Goal: Task Accomplishment & Management: Manage account settings

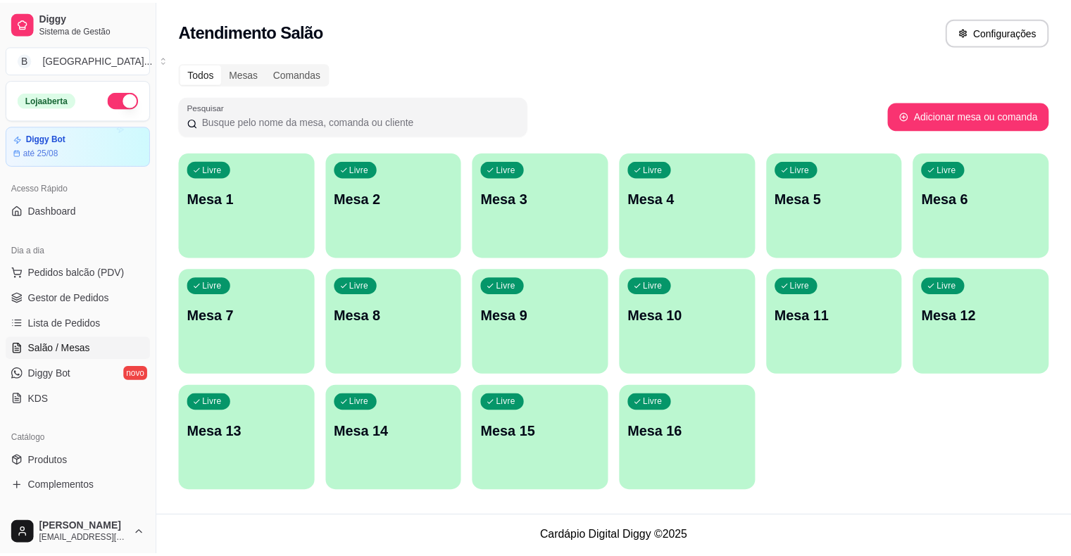
scroll to position [141, 0]
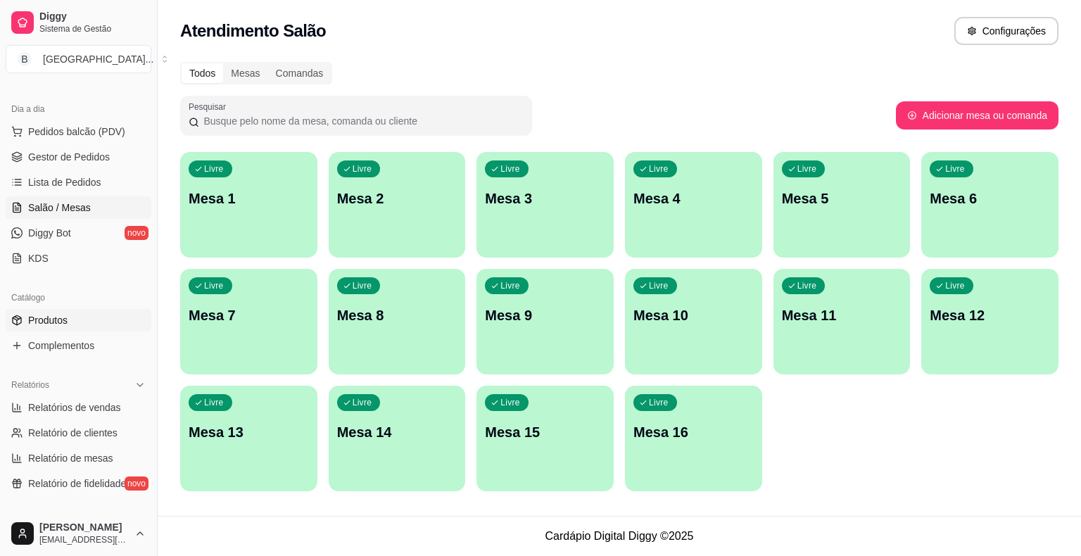
click at [62, 328] on link "Produtos" at bounding box center [79, 320] width 146 height 23
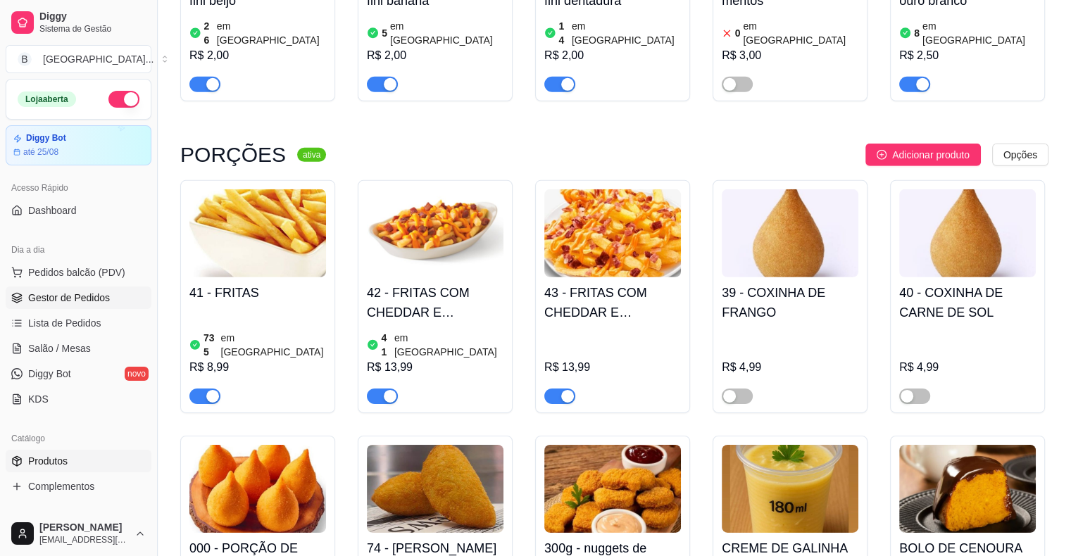
click at [122, 296] on link "Gestor de Pedidos" at bounding box center [79, 297] width 146 height 23
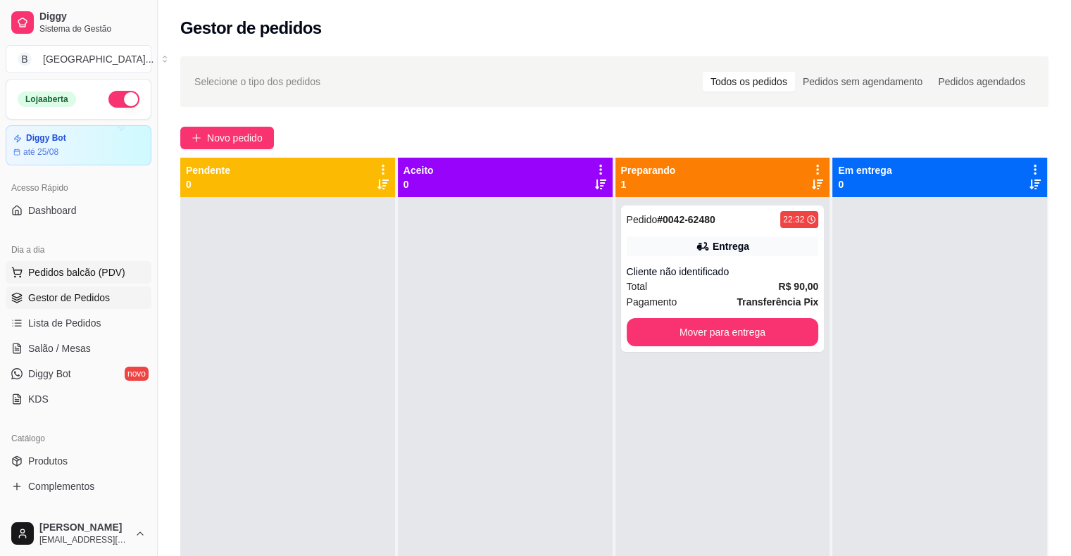
click at [89, 265] on span "Pedidos balcão (PDV)" at bounding box center [76, 272] width 97 height 14
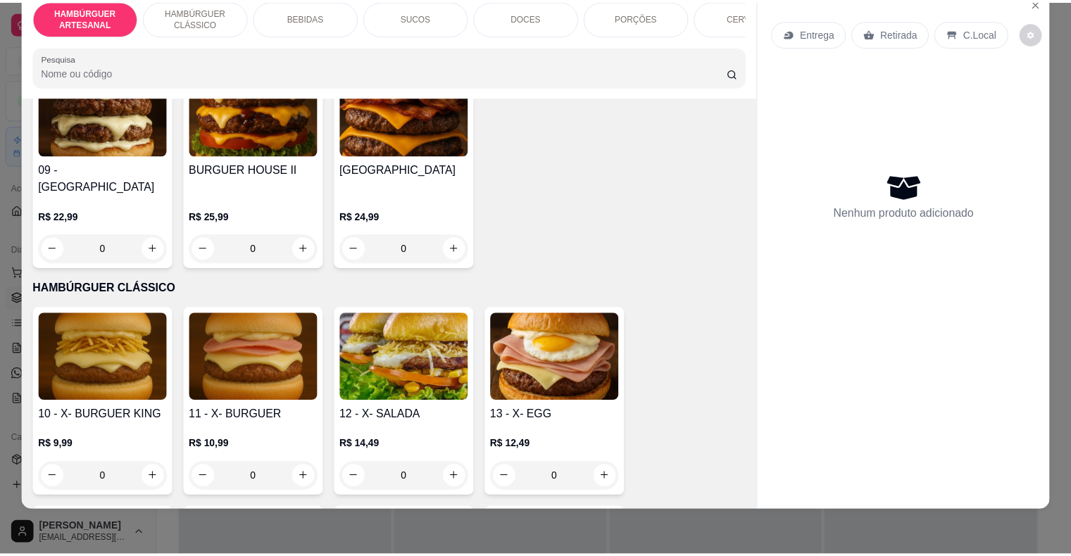
scroll to position [563, 0]
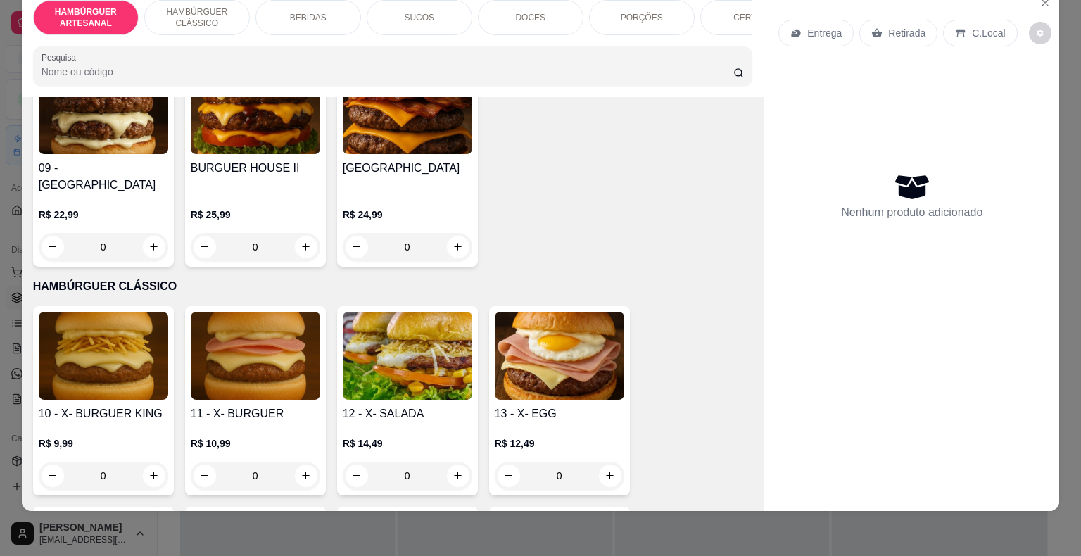
click at [303, 233] on div "0" at bounding box center [256, 247] width 130 height 28
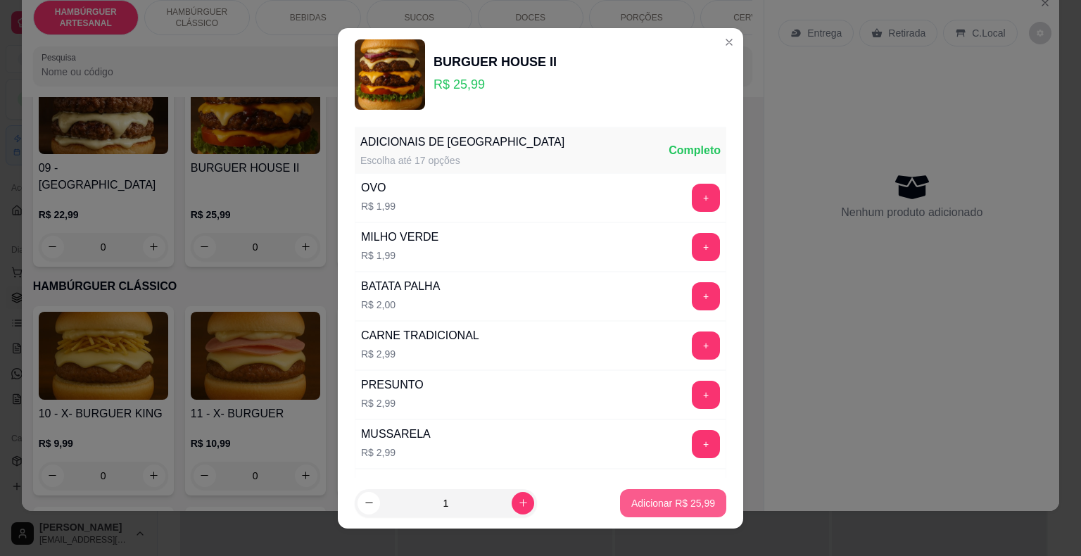
click at [664, 498] on p "Adicionar R$ 25,99" at bounding box center [673, 503] width 84 height 14
type input "1"
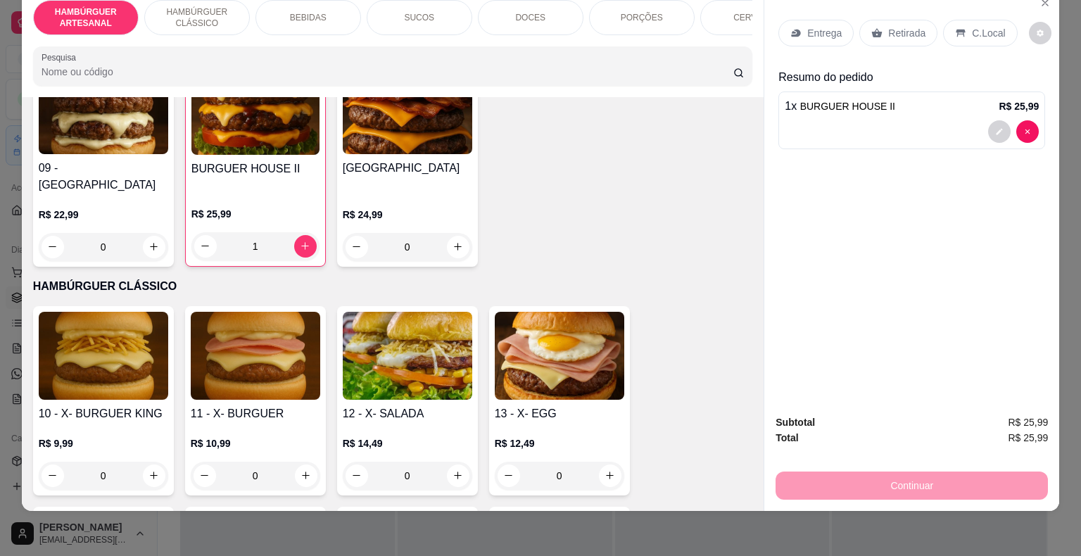
click at [912, 26] on p "Retirada" at bounding box center [906, 33] width 37 height 14
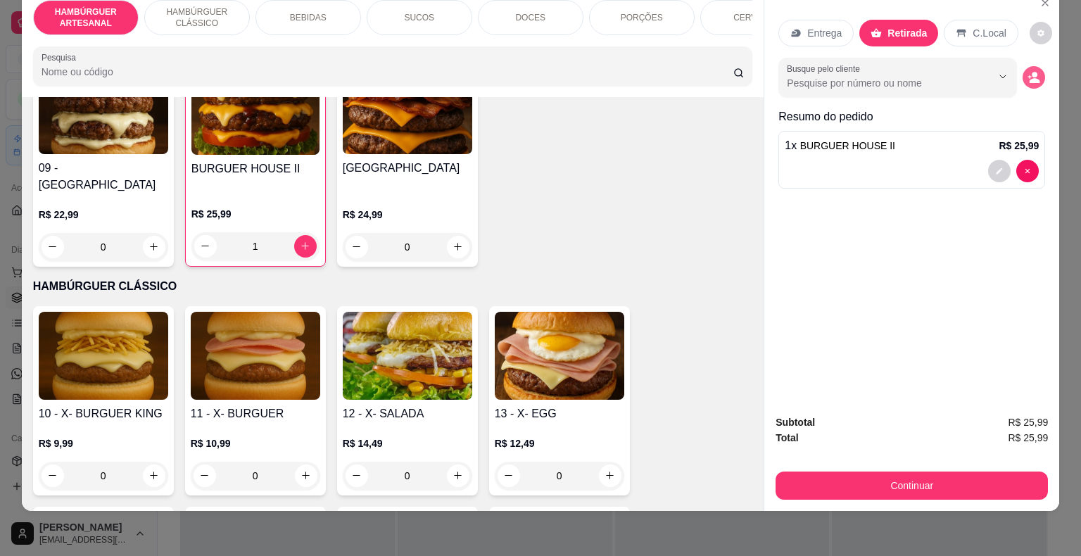
click at [1030, 66] on button "decrease-product-quantity" at bounding box center [1034, 77] width 23 height 23
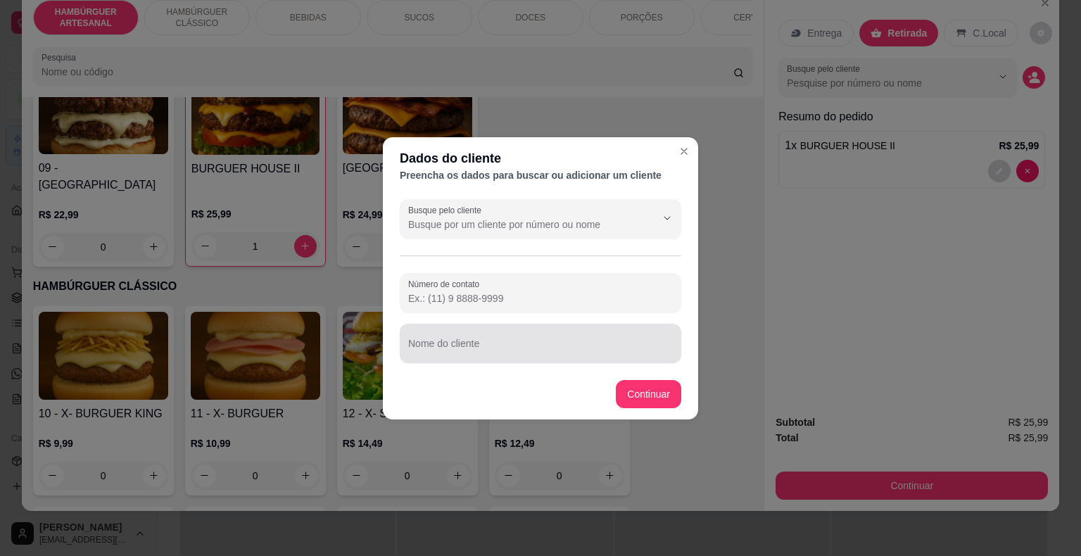
click at [561, 333] on div at bounding box center [540, 343] width 265 height 28
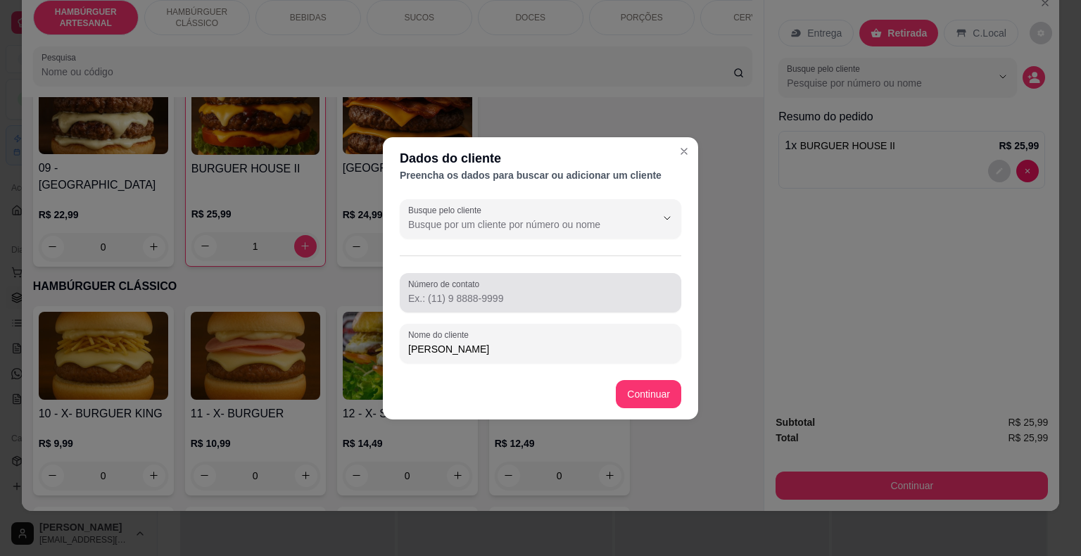
type input "[PERSON_NAME]"
click at [563, 279] on div at bounding box center [540, 293] width 265 height 28
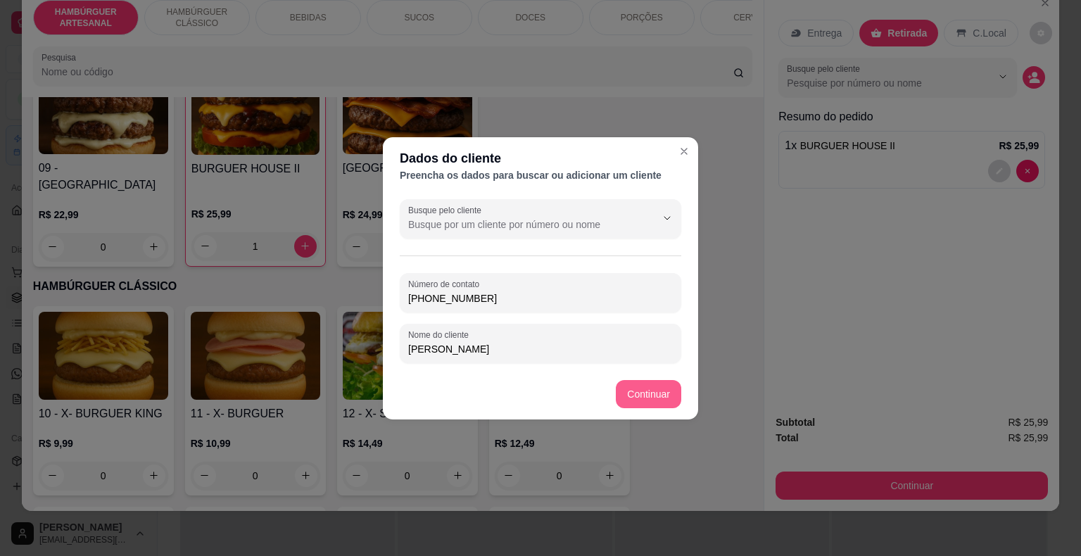
type input "[PHONE_NUMBER]"
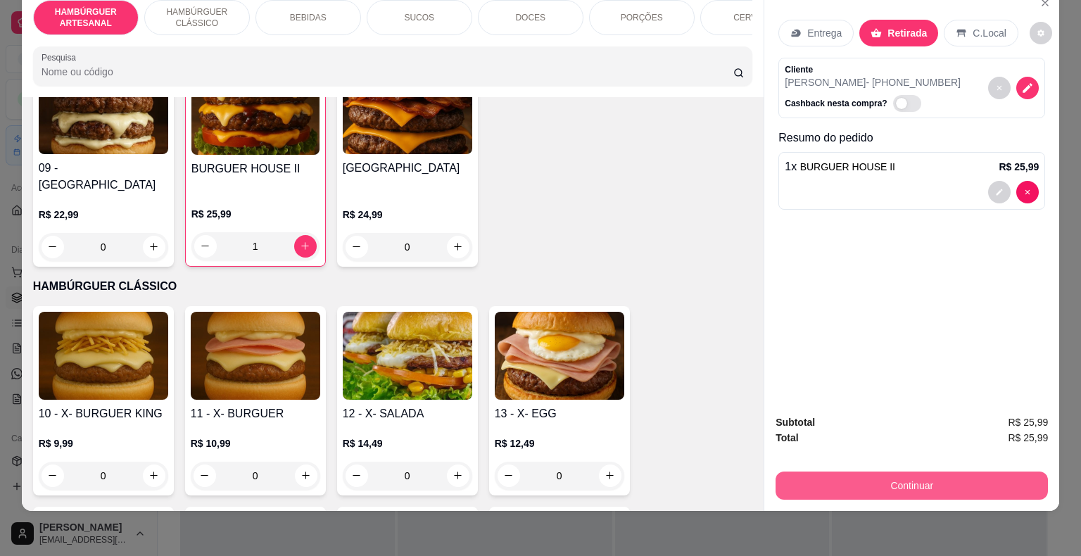
click at [804, 472] on button "Continuar" at bounding box center [912, 486] width 272 height 28
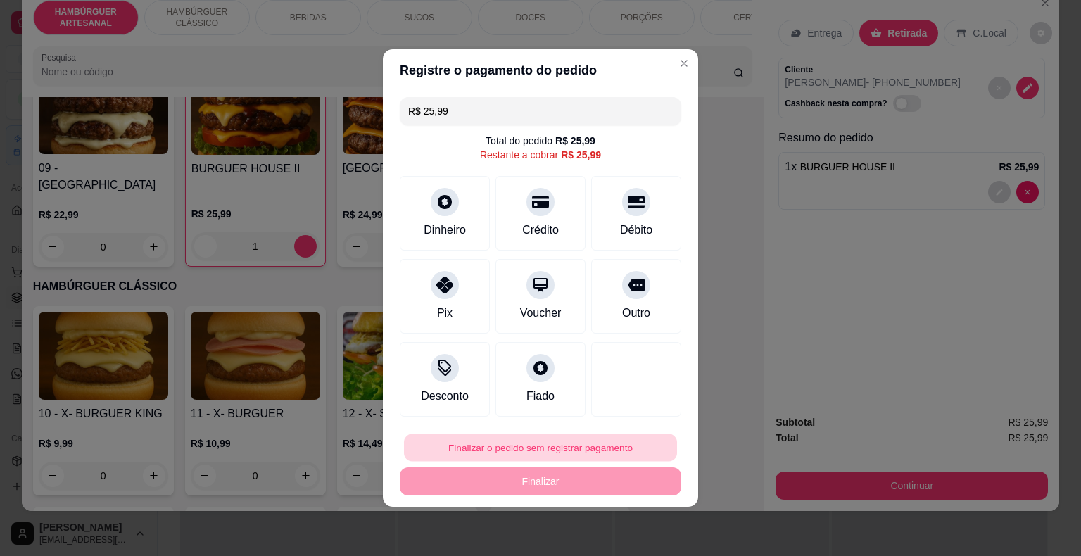
click at [622, 446] on button "Finalizar o pedido sem registrar pagamento" at bounding box center [540, 447] width 273 height 27
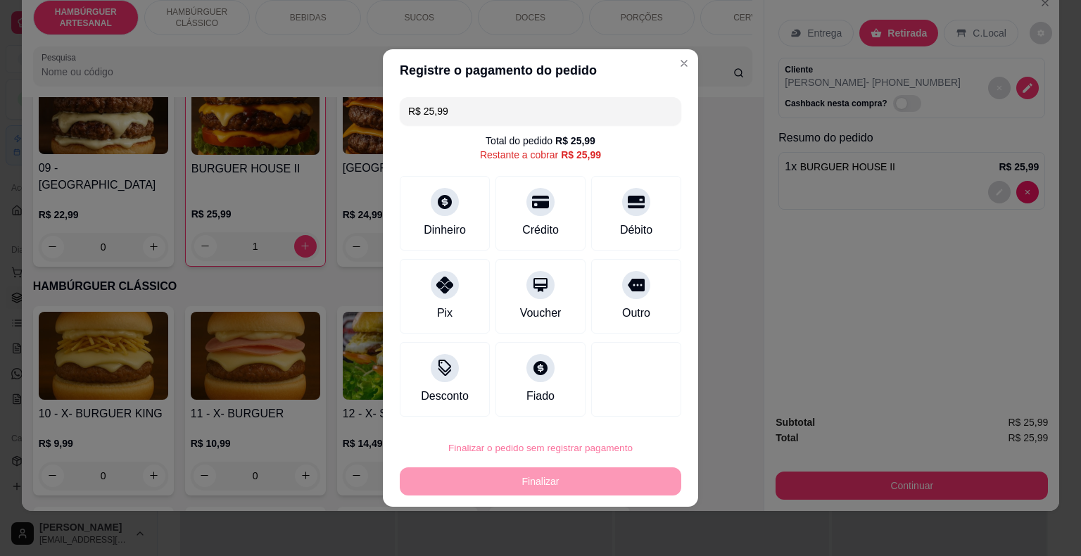
click at [633, 410] on button "Confirmar" at bounding box center [626, 407] width 50 height 21
type input "0"
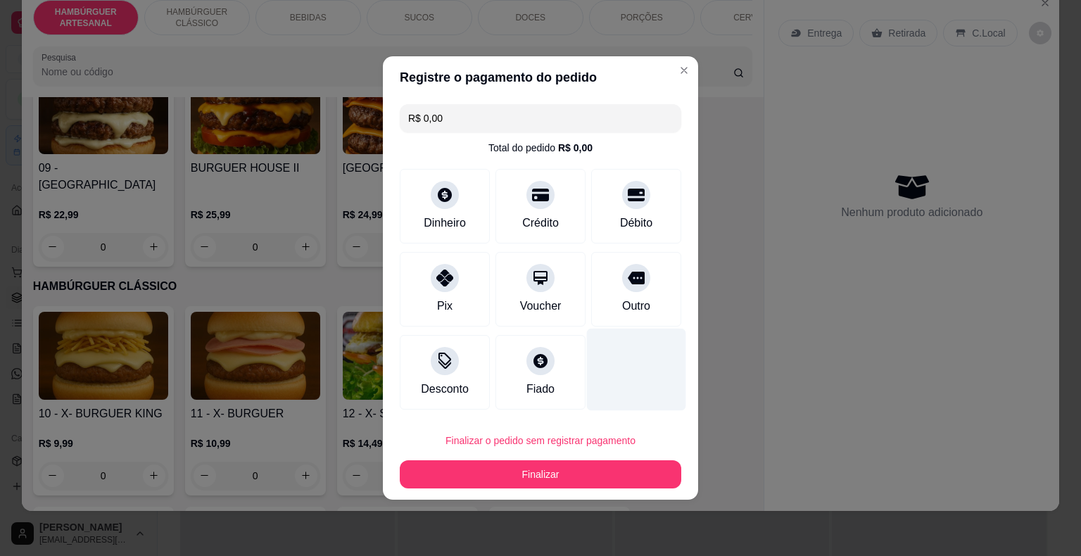
type input "R$ 0,00"
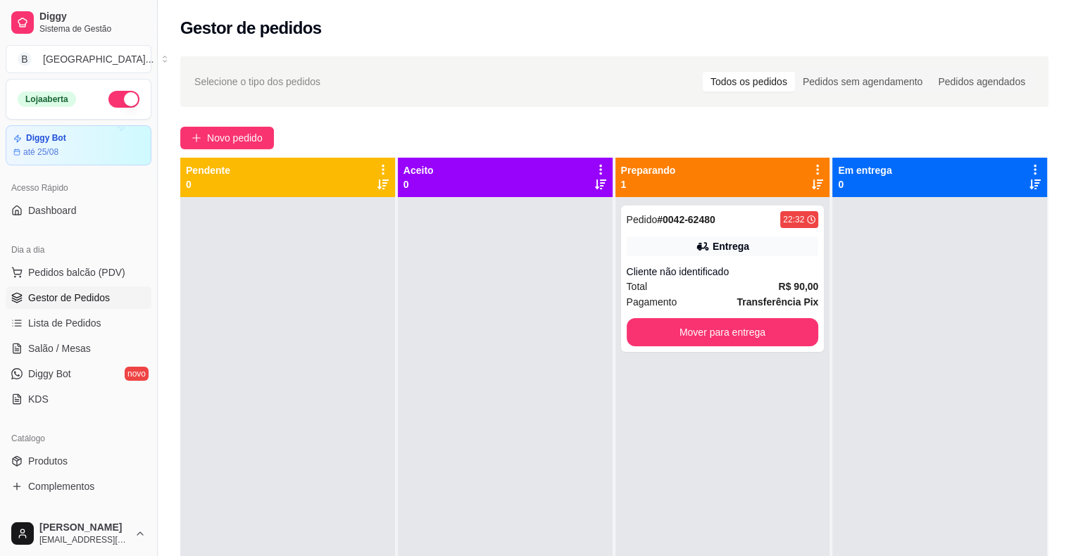
click at [62, 334] on link "Lista de Pedidos" at bounding box center [79, 323] width 146 height 23
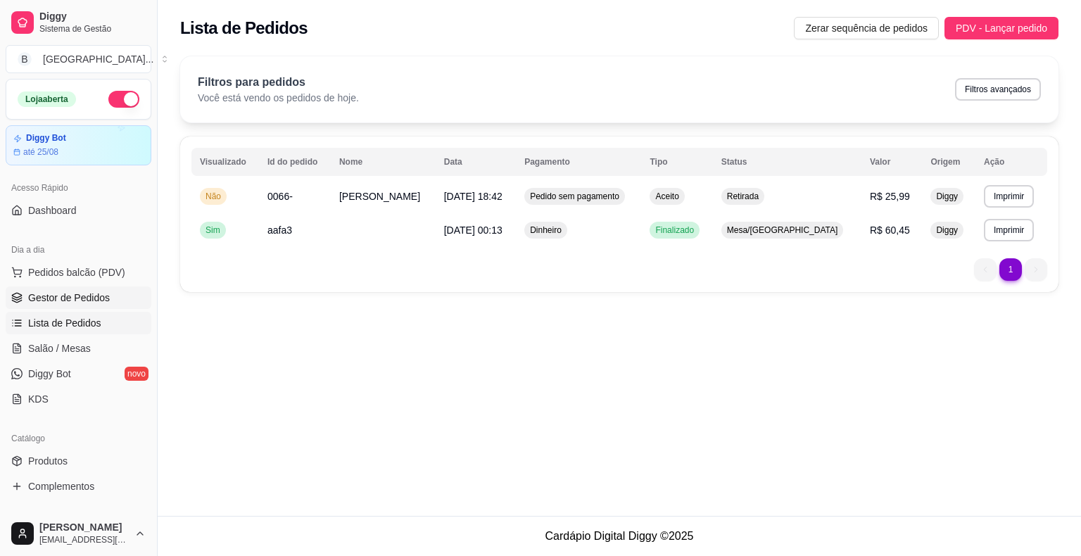
click at [71, 299] on span "Gestor de Pedidos" at bounding box center [69, 298] width 82 height 14
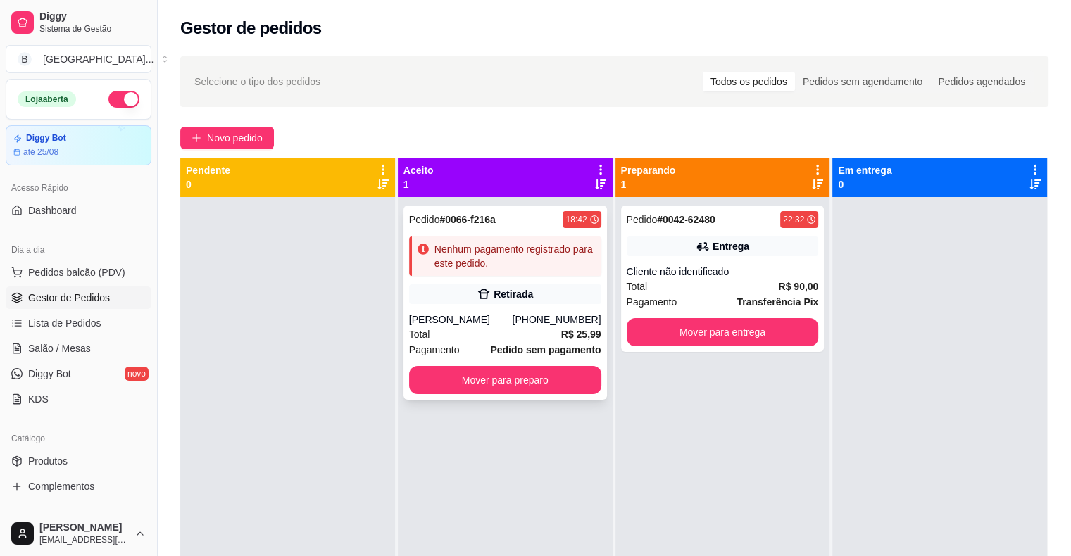
click at [493, 300] on div "Retirada" at bounding box center [512, 294] width 39 height 14
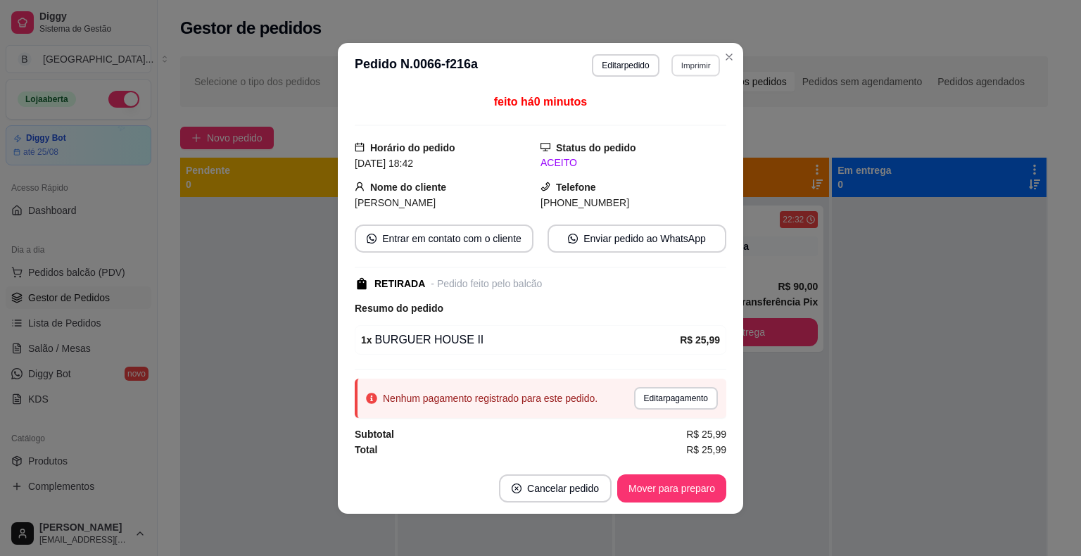
click at [681, 69] on button "Imprimir" at bounding box center [695, 65] width 49 height 22
click at [676, 122] on button "IMPRESSORA" at bounding box center [665, 115] width 102 height 23
click at [653, 492] on button "Mover para preparo" at bounding box center [671, 488] width 109 height 28
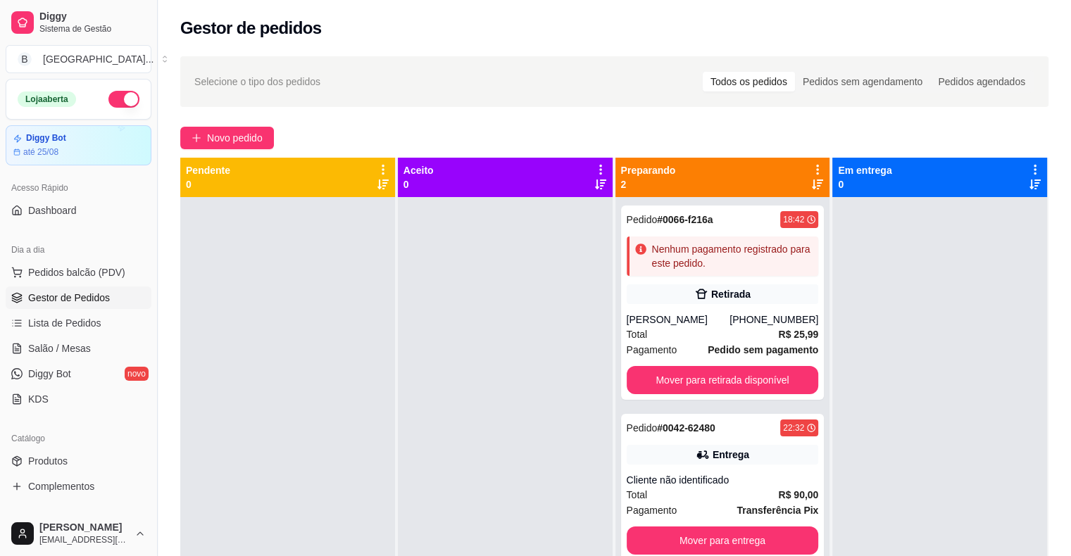
scroll to position [214, 0]
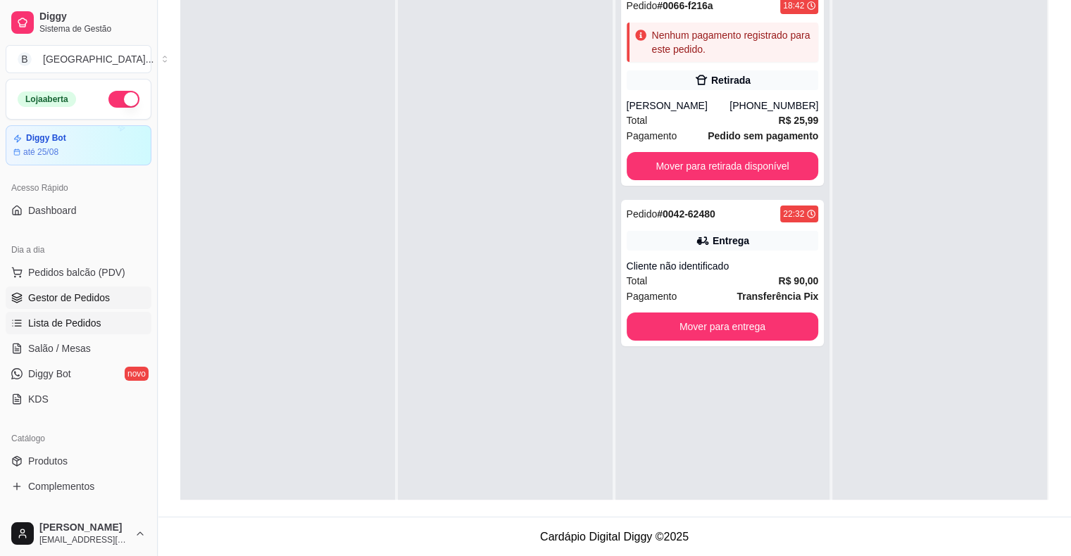
click at [89, 320] on span "Lista de Pedidos" at bounding box center [64, 323] width 73 height 14
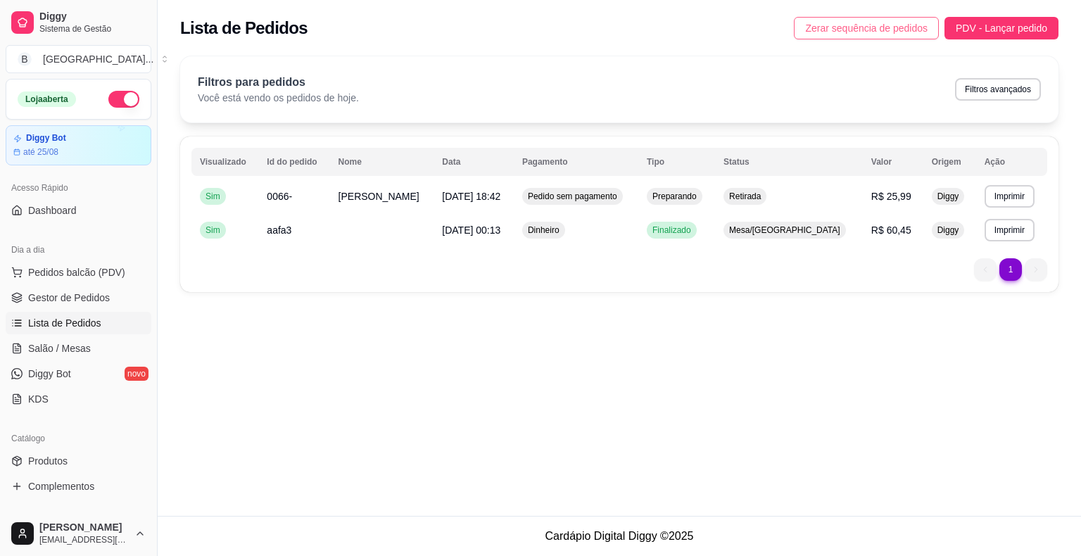
click at [864, 29] on span "Zerar sequência de pedidos" at bounding box center [866, 27] width 122 height 15
click at [80, 303] on span "Gestor de Pedidos" at bounding box center [69, 298] width 82 height 14
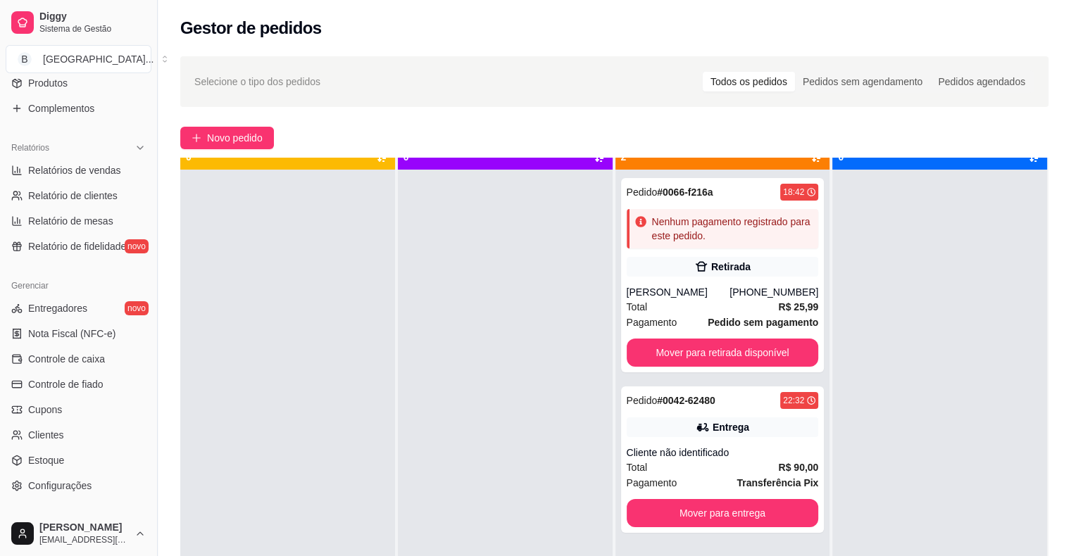
scroll to position [39, 0]
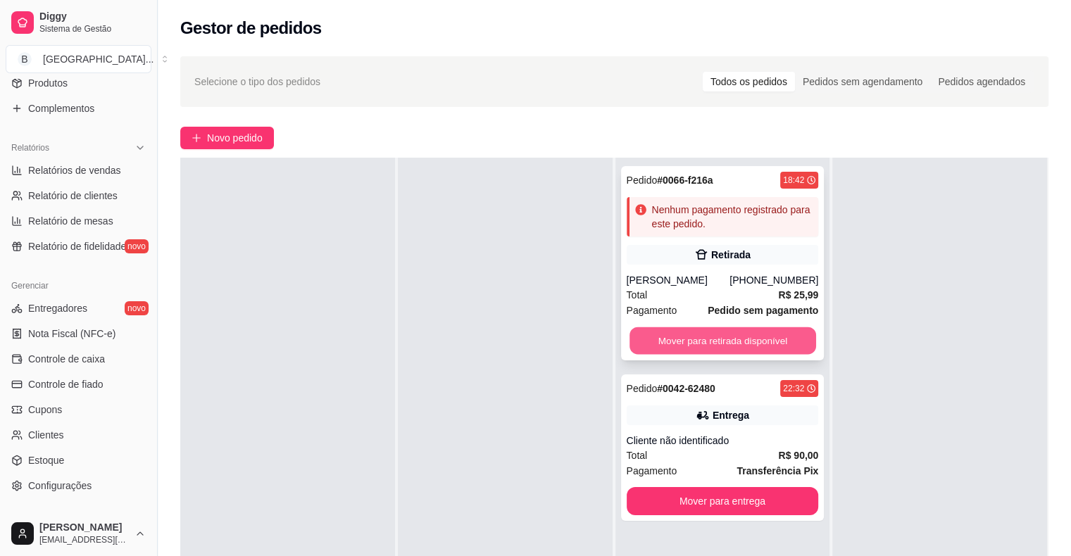
click at [781, 329] on button "Mover para retirada disponível" at bounding box center [722, 340] width 187 height 27
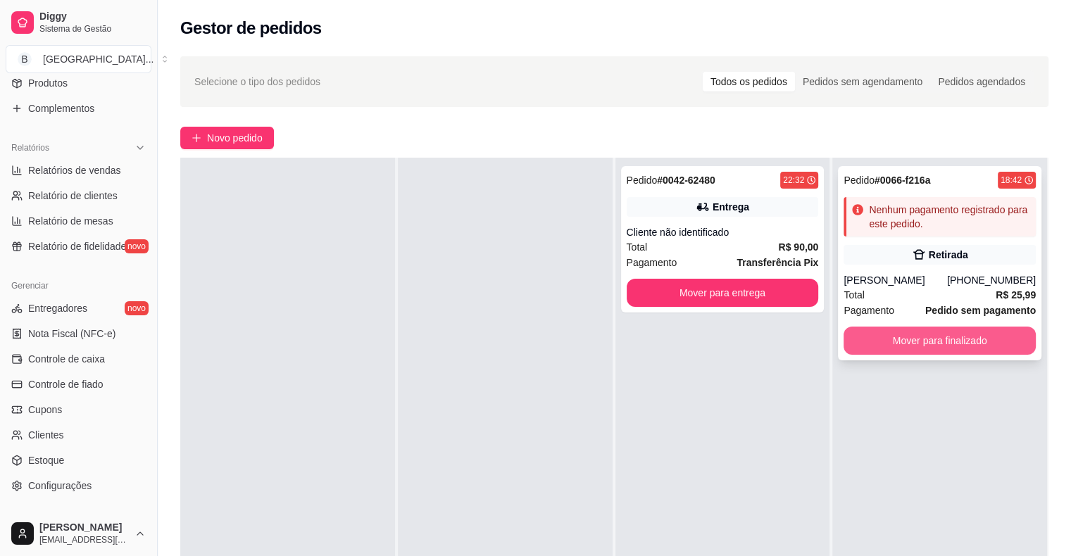
click at [959, 352] on button "Mover para finalizado" at bounding box center [939, 341] width 192 height 28
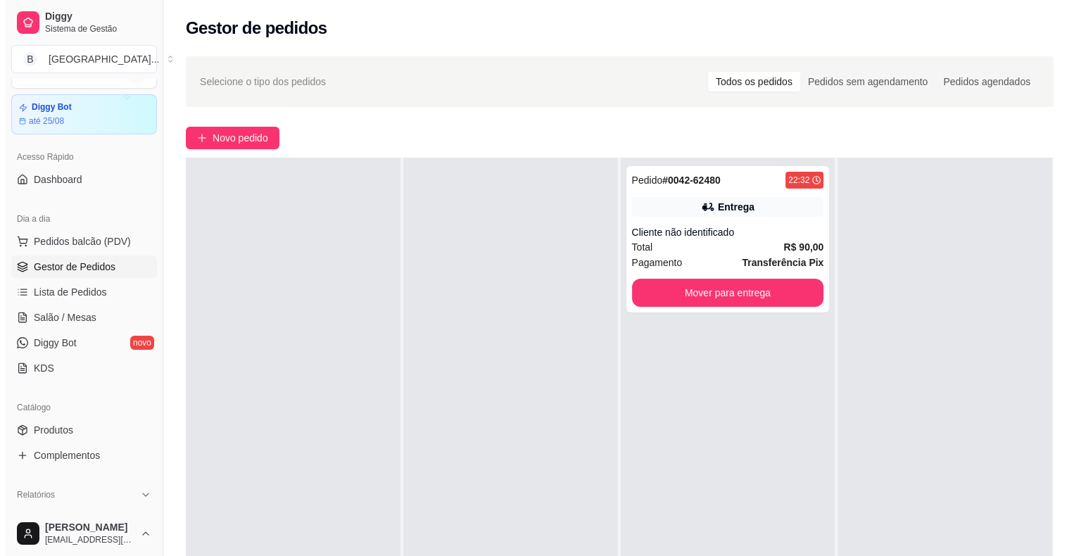
scroll to position [0, 0]
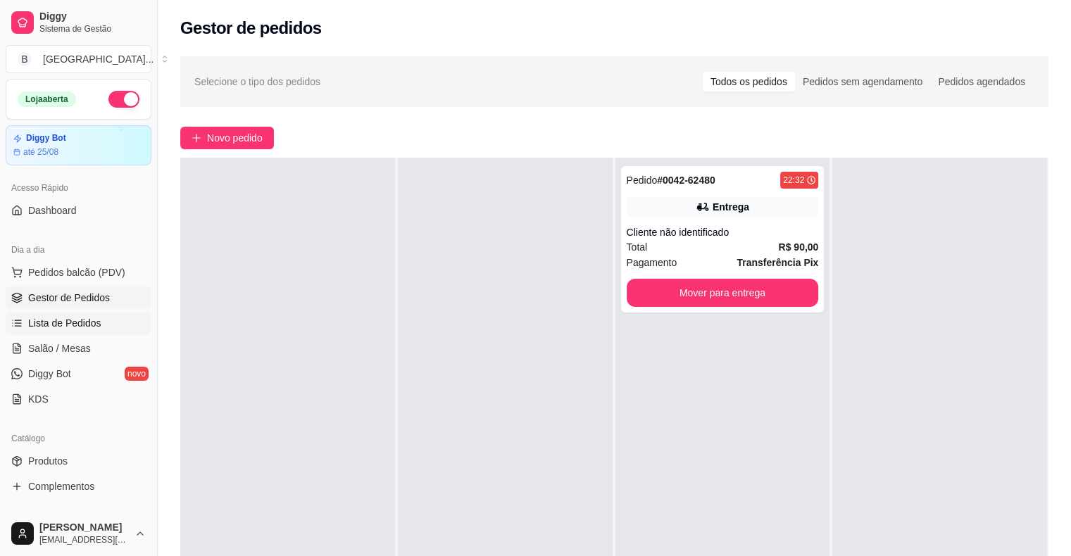
click at [65, 322] on span "Lista de Pedidos" at bounding box center [64, 323] width 73 height 14
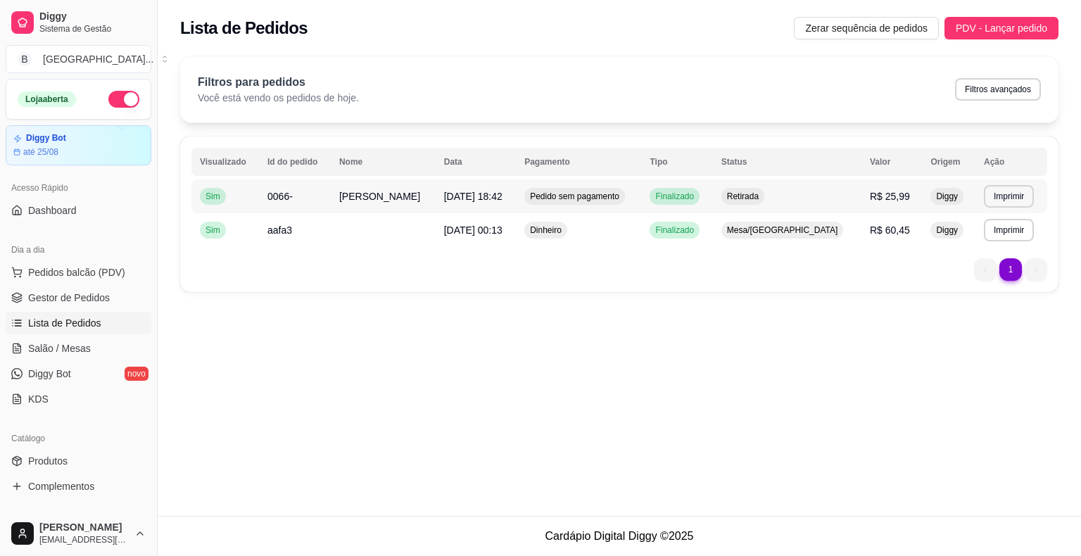
click at [622, 198] on span "Pedido sem pagamento" at bounding box center [574, 196] width 95 height 11
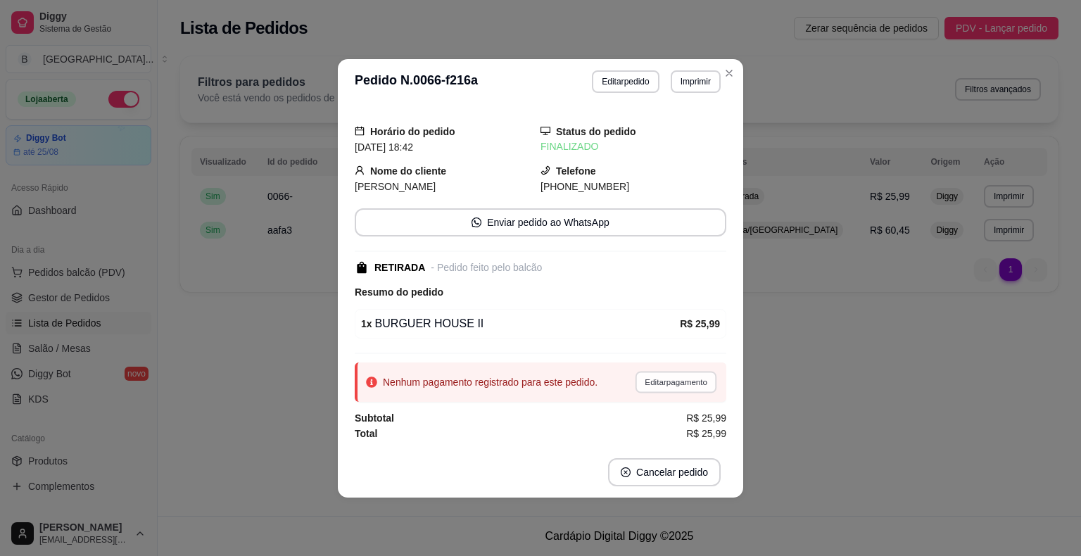
click at [664, 384] on button "Editar pagamento" at bounding box center [676, 382] width 82 height 22
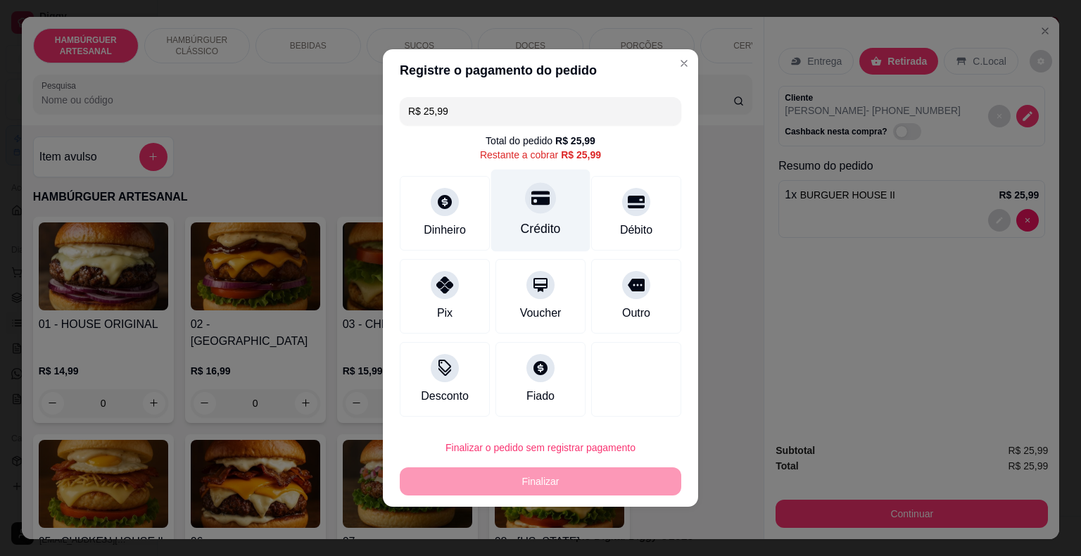
click at [537, 203] on icon at bounding box center [540, 198] width 18 height 14
type input "R$ 0,00"
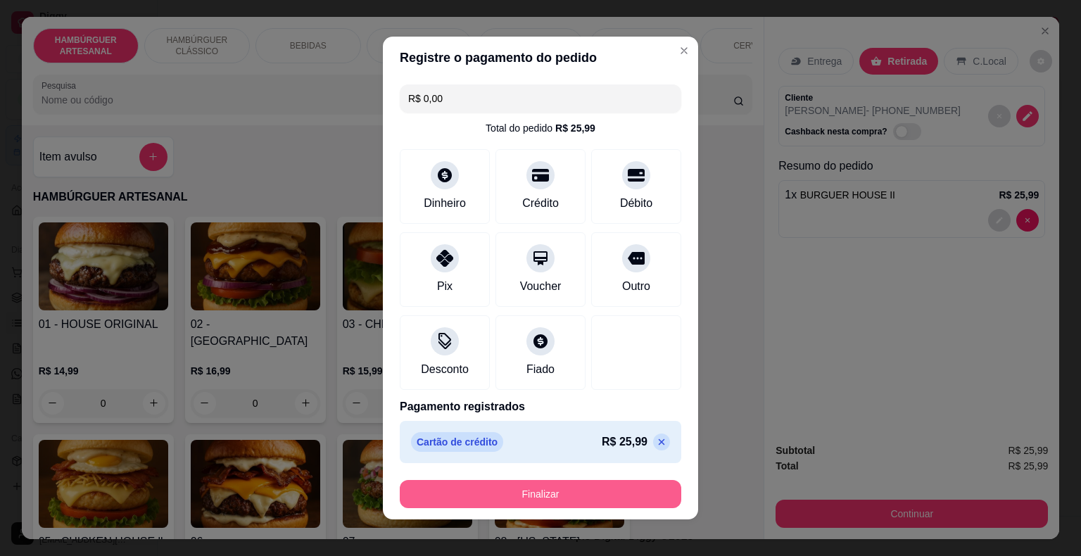
click at [563, 500] on button "Finalizar" at bounding box center [541, 494] width 282 height 28
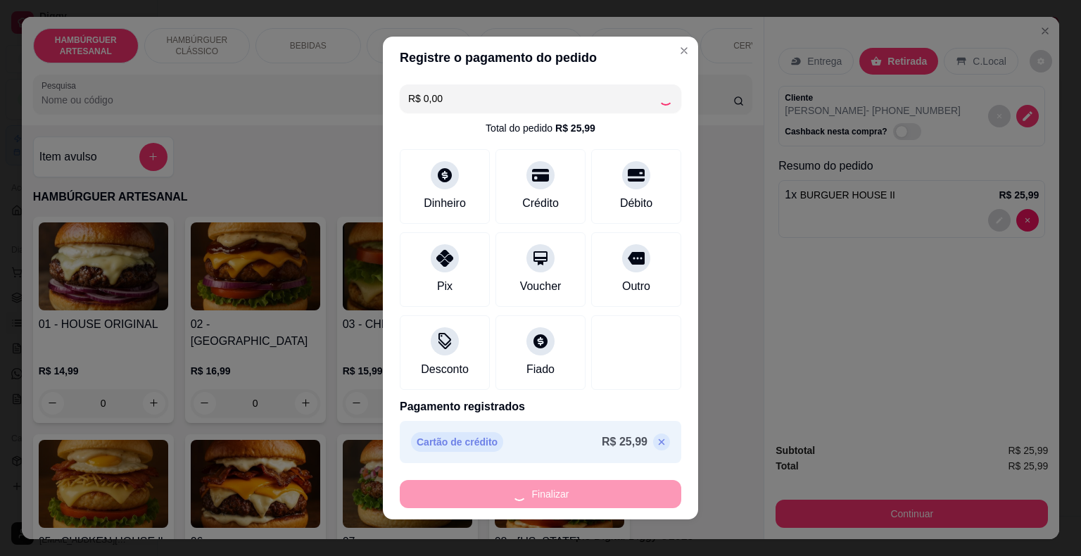
type input "0"
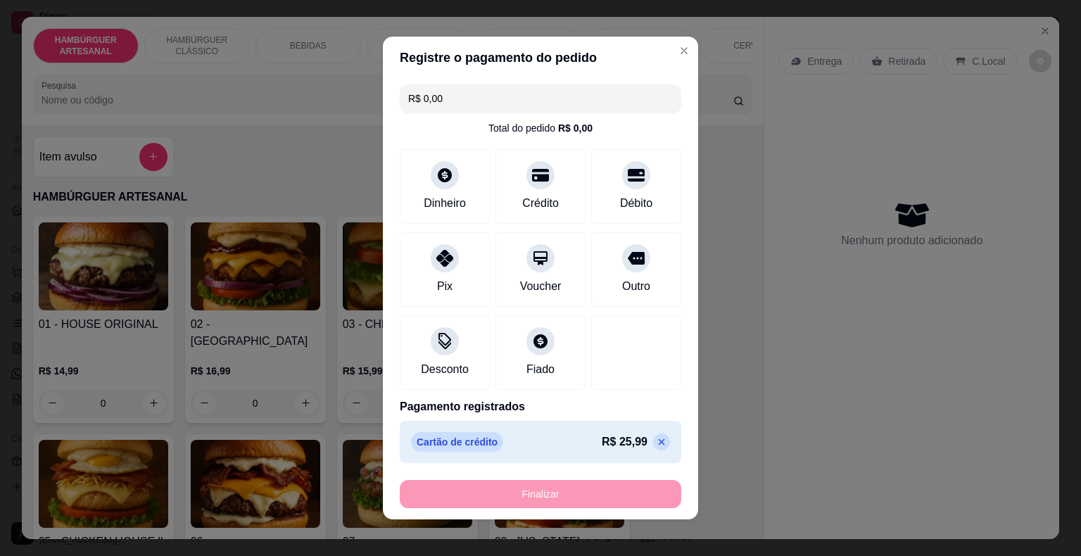
type input "-R$ 25,99"
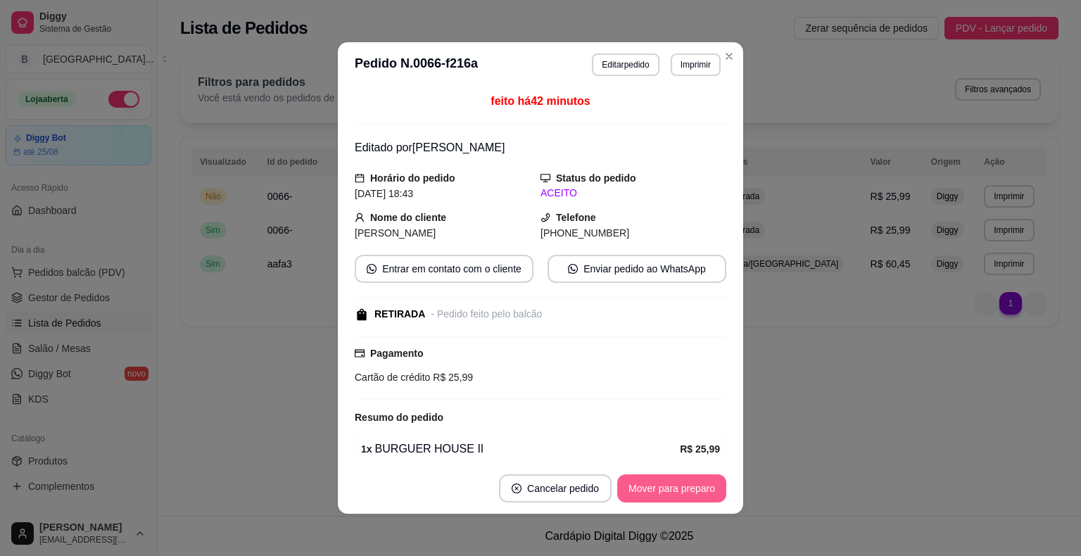
click at [676, 493] on button "Mover para preparo" at bounding box center [671, 488] width 109 height 28
click at [655, 491] on button "Mover para retirada disponível" at bounding box center [649, 488] width 156 height 28
click at [660, 496] on button "Mover para finalizado" at bounding box center [668, 488] width 117 height 28
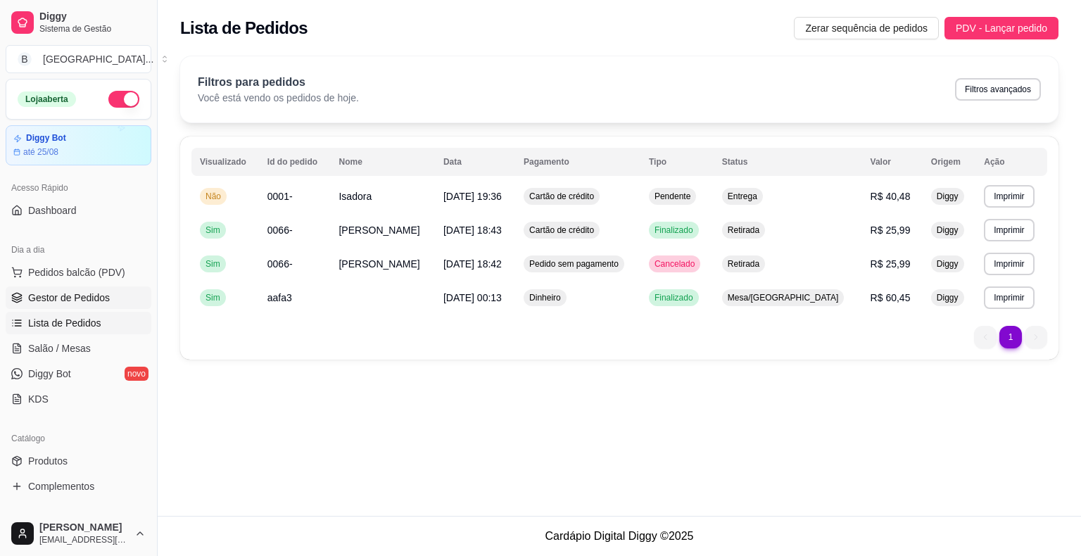
click at [53, 300] on span "Gestor de Pedidos" at bounding box center [69, 298] width 82 height 14
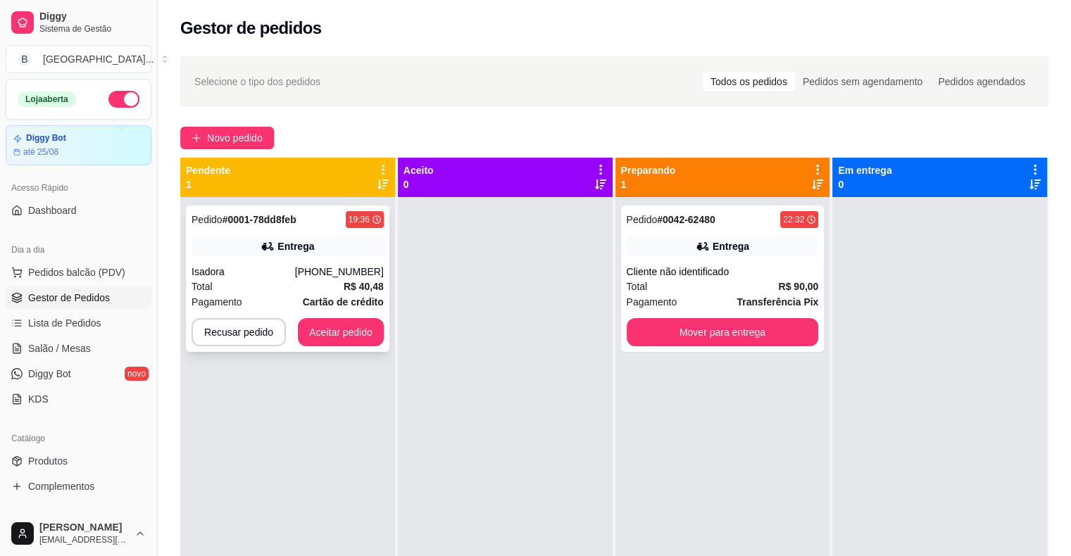
click at [228, 283] on div "Total R$ 40,48" at bounding box center [287, 286] width 192 height 15
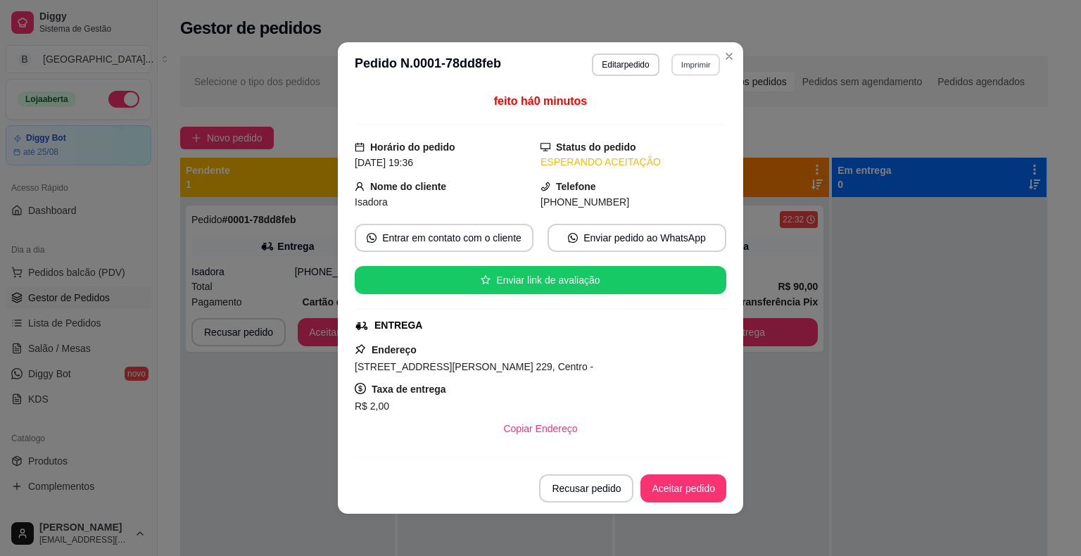
click at [671, 67] on button "Imprimir" at bounding box center [695, 64] width 49 height 22
click at [651, 112] on button "IMPRESSORA" at bounding box center [665, 114] width 99 height 22
click at [697, 493] on button "Aceitar pedido" at bounding box center [684, 488] width 86 height 28
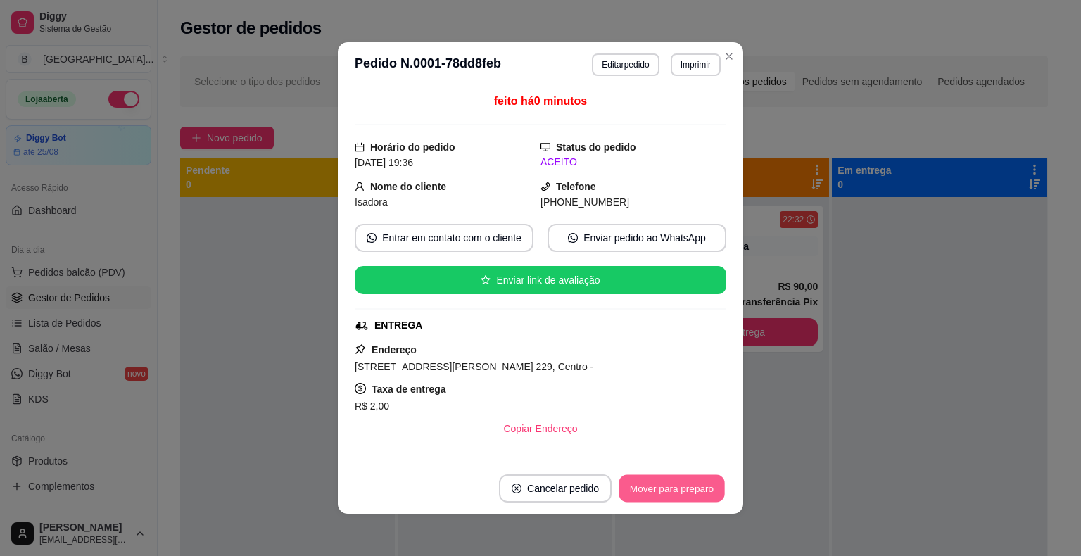
click at [697, 493] on button "Mover para preparo" at bounding box center [672, 488] width 106 height 27
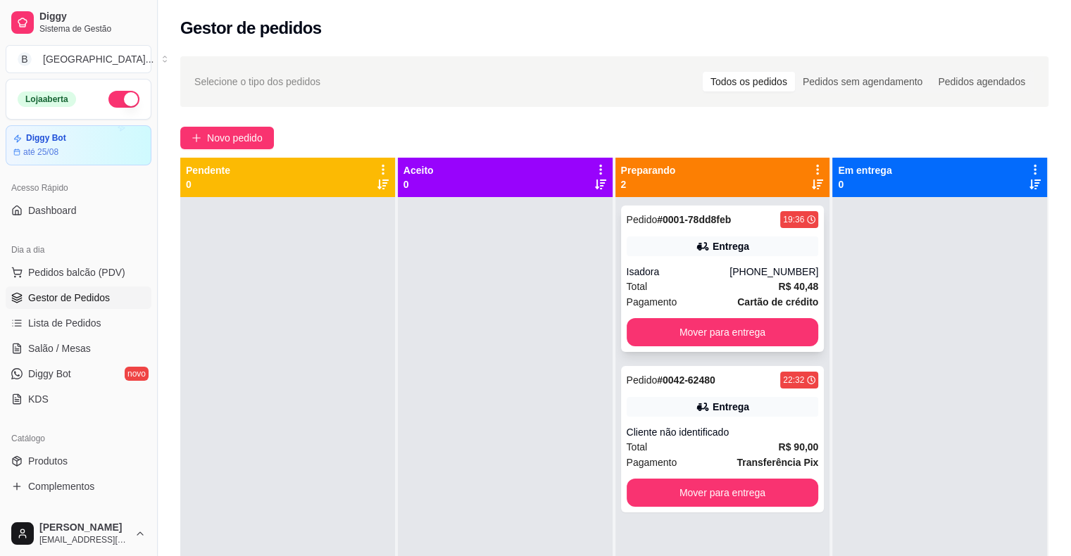
click at [671, 257] on div "Pedido # 0001-78dd8feb 19:36 Entrega Isadora [PHONE_NUMBER] Total R$ 40,48 Paga…" at bounding box center [722, 279] width 203 height 146
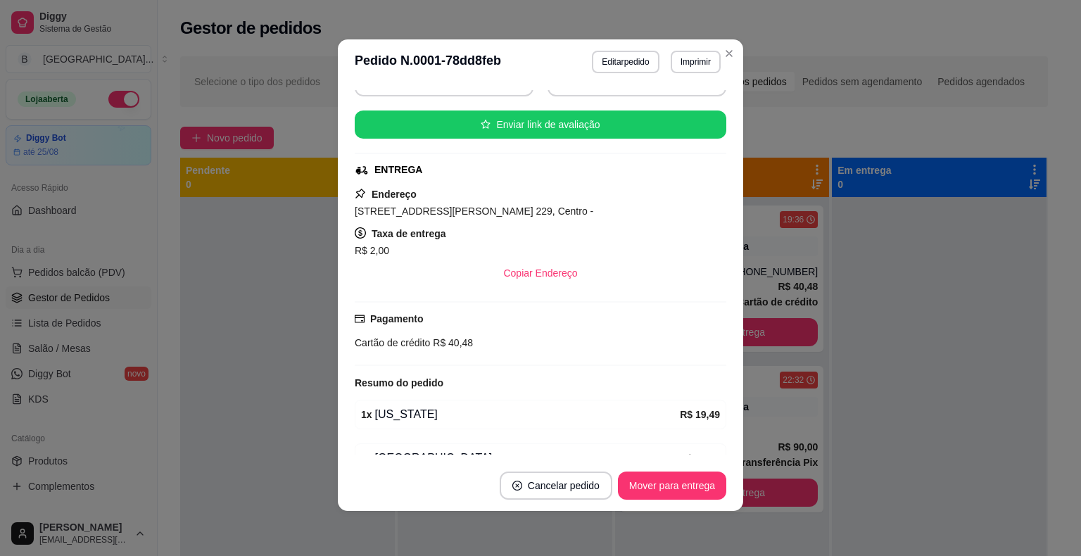
scroll to position [82, 0]
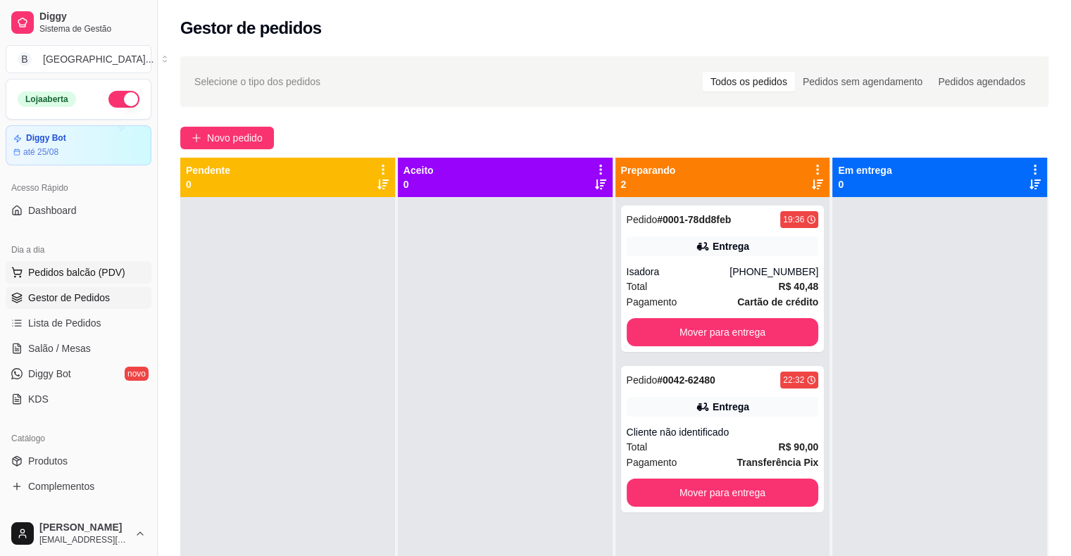
click at [53, 273] on span "Pedidos balcão (PDV)" at bounding box center [76, 272] width 97 height 14
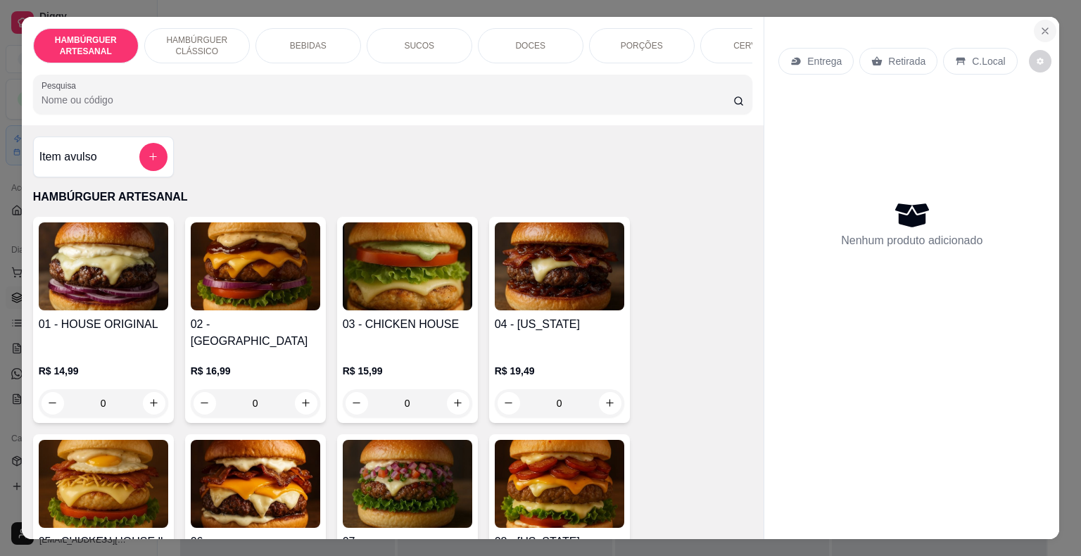
click at [1042, 25] on icon "Close" at bounding box center [1045, 30] width 11 height 11
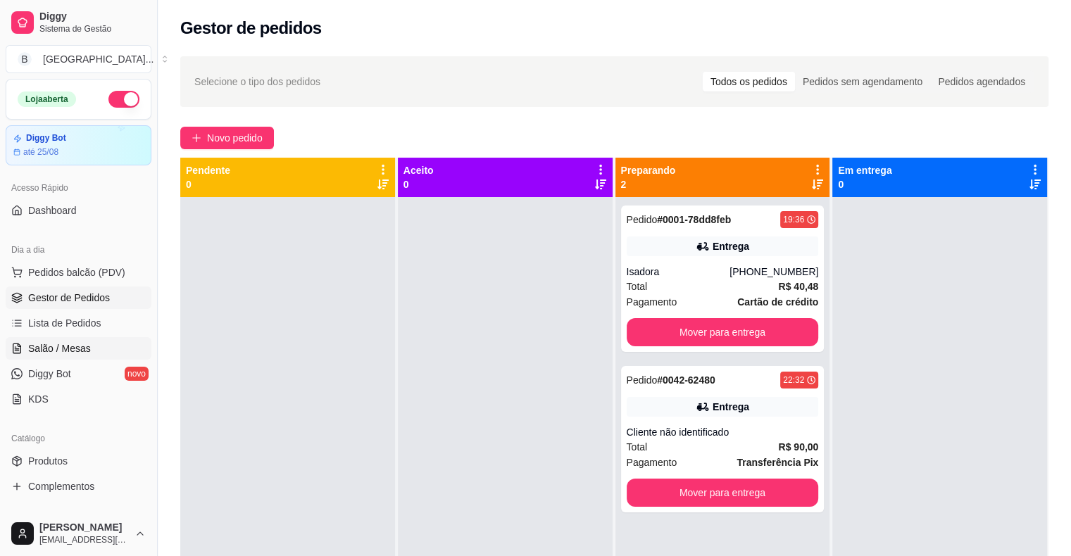
click at [61, 347] on span "Salão / Mesas" at bounding box center [59, 348] width 63 height 14
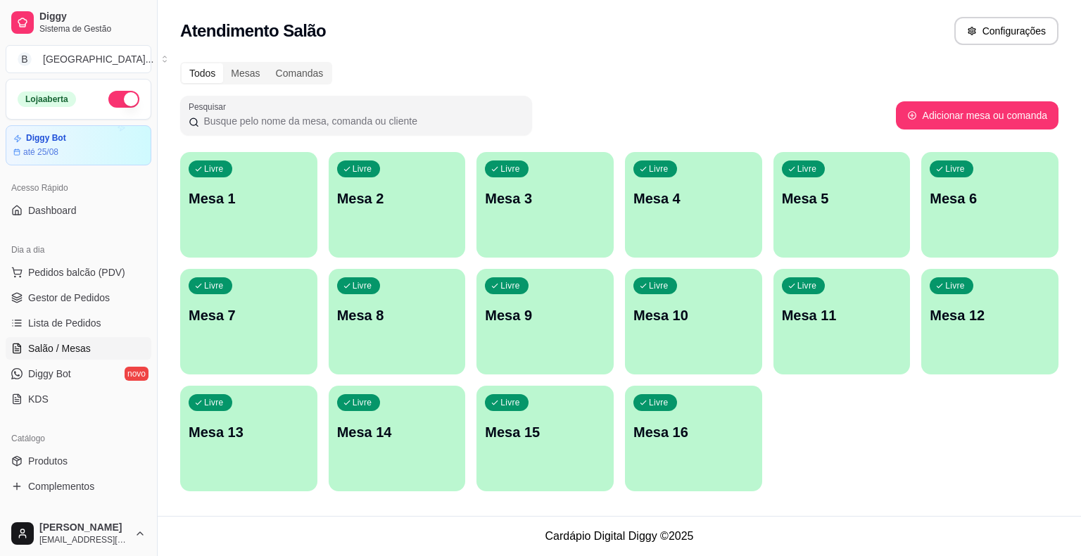
click at [518, 240] on button "Livre Mesa 3" at bounding box center [545, 205] width 137 height 106
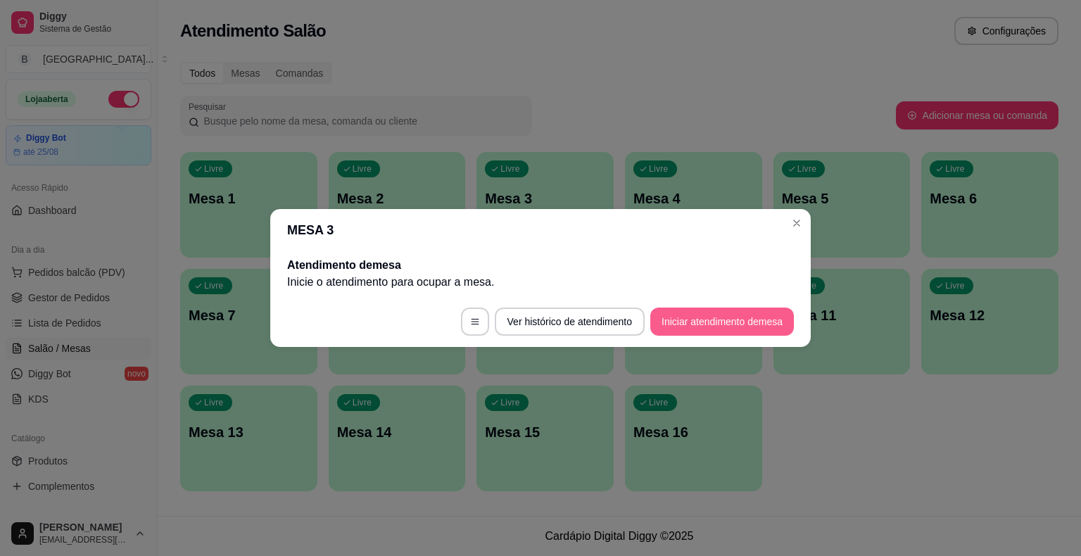
click at [707, 317] on button "Iniciar atendimento de mesa" at bounding box center [722, 322] width 144 height 28
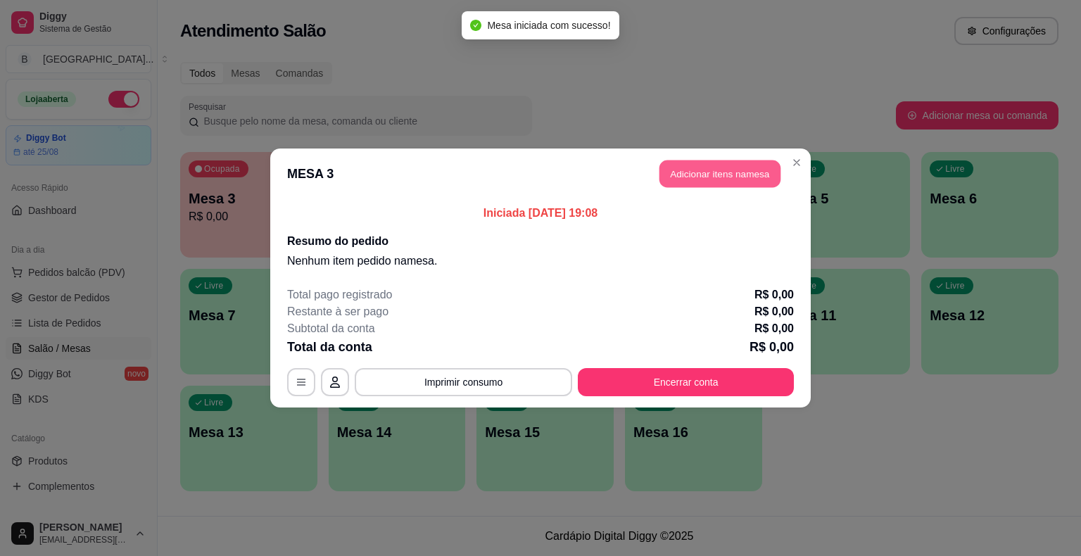
click at [739, 170] on button "Adicionar itens na mesa" at bounding box center [720, 173] width 121 height 27
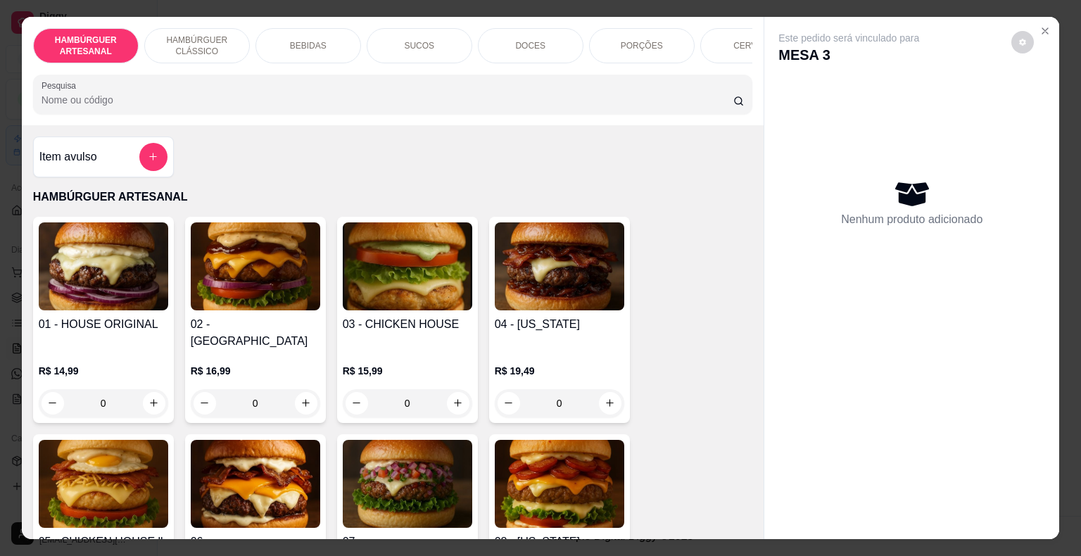
scroll to position [282, 0]
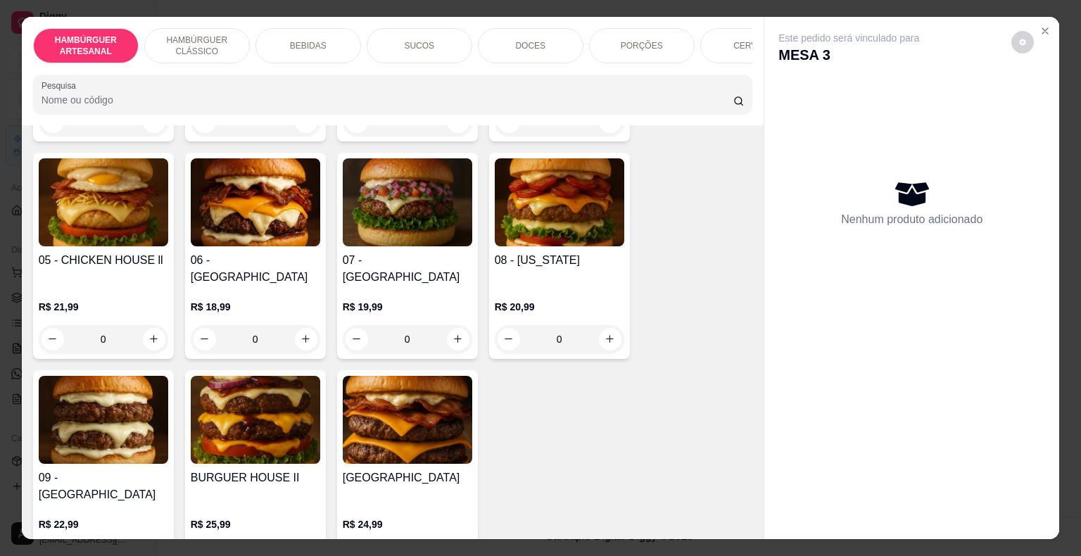
click at [232, 31] on div "HAMBÚRGUER CLÁSSICO" at bounding box center [197, 45] width 106 height 35
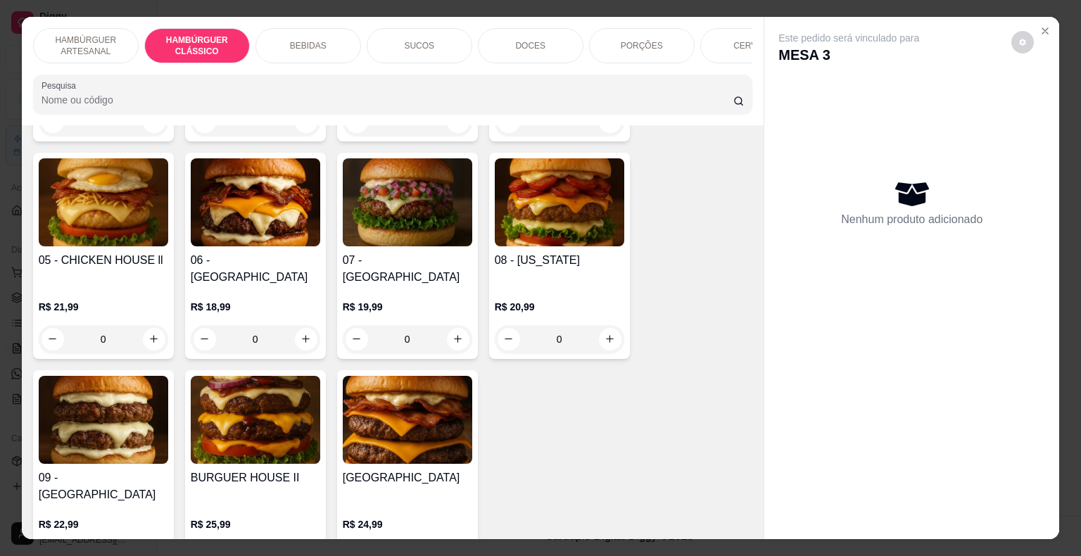
scroll to position [34, 0]
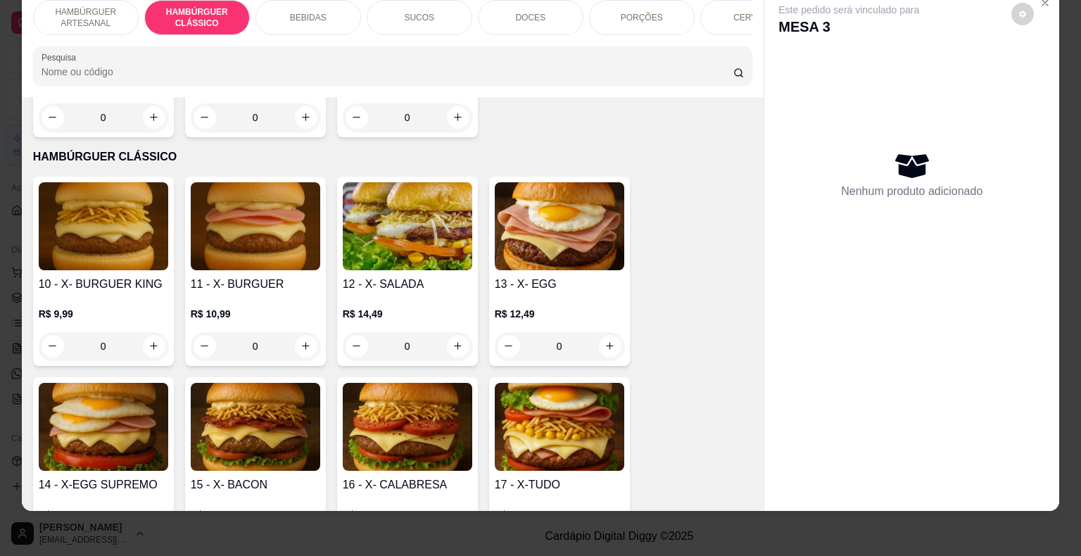
click at [454, 332] on div "0" at bounding box center [408, 346] width 130 height 28
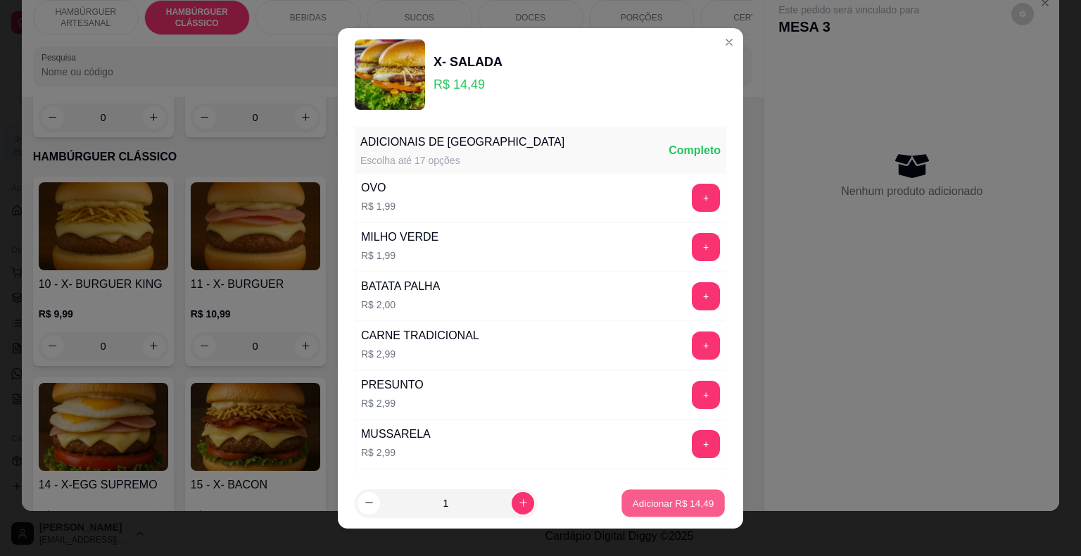
click at [672, 497] on p "Adicionar R$ 14,49" at bounding box center [674, 502] width 82 height 13
type input "1"
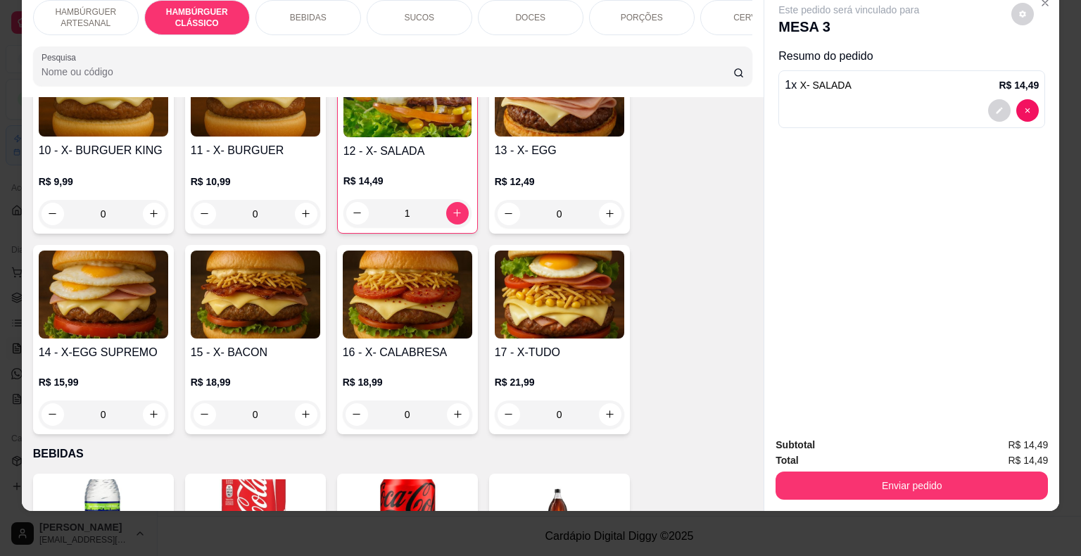
scroll to position [833, 0]
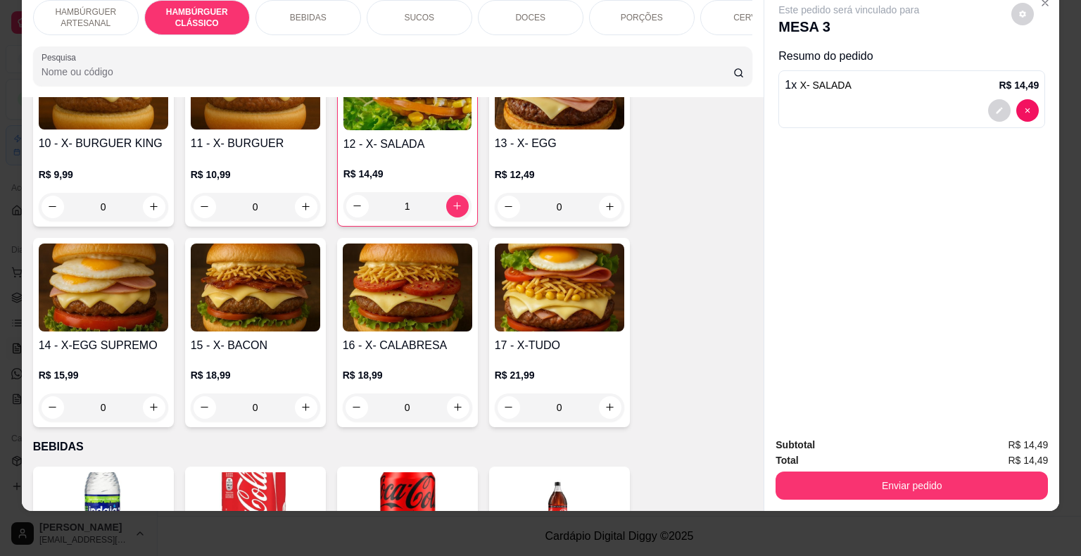
click at [610, 393] on div "0" at bounding box center [560, 407] width 130 height 28
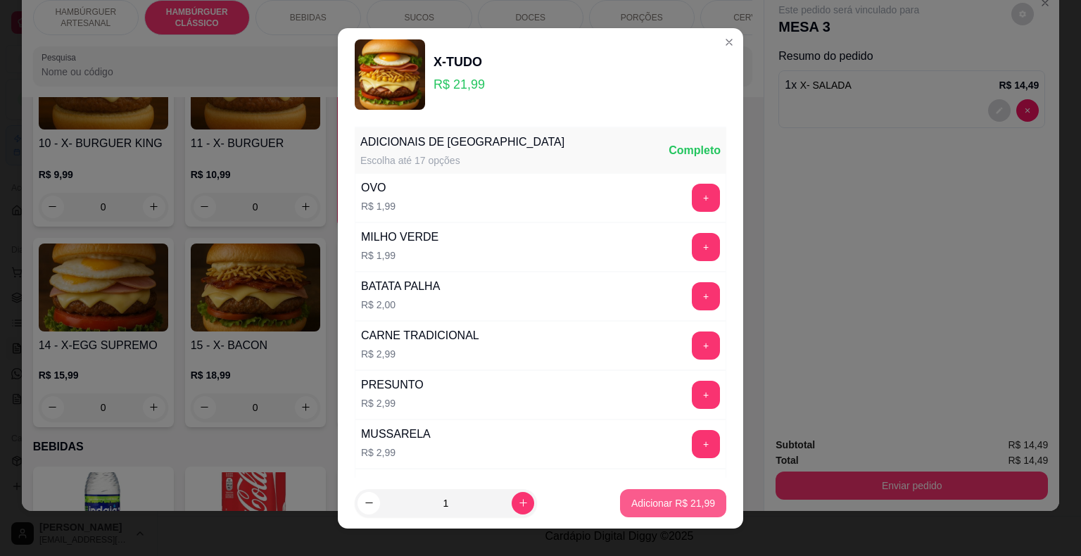
click at [669, 499] on p "Adicionar R$ 21,99" at bounding box center [673, 503] width 84 height 14
type input "1"
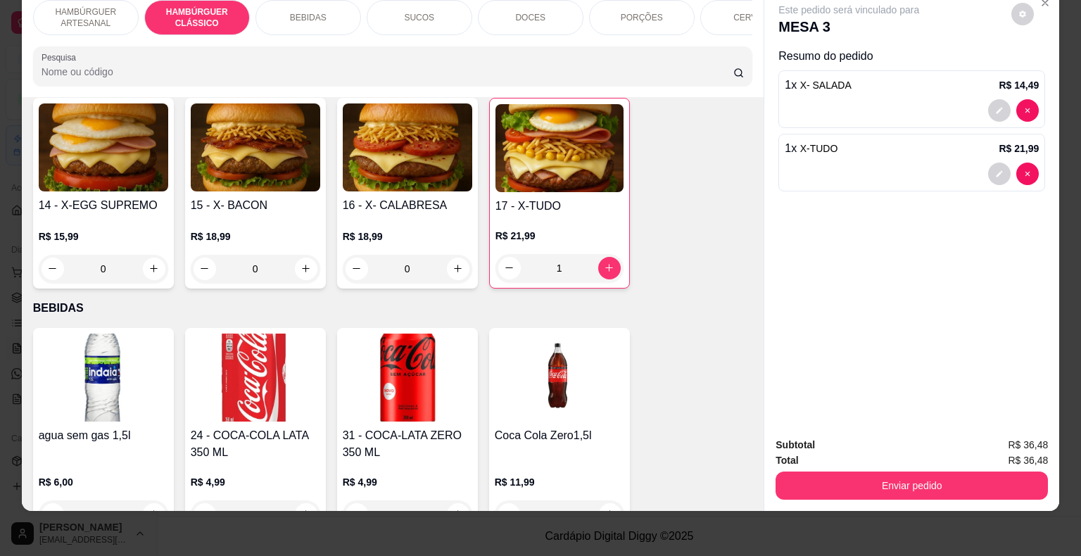
scroll to position [974, 0]
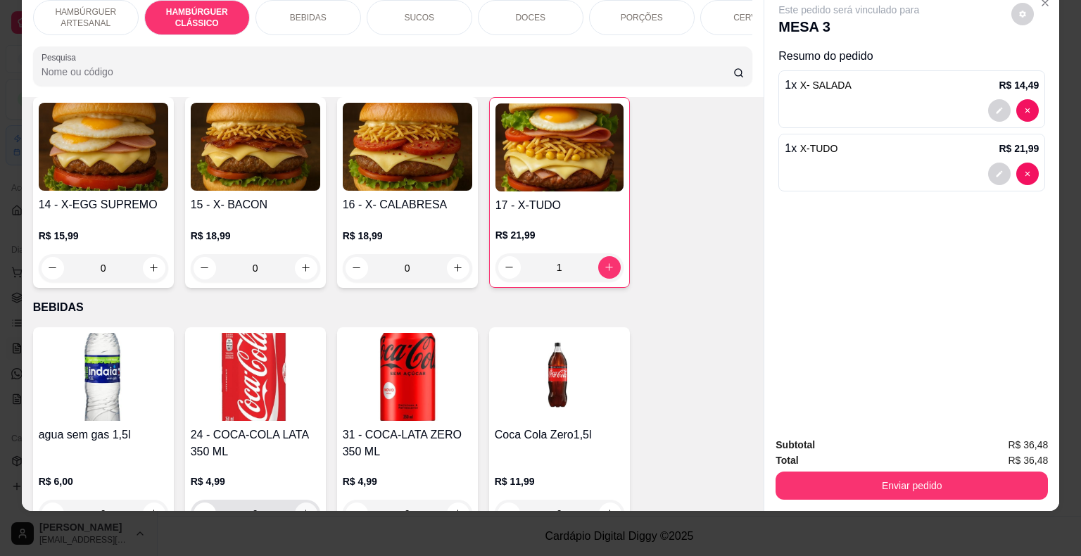
click at [301, 508] on icon "increase-product-quantity" at bounding box center [306, 513] width 11 height 11
type input "1"
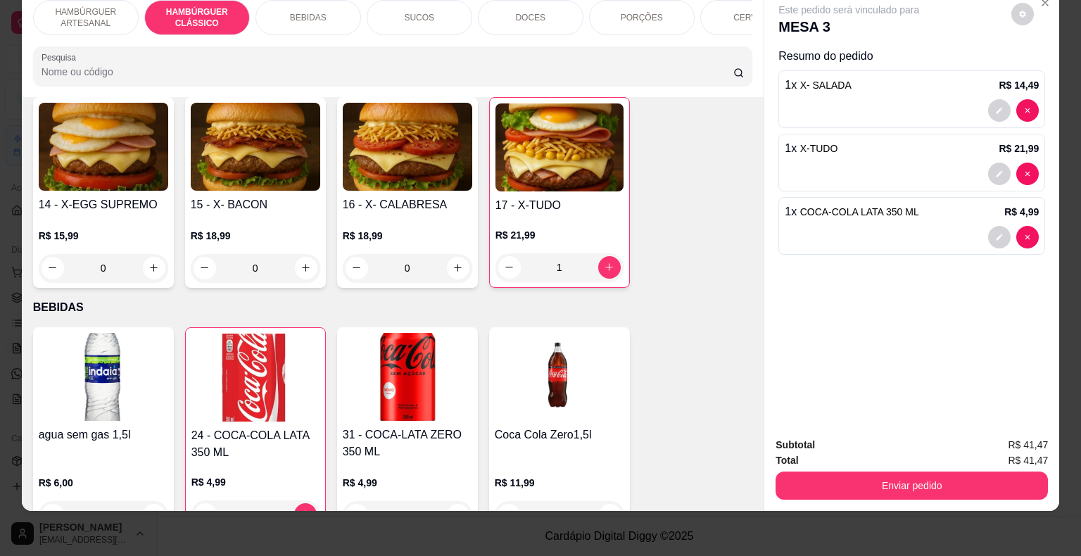
scroll to position [1256, 0]
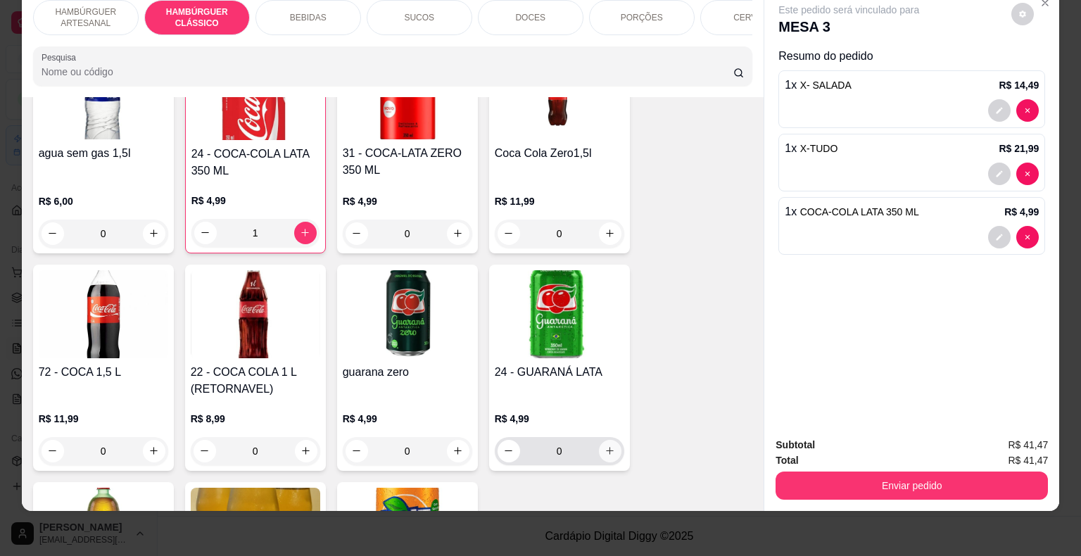
click at [611, 440] on button "increase-product-quantity" at bounding box center [610, 451] width 23 height 23
type input "1"
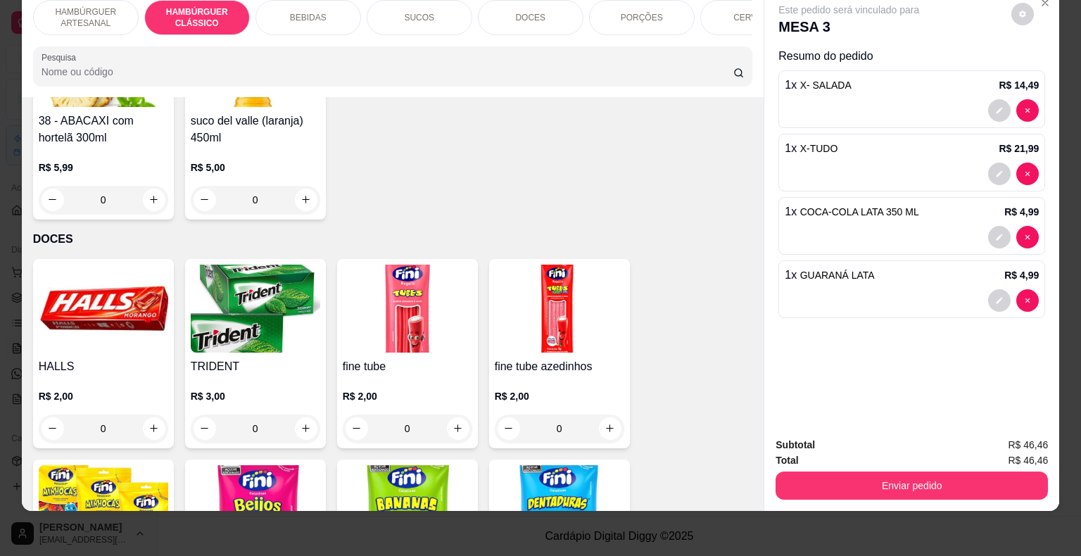
scroll to position [2452, 0]
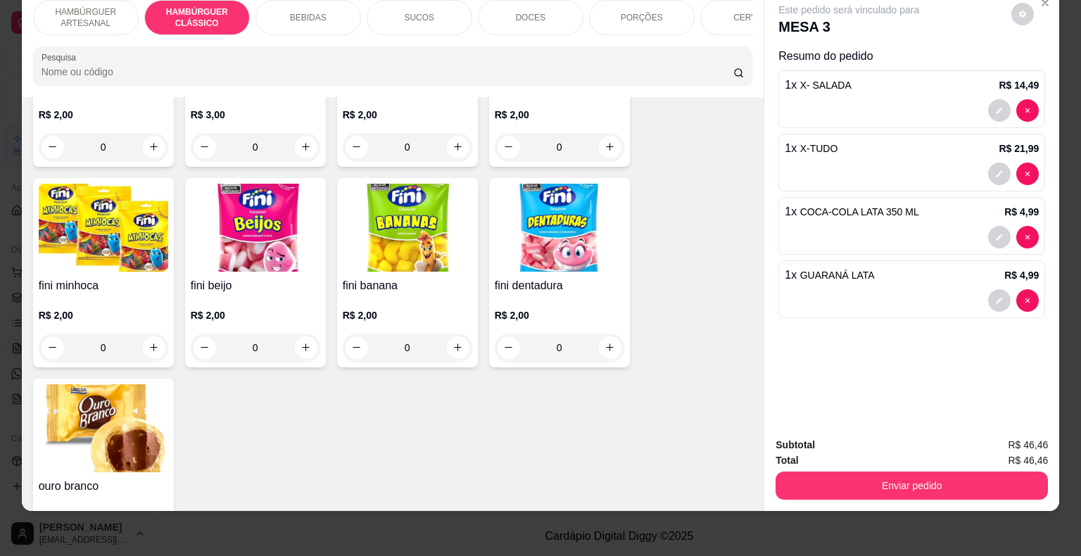
click at [652, 12] on p "PORÇÕES" at bounding box center [642, 17] width 42 height 11
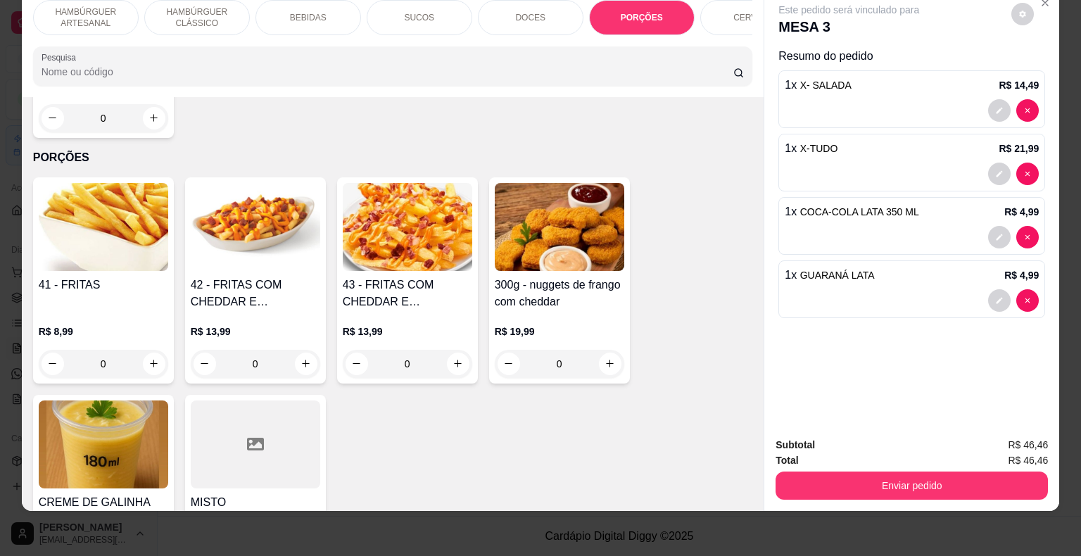
scroll to position [3093, 0]
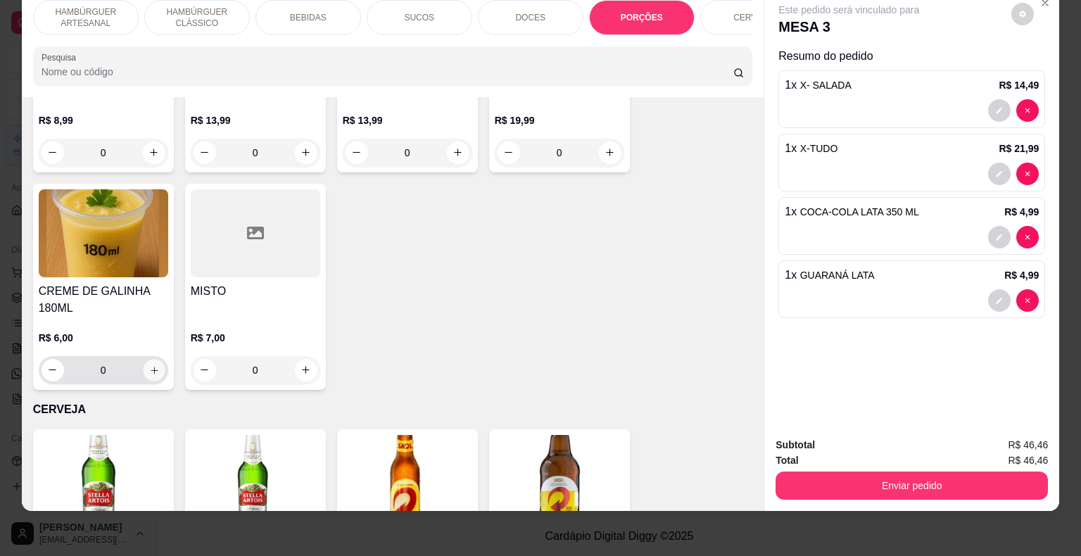
click at [150, 365] on icon "increase-product-quantity" at bounding box center [154, 370] width 11 height 11
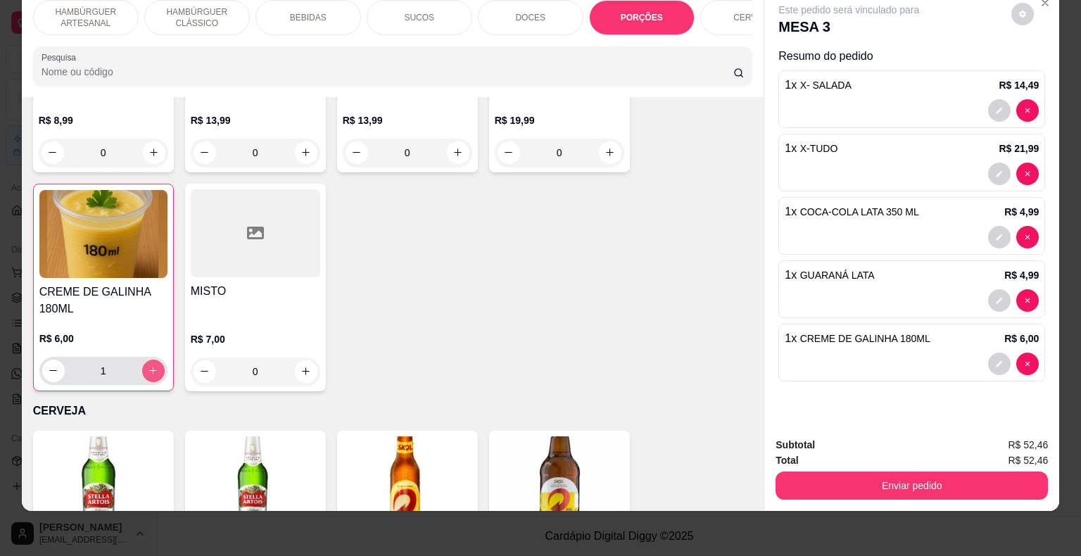
click at [150, 365] on icon "increase-product-quantity" at bounding box center [153, 370] width 11 height 11
type input "2"
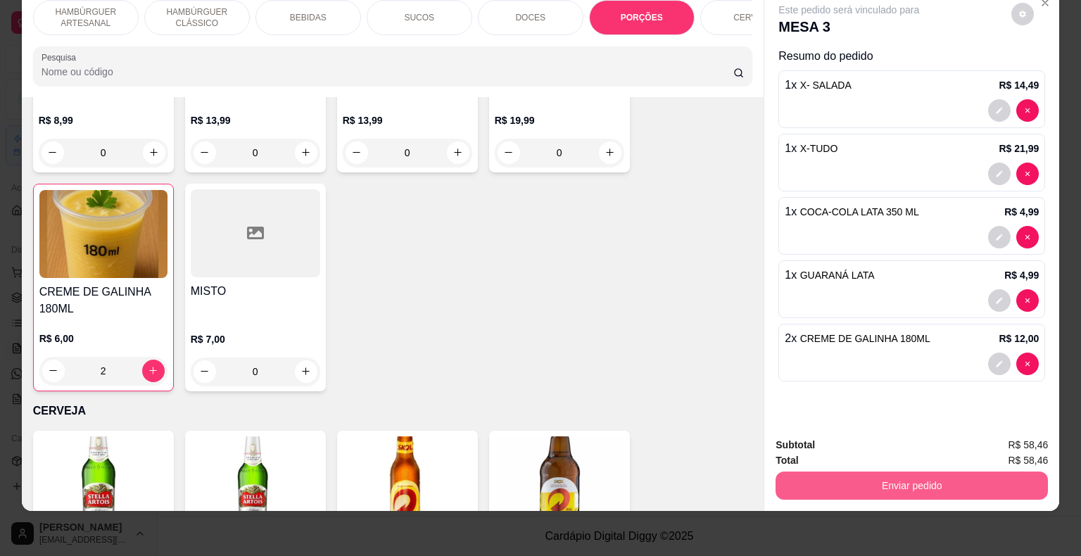
click at [904, 473] on button "Enviar pedido" at bounding box center [912, 486] width 272 height 28
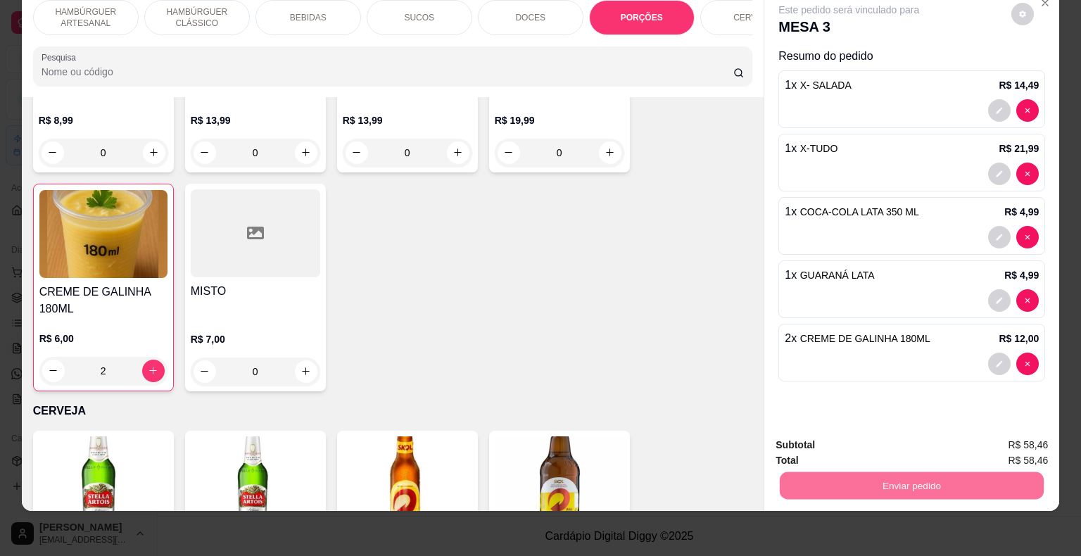
click at [829, 447] on button "Não registrar e enviar pedido" at bounding box center [865, 440] width 146 height 27
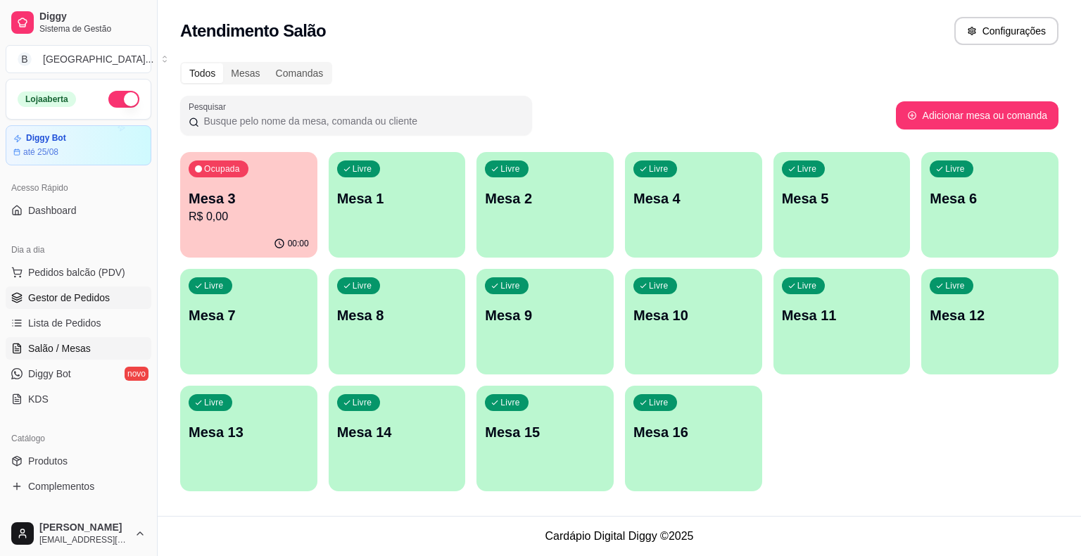
click at [46, 298] on span "Gestor de Pedidos" at bounding box center [69, 298] width 82 height 14
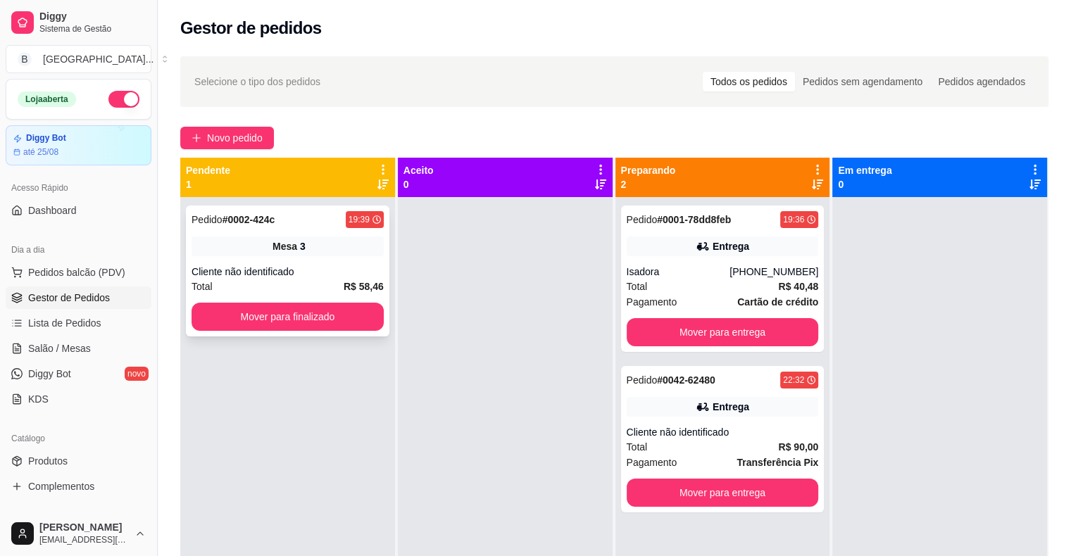
click at [202, 270] on div "Cliente não identificado" at bounding box center [287, 272] width 192 height 14
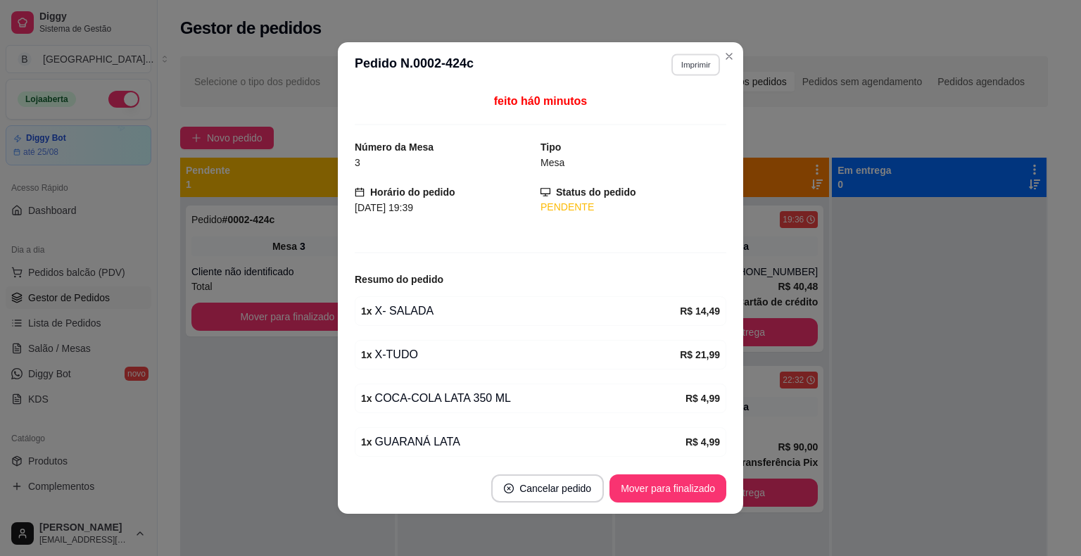
click at [700, 71] on button "Imprimir" at bounding box center [695, 64] width 49 height 22
click at [698, 113] on button "IMPRESSORA" at bounding box center [665, 114] width 102 height 23
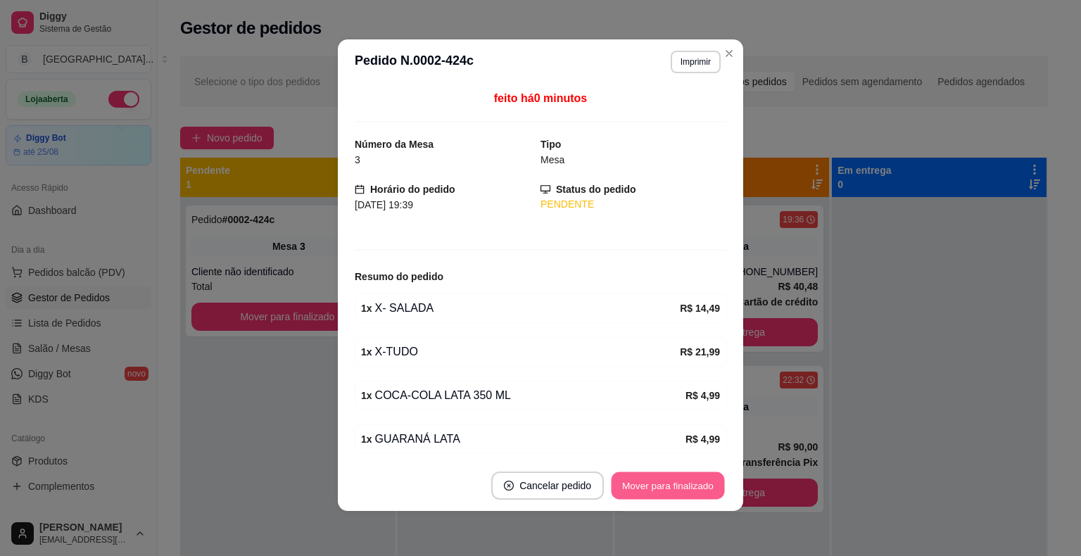
click at [716, 488] on button "Mover para finalizado" at bounding box center [668, 485] width 113 height 27
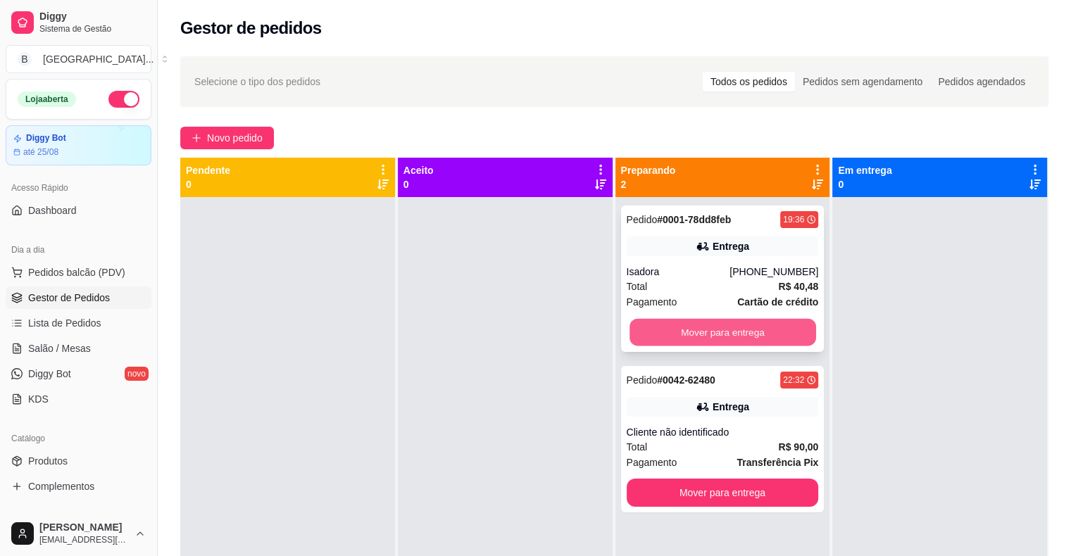
click at [650, 333] on button "Mover para entrega" at bounding box center [722, 332] width 187 height 27
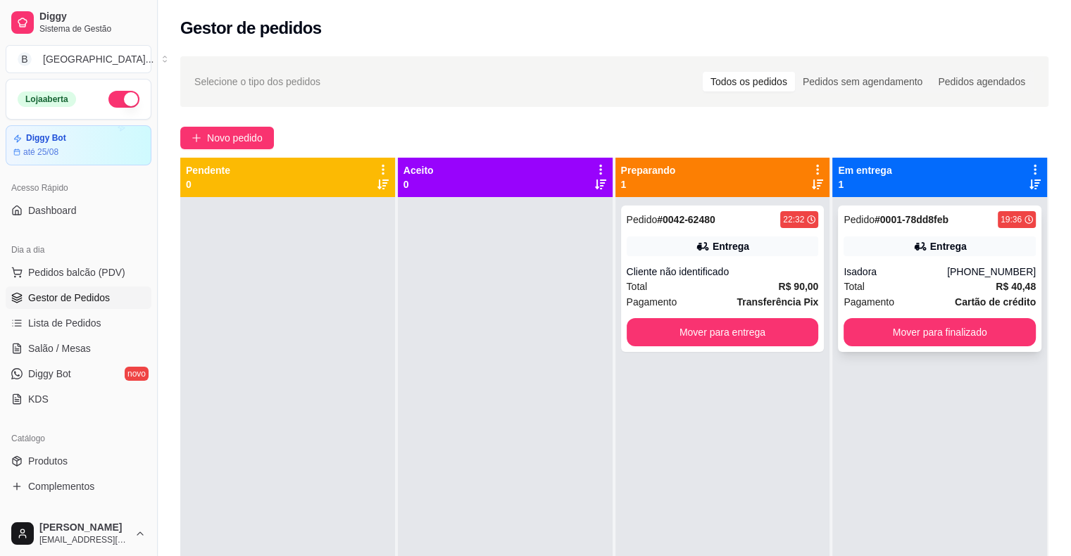
click at [971, 277] on div "[PHONE_NUMBER]" at bounding box center [991, 272] width 89 height 14
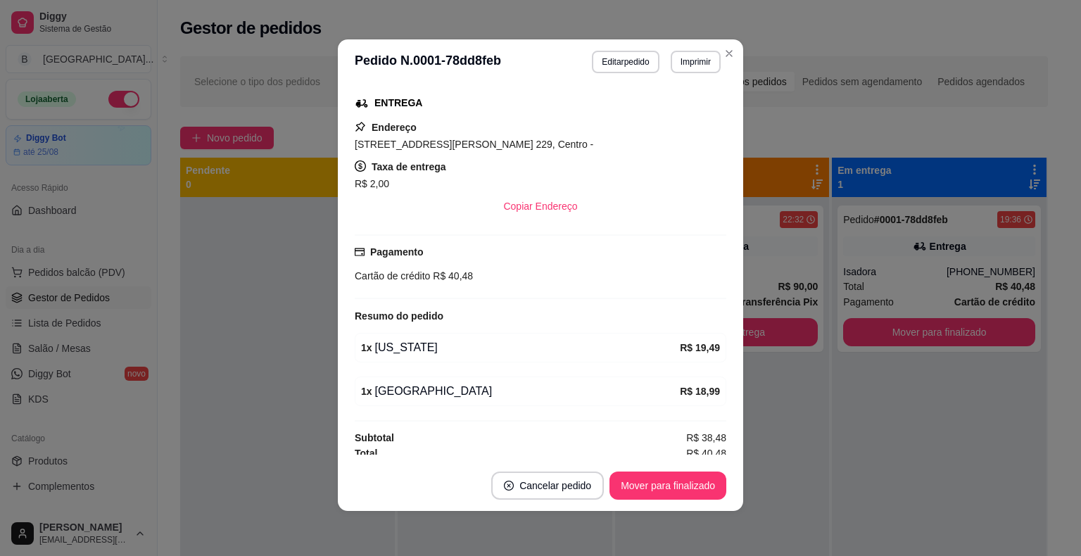
scroll to position [223, 0]
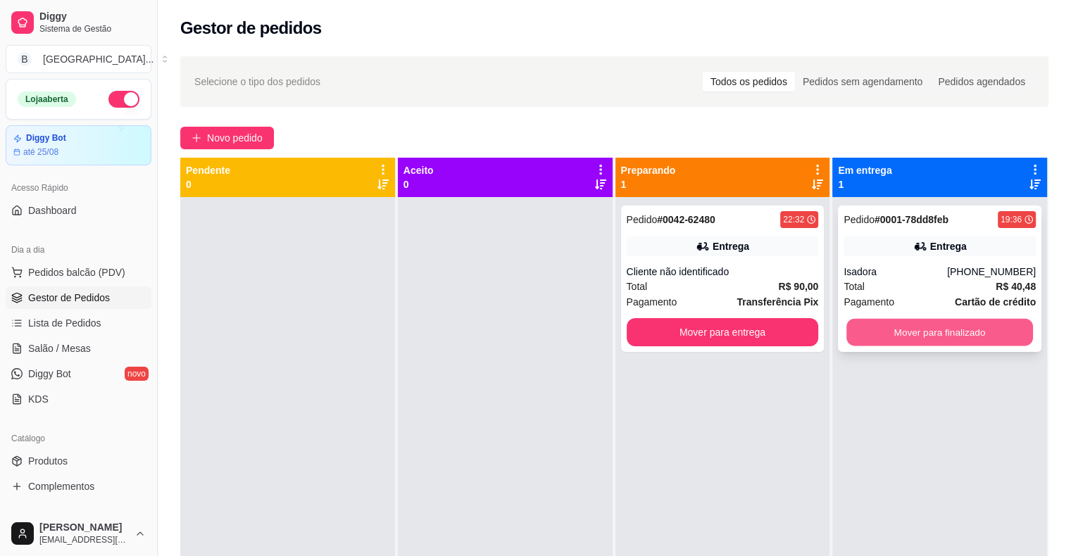
click at [887, 322] on button "Mover para finalizado" at bounding box center [939, 332] width 187 height 27
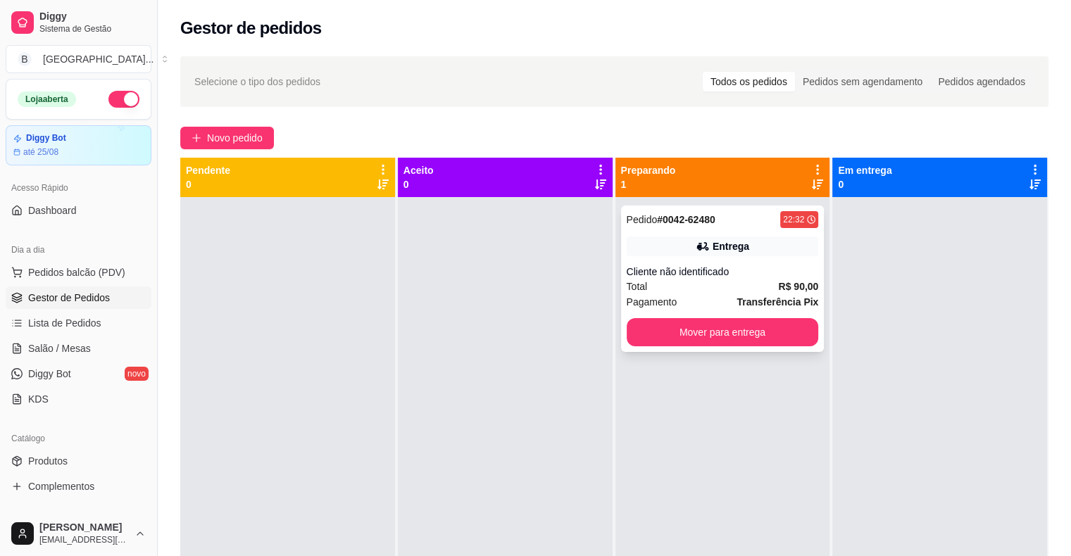
click at [739, 274] on div "Cliente não identificado" at bounding box center [722, 272] width 192 height 14
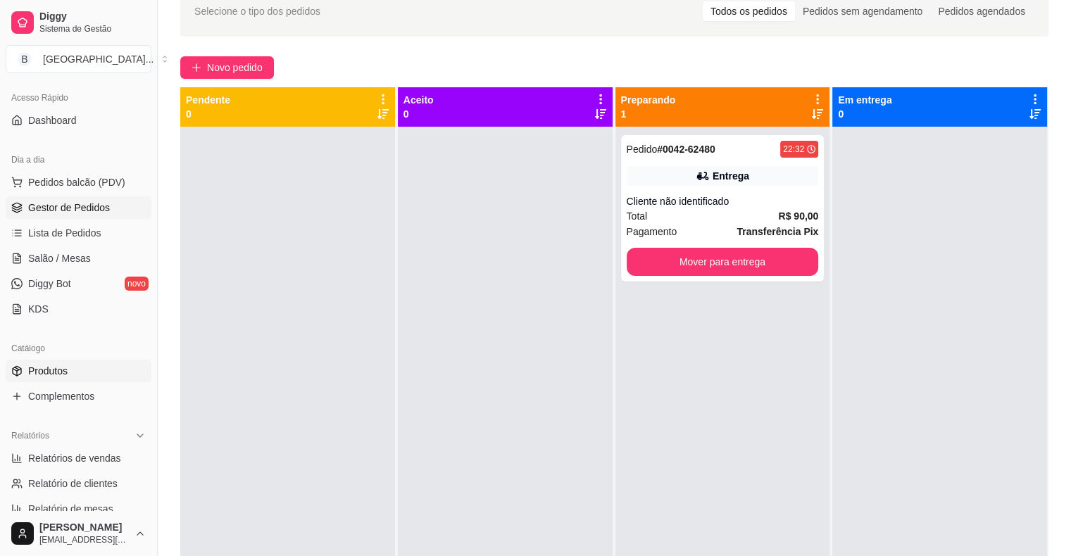
scroll to position [211, 0]
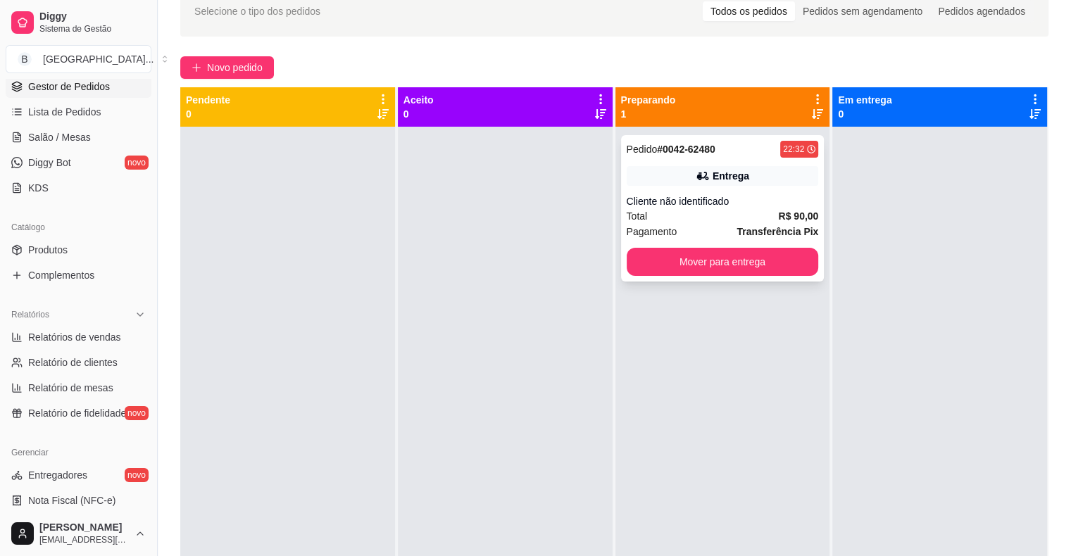
click at [659, 199] on div "Cliente não identificado" at bounding box center [722, 201] width 192 height 14
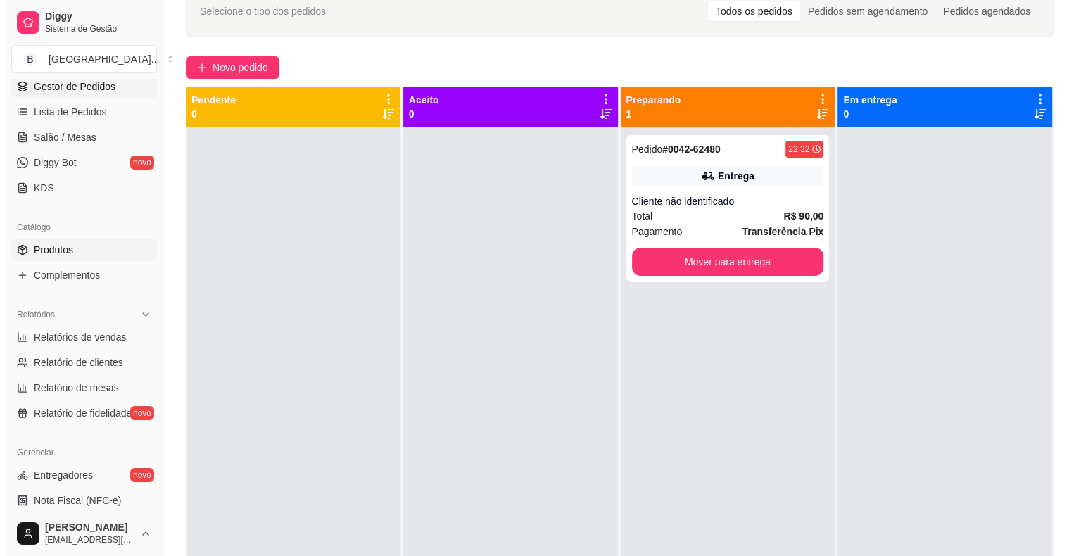
scroll to position [0, 0]
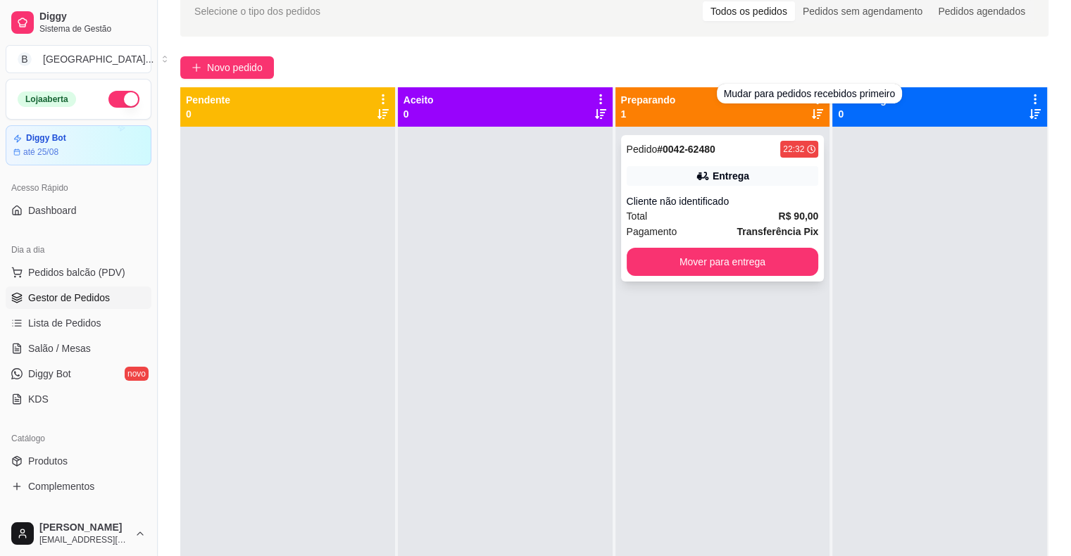
click at [788, 198] on div "Cliente não identificado" at bounding box center [722, 201] width 192 height 14
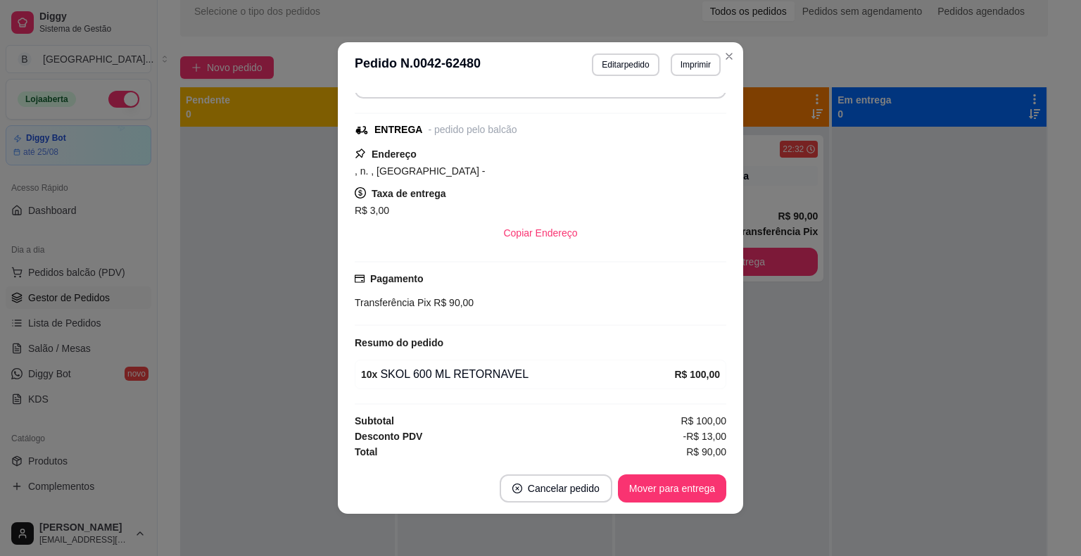
scroll to position [3, 0]
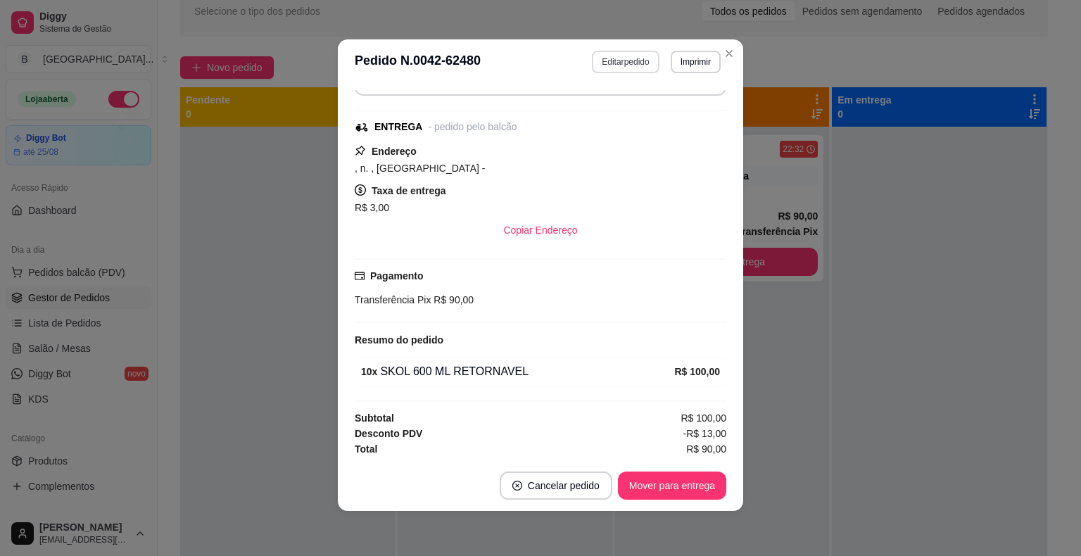
click at [630, 66] on button "Editar pedido" at bounding box center [625, 62] width 67 height 23
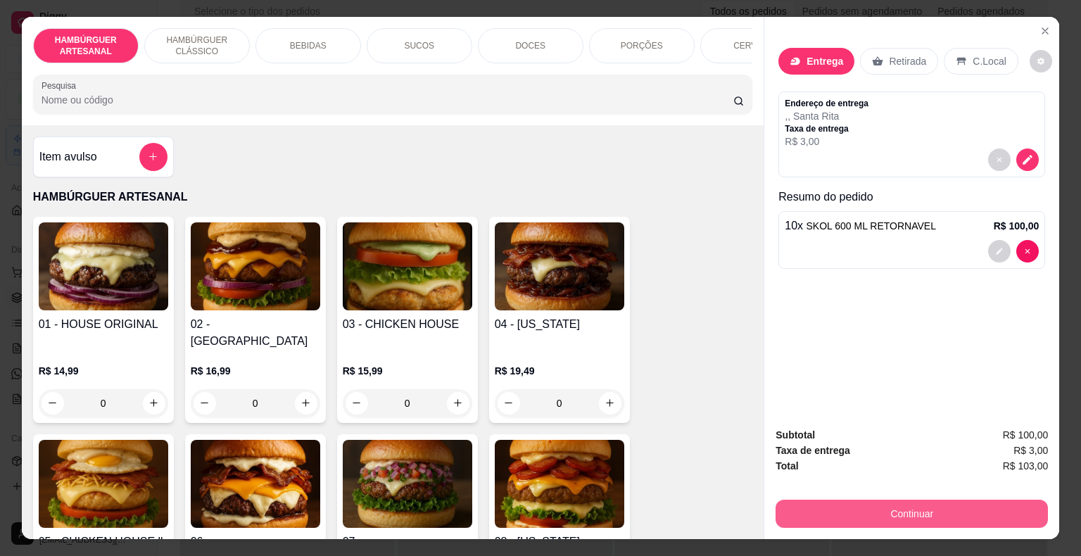
click at [884, 507] on button "Continuar" at bounding box center [912, 514] width 272 height 28
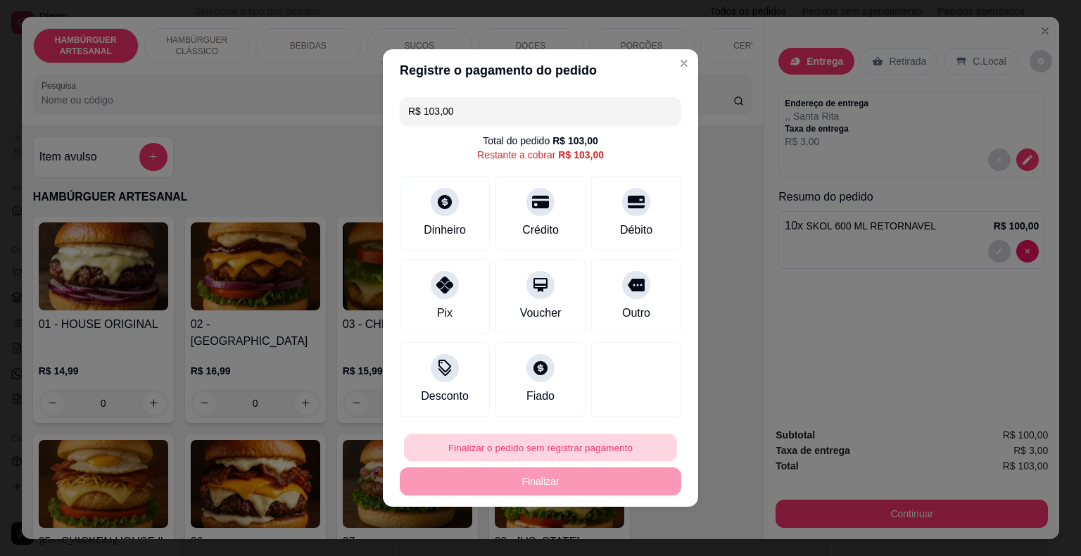
click at [605, 448] on button "Finalizar o pedido sem registrar pagamento" at bounding box center [540, 447] width 273 height 27
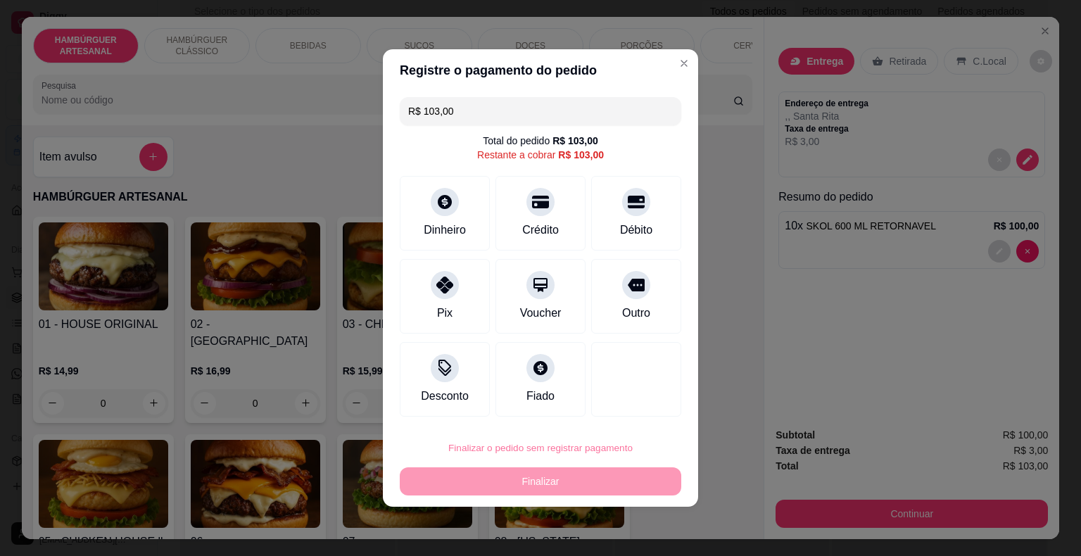
click at [636, 410] on button "Confirmar" at bounding box center [626, 408] width 52 height 22
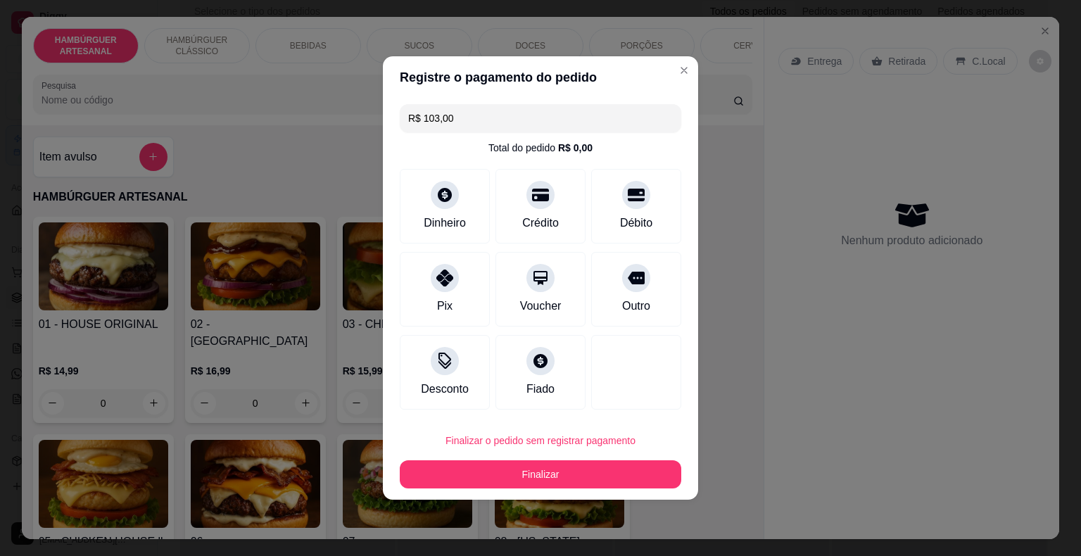
type input "0"
type input "R$ 0,00"
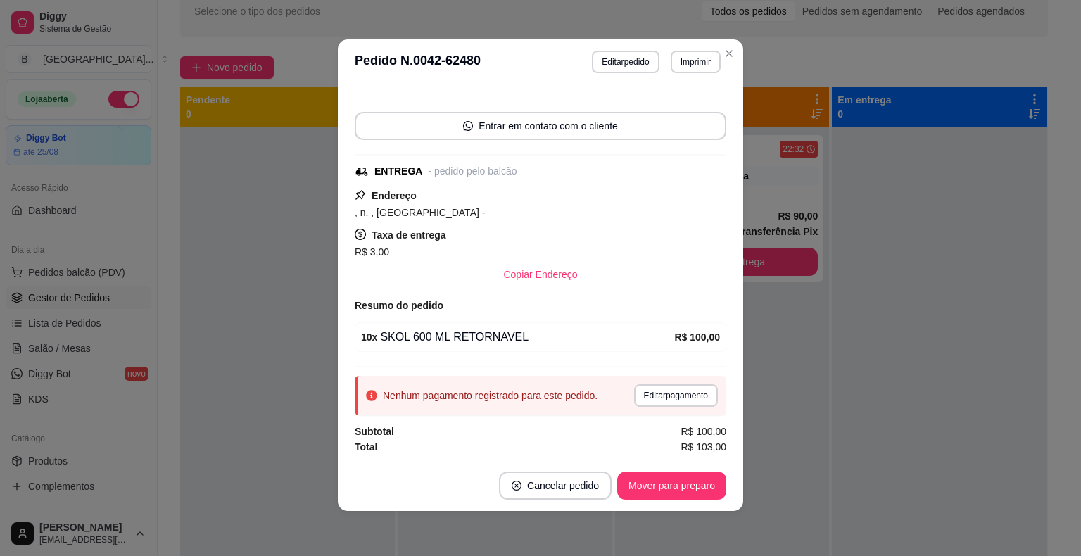
scroll to position [107, 0]
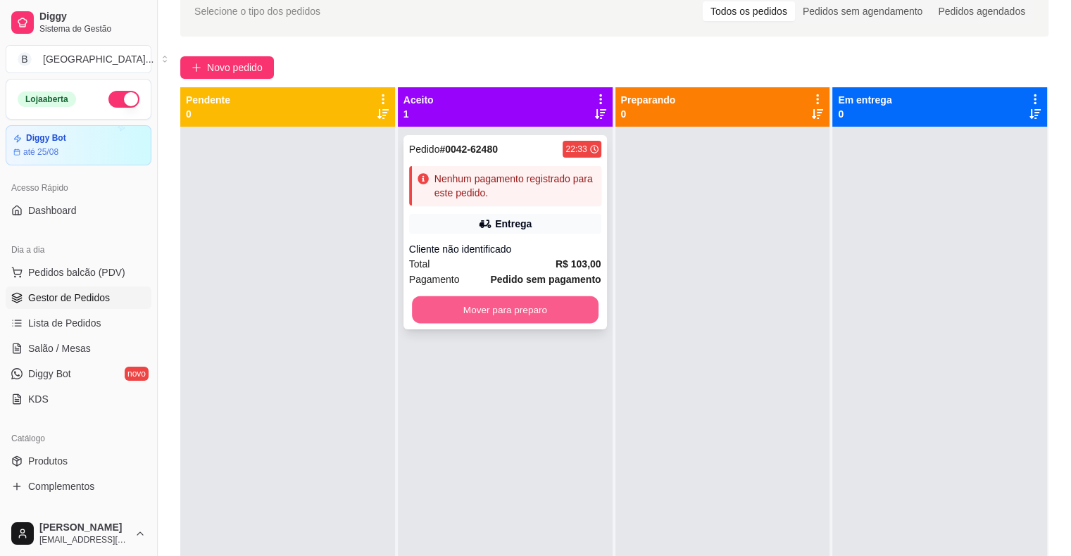
click at [506, 302] on button "Mover para preparo" at bounding box center [505, 309] width 187 height 27
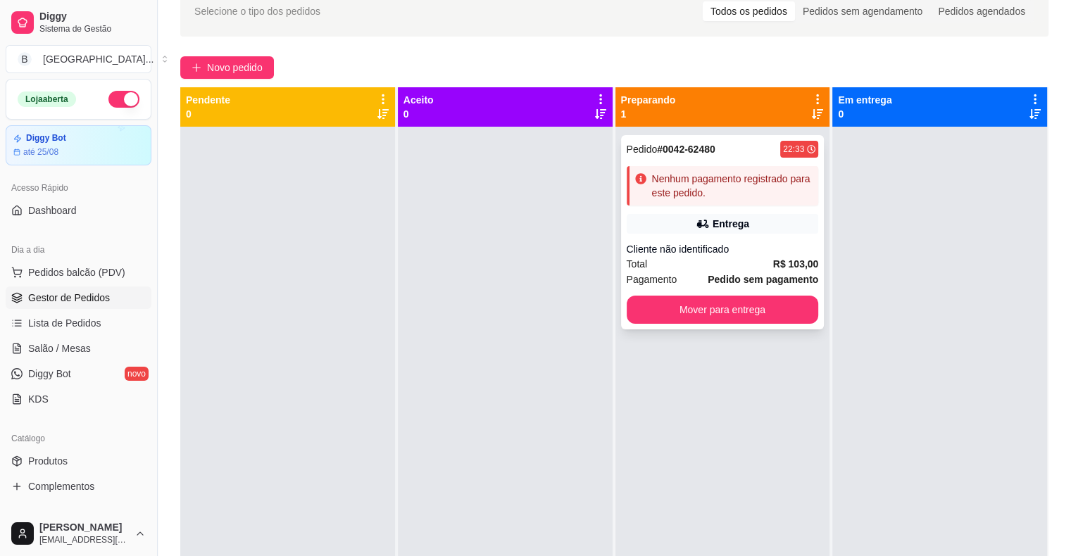
click at [699, 249] on div "Cliente não identificado" at bounding box center [722, 249] width 192 height 14
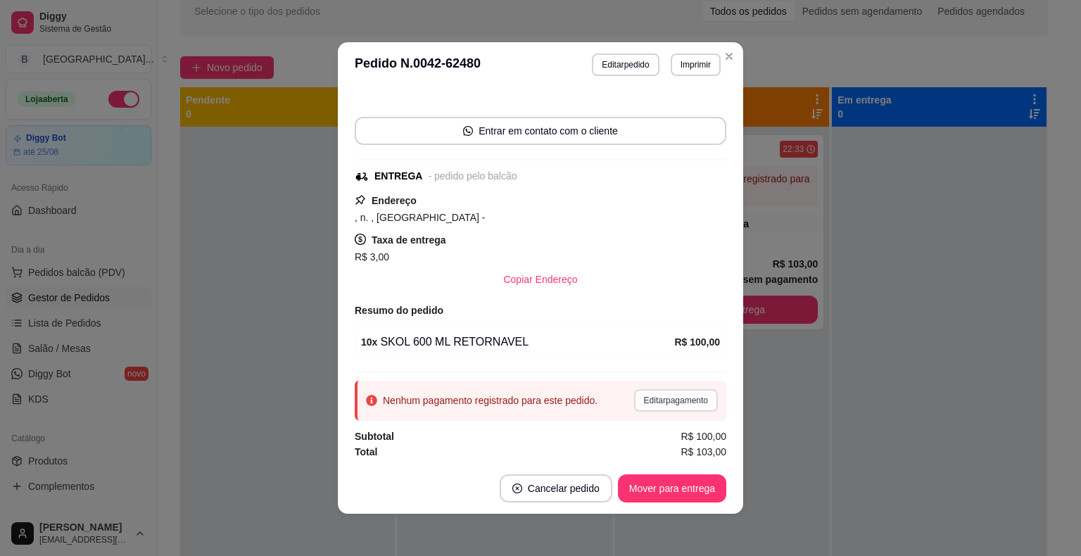
click at [666, 399] on button "Editar pagamento" at bounding box center [676, 400] width 84 height 23
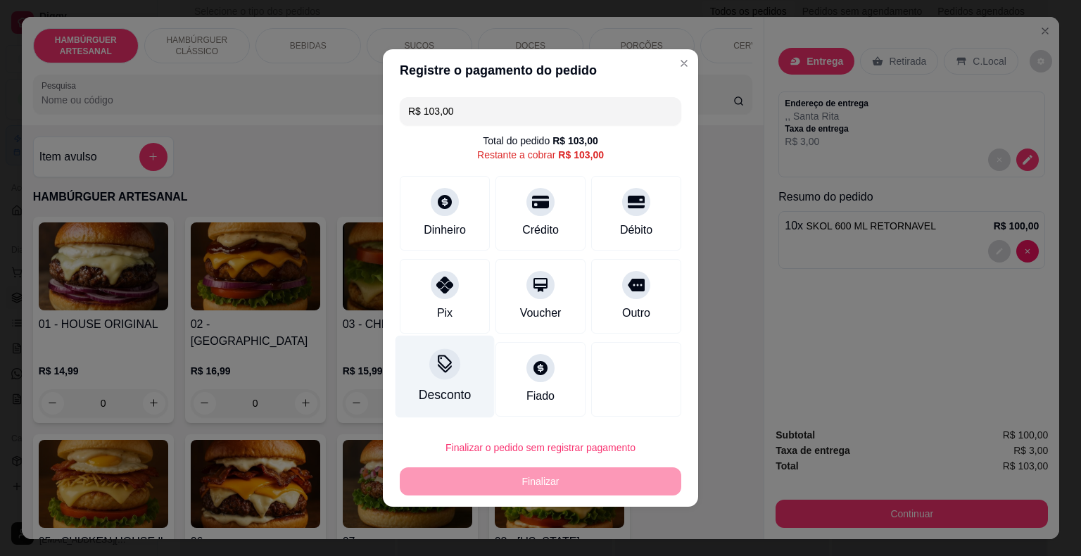
click at [453, 391] on div "Desconto" at bounding box center [445, 395] width 52 height 18
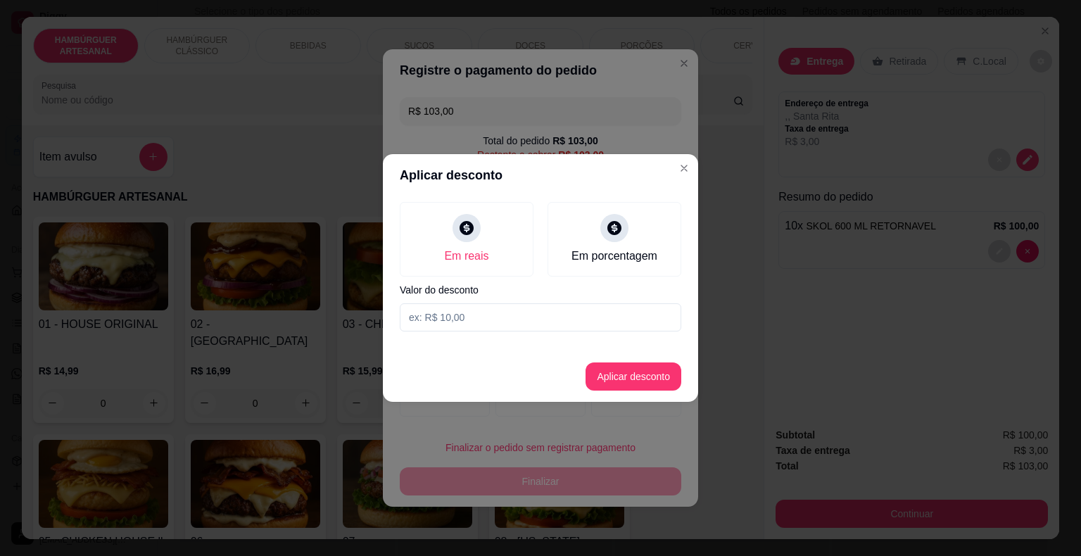
click at [478, 320] on input at bounding box center [541, 317] width 282 height 28
type input "13,00"
click at [643, 376] on button "Aplicar desconto" at bounding box center [634, 376] width 96 height 28
type input "R$ 90,00"
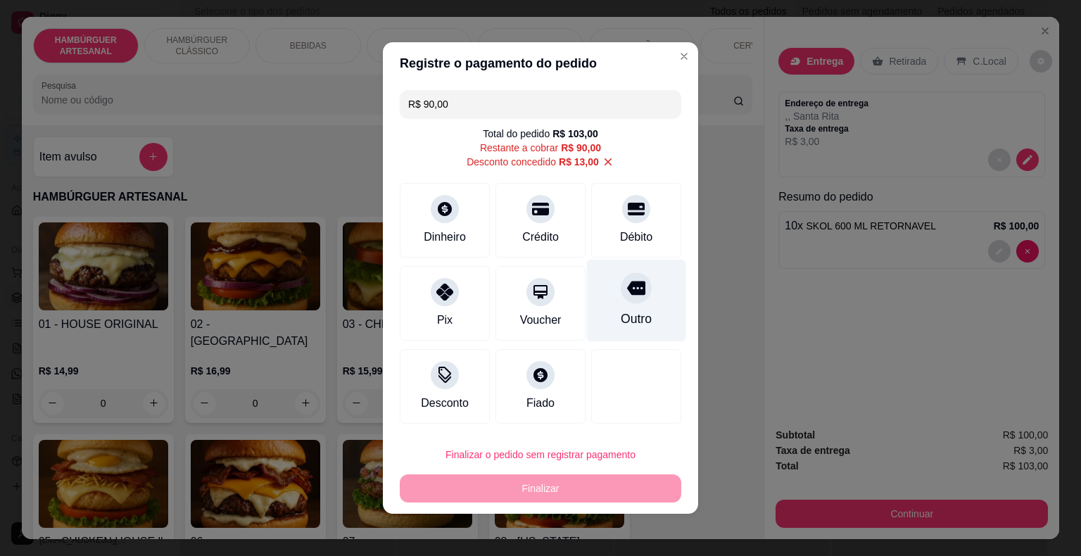
scroll to position [2, 0]
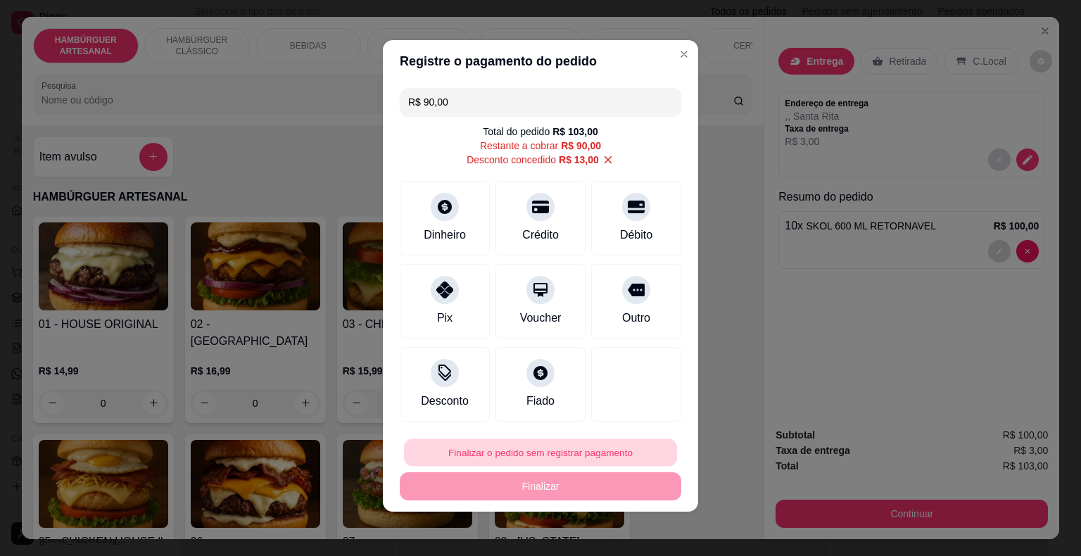
click at [545, 451] on button "Finalizar o pedido sem registrar pagamento" at bounding box center [540, 452] width 273 height 27
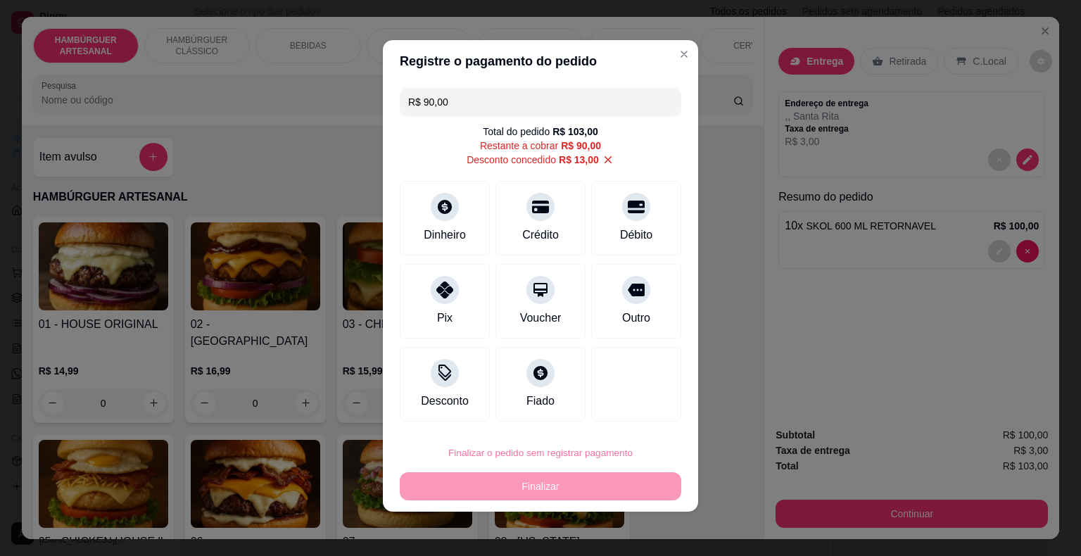
click at [629, 422] on button "Confirmar" at bounding box center [621, 412] width 52 height 22
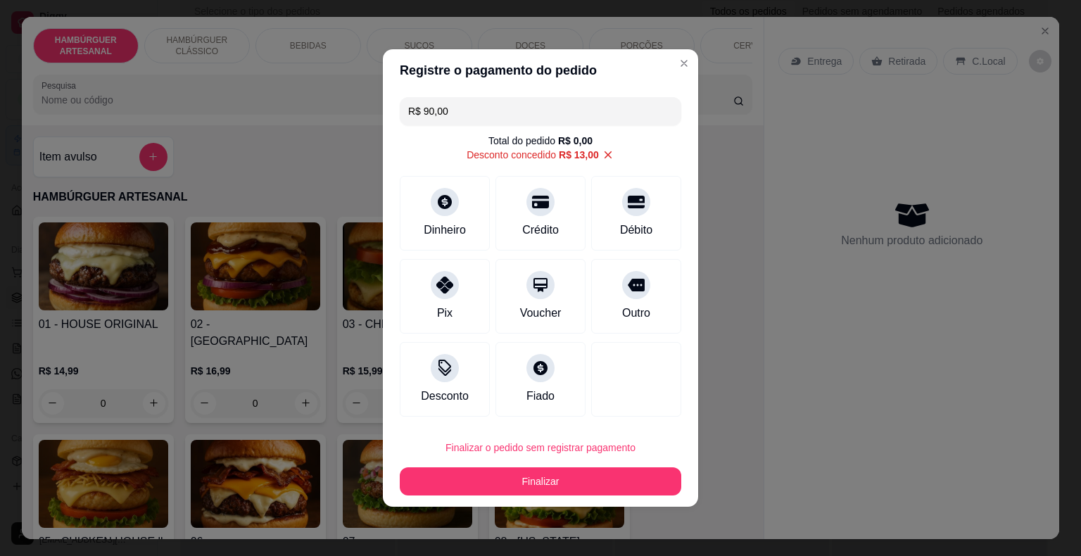
type input "0"
type input "-R$ 13,00"
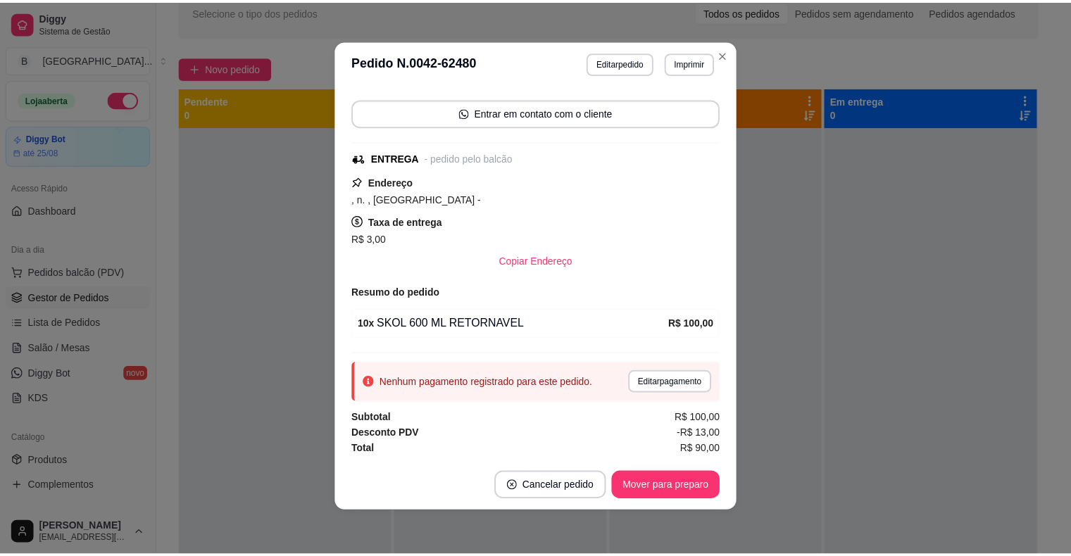
scroll to position [3, 0]
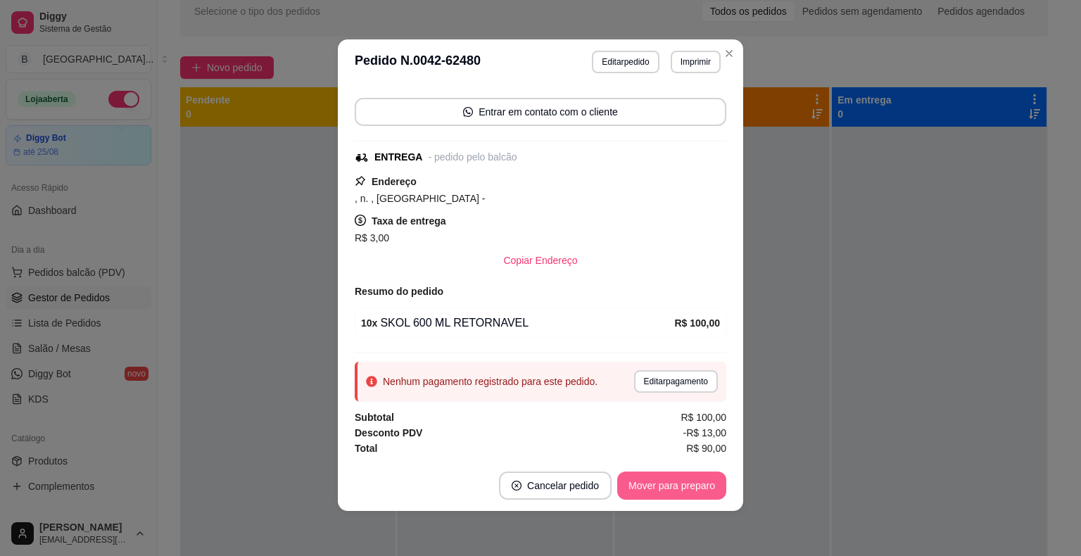
click at [662, 491] on button "Mover para preparo" at bounding box center [671, 486] width 109 height 28
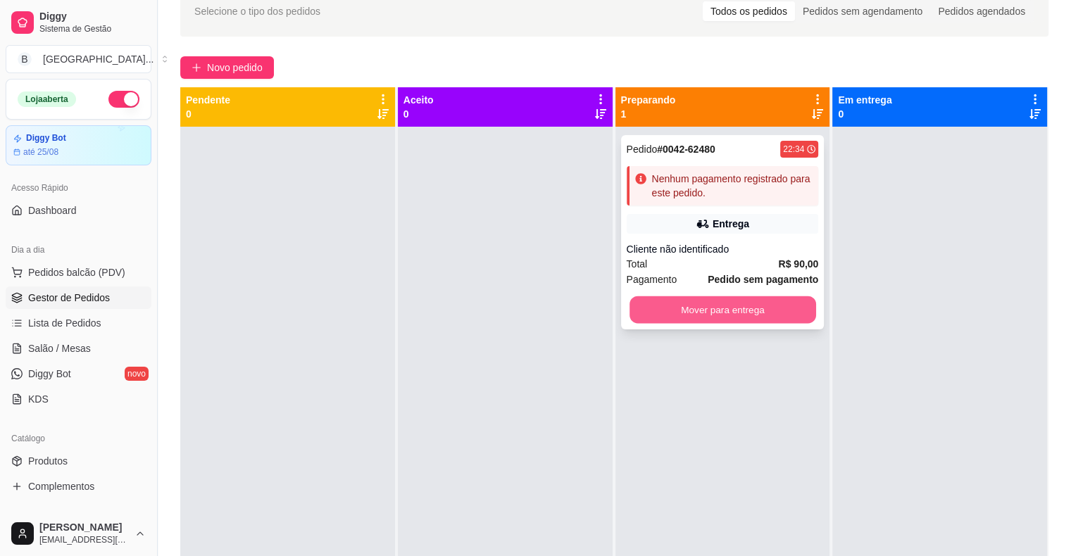
click at [702, 308] on button "Mover para entrega" at bounding box center [722, 309] width 187 height 27
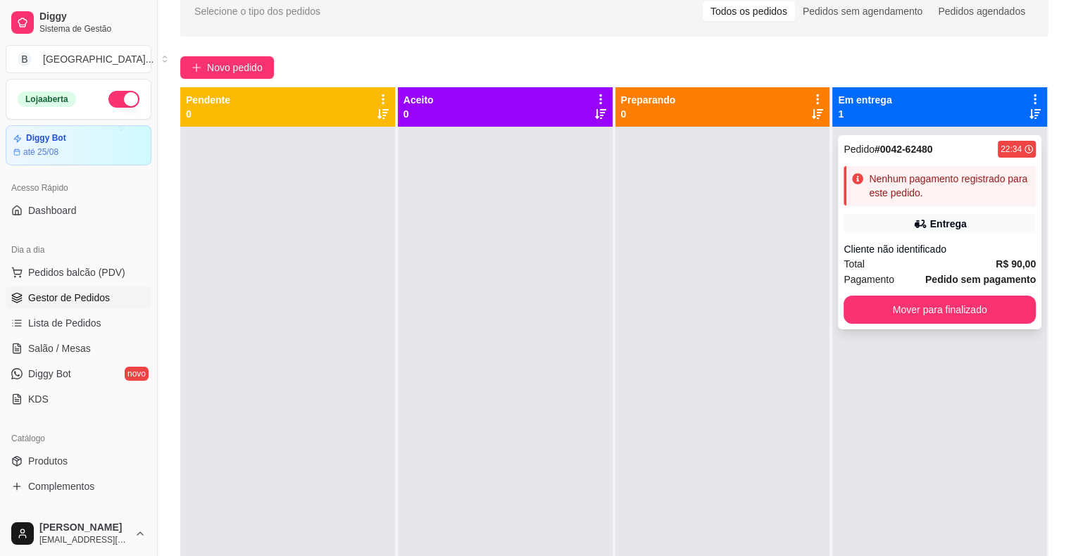
click at [1024, 149] on icon at bounding box center [1028, 149] width 8 height 8
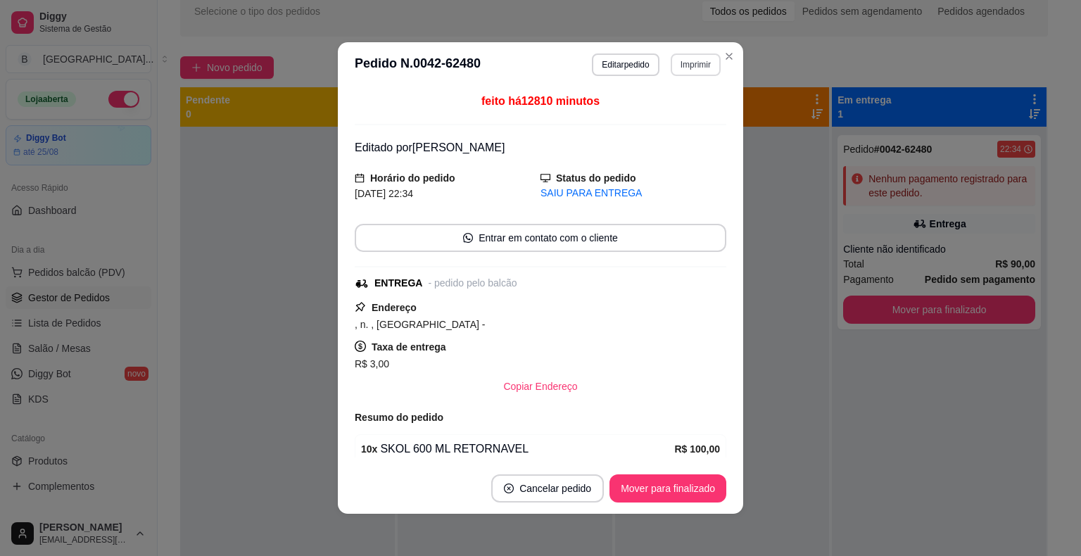
click at [694, 70] on button "Imprimir" at bounding box center [696, 64] width 50 height 23
click at [684, 120] on button "IMPRESSORA" at bounding box center [665, 114] width 99 height 22
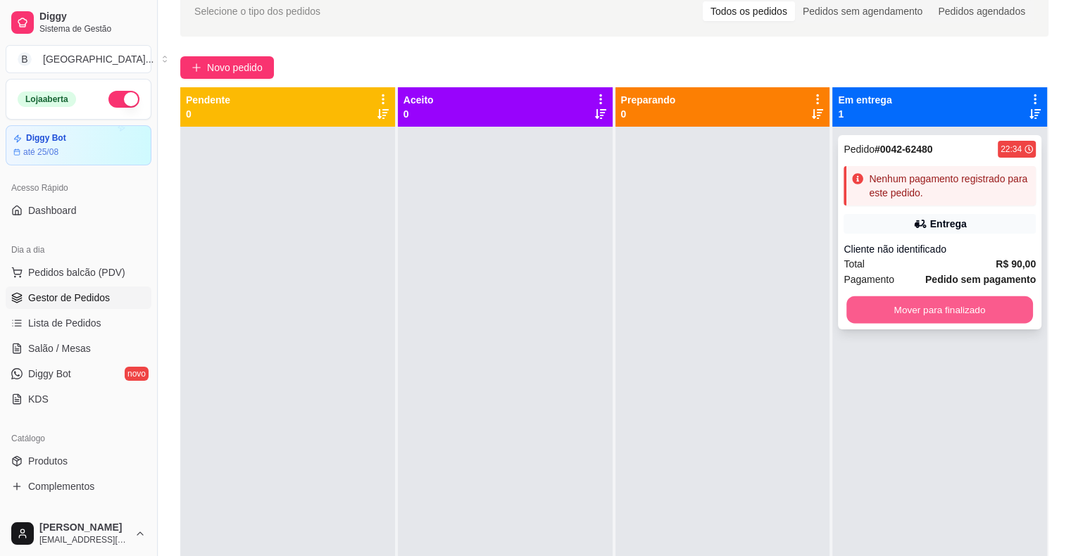
click at [916, 311] on button "Mover para finalizado" at bounding box center [939, 309] width 187 height 27
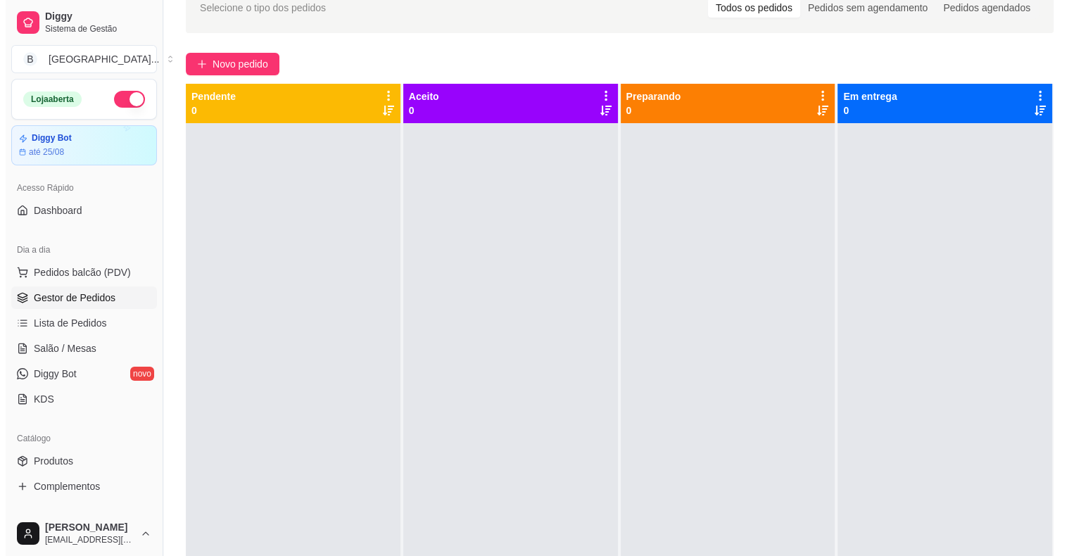
scroll to position [0, 0]
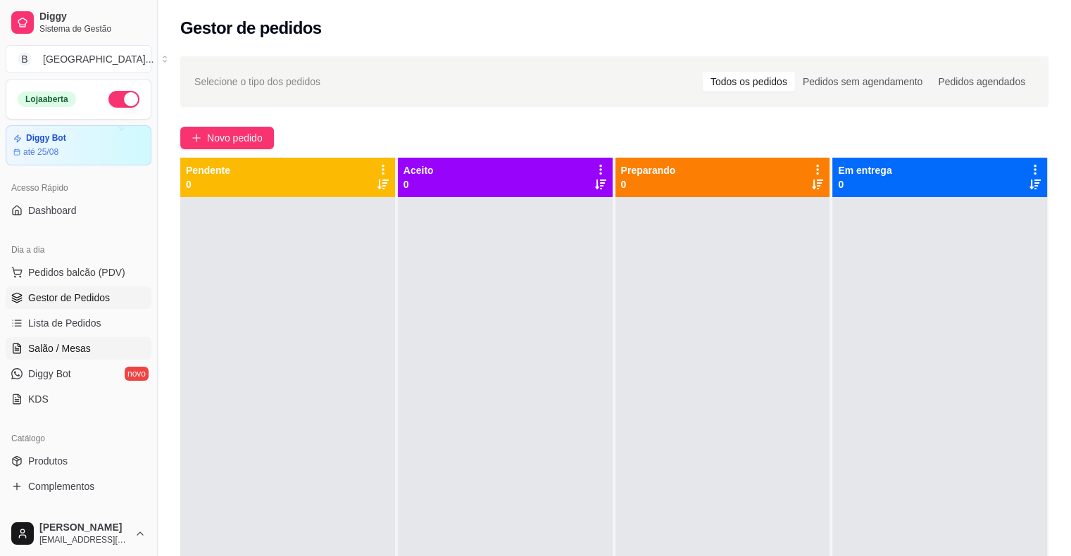
click at [75, 348] on span "Salão / Mesas" at bounding box center [59, 348] width 63 height 14
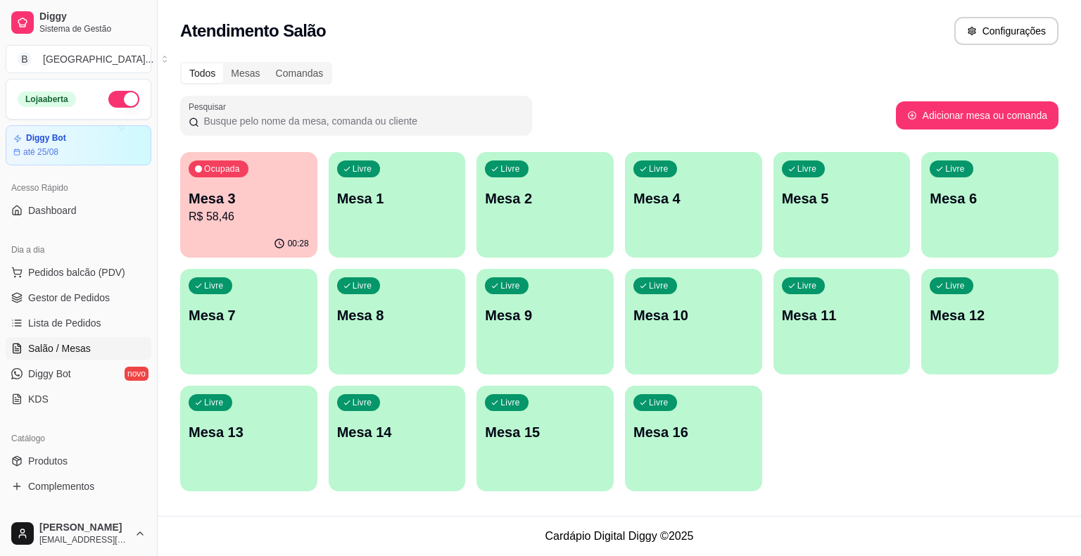
click at [261, 204] on p "Mesa 3" at bounding box center [249, 199] width 120 height 20
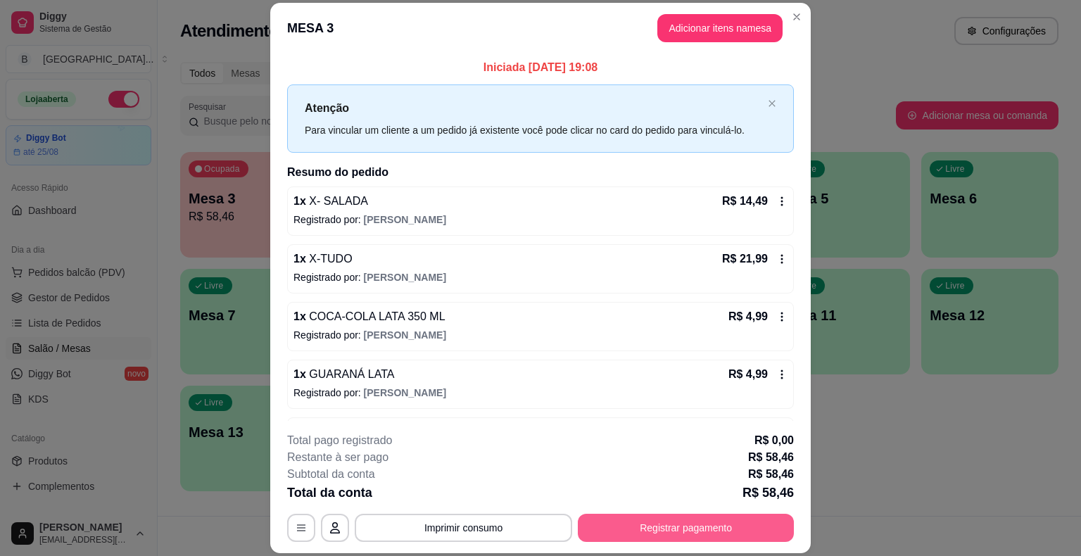
click at [684, 537] on button "Registrar pagamento" at bounding box center [686, 528] width 216 height 28
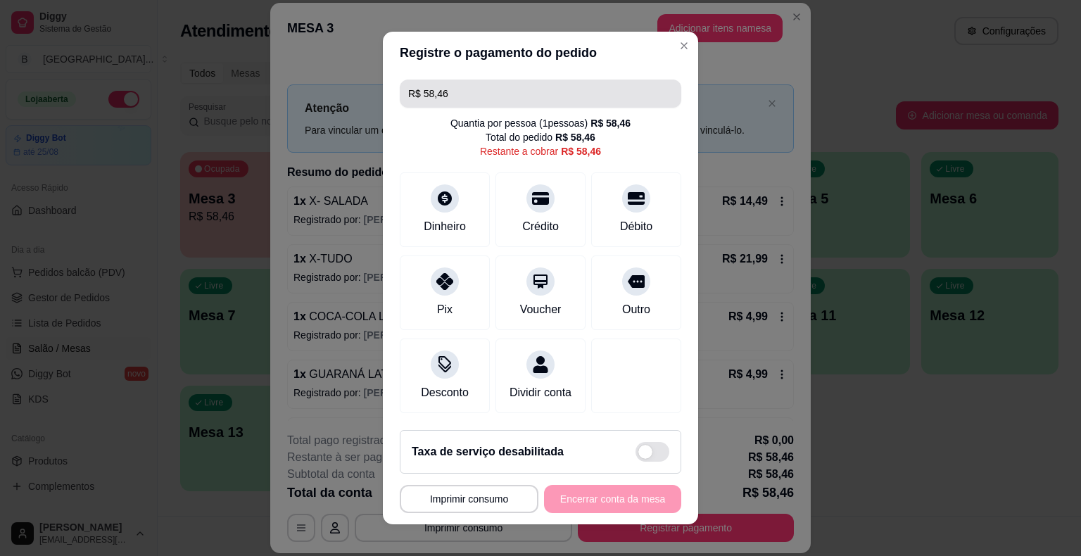
click at [467, 93] on input "R$ 58,46" at bounding box center [540, 94] width 265 height 28
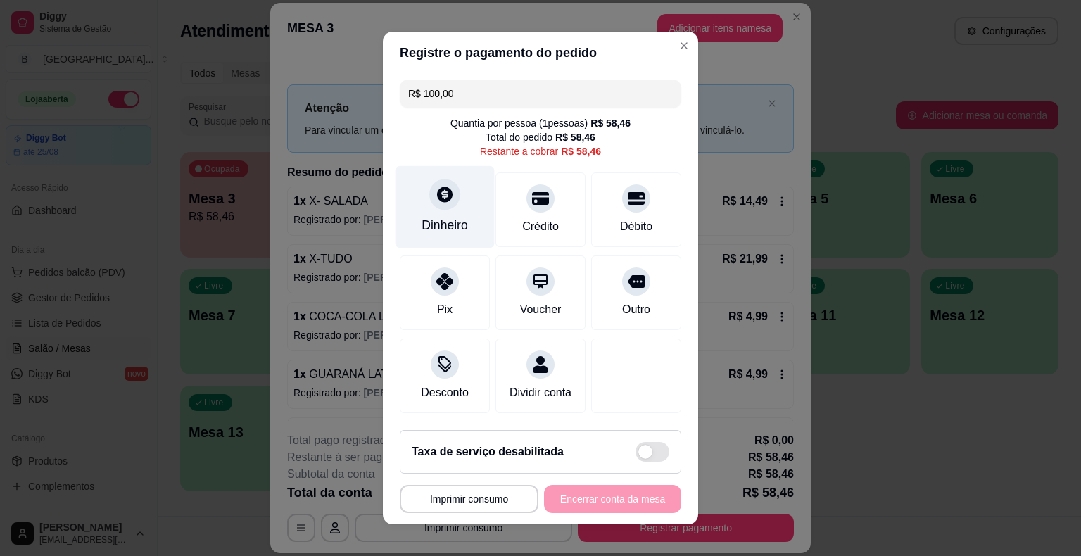
type input "R$ 100,00"
click at [433, 221] on div "Dinheiro" at bounding box center [445, 225] width 46 height 18
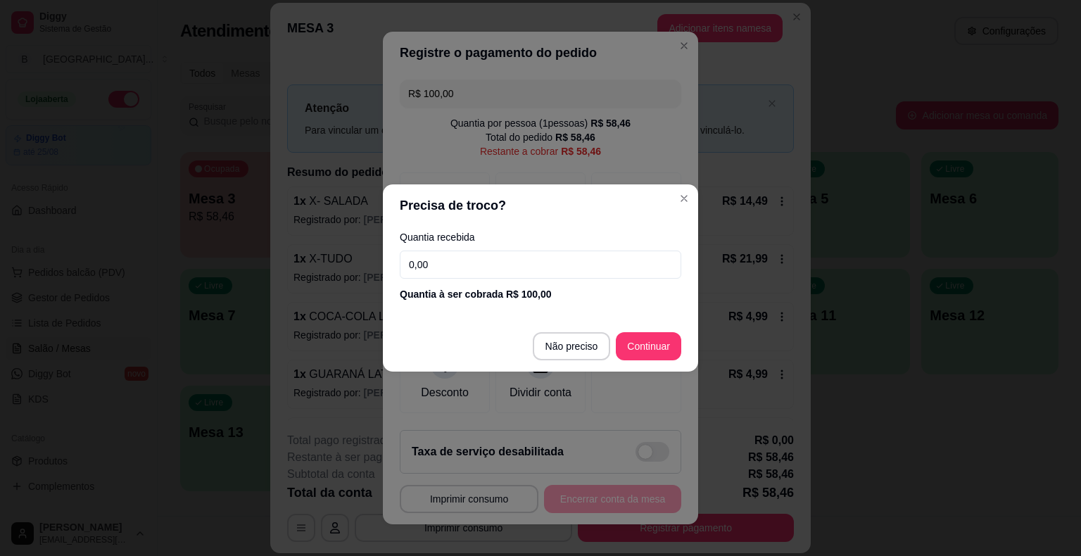
drag, startPoint x: 456, startPoint y: 279, endPoint x: 455, endPoint y: 272, distance: 7.2
click at [456, 276] on div "Quantia recebida 0,00 Quantia à ser cobrada R$ 100,00" at bounding box center [540, 267] width 315 height 80
click at [454, 270] on input "0,00" at bounding box center [541, 265] width 282 height 28
type input "100,00"
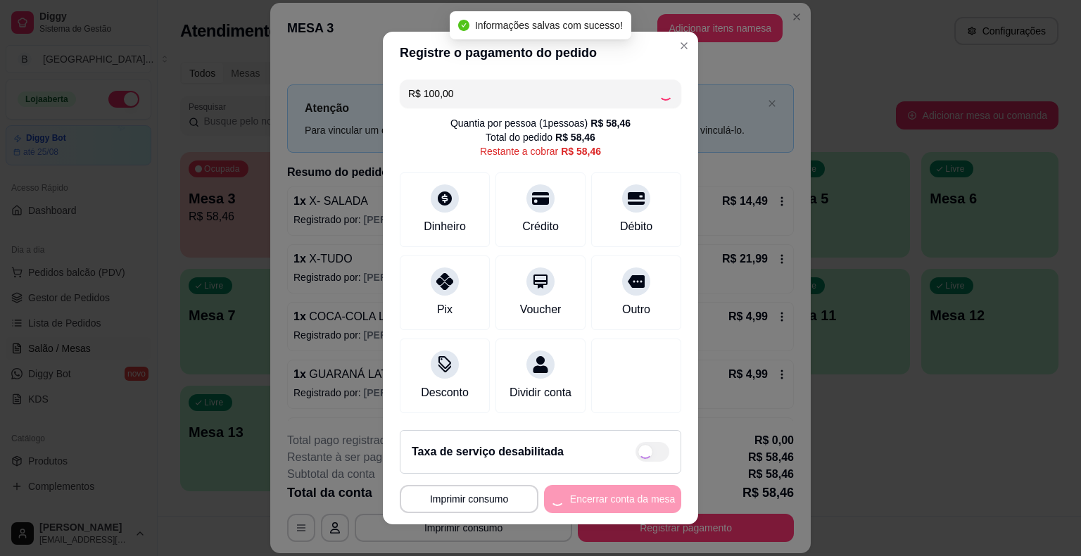
type input "-R$ 41,54"
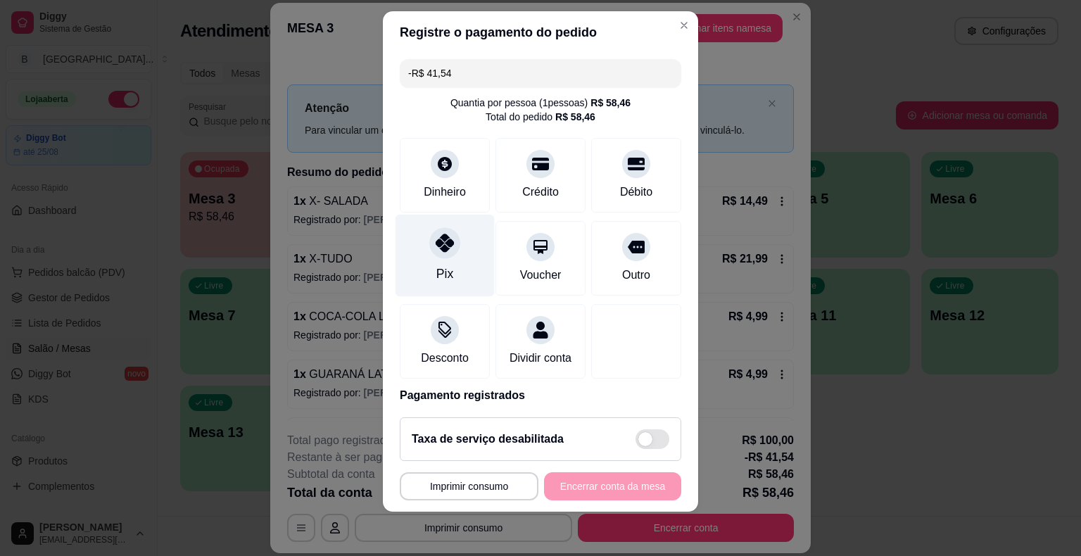
click at [462, 184] on div "Dinheiro" at bounding box center [445, 175] width 90 height 75
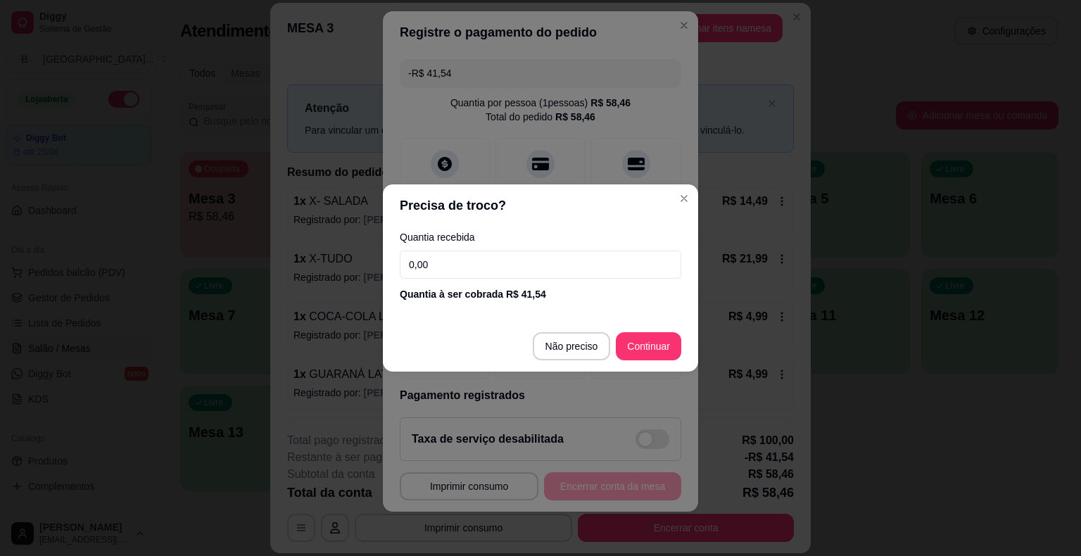
click at [483, 275] on input "0,00" at bounding box center [541, 265] width 282 height 28
type input "100,00"
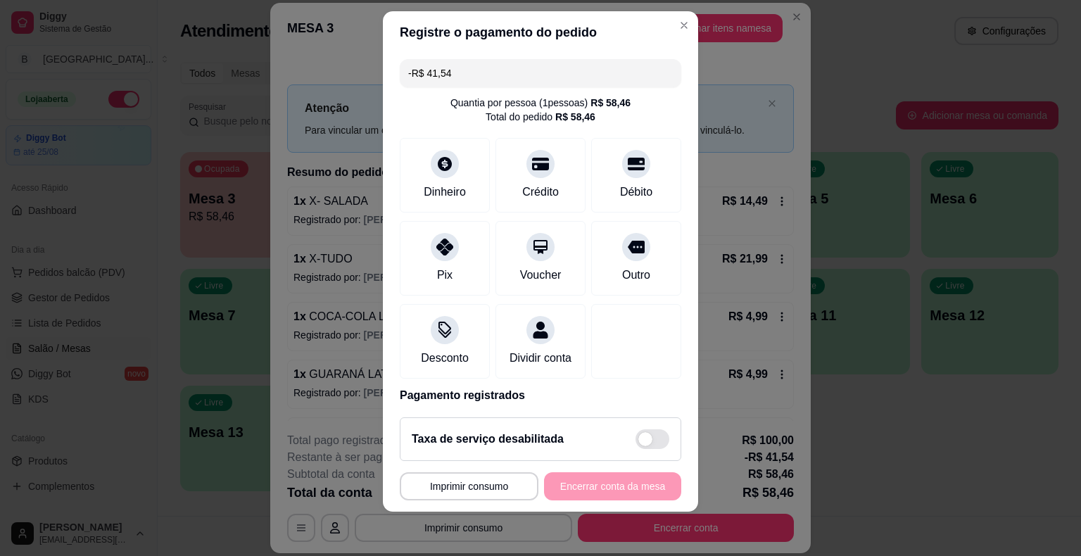
scroll to position [66, 0]
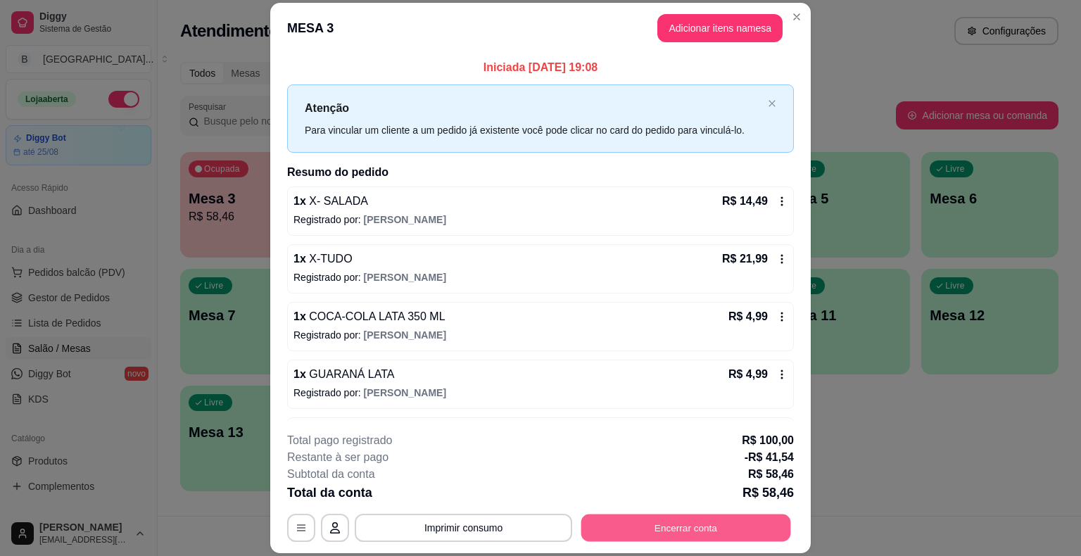
click at [690, 534] on button "Encerrar conta" at bounding box center [686, 528] width 210 height 27
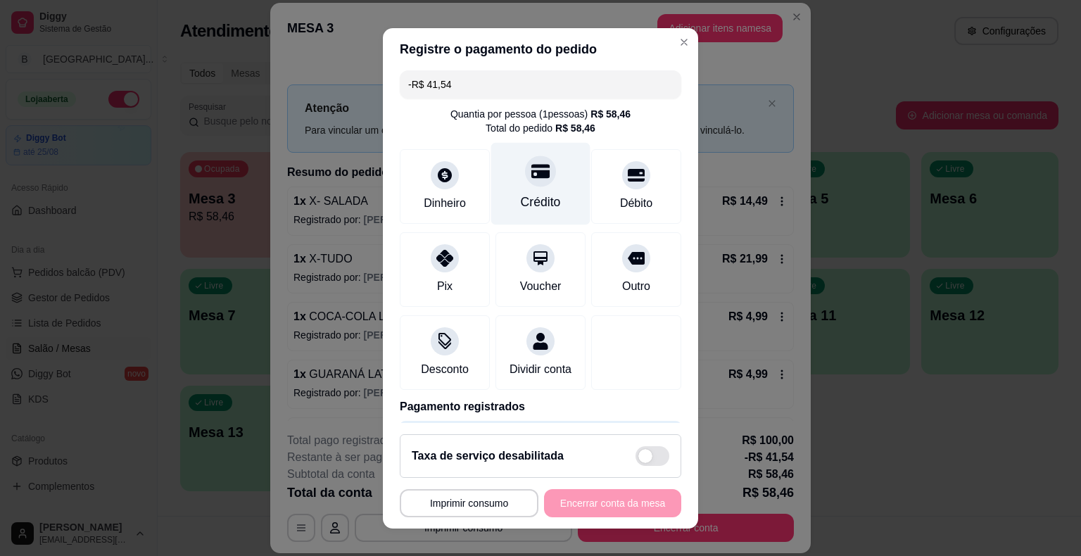
scroll to position [0, 0]
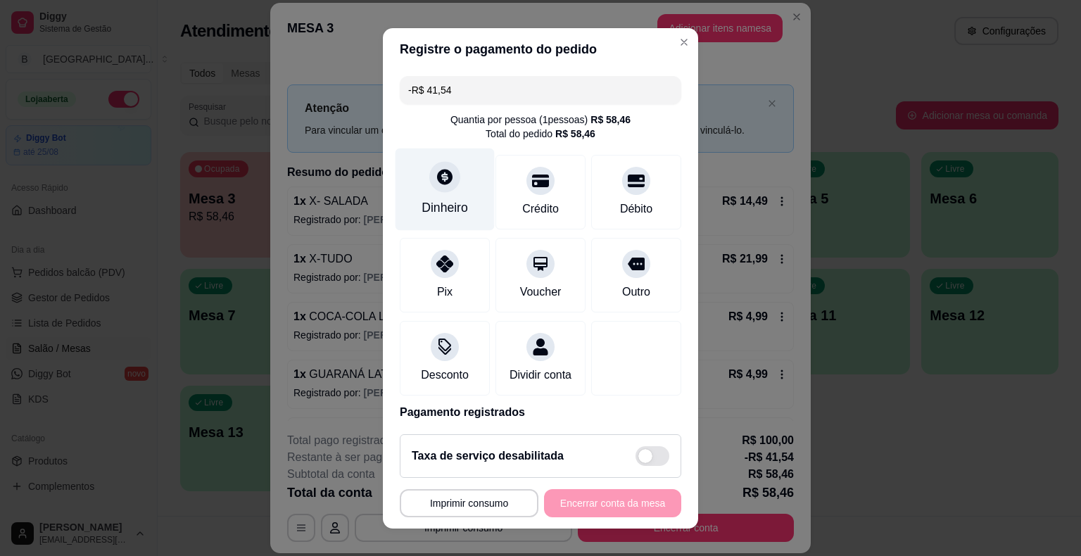
click at [436, 186] on div at bounding box center [444, 176] width 31 height 31
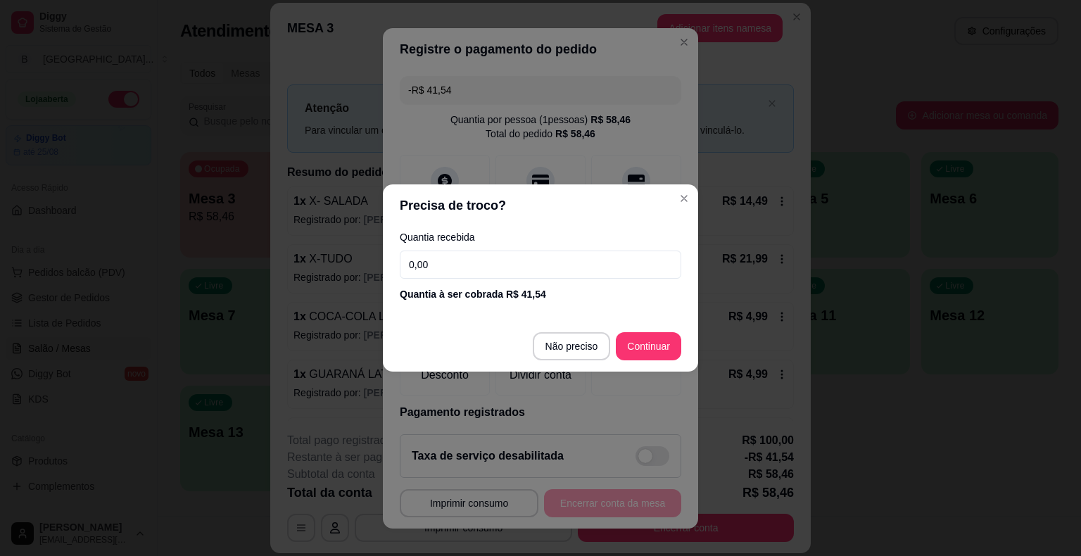
click at [477, 268] on input "0,00" at bounding box center [541, 265] width 282 height 28
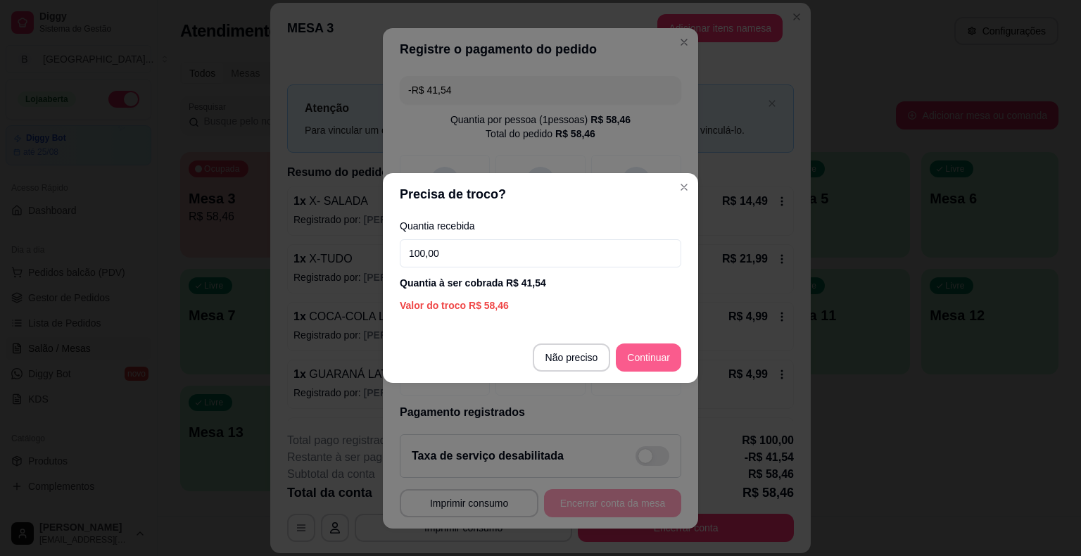
type input "100,00"
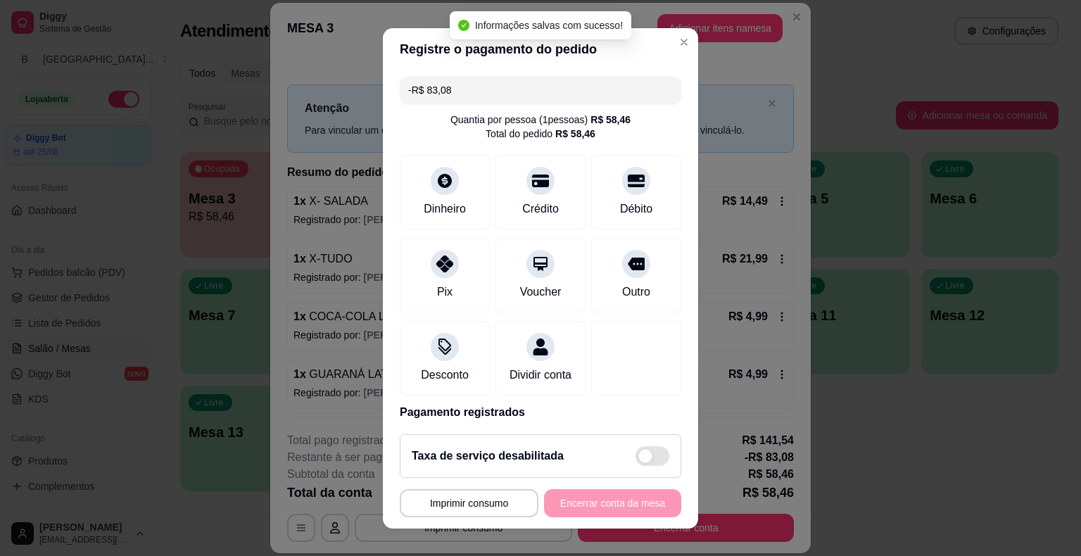
scroll to position [120, 0]
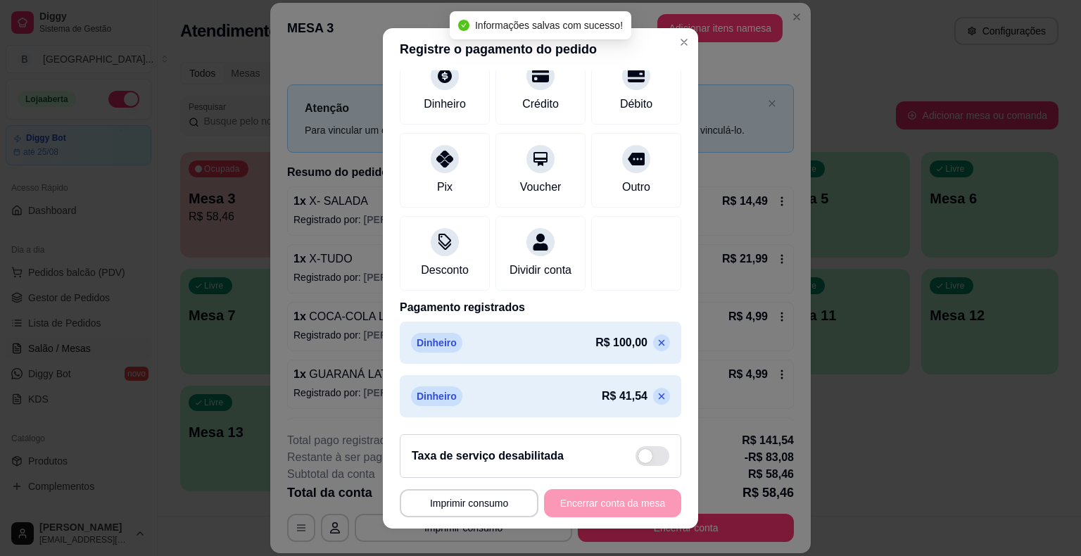
click at [656, 343] on icon at bounding box center [661, 342] width 11 height 11
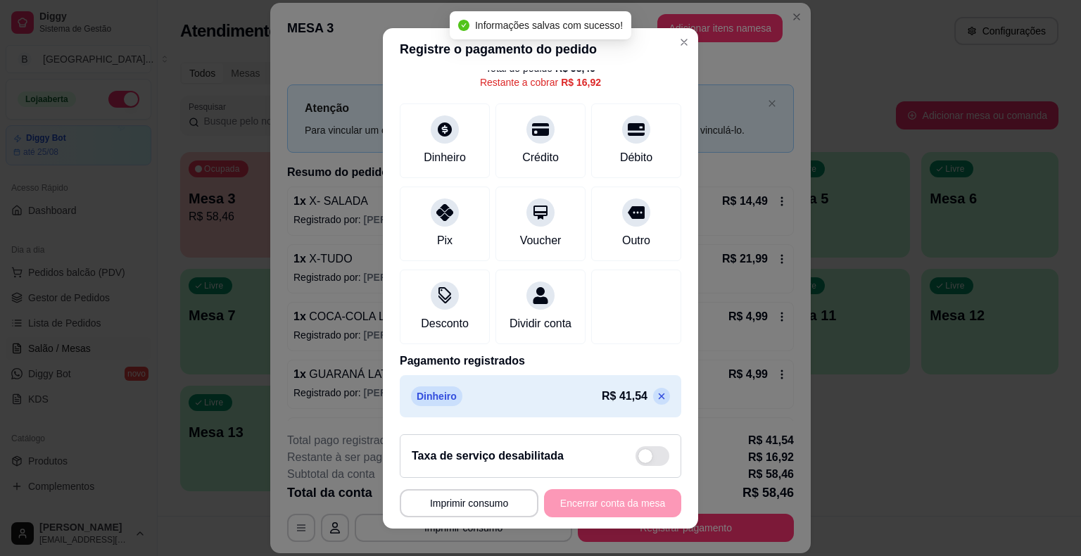
scroll to position [81, 0]
click at [656, 398] on icon at bounding box center [661, 396] width 11 height 11
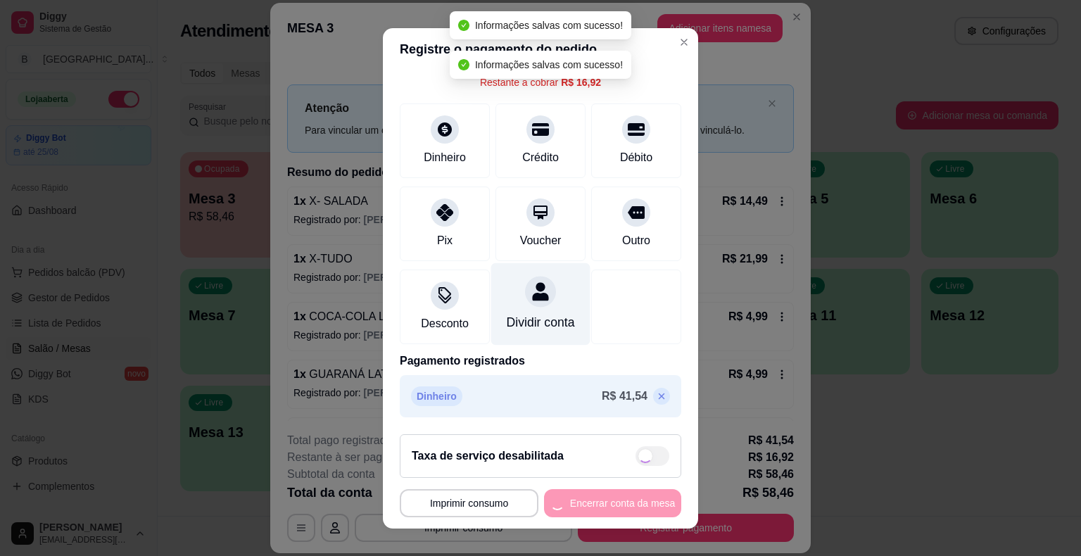
type input "R$ 58,46"
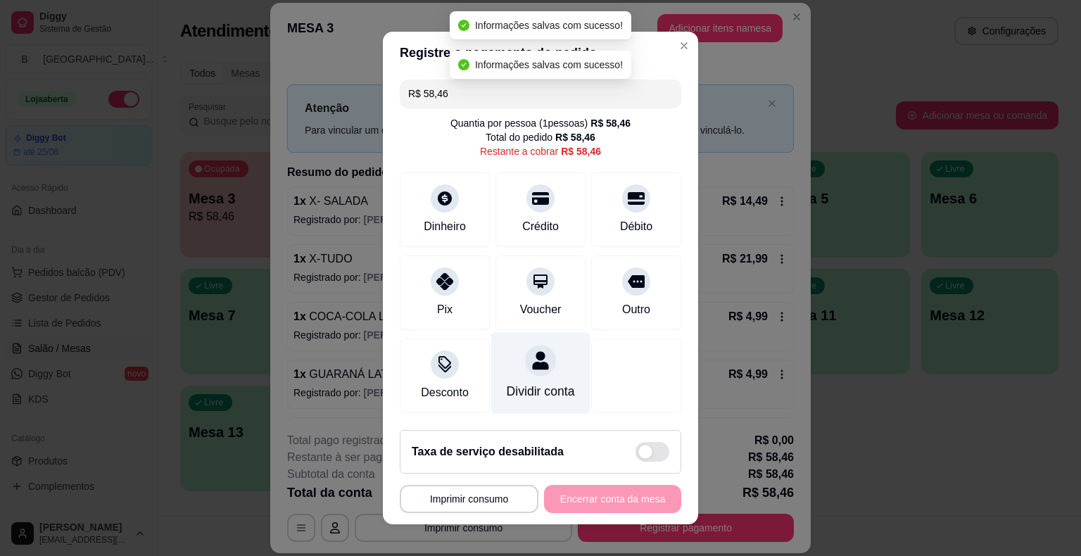
scroll to position [0, 0]
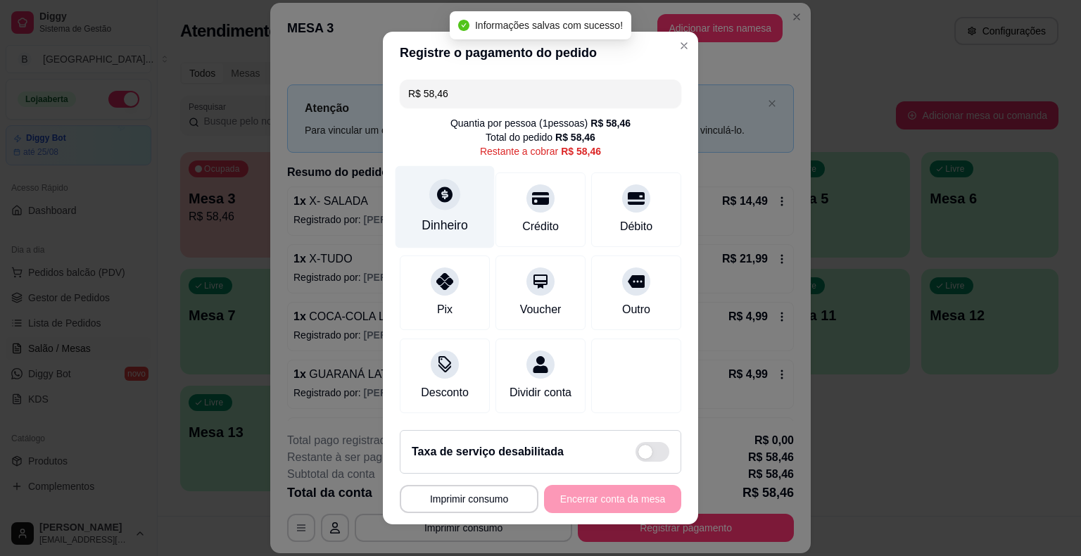
click at [448, 214] on div "Dinheiro" at bounding box center [445, 207] width 99 height 82
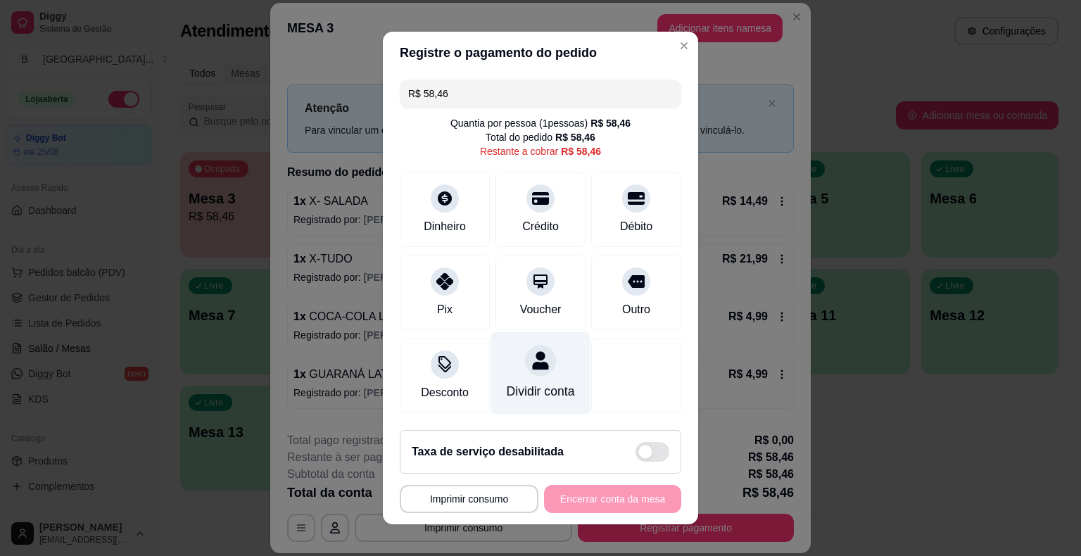
scroll to position [13, 0]
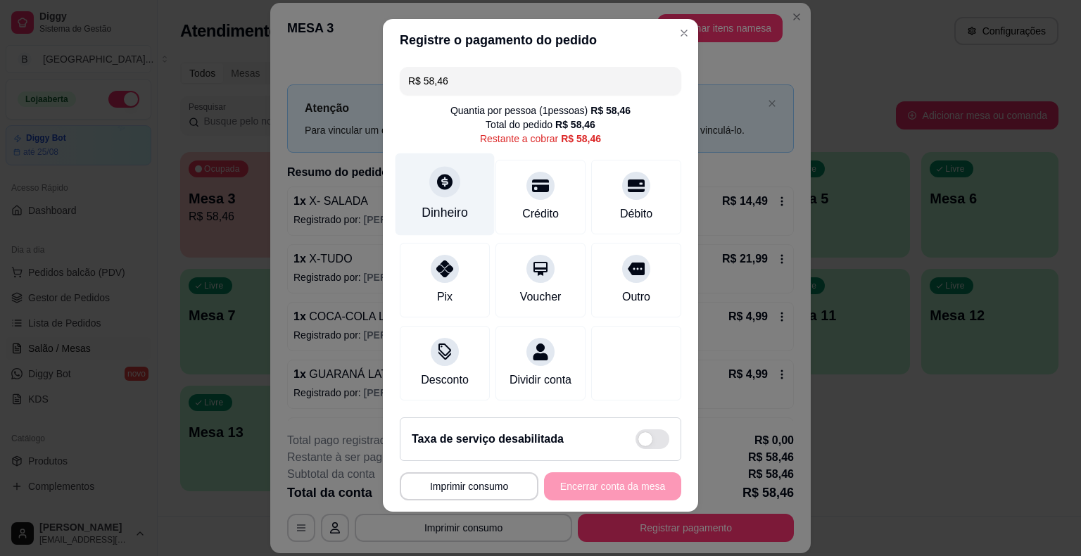
click at [425, 195] on div "Dinheiro" at bounding box center [445, 194] width 99 height 82
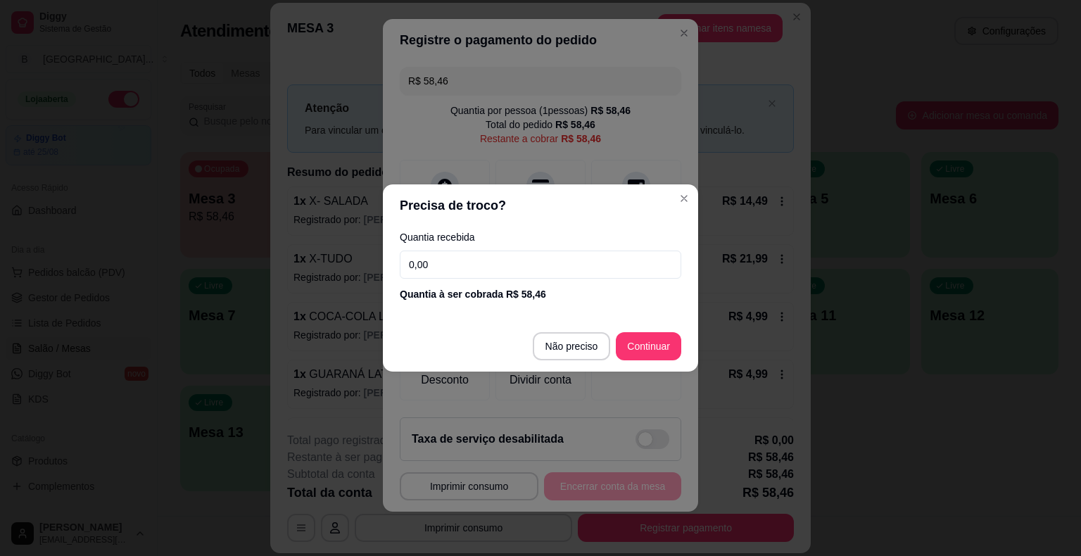
click at [465, 265] on input "0,00" at bounding box center [541, 265] width 282 height 28
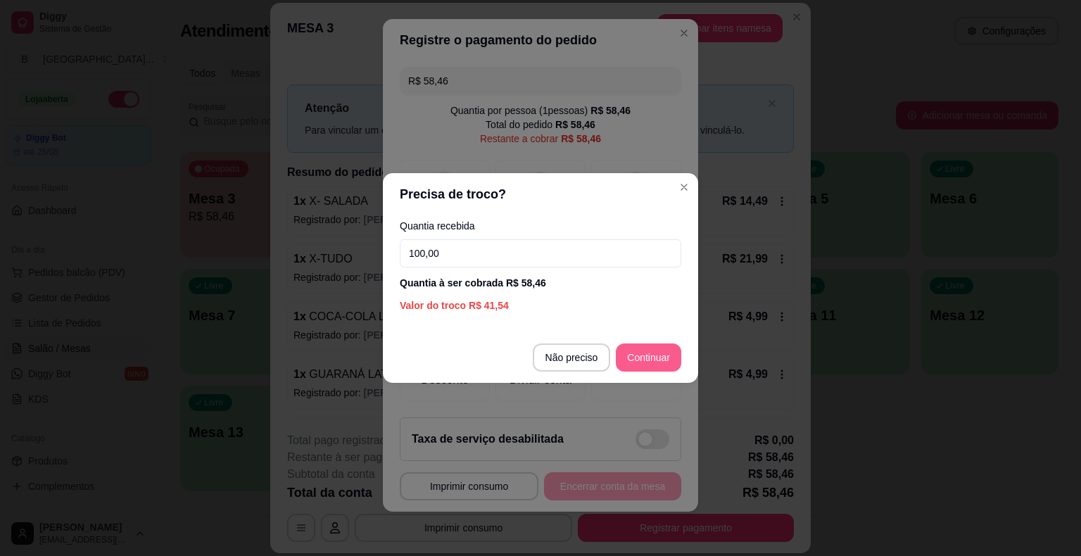
type input "100,00"
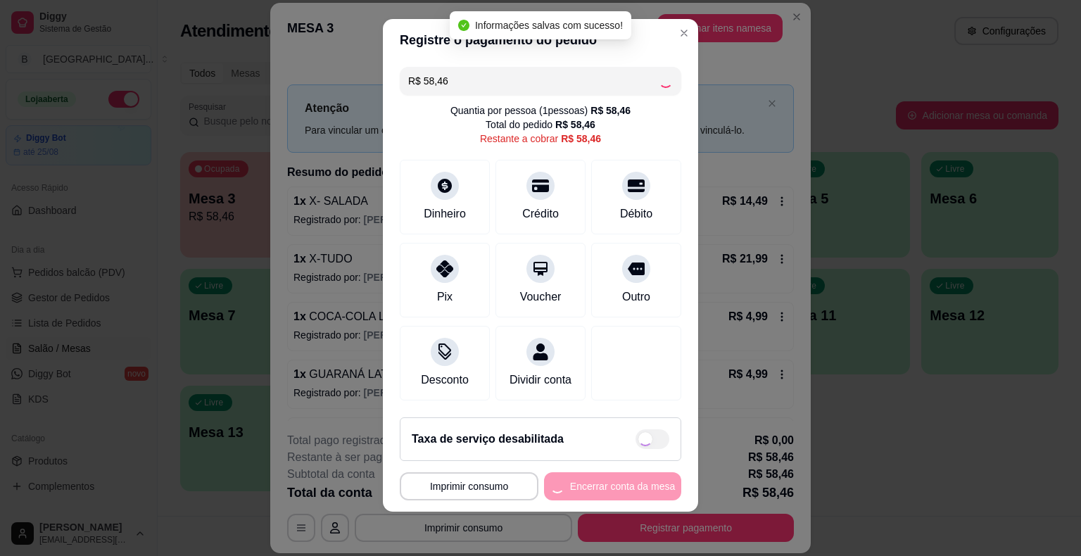
type input "R$ 0,00"
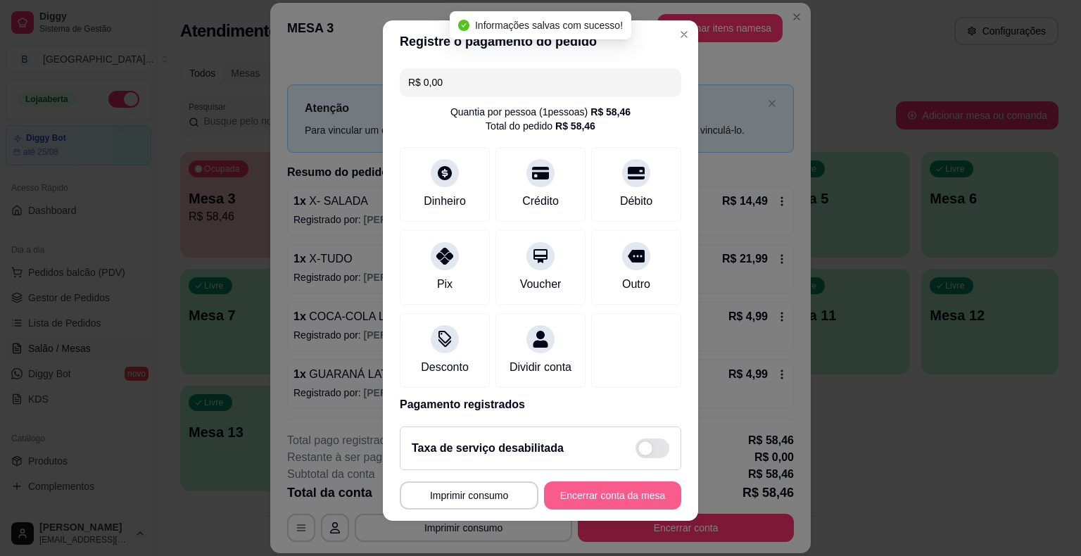
click at [603, 483] on button "Encerrar conta da mesa" at bounding box center [612, 495] width 137 height 28
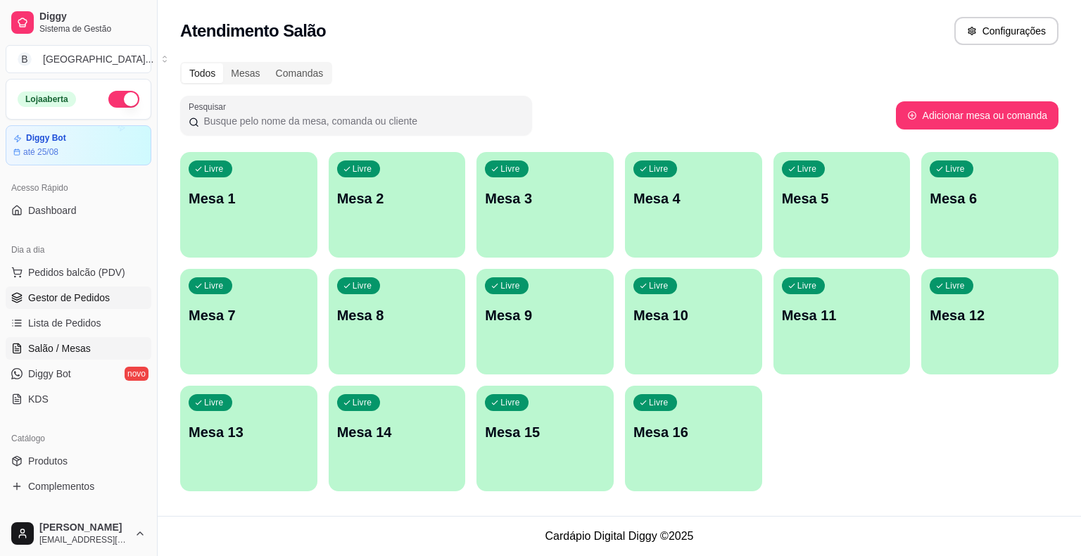
click at [59, 294] on span "Gestor de Pedidos" at bounding box center [69, 298] width 82 height 14
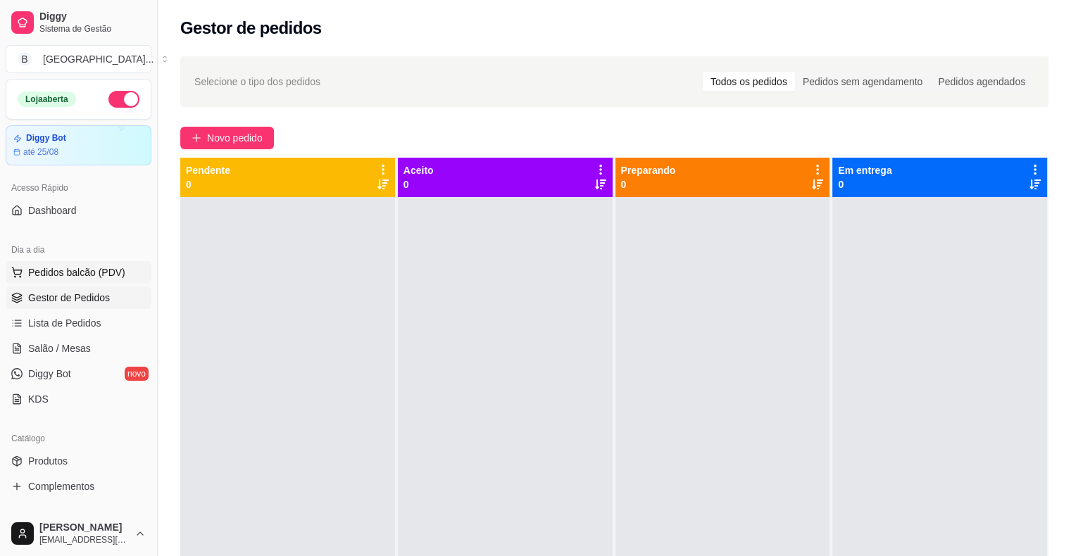
click at [104, 269] on span "Pedidos balcão (PDV)" at bounding box center [76, 272] width 97 height 14
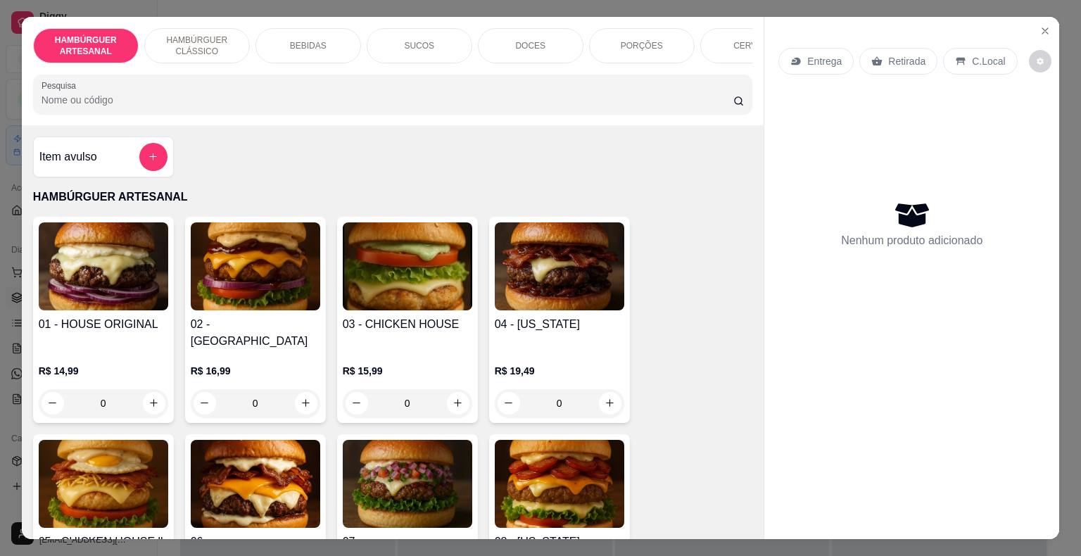
click at [638, 44] on p "PORÇÕES" at bounding box center [642, 45] width 42 height 11
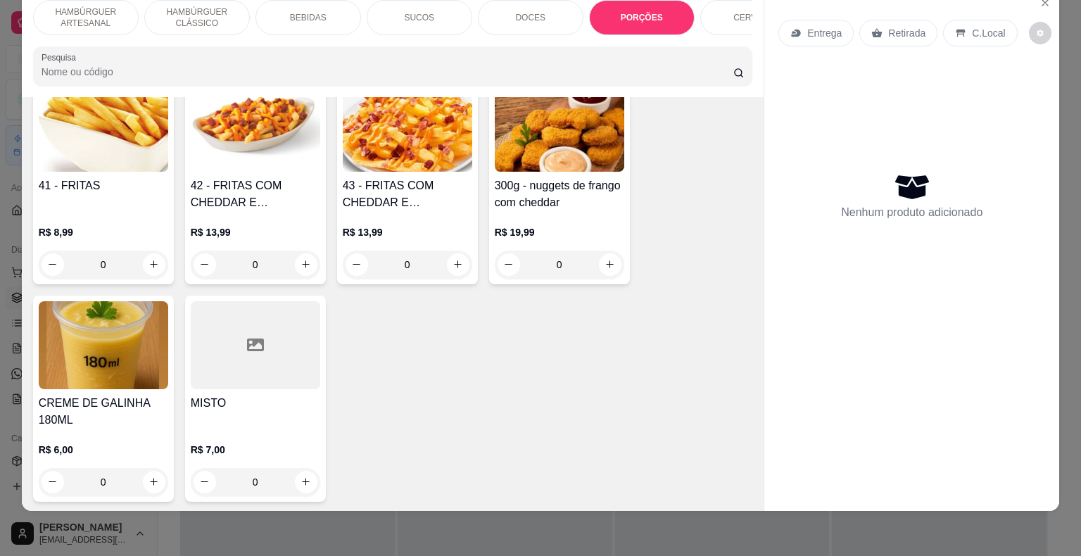
scroll to position [3020, 0]
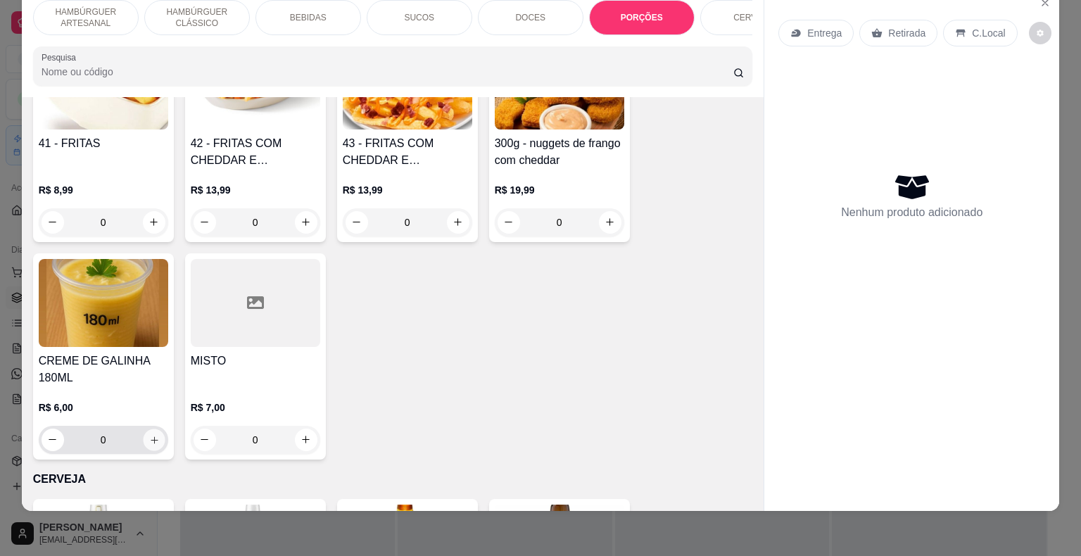
click at [153, 434] on icon "increase-product-quantity" at bounding box center [154, 439] width 11 height 11
type input "1"
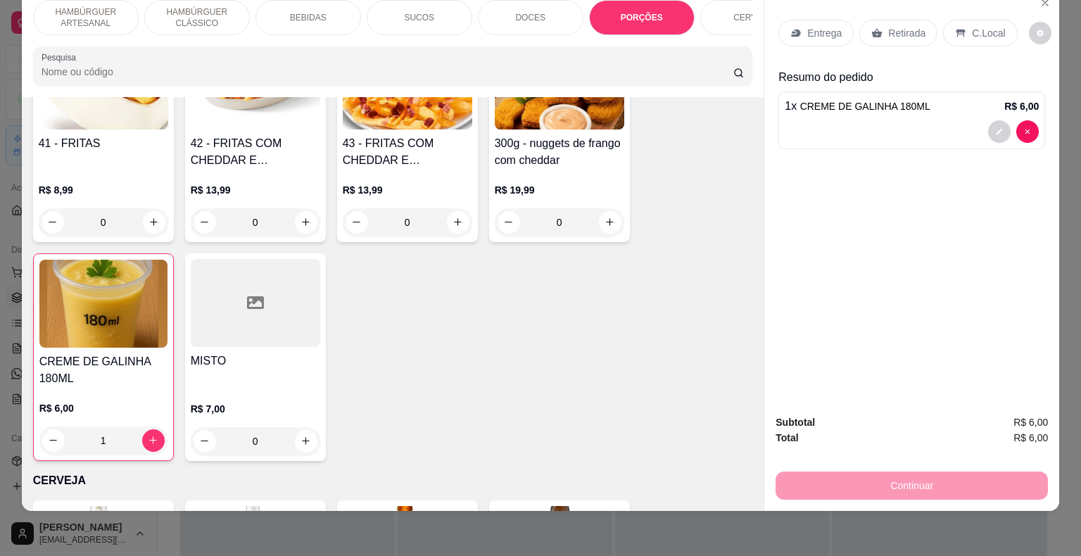
click at [859, 25] on div "Retirada" at bounding box center [898, 33] width 78 height 27
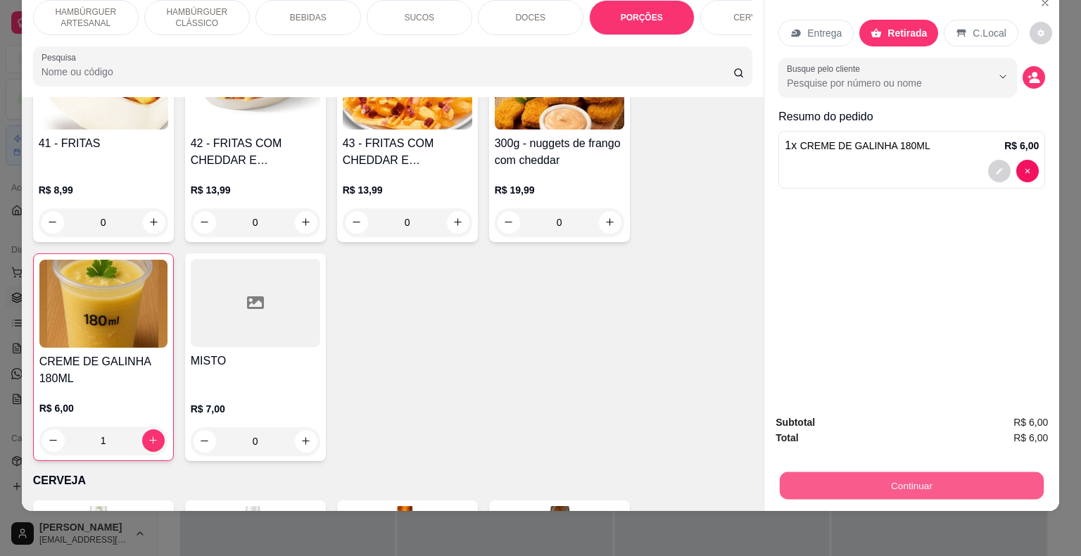
click at [833, 472] on button "Continuar" at bounding box center [912, 485] width 264 height 27
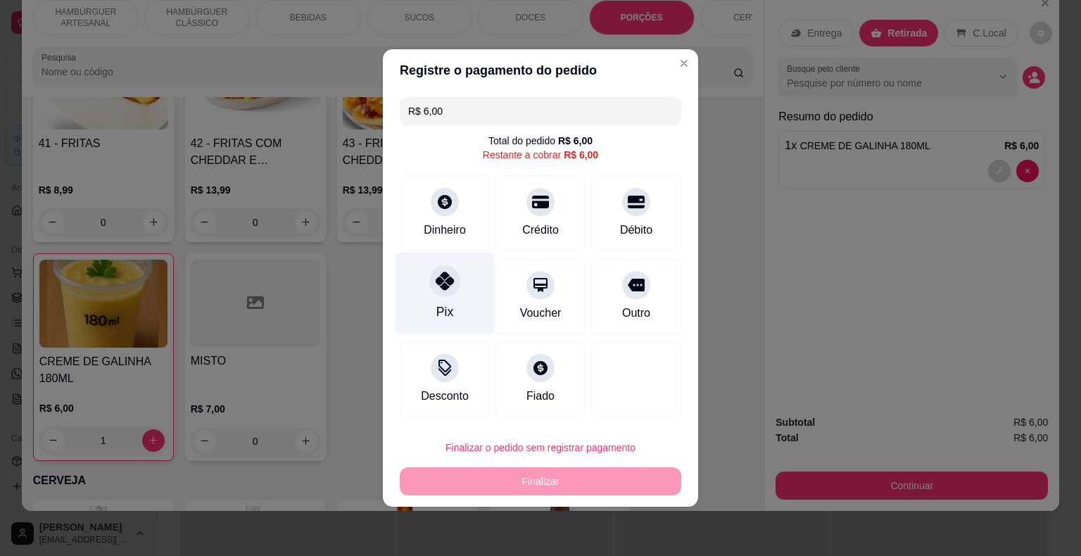
click at [474, 289] on div "Pix" at bounding box center [445, 294] width 99 height 82
type input "R$ 0,00"
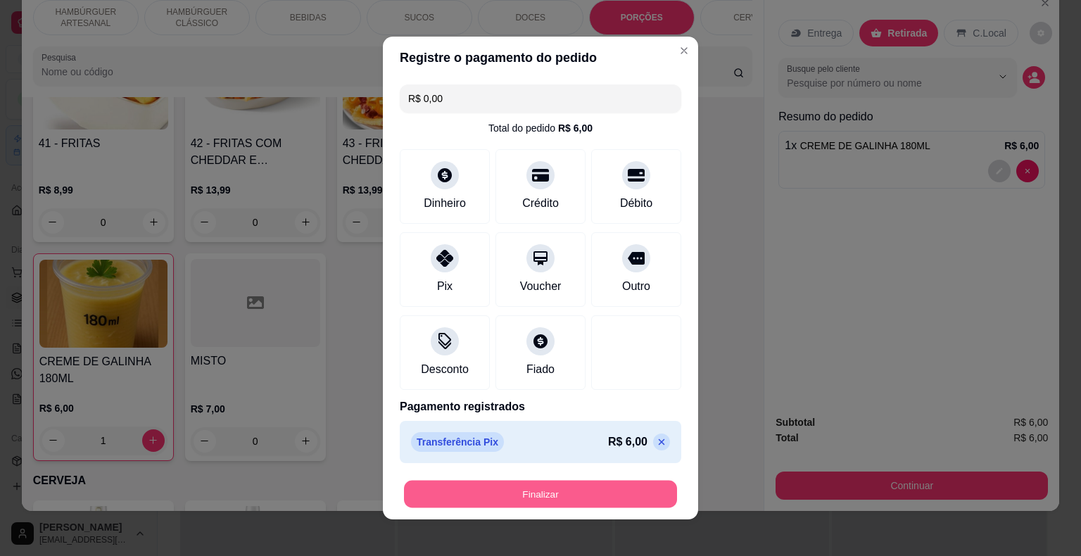
click at [617, 491] on button "Finalizar" at bounding box center [540, 494] width 273 height 27
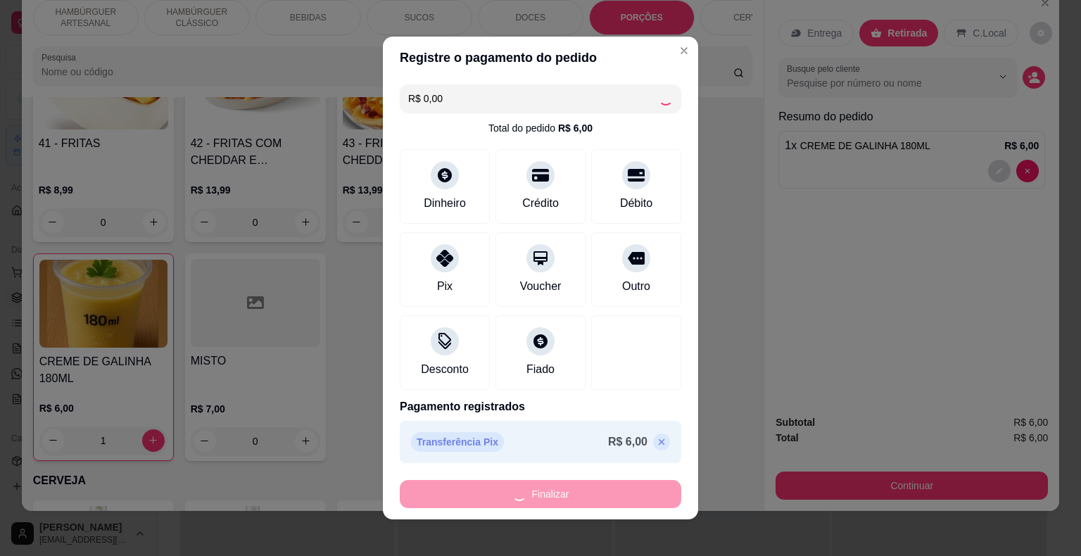
type input "0"
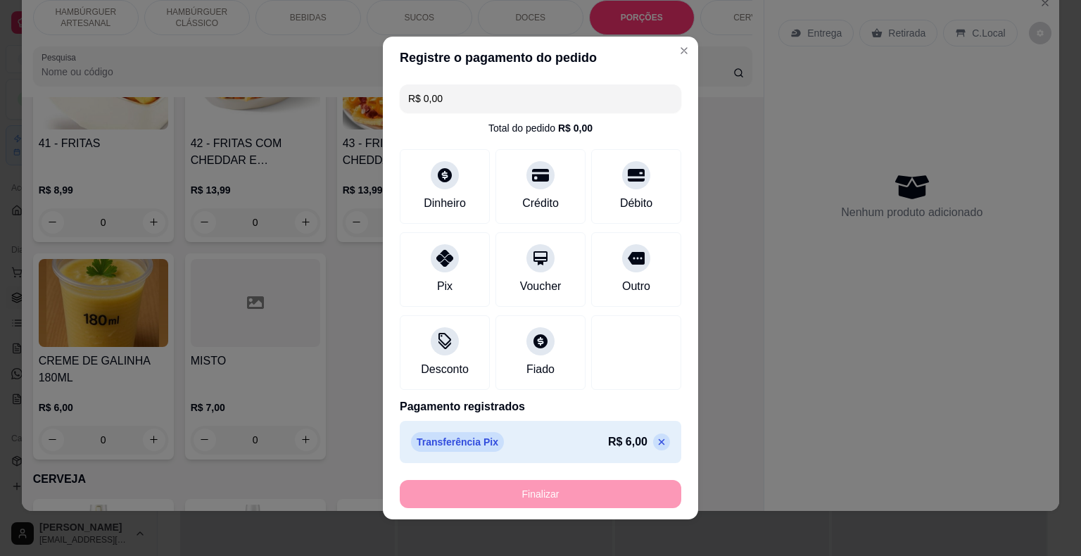
type input "-R$ 6,00"
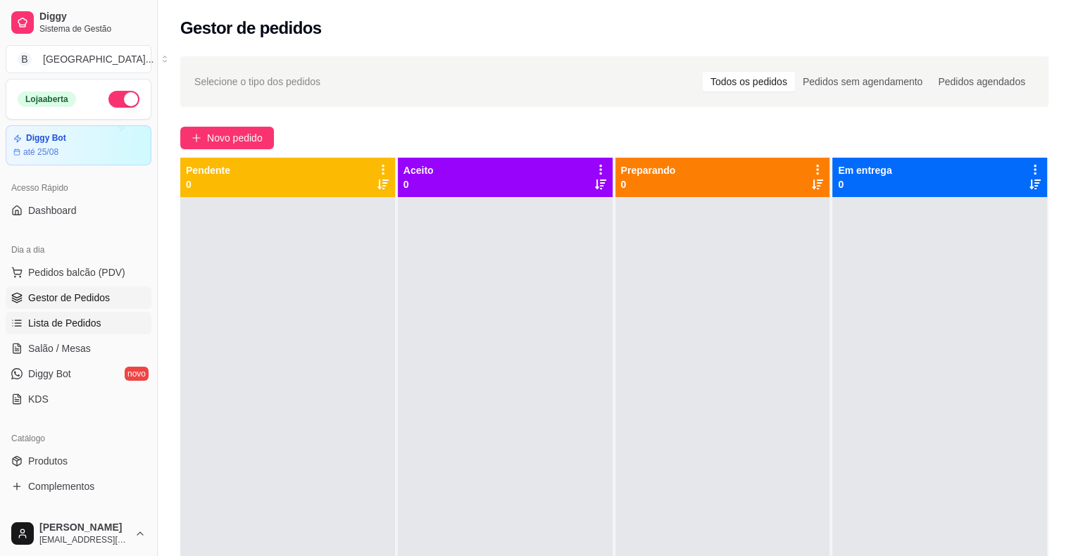
click at [27, 330] on link "Lista de Pedidos" at bounding box center [79, 323] width 146 height 23
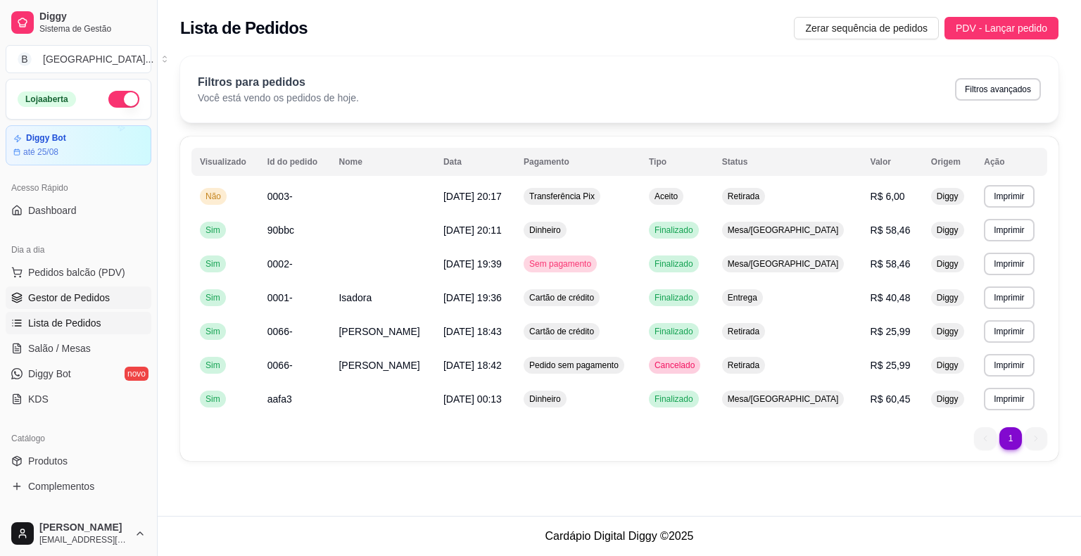
click at [124, 304] on link "Gestor de Pedidos" at bounding box center [79, 297] width 146 height 23
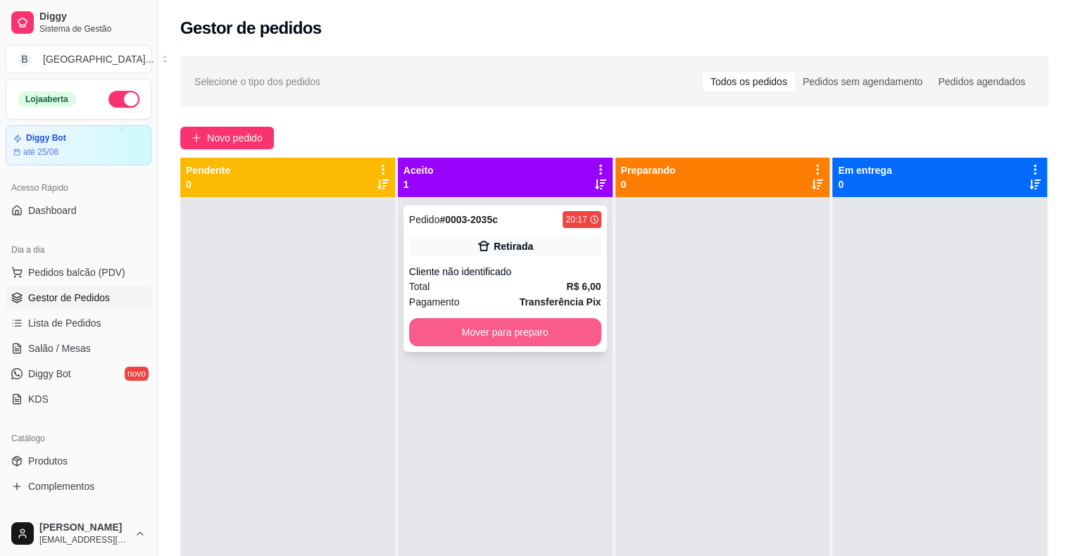
click at [560, 323] on button "Mover para preparo" at bounding box center [505, 332] width 192 height 28
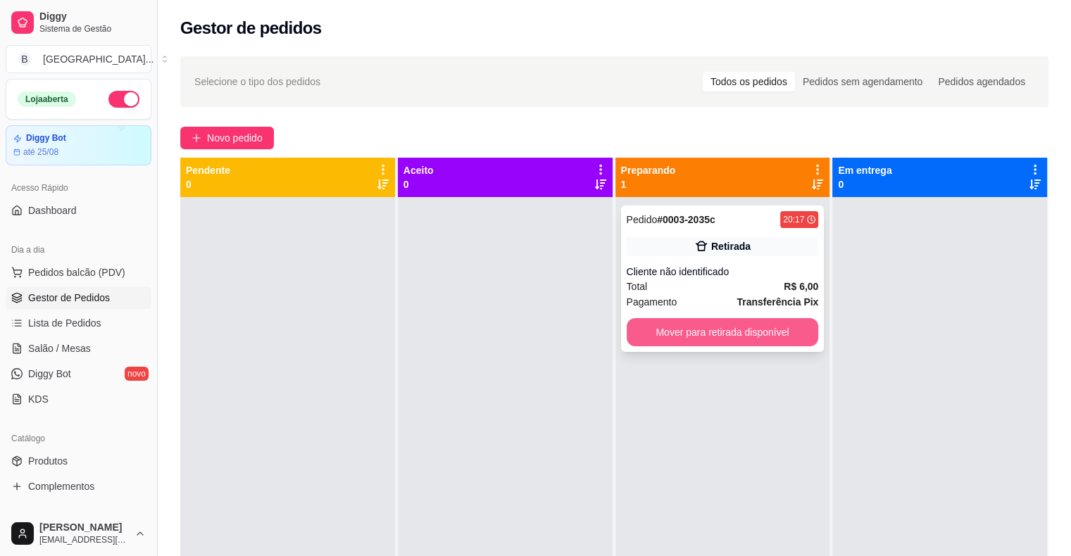
click at [639, 325] on button "Mover para retirada disponível" at bounding box center [722, 332] width 192 height 28
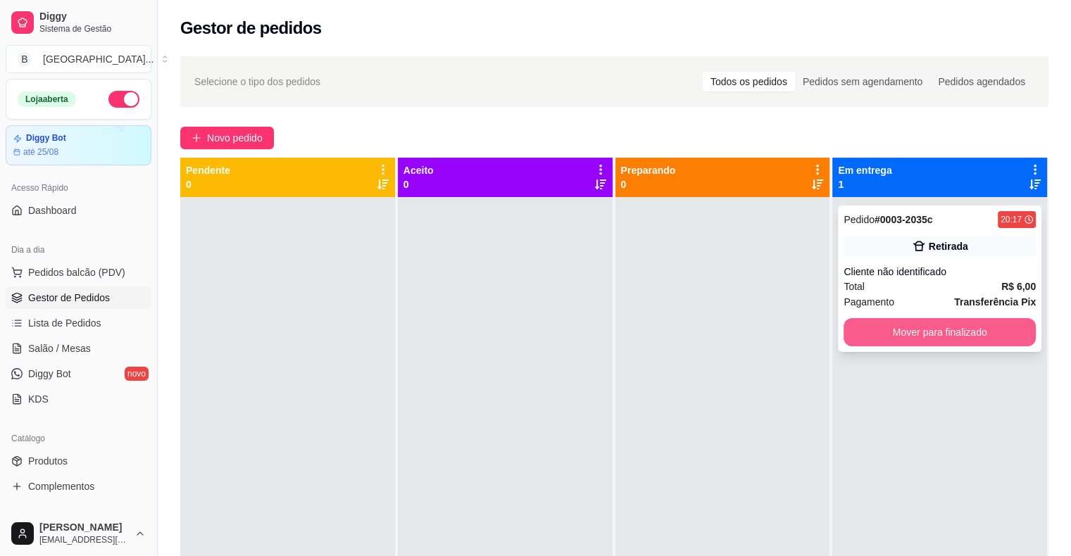
click at [875, 331] on button "Mover para finalizado" at bounding box center [939, 332] width 192 height 28
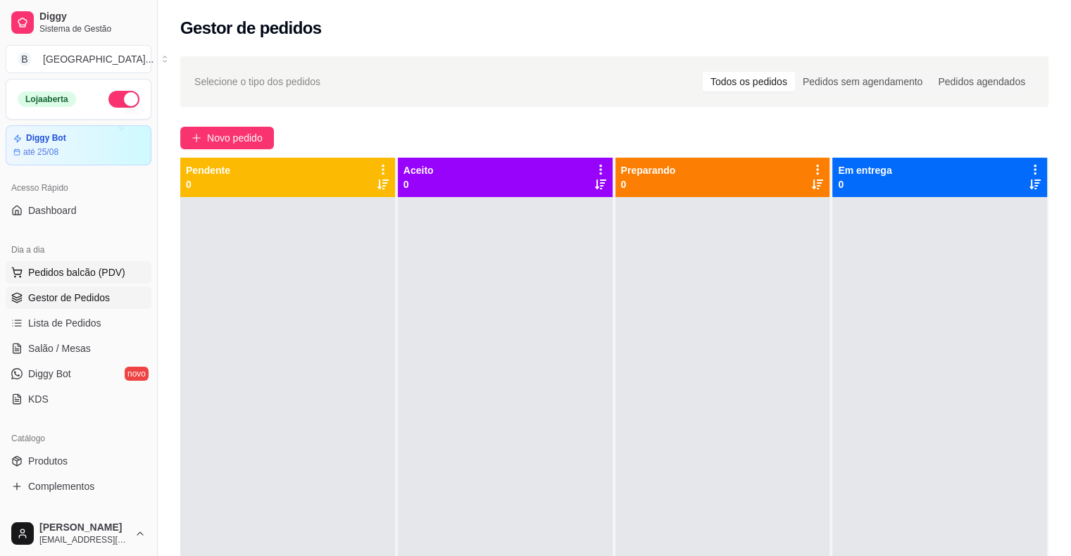
click at [125, 277] on button "Pedidos balcão (PDV)" at bounding box center [79, 272] width 146 height 23
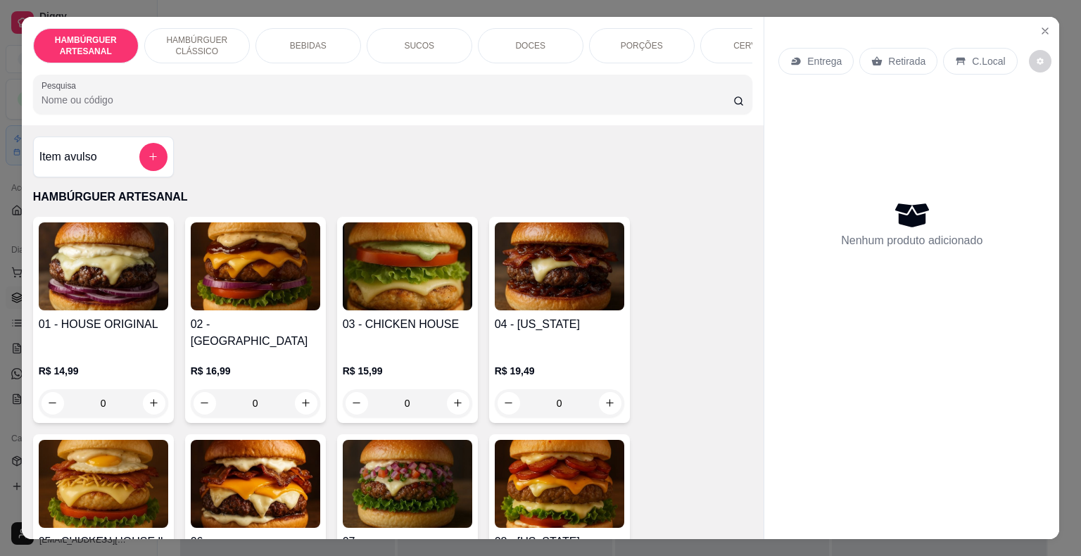
click at [610, 49] on div "PORÇÕES" at bounding box center [642, 45] width 106 height 35
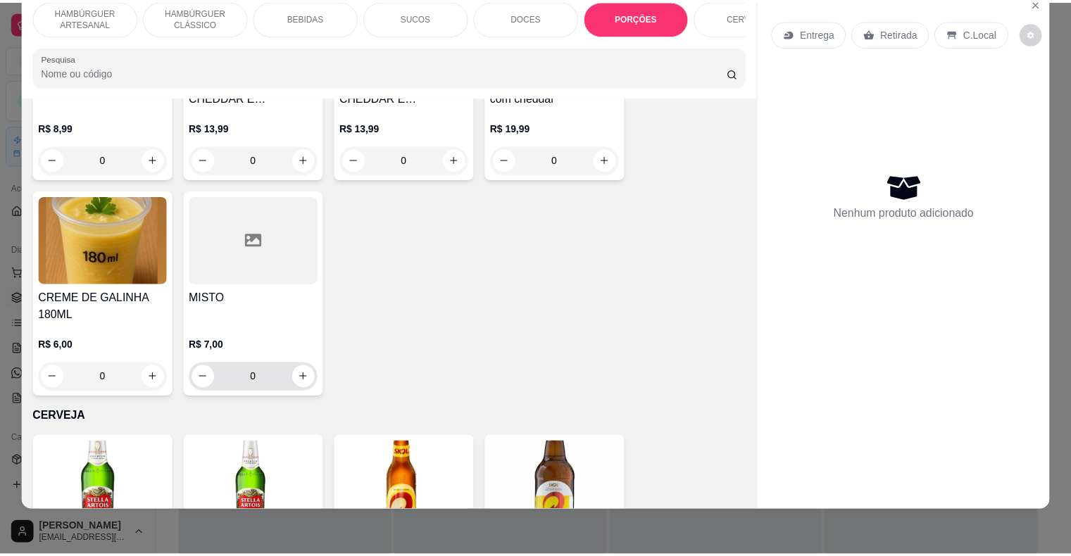
scroll to position [3090, 0]
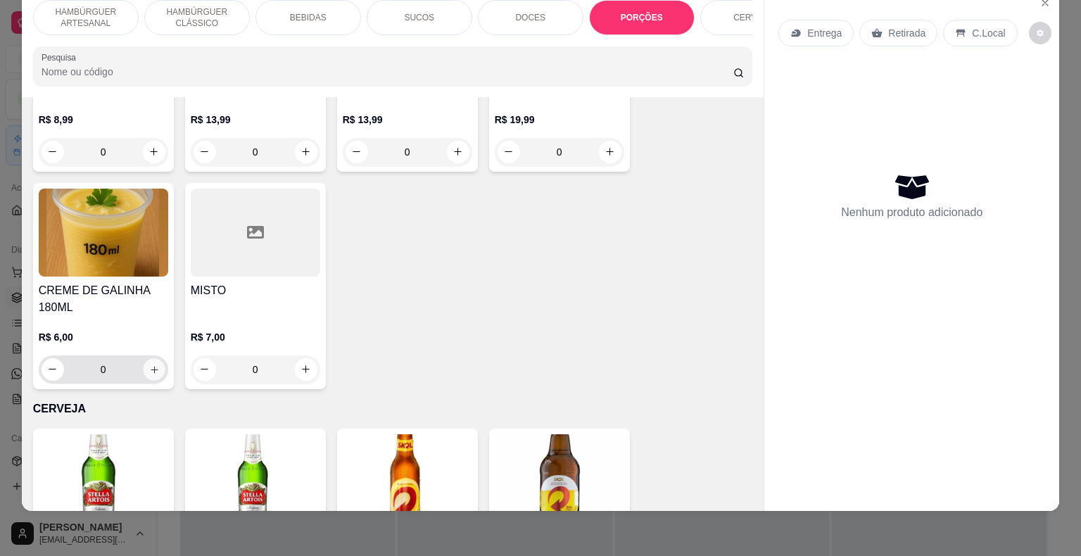
click at [150, 358] on button "increase-product-quantity" at bounding box center [154, 369] width 22 height 22
type input "1"
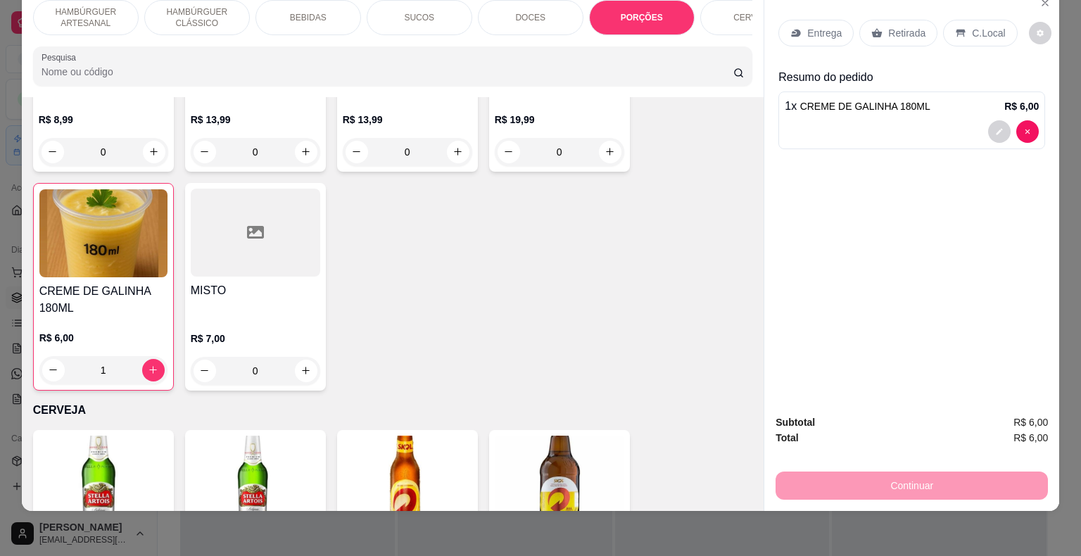
click at [888, 26] on p "Retirada" at bounding box center [906, 33] width 37 height 14
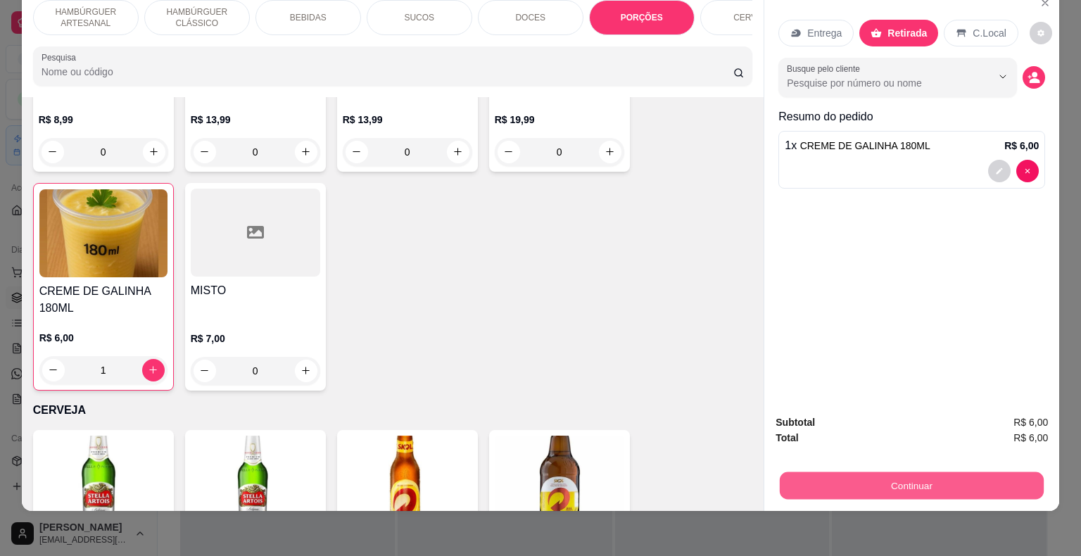
click at [907, 472] on button "Continuar" at bounding box center [912, 485] width 264 height 27
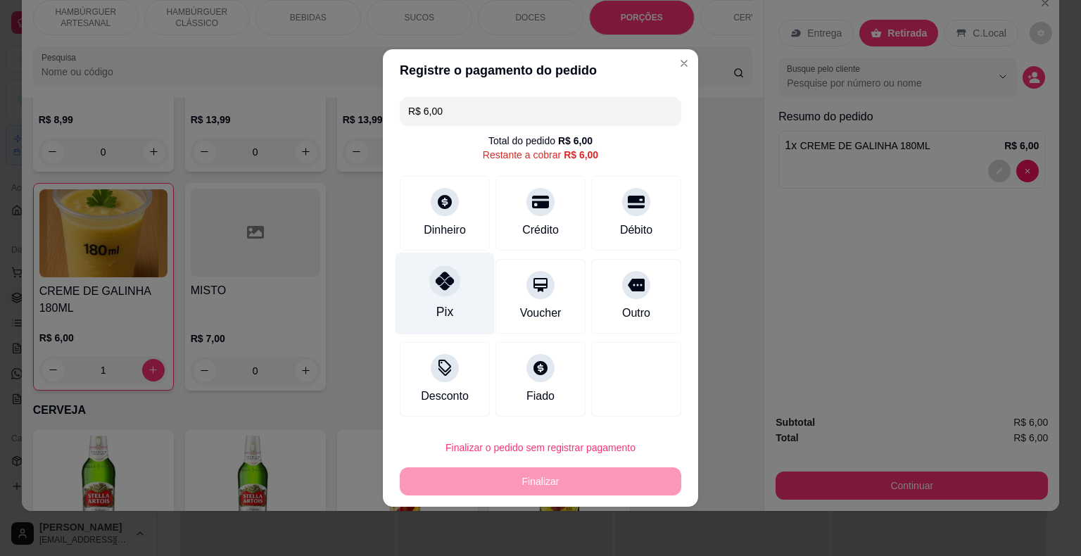
click at [465, 283] on div "Pix" at bounding box center [445, 294] width 99 height 82
type input "R$ 0,00"
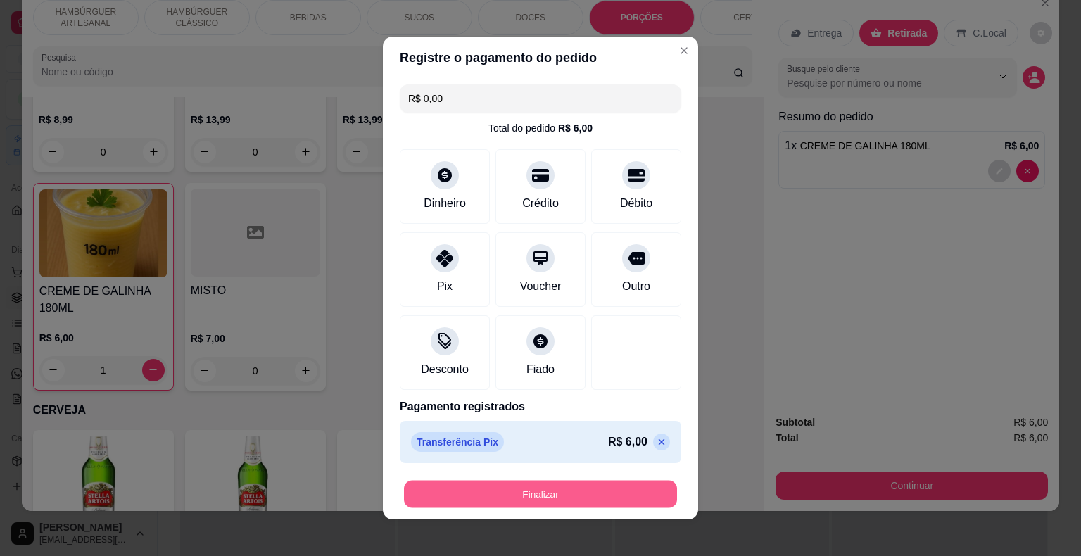
click at [553, 500] on button "Finalizar" at bounding box center [540, 494] width 273 height 27
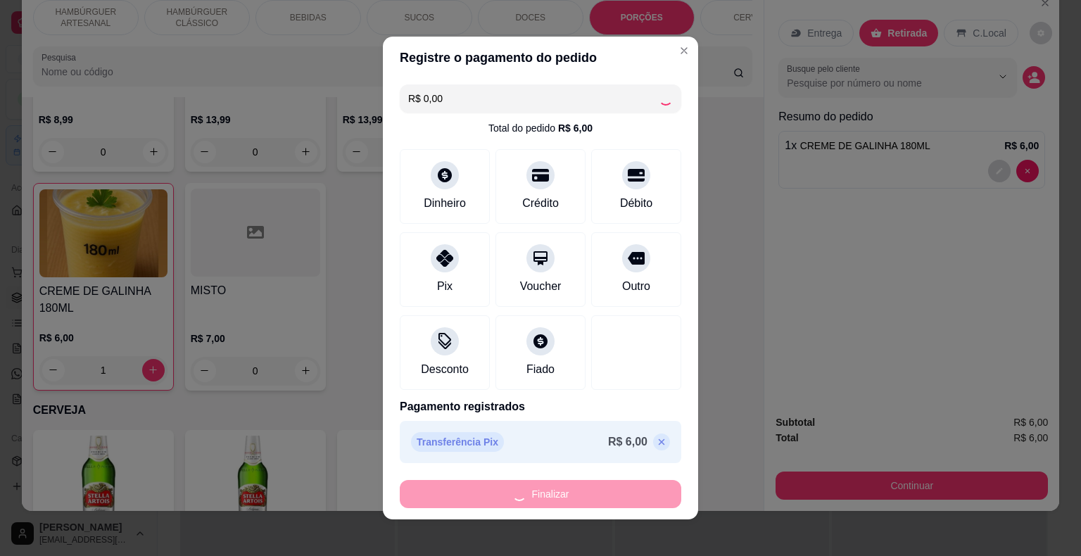
type input "0"
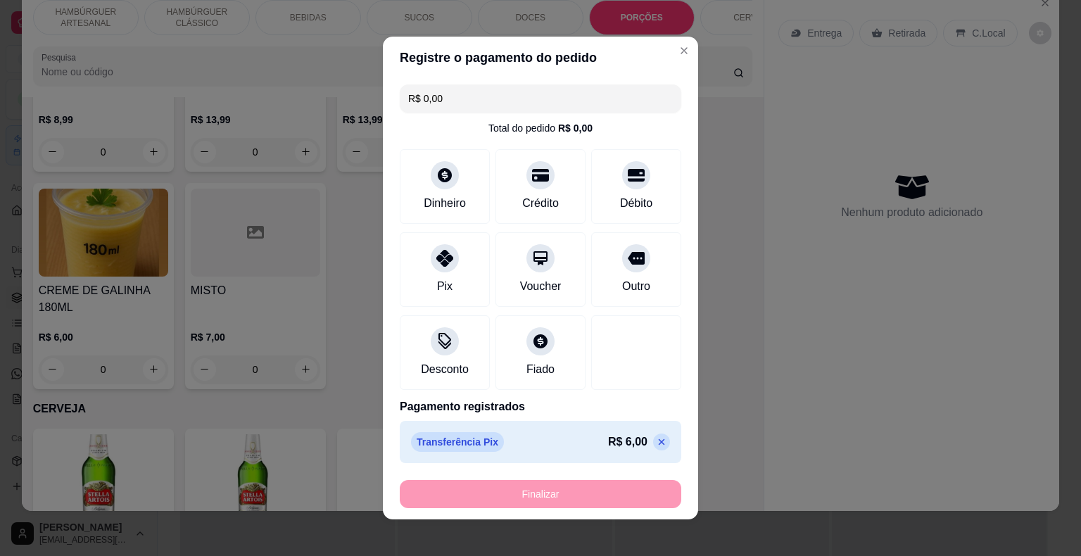
type input "-R$ 6,00"
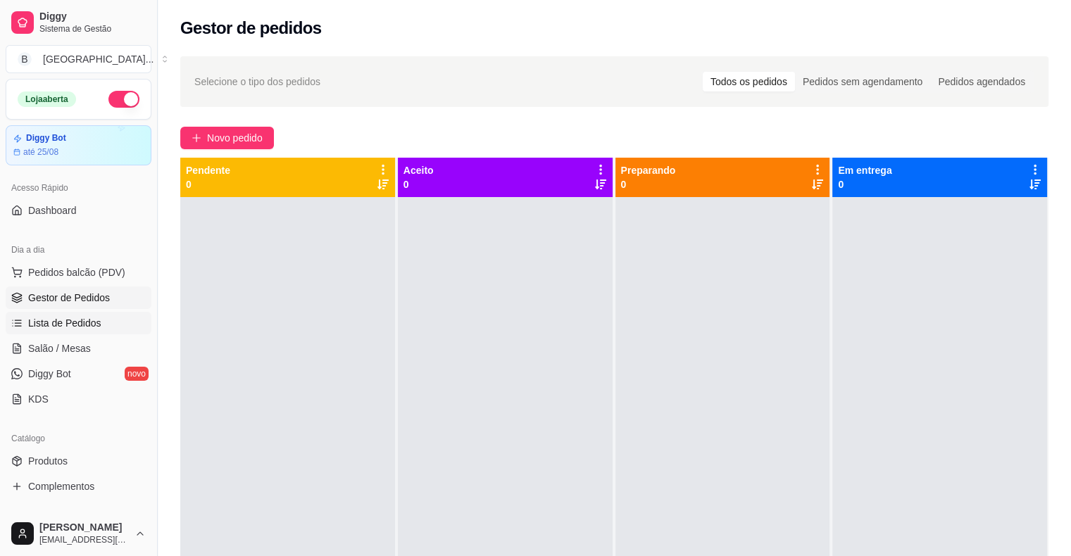
click at [52, 327] on span "Lista de Pedidos" at bounding box center [64, 323] width 73 height 14
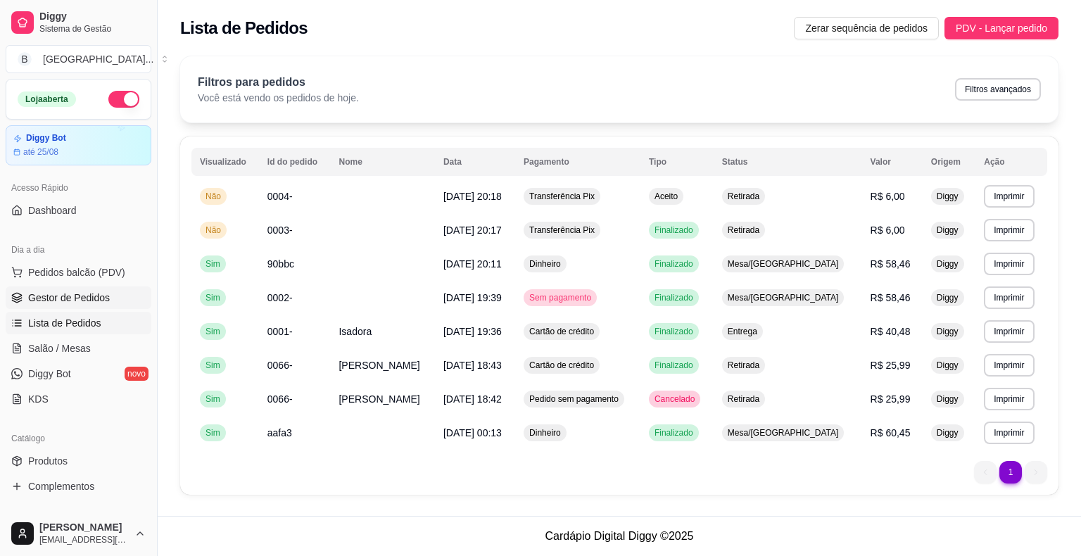
click at [65, 286] on link "Gestor de Pedidos" at bounding box center [79, 297] width 146 height 23
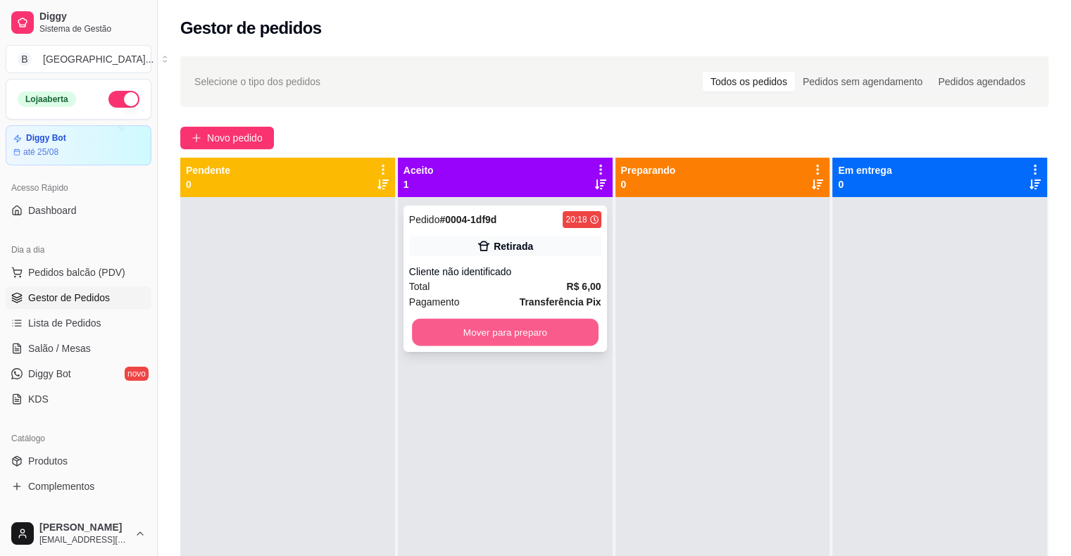
click at [503, 341] on button "Mover para preparo" at bounding box center [505, 332] width 187 height 27
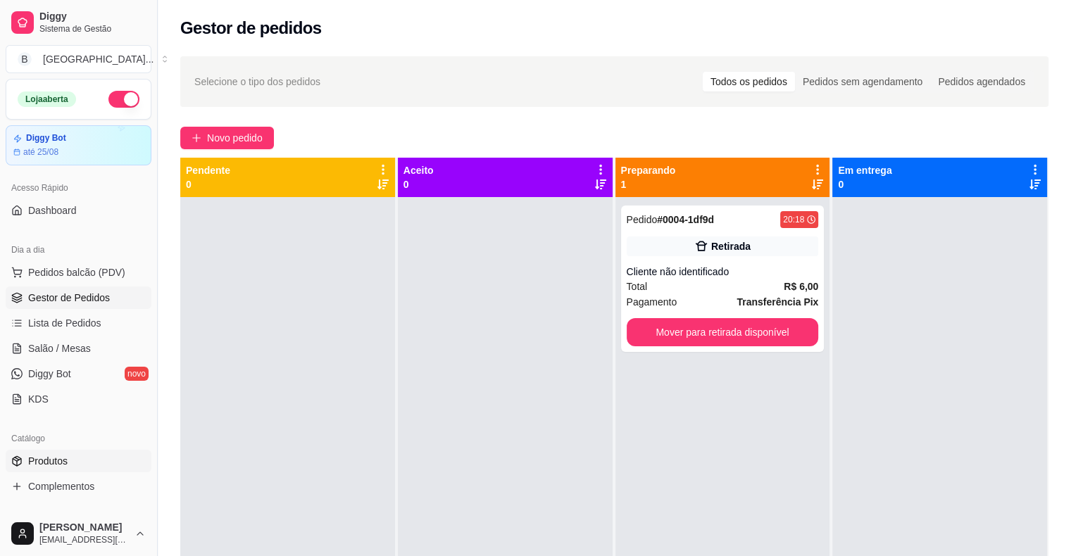
click at [129, 466] on link "Produtos" at bounding box center [79, 461] width 146 height 23
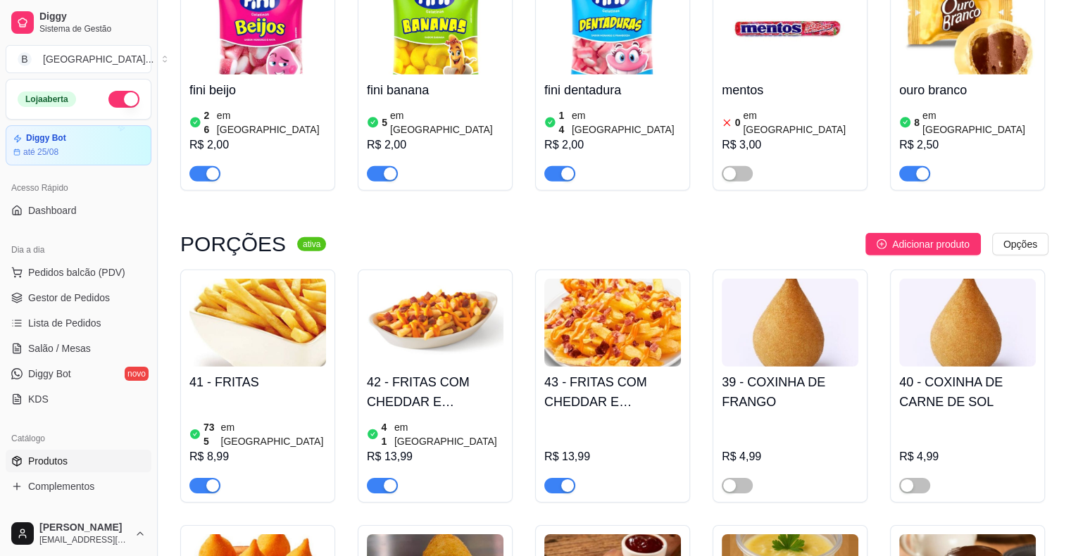
scroll to position [4294, 0]
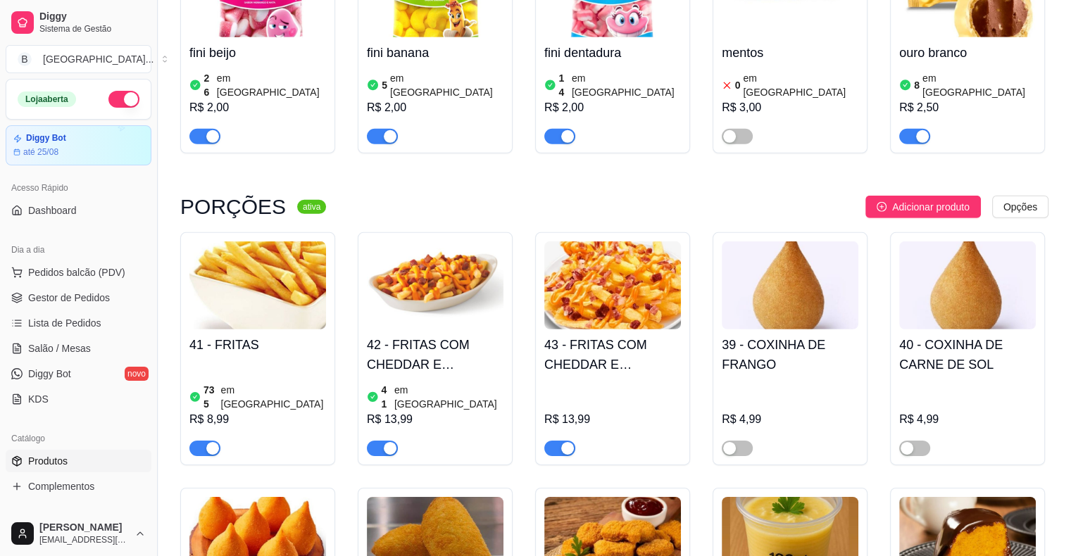
scroll to position [4153, 0]
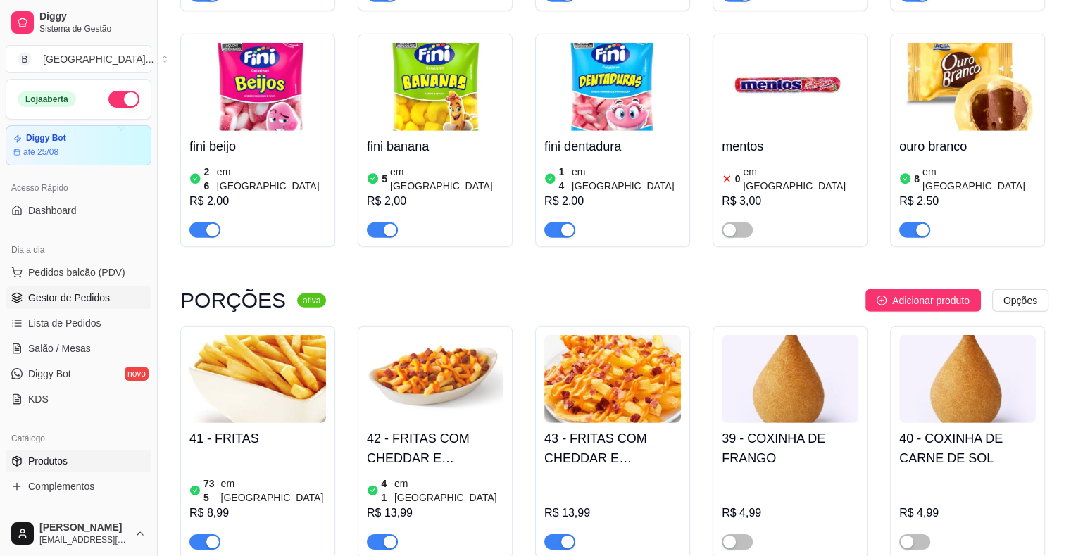
click at [106, 305] on link "Gestor de Pedidos" at bounding box center [79, 297] width 146 height 23
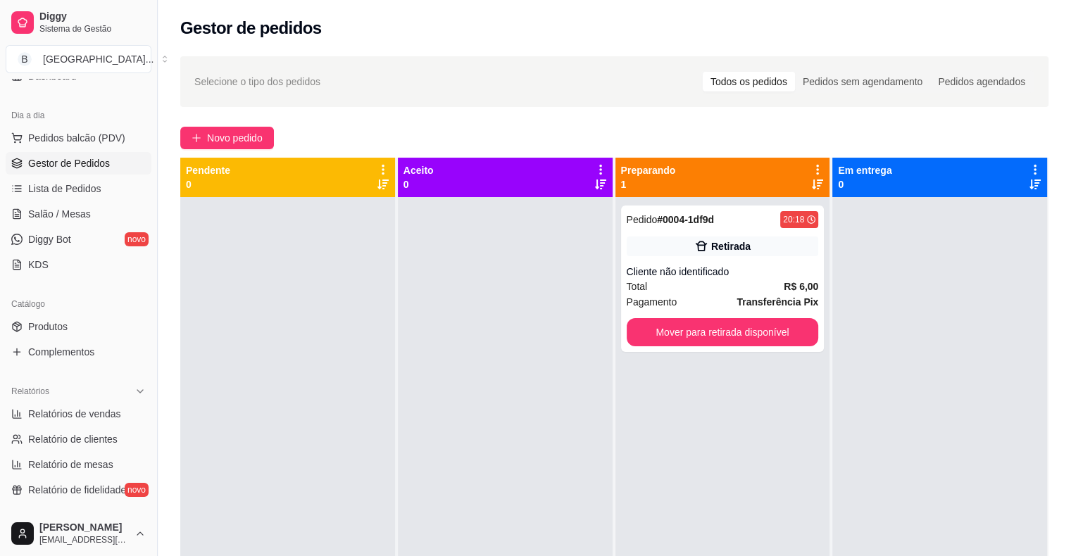
scroll to position [282, 0]
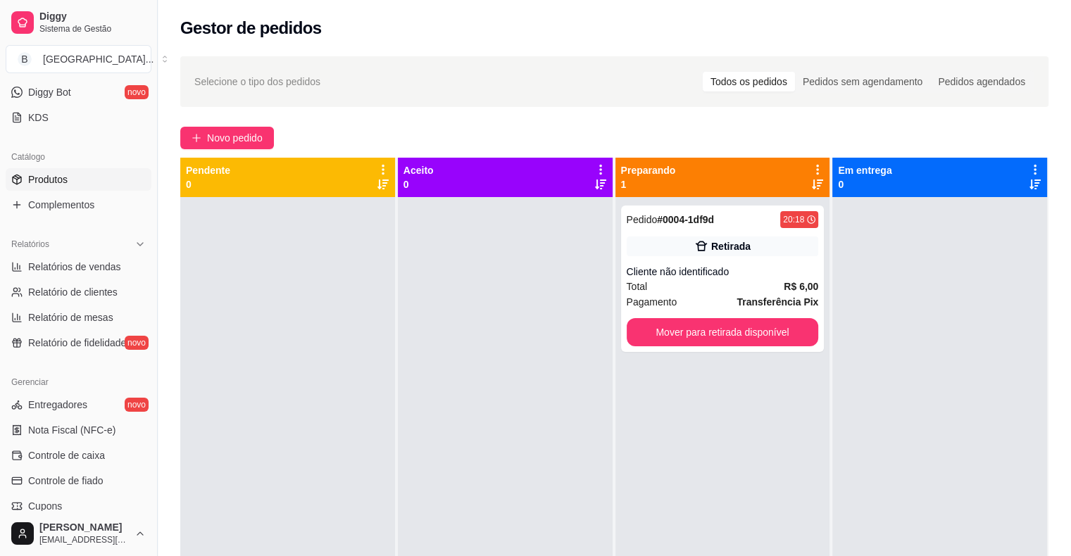
click at [42, 170] on link "Produtos" at bounding box center [79, 179] width 146 height 23
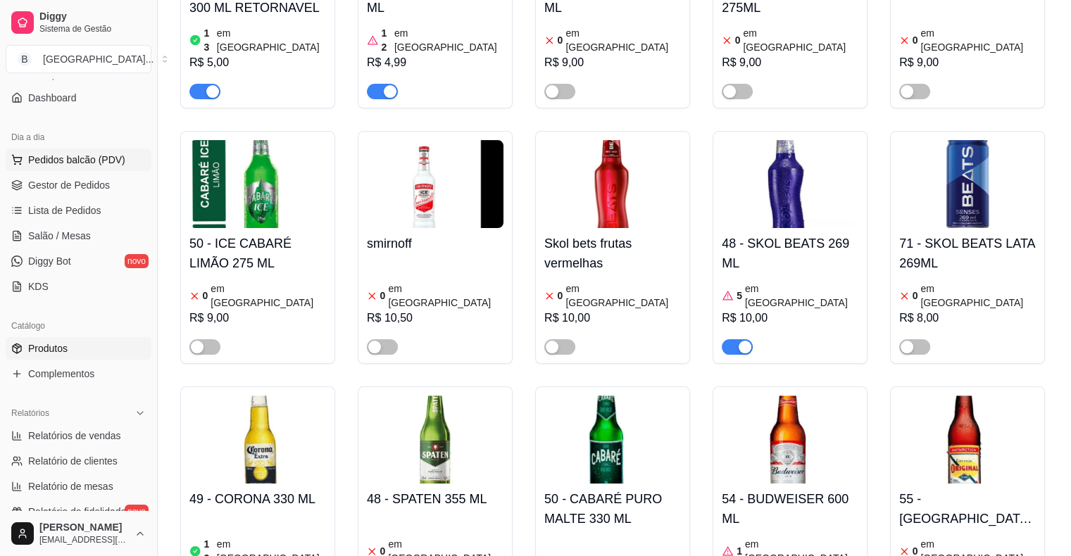
scroll to position [70, 0]
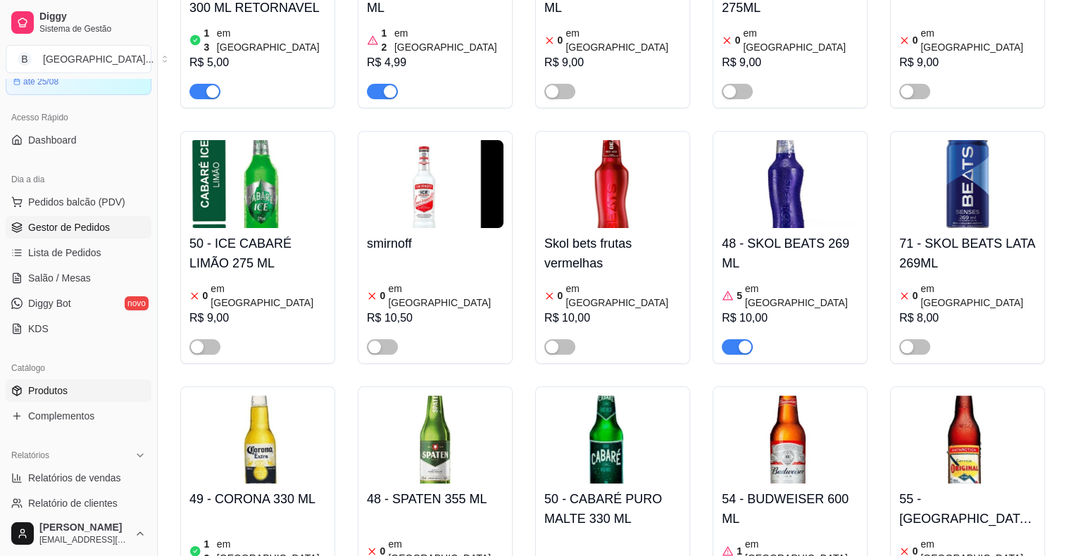
click at [102, 234] on link "Gestor de Pedidos" at bounding box center [79, 227] width 146 height 23
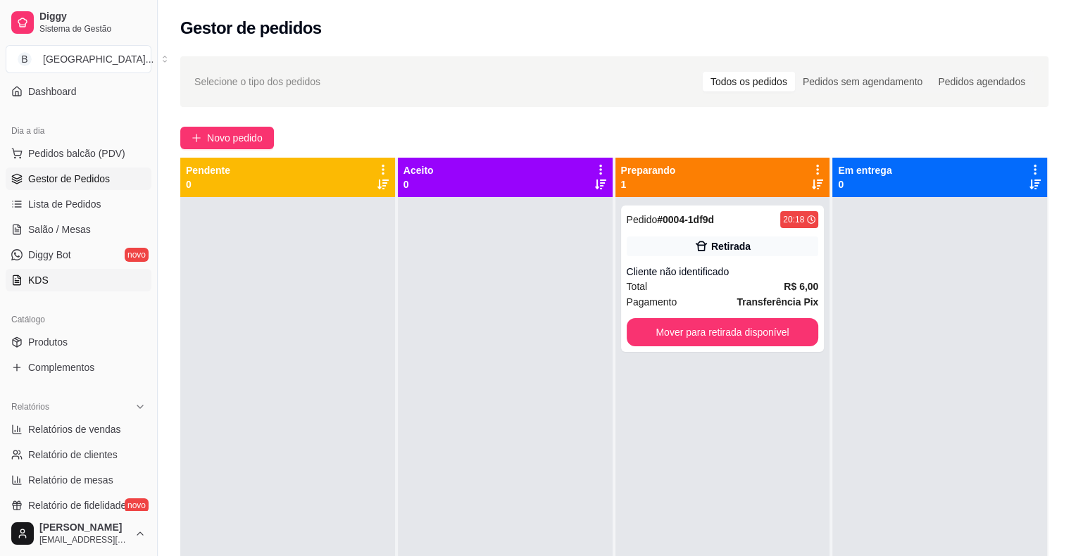
scroll to position [141, 0]
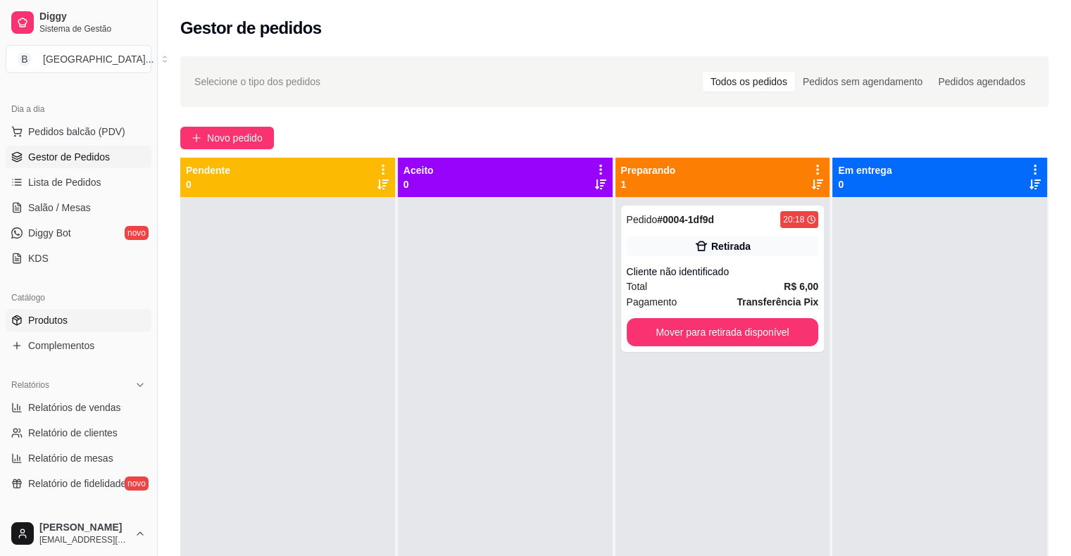
click at [49, 327] on link "Produtos" at bounding box center [79, 320] width 146 height 23
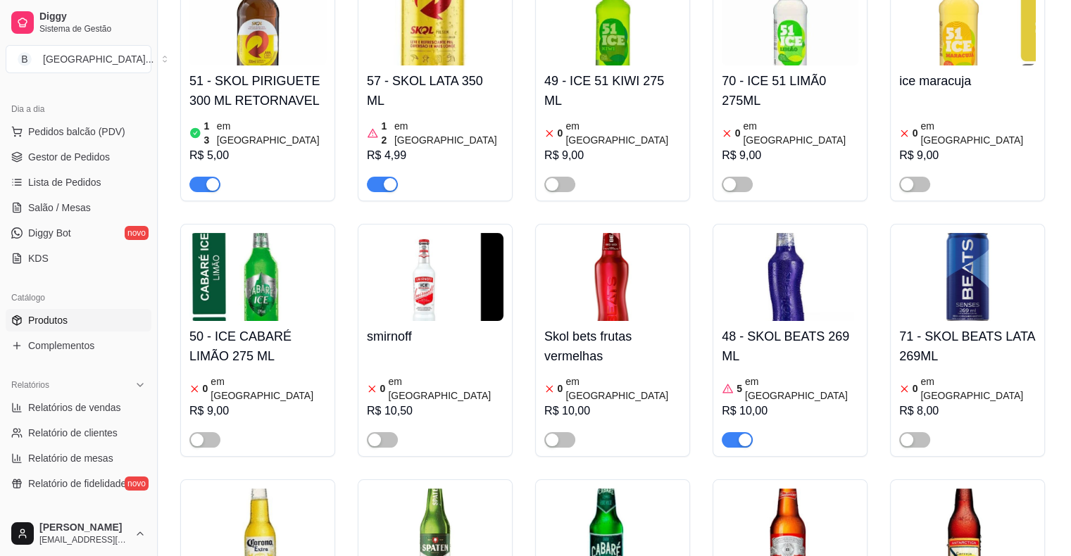
scroll to position [5701, 0]
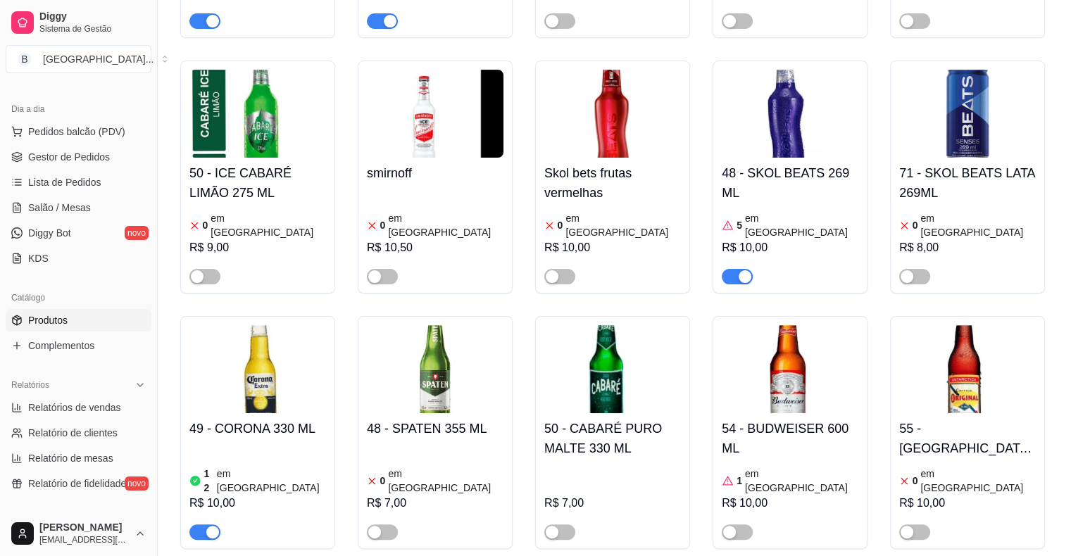
click at [263, 467] on article "em [GEOGRAPHIC_DATA]" at bounding box center [271, 481] width 109 height 28
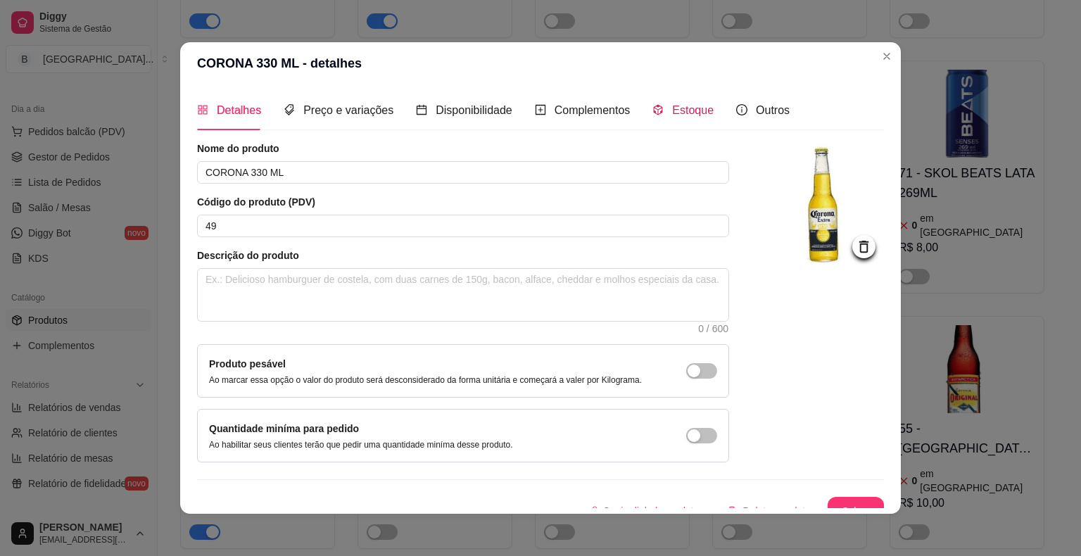
click at [658, 103] on div "Estoque" at bounding box center [682, 110] width 61 height 18
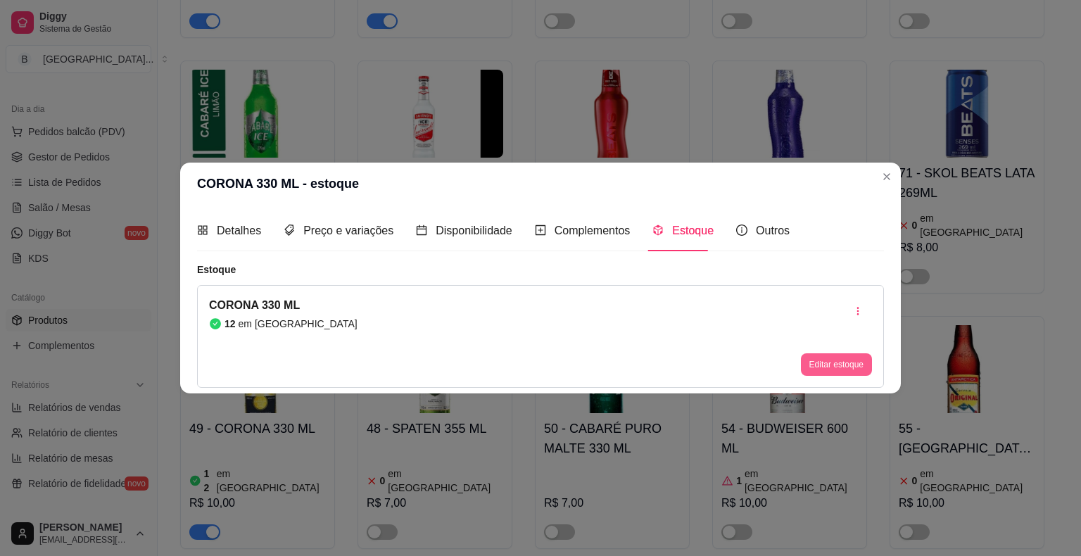
click at [826, 359] on button "Editar estoque" at bounding box center [836, 364] width 71 height 23
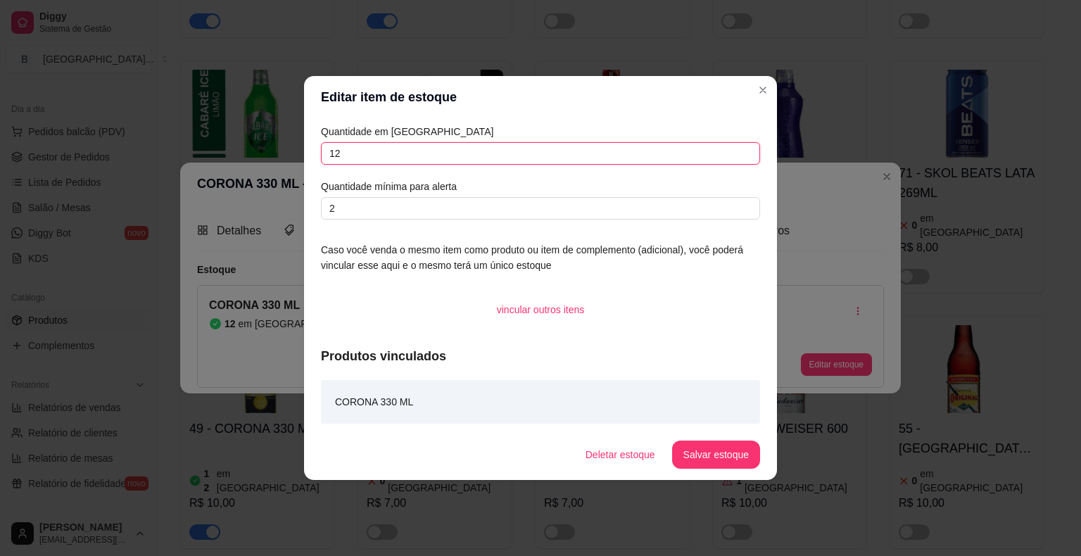
click at [475, 142] on input "12" at bounding box center [540, 153] width 439 height 23
type input "1"
type input "36"
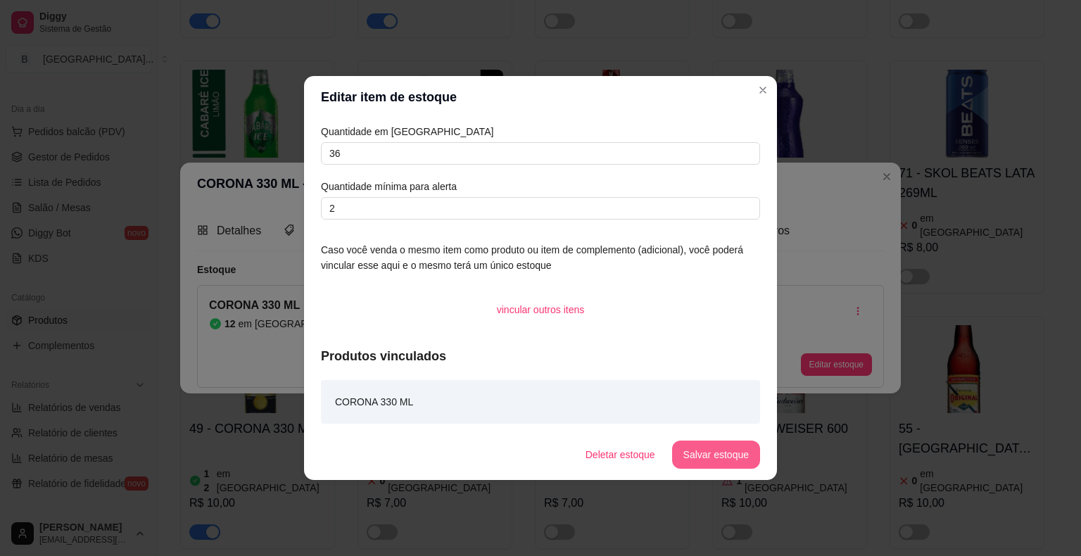
click at [714, 460] on button "Salvar estoque" at bounding box center [716, 455] width 88 height 28
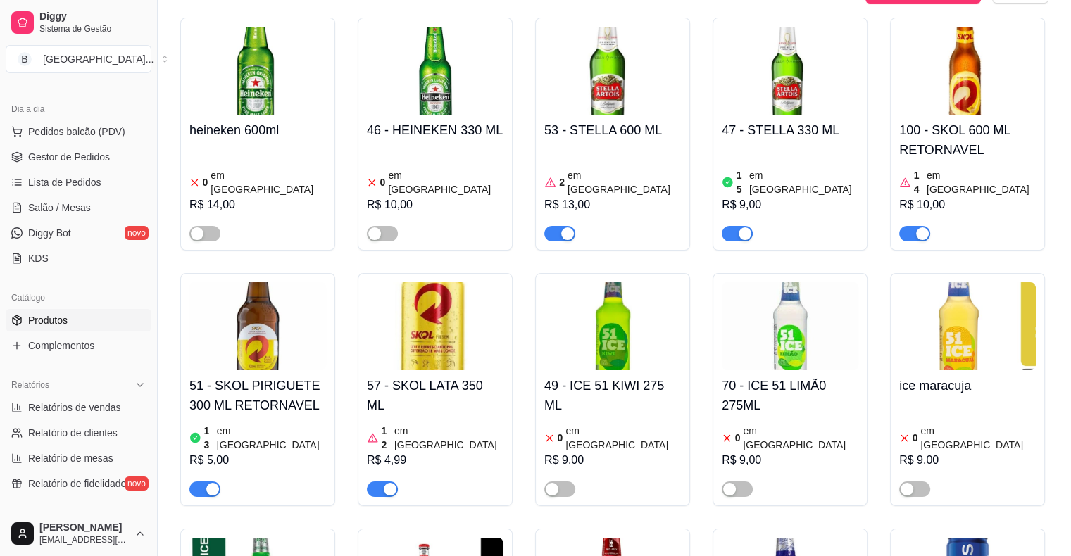
scroll to position [5209, 0]
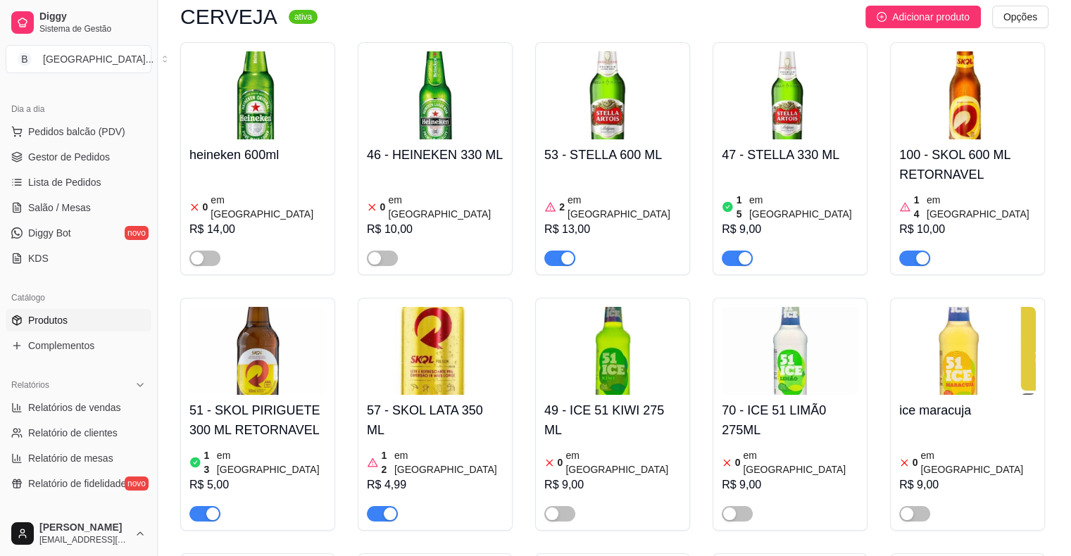
click at [262, 400] on h4 "51 - SKOL PIRIGUETE 300 ML RETORNAVEL" at bounding box center [257, 419] width 137 height 39
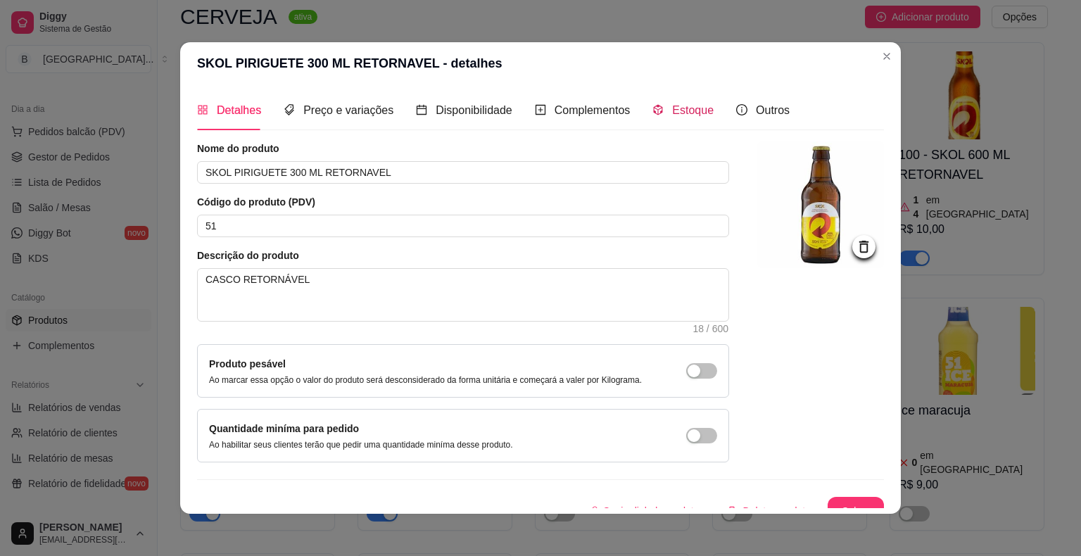
click at [680, 108] on span "Estoque" at bounding box center [693, 110] width 42 height 12
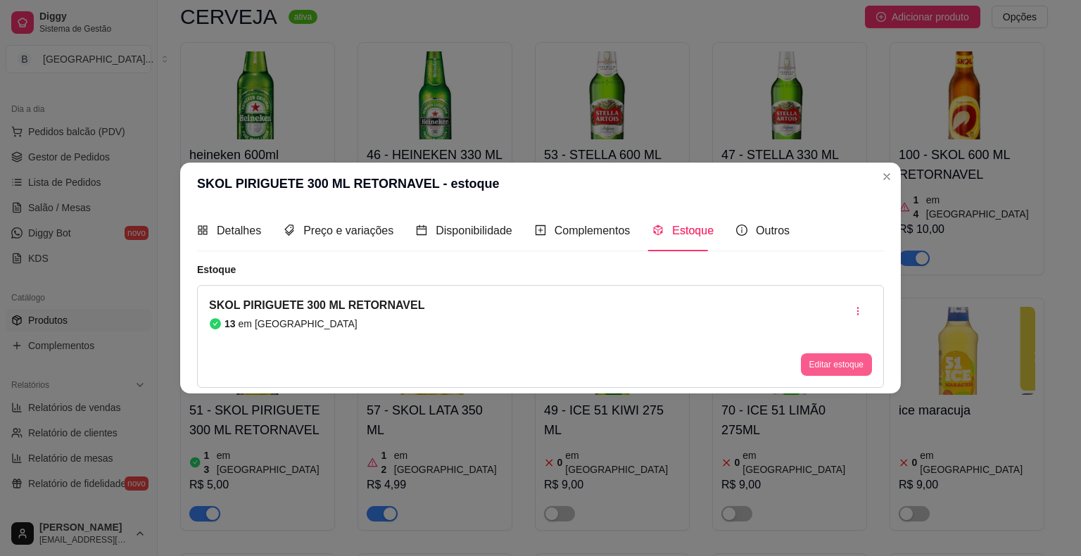
click at [852, 365] on button "Editar estoque" at bounding box center [836, 364] width 71 height 23
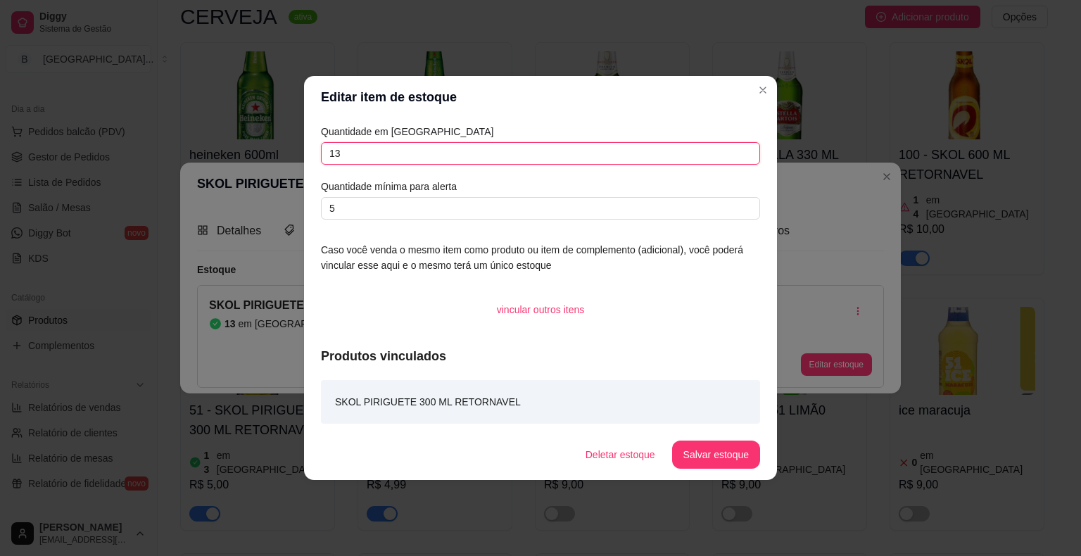
click at [577, 142] on input "13" at bounding box center [540, 153] width 439 height 23
type input "1"
type input "82"
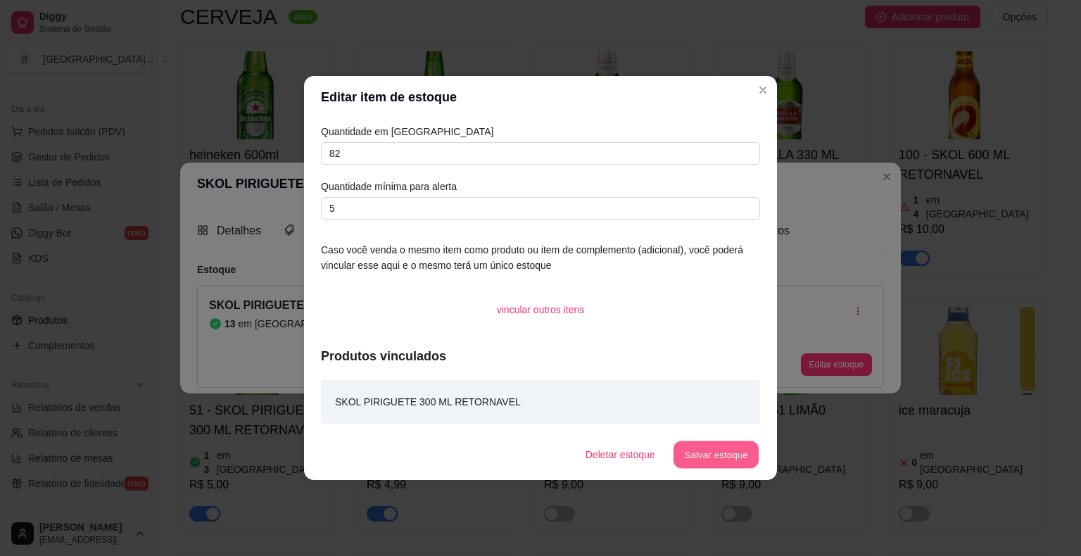
click at [743, 448] on button "Salvar estoque" at bounding box center [716, 454] width 86 height 27
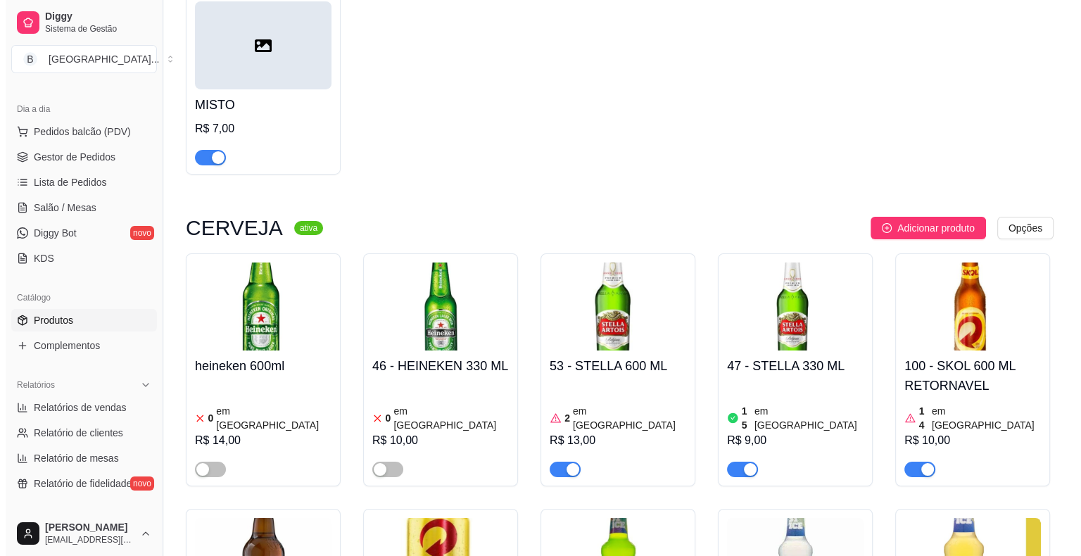
scroll to position [4927, 0]
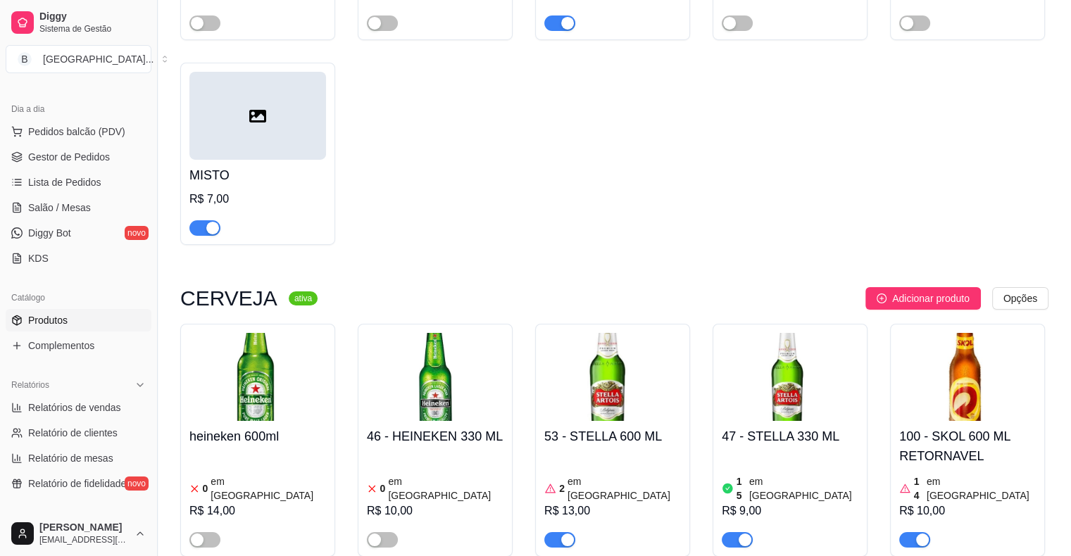
click at [790, 474] on article "em [GEOGRAPHIC_DATA]" at bounding box center [803, 488] width 109 height 28
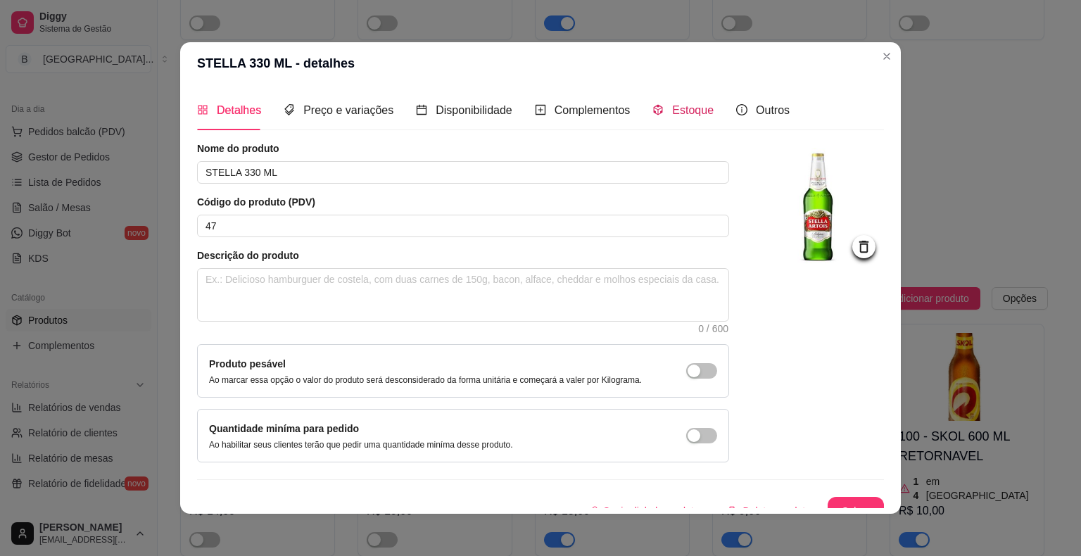
click at [672, 115] on span "Estoque" at bounding box center [693, 110] width 42 height 12
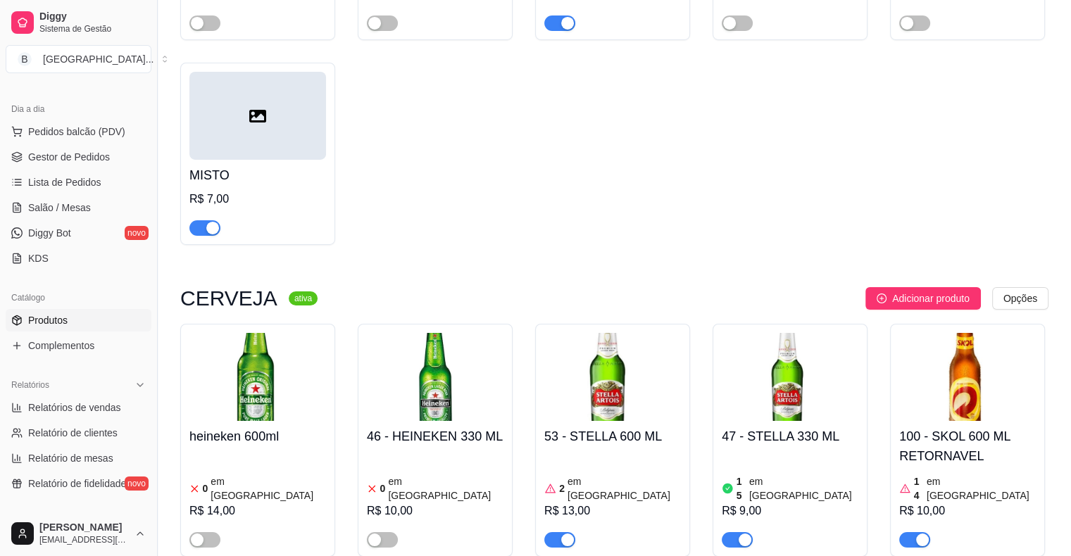
click at [741, 452] on div "15 em estoque R$ 9,00" at bounding box center [789, 500] width 137 height 96
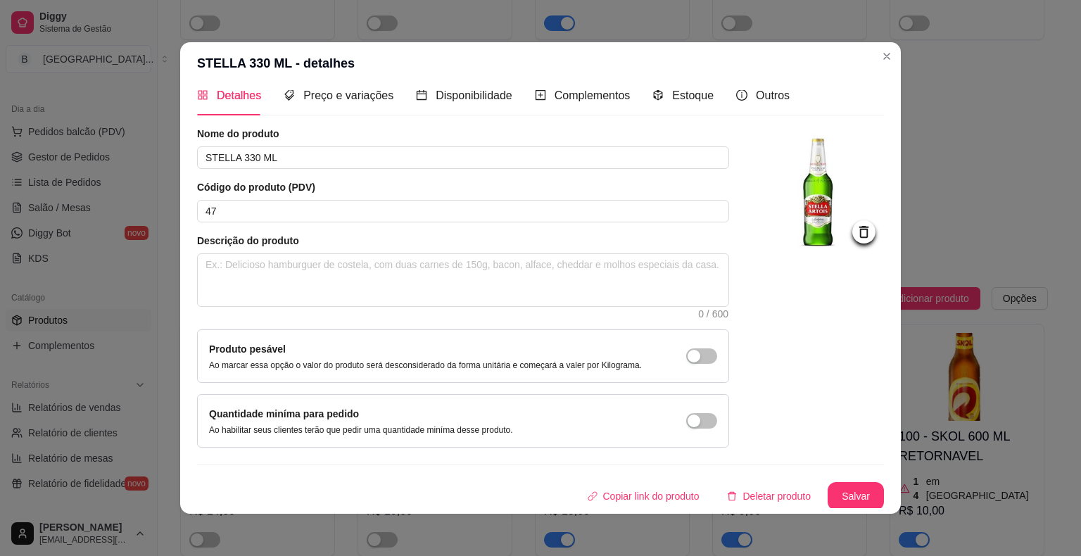
scroll to position [0, 0]
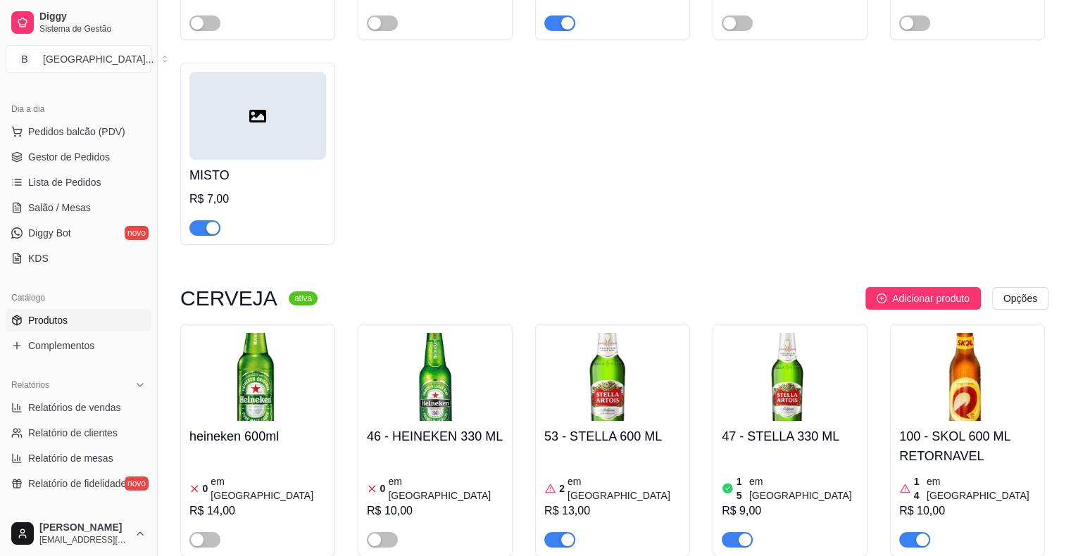
click at [732, 452] on div "15 em estoque R$ 9,00" at bounding box center [789, 500] width 137 height 96
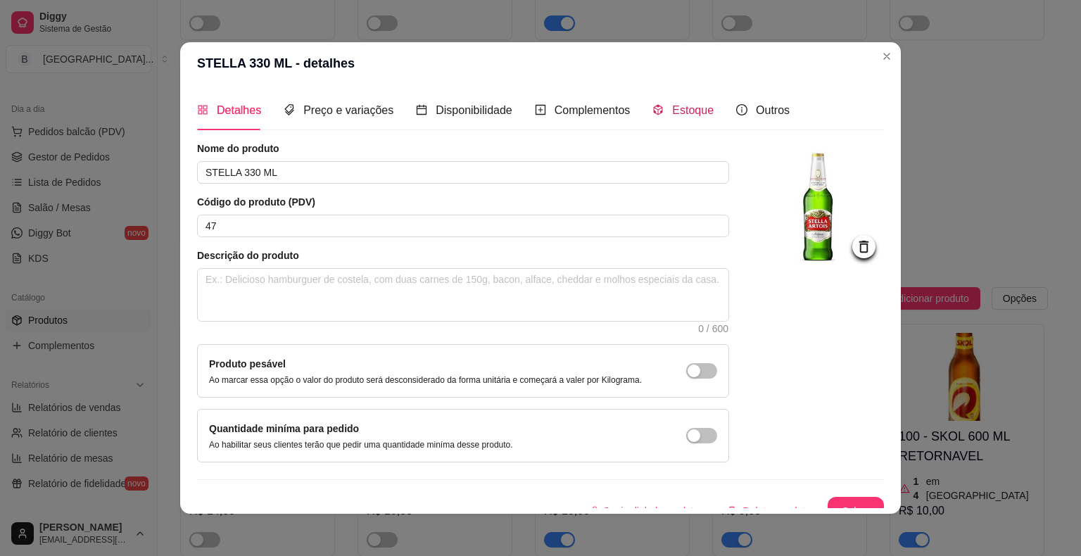
click at [672, 108] on span "Estoque" at bounding box center [693, 110] width 42 height 12
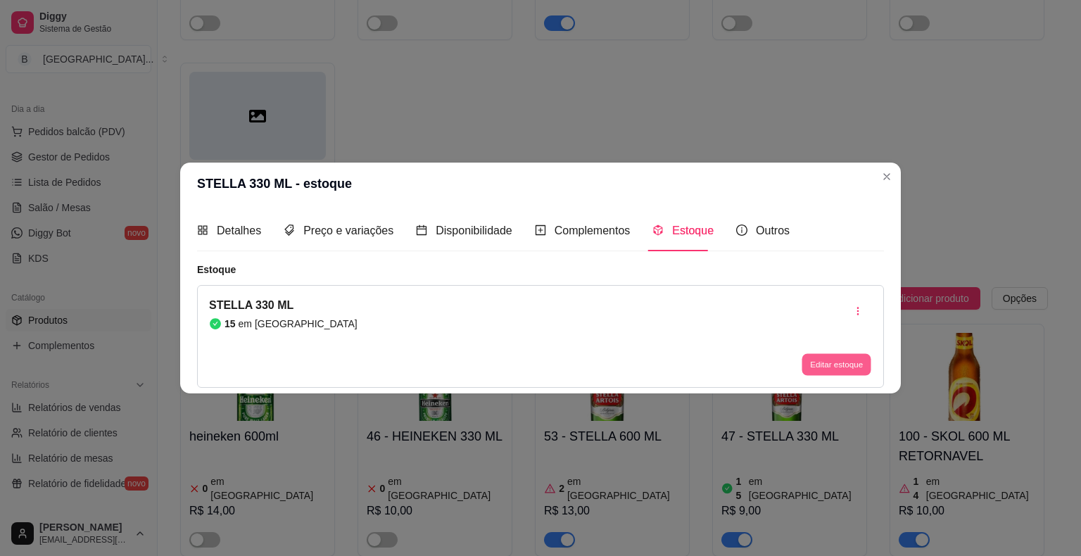
click at [814, 369] on button "Editar estoque" at bounding box center [836, 364] width 69 height 22
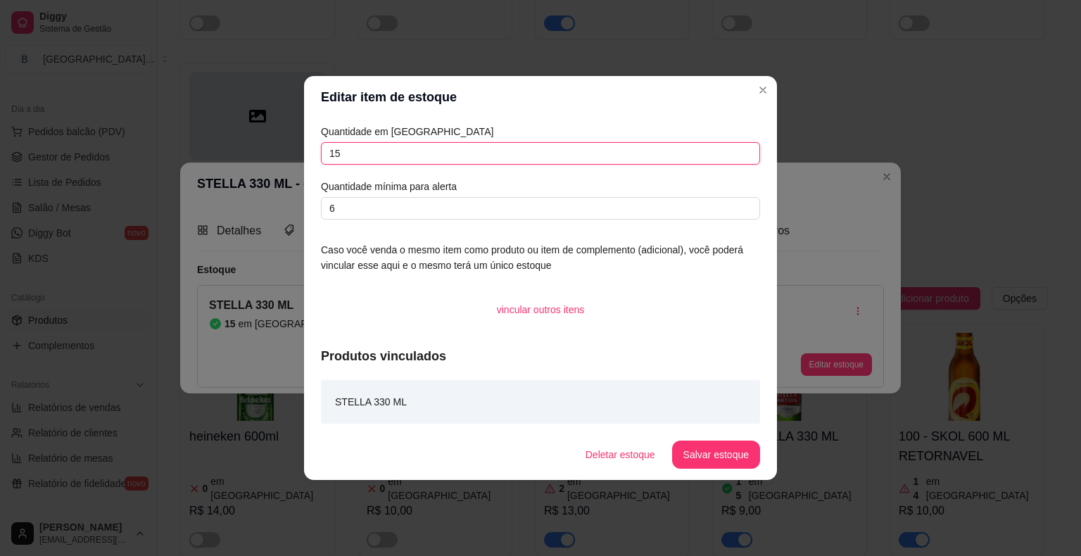
click at [672, 159] on input "15" at bounding box center [540, 153] width 439 height 23
type input "1"
type input "39"
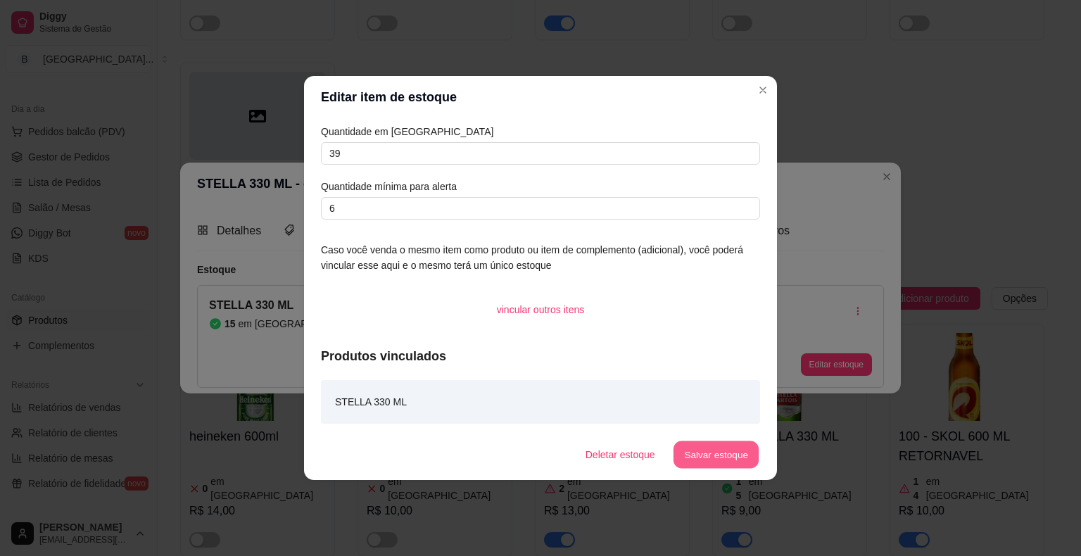
click at [715, 459] on button "Salvar estoque" at bounding box center [716, 454] width 86 height 27
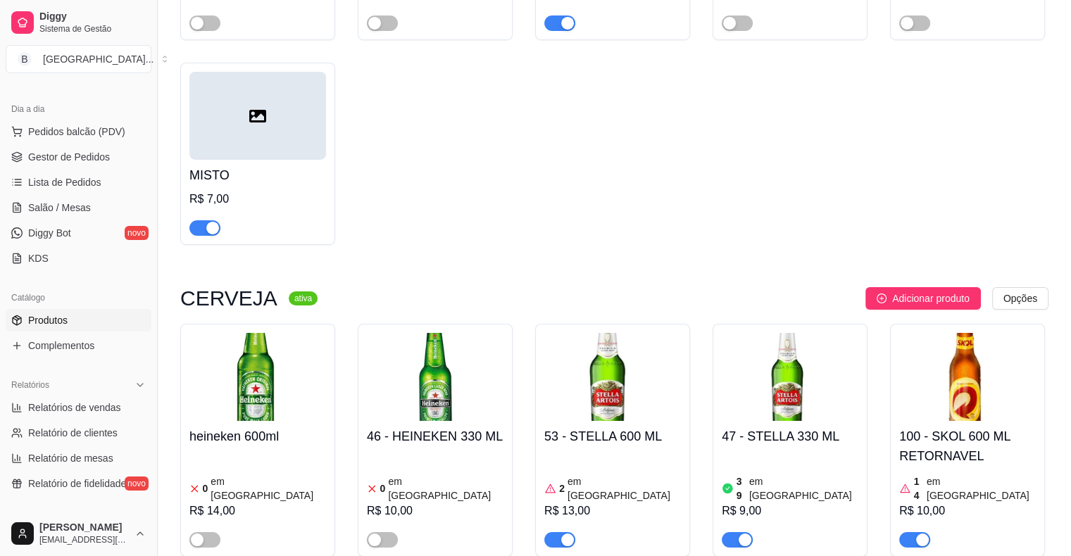
click at [580, 452] on div "2 em estoque R$ 13,00" at bounding box center [612, 500] width 137 height 96
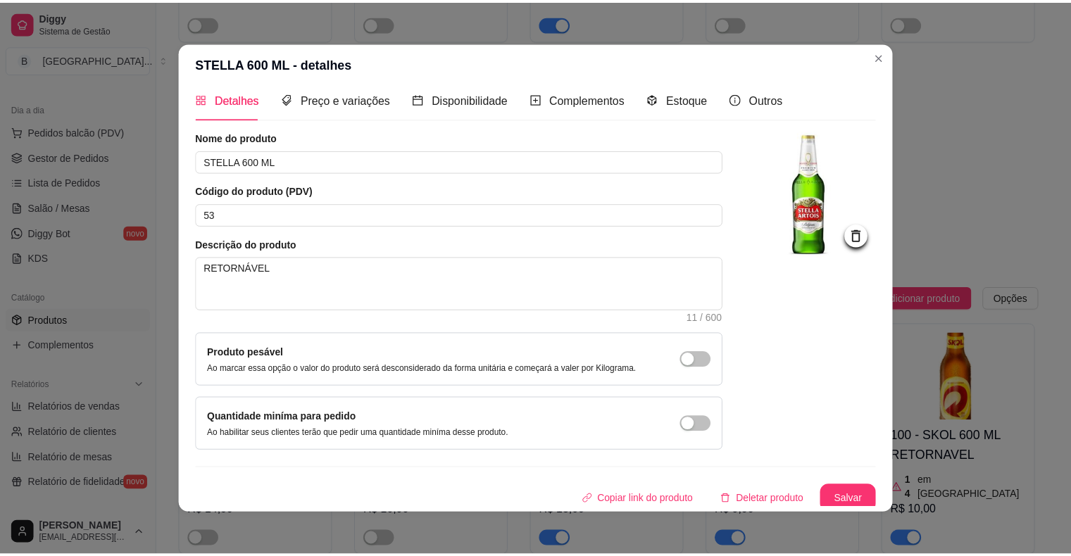
scroll to position [15, 0]
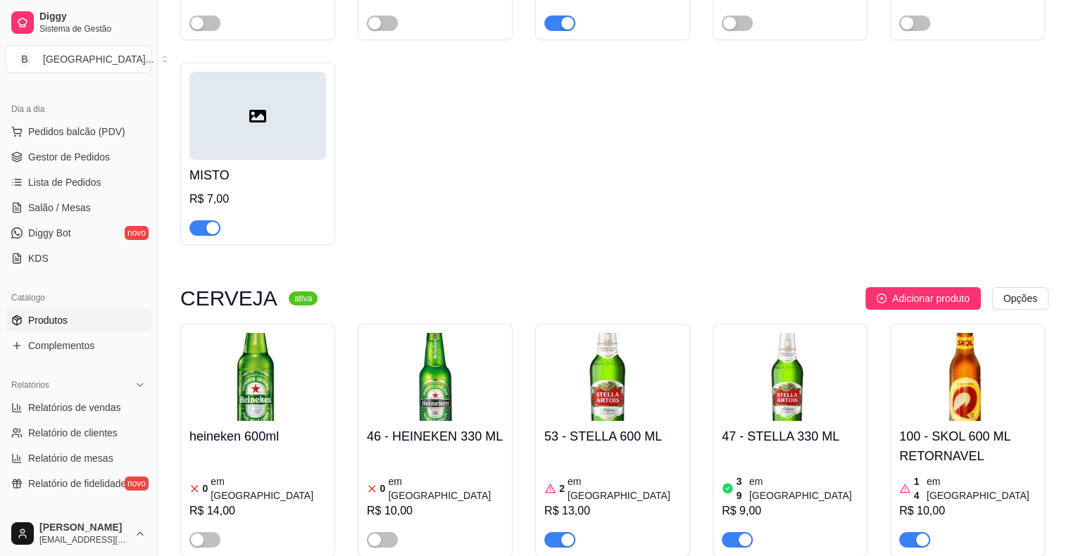
click at [553, 532] on span "button" at bounding box center [559, 539] width 31 height 15
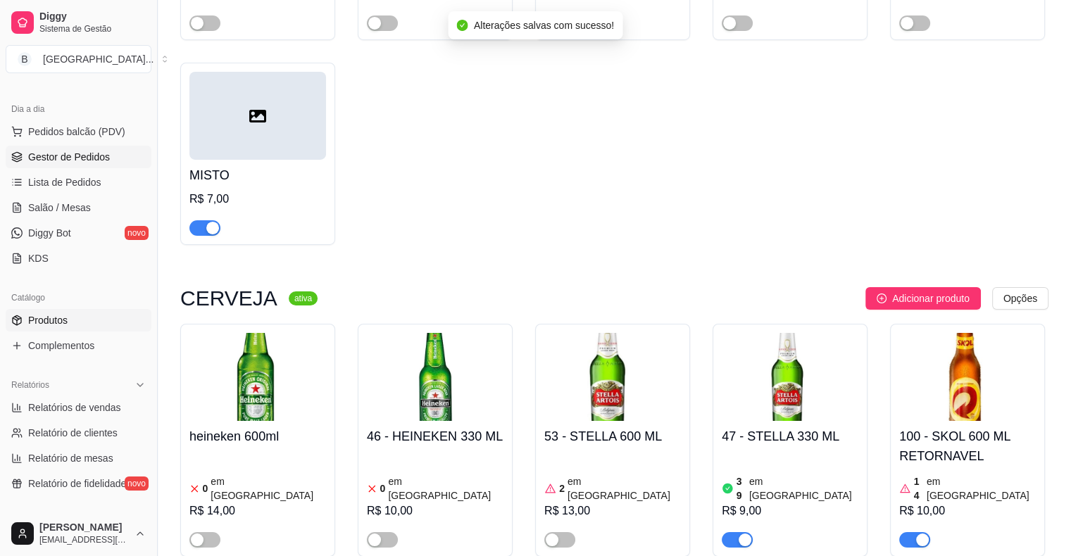
click at [90, 153] on span "Gestor de Pedidos" at bounding box center [69, 157] width 82 height 14
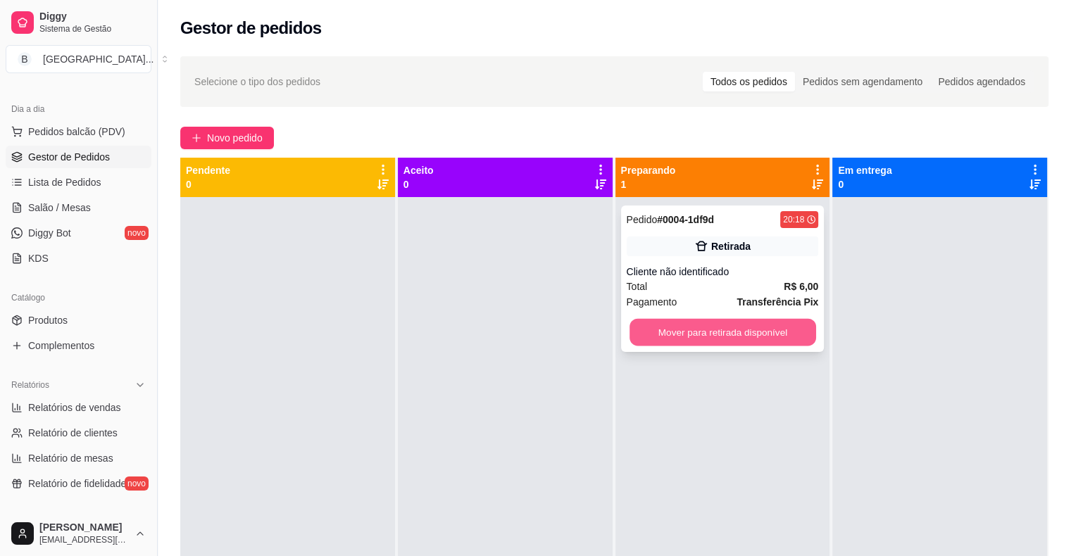
click at [754, 329] on button "Mover para retirada disponível" at bounding box center [722, 332] width 187 height 27
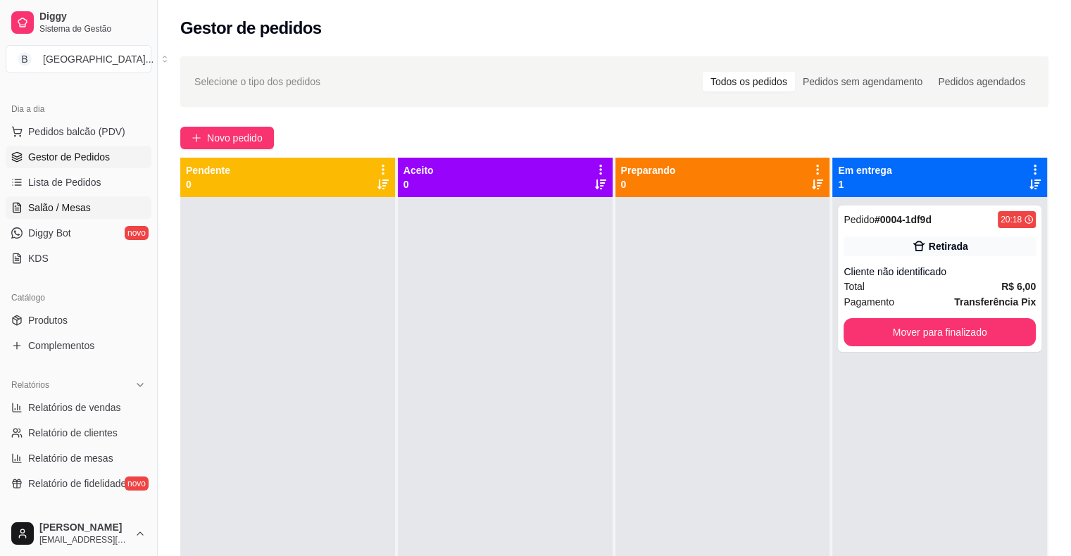
click at [71, 214] on link "Salão / Mesas" at bounding box center [79, 207] width 146 height 23
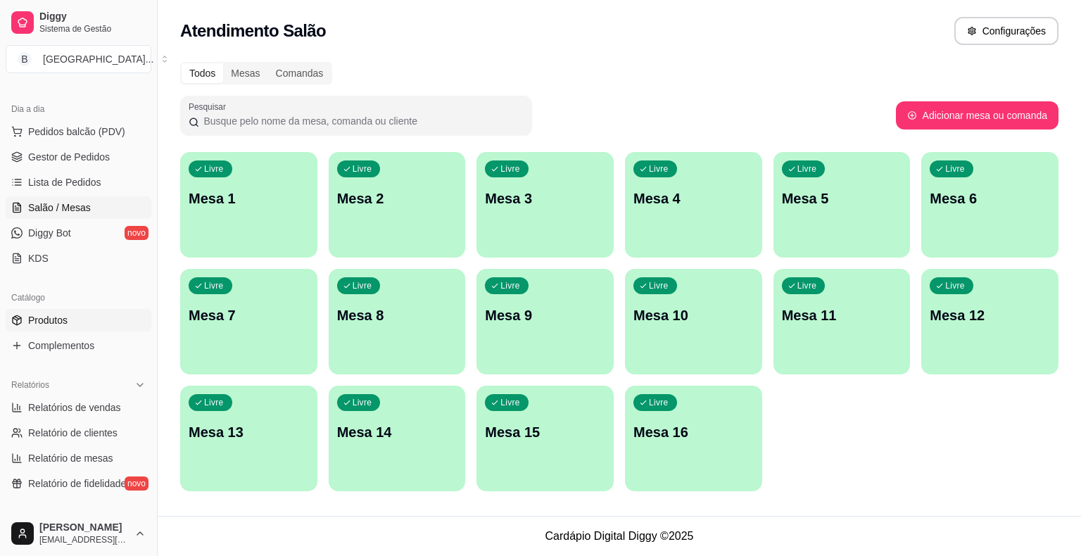
click at [84, 327] on link "Produtos" at bounding box center [79, 320] width 146 height 23
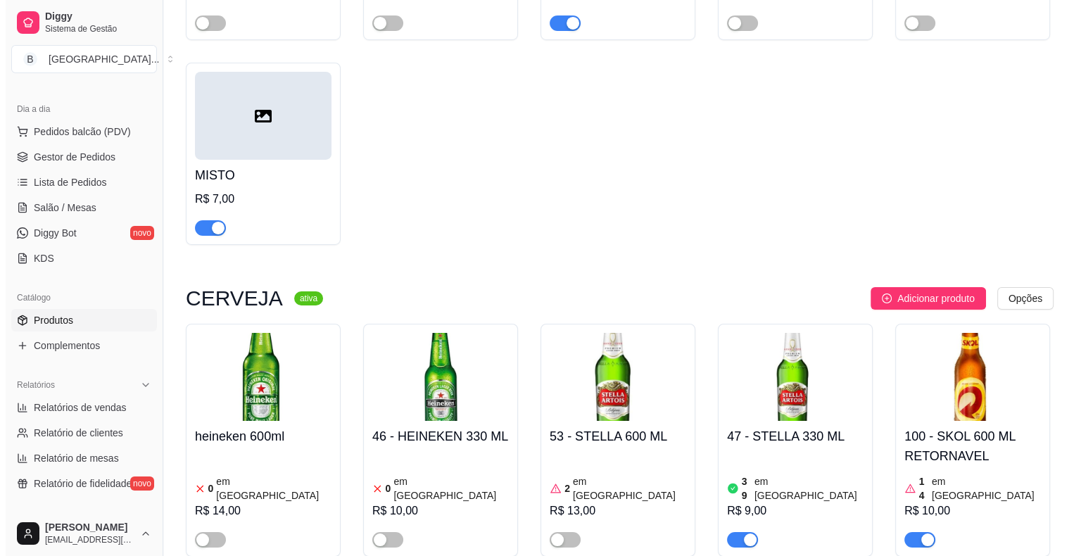
scroll to position [4997, 0]
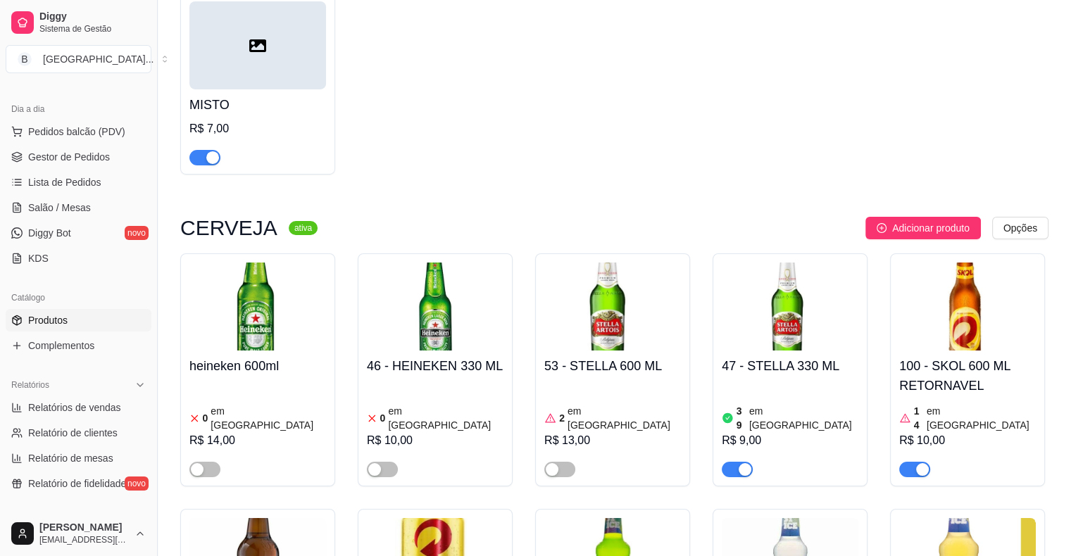
click at [929, 356] on h4 "100 - SKOL 600 ML RETORNAVEL" at bounding box center [967, 375] width 137 height 39
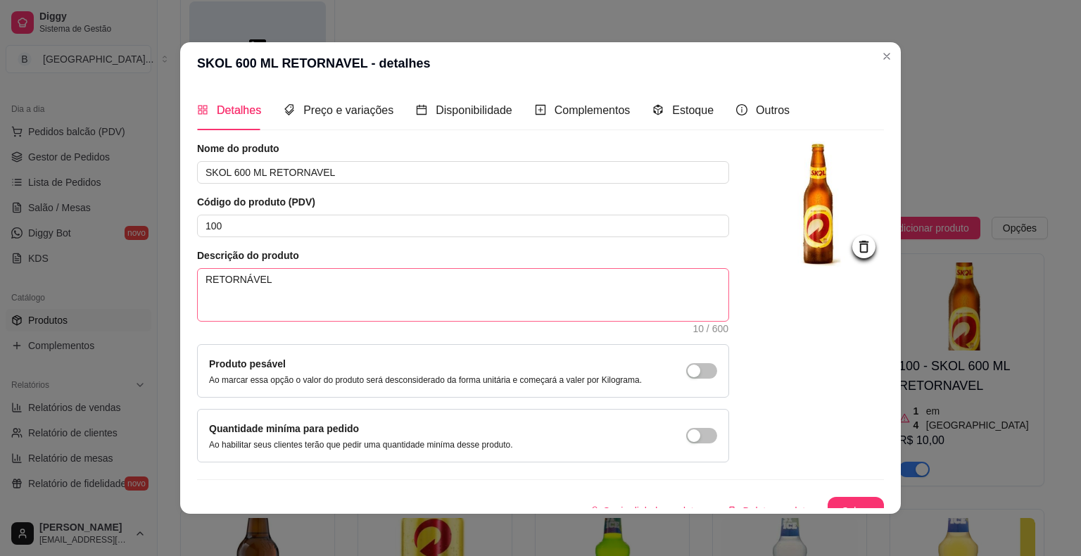
scroll to position [15, 0]
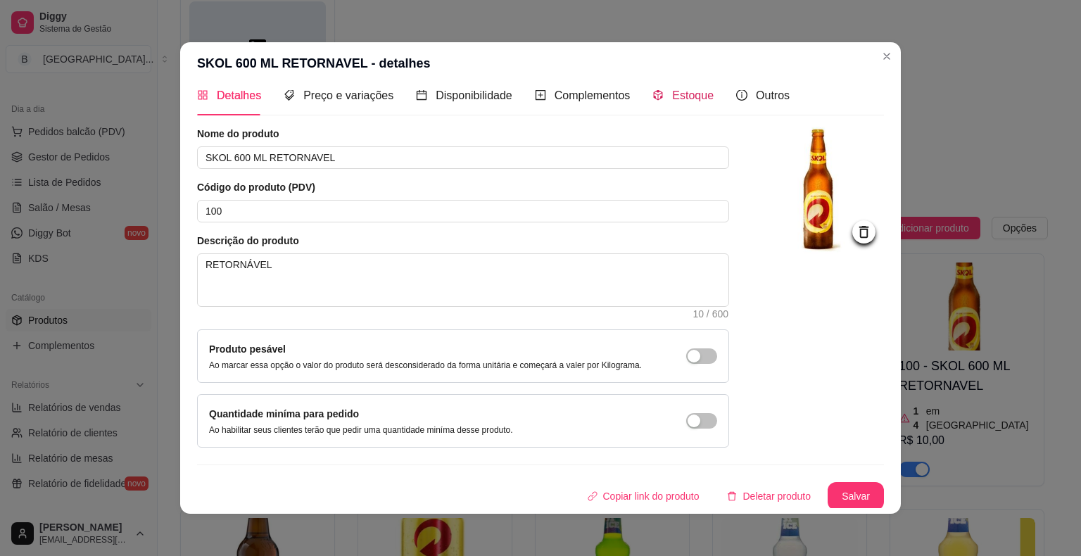
click at [684, 101] on span "Estoque" at bounding box center [693, 95] width 42 height 12
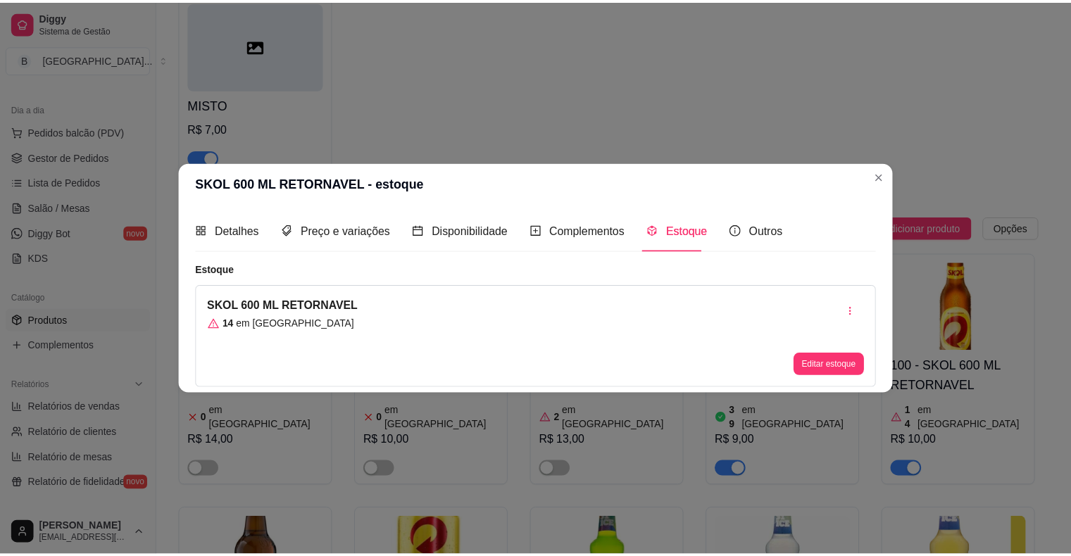
scroll to position [0, 0]
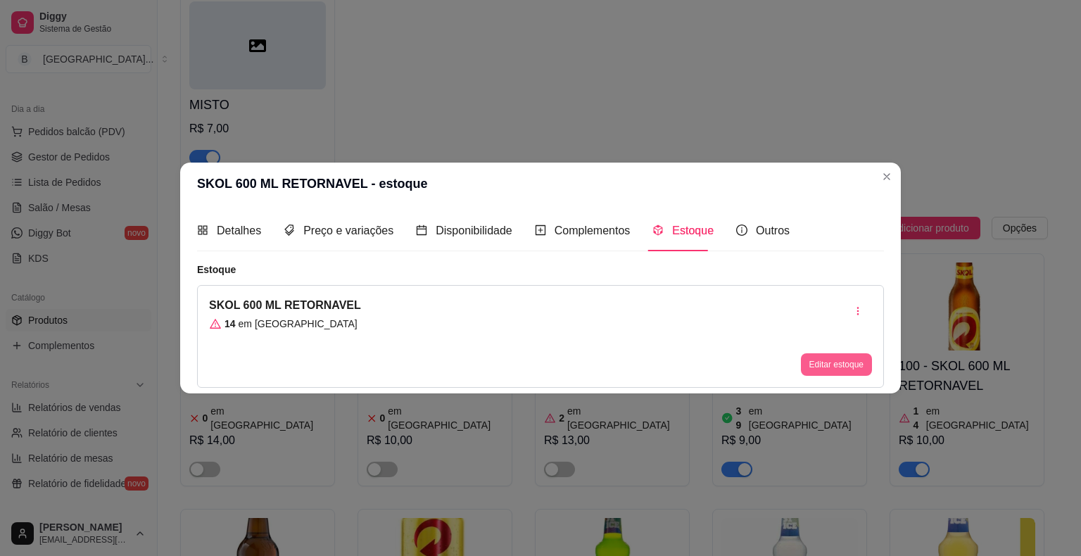
click at [838, 369] on button "Editar estoque" at bounding box center [836, 364] width 71 height 23
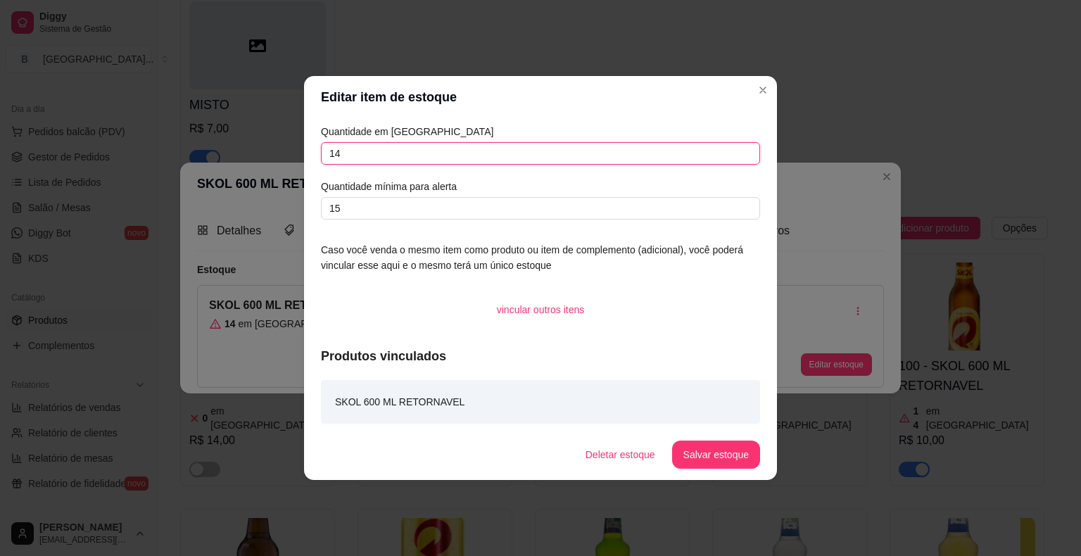
click at [566, 151] on input "14" at bounding box center [540, 153] width 439 height 23
type input "1"
type input "62"
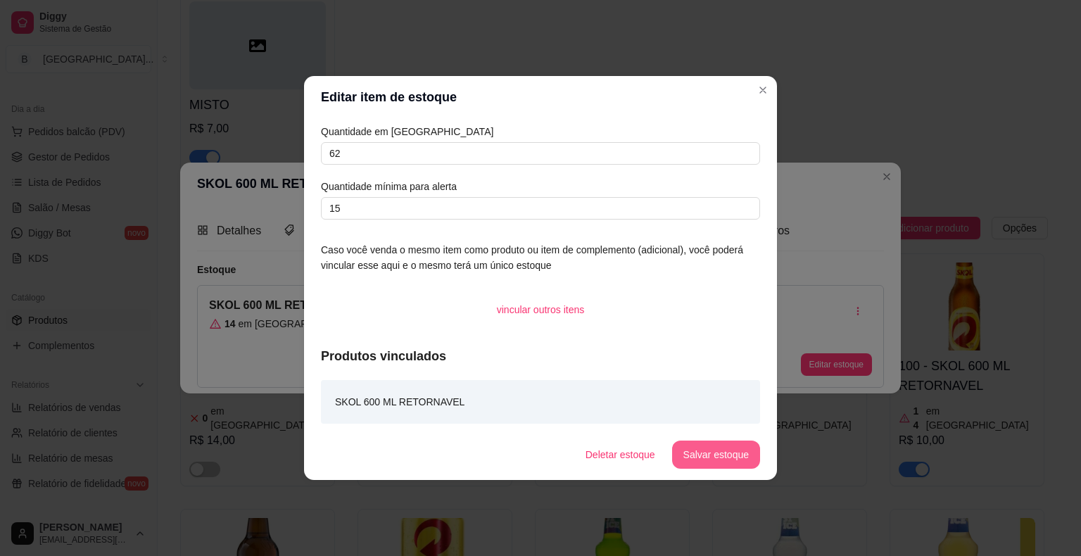
click at [745, 458] on button "Salvar estoque" at bounding box center [716, 455] width 88 height 28
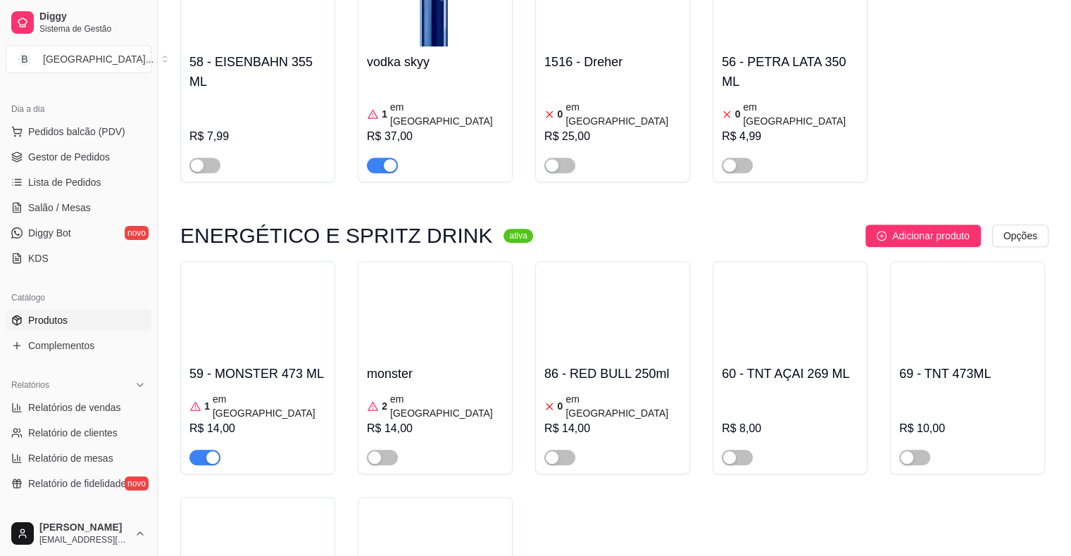
scroll to position [6335, 0]
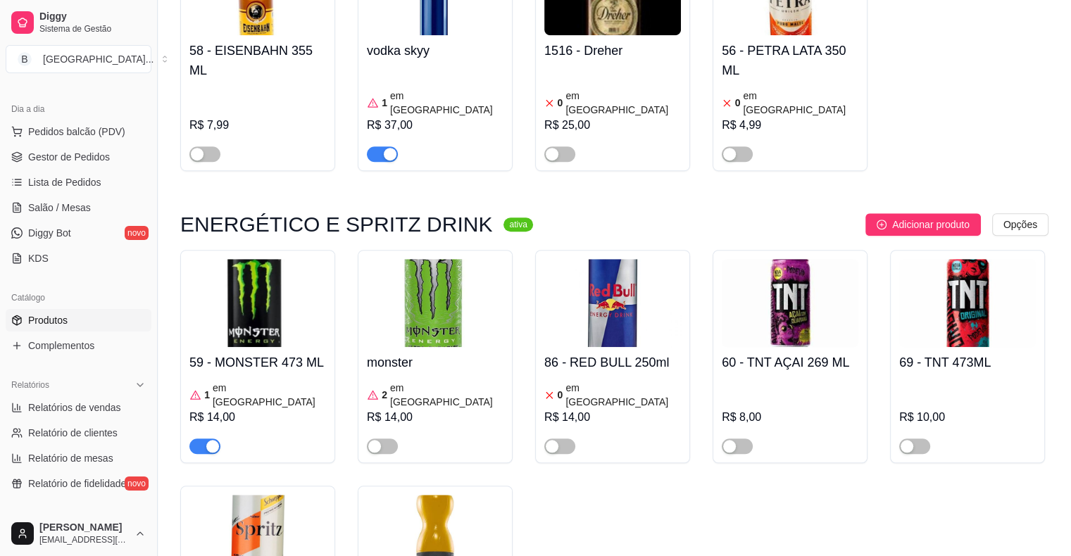
click at [292, 409] on div "R$ 14,00" at bounding box center [257, 417] width 137 height 17
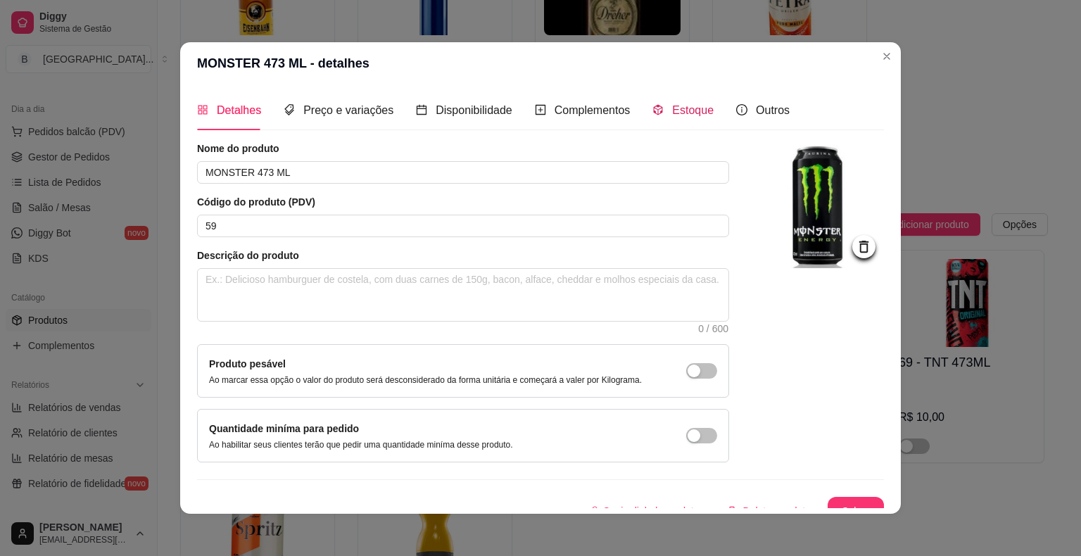
click at [655, 103] on div "Estoque" at bounding box center [682, 110] width 61 height 18
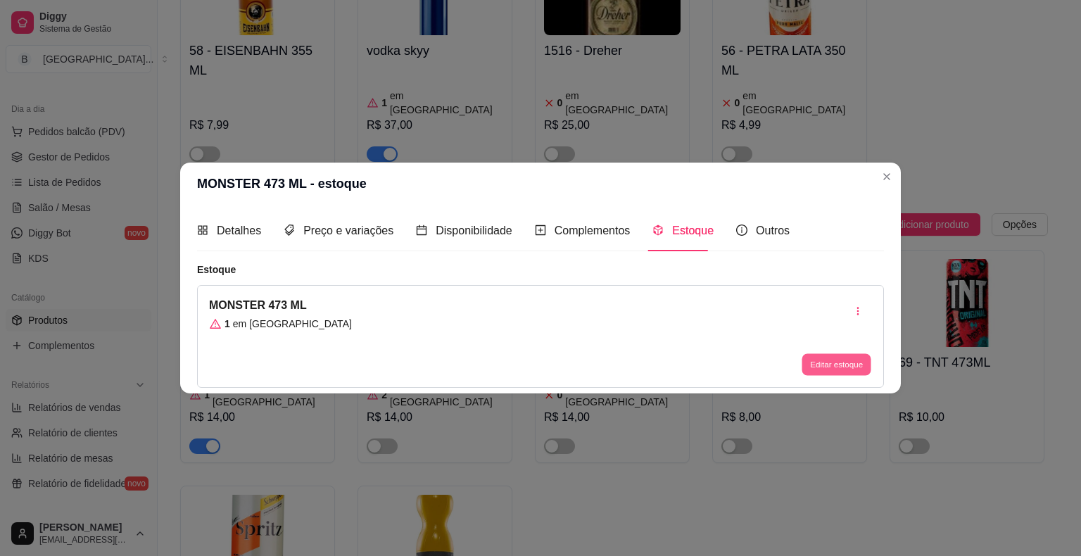
click at [846, 364] on button "Editar estoque" at bounding box center [836, 364] width 69 height 22
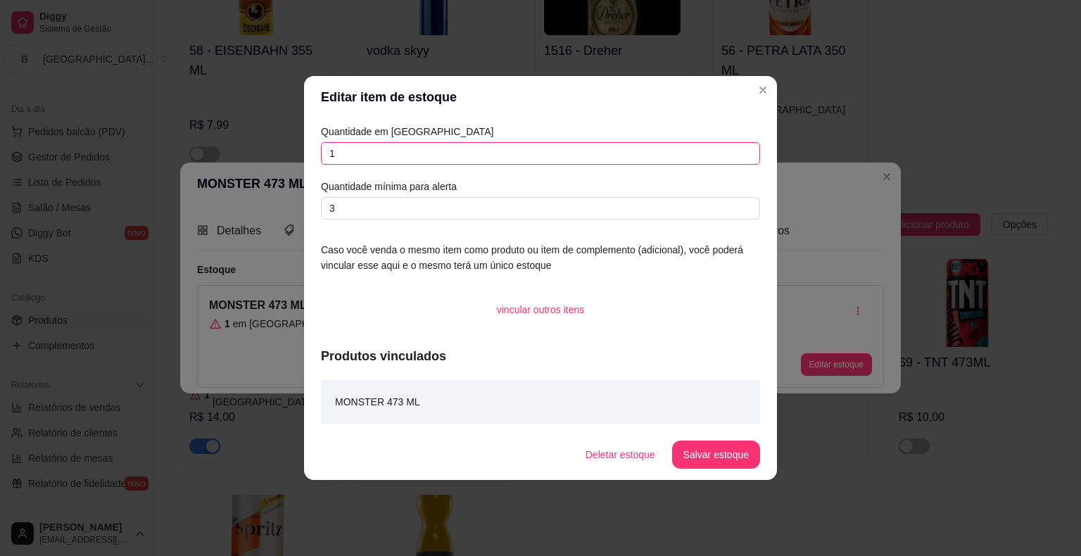
click at [474, 156] on input "1" at bounding box center [540, 153] width 439 height 23
type input "7"
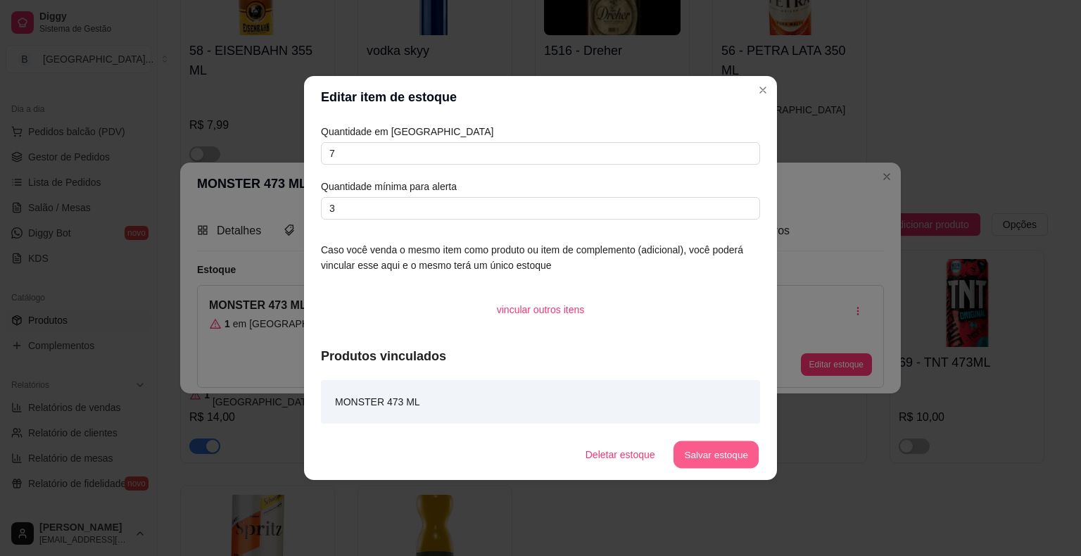
click at [713, 445] on button "Salvar estoque" at bounding box center [716, 454] width 86 height 27
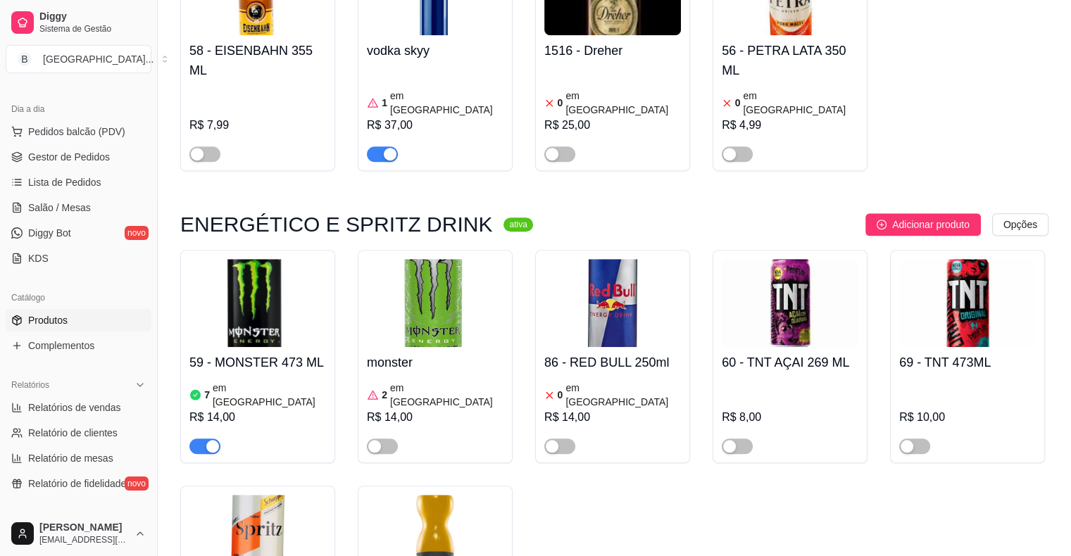
click at [622, 347] on div "86 - RED BULL 250ml 0 em estoque R$ 14,00" at bounding box center [612, 400] width 137 height 107
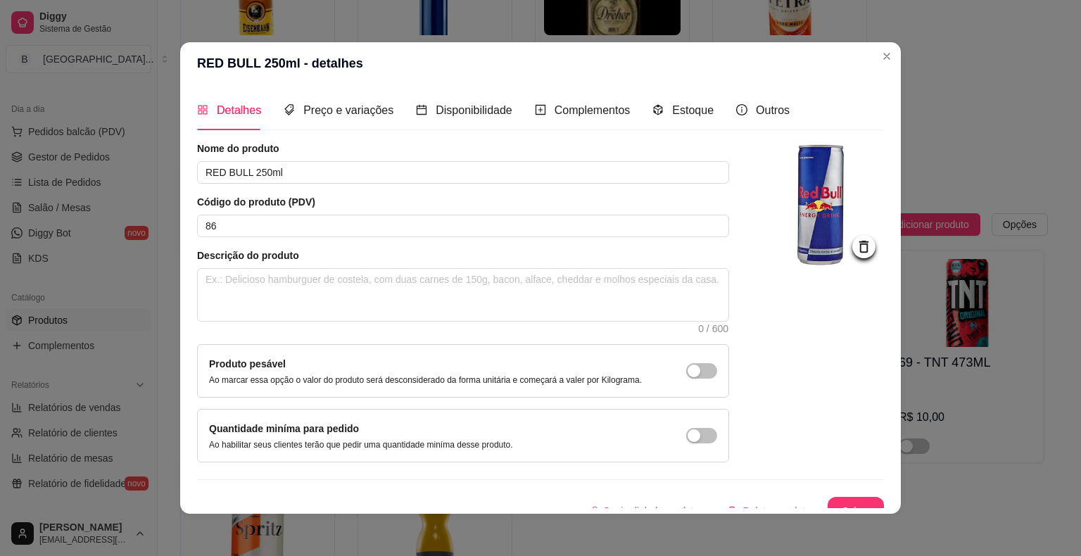
click at [641, 111] on div "Detalhes Preço e variações Disponibilidade Complementos Estoque Outros" at bounding box center [493, 110] width 593 height 40
click at [652, 110] on icon "code-sandbox" at bounding box center [657, 109] width 11 height 11
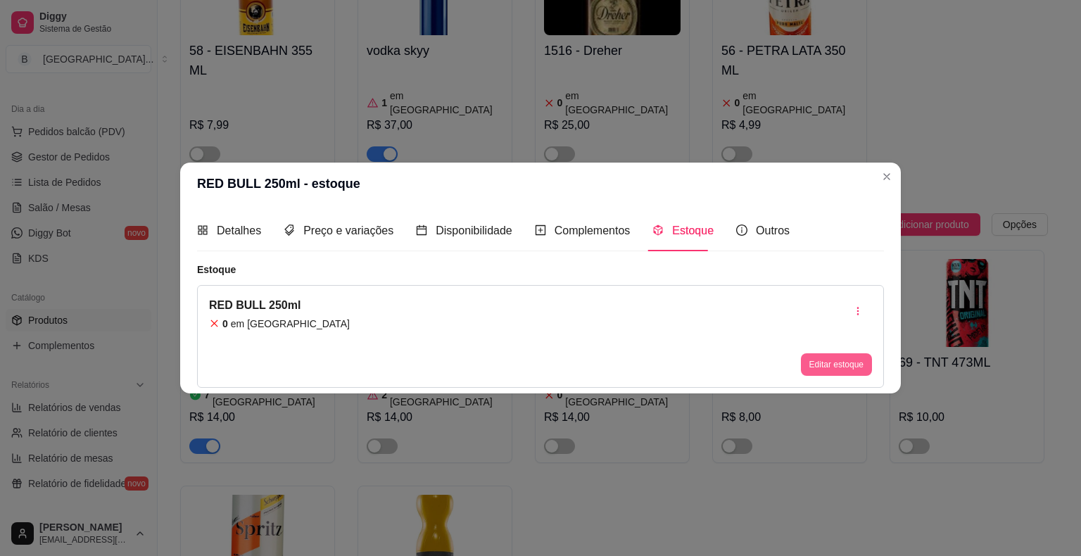
click at [824, 356] on button "Editar estoque" at bounding box center [836, 364] width 71 height 23
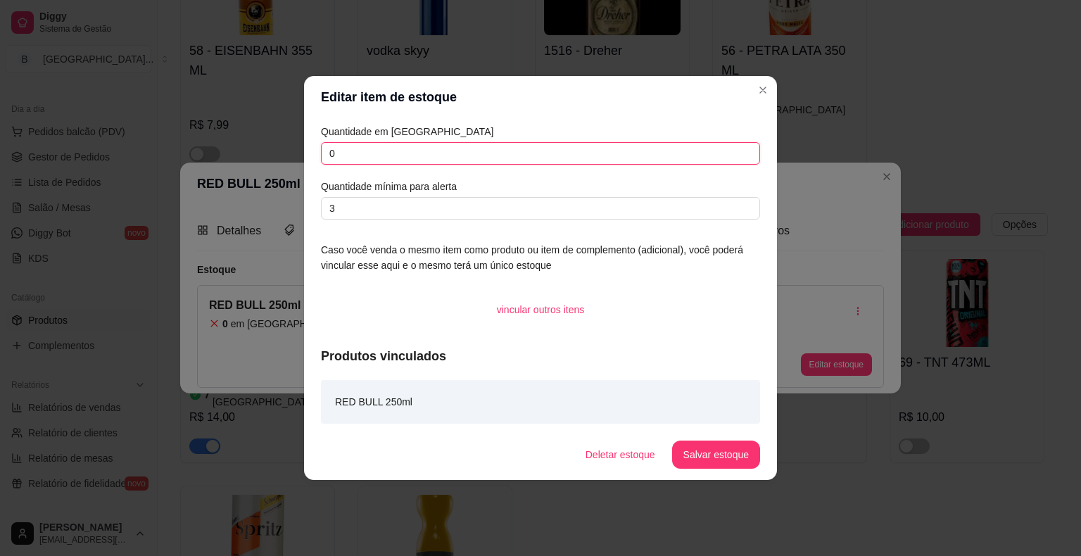
click at [605, 163] on input "0" at bounding box center [540, 153] width 439 height 23
type input "6"
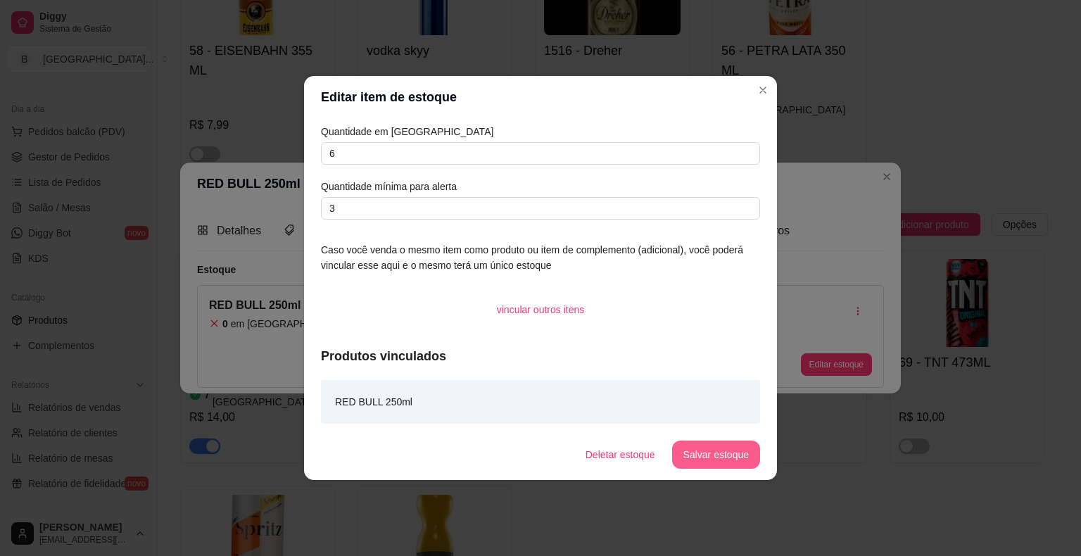
click at [722, 455] on button "Salvar estoque" at bounding box center [716, 455] width 88 height 28
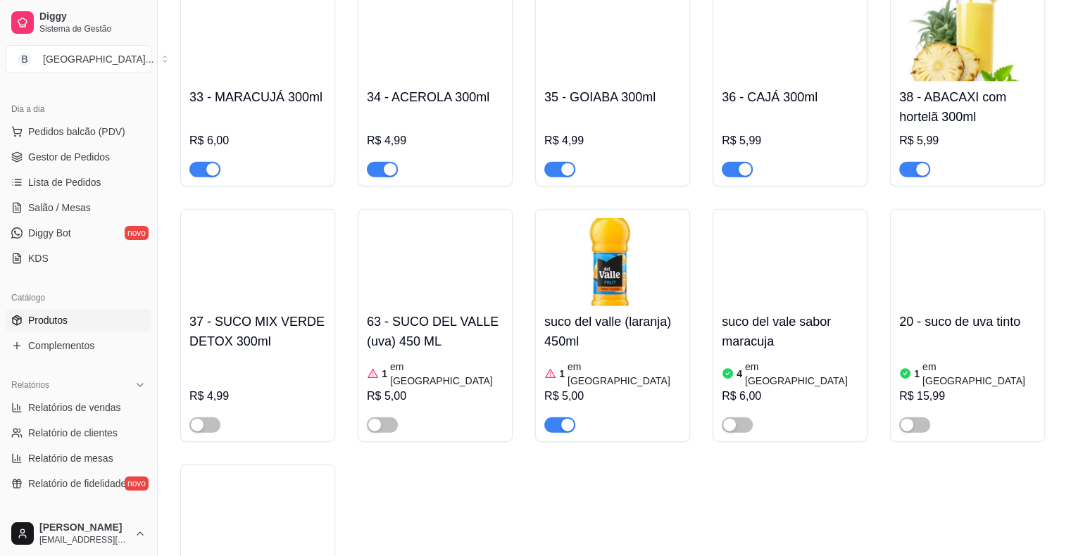
scroll to position [3160, 0]
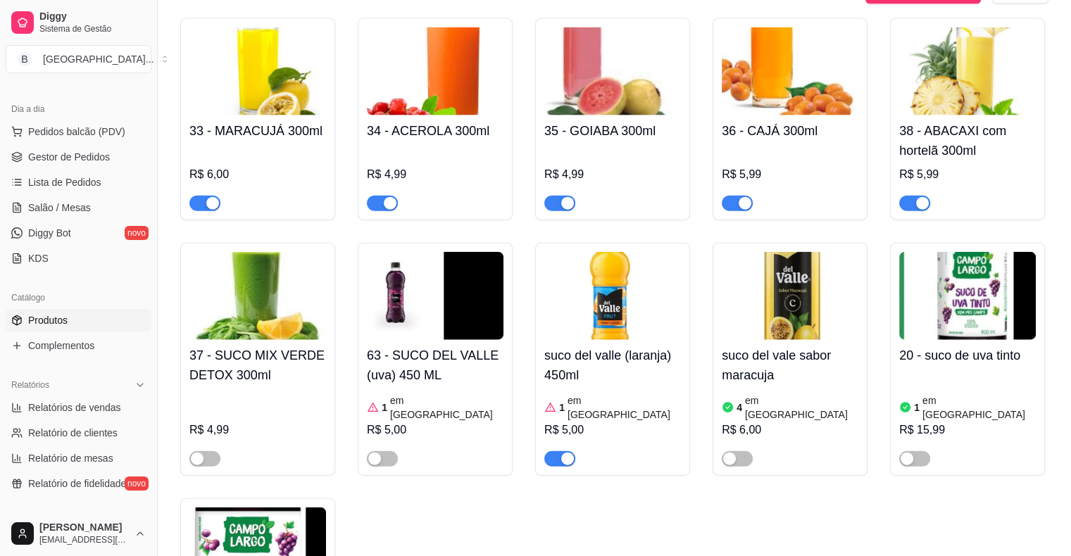
click at [782, 393] on article "em [GEOGRAPHIC_DATA]" at bounding box center [801, 407] width 113 height 28
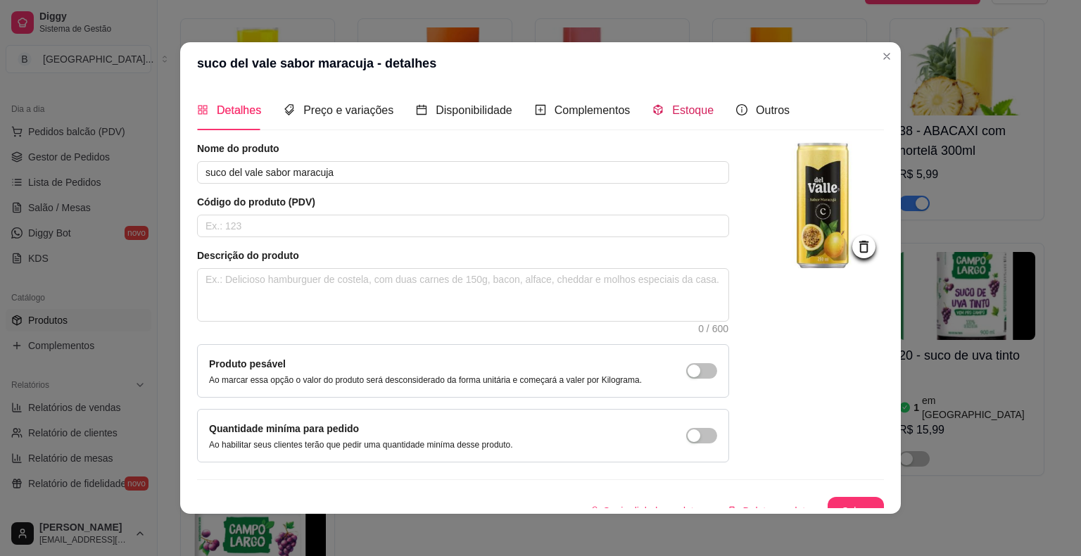
click at [693, 108] on span "Estoque" at bounding box center [693, 110] width 42 height 12
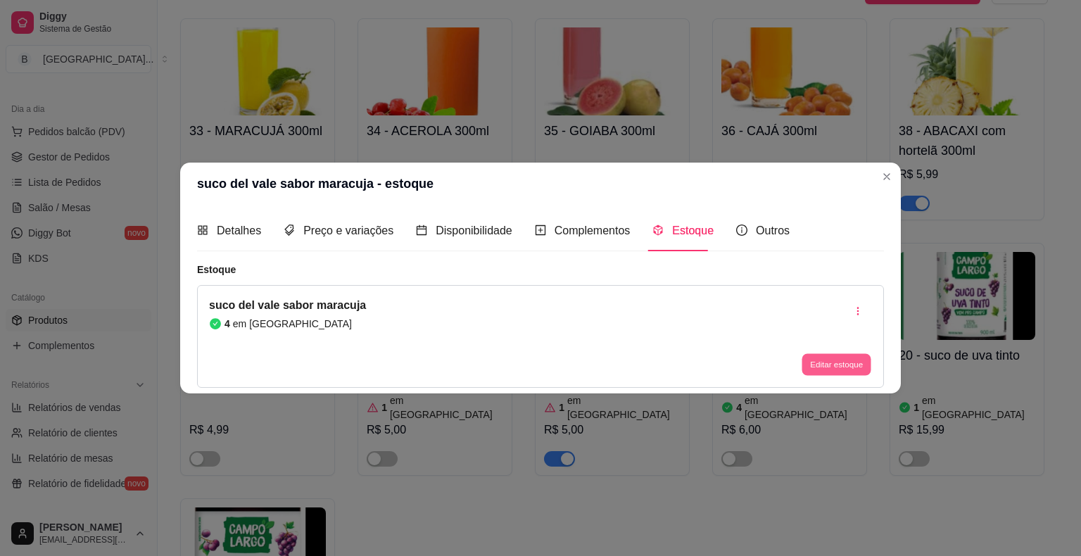
click at [805, 361] on button "Editar estoque" at bounding box center [836, 364] width 69 height 22
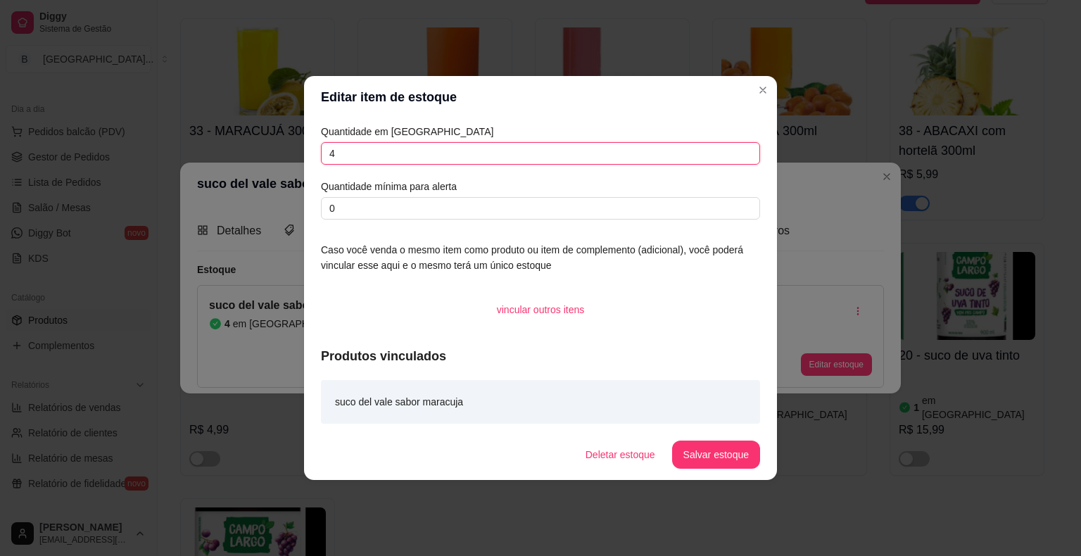
click at [525, 153] on input "4" at bounding box center [540, 153] width 439 height 23
type input "0"
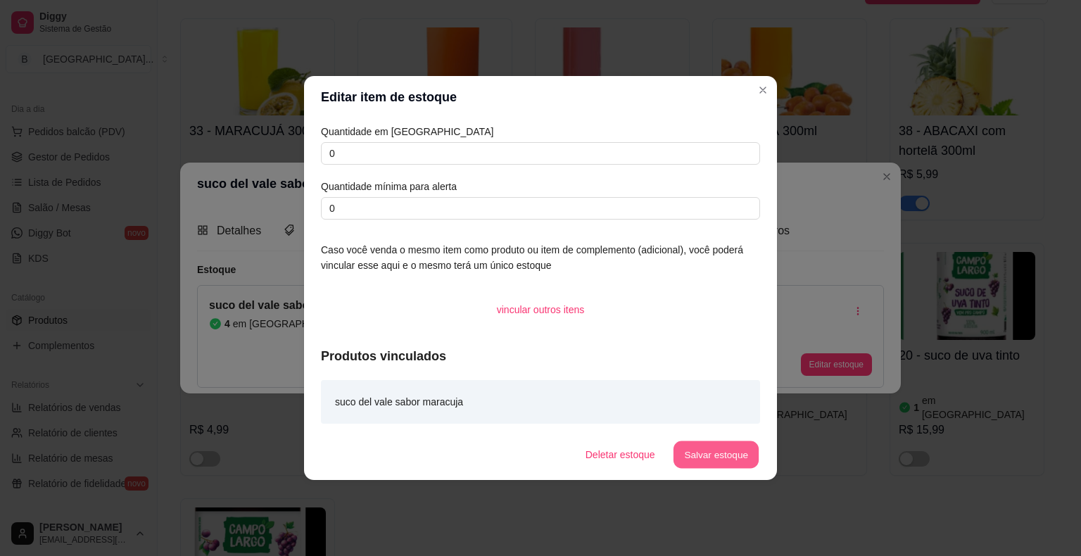
click at [729, 463] on button "Salvar estoque" at bounding box center [716, 454] width 86 height 27
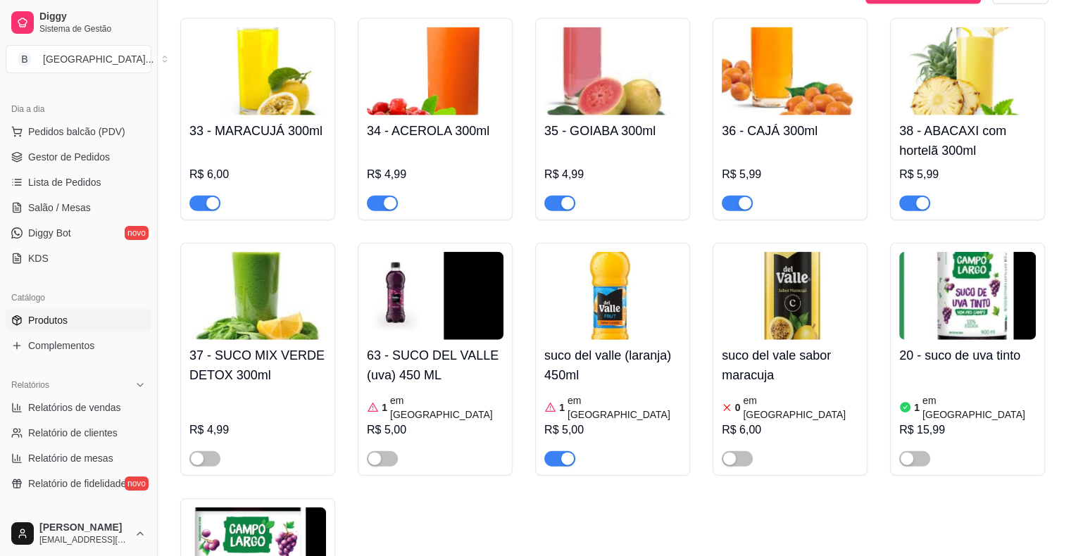
click at [287, 507] on img at bounding box center [257, 551] width 137 height 88
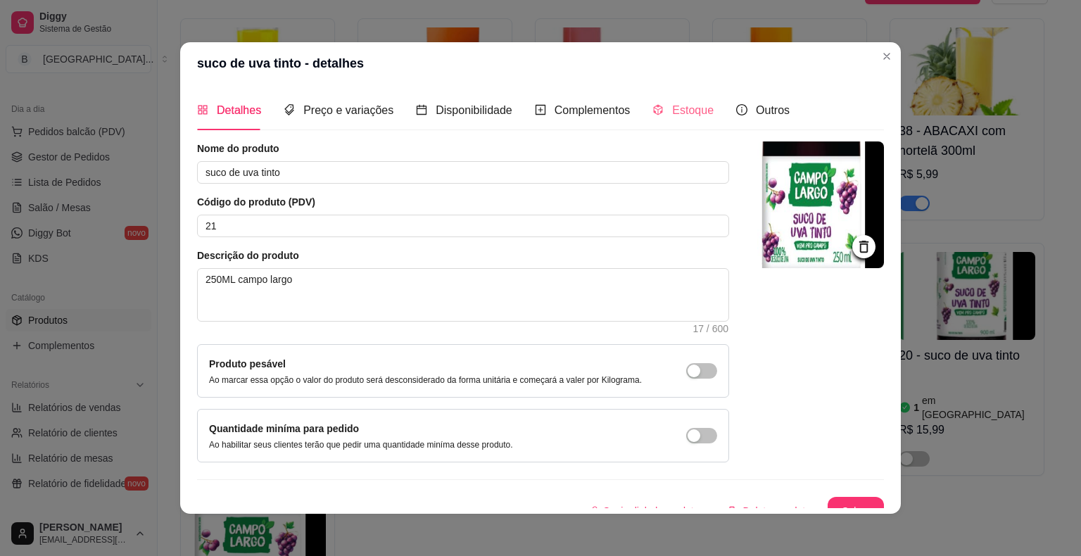
click at [687, 120] on div "Estoque" at bounding box center [682, 110] width 61 height 40
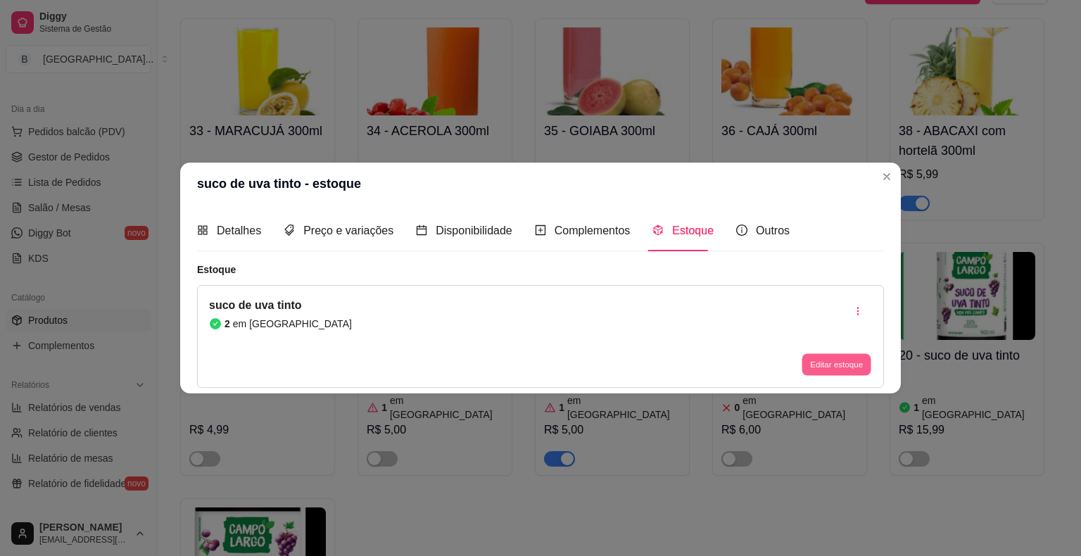
click at [863, 365] on button "Editar estoque" at bounding box center [836, 364] width 69 height 22
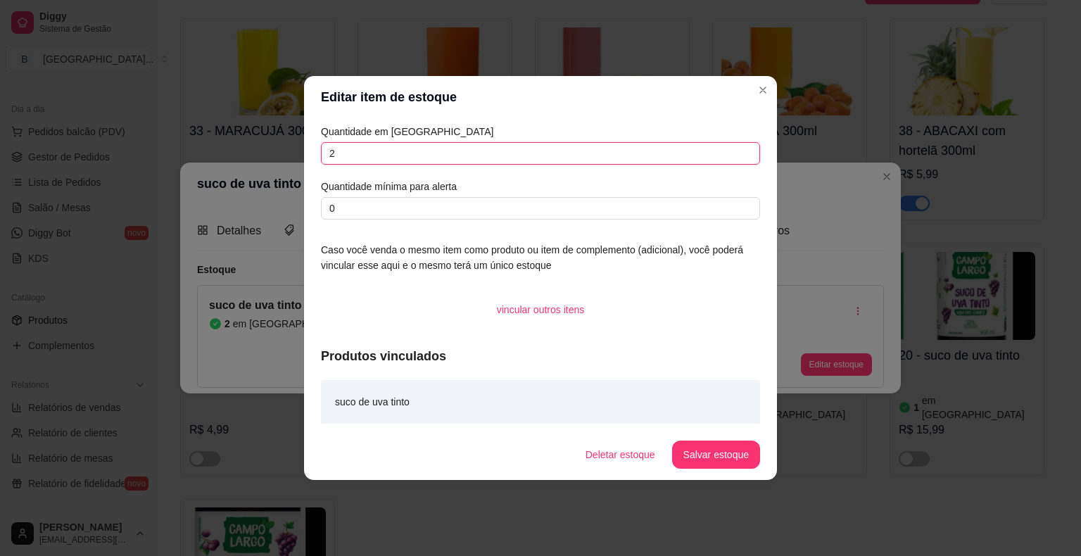
click at [671, 156] on input "2" at bounding box center [540, 153] width 439 height 23
type input "0"
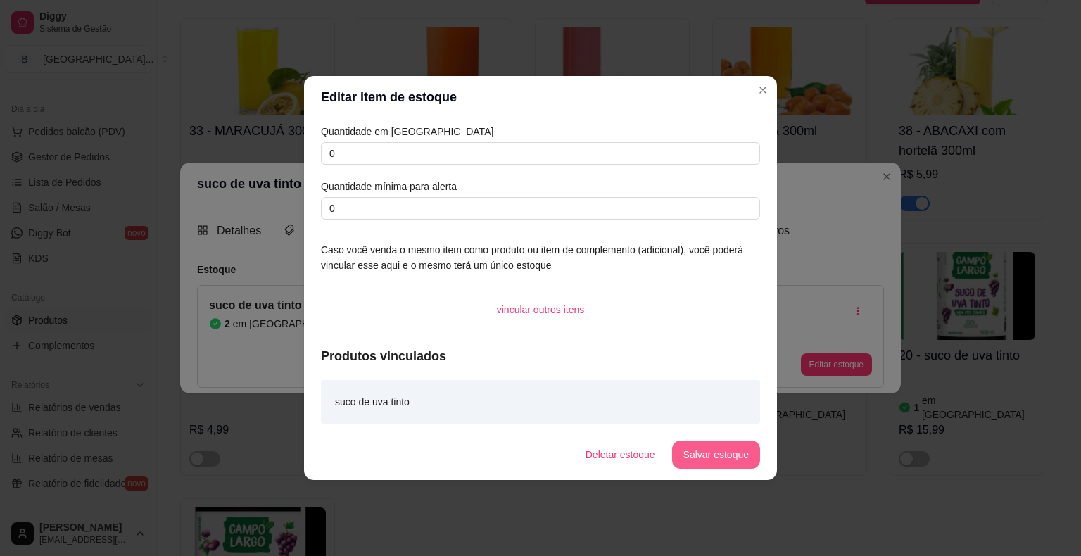
click at [697, 450] on button "Salvar estoque" at bounding box center [716, 455] width 88 height 28
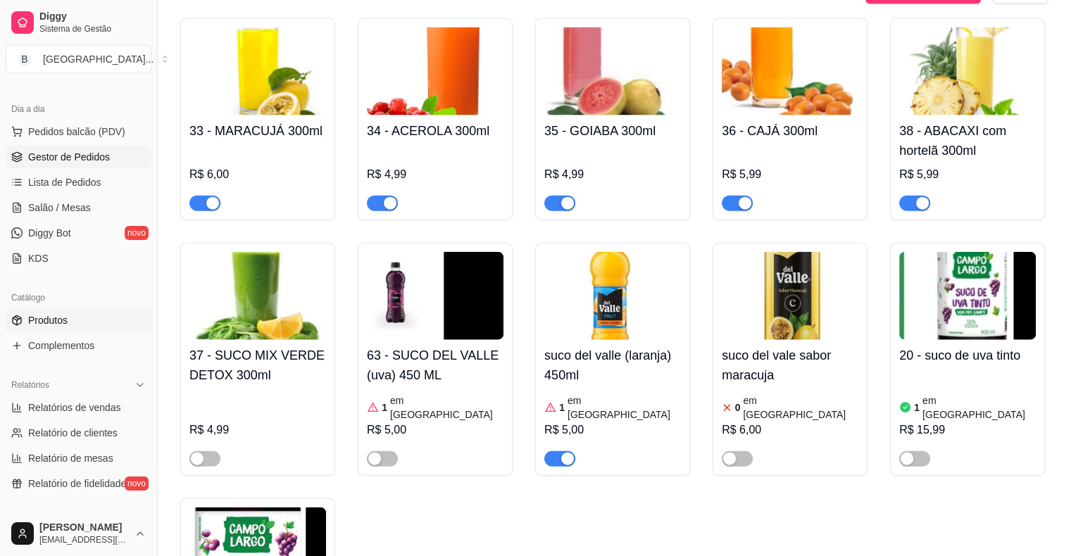
click at [107, 159] on link "Gestor de Pedidos" at bounding box center [79, 157] width 146 height 23
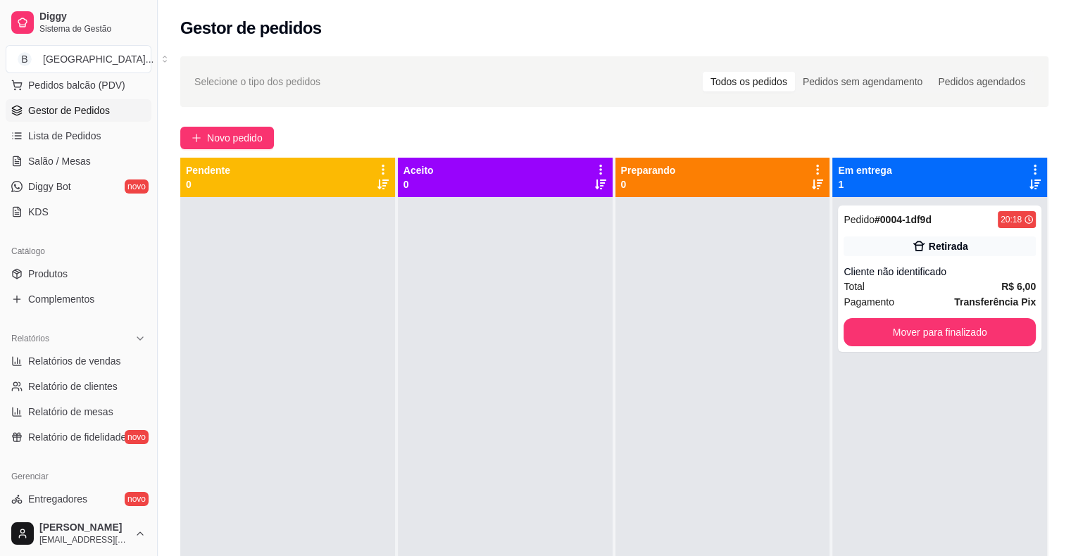
scroll to position [211, 0]
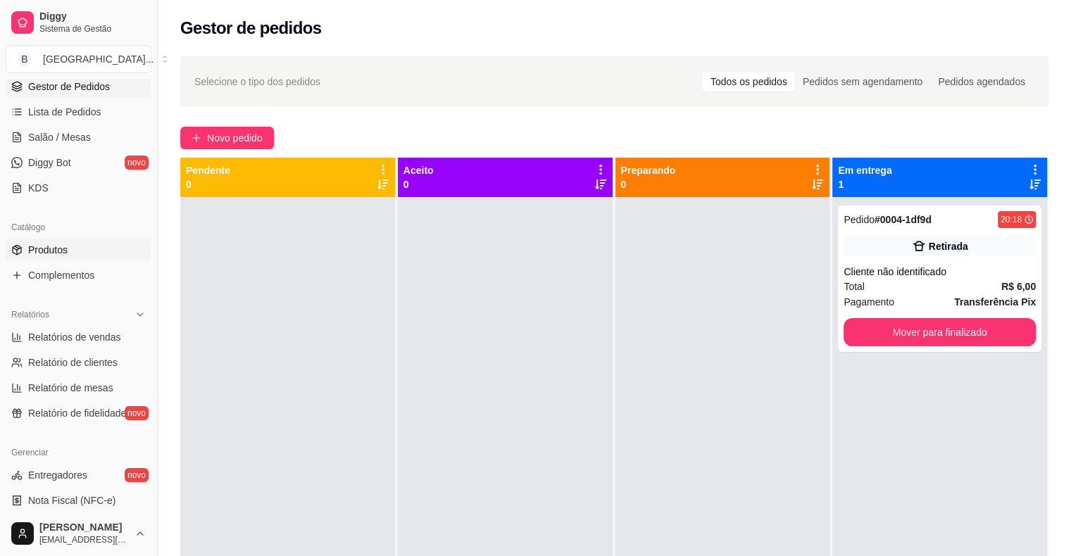
click at [87, 250] on link "Produtos" at bounding box center [79, 250] width 146 height 23
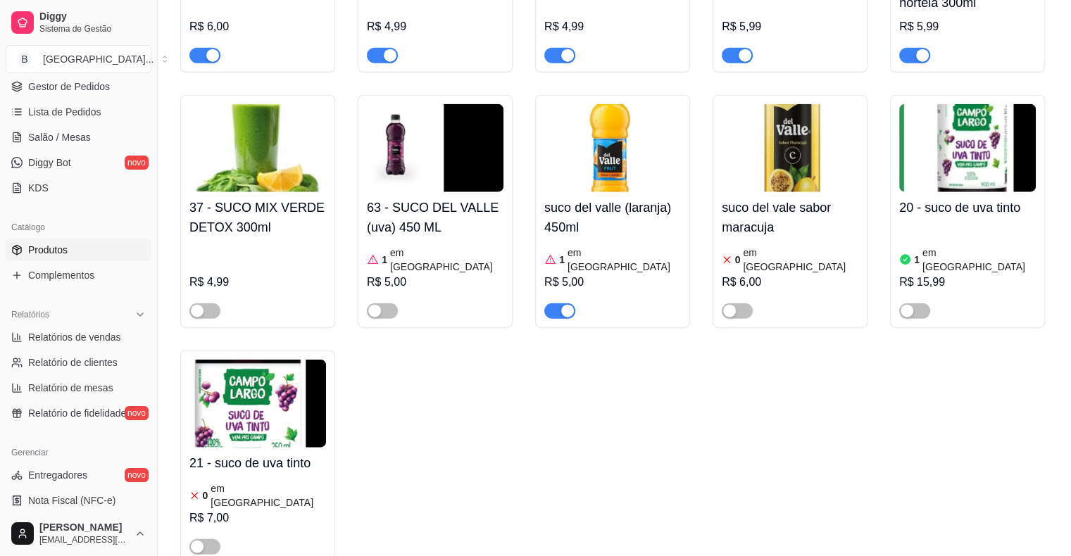
scroll to position [3238, 0]
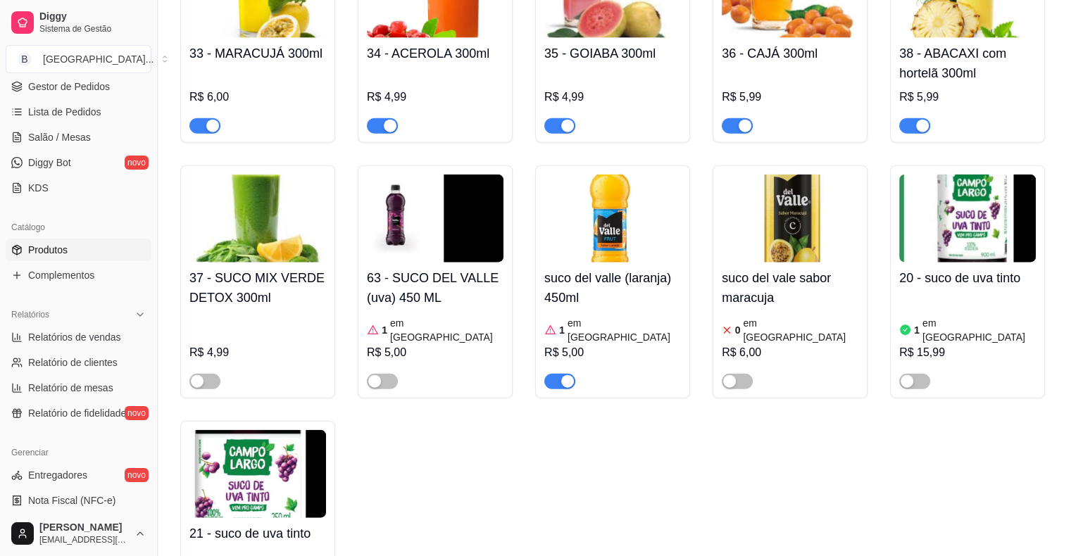
click at [938, 294] on div "1 em estoque R$ 15,99" at bounding box center [967, 342] width 137 height 96
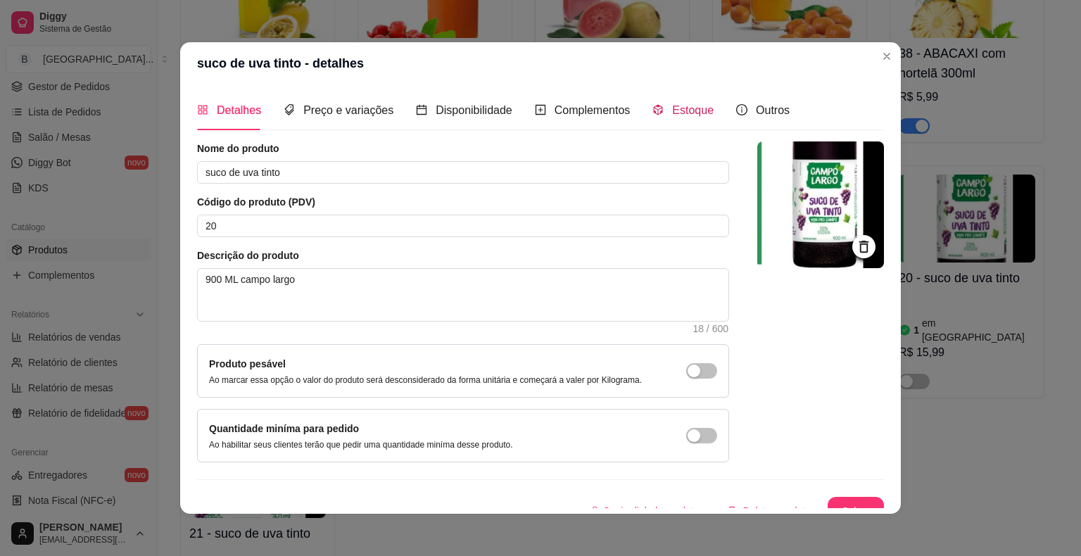
click at [687, 106] on span "Estoque" at bounding box center [693, 110] width 42 height 12
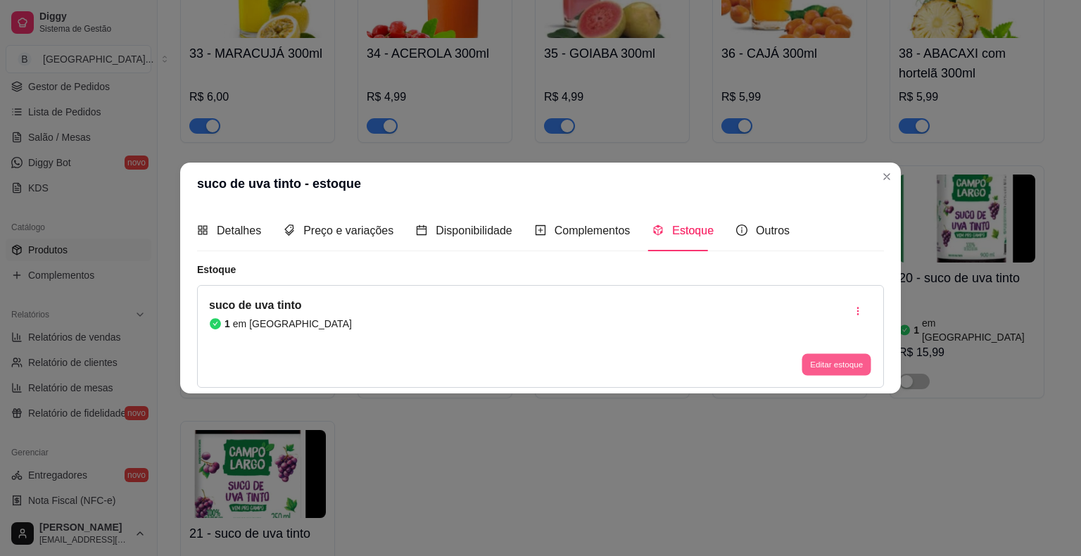
click at [846, 369] on button "Editar estoque" at bounding box center [836, 364] width 69 height 22
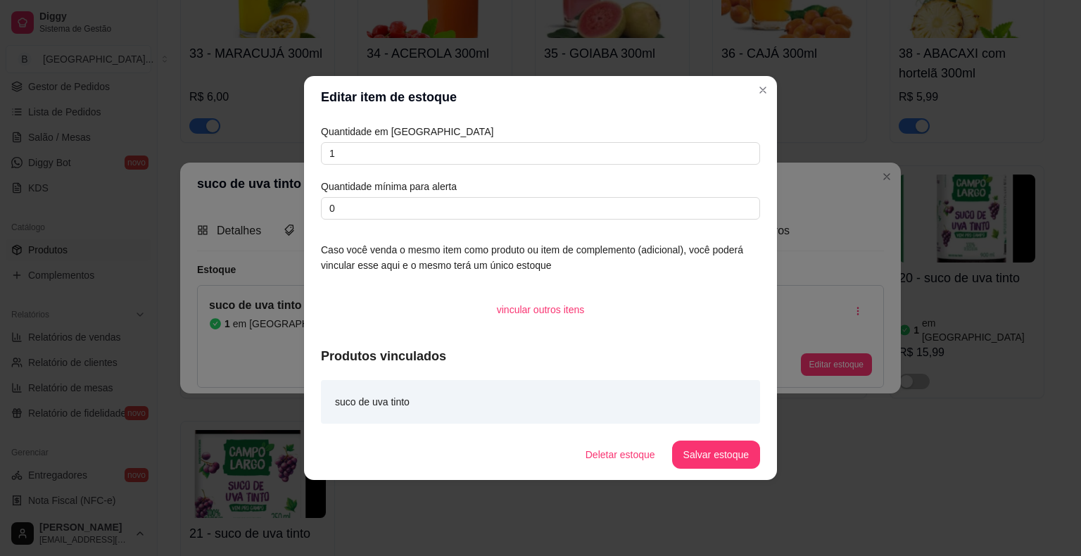
click at [546, 174] on div "Quantidade em estoque 1 Quantidade mínima para alerta 0" at bounding box center [540, 172] width 439 height 96
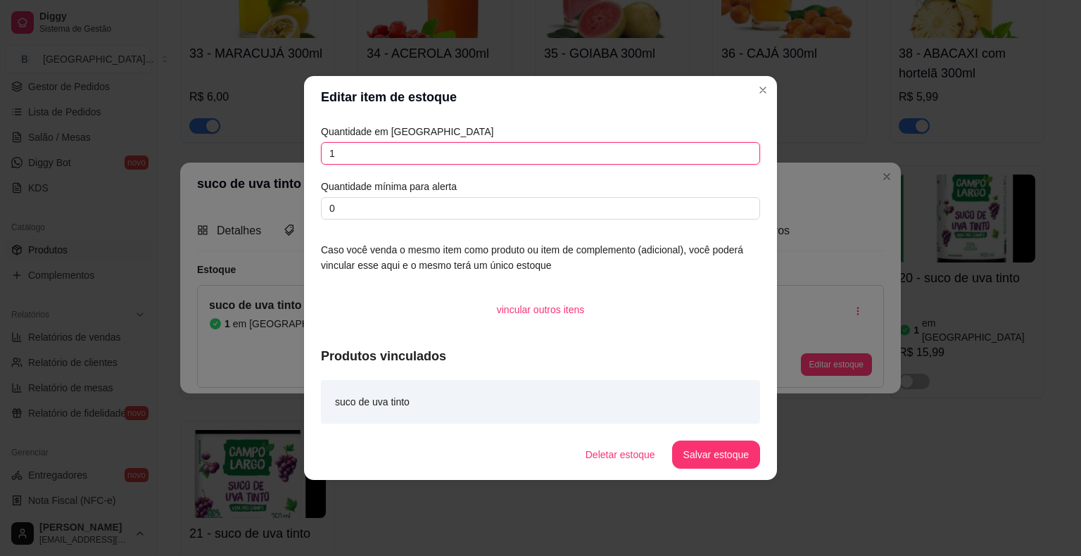
click at [610, 152] on input "1" at bounding box center [540, 153] width 439 height 23
type input "0"
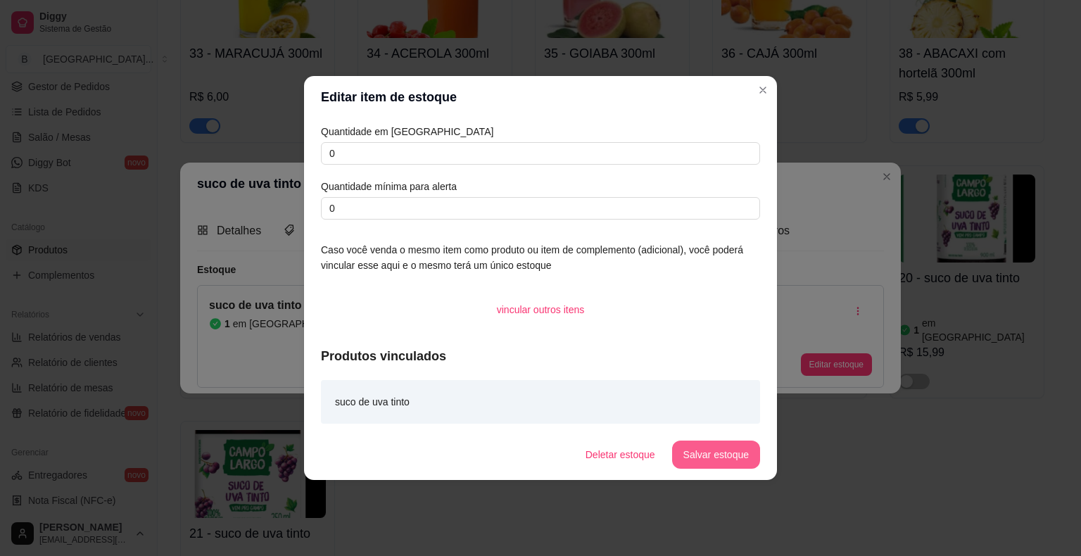
click at [733, 455] on button "Salvar estoque" at bounding box center [716, 455] width 88 height 28
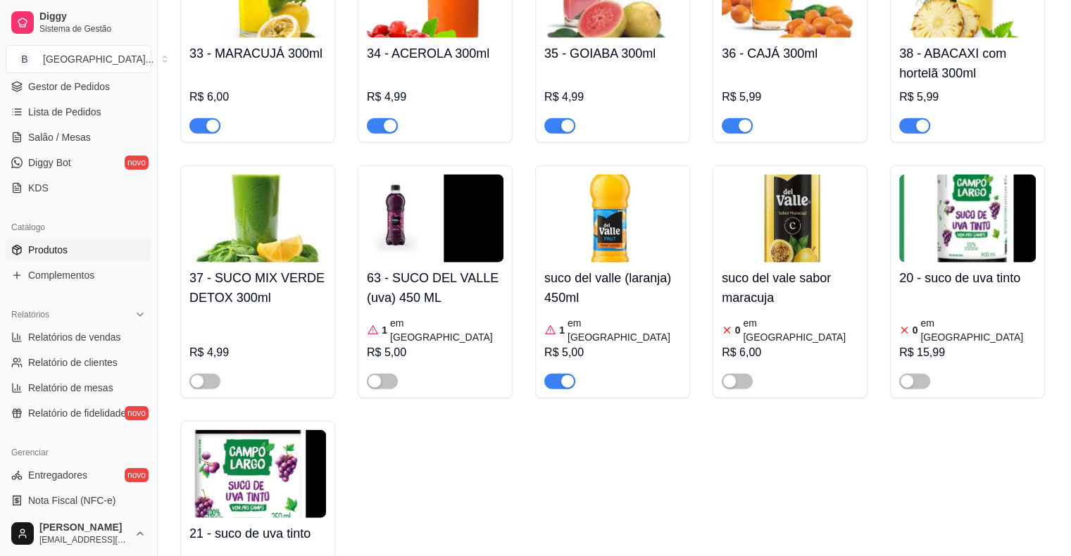
click at [424, 316] on article "em [GEOGRAPHIC_DATA]" at bounding box center [446, 330] width 113 height 28
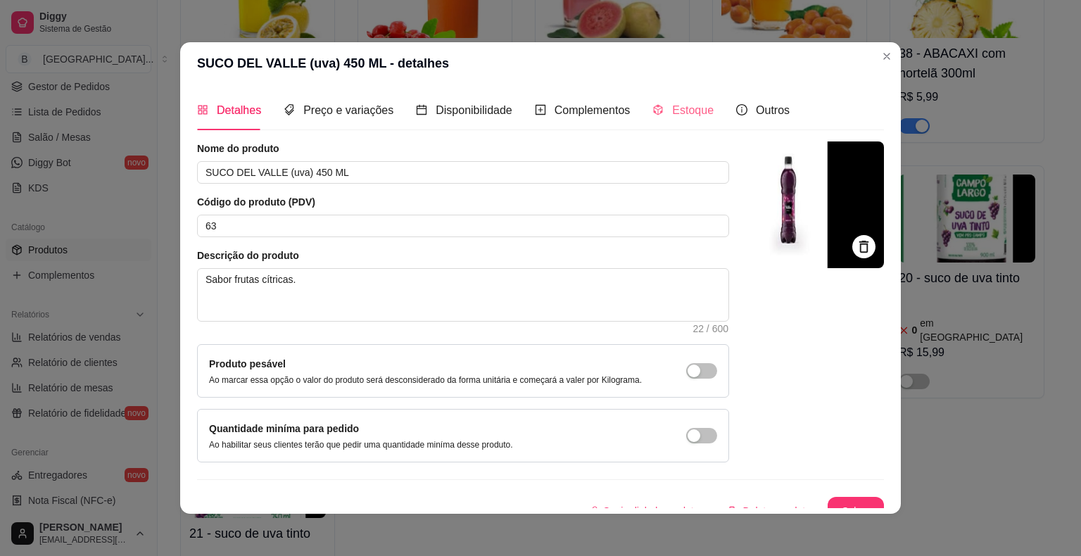
click at [680, 121] on div "Estoque" at bounding box center [682, 110] width 61 height 40
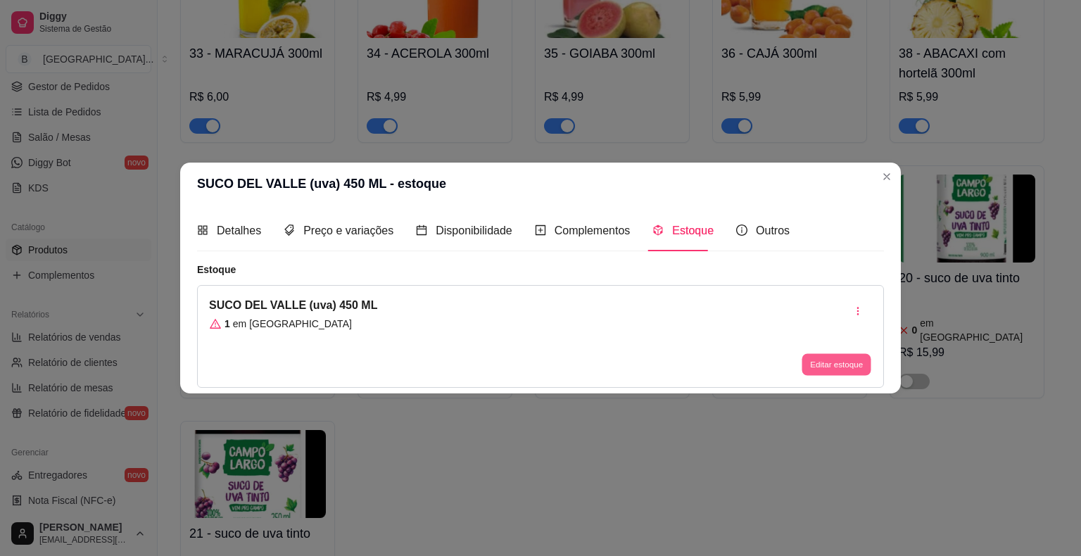
click at [827, 357] on button "Editar estoque" at bounding box center [836, 364] width 69 height 22
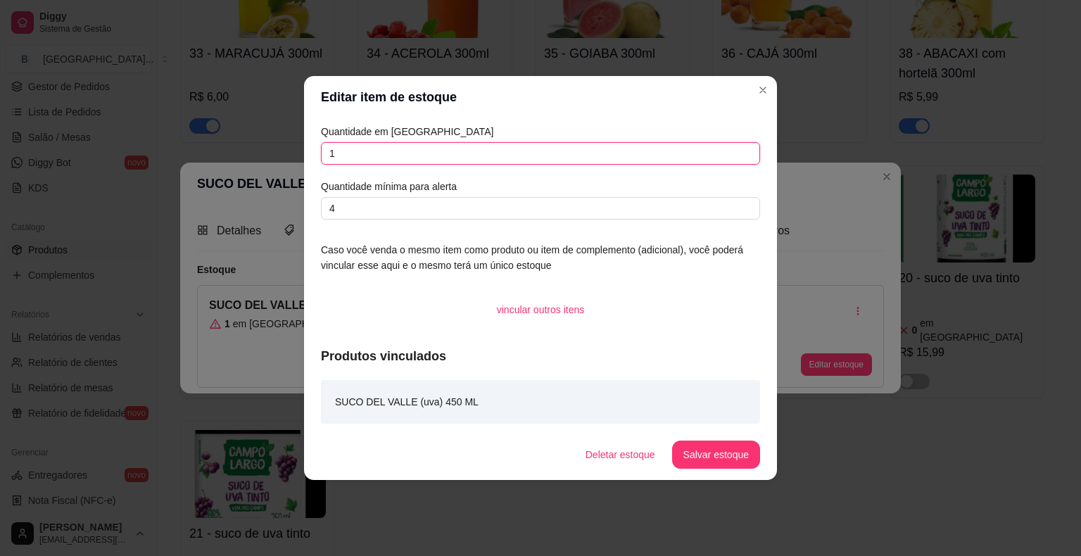
click at [478, 153] on input "1" at bounding box center [540, 153] width 439 height 23
type input "0"
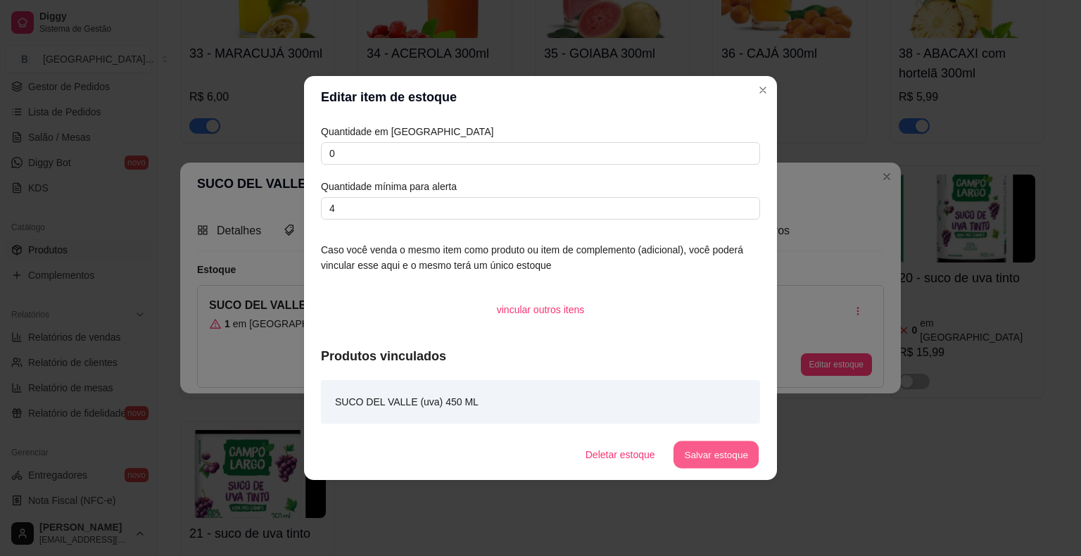
click at [690, 463] on button "Salvar estoque" at bounding box center [716, 454] width 86 height 27
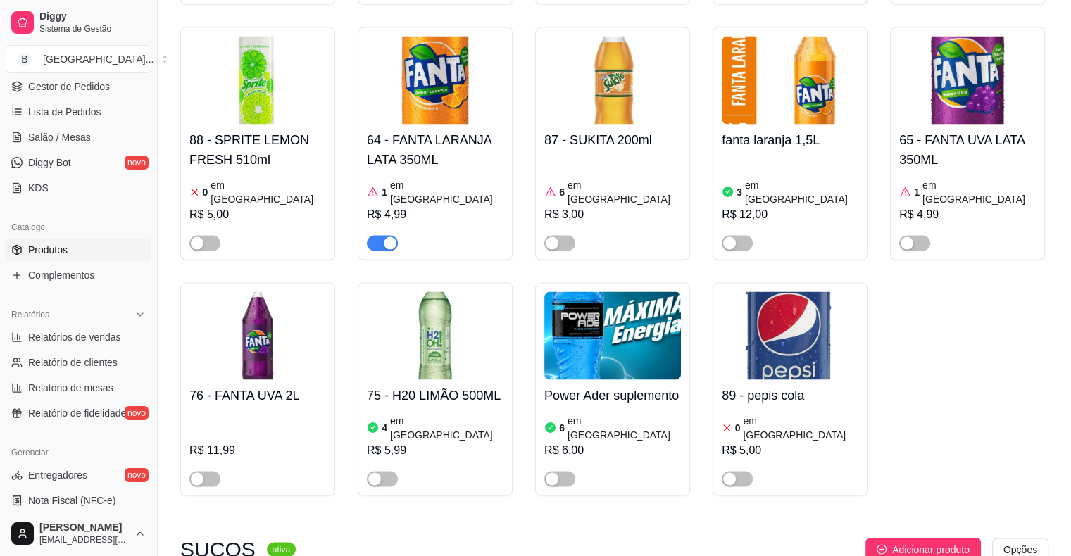
scroll to position [2534, 0]
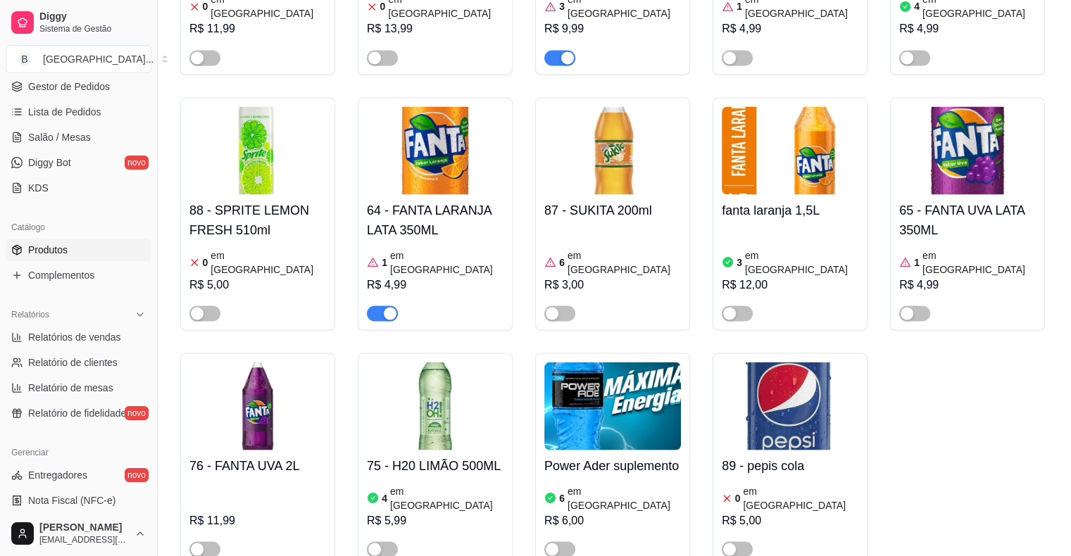
click at [448, 512] on div "R$ 5,99" at bounding box center [435, 520] width 137 height 17
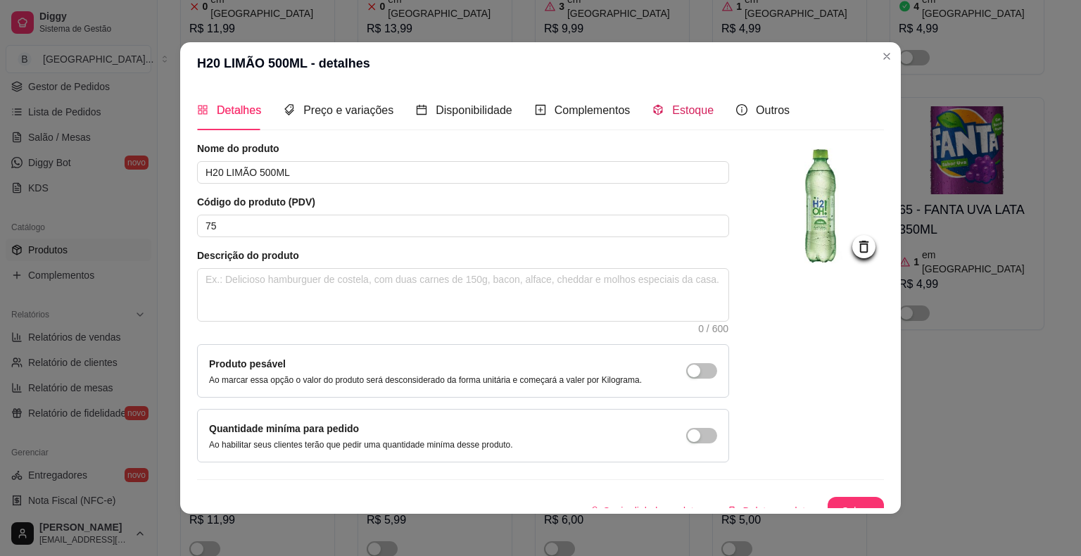
click at [690, 116] on span "Estoque" at bounding box center [693, 110] width 42 height 12
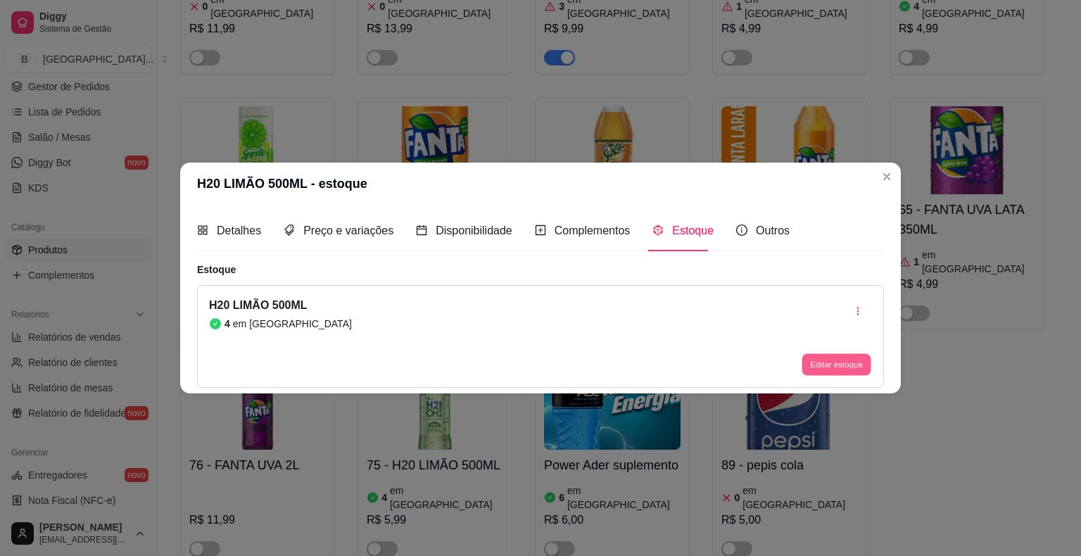
click at [817, 361] on button "Editar estoque" at bounding box center [836, 364] width 69 height 22
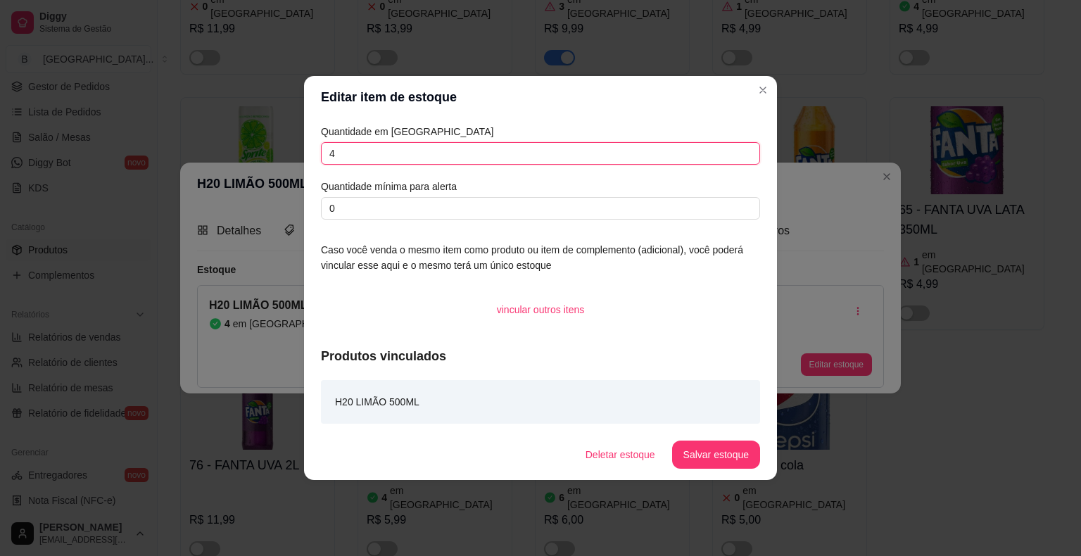
click at [417, 157] on input "4" at bounding box center [540, 153] width 439 height 23
type input "0"
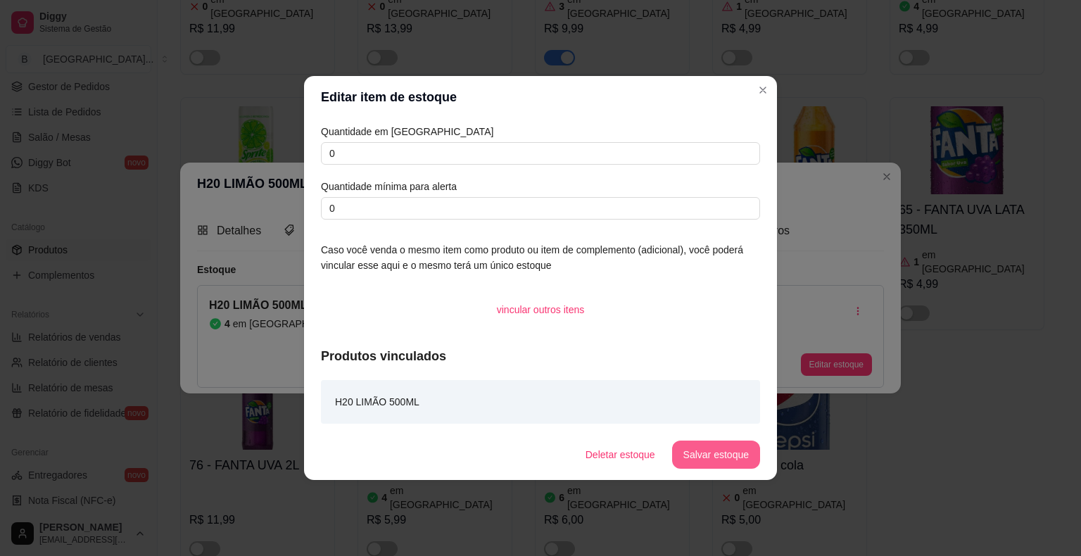
click at [724, 457] on button "Salvar estoque" at bounding box center [716, 455] width 88 height 28
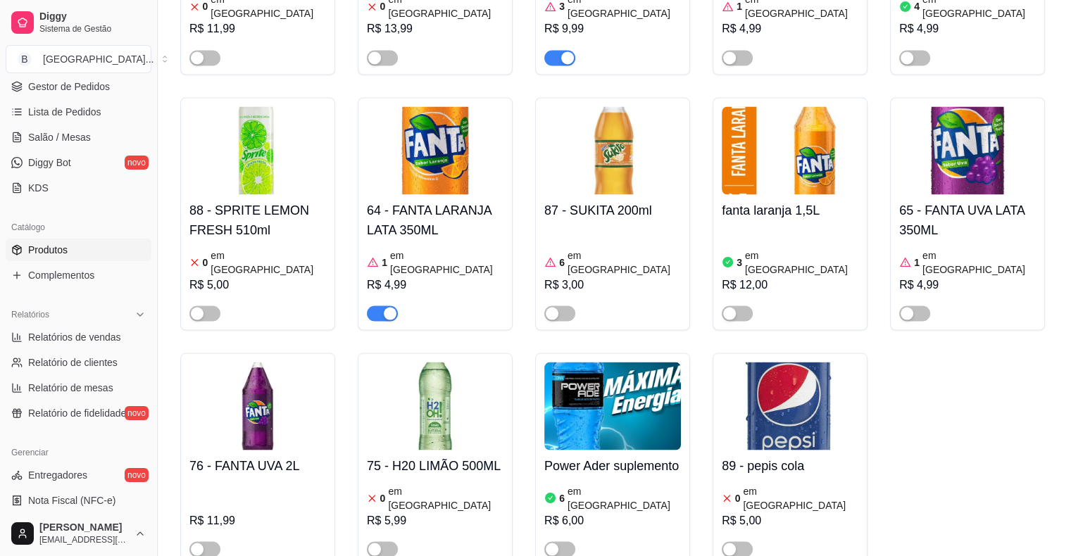
click at [632, 455] on h4 "Power Ader suplemento" at bounding box center [612, 465] width 137 height 20
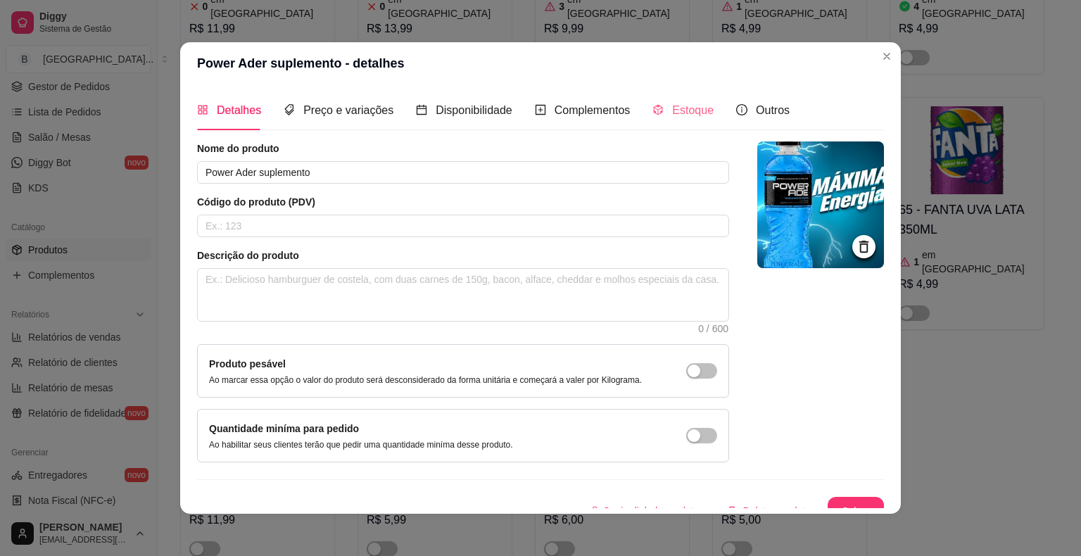
click at [686, 100] on div "Estoque" at bounding box center [682, 110] width 61 height 40
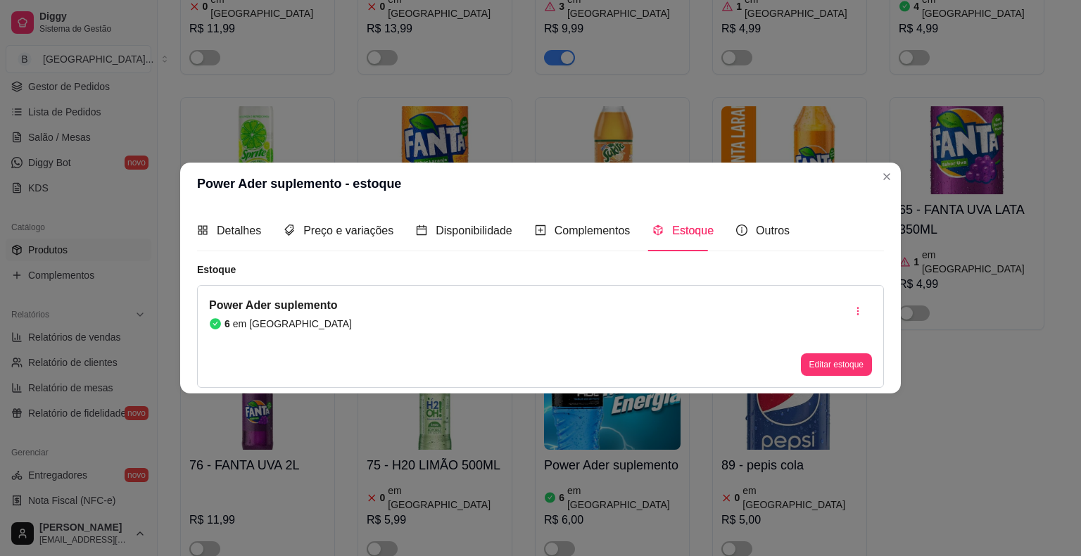
click at [854, 351] on div "Editar estoque" at bounding box center [836, 336] width 71 height 79
click at [847, 373] on button "Editar estoque" at bounding box center [836, 364] width 69 height 22
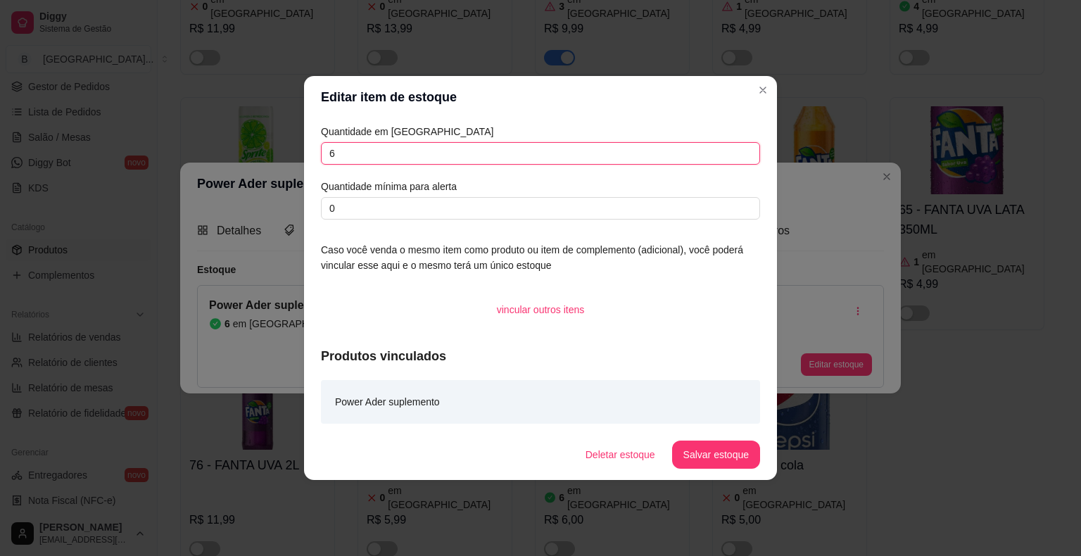
click at [510, 156] on input "6" at bounding box center [540, 153] width 439 height 23
type input "0"
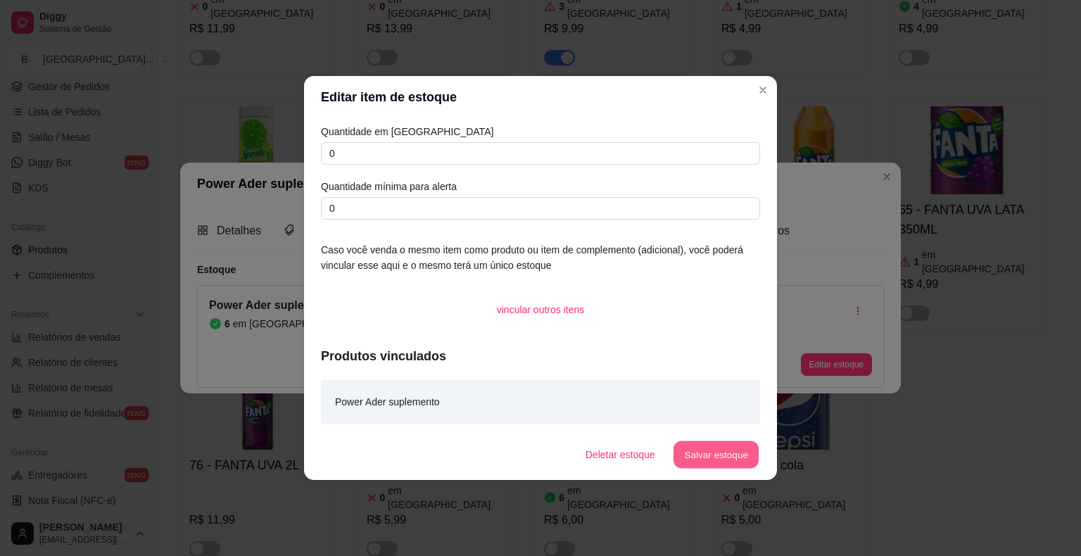
click at [754, 457] on button "Salvar estoque" at bounding box center [716, 454] width 86 height 27
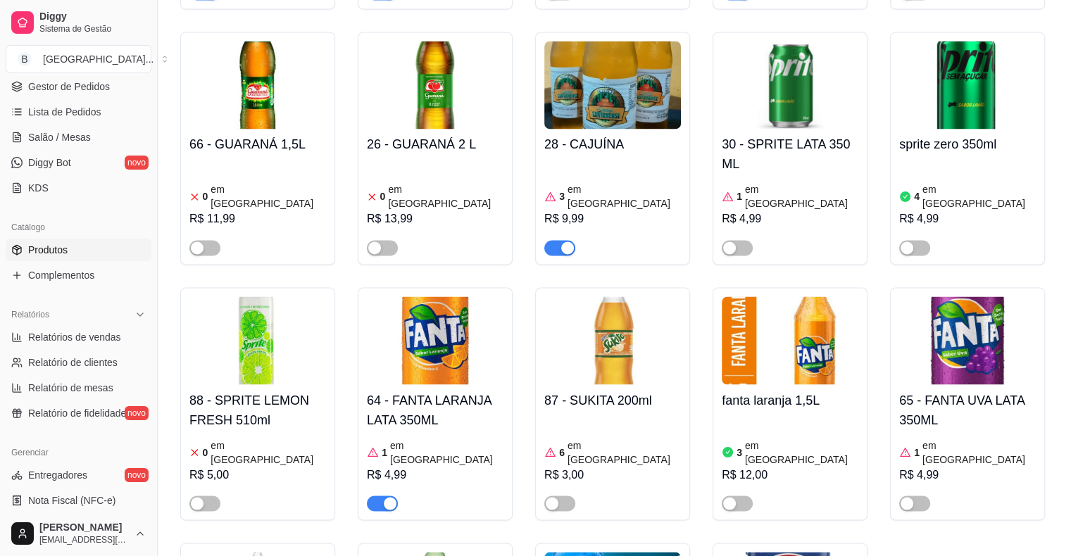
scroll to position [2323, 0]
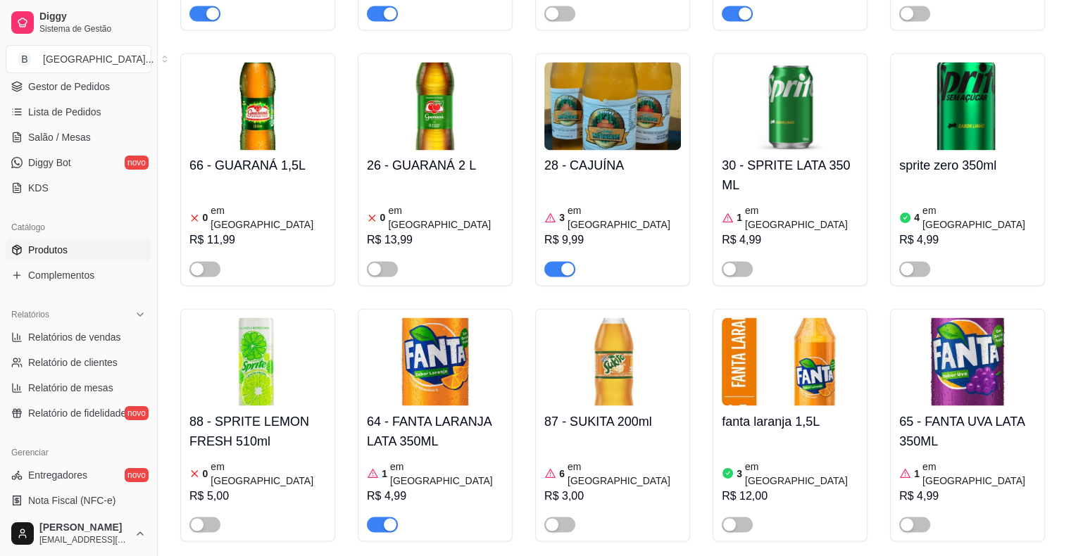
click at [772, 487] on div "R$ 12,00" at bounding box center [789, 495] width 137 height 17
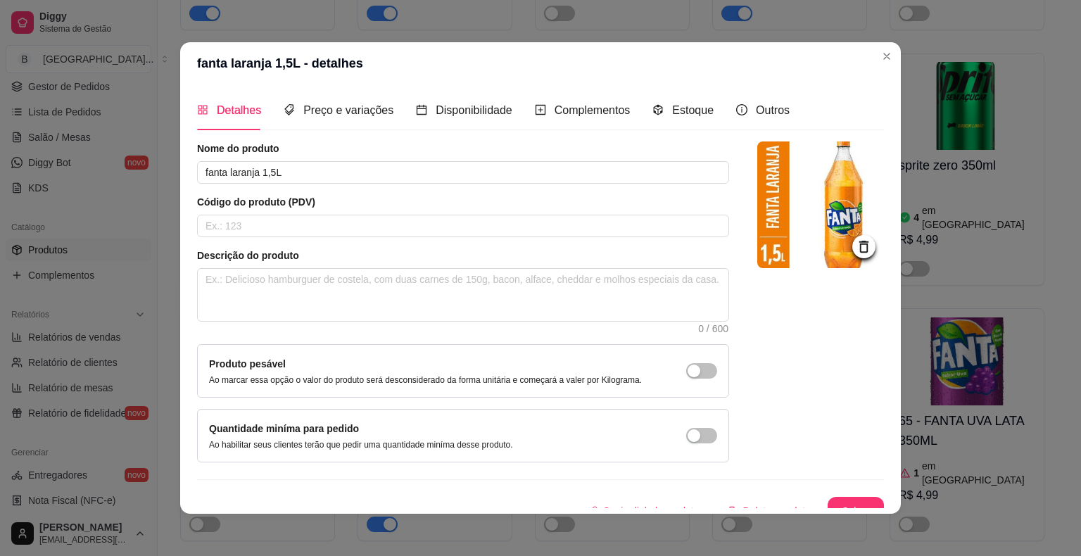
click at [638, 111] on div "Detalhes Preço e variações Disponibilidade Complementos Estoque Outros" at bounding box center [493, 110] width 593 height 40
click at [665, 120] on div "Estoque" at bounding box center [682, 110] width 61 height 40
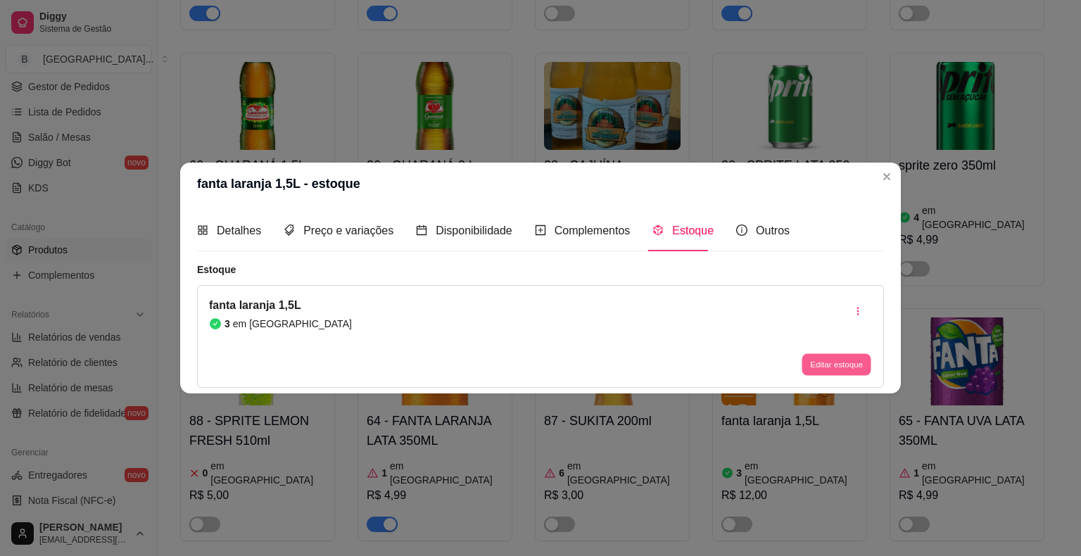
click at [822, 368] on button "Editar estoque" at bounding box center [836, 364] width 69 height 22
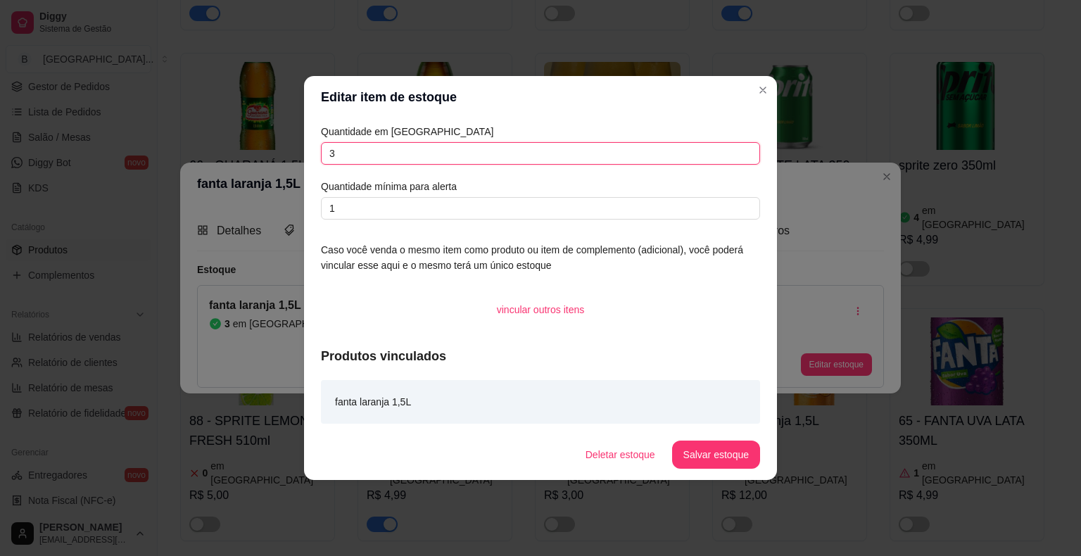
click at [579, 153] on input "3" at bounding box center [540, 153] width 439 height 23
type input "0"
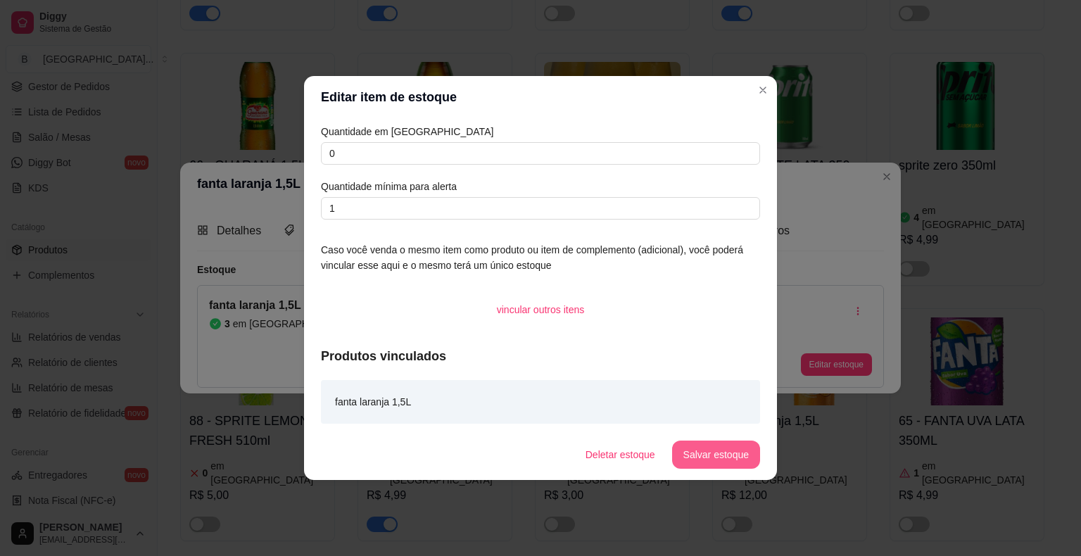
click at [711, 465] on button "Salvar estoque" at bounding box center [716, 455] width 88 height 28
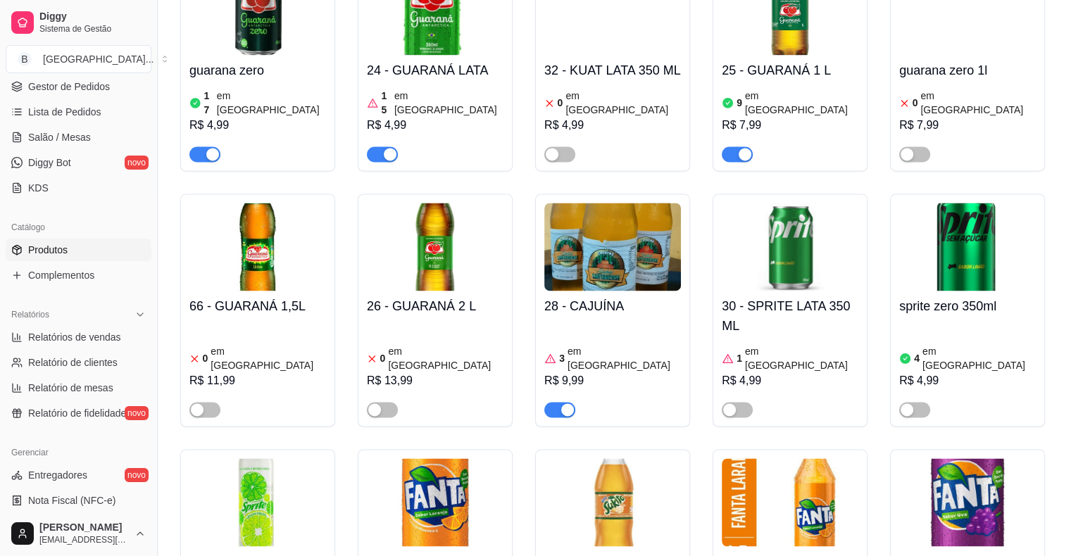
scroll to position [2112, 0]
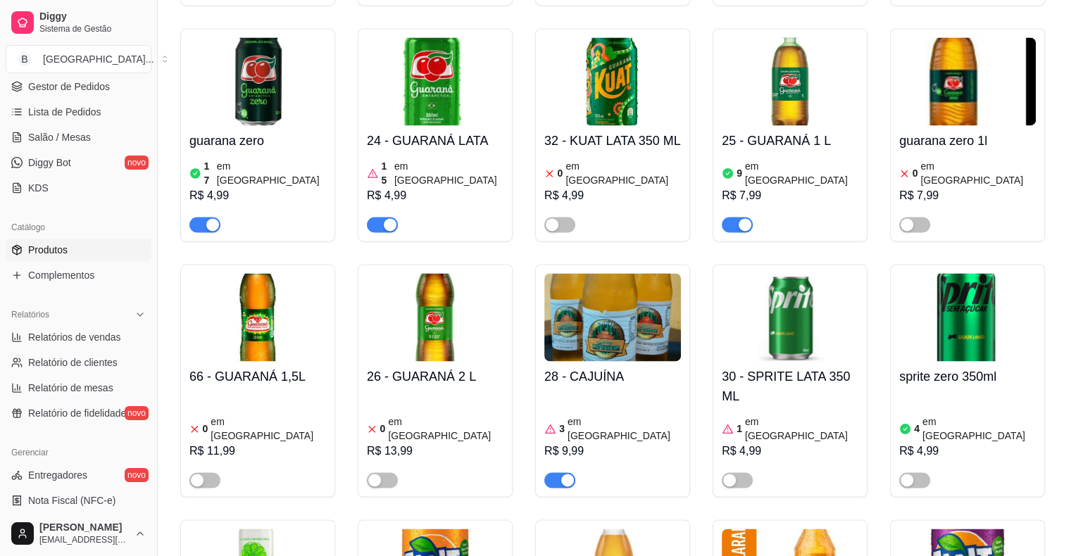
click at [603, 392] on div "3 em estoque R$ 9,99" at bounding box center [612, 440] width 137 height 96
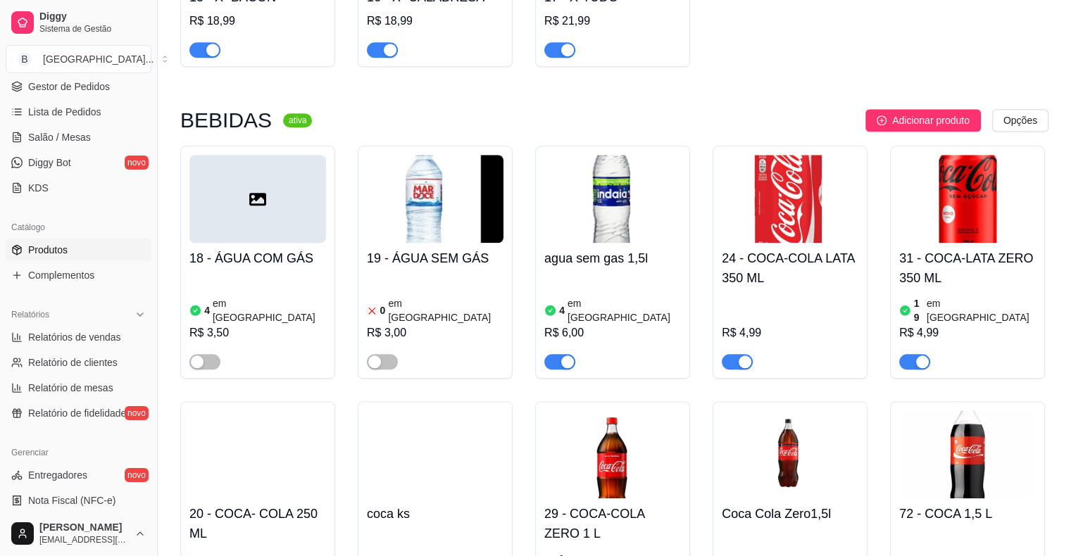
scroll to position [1197, 0]
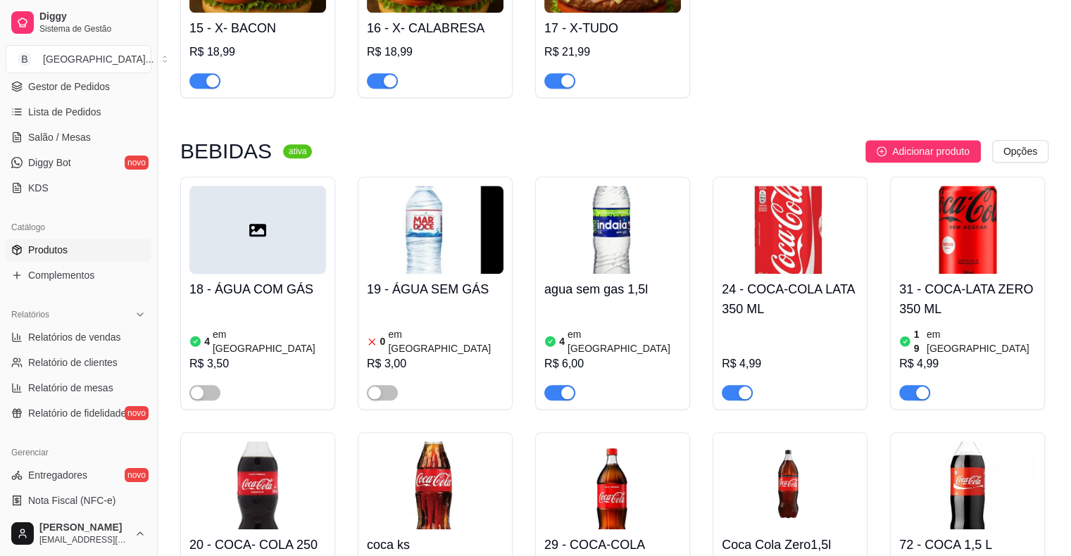
click at [427, 355] on div "R$ 3,00" at bounding box center [435, 363] width 137 height 17
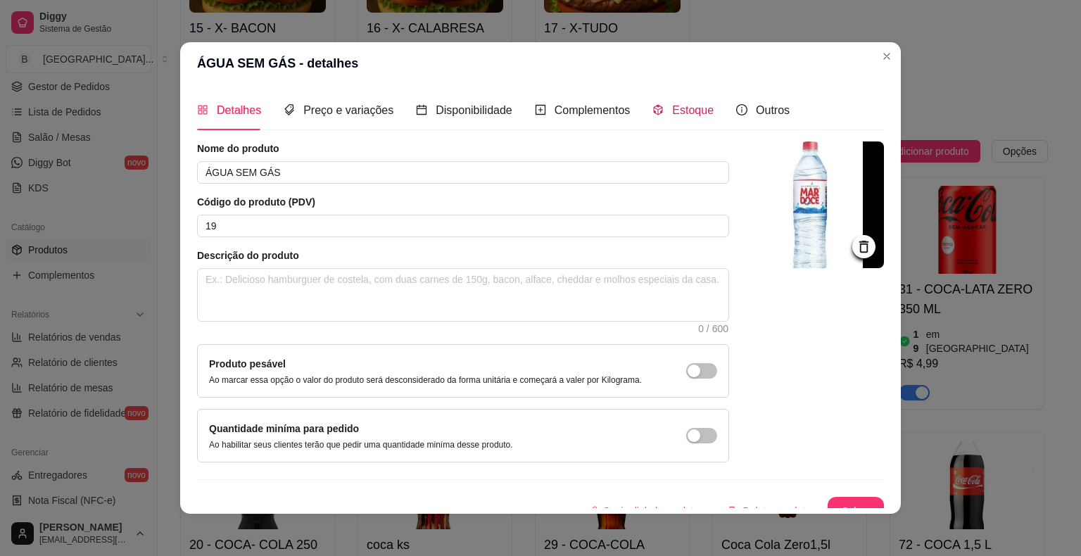
click at [701, 111] on span "Estoque" at bounding box center [693, 110] width 42 height 12
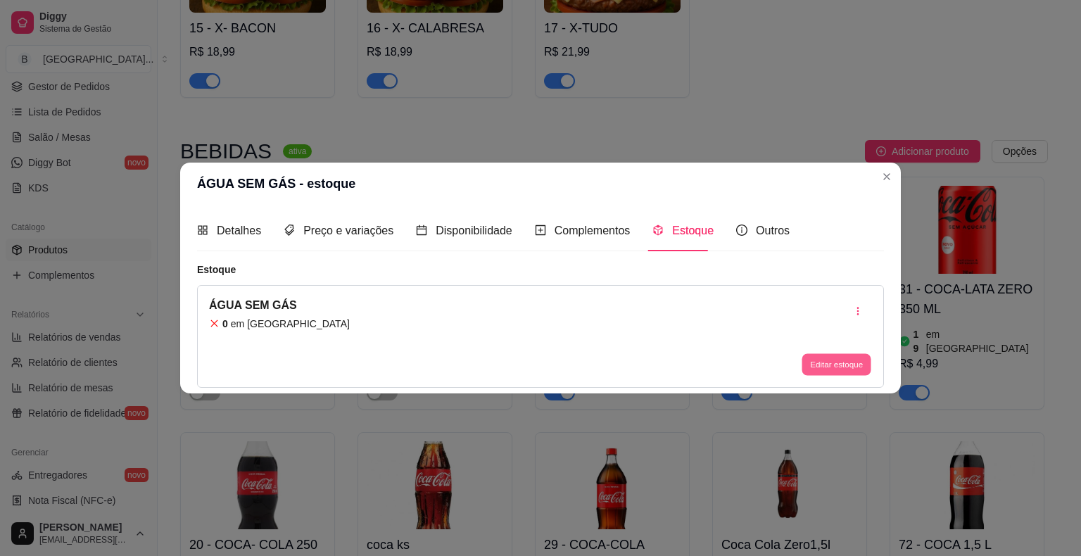
click at [828, 360] on button "Editar estoque" at bounding box center [836, 364] width 69 height 22
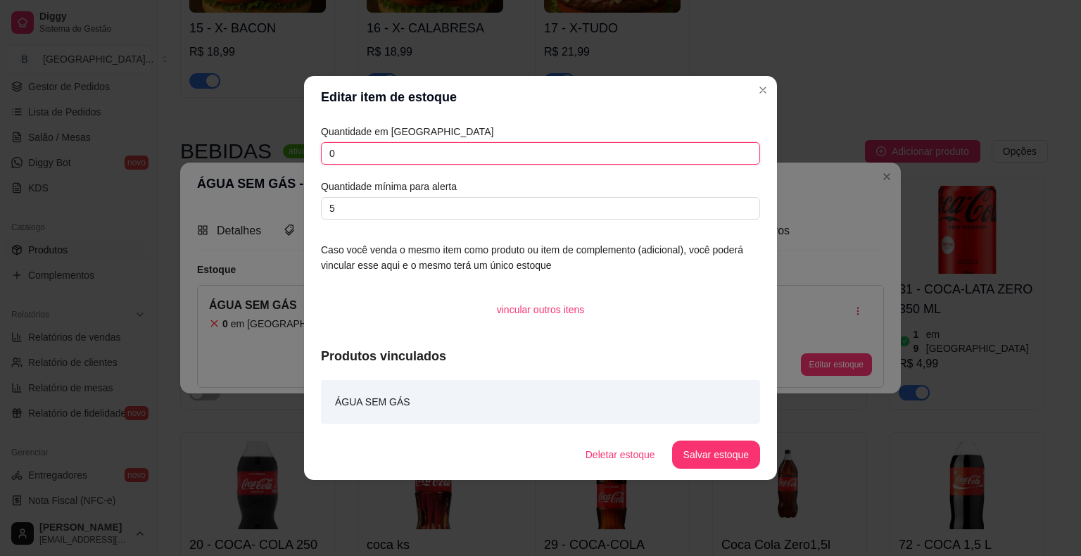
click at [633, 154] on input "0" at bounding box center [540, 153] width 439 height 23
type input "12"
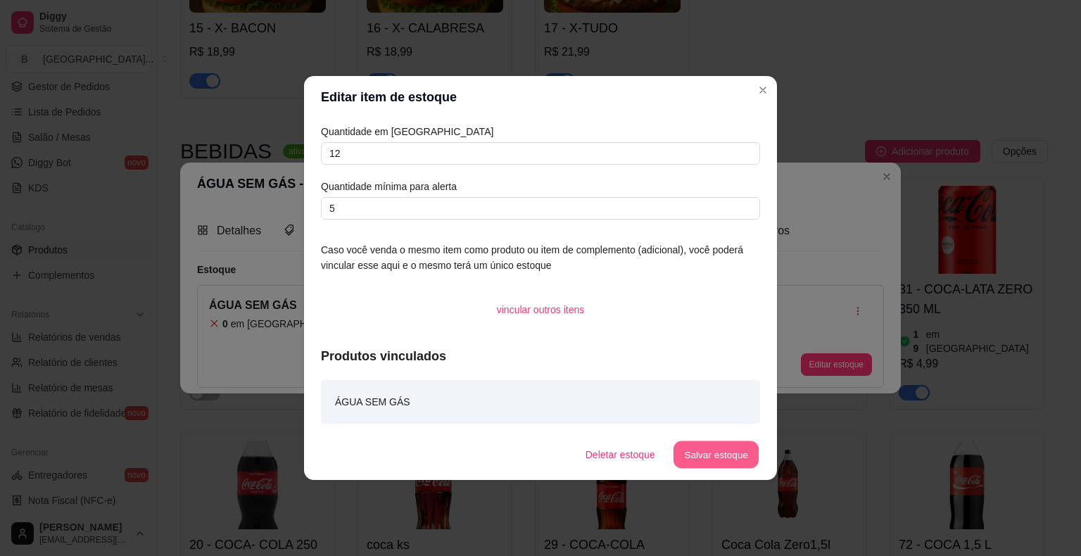
click at [750, 458] on button "Salvar estoque" at bounding box center [716, 454] width 86 height 27
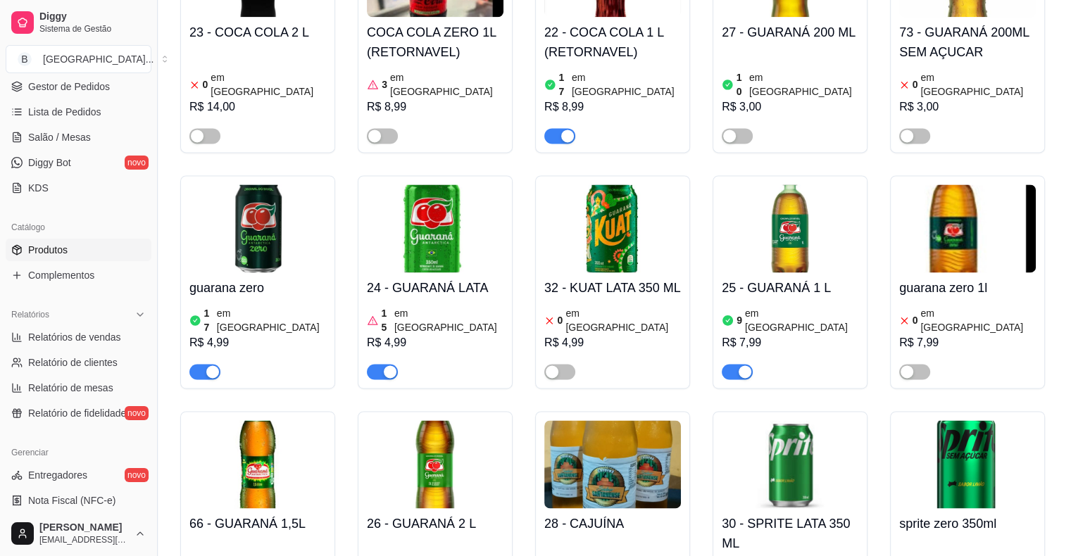
scroll to position [2041, 0]
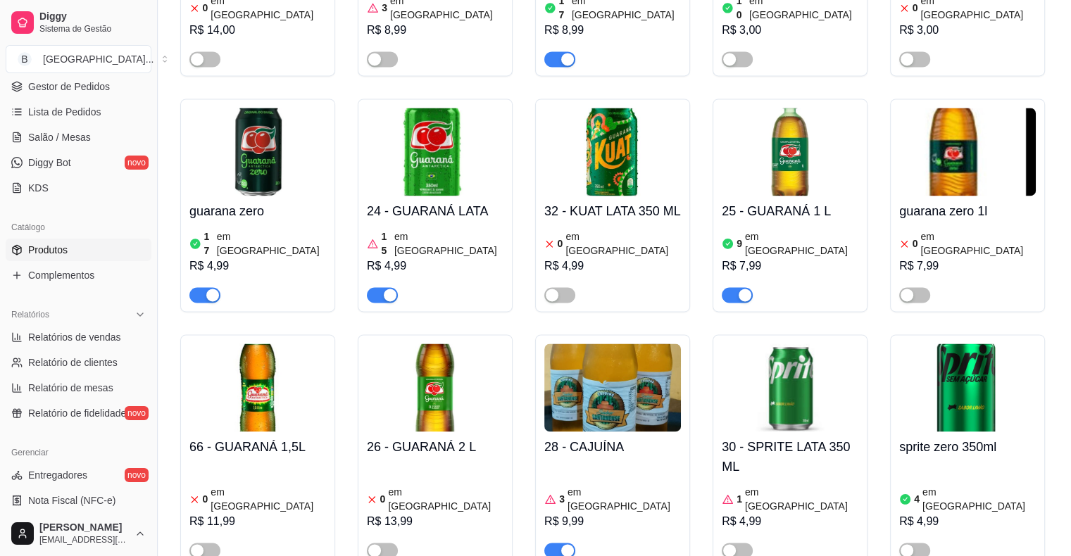
click at [436, 462] on div "0 em estoque R$ 13,99" at bounding box center [435, 510] width 137 height 96
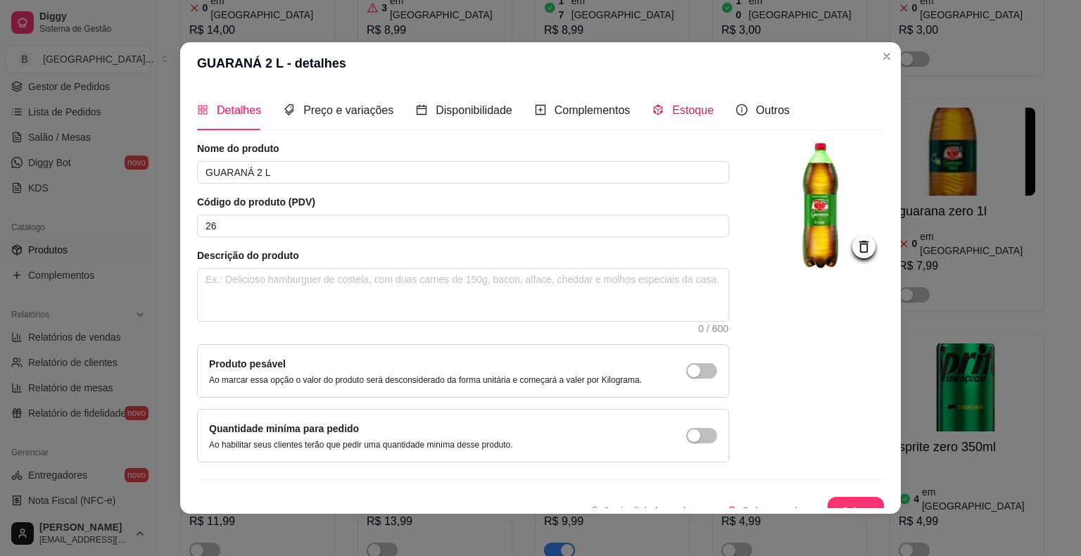
click at [677, 110] on span "Estoque" at bounding box center [693, 110] width 42 height 12
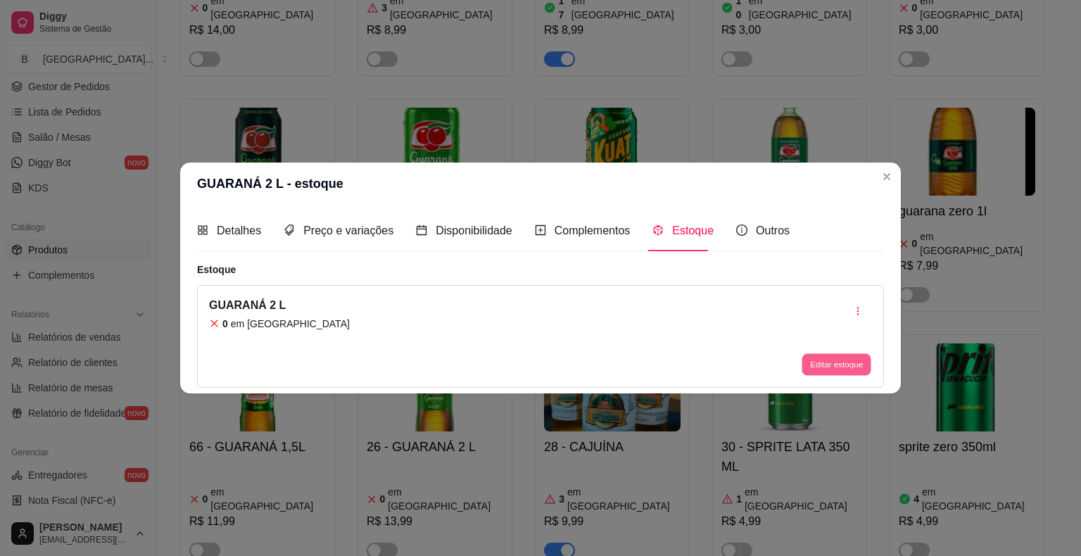
click at [827, 358] on button "Editar estoque" at bounding box center [836, 364] width 69 height 22
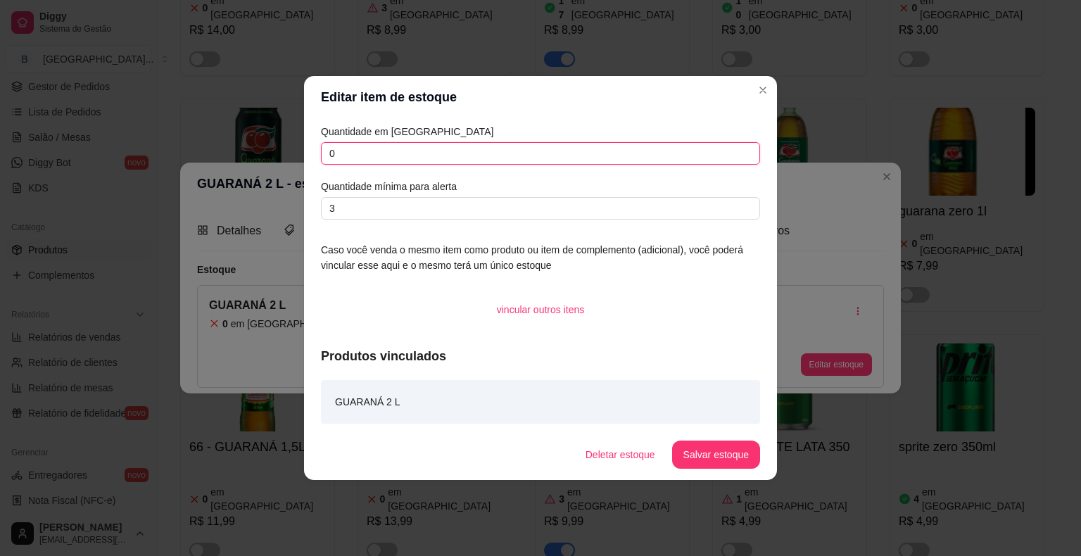
click at [628, 156] on input "0" at bounding box center [540, 153] width 439 height 23
type input "6"
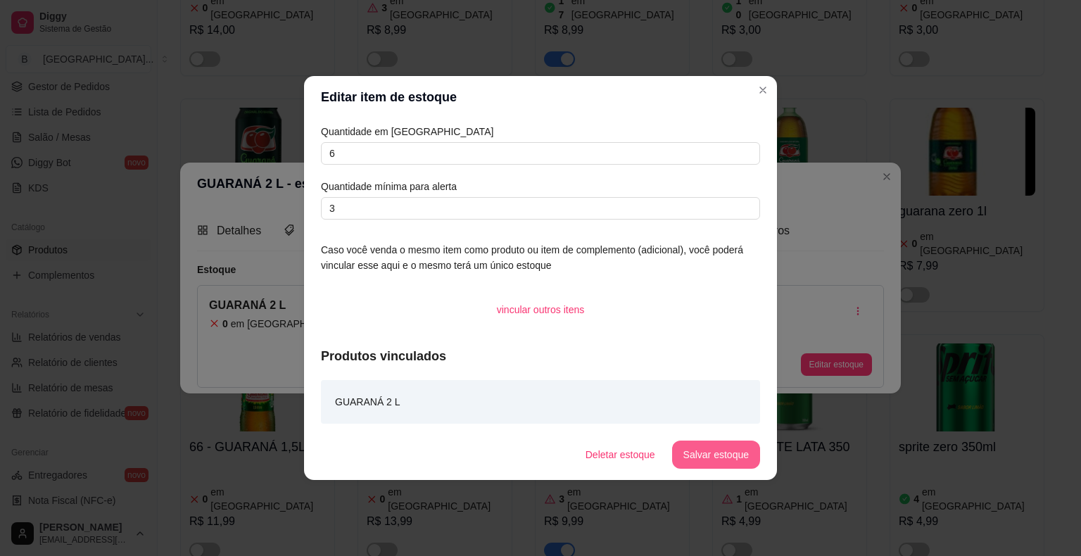
click at [740, 458] on button "Salvar estoque" at bounding box center [716, 455] width 88 height 28
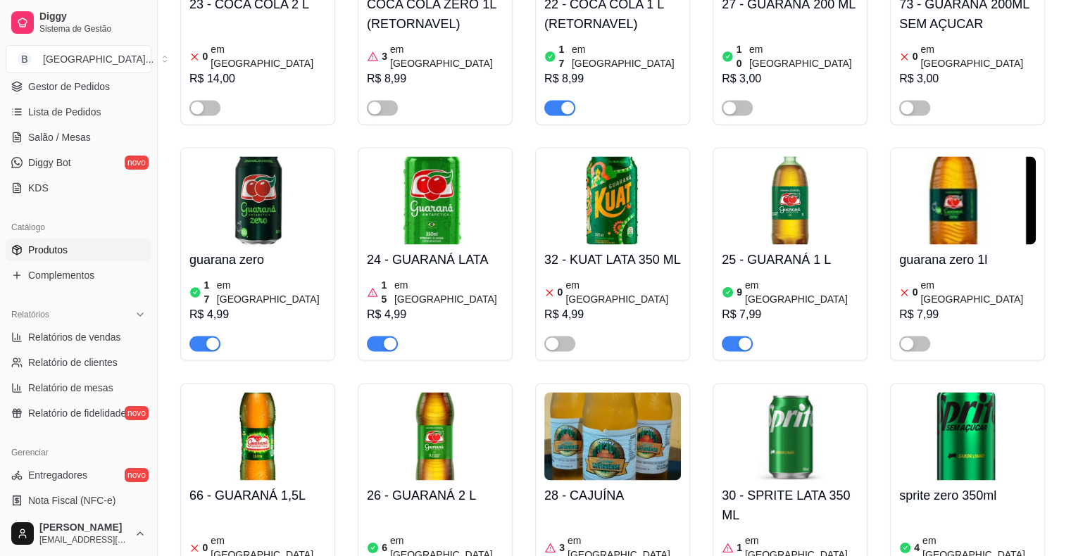
scroll to position [1971, 0]
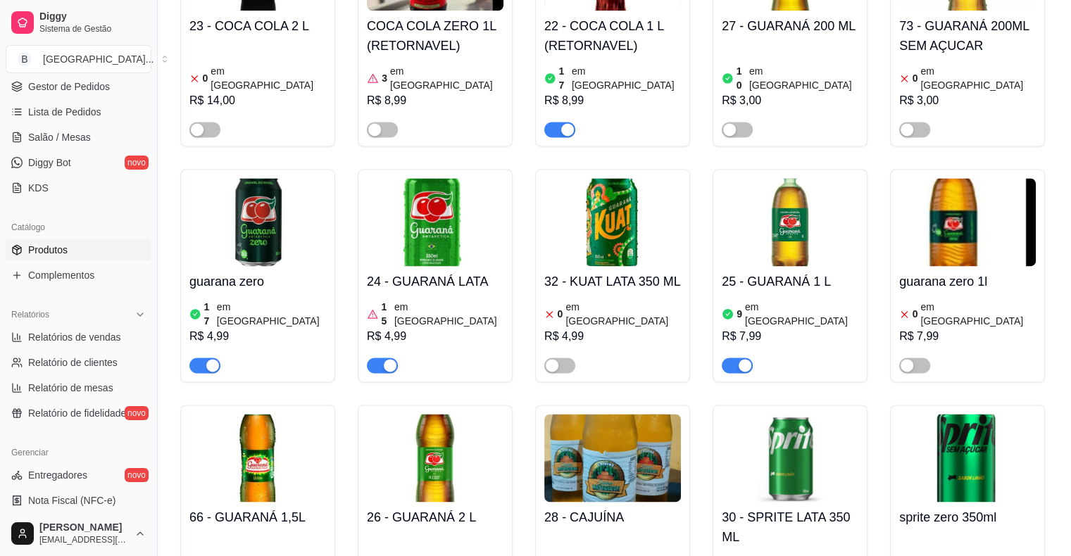
click at [922, 300] on article "em [GEOGRAPHIC_DATA]" at bounding box center [977, 314] width 115 height 28
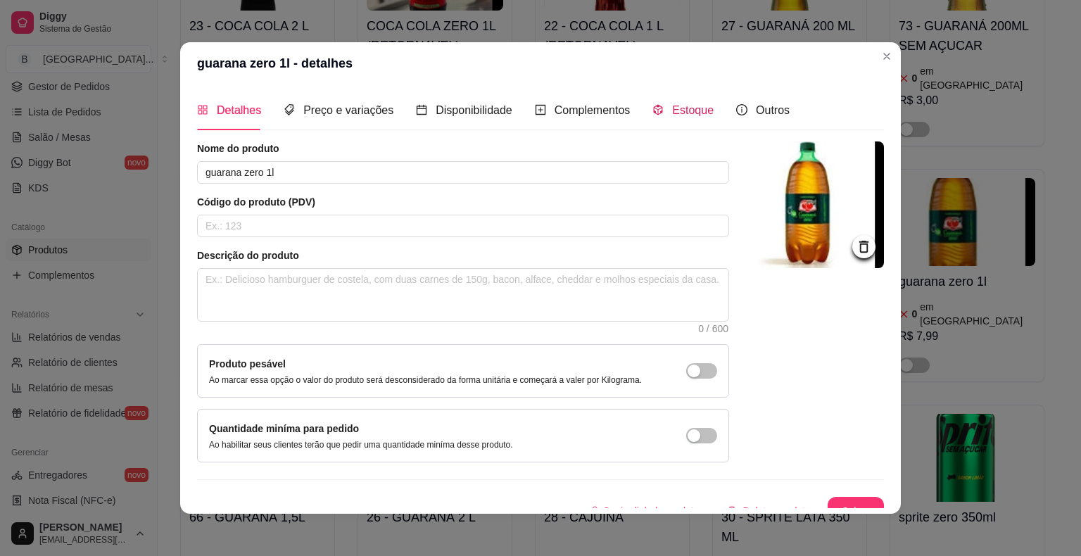
click at [652, 104] on span at bounding box center [657, 110] width 11 height 12
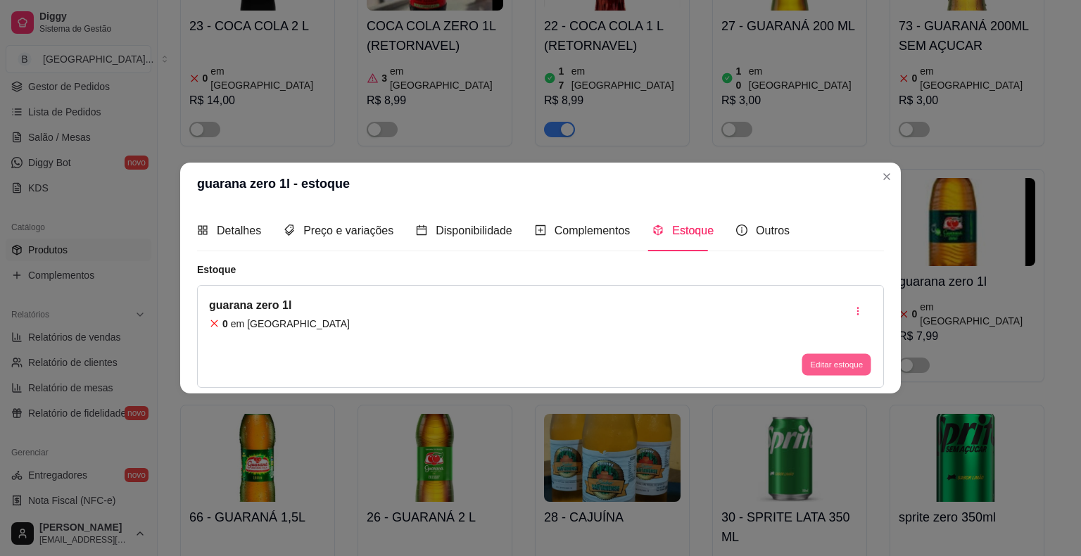
click at [856, 367] on button "Editar estoque" at bounding box center [836, 364] width 69 height 22
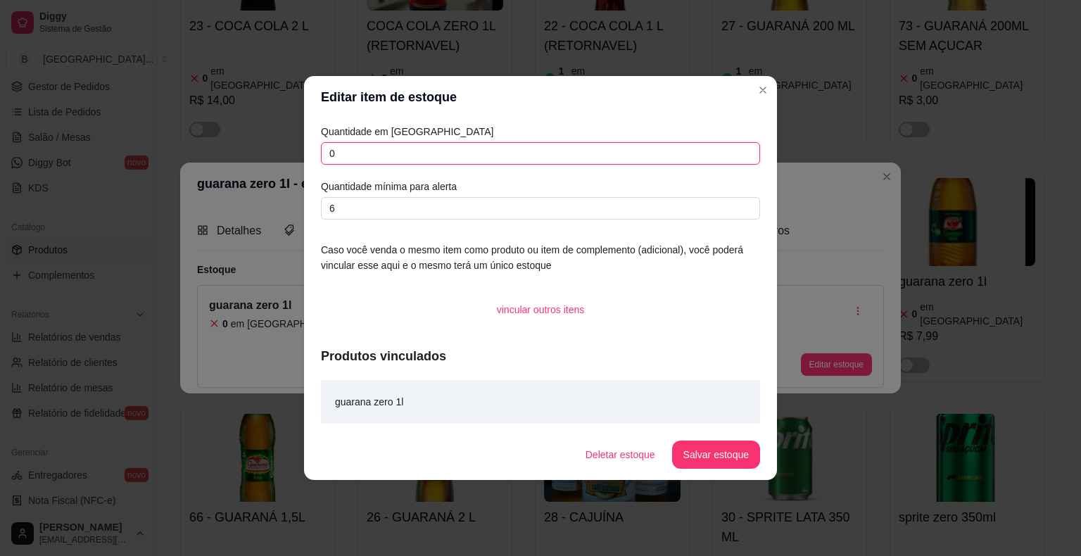
click at [534, 162] on input "0" at bounding box center [540, 153] width 439 height 23
type input "12"
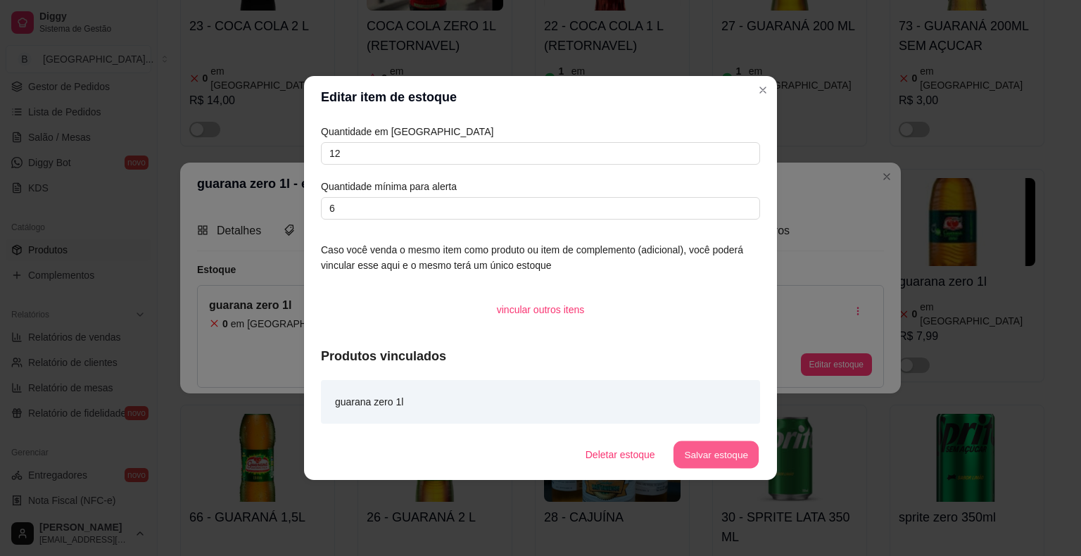
click at [707, 464] on button "Salvar estoque" at bounding box center [716, 454] width 86 height 27
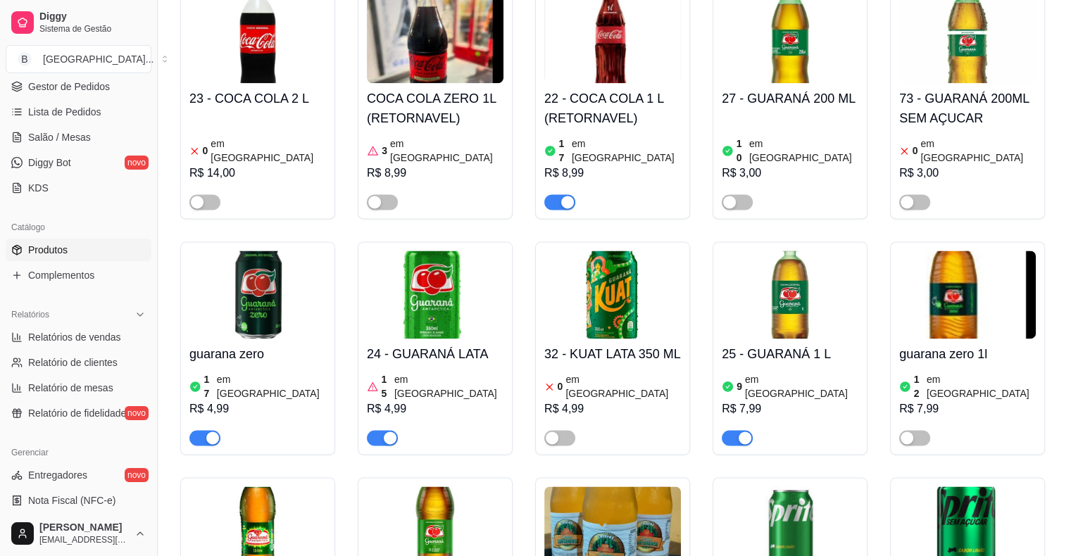
scroll to position [1830, 0]
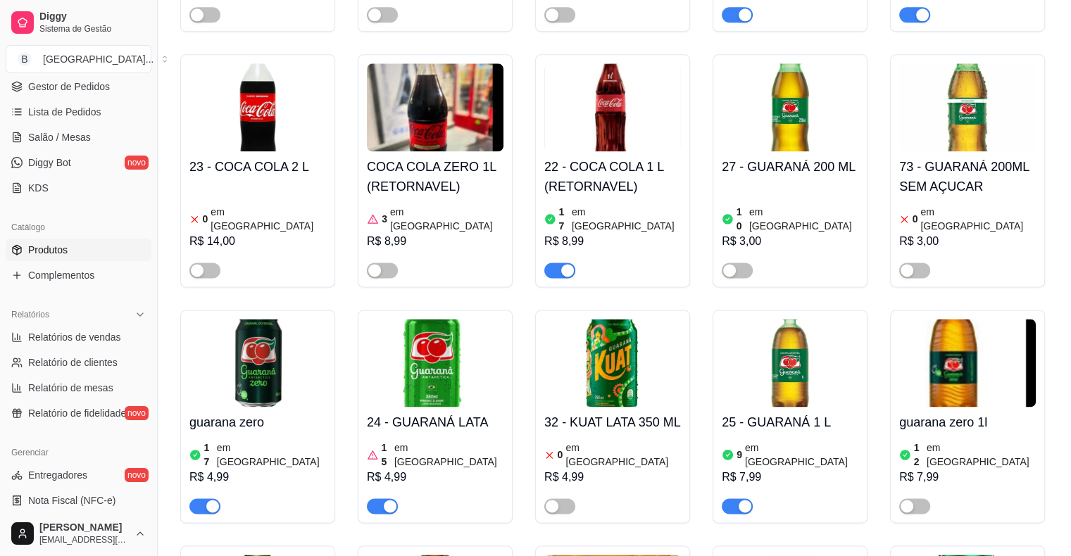
click at [768, 441] on article "em [GEOGRAPHIC_DATA]" at bounding box center [801, 455] width 113 height 28
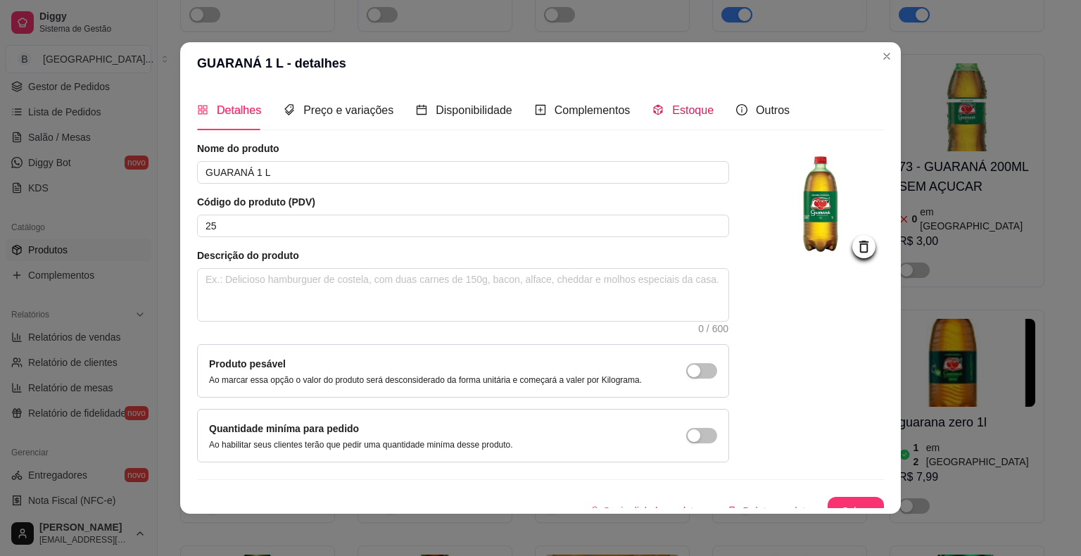
click at [655, 106] on div "Estoque" at bounding box center [682, 110] width 61 height 18
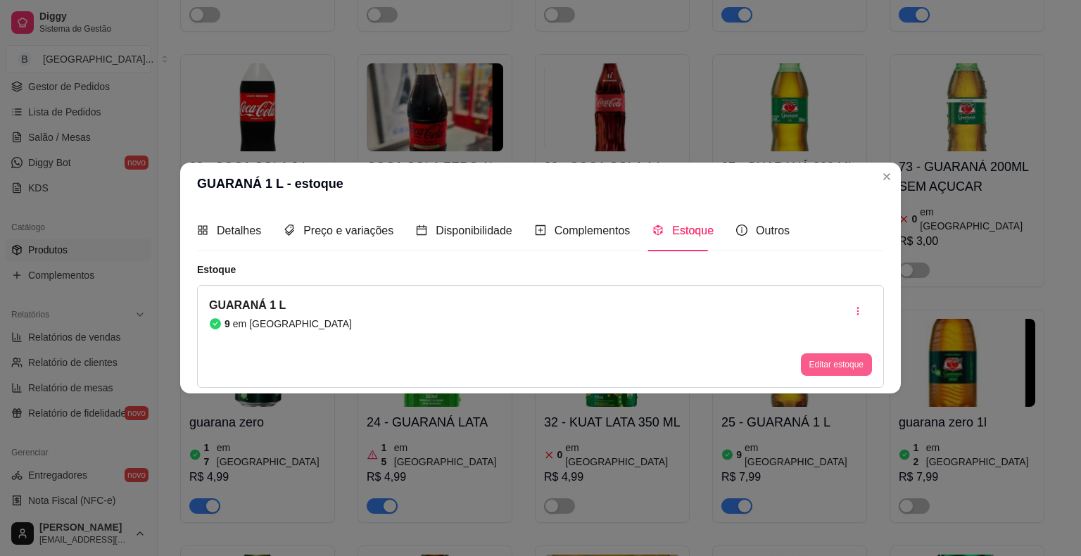
click at [837, 367] on button "Editar estoque" at bounding box center [836, 364] width 71 height 23
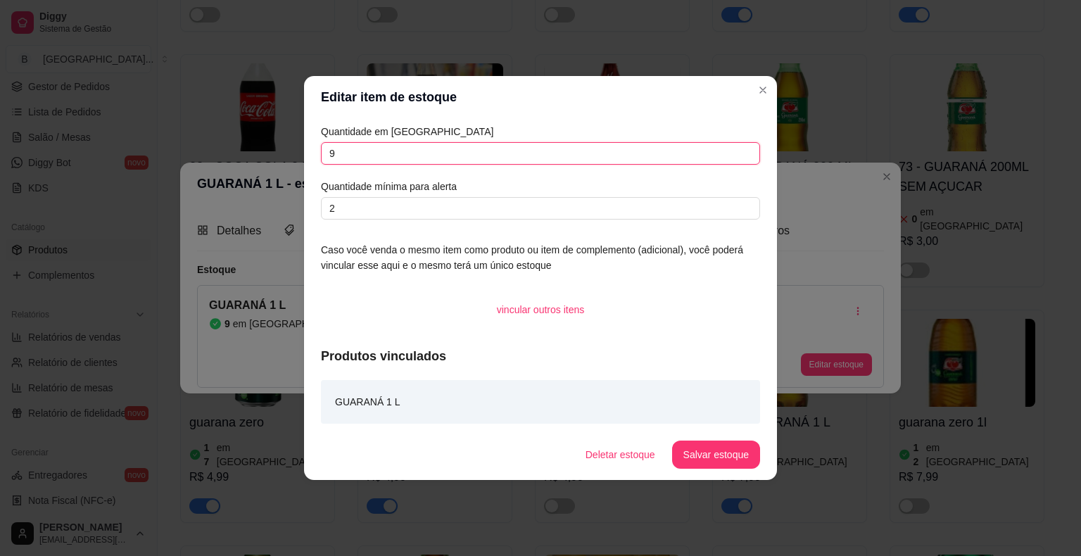
click at [390, 154] on input "9" at bounding box center [540, 153] width 439 height 23
type input "30"
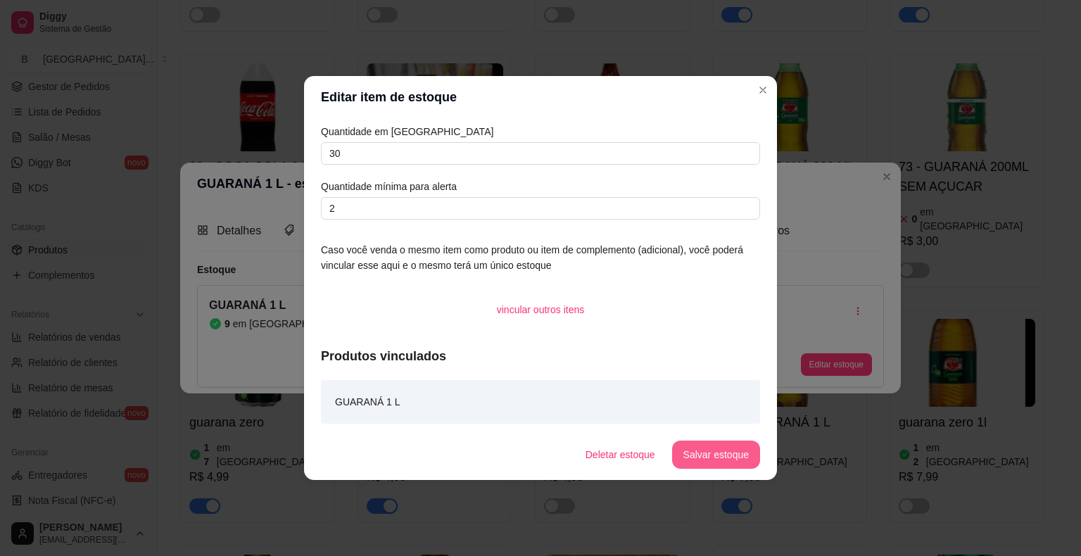
click at [718, 443] on button "Salvar estoque" at bounding box center [716, 455] width 88 height 28
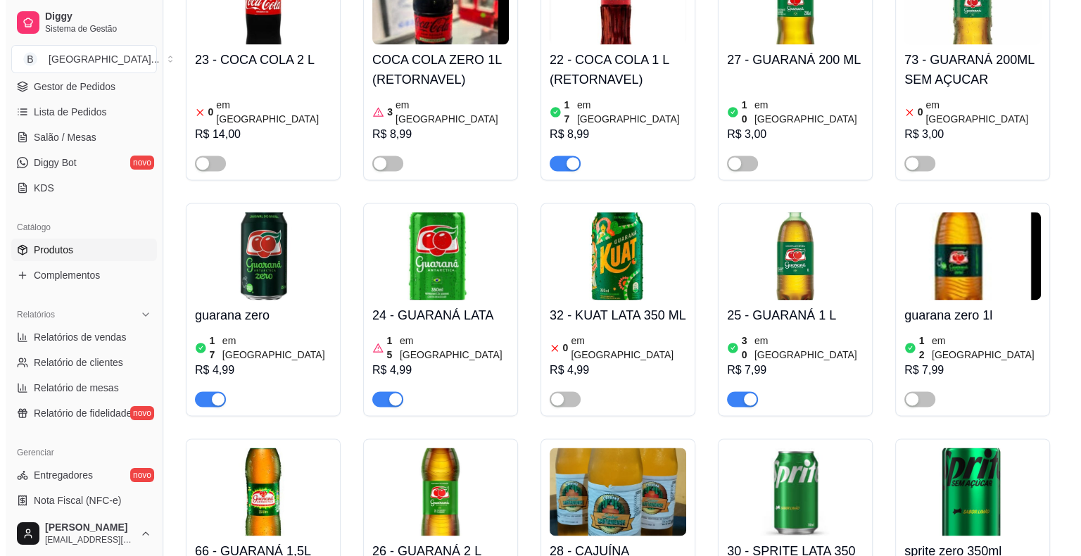
scroll to position [1900, 0]
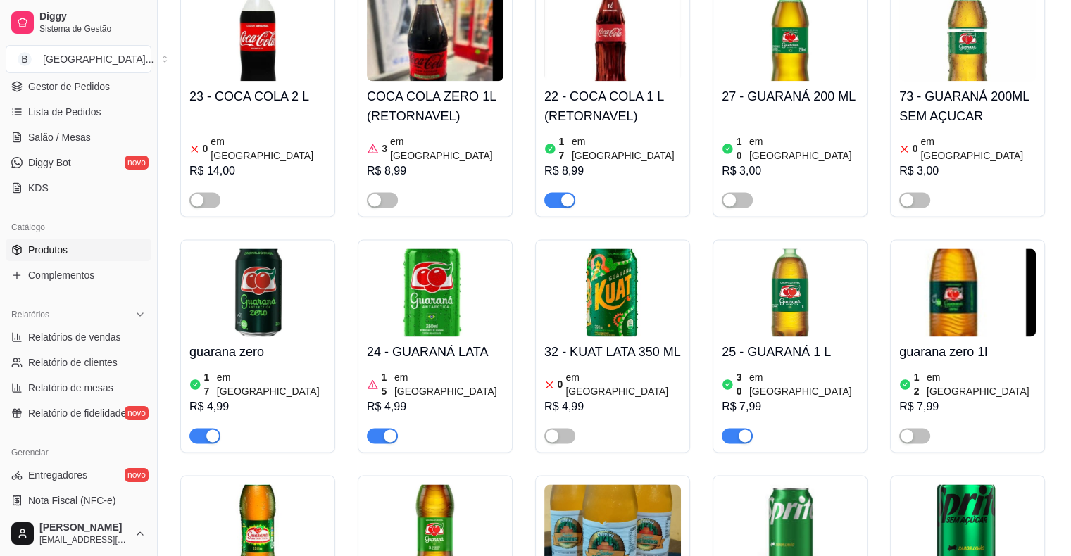
click at [811, 367] on div "30 em estoque R$ 7,99" at bounding box center [789, 405] width 137 height 76
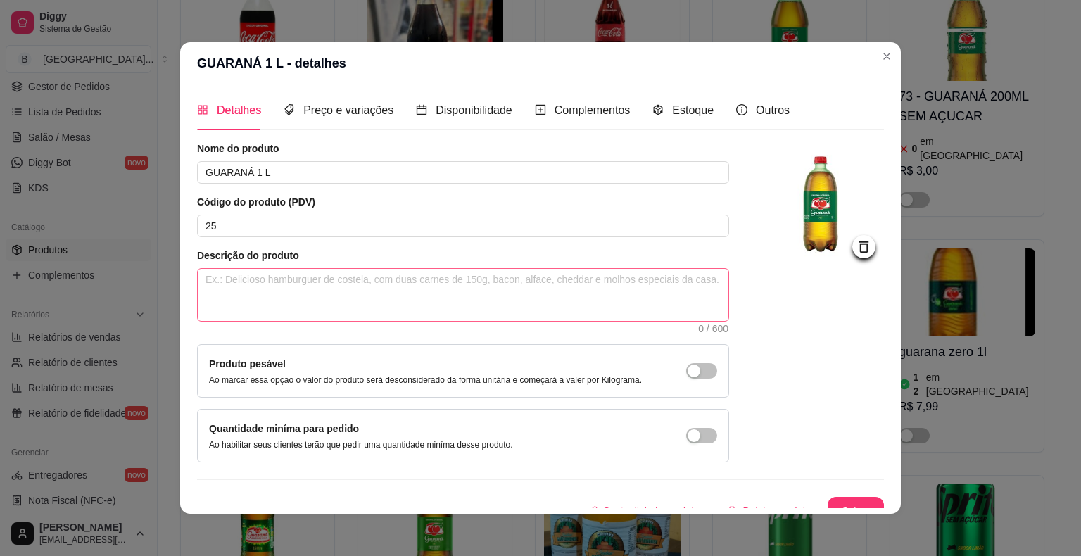
scroll to position [15, 0]
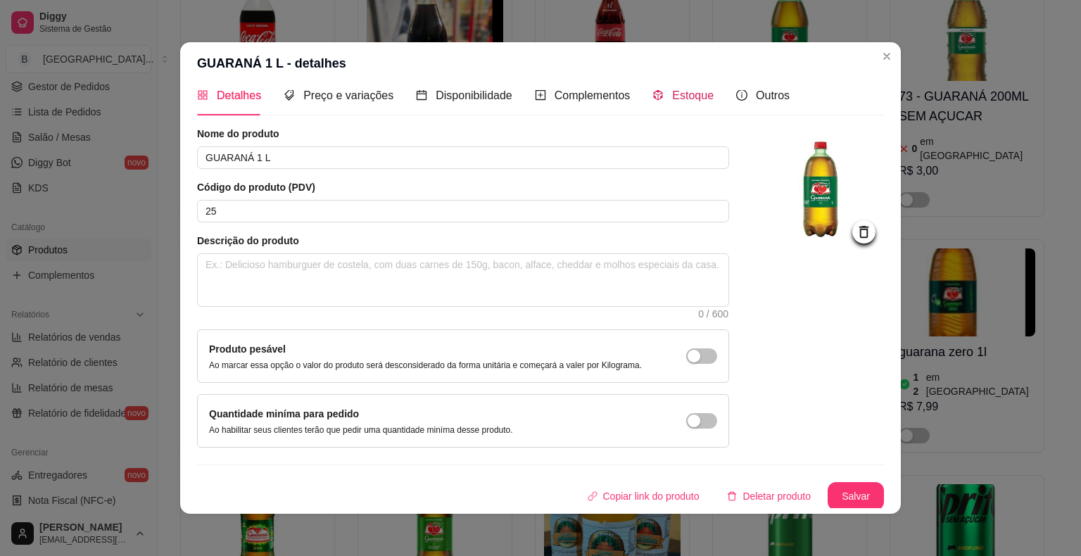
click at [656, 90] on div "Estoque" at bounding box center [682, 96] width 61 height 18
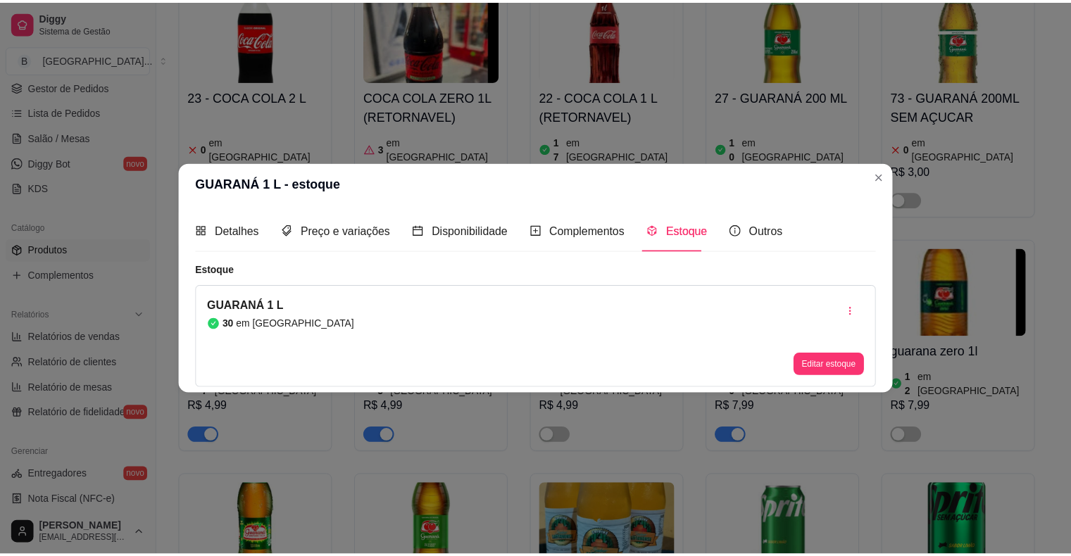
scroll to position [0, 0]
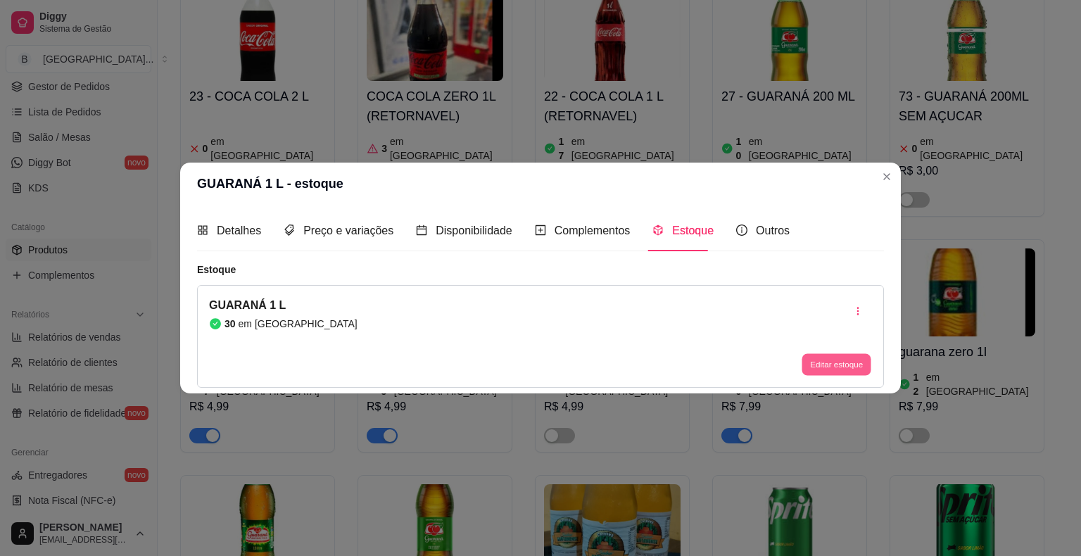
click at [829, 372] on button "Editar estoque" at bounding box center [836, 364] width 69 height 22
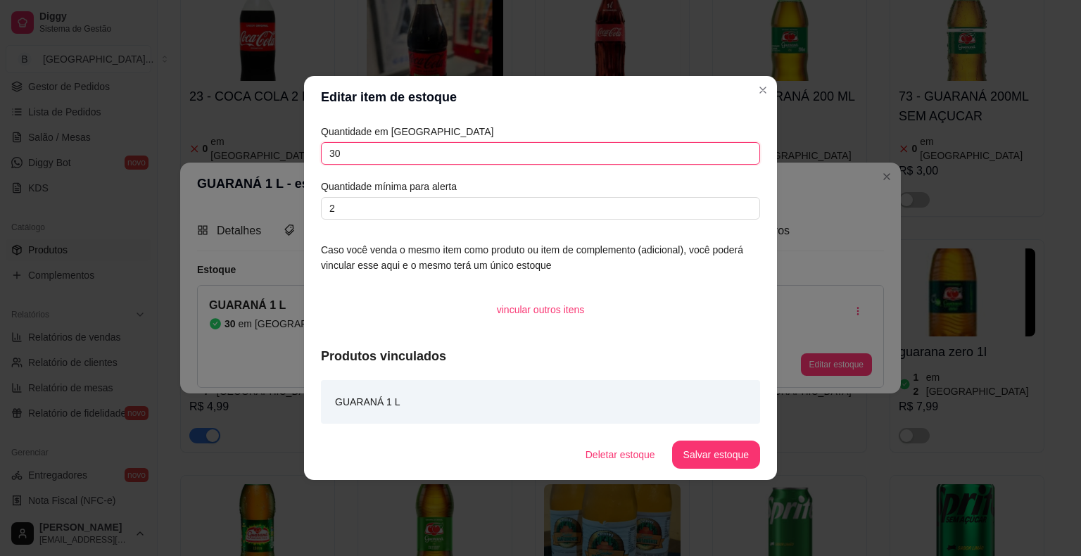
click at [529, 146] on input "30" at bounding box center [540, 153] width 439 height 23
type input "33"
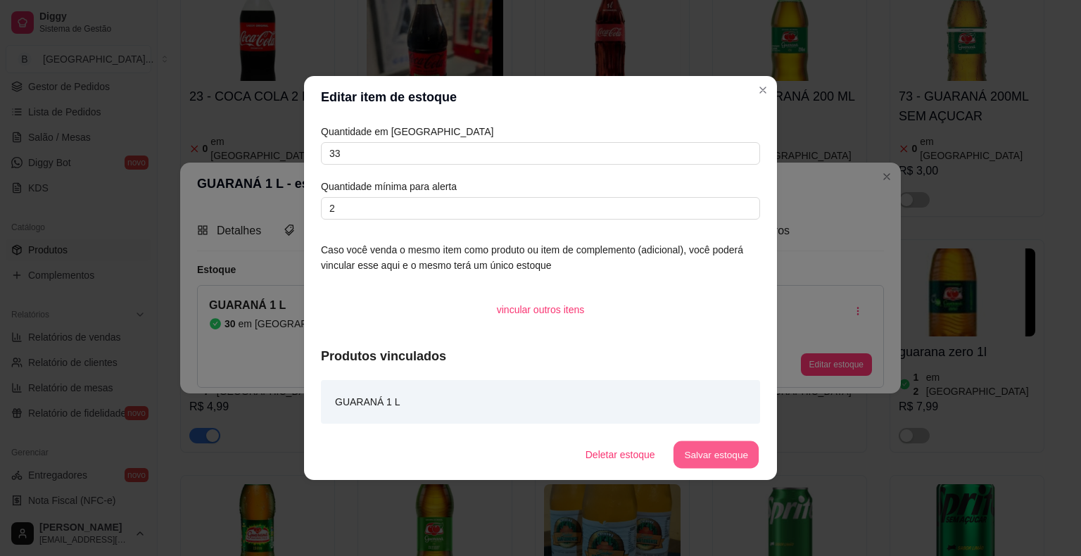
click at [706, 463] on button "Salvar estoque" at bounding box center [716, 454] width 86 height 27
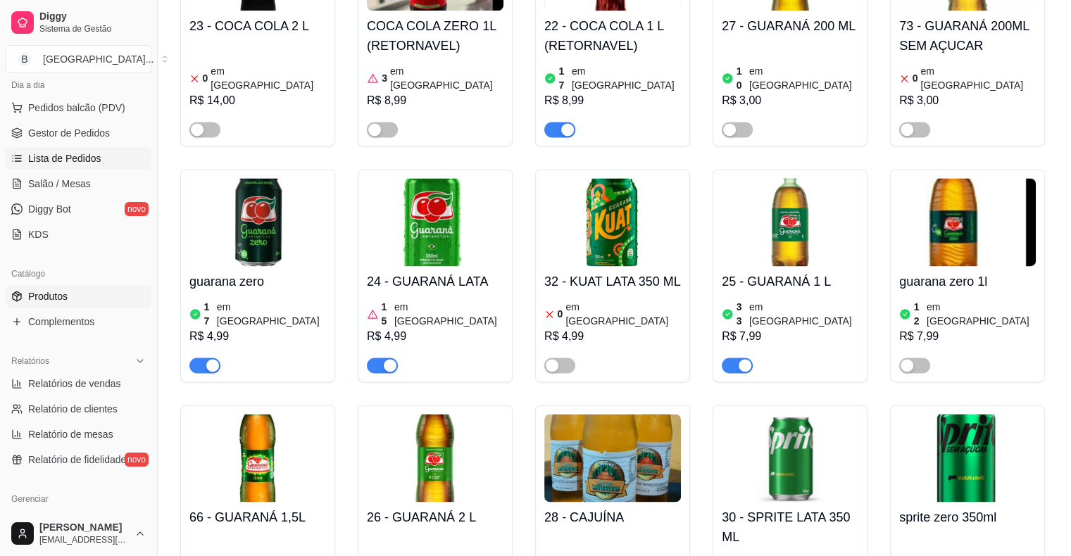
scroll to position [141, 0]
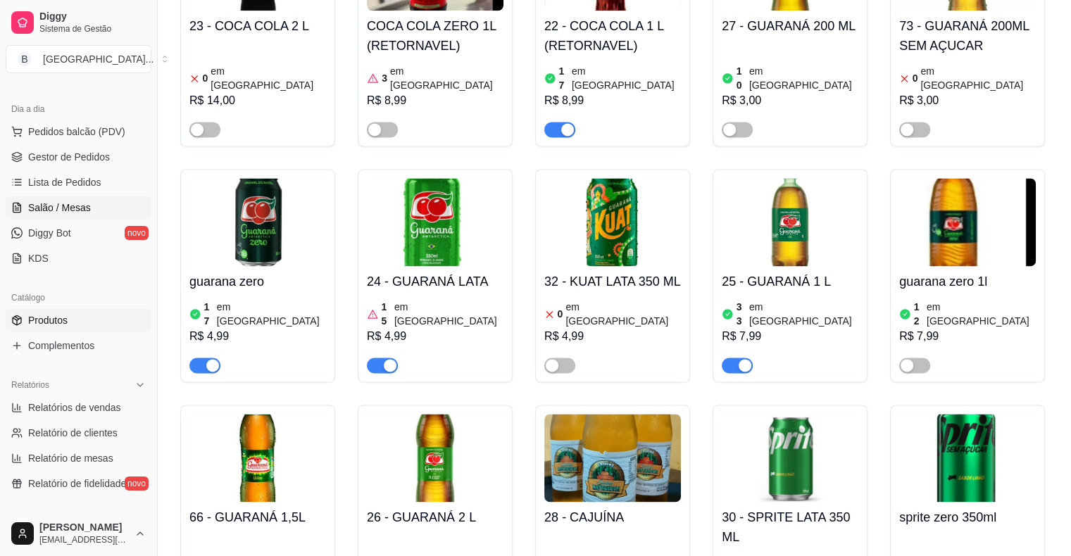
click at [58, 209] on span "Salão / Mesas" at bounding box center [59, 208] width 63 height 14
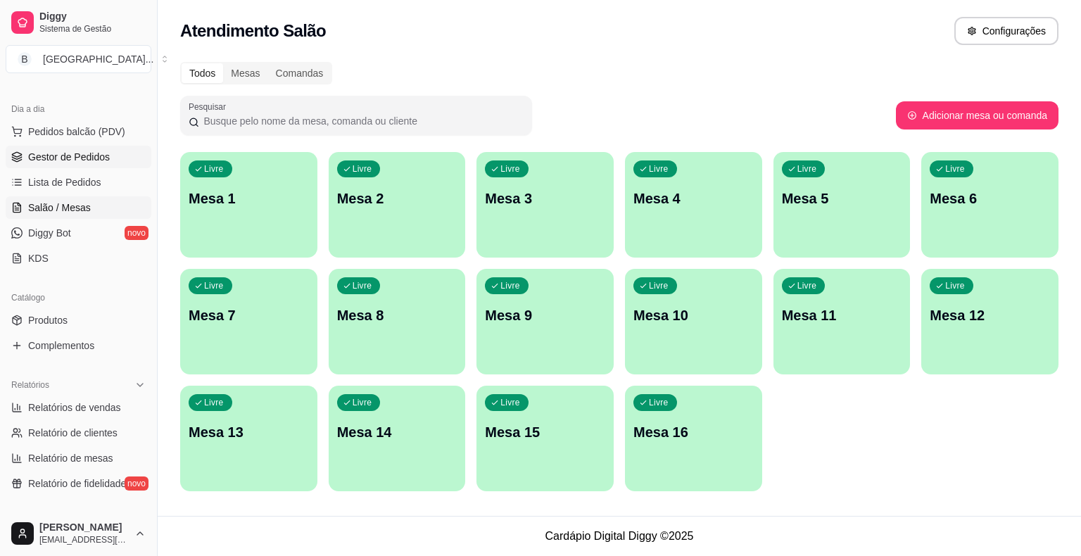
click at [62, 165] on link "Gestor de Pedidos" at bounding box center [79, 157] width 146 height 23
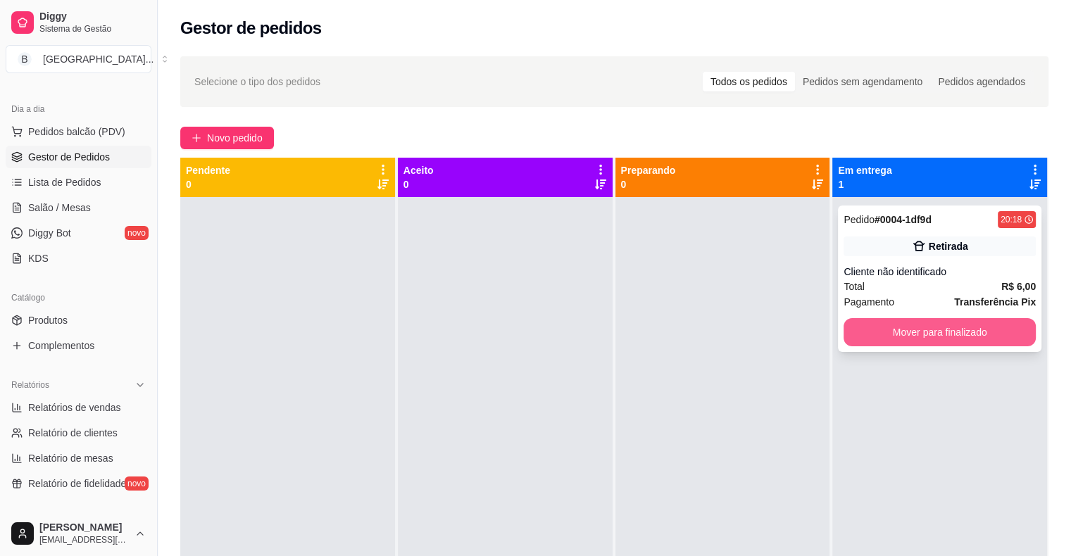
click at [944, 327] on button "Mover para finalizado" at bounding box center [939, 332] width 192 height 28
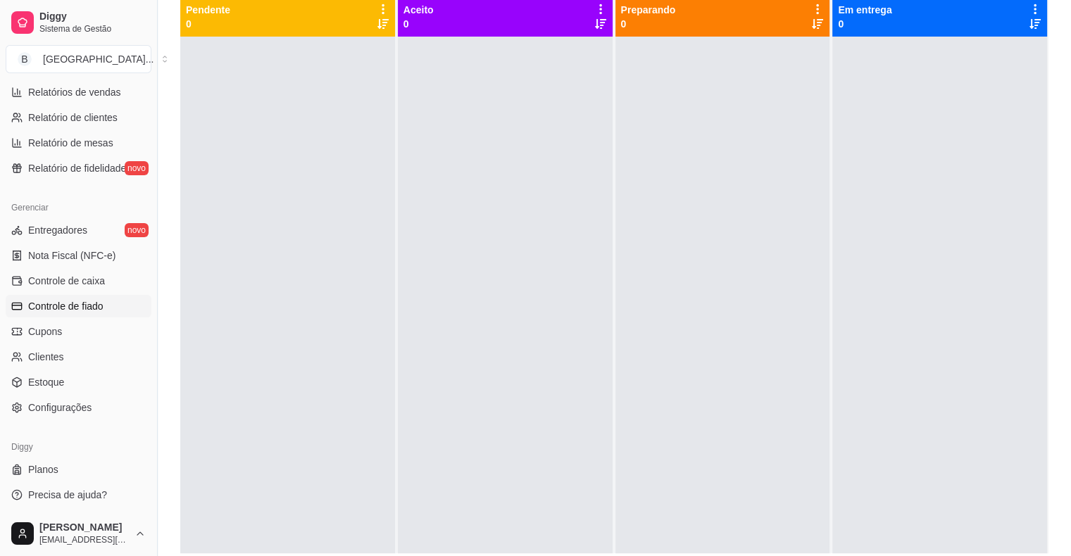
scroll to position [214, 0]
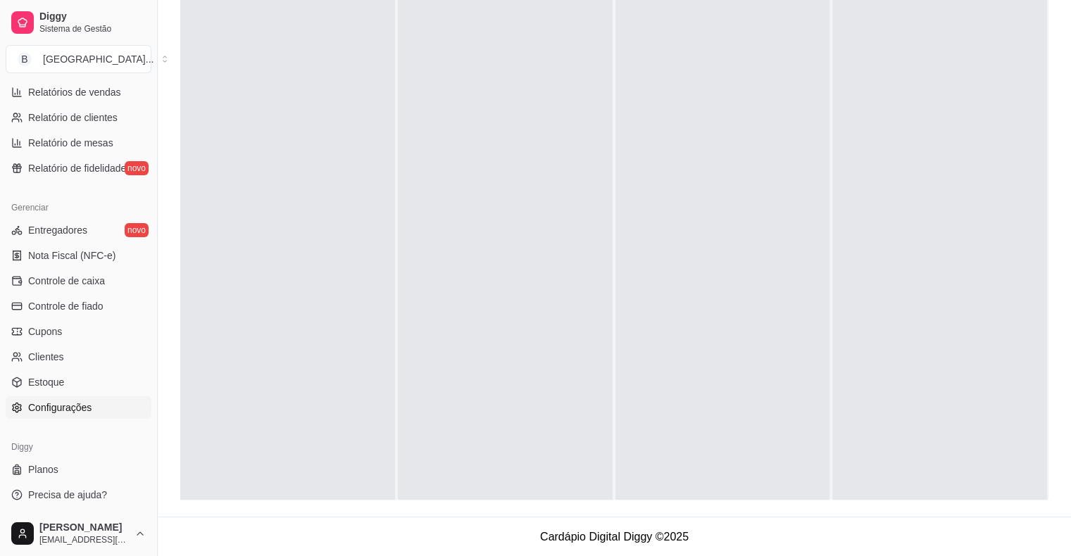
click at [102, 411] on link "Configurações" at bounding box center [79, 407] width 146 height 23
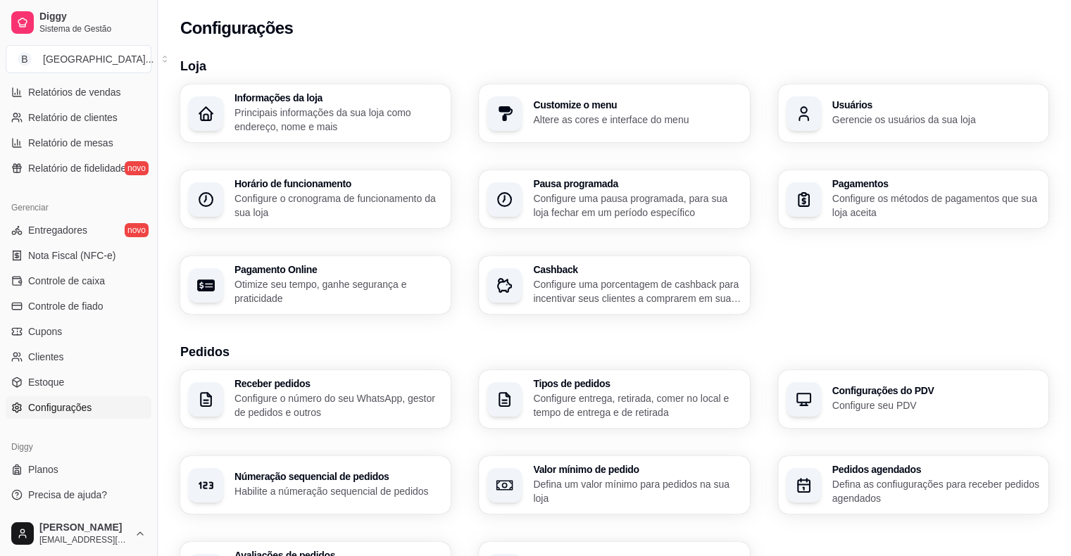
click at [840, 104] on h3 "Usuários" at bounding box center [936, 105] width 208 height 10
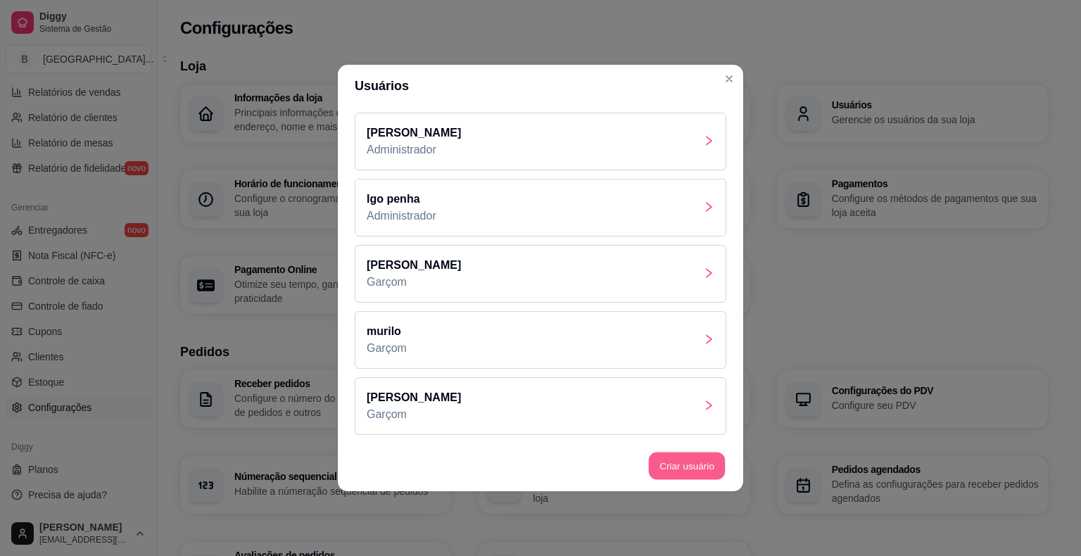
click at [676, 463] on button "Criar usuário" at bounding box center [687, 466] width 77 height 27
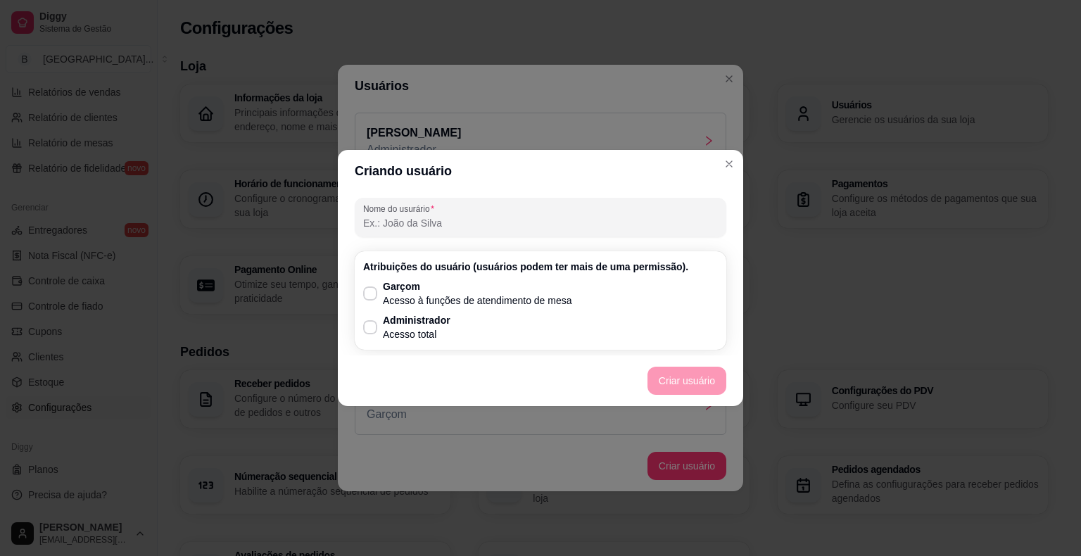
click at [557, 216] on input "Nome do usurário" at bounding box center [540, 223] width 355 height 14
type input "m"
type input "maisa"
click at [448, 283] on p "Garçom" at bounding box center [477, 286] width 189 height 14
click at [372, 296] on input "Garçom Acesso à funções de atendimento de mesa" at bounding box center [366, 300] width 9 height 9
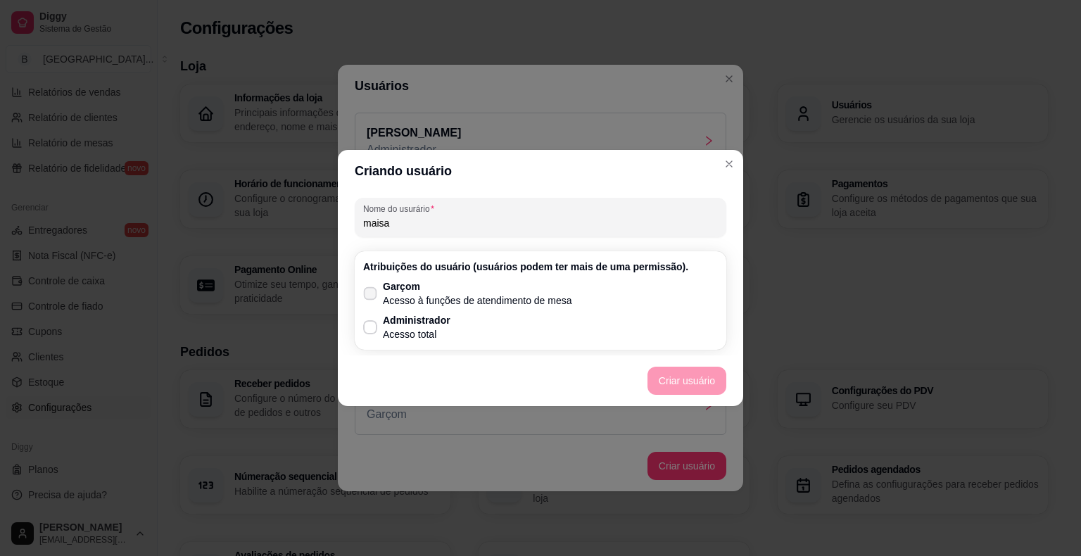
checkbox input "true"
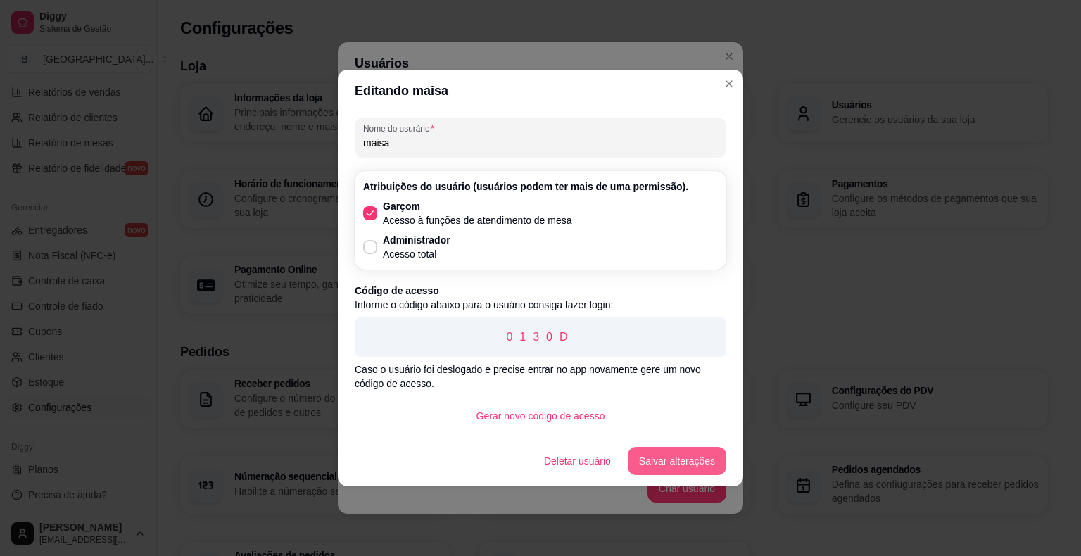
click at [667, 472] on button "Salvar alterações" at bounding box center [677, 461] width 99 height 28
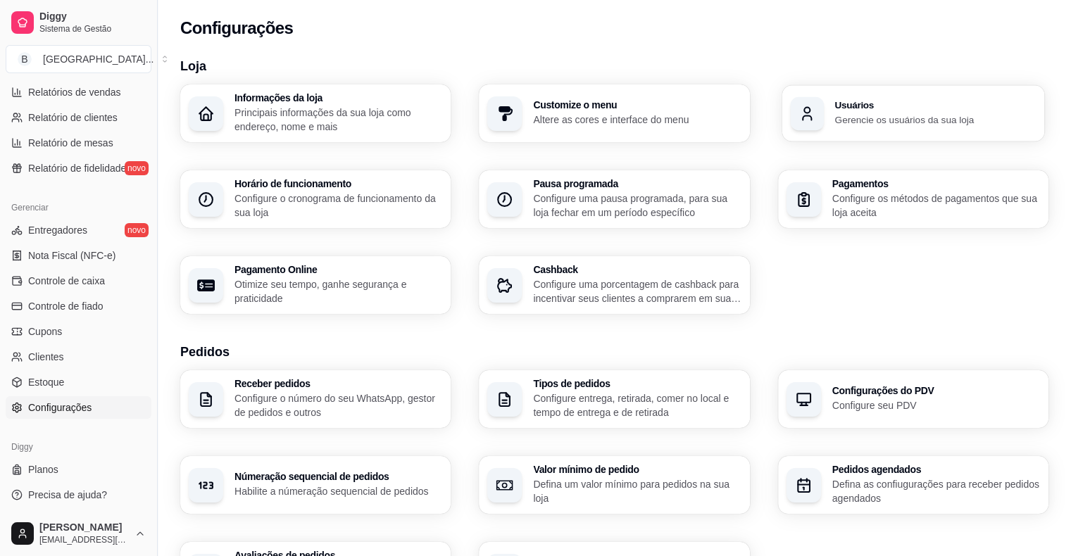
click at [888, 130] on div "Usuários Gerencie os usuários da sua loja" at bounding box center [912, 113] width 263 height 56
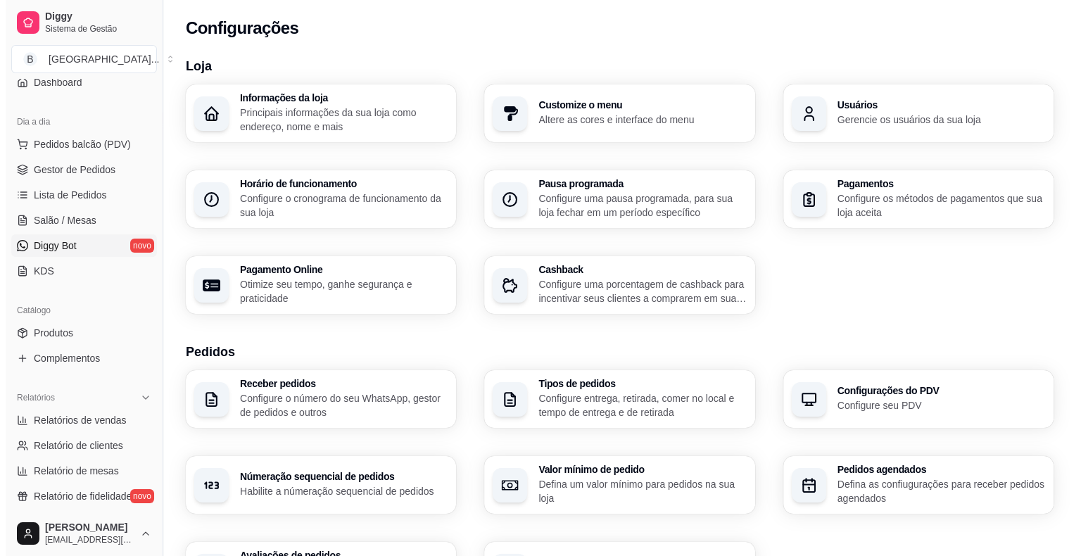
scroll to position [104, 0]
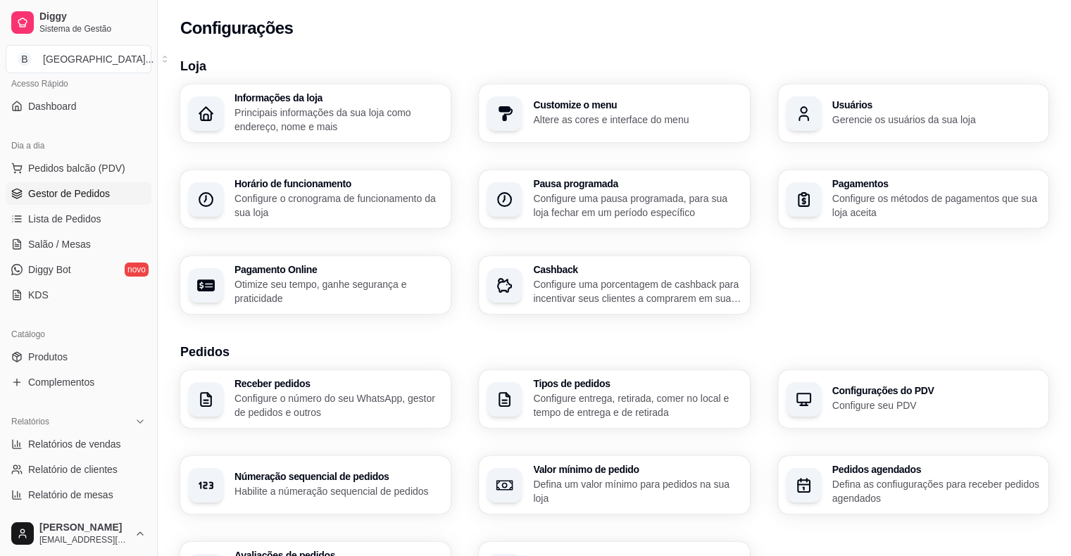
click at [37, 201] on link "Gestor de Pedidos" at bounding box center [79, 193] width 146 height 23
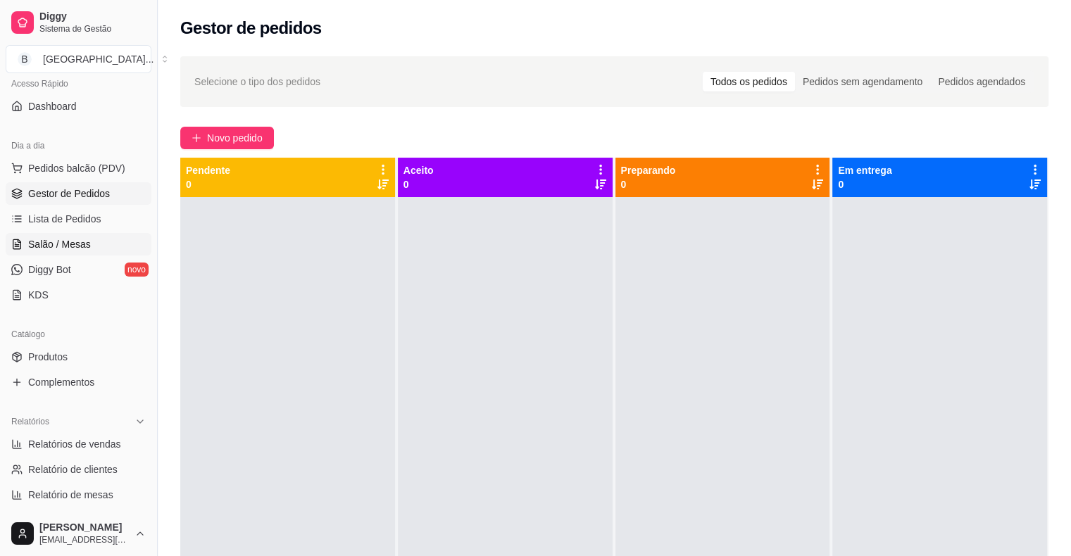
click at [99, 243] on link "Salão / Mesas" at bounding box center [79, 244] width 146 height 23
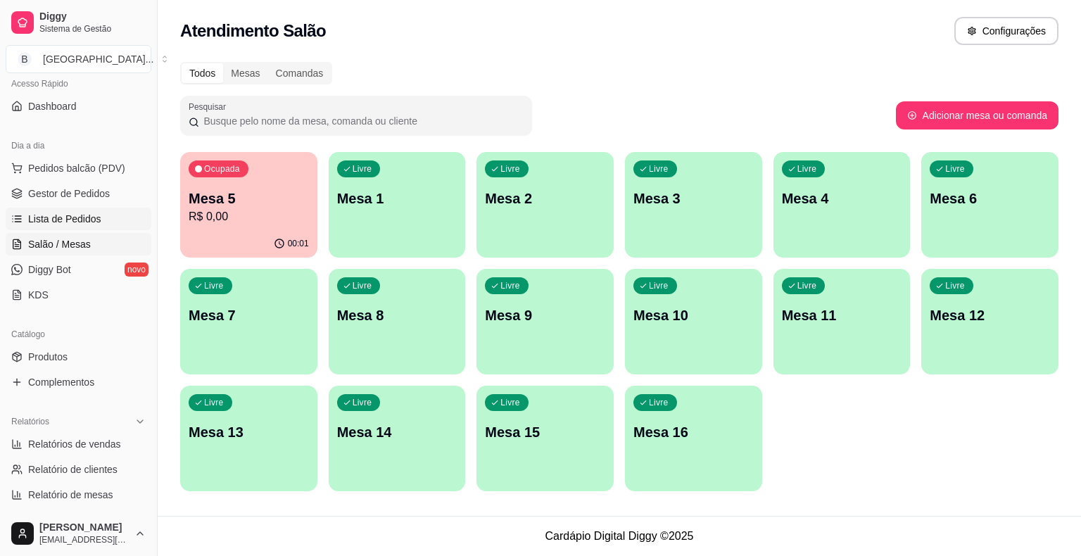
click at [95, 221] on span "Lista de Pedidos" at bounding box center [64, 219] width 73 height 14
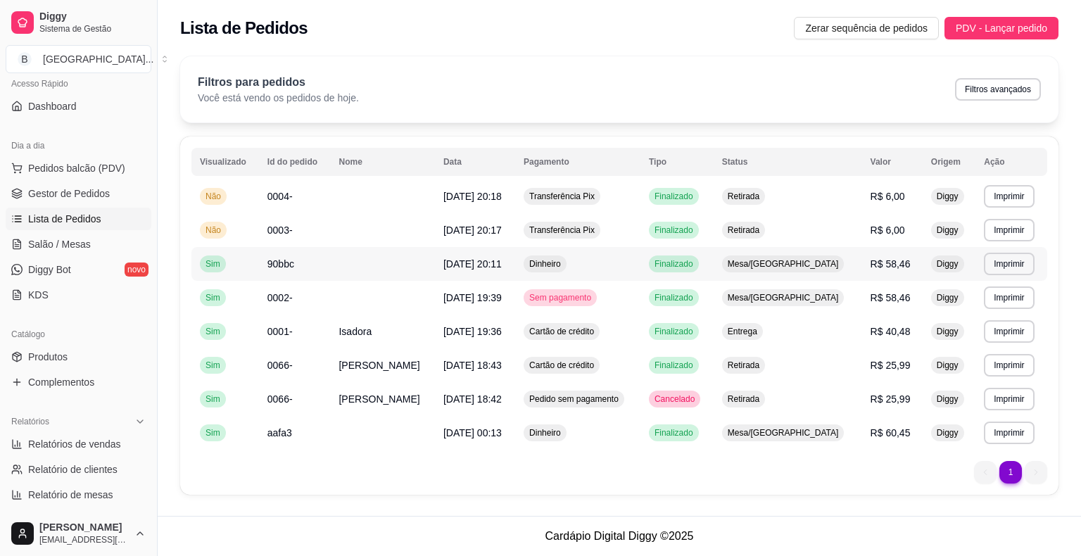
click at [844, 263] on td "Mesa/[GEOGRAPHIC_DATA]" at bounding box center [788, 264] width 149 height 34
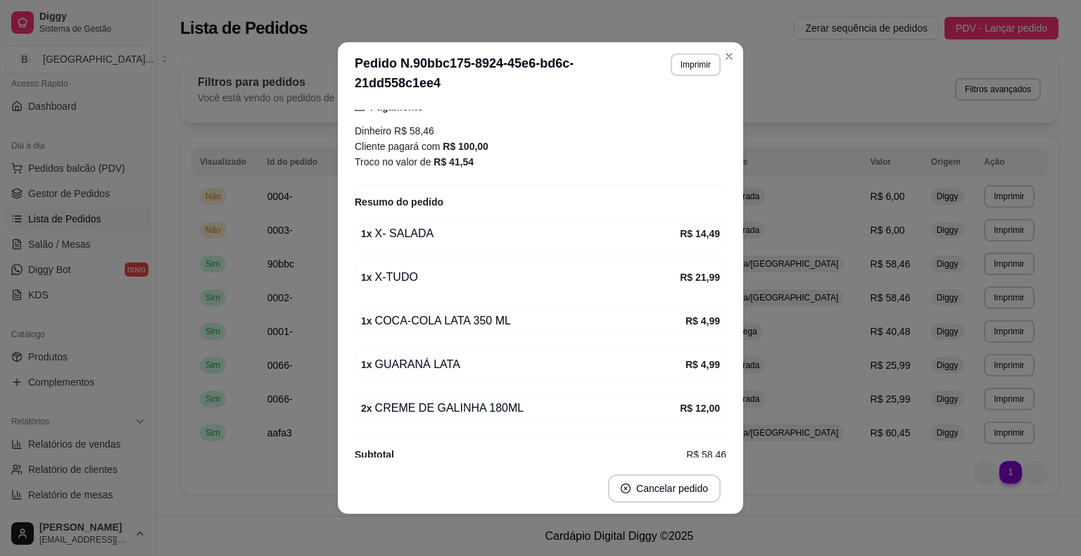
scroll to position [3, 0]
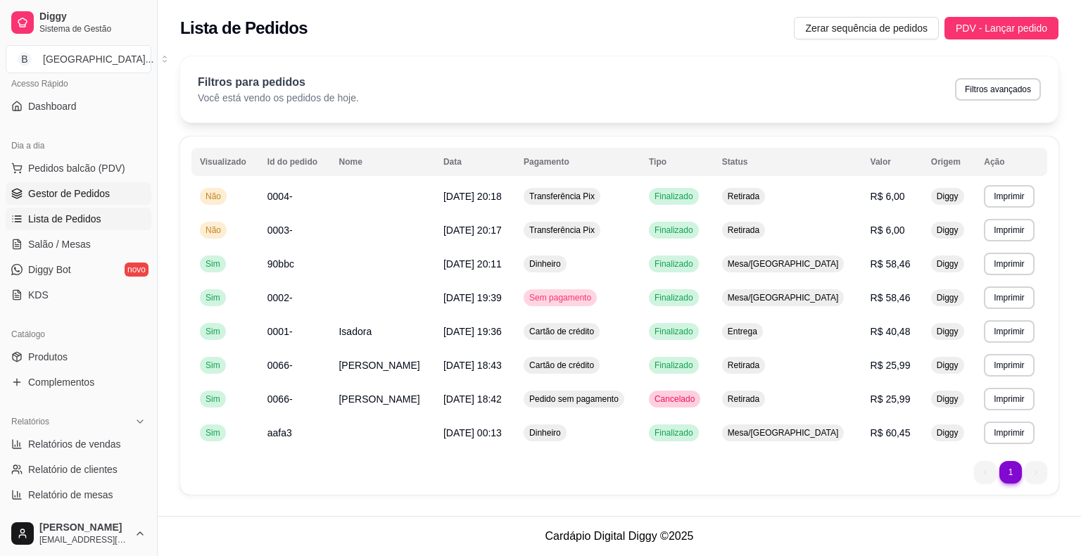
click at [105, 190] on span "Gestor de Pedidos" at bounding box center [69, 194] width 82 height 14
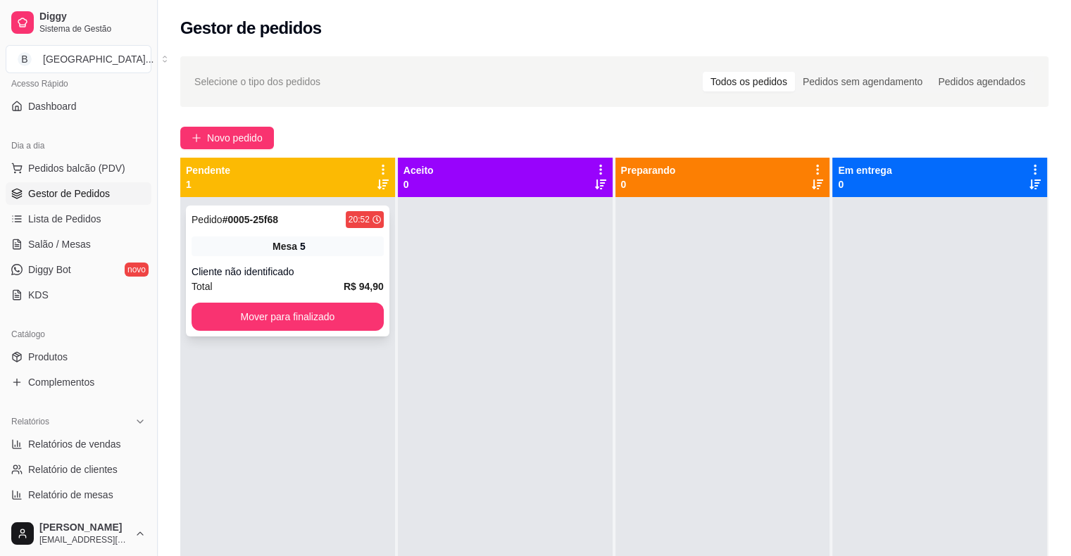
click at [276, 265] on div "Cliente não identificado" at bounding box center [287, 272] width 192 height 14
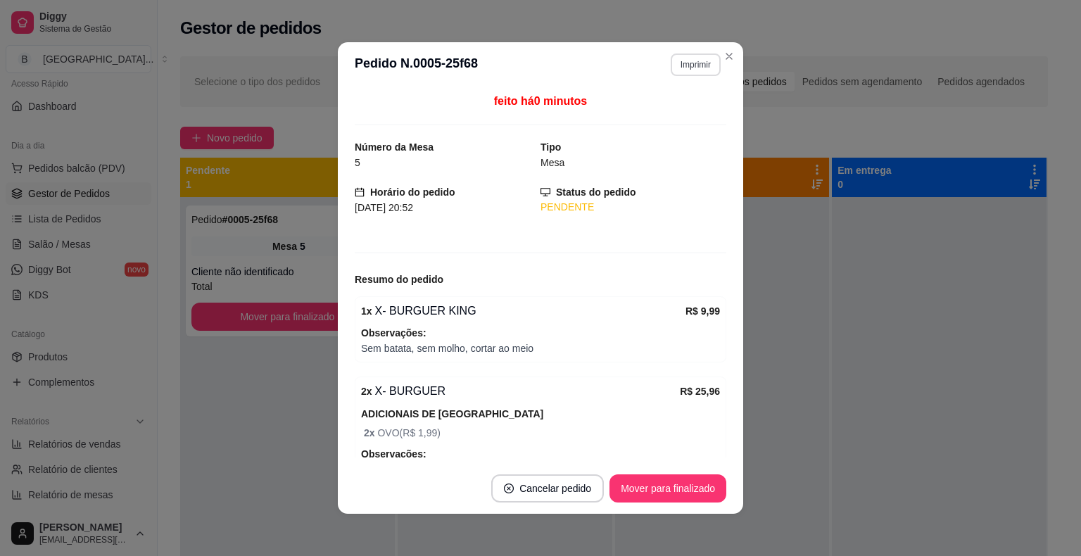
click at [695, 61] on button "Imprimir" at bounding box center [696, 64] width 50 height 23
click at [667, 108] on button "IMPRESSORA" at bounding box center [665, 114] width 102 height 23
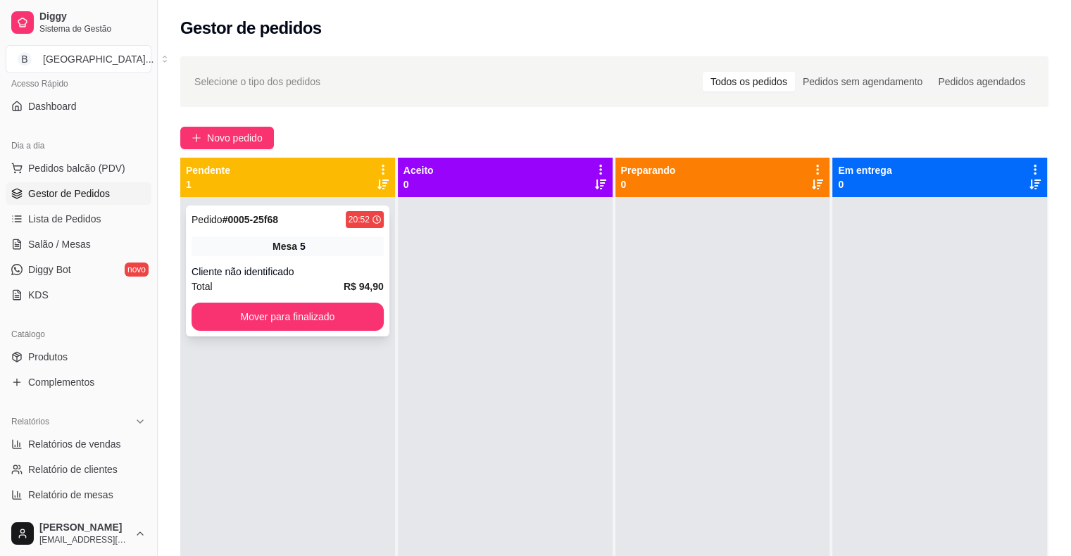
click at [237, 302] on div "Pedido # 0005-25f68 20:52 Mesa 5 Cliente não identificado Total R$ 94,90 Mover …" at bounding box center [287, 271] width 203 height 131
click at [310, 320] on button "Mover para finalizado" at bounding box center [287, 317] width 192 height 28
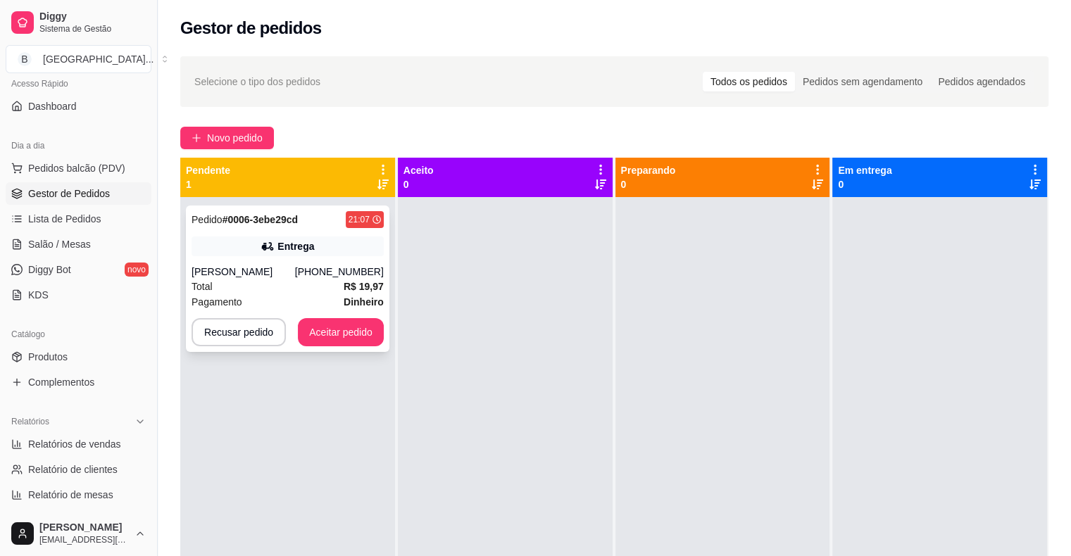
click at [302, 293] on div "Total R$ 19,97" at bounding box center [287, 286] width 192 height 15
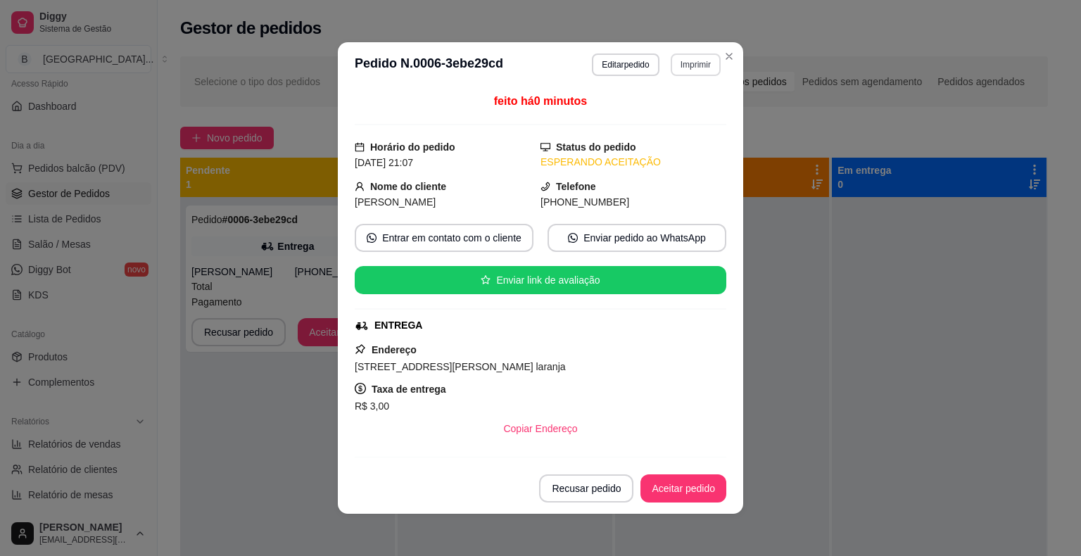
click at [690, 72] on button "Imprimir" at bounding box center [696, 64] width 50 height 23
click at [687, 113] on button "IMPRESSORA" at bounding box center [665, 114] width 99 height 22
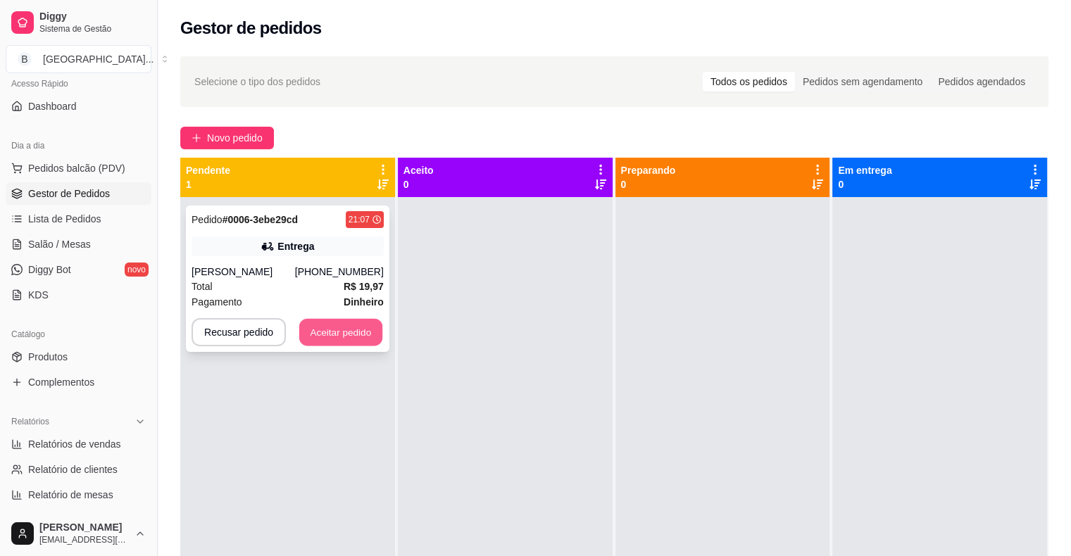
click at [351, 334] on button "Aceitar pedido" at bounding box center [340, 332] width 83 height 27
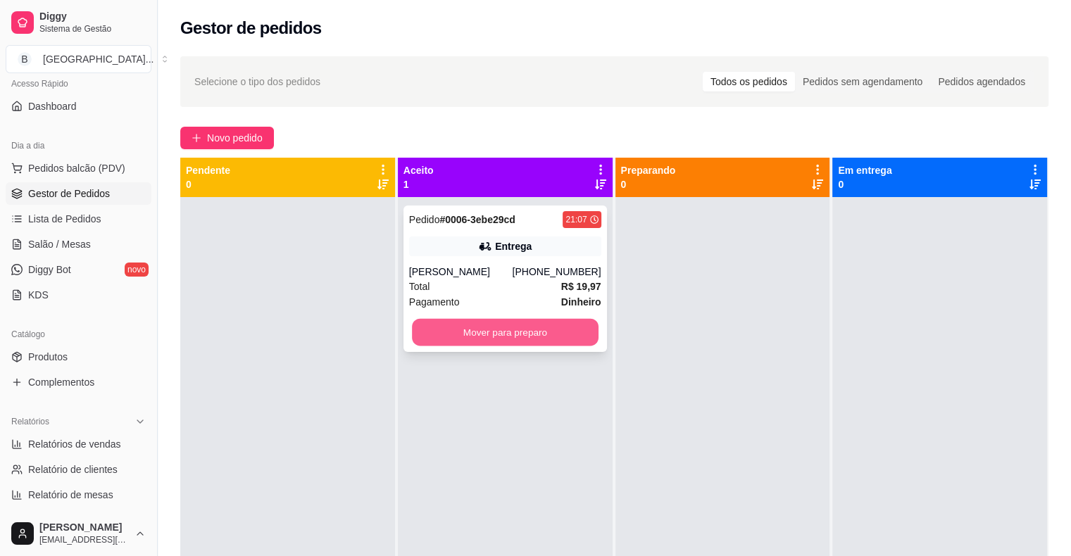
click at [435, 342] on button "Mover para preparo" at bounding box center [505, 332] width 187 height 27
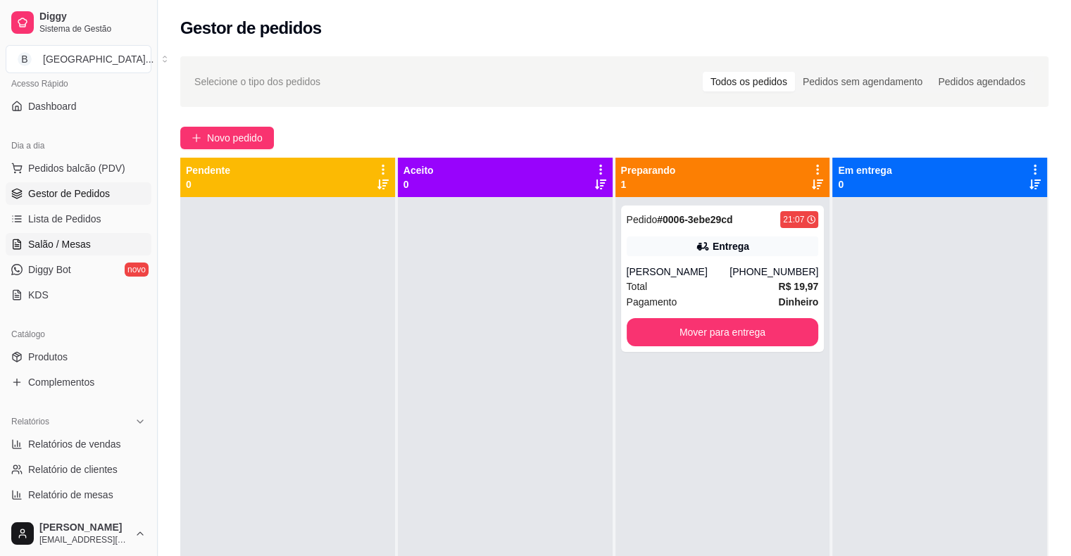
click at [82, 248] on span "Salão / Mesas" at bounding box center [59, 244] width 63 height 14
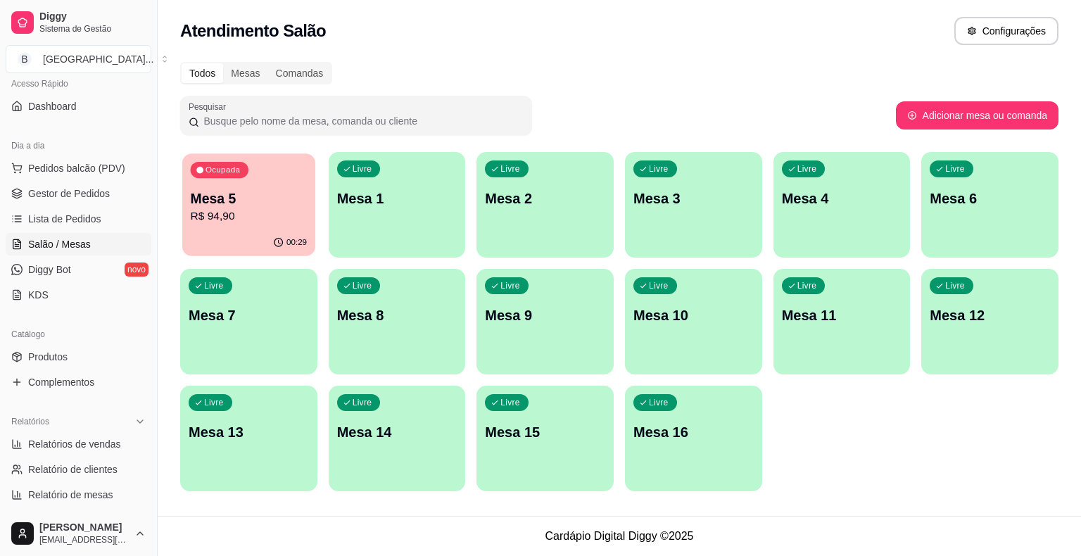
click at [228, 221] on p "R$ 94,90" at bounding box center [249, 216] width 117 height 16
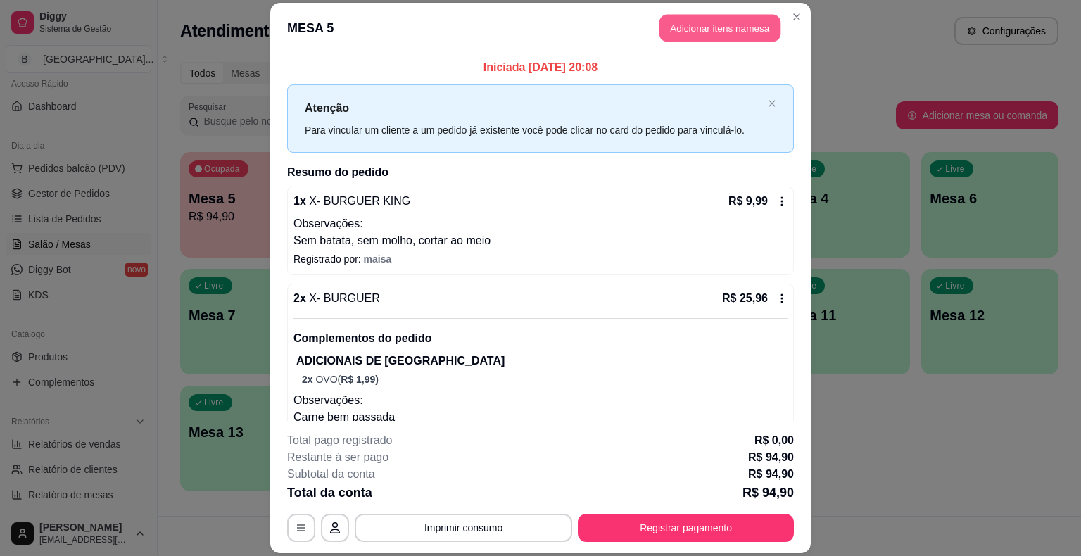
click at [757, 28] on button "Adicionar itens na mesa" at bounding box center [720, 28] width 121 height 27
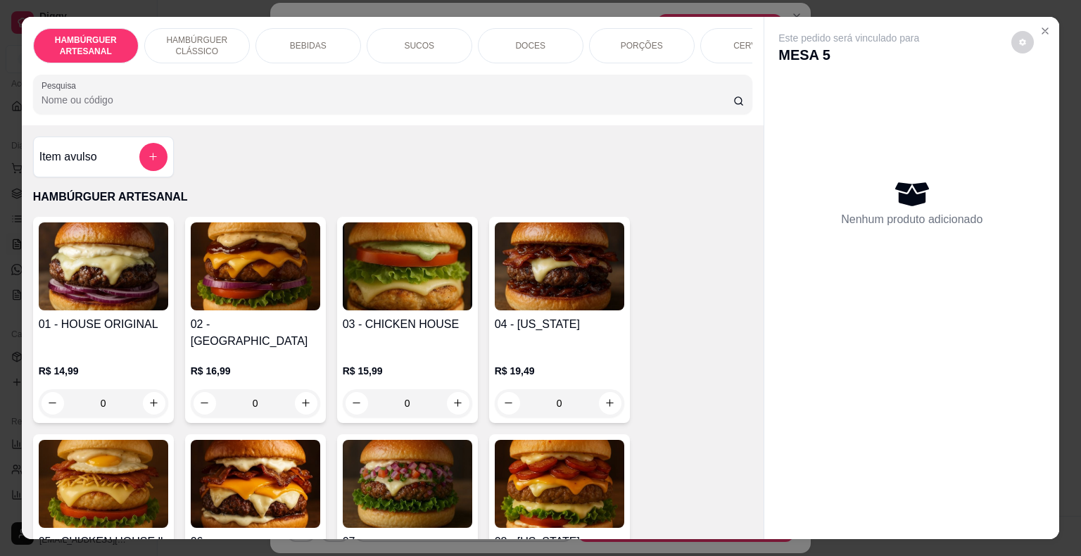
click at [546, 48] on div "DOCES" at bounding box center [531, 45] width 106 height 35
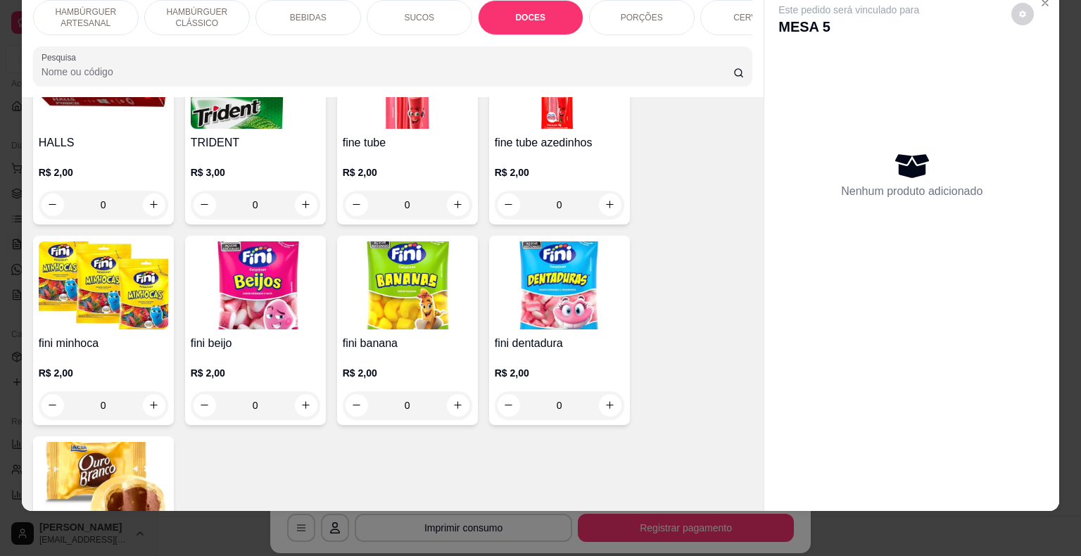
scroll to position [2320, 0]
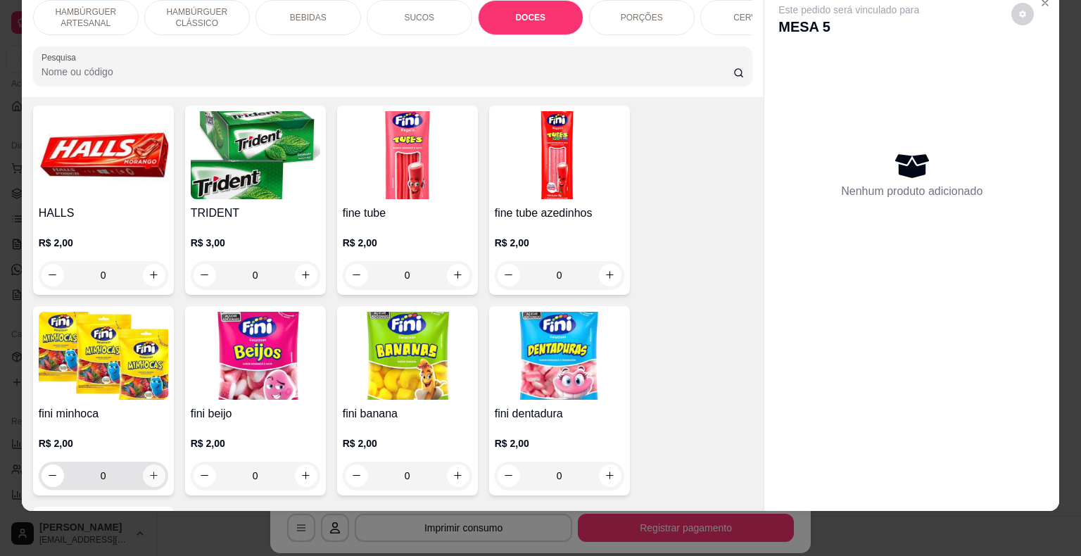
click at [149, 470] on icon "increase-product-quantity" at bounding box center [154, 475] width 11 height 11
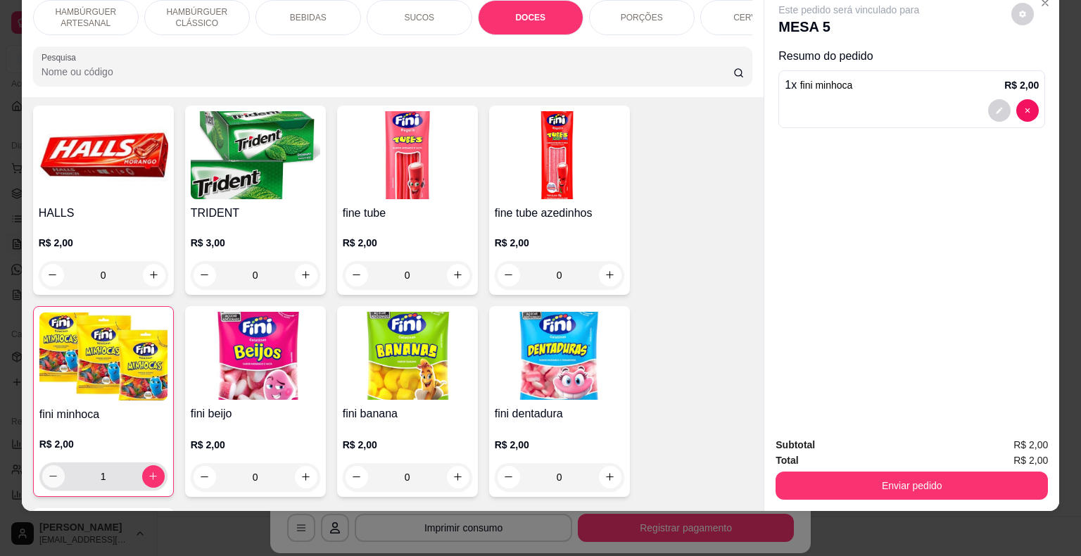
click at [44, 465] on button "decrease-product-quantity" at bounding box center [53, 476] width 23 height 23
type input "0"
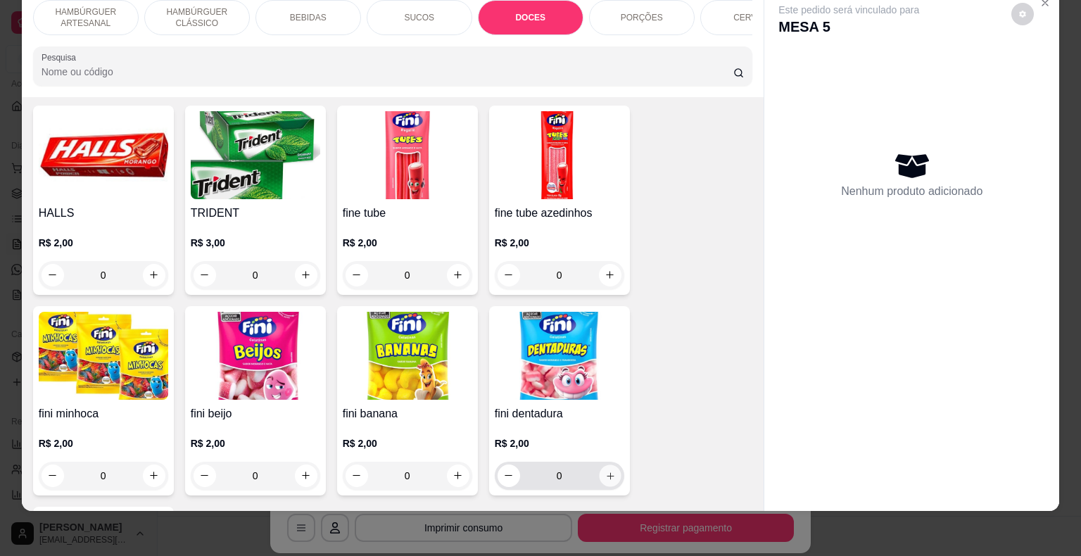
click at [605, 470] on icon "increase-product-quantity" at bounding box center [610, 475] width 11 height 11
type input "1"
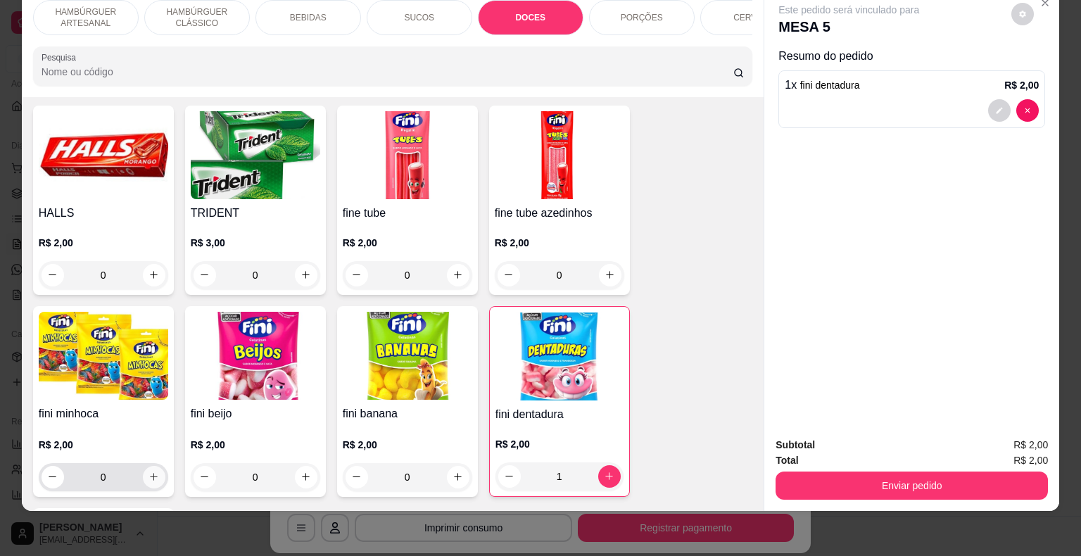
click at [151, 472] on icon "increase-product-quantity" at bounding box center [154, 477] width 11 height 11
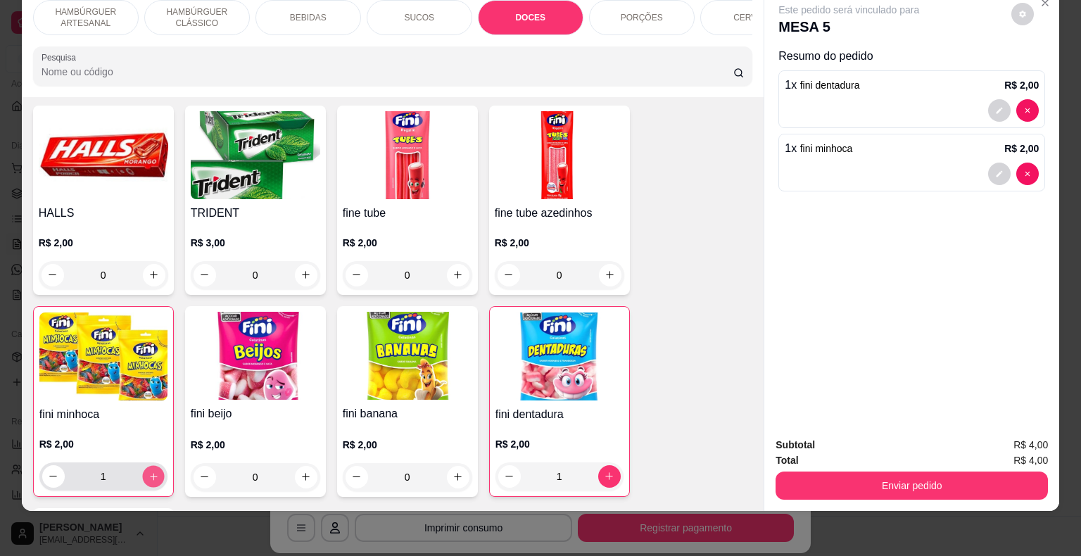
click at [150, 473] on icon "increase-product-quantity" at bounding box center [153, 476] width 7 height 7
click at [48, 471] on icon "decrease-product-quantity" at bounding box center [53, 476] width 11 height 11
type input "1"
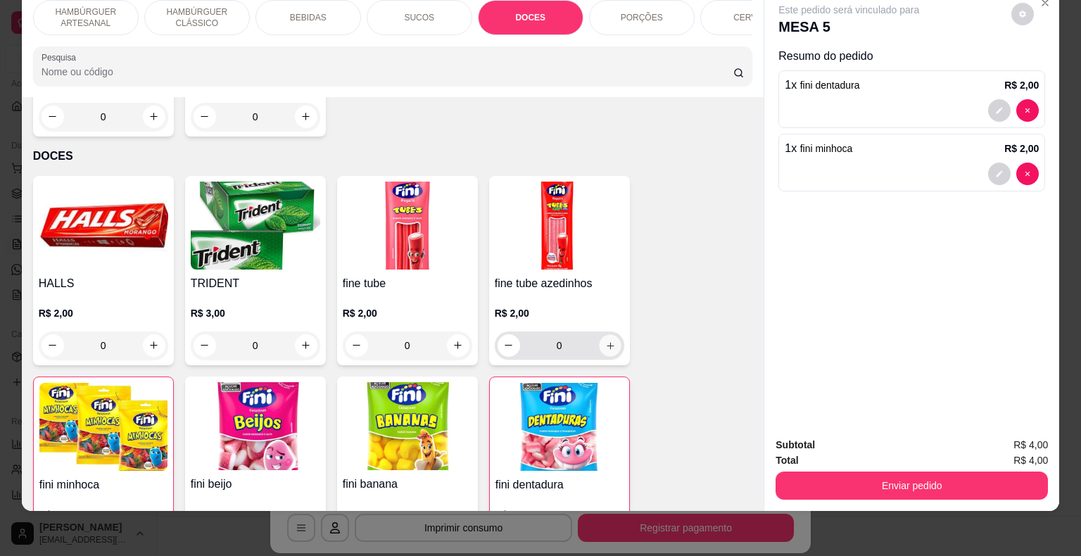
click at [603, 334] on button "increase-product-quantity" at bounding box center [610, 345] width 22 height 22
type input "1"
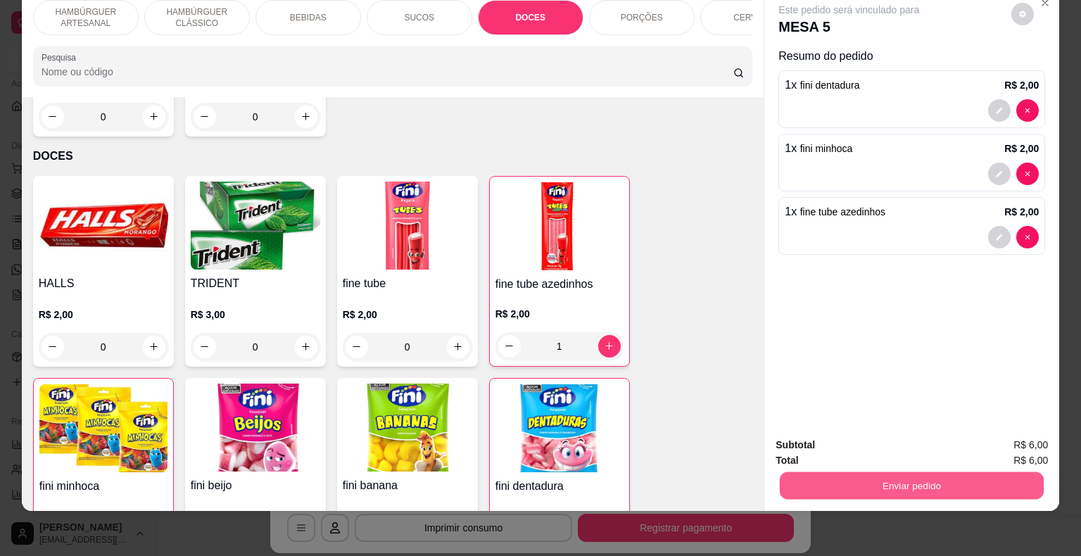
click at [838, 472] on button "Enviar pedido" at bounding box center [912, 485] width 264 height 27
click at [828, 446] on button "Não registrar e enviar pedido" at bounding box center [865, 440] width 142 height 26
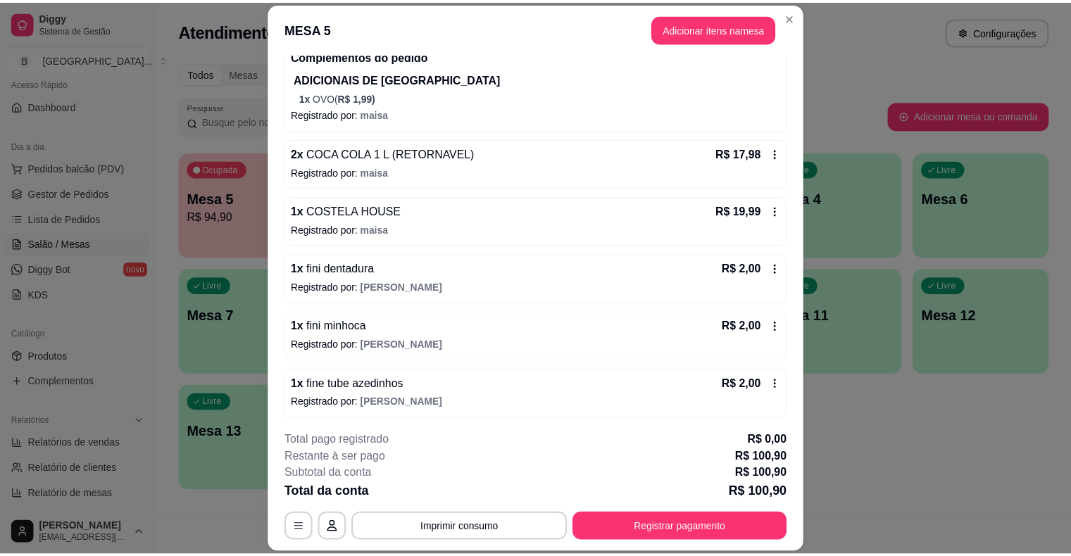
scroll to position [42, 0]
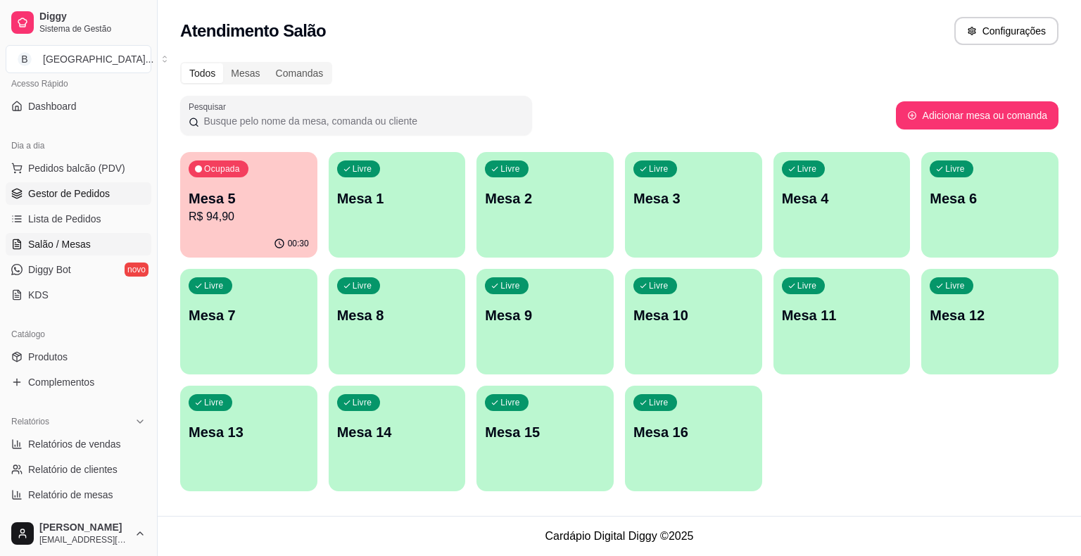
click at [96, 201] on link "Gestor de Pedidos" at bounding box center [79, 193] width 146 height 23
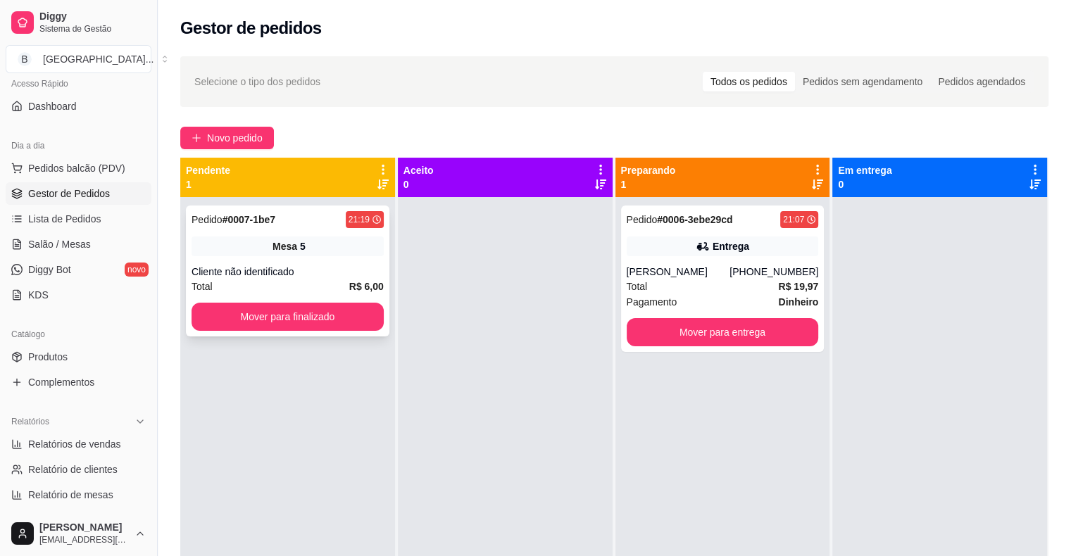
click at [298, 331] on div "Pedido # 0007-1be7 21:19 Mesa 5 Cliente não identificado Total R$ 6,00 Mover pa…" at bounding box center [287, 271] width 203 height 131
click at [258, 308] on button "Mover para finalizado" at bounding box center [287, 316] width 187 height 27
click at [244, 286] on div "Total R$ 21,98" at bounding box center [287, 286] width 192 height 15
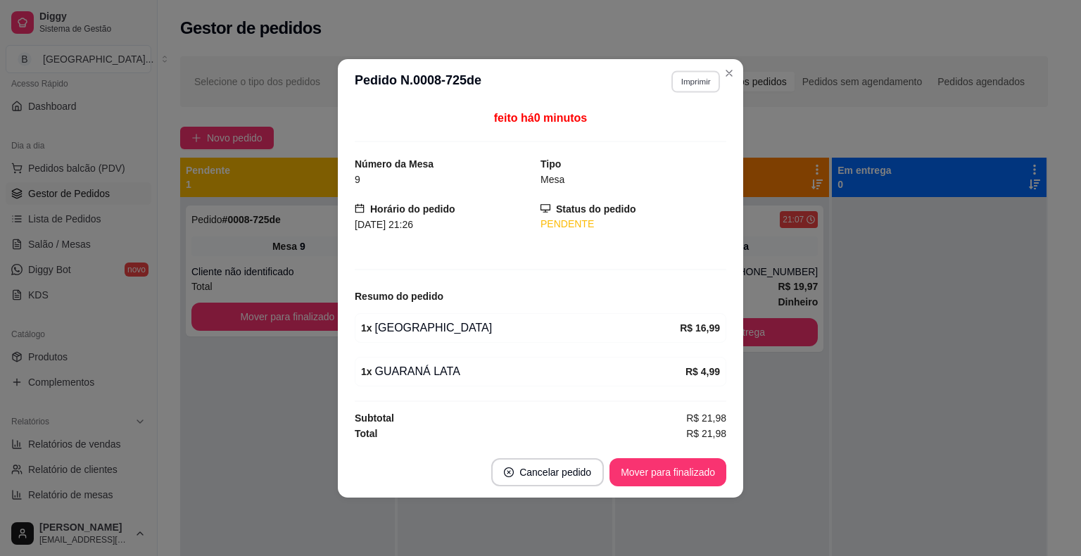
click at [702, 88] on button "Imprimir" at bounding box center [695, 81] width 49 height 22
click at [695, 139] on button "IMPRESSORA" at bounding box center [671, 131] width 99 height 22
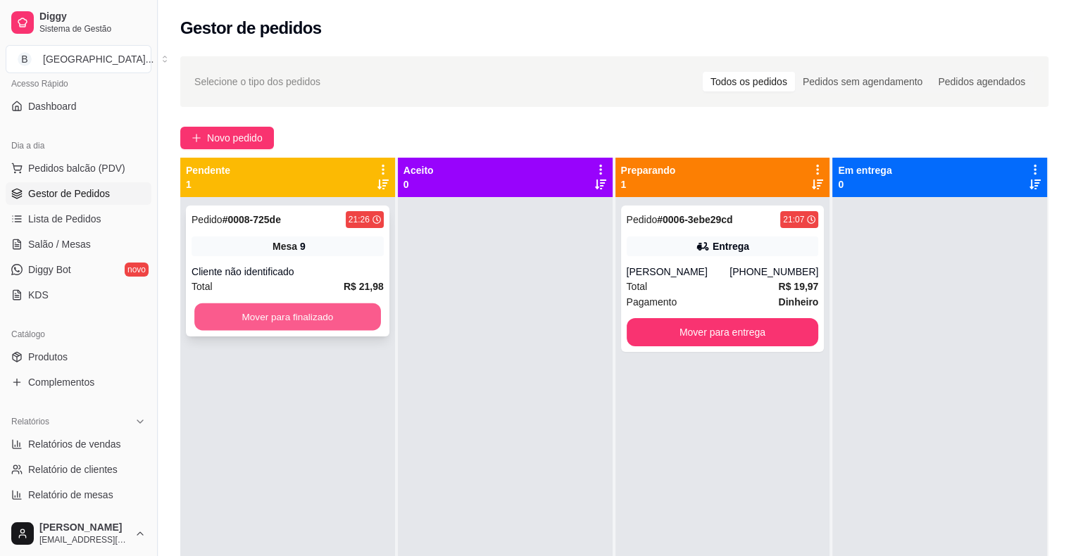
click at [259, 326] on button "Mover para finalizado" at bounding box center [287, 316] width 187 height 27
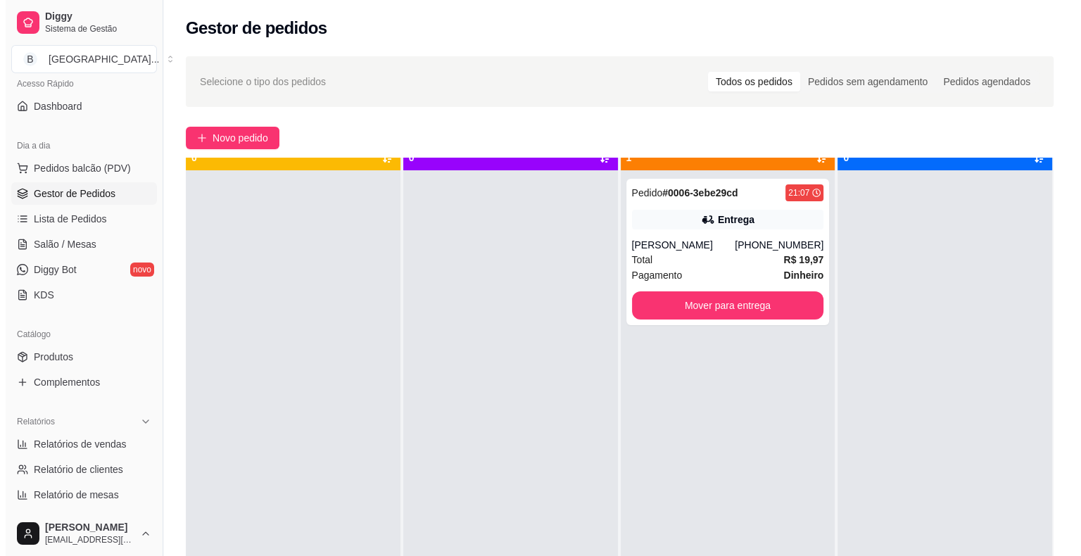
scroll to position [39, 0]
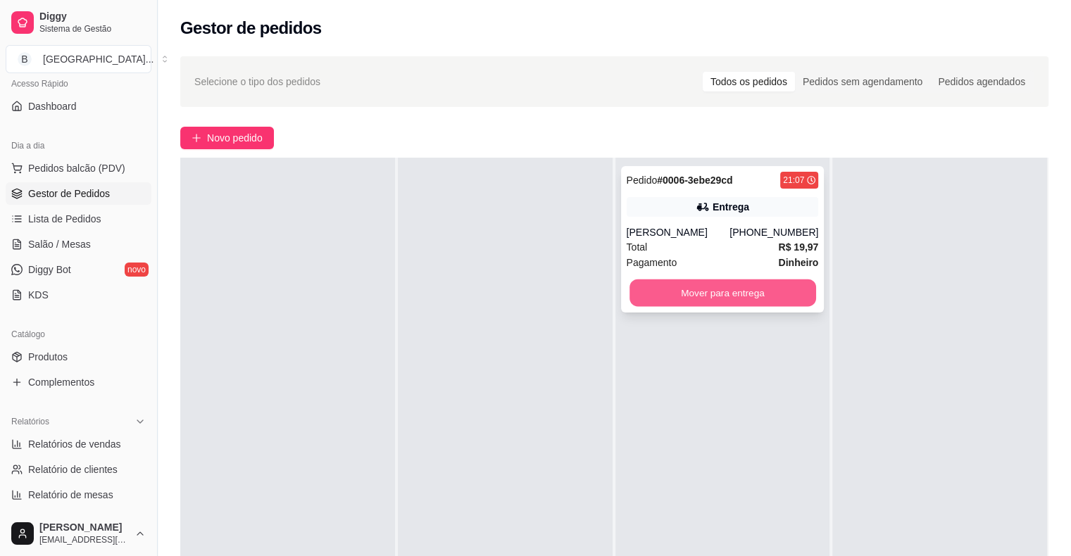
click at [656, 301] on button "Mover para entrega" at bounding box center [722, 292] width 187 height 27
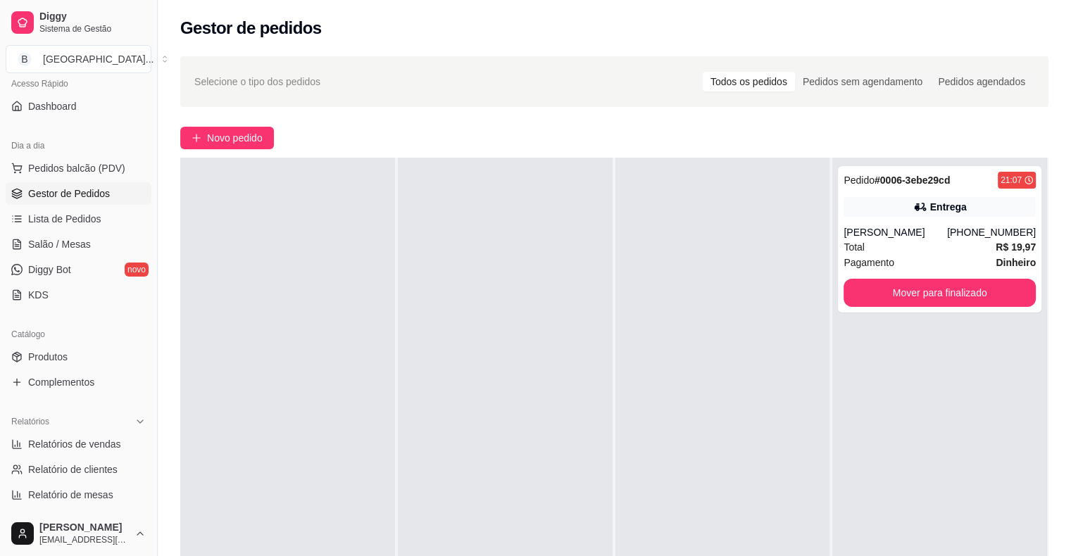
click at [846, 434] on div "Pedido # 0006-3ebe29cd 21:07 Entrega [PERSON_NAME] [PHONE_NUMBER] Total R$ 19,9…" at bounding box center [939, 436] width 215 height 556
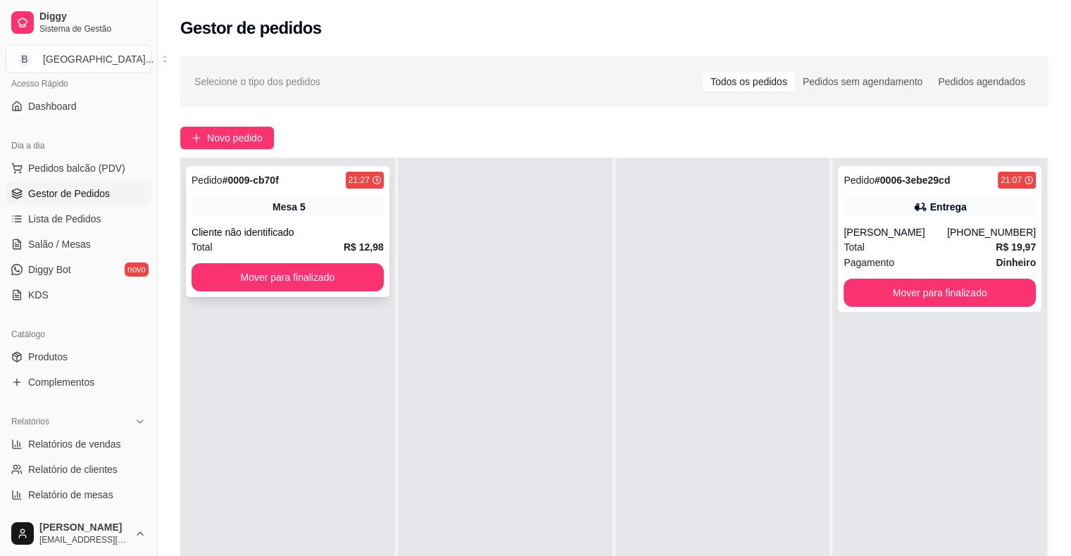
click at [321, 196] on div "Pedido # 0009-cb70f 21:27 Mesa 5 Cliente não identificado Total R$ 12,98 Mover …" at bounding box center [287, 231] width 203 height 131
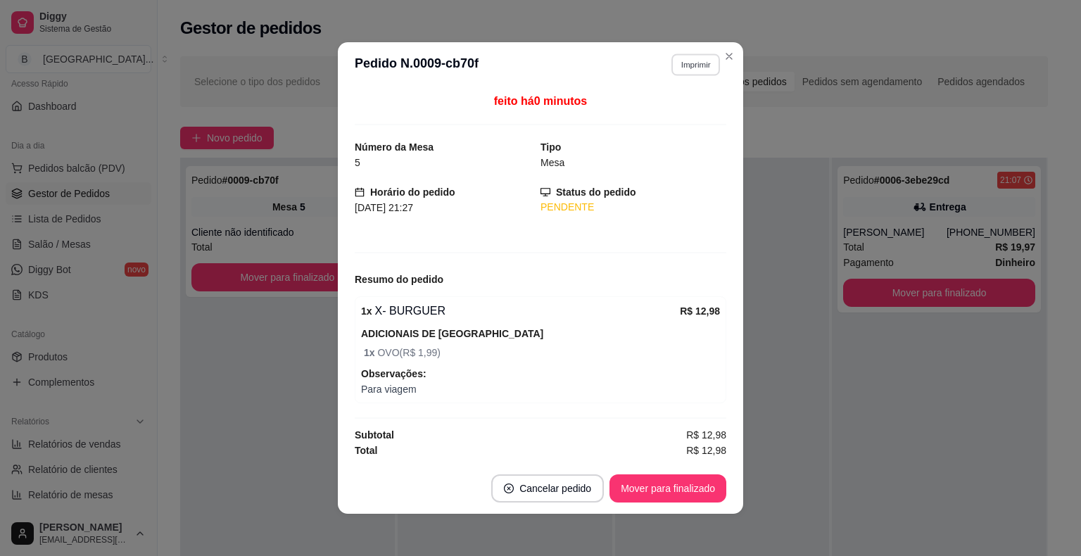
click at [700, 74] on button "Imprimir" at bounding box center [695, 64] width 49 height 22
click at [686, 110] on button "IMPRESSORA" at bounding box center [665, 114] width 102 height 23
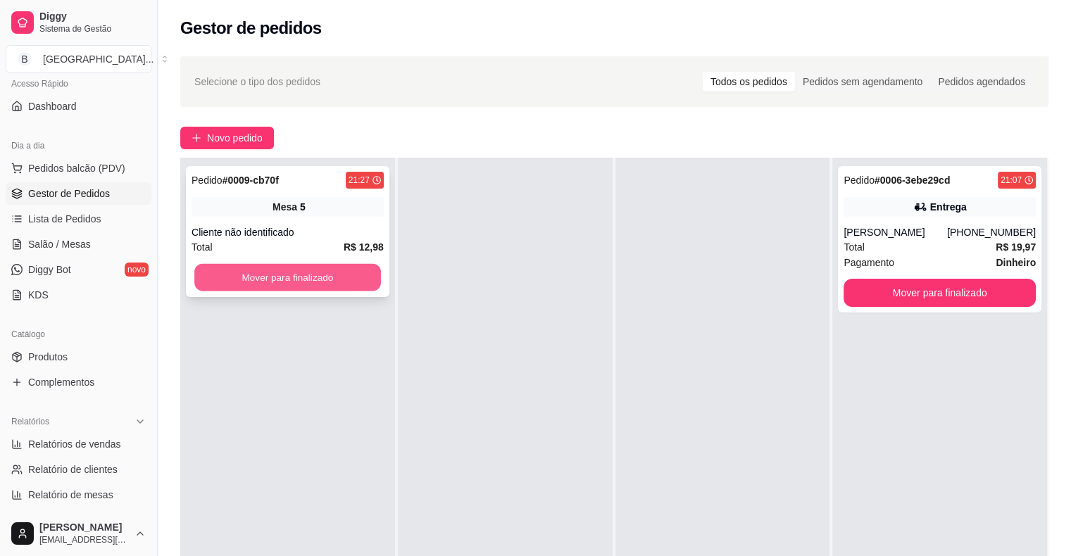
click at [374, 277] on button "Mover para finalizado" at bounding box center [287, 277] width 187 height 27
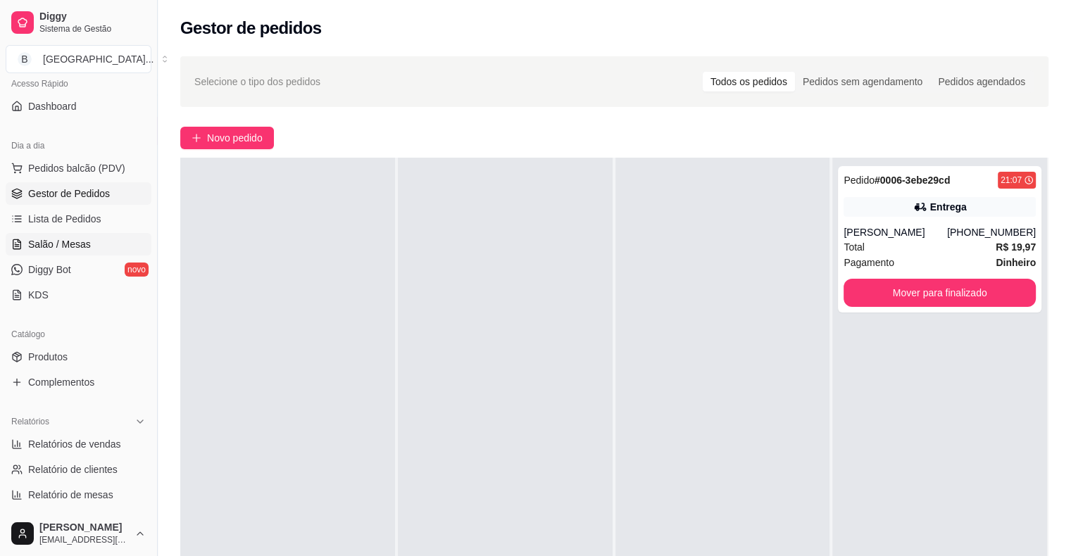
click at [113, 243] on link "Salão / Mesas" at bounding box center [79, 244] width 146 height 23
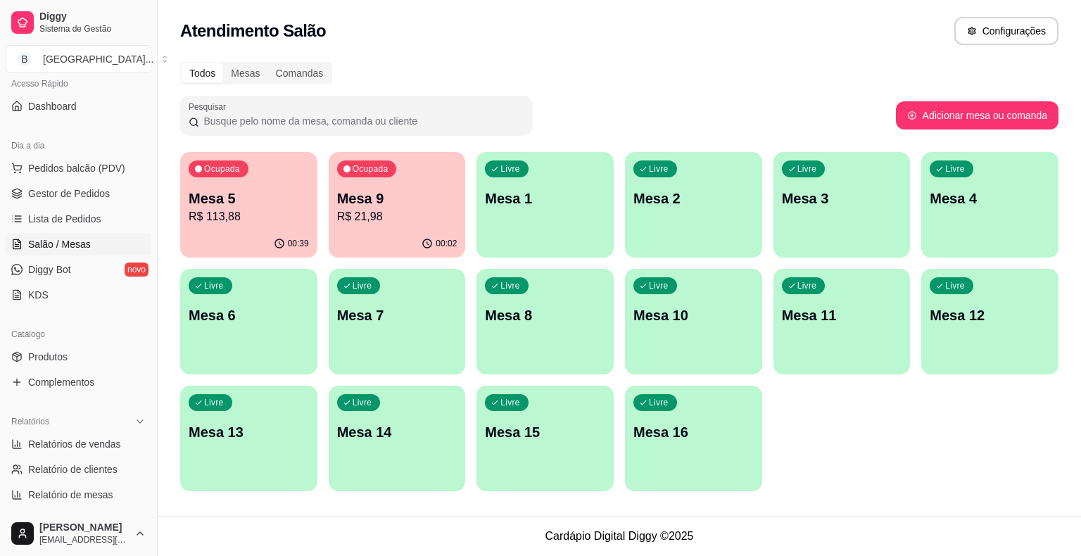
click at [296, 204] on p "Mesa 5" at bounding box center [249, 199] width 120 height 20
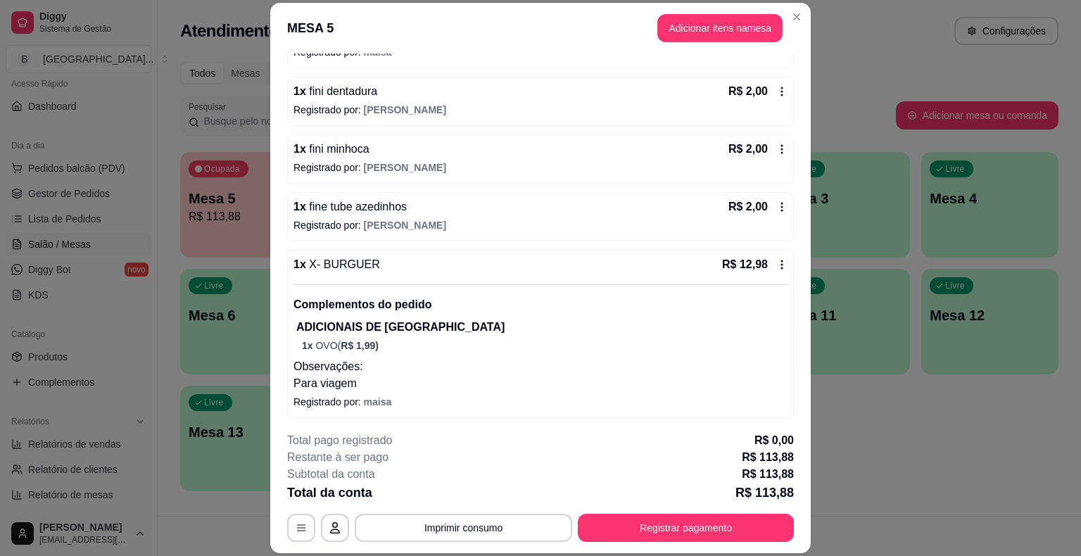
scroll to position [425, 0]
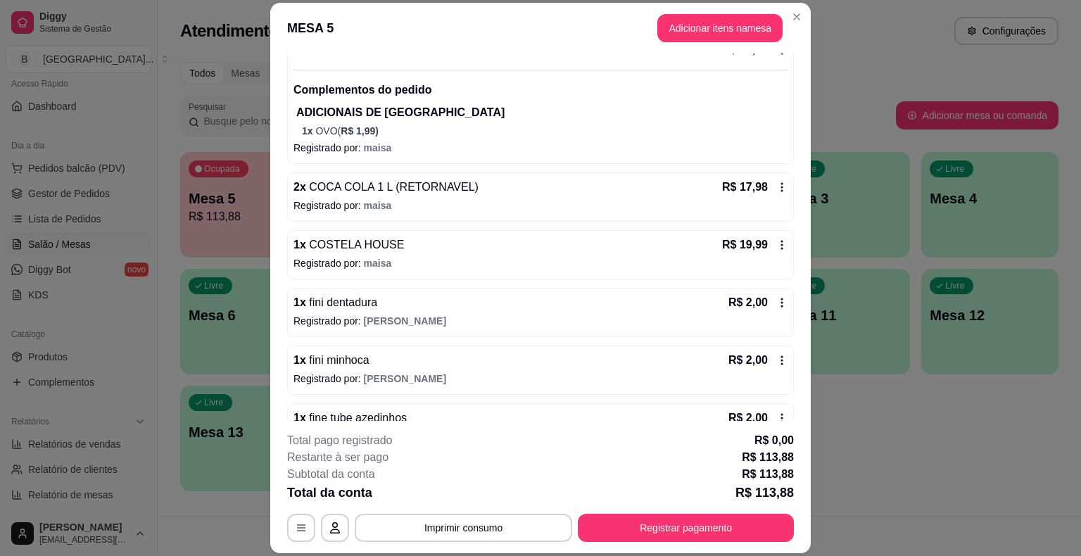
click at [776, 182] on icon at bounding box center [781, 187] width 11 height 11
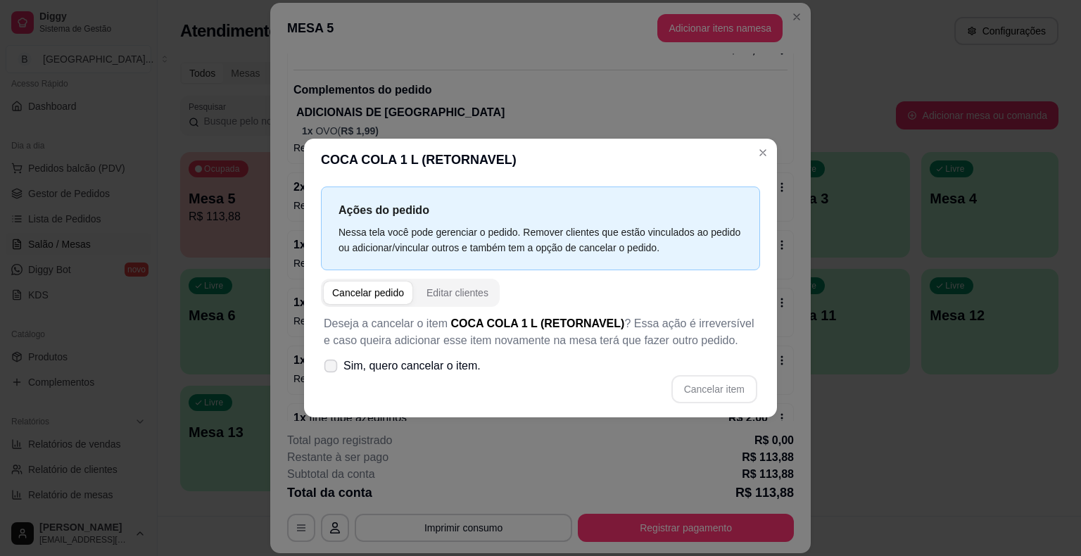
click at [402, 370] on span "Sim, quero cancelar o item." at bounding box center [411, 366] width 137 height 17
click at [332, 370] on input "Sim, quero cancelar o item." at bounding box center [327, 373] width 9 height 9
checkbox input "true"
click at [713, 387] on button "Cancelar item" at bounding box center [714, 389] width 84 height 27
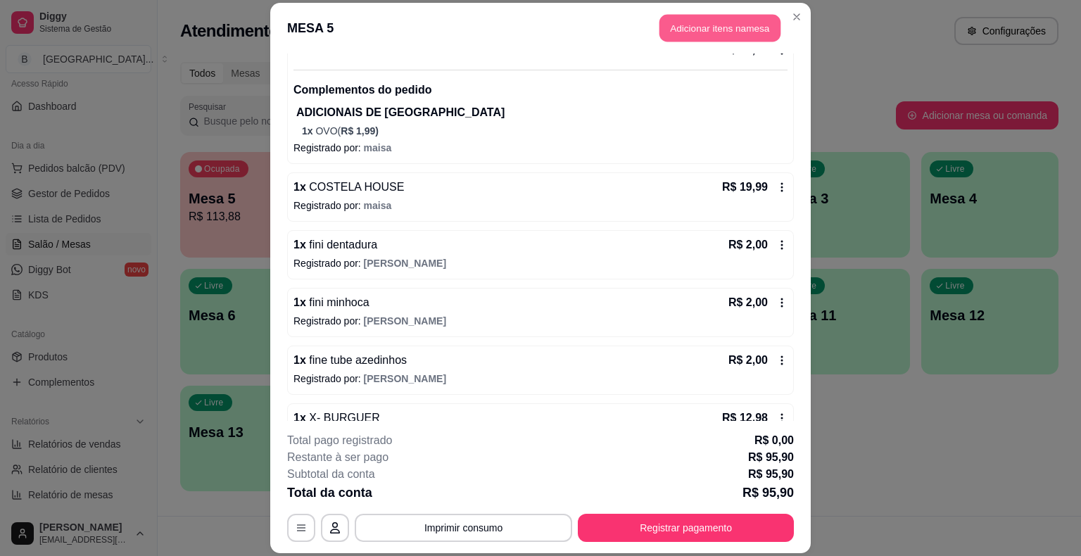
click at [715, 30] on button "Adicionar itens na mesa" at bounding box center [720, 28] width 121 height 27
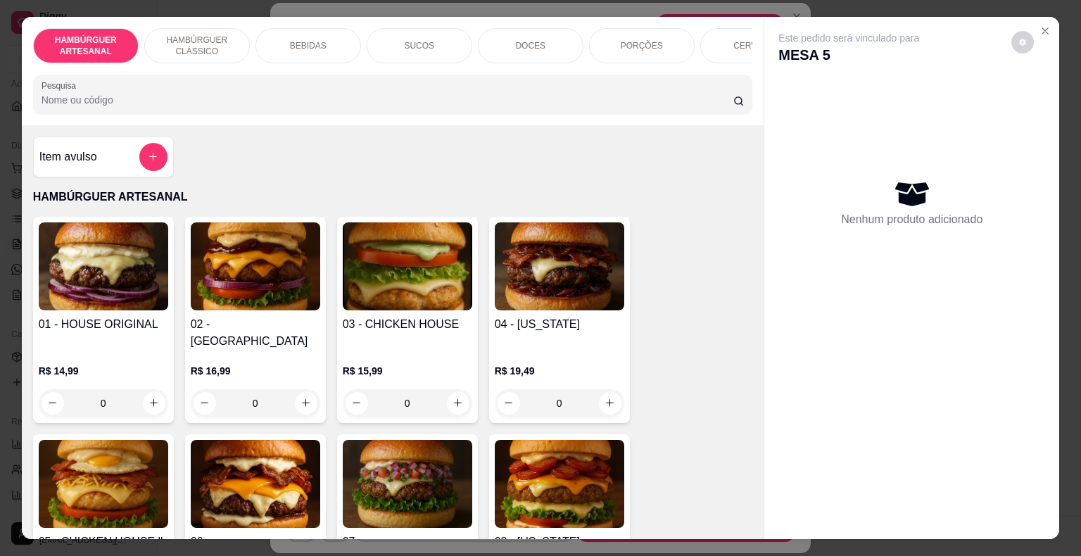
click at [324, 38] on div "BEBIDAS" at bounding box center [309, 45] width 106 height 35
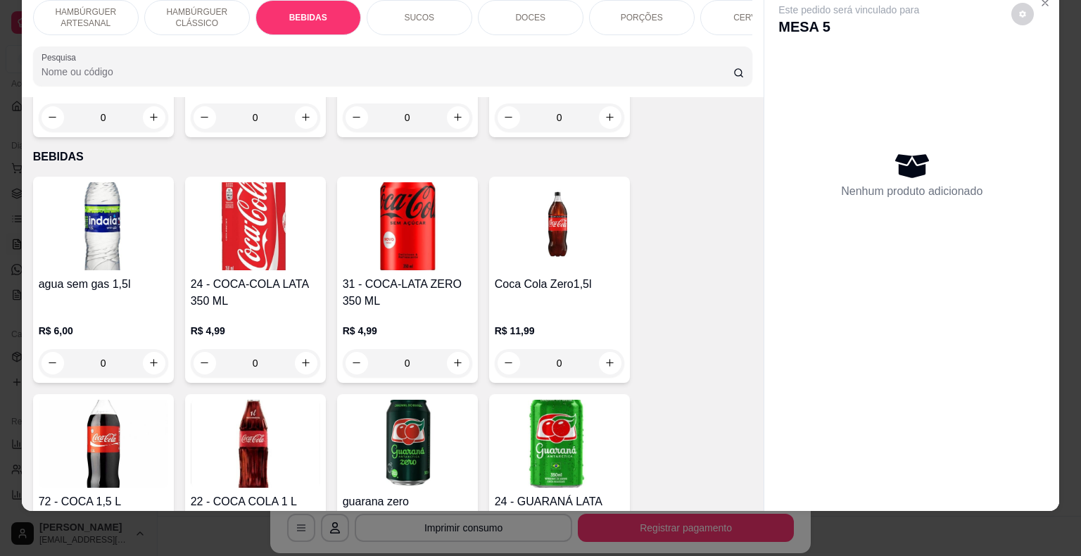
scroll to position [1263, 0]
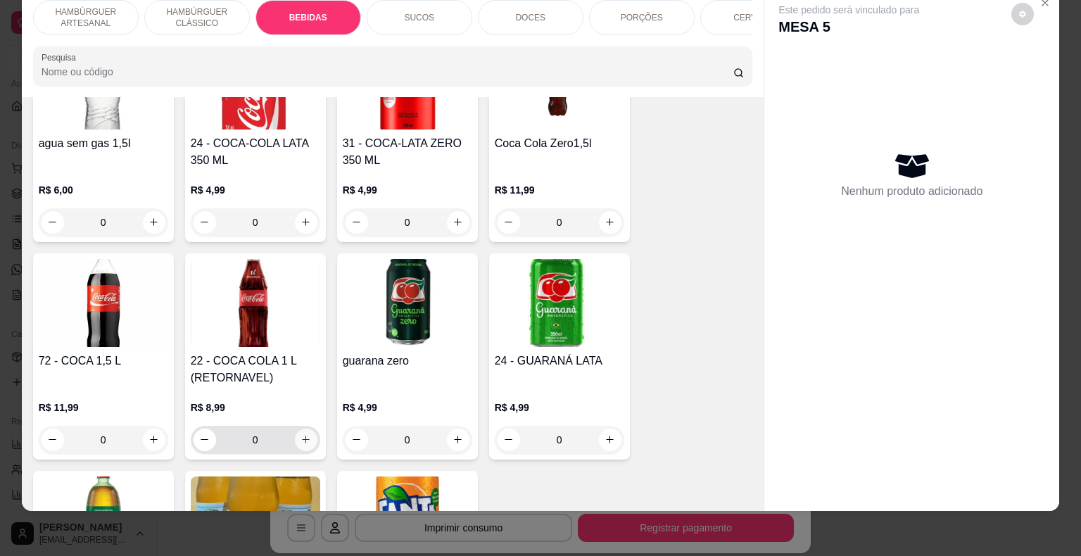
click at [295, 429] on button "increase-product-quantity" at bounding box center [306, 440] width 23 height 23
type input "1"
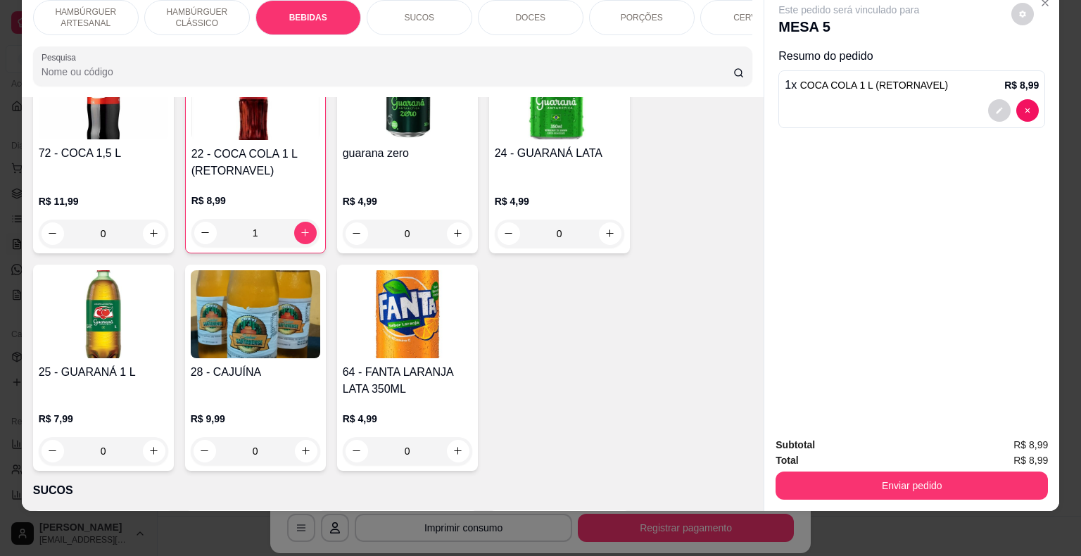
scroll to position [1474, 0]
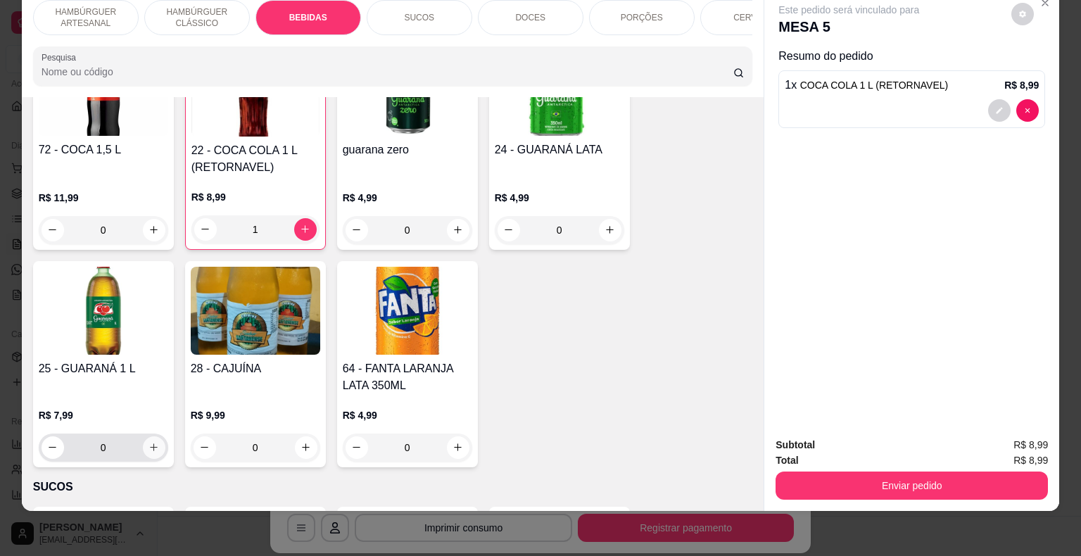
click at [143, 436] on button "increase-product-quantity" at bounding box center [154, 447] width 23 height 23
type input "1"
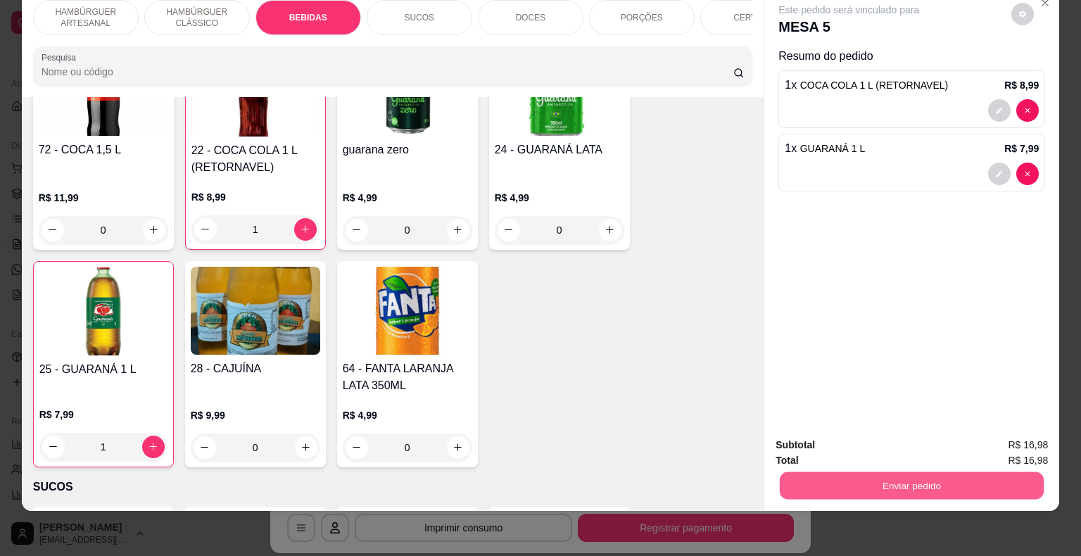
click at [780, 480] on button "Enviar pedido" at bounding box center [912, 485] width 264 height 27
click at [794, 443] on button "Não registrar e enviar pedido" at bounding box center [865, 440] width 146 height 27
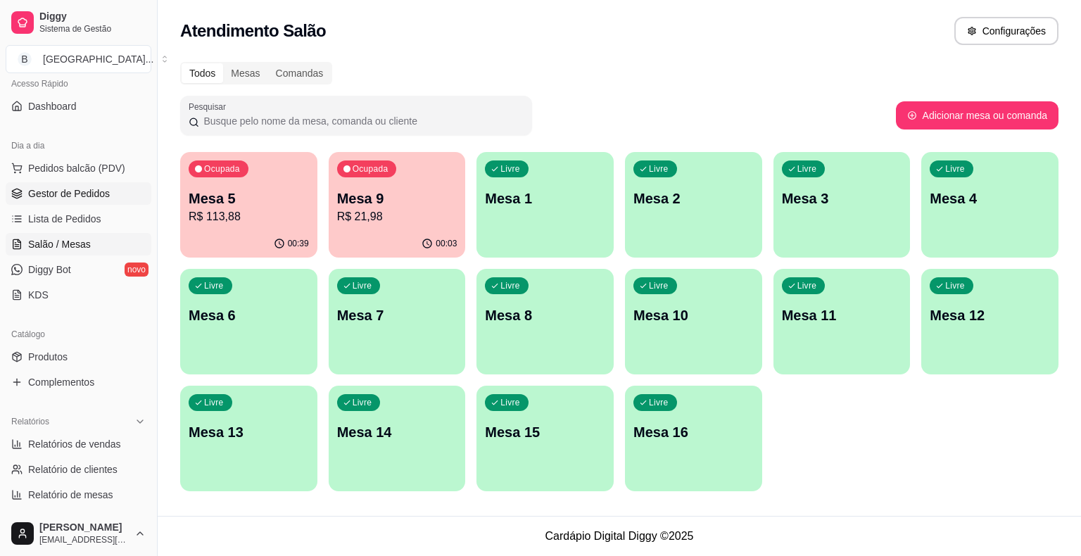
click at [94, 187] on span "Gestor de Pedidos" at bounding box center [69, 194] width 82 height 14
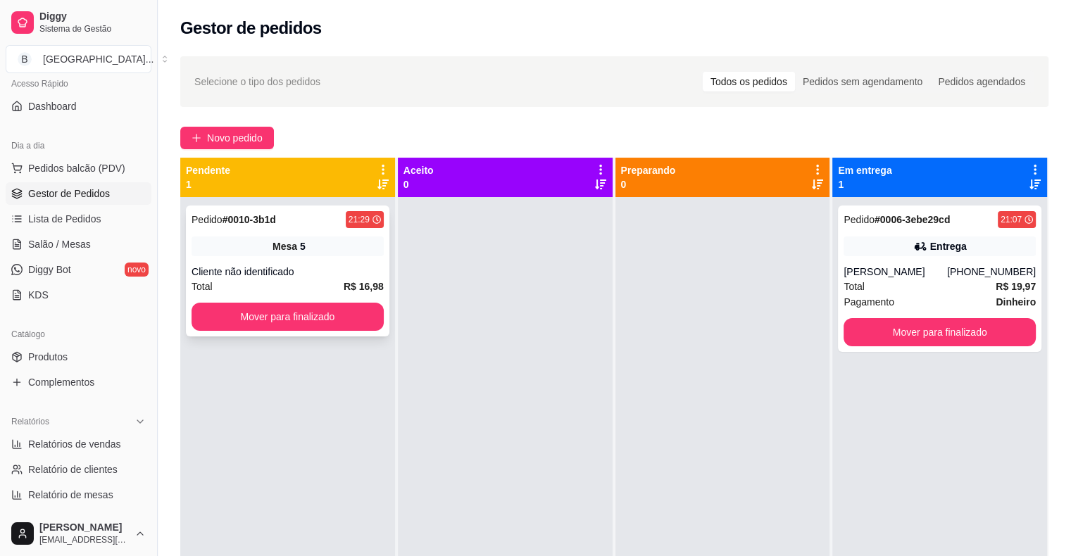
click at [355, 266] on div "Cliente não identificado" at bounding box center [287, 272] width 192 height 14
click at [328, 315] on button "Mover para finalizado" at bounding box center [287, 317] width 192 height 28
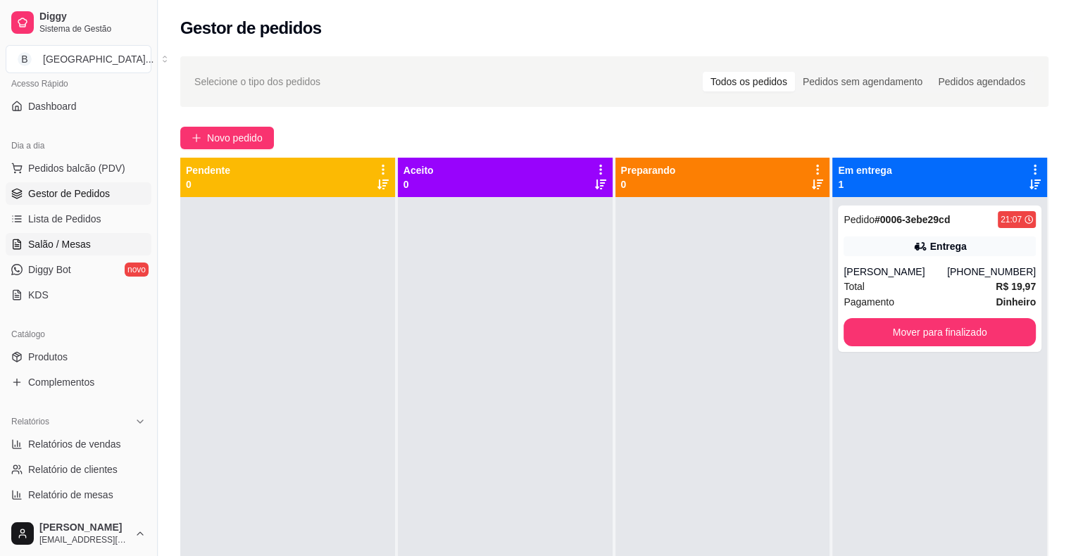
click at [101, 234] on link "Salão / Mesas" at bounding box center [79, 244] width 146 height 23
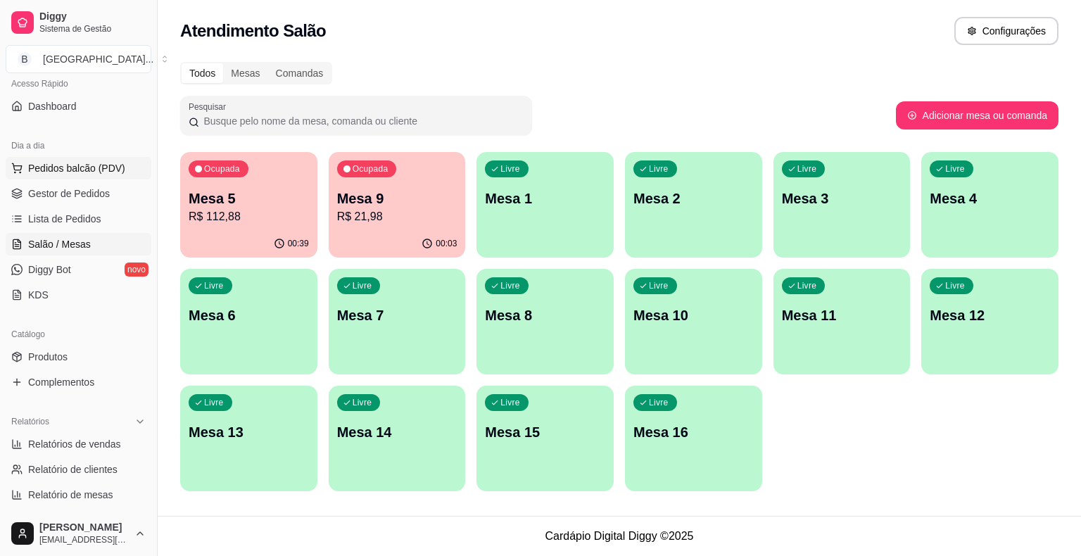
click at [27, 161] on button "Pedidos balcão (PDV)" at bounding box center [79, 168] width 146 height 23
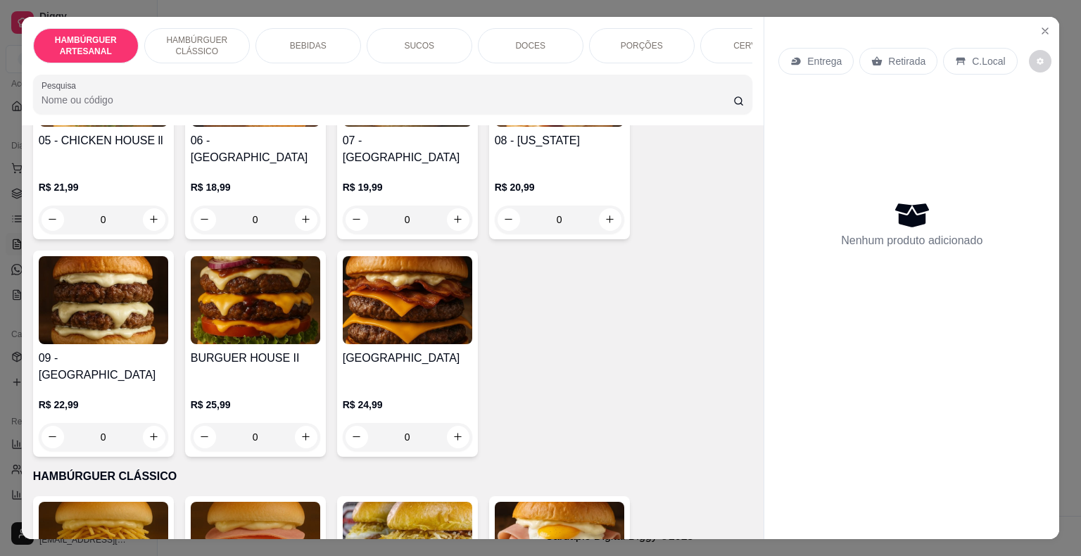
scroll to position [774, 0]
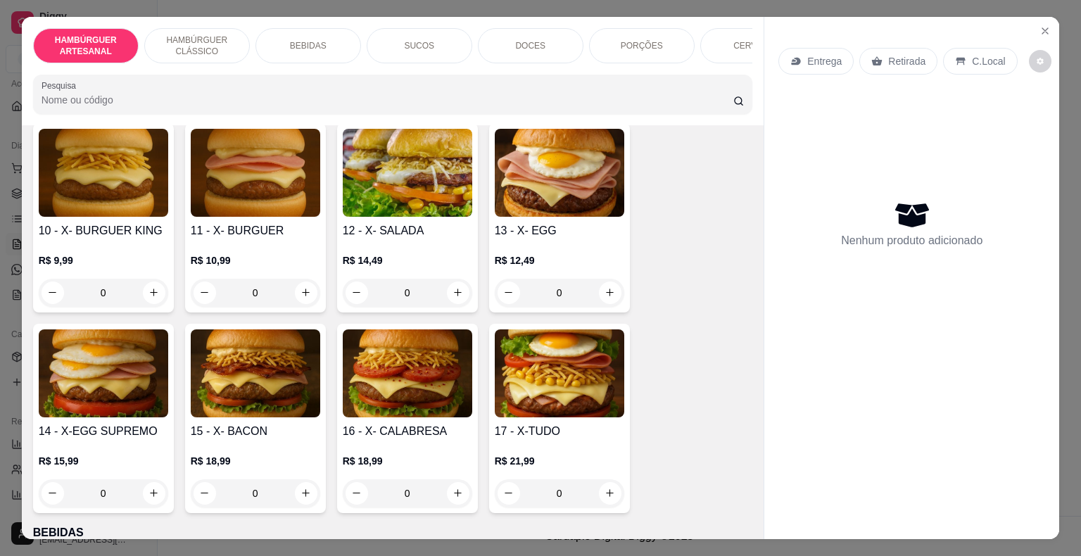
click at [145, 279] on div "0" at bounding box center [104, 293] width 130 height 28
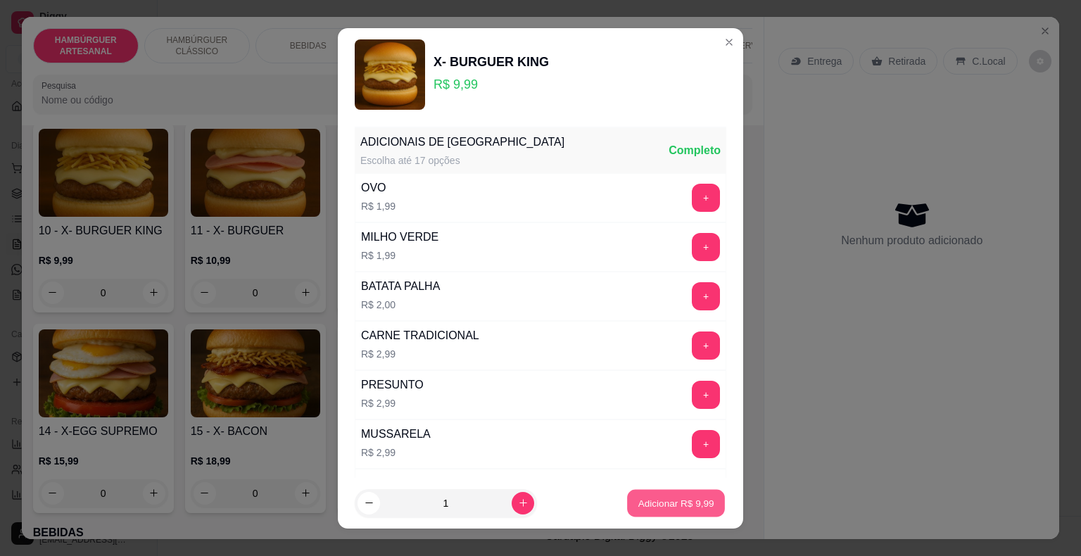
click at [638, 500] on p "Adicionar R$ 9,99" at bounding box center [676, 502] width 76 height 13
type input "1"
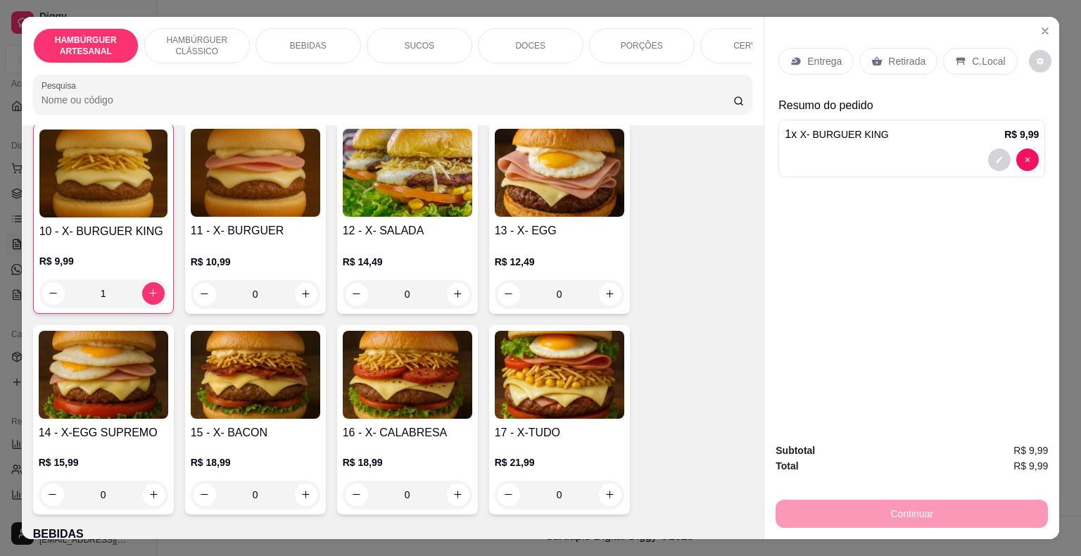
click at [900, 57] on p "Retirada" at bounding box center [906, 61] width 37 height 14
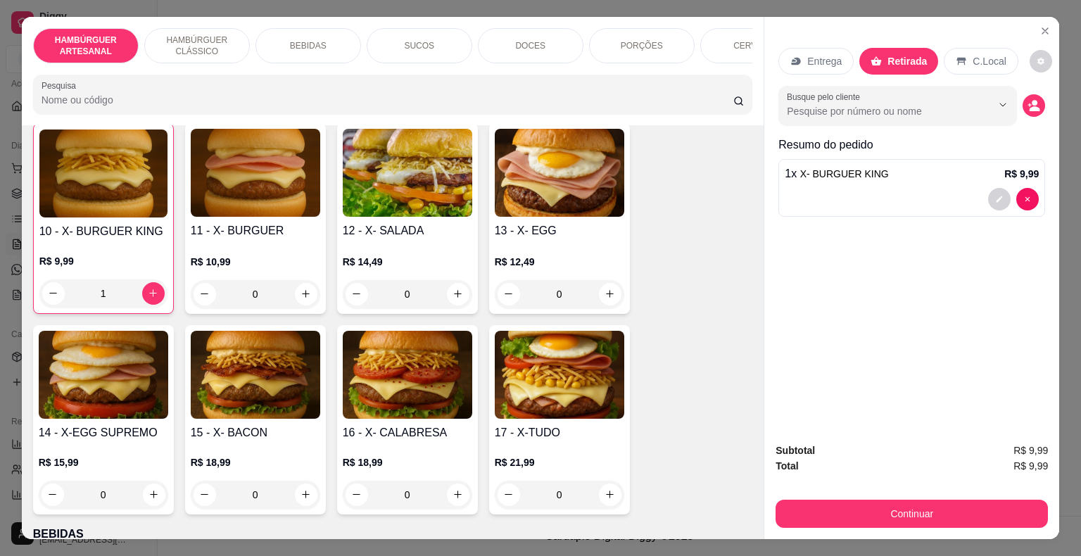
click at [835, 120] on div "Entrega Retirada C.Local Busque pelo cliente Resumo do pedido 1 x X- BURGUER KI…" at bounding box center [911, 130] width 267 height 186
click at [972, 101] on button "Show suggestions" at bounding box center [983, 105] width 23 height 23
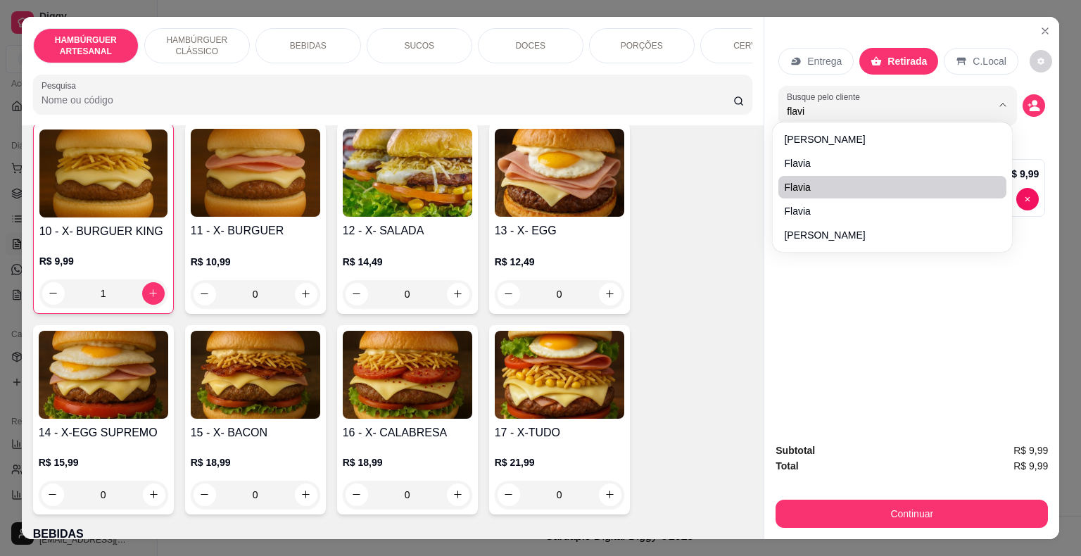
type input "flavi"
click at [976, 198] on ul "[PERSON_NAME]" at bounding box center [891, 187] width 227 height 118
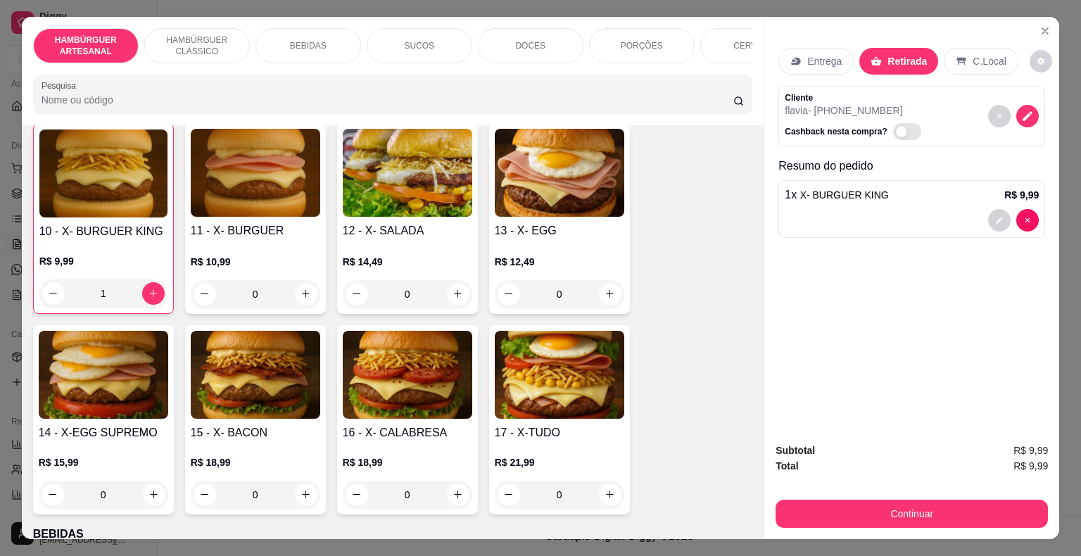
click at [961, 106] on div "Cliente flavia - [PHONE_NUMBER] Cashback nesta compra?" at bounding box center [911, 116] width 267 height 61
click at [1027, 105] on button "decrease-product-quantity" at bounding box center [1027, 116] width 23 height 23
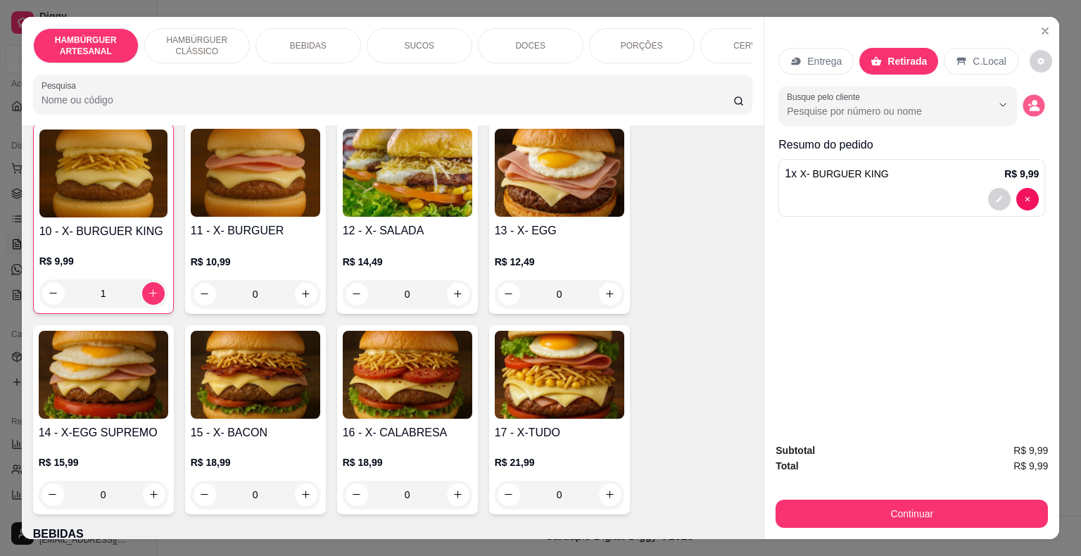
click at [1039, 101] on button "decrease-product-quantity" at bounding box center [1034, 105] width 22 height 22
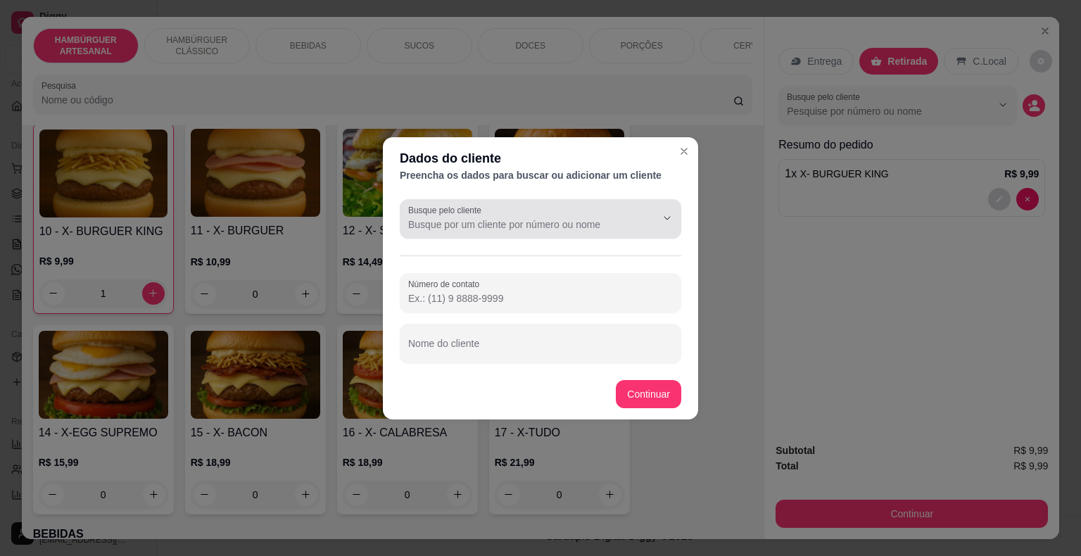
click at [531, 226] on input "Busque pelo cliente" at bounding box center [520, 224] width 225 height 14
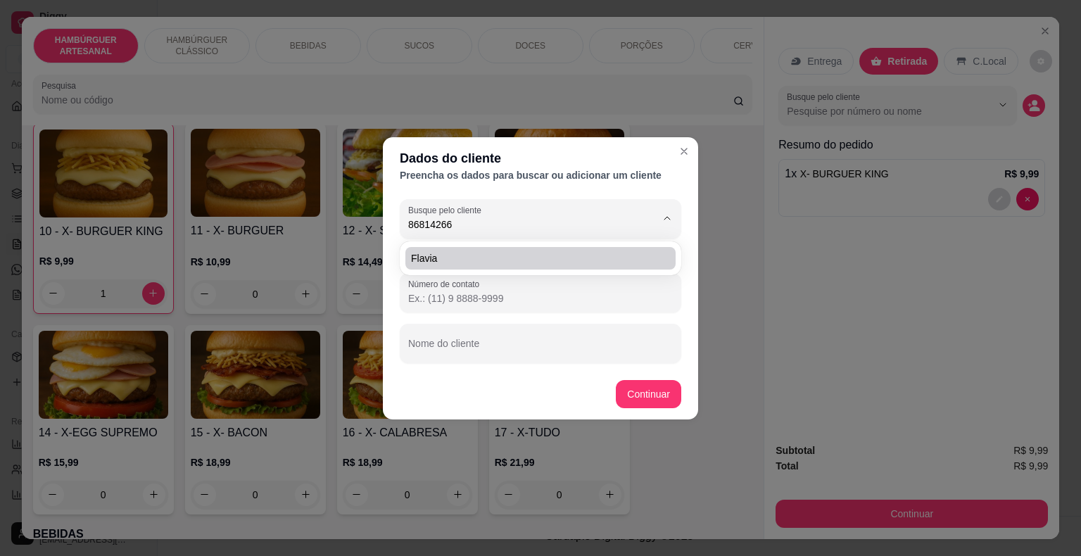
click at [467, 258] on span "flavia" at bounding box center [533, 258] width 245 height 14
type input "flavia"
type input "[PHONE_NUMBER]"
type input "flavia"
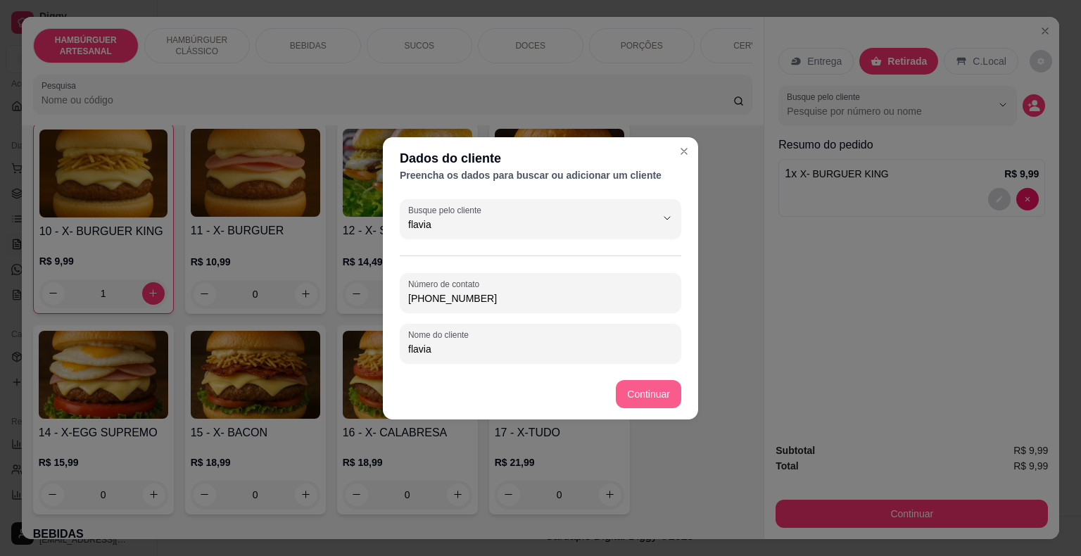
type input "flavia"
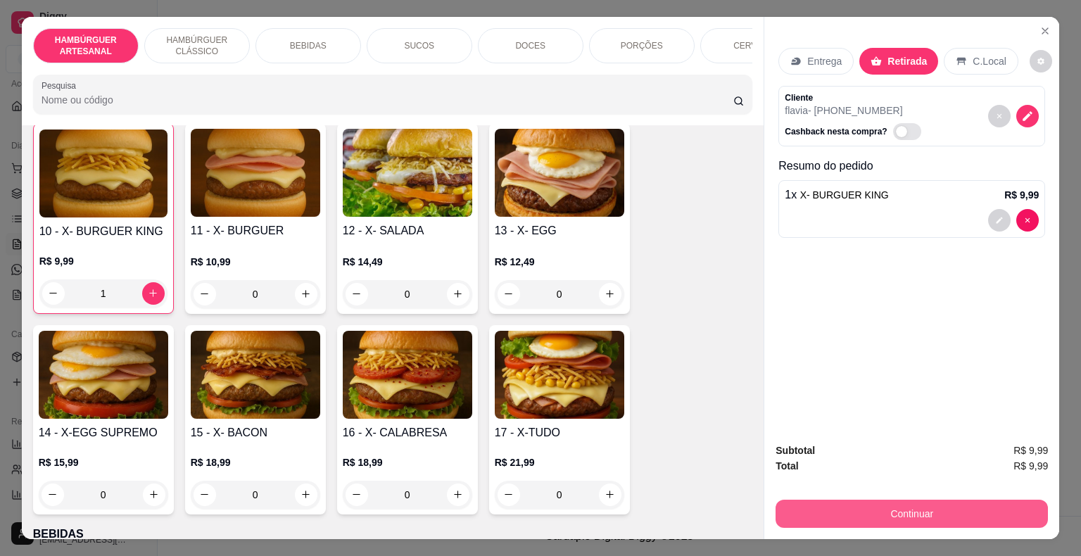
click at [802, 507] on button "Continuar" at bounding box center [912, 514] width 272 height 28
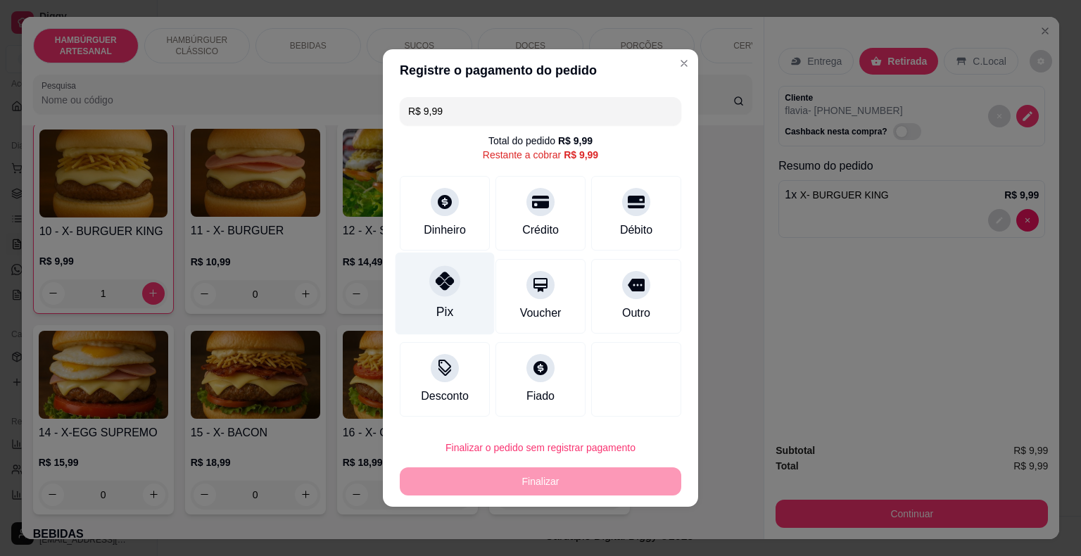
click at [433, 317] on div "Pix" at bounding box center [445, 294] width 99 height 82
type input "R$ 0,00"
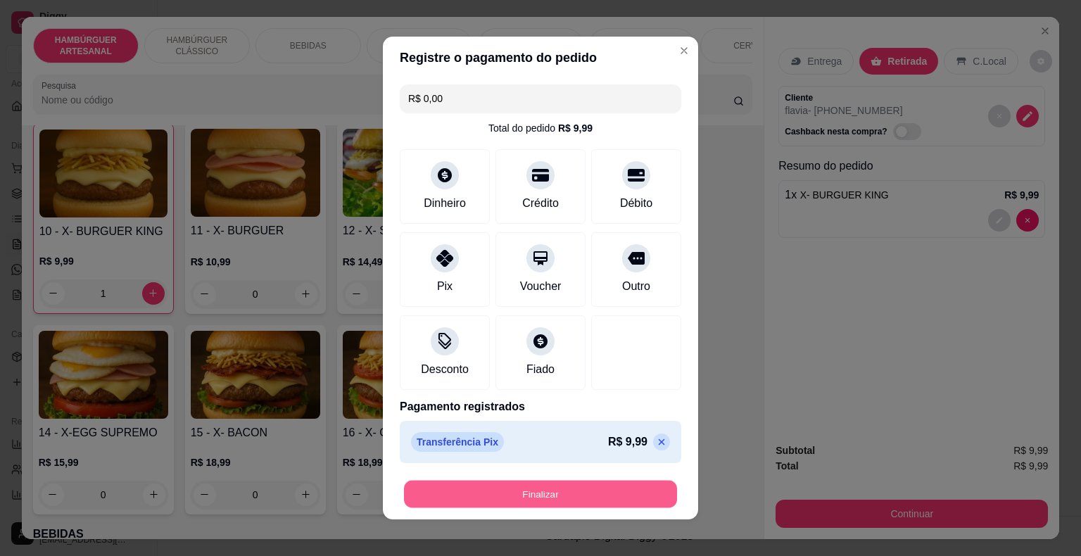
click at [552, 495] on button "Finalizar" at bounding box center [540, 494] width 273 height 27
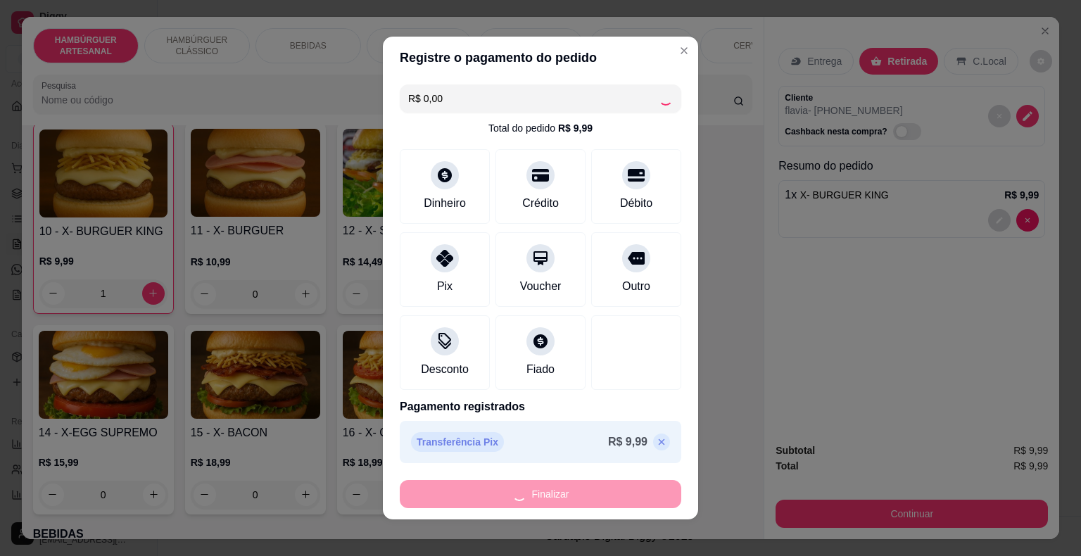
type input "0"
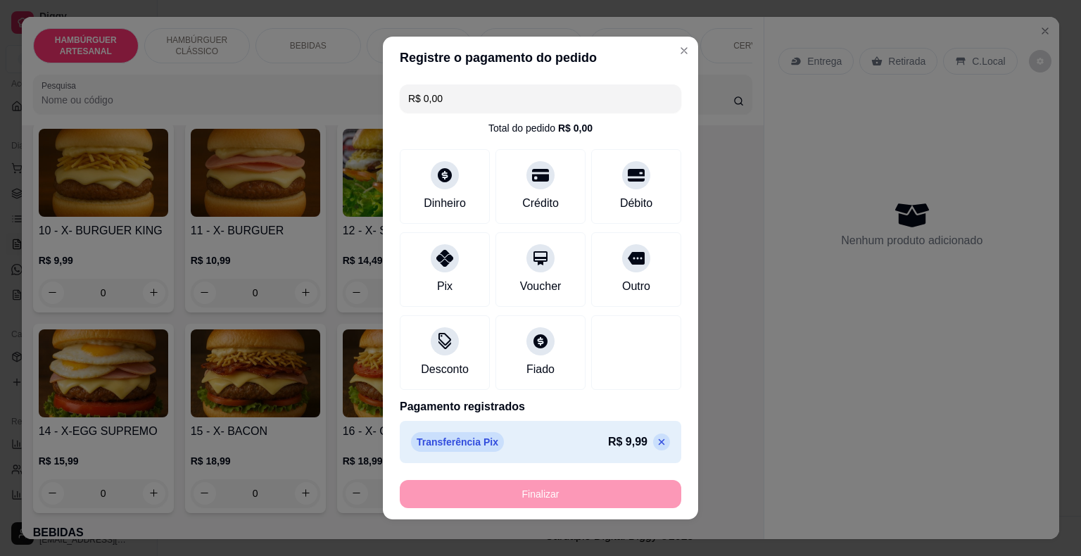
type input "-R$ 9,99"
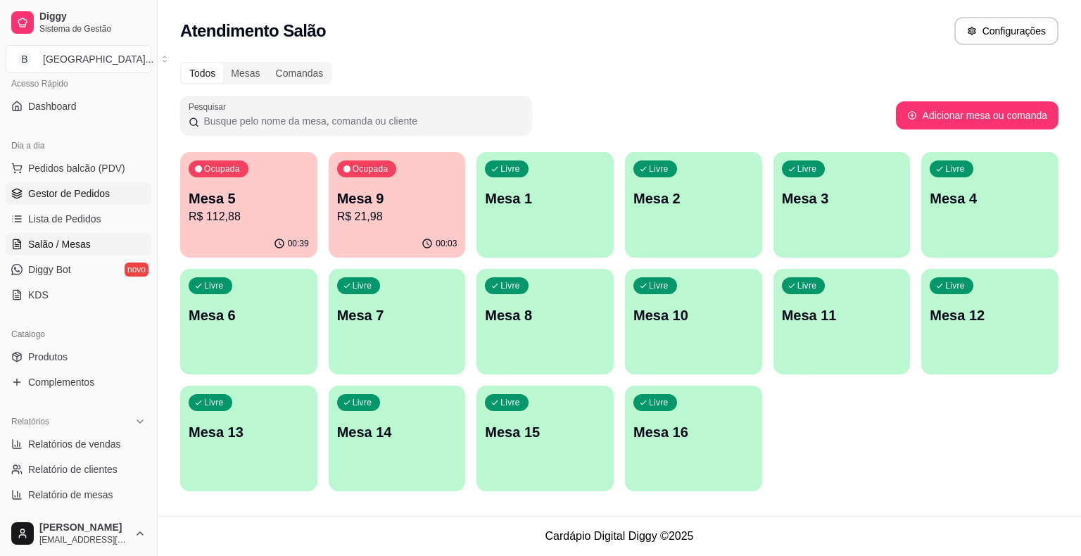
click at [79, 198] on span "Gestor de Pedidos" at bounding box center [69, 194] width 82 height 14
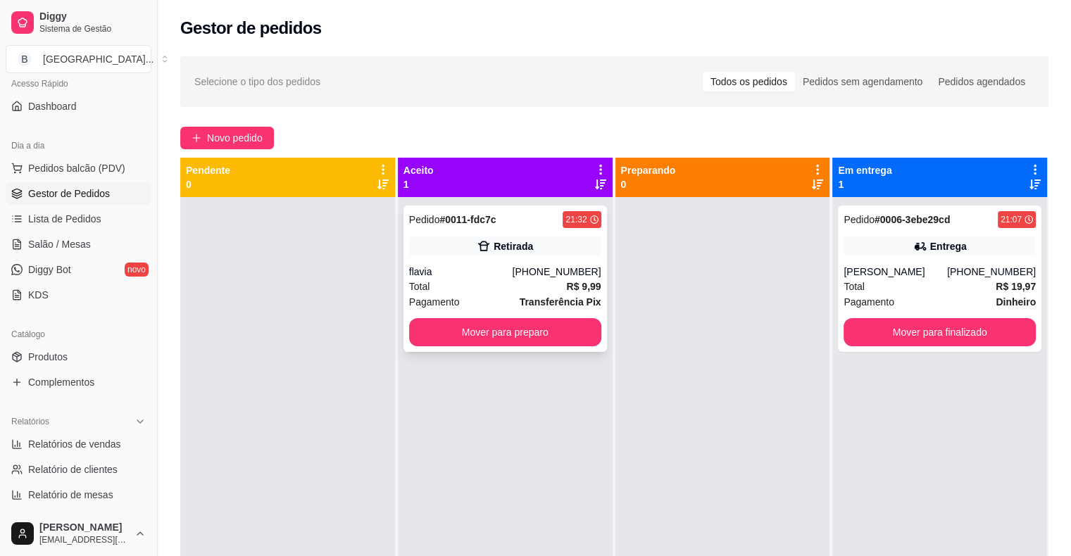
click at [536, 238] on div "Retirada" at bounding box center [505, 246] width 192 height 20
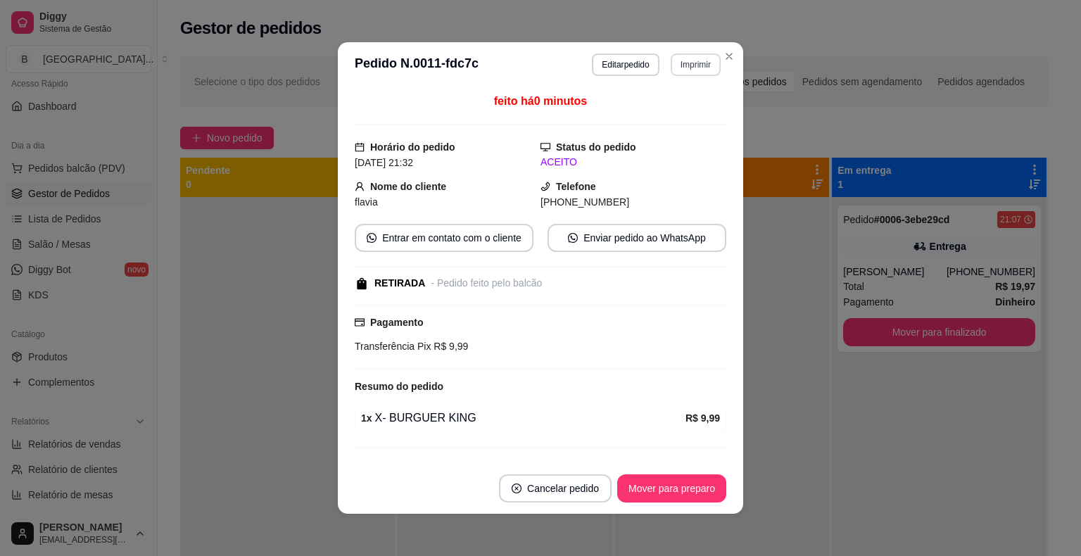
click at [684, 66] on button "Imprimir" at bounding box center [696, 64] width 50 height 23
click at [680, 117] on button "IMPRESSORA" at bounding box center [665, 114] width 99 height 22
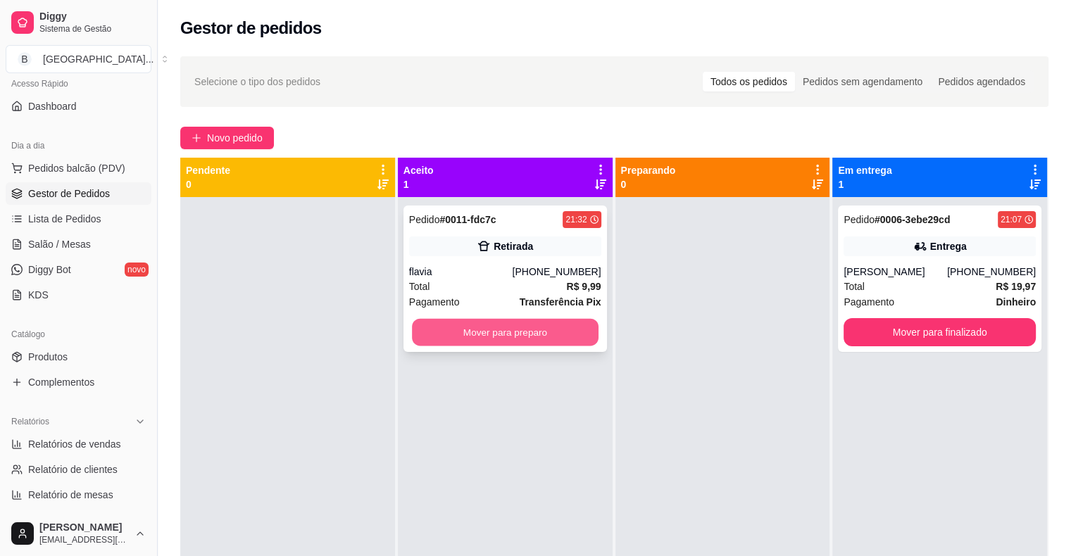
click at [517, 330] on button "Mover para preparo" at bounding box center [505, 332] width 187 height 27
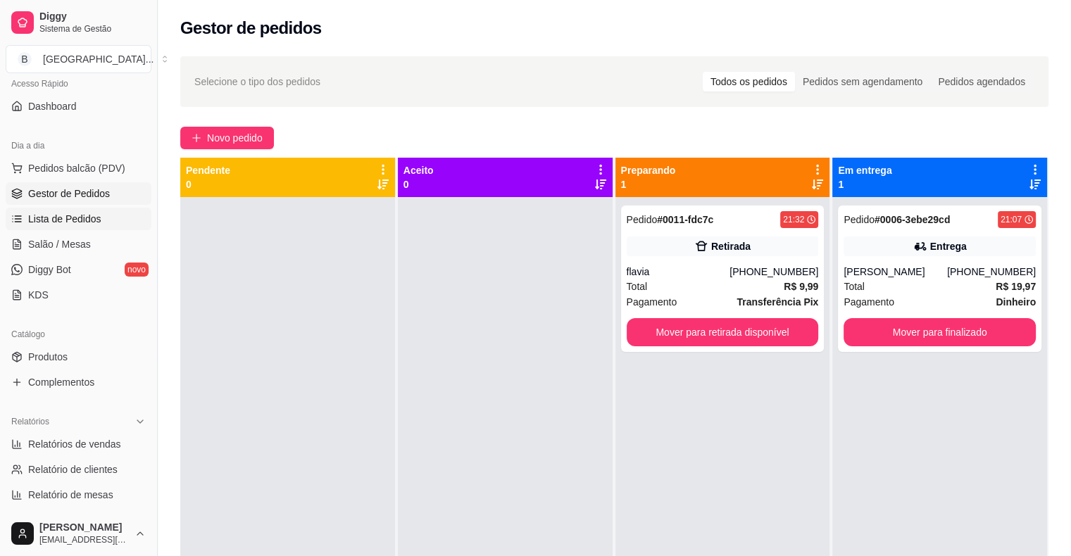
click at [79, 212] on span "Lista de Pedidos" at bounding box center [64, 219] width 73 height 14
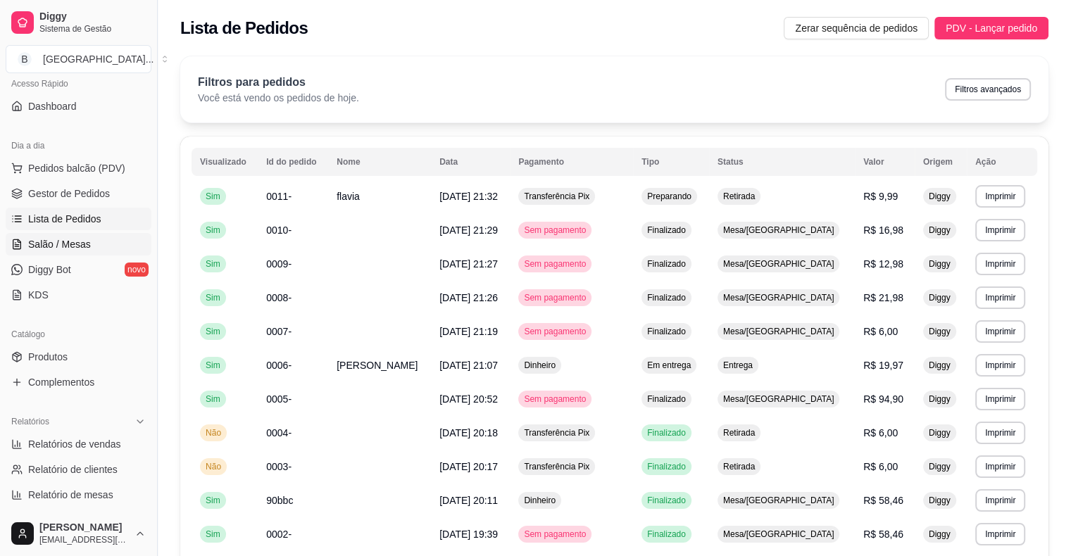
click at [65, 255] on link "Salão / Mesas" at bounding box center [79, 244] width 146 height 23
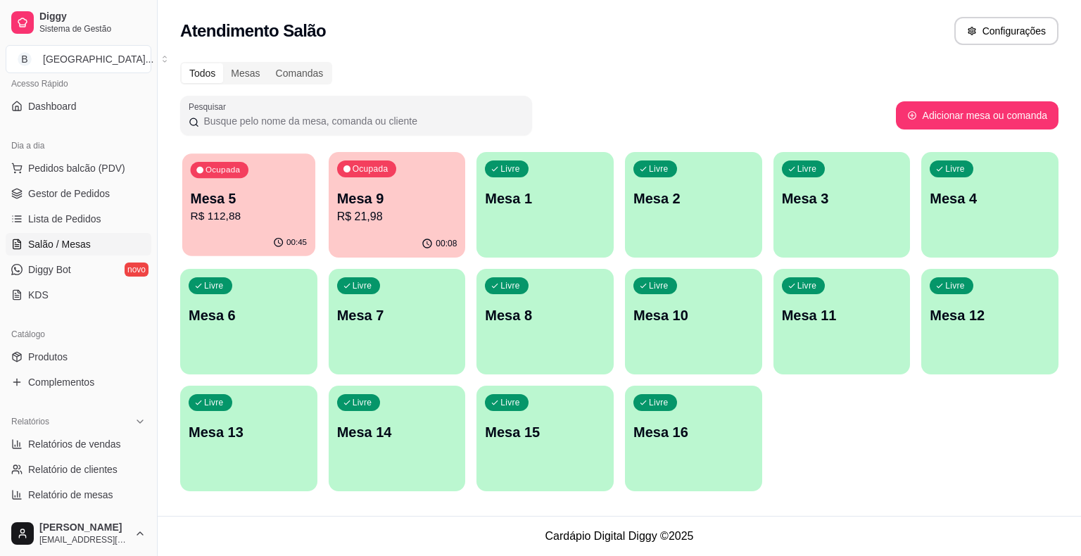
click at [284, 218] on p "R$ 112,88" at bounding box center [249, 216] width 117 height 16
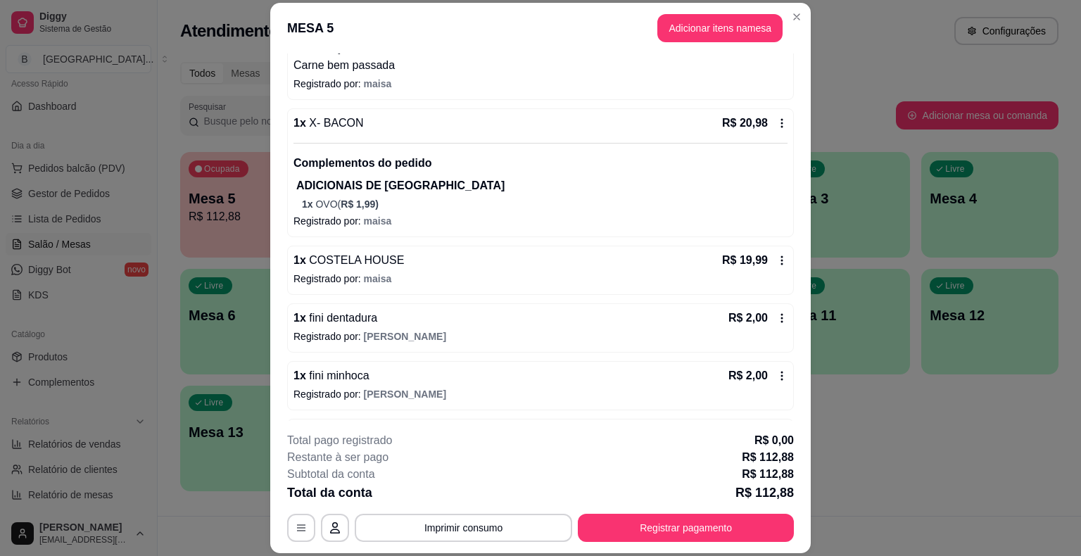
scroll to position [633, 0]
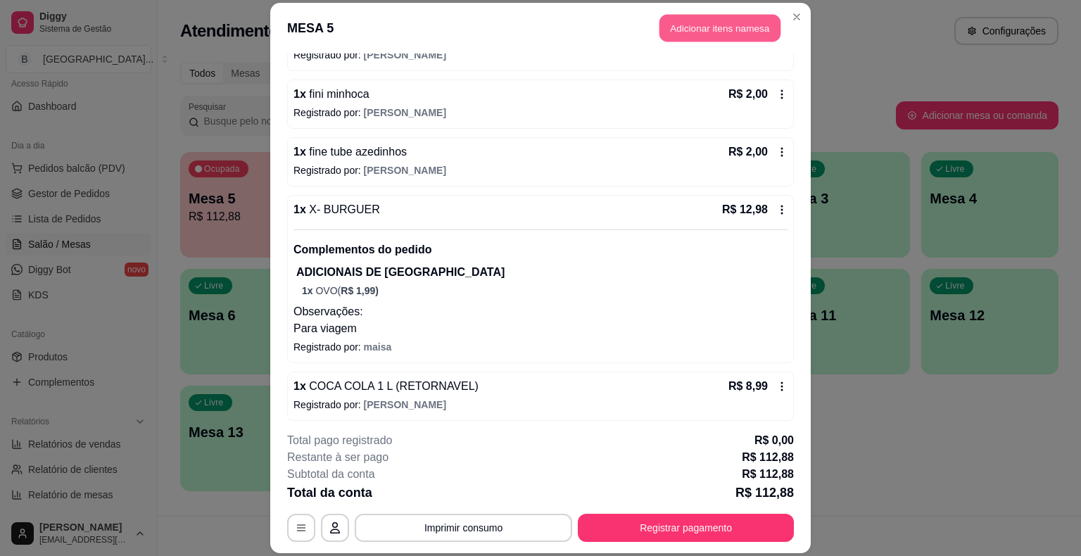
click at [709, 30] on button "Adicionar itens na mesa" at bounding box center [720, 28] width 121 height 27
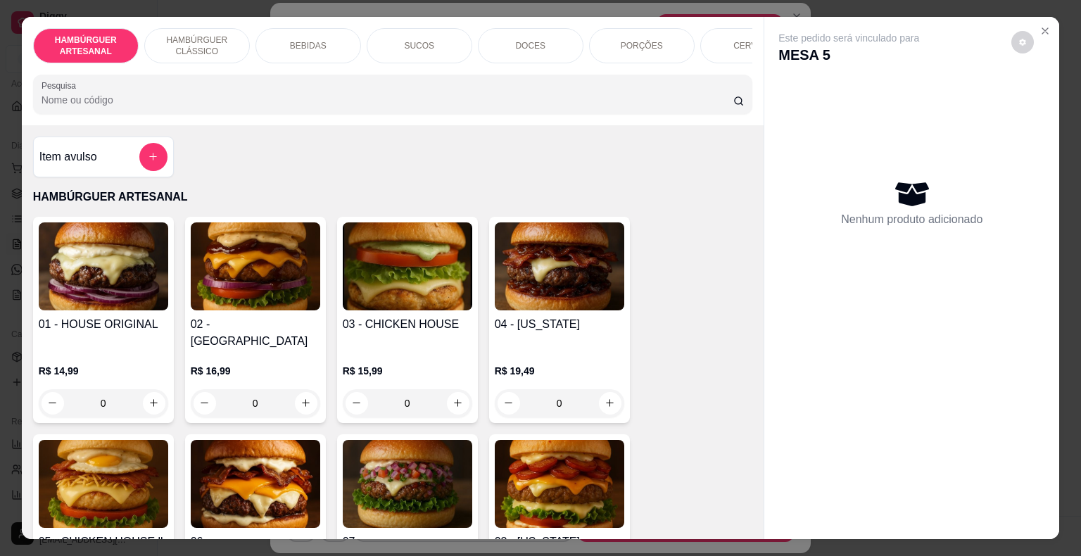
click at [541, 31] on div "DOCES" at bounding box center [531, 45] width 106 height 35
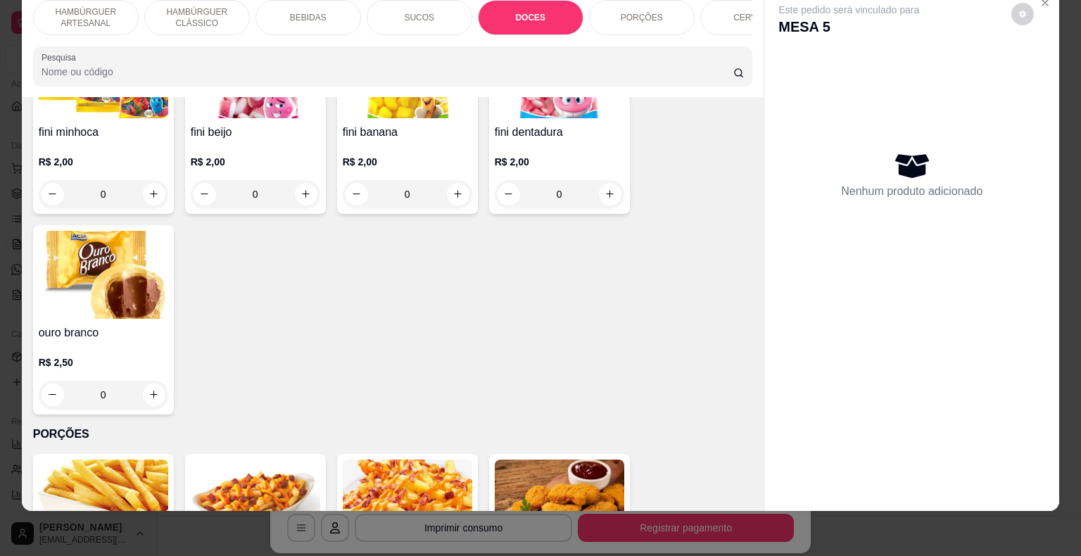
scroll to position [2531, 0]
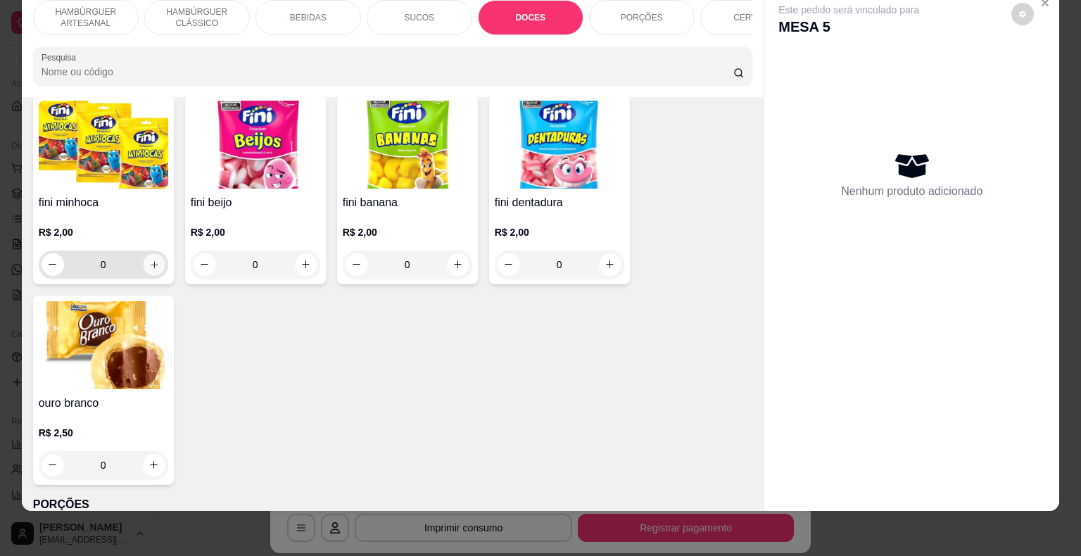
click at [149, 259] on icon "increase-product-quantity" at bounding box center [154, 264] width 11 height 11
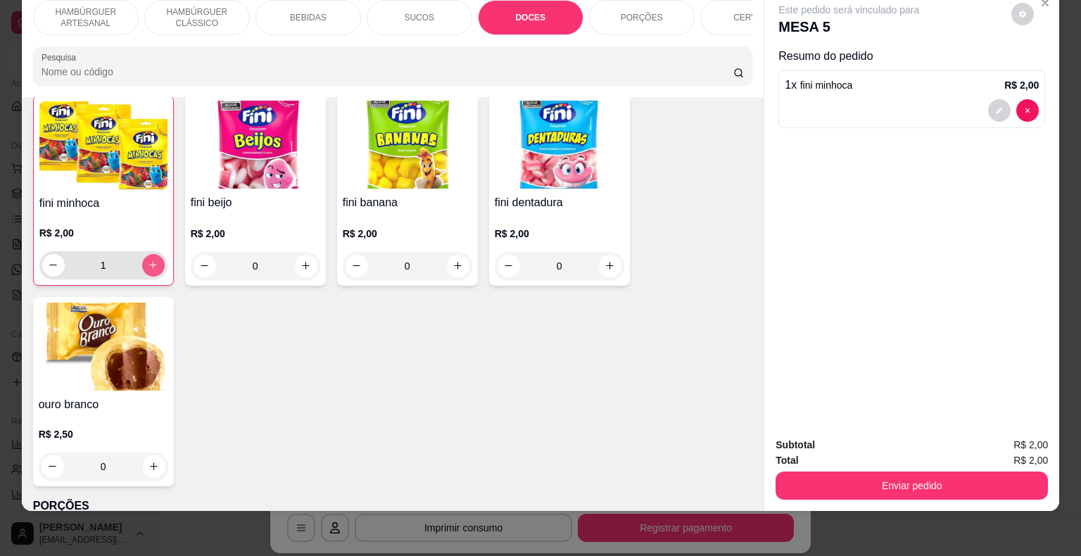
click at [149, 260] on icon "increase-product-quantity" at bounding box center [153, 265] width 11 height 11
type input "2"
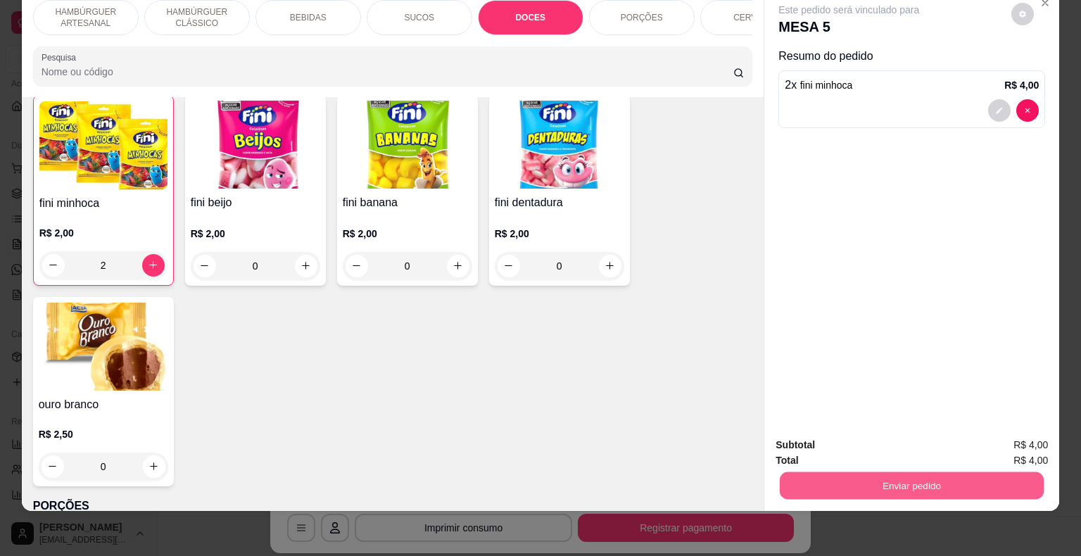
click at [896, 472] on button "Enviar pedido" at bounding box center [912, 485] width 264 height 27
click at [871, 449] on button "Não registrar e enviar pedido" at bounding box center [865, 440] width 142 height 26
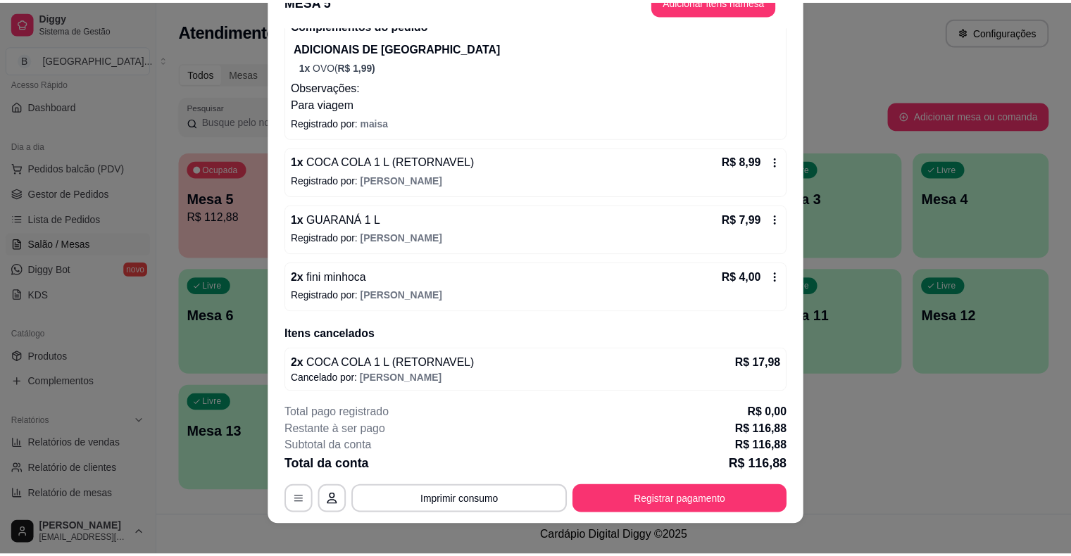
scroll to position [42, 0]
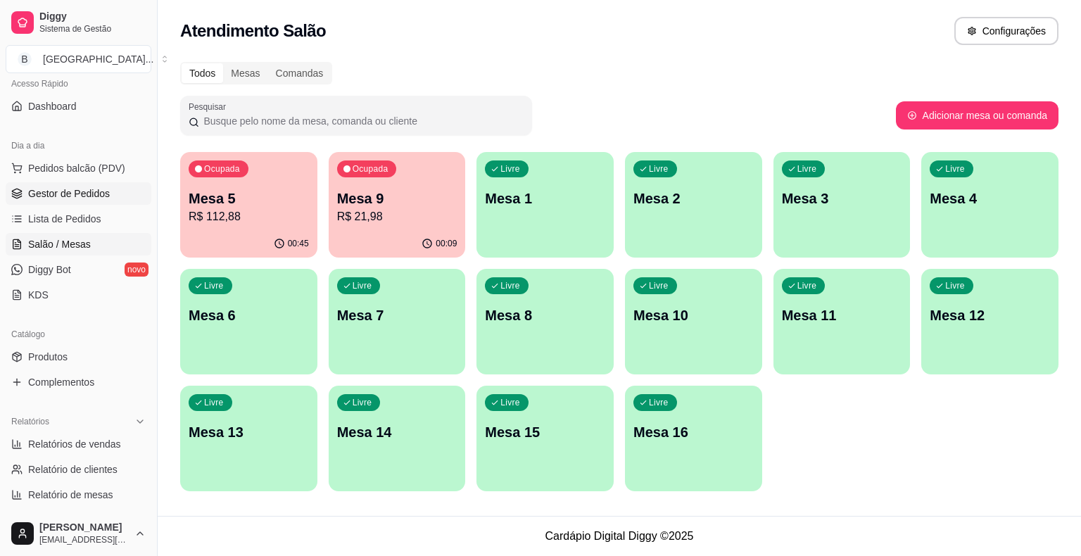
click at [125, 188] on link "Gestor de Pedidos" at bounding box center [79, 193] width 146 height 23
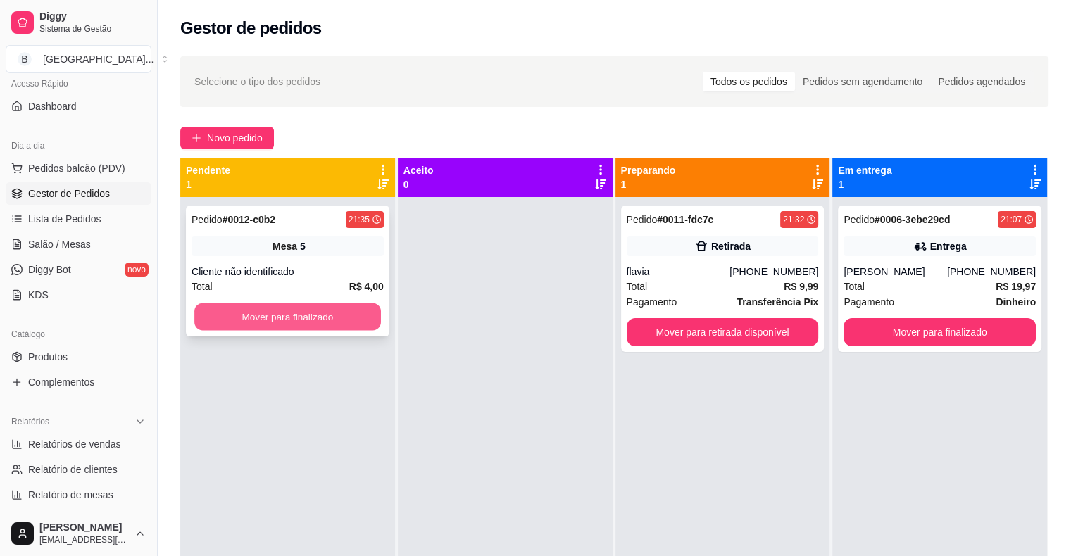
click at [300, 322] on button "Mover para finalizado" at bounding box center [287, 316] width 187 height 27
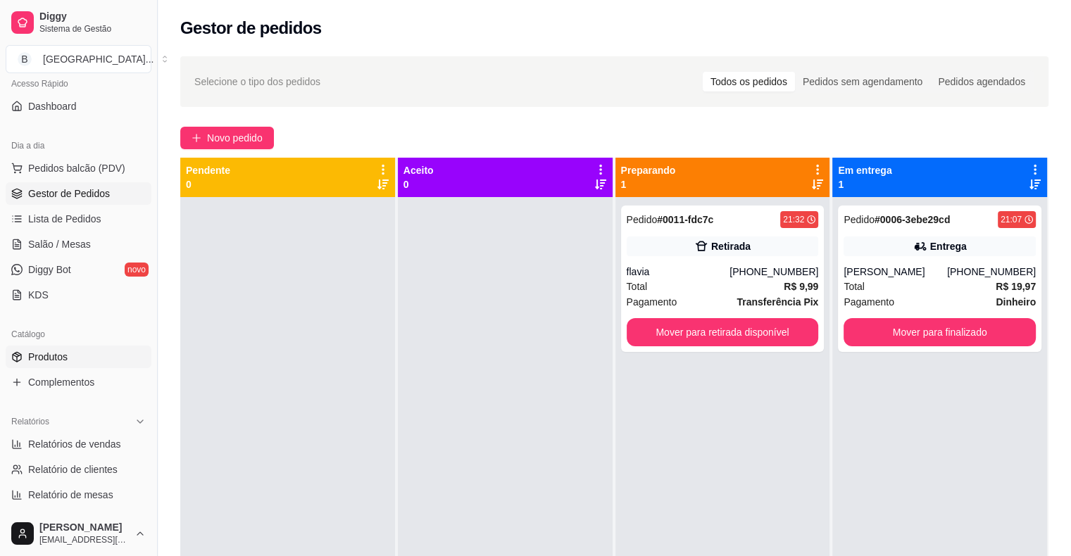
click at [102, 363] on link "Produtos" at bounding box center [79, 357] width 146 height 23
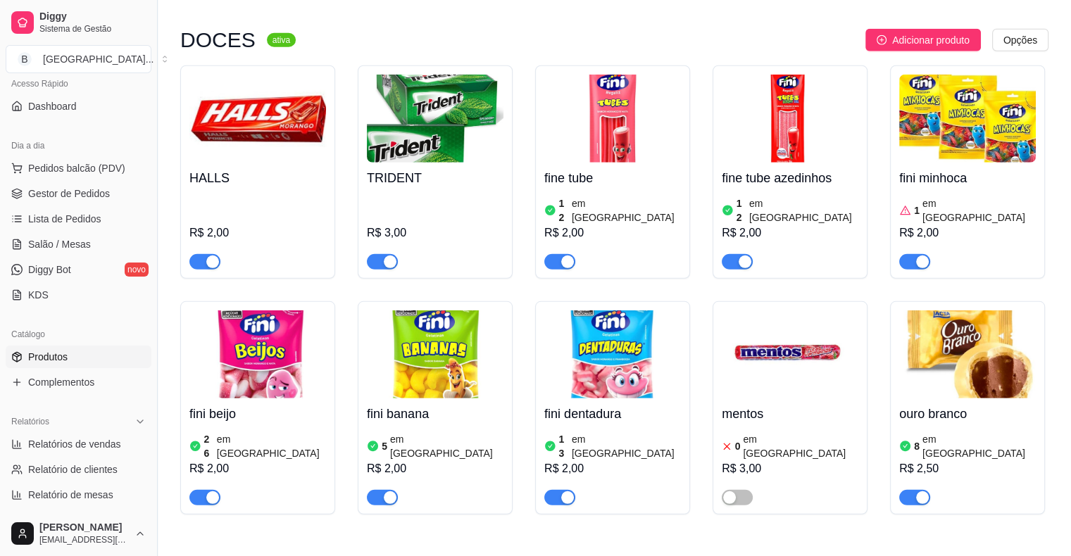
scroll to position [3801, 0]
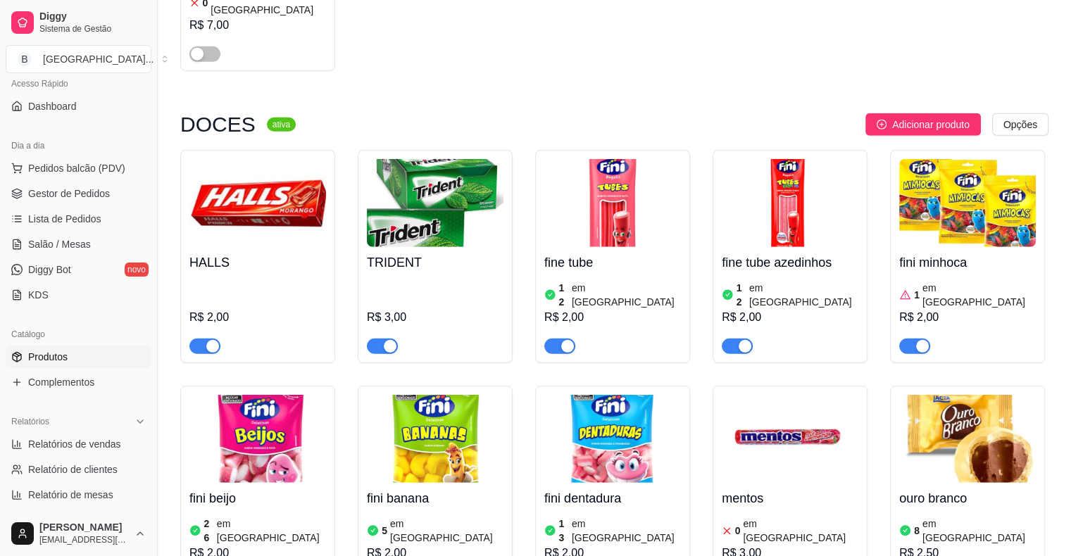
click at [957, 326] on div at bounding box center [967, 340] width 137 height 28
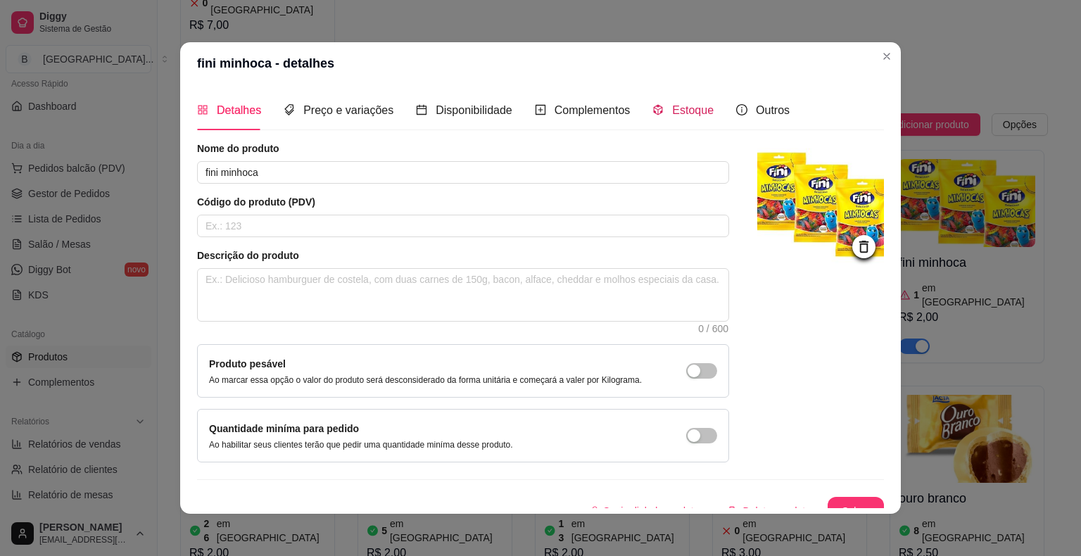
click at [682, 116] on span "Estoque" at bounding box center [693, 110] width 42 height 12
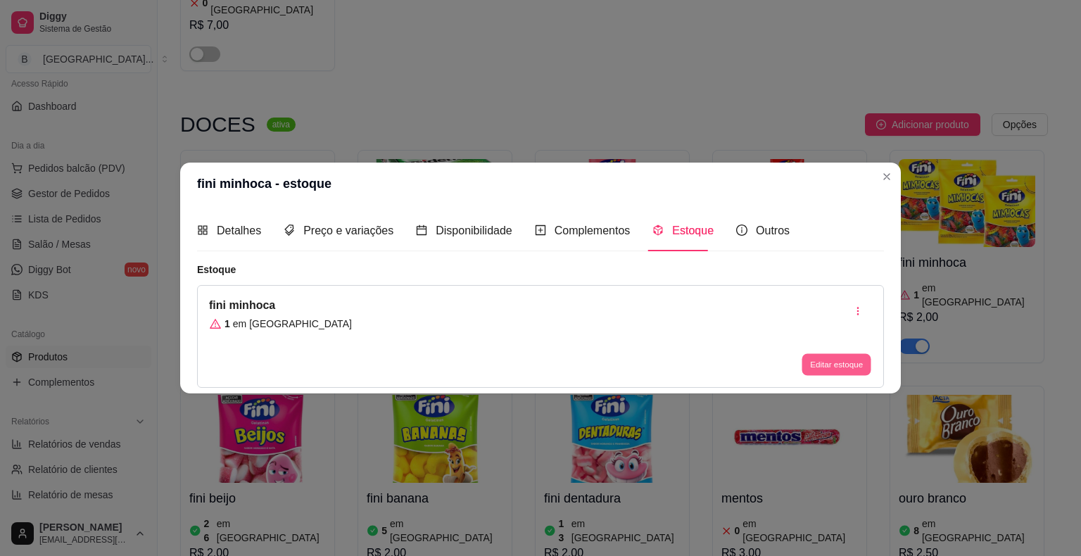
click at [821, 362] on button "Editar estoque" at bounding box center [836, 364] width 69 height 22
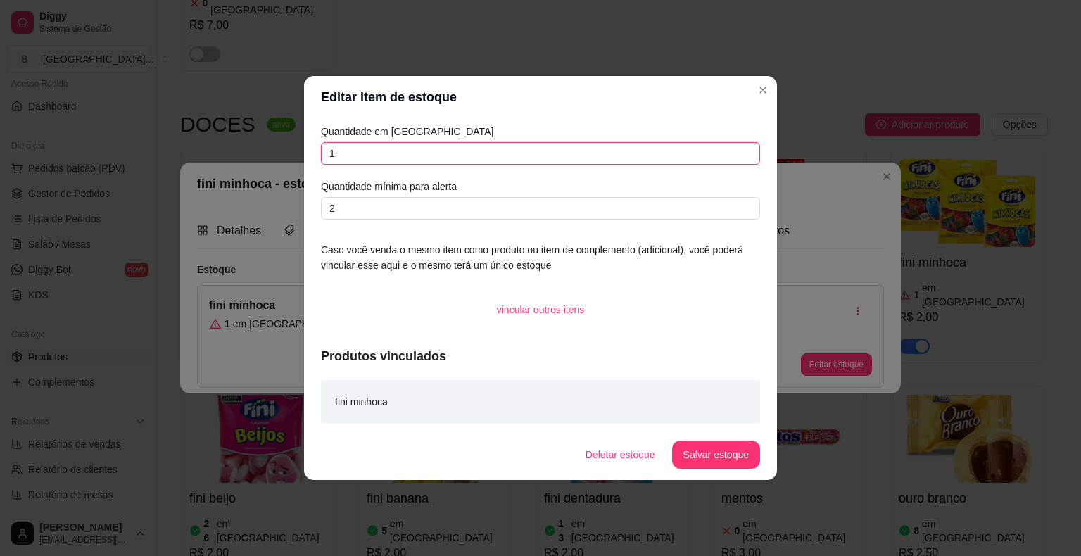
click at [421, 153] on input "1" at bounding box center [540, 153] width 439 height 23
type input "0"
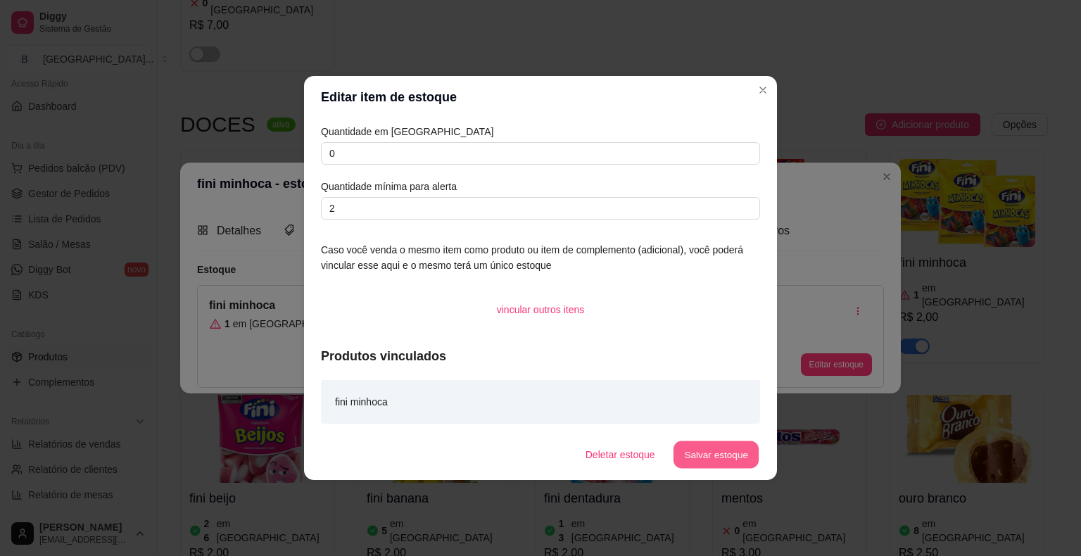
click at [710, 454] on button "Salvar estoque" at bounding box center [716, 454] width 86 height 27
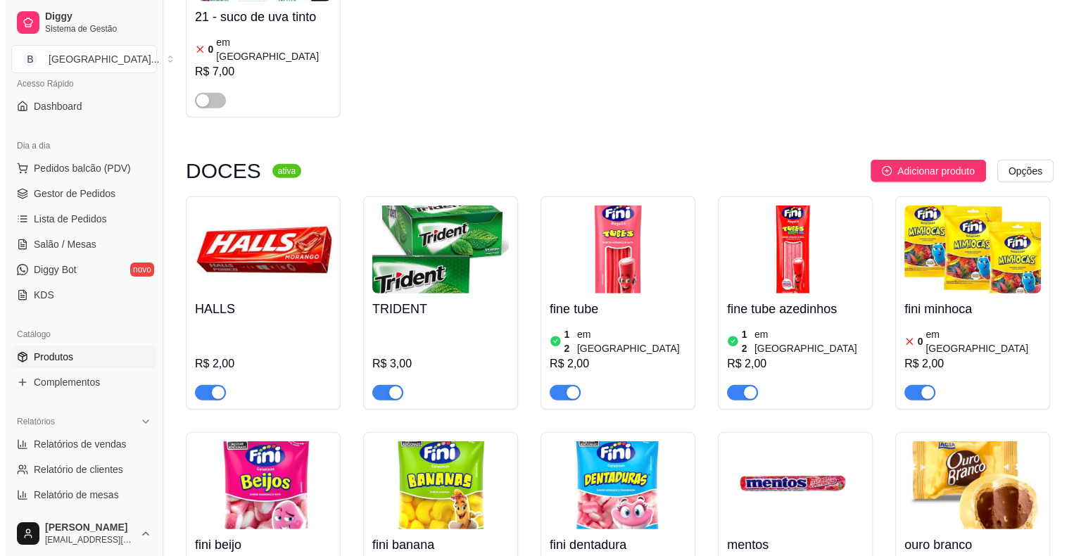
scroll to position [3730, 0]
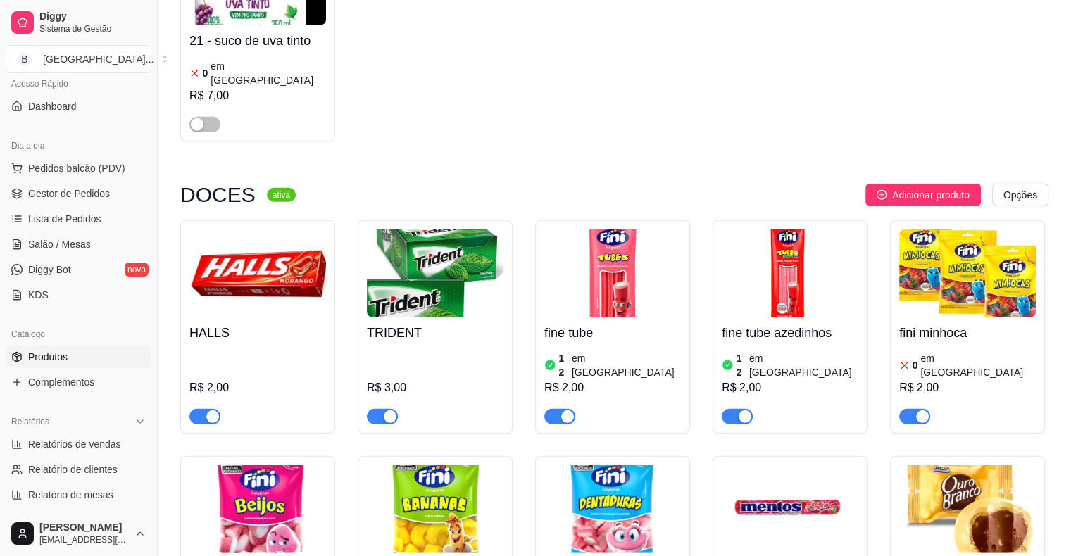
click at [906, 409] on span "button" at bounding box center [914, 416] width 31 height 15
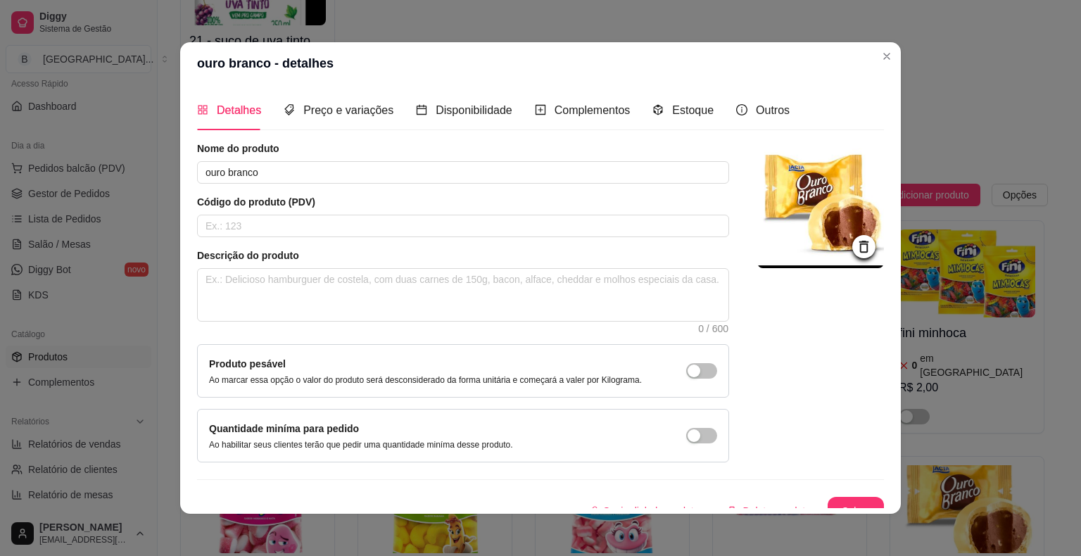
click at [704, 108] on div "Detalhes Preço e variações Disponibilidade Complementos Estoque Outros" at bounding box center [493, 110] width 593 height 40
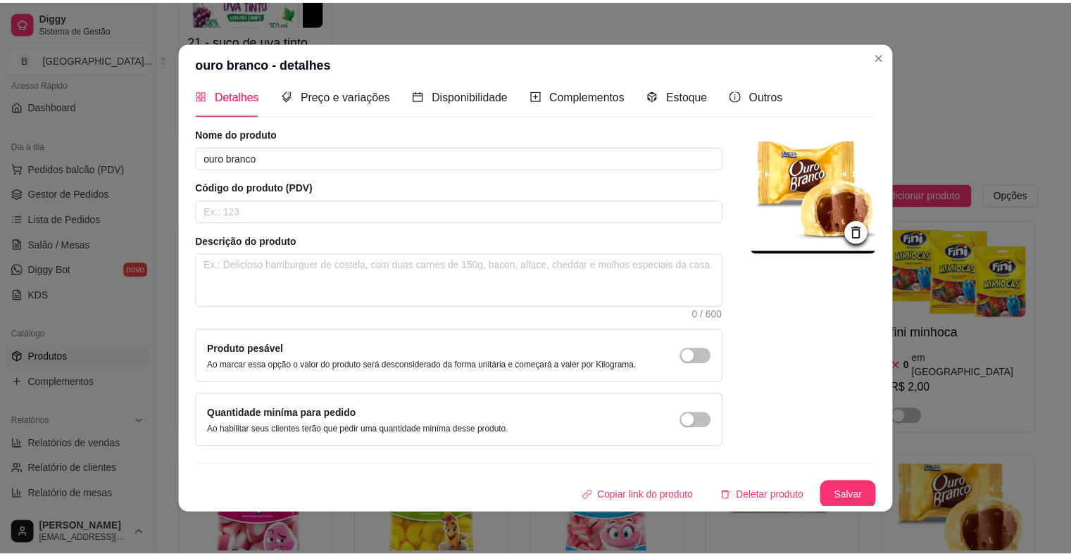
scroll to position [3, 0]
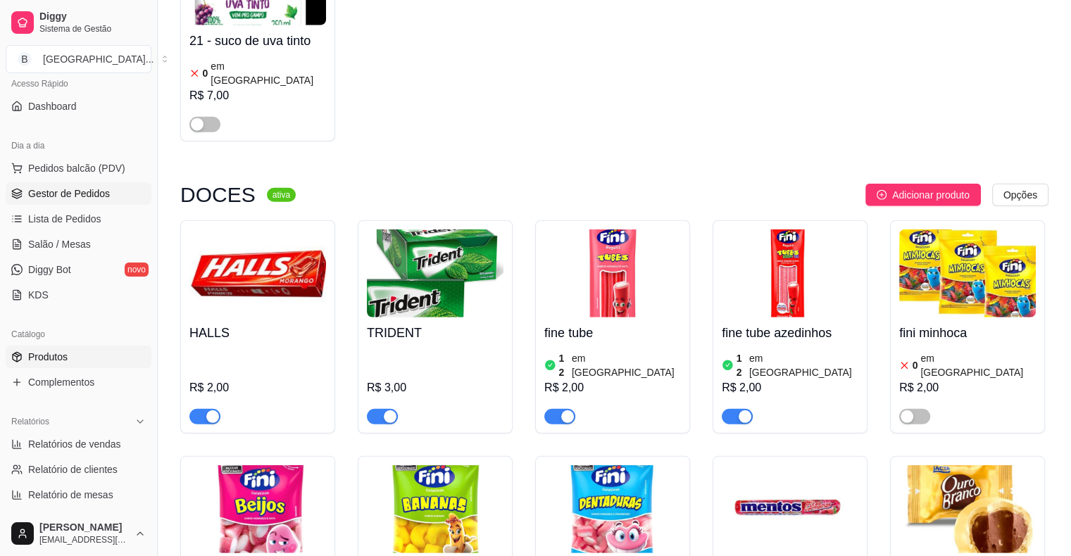
click at [110, 189] on link "Gestor de Pedidos" at bounding box center [79, 193] width 146 height 23
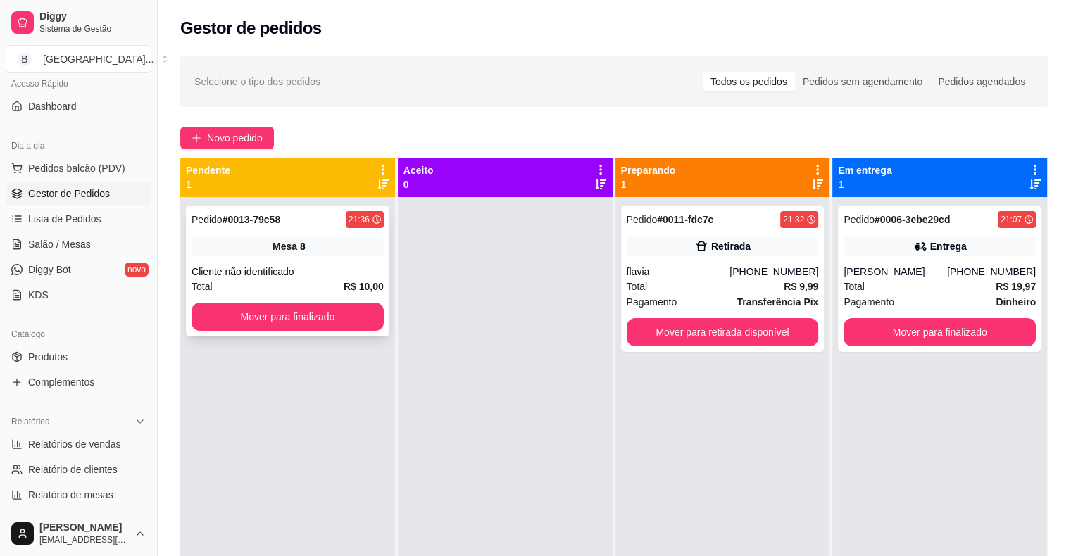
click at [261, 284] on div "Total R$ 10,00" at bounding box center [287, 286] width 192 height 15
click at [240, 313] on button "Mover para finalizado" at bounding box center [287, 317] width 192 height 28
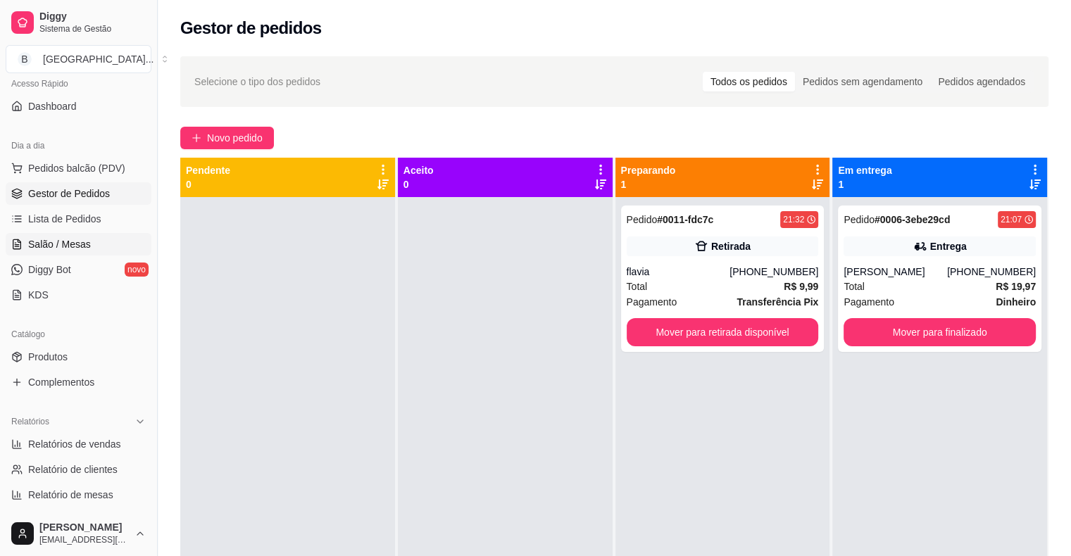
click at [77, 238] on span "Salão / Mesas" at bounding box center [59, 244] width 63 height 14
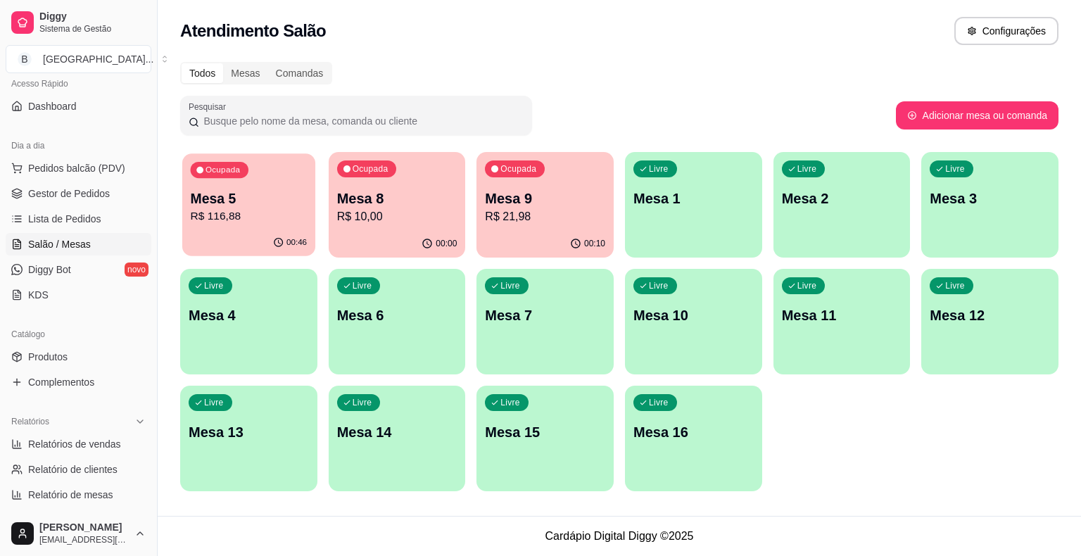
click at [270, 231] on div "00:46" at bounding box center [248, 242] width 133 height 27
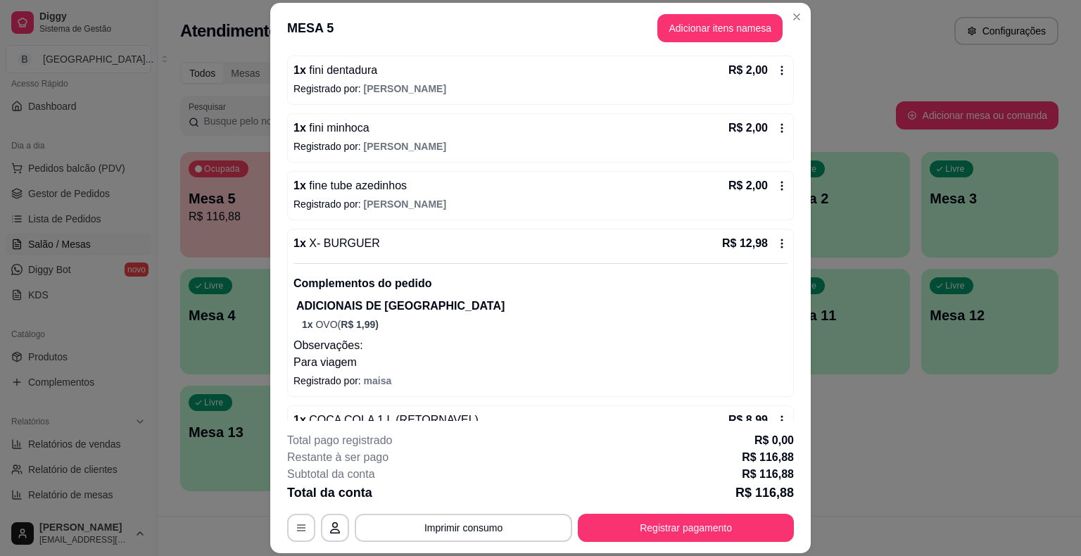
scroll to position [774, 0]
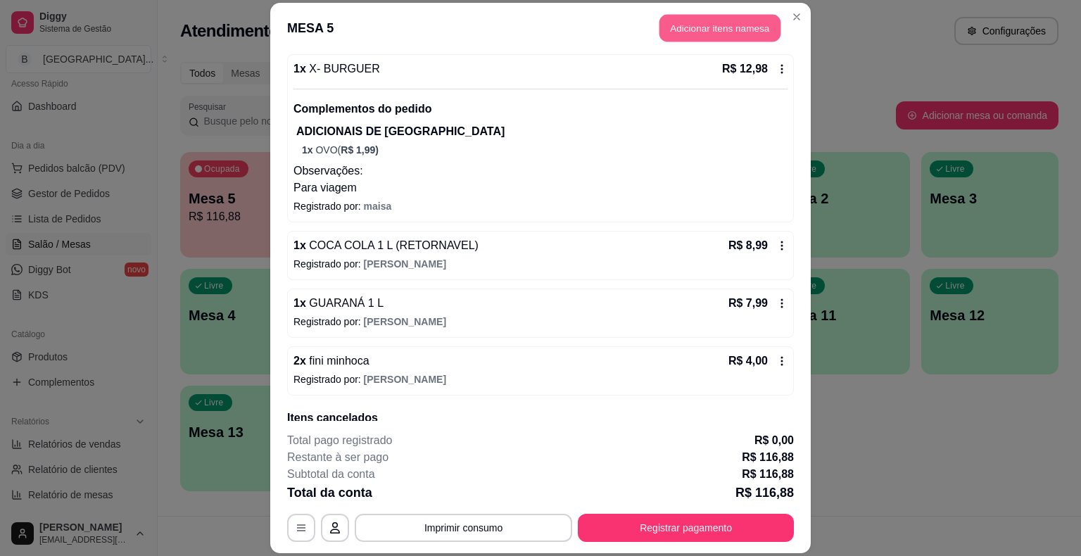
click at [704, 20] on button "Adicionar itens na mesa" at bounding box center [720, 28] width 121 height 27
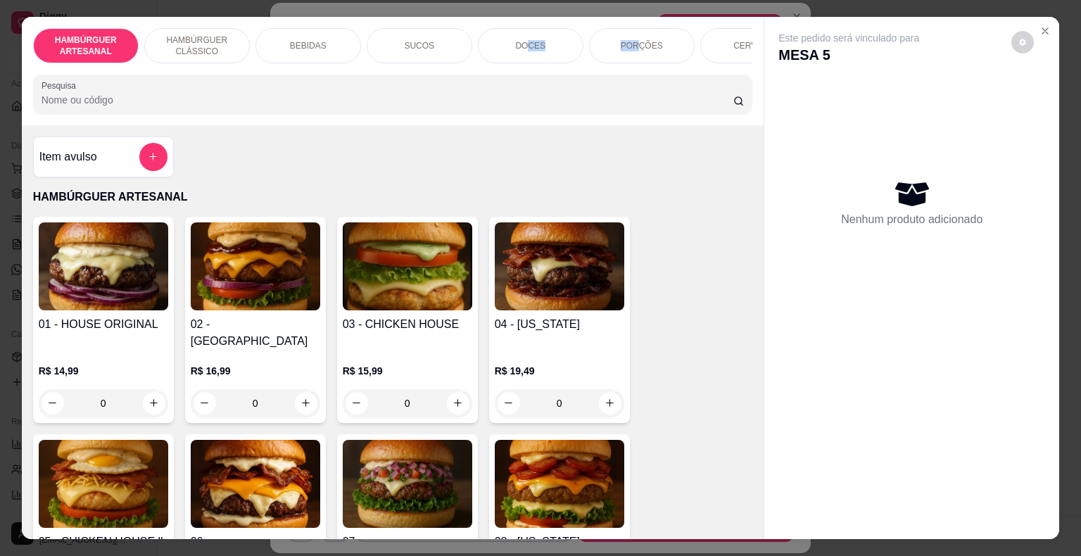
drag, startPoint x: 635, startPoint y: 38, endPoint x: 524, endPoint y: 23, distance: 111.6
click at [524, 28] on div "HAMBÚRGUER ARTESANAL HAMBÚRGUER CLÁSSICO BEBIDAS SUCOS DOCES PORÇÕES CERVEJA EN…" at bounding box center [393, 45] width 720 height 35
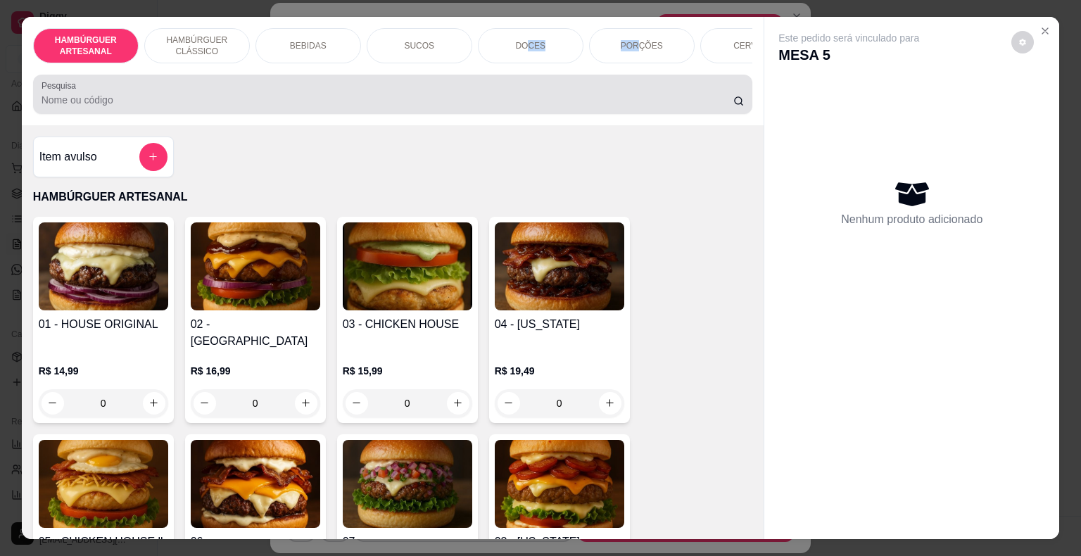
click at [479, 90] on div at bounding box center [393, 94] width 703 height 28
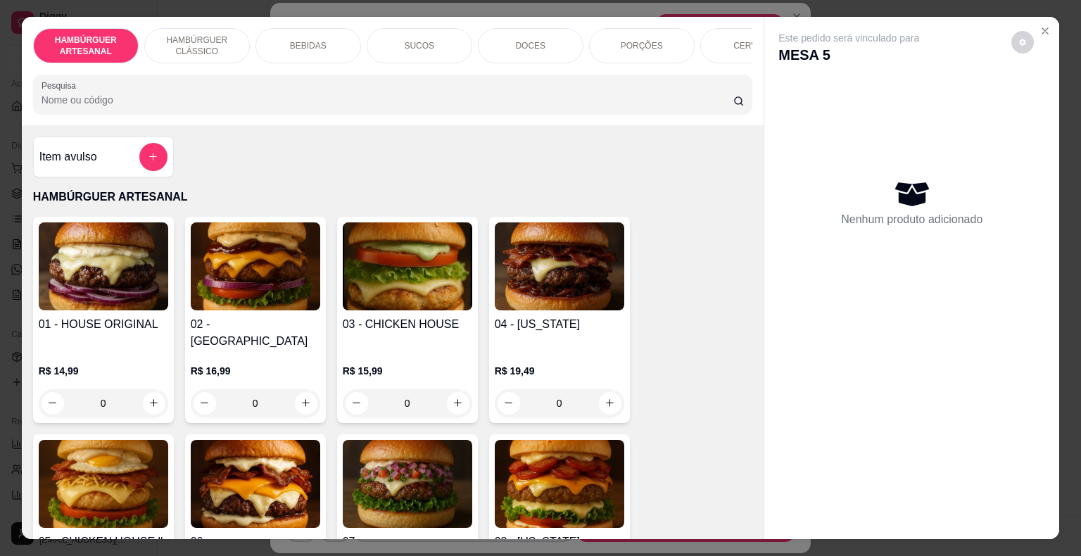
click at [519, 41] on p "DOCES" at bounding box center [530, 45] width 30 height 11
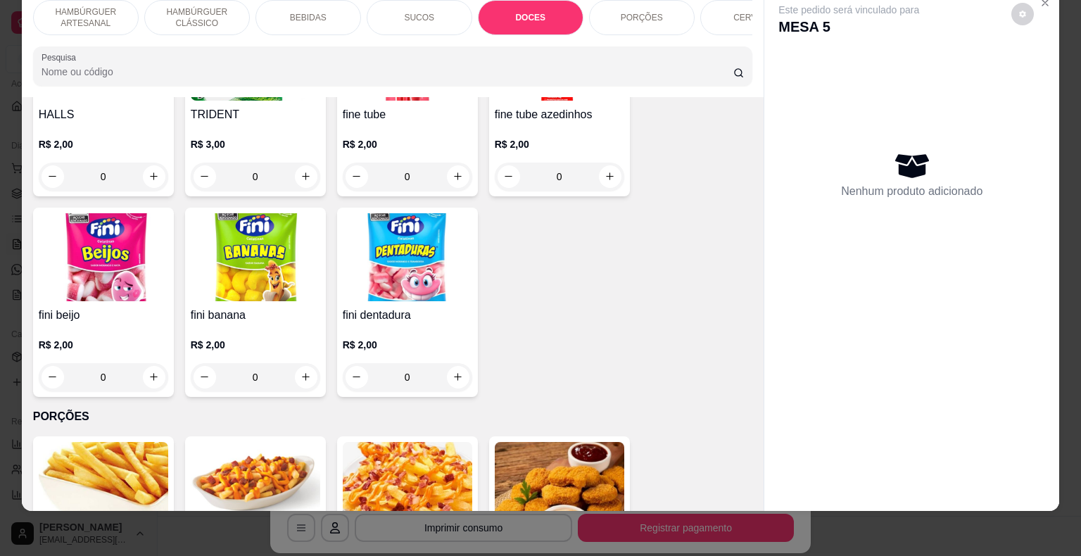
scroll to position [2461, 0]
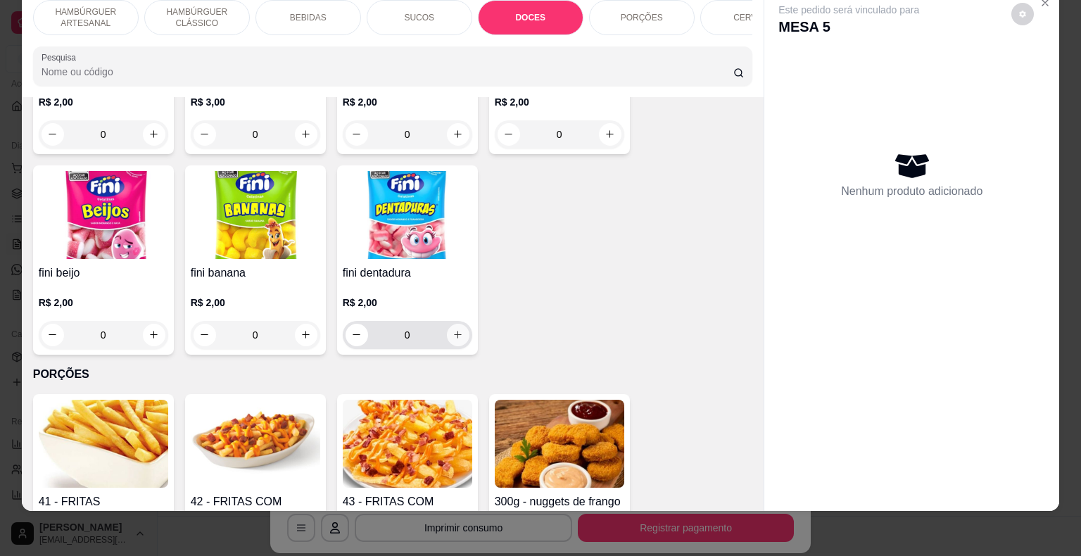
click at [450, 324] on button "increase-product-quantity" at bounding box center [458, 335] width 23 height 23
type input "1"
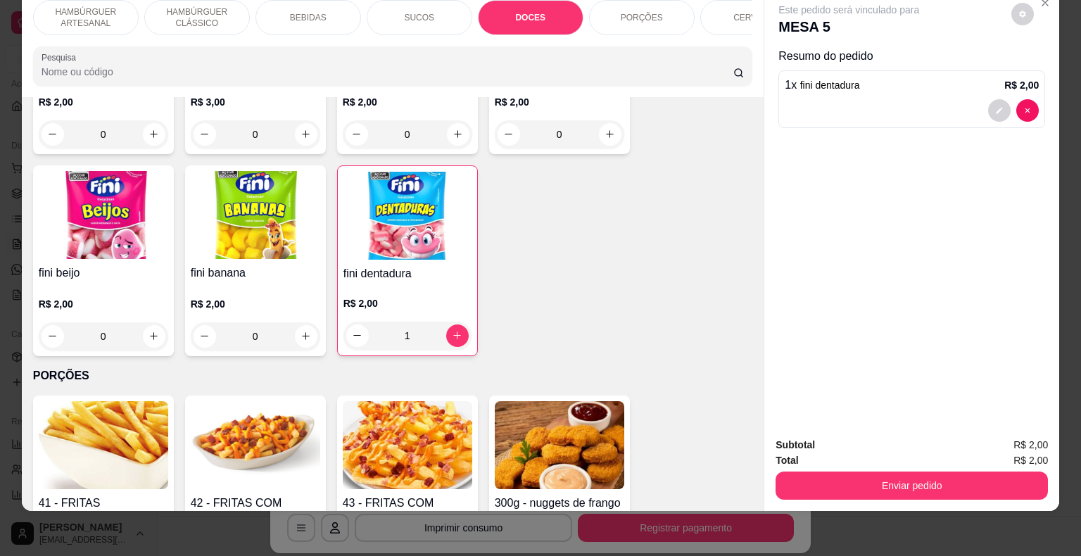
click at [881, 490] on div "Subtotal R$ 2,00 Total R$ 2,00 Enviar pedido" at bounding box center [911, 468] width 295 height 85
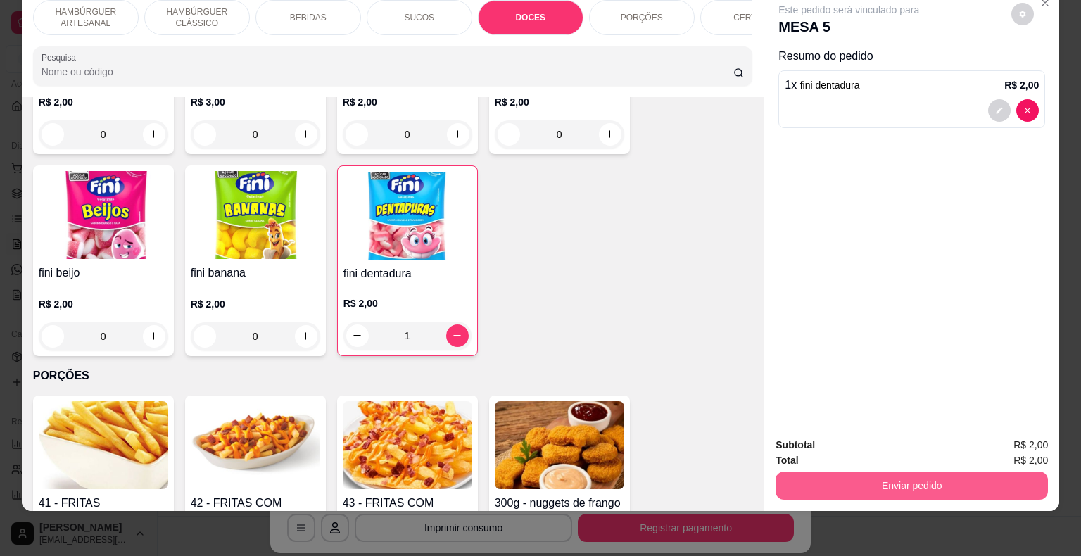
click at [878, 484] on button "Enviar pedido" at bounding box center [912, 486] width 272 height 28
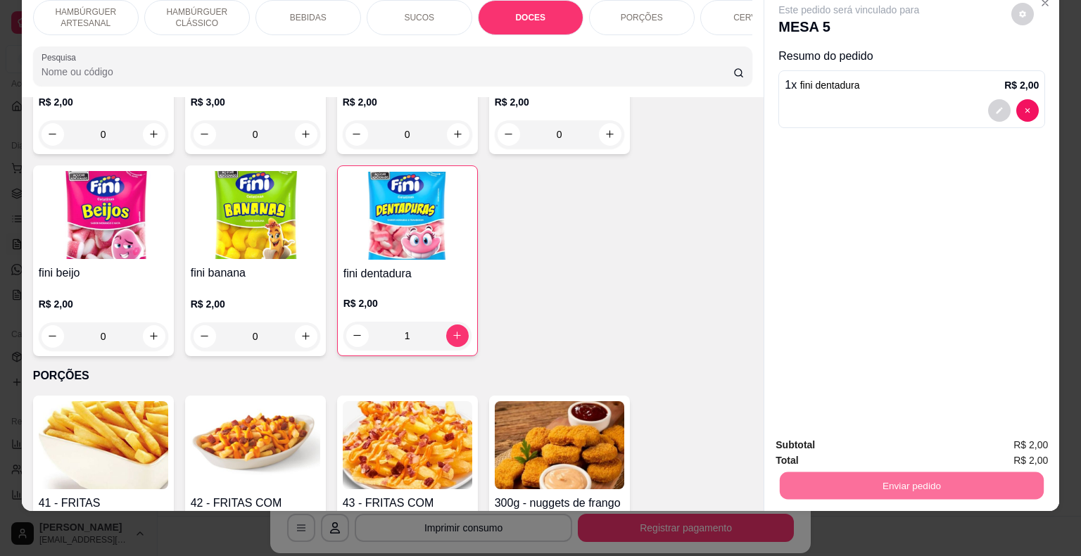
click at [831, 441] on button "Não registrar e enviar pedido" at bounding box center [865, 440] width 146 height 27
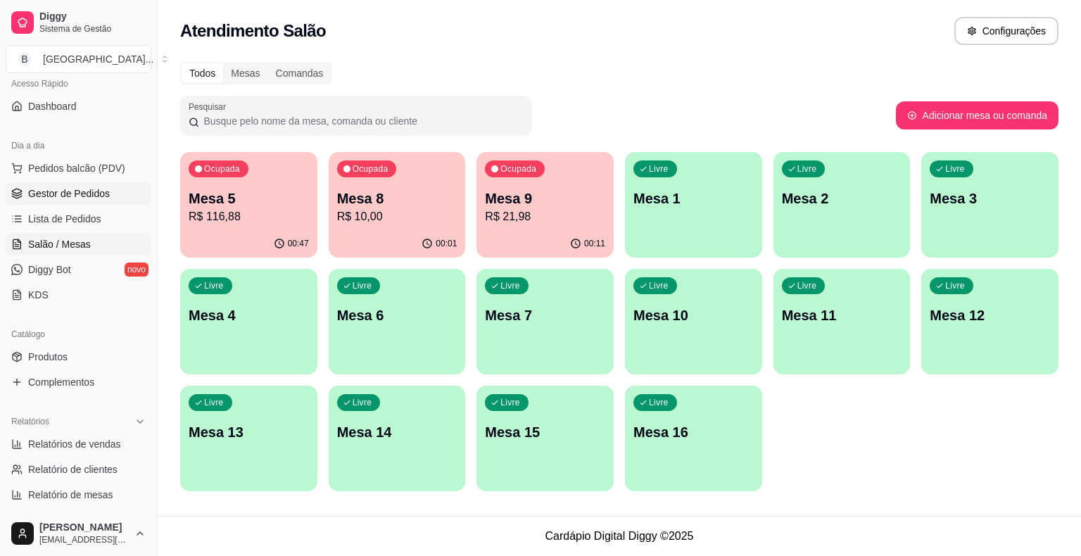
click at [75, 188] on span "Gestor de Pedidos" at bounding box center [69, 194] width 82 height 14
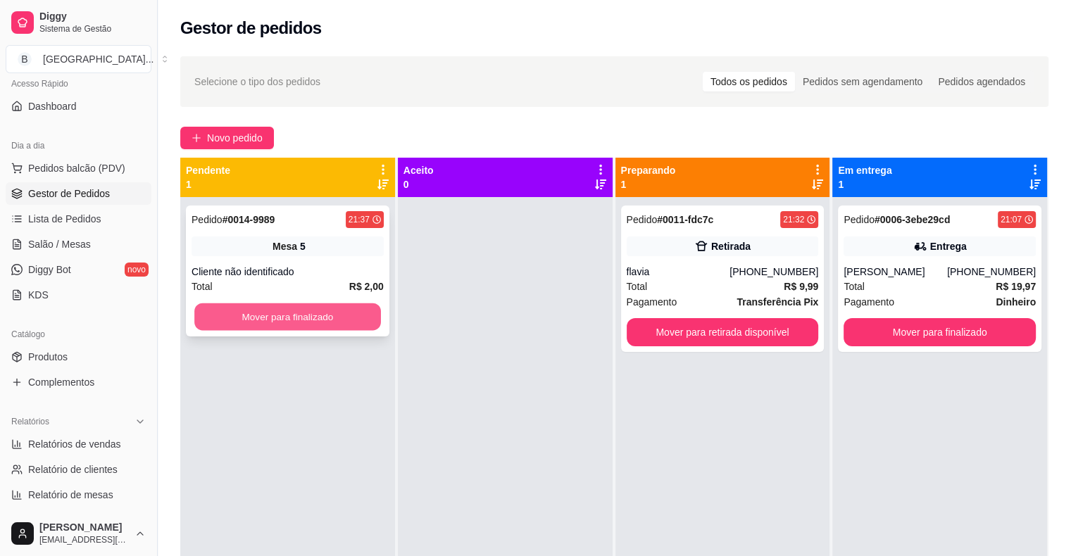
click at [289, 325] on button "Mover para finalizado" at bounding box center [287, 316] width 187 height 27
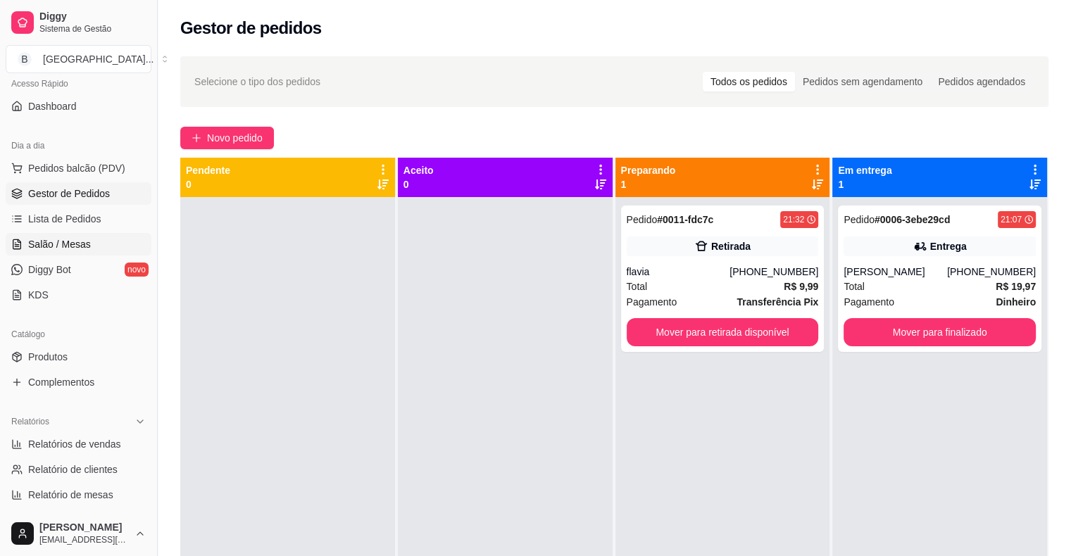
click at [115, 238] on link "Salão / Mesas" at bounding box center [79, 244] width 146 height 23
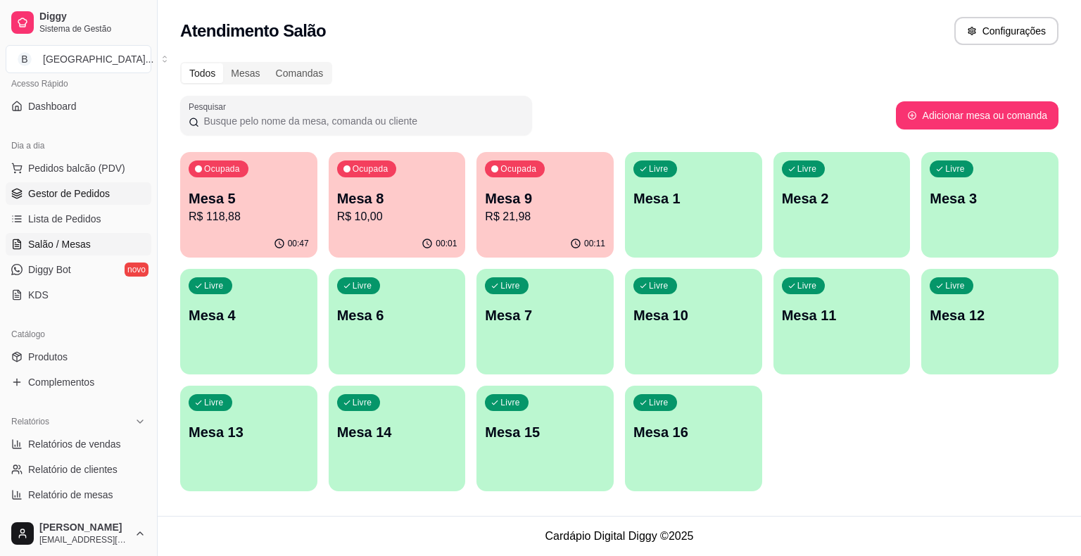
click at [82, 194] on span "Gestor de Pedidos" at bounding box center [69, 194] width 82 height 14
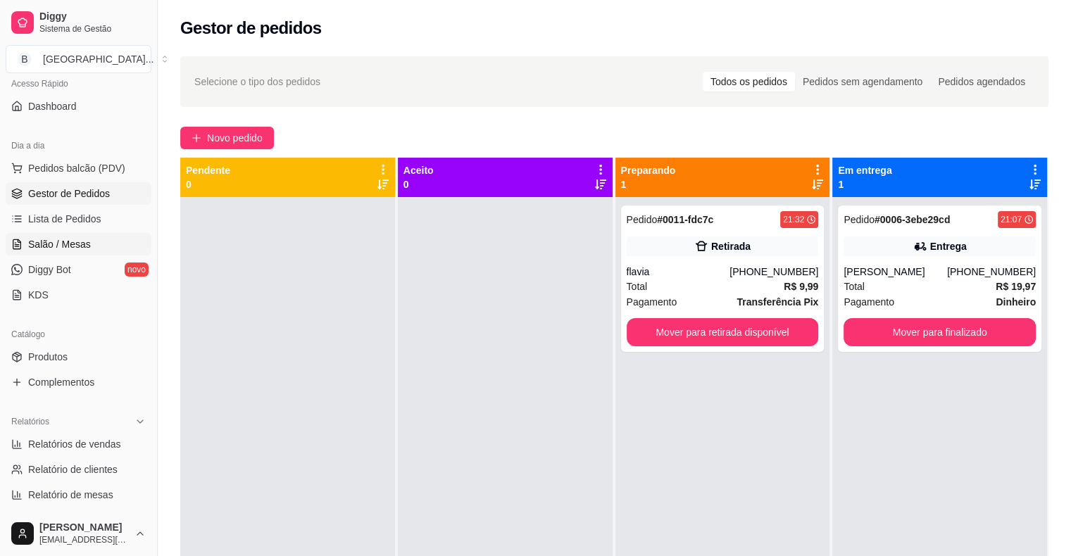
click at [84, 246] on span "Salão / Mesas" at bounding box center [59, 244] width 63 height 14
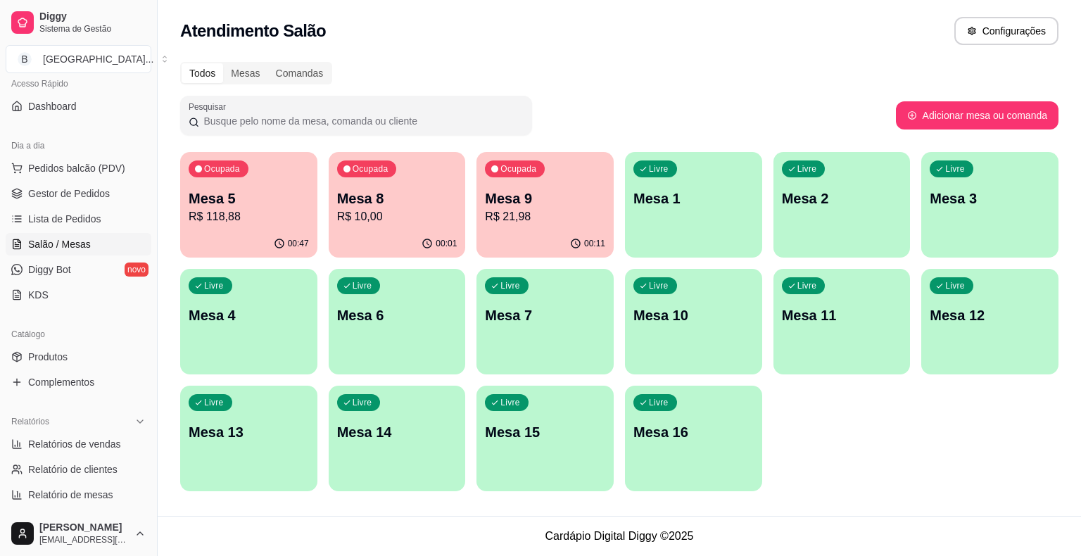
click at [538, 241] on div "00:11" at bounding box center [545, 243] width 137 height 27
click at [228, 189] on p "Mesa 5" at bounding box center [249, 199] width 120 height 20
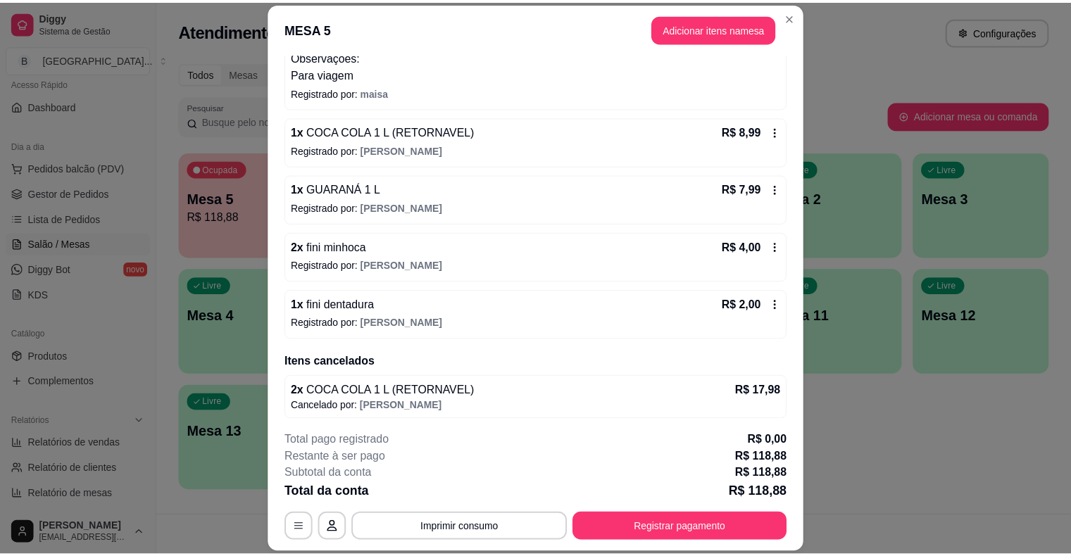
scroll to position [42, 0]
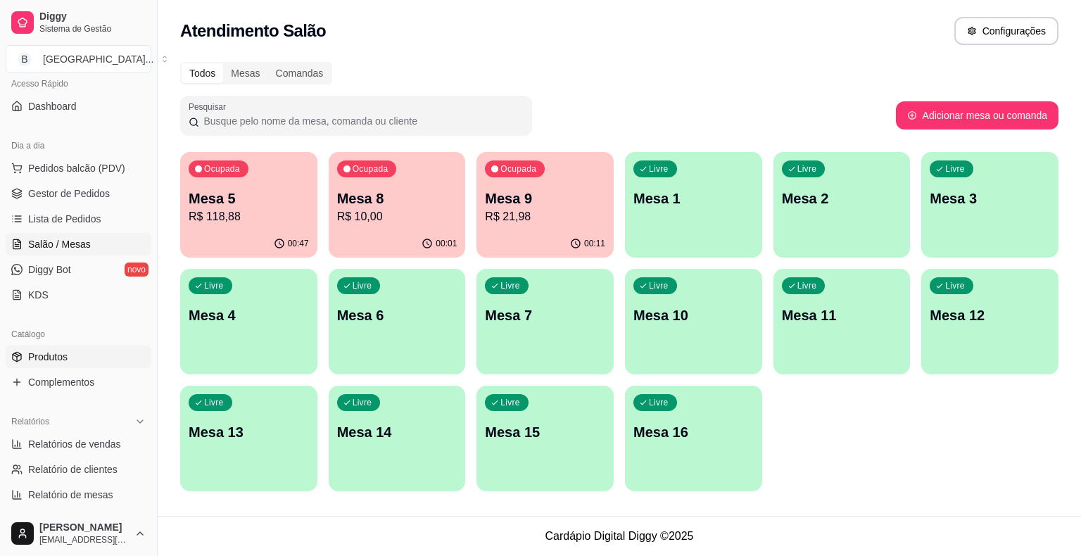
click at [97, 362] on link "Produtos" at bounding box center [79, 357] width 146 height 23
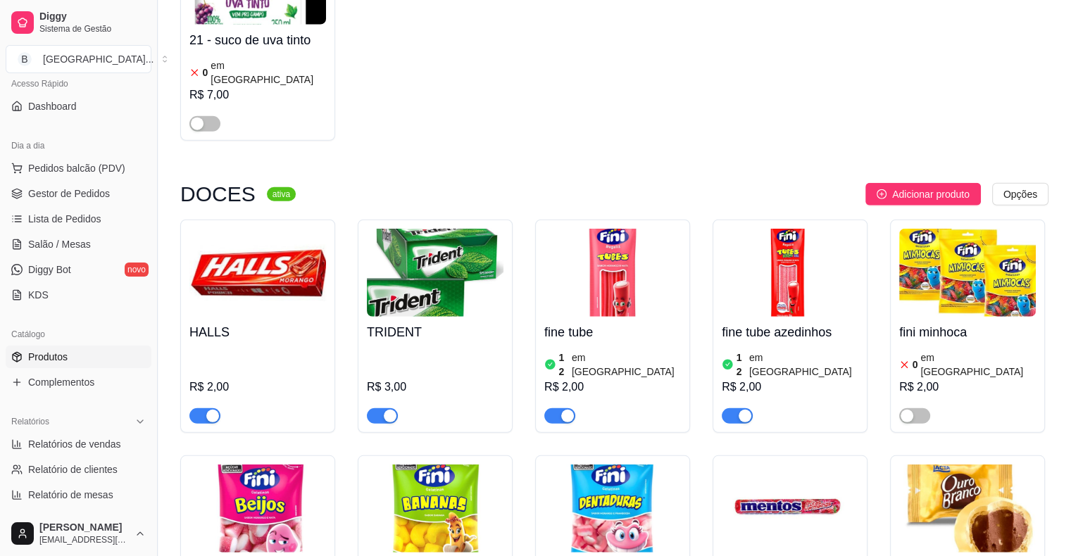
scroll to position [3871, 0]
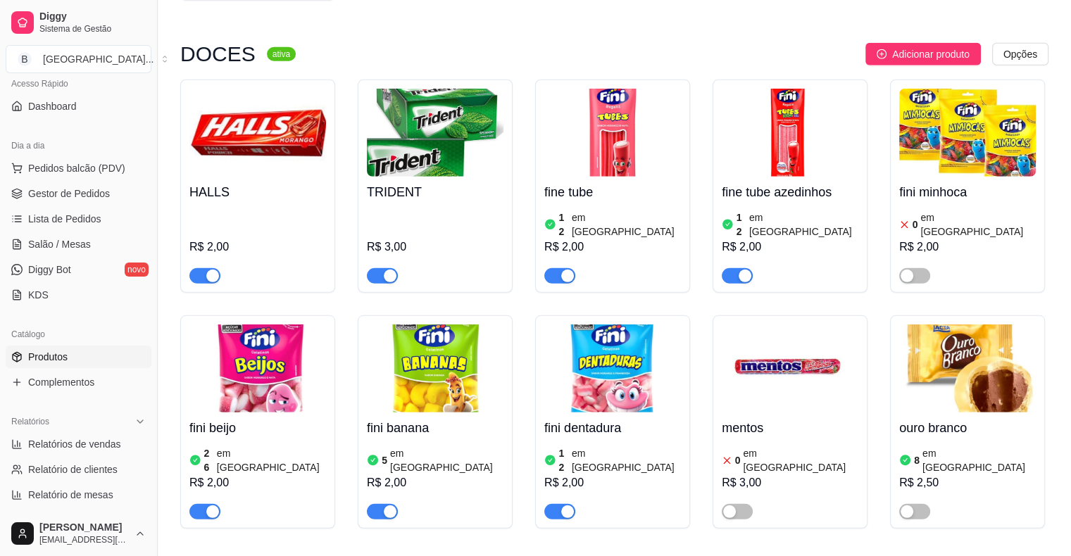
click at [931, 443] on div "8 em estoque R$ 2,50" at bounding box center [967, 481] width 137 height 76
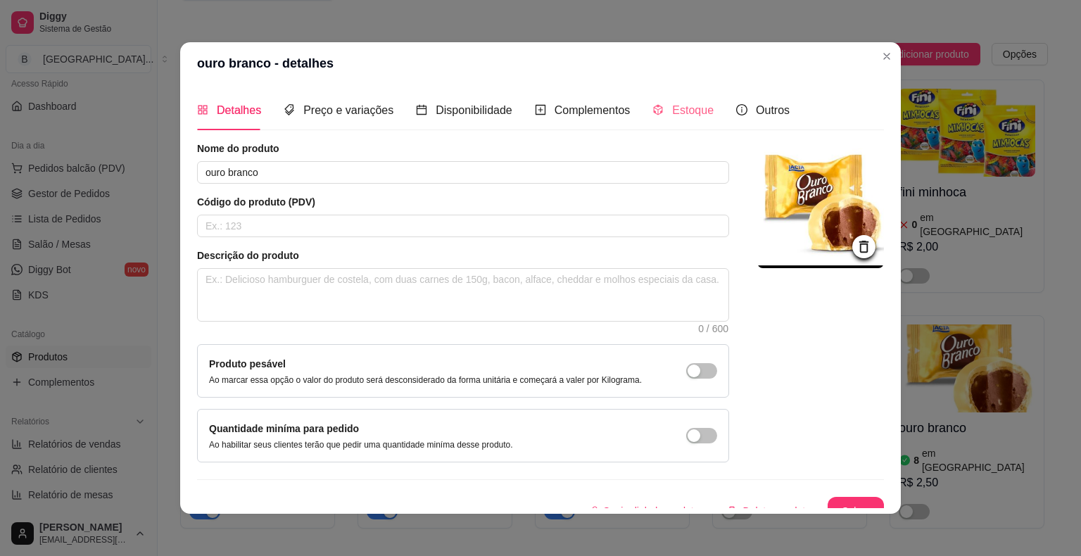
click at [683, 120] on div "Estoque" at bounding box center [682, 110] width 61 height 40
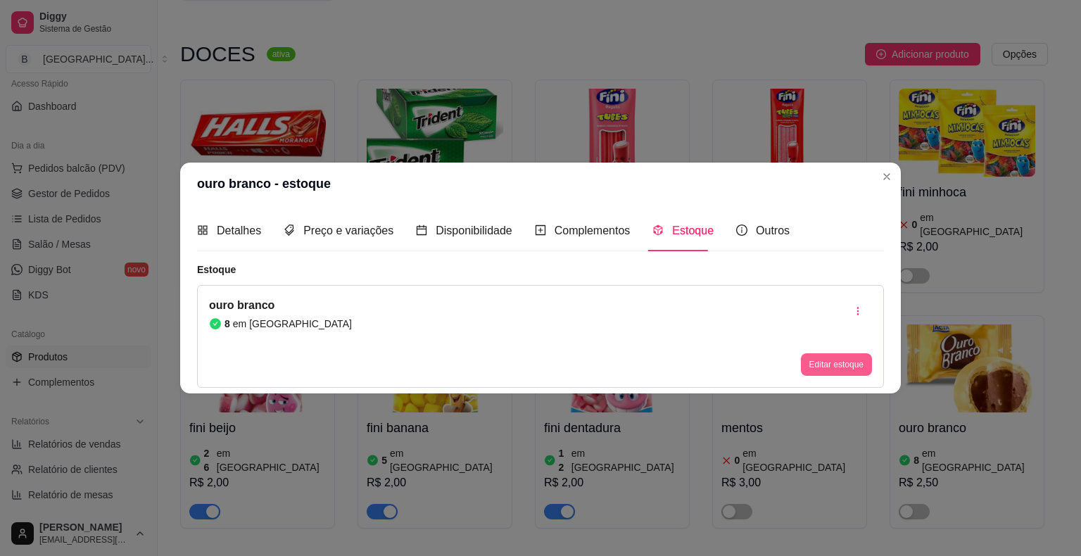
click at [840, 359] on button "Editar estoque" at bounding box center [836, 364] width 71 height 23
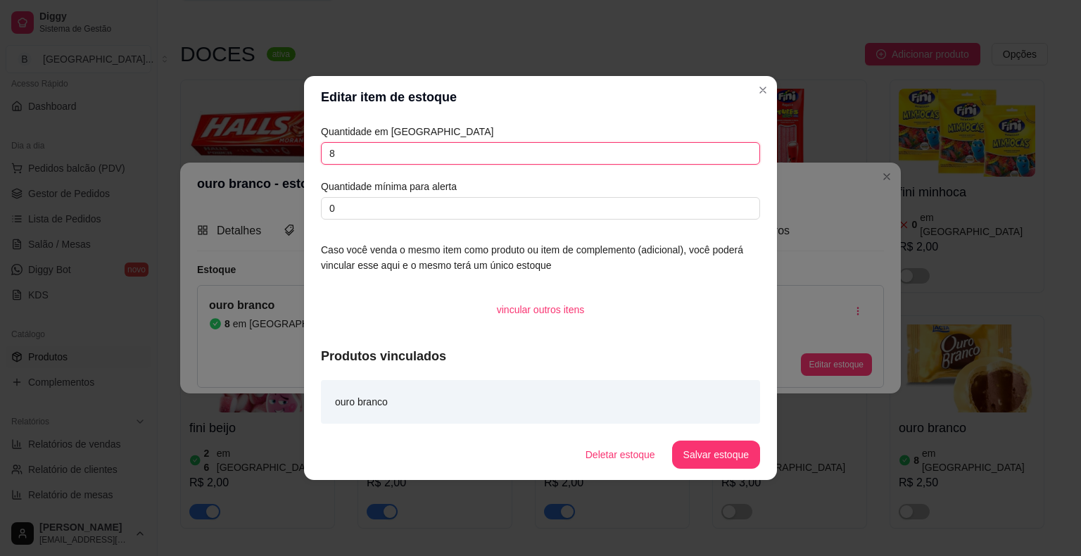
click at [509, 159] on input "8" at bounding box center [540, 153] width 439 height 23
type input "0"
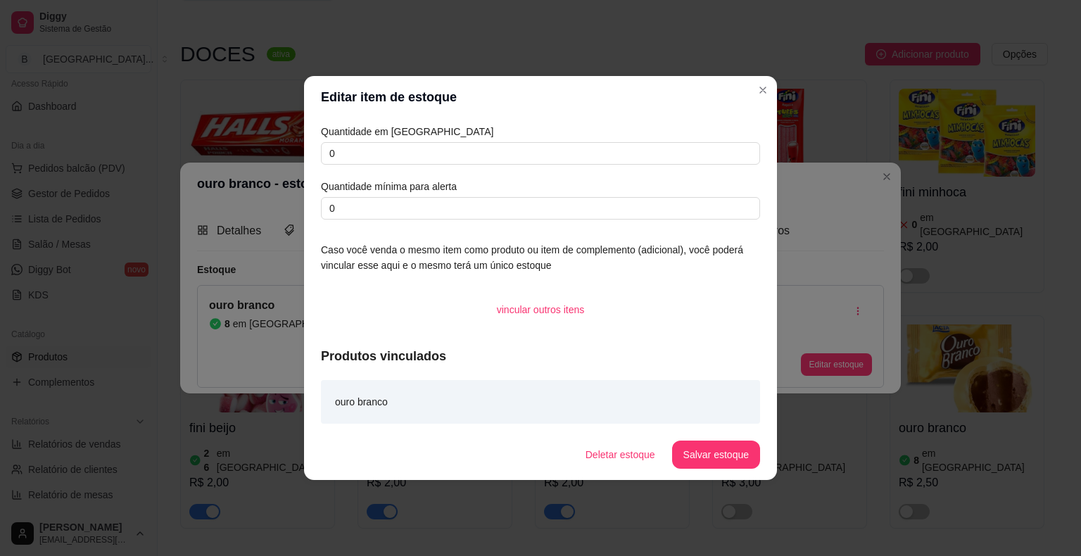
click at [726, 472] on footer "Deletar estoque Salvar estoque" at bounding box center [540, 454] width 473 height 51
click at [730, 446] on button "Salvar estoque" at bounding box center [716, 455] width 88 height 28
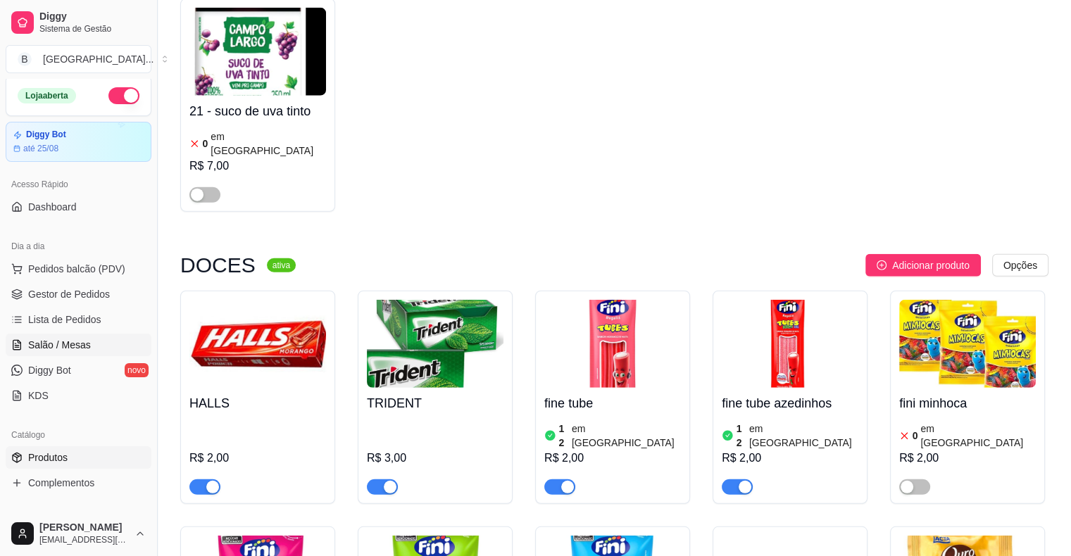
scroll to position [0, 0]
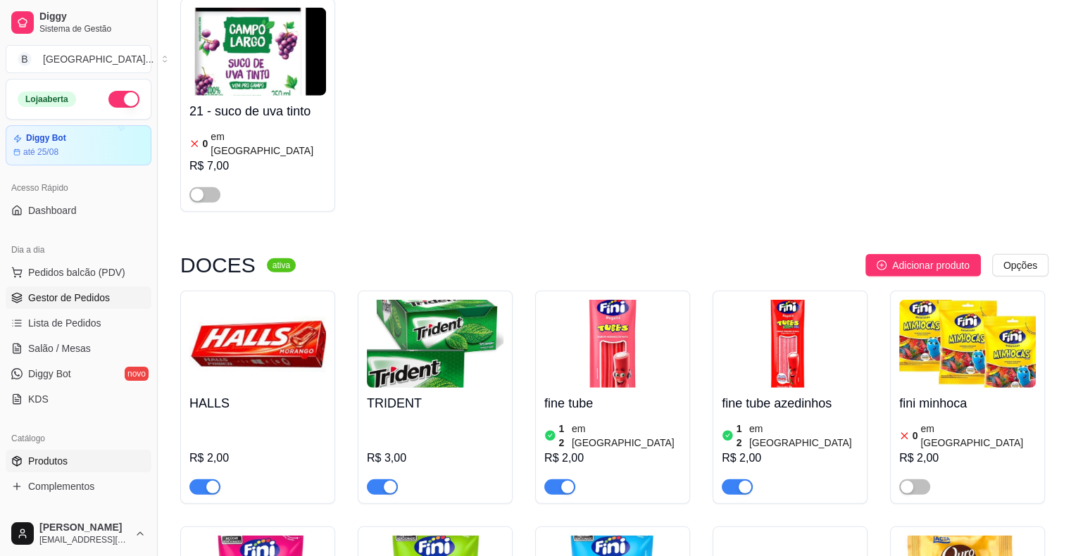
click at [110, 303] on link "Gestor de Pedidos" at bounding box center [79, 297] width 146 height 23
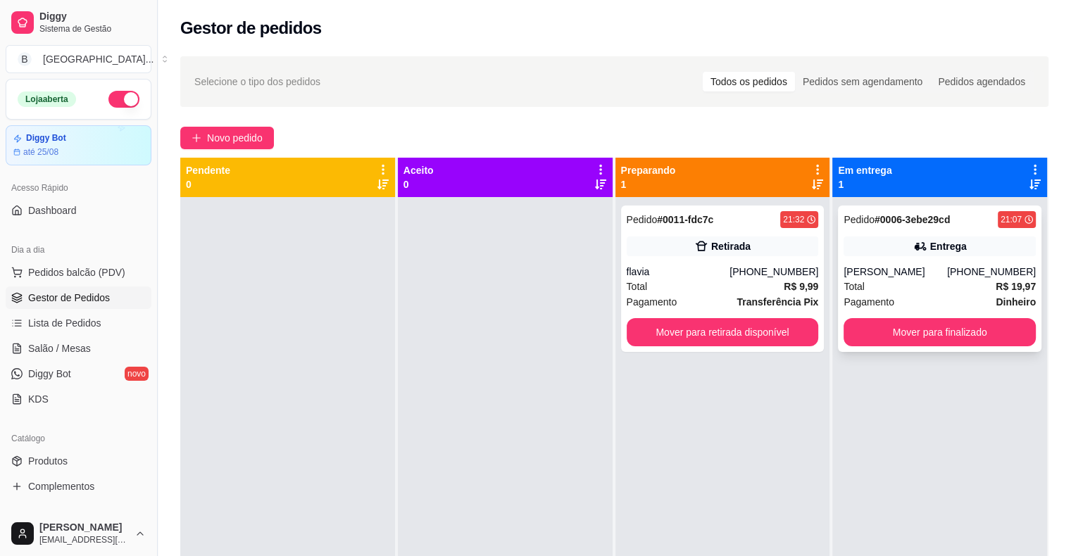
click at [890, 246] on div "Entrega" at bounding box center [939, 246] width 192 height 20
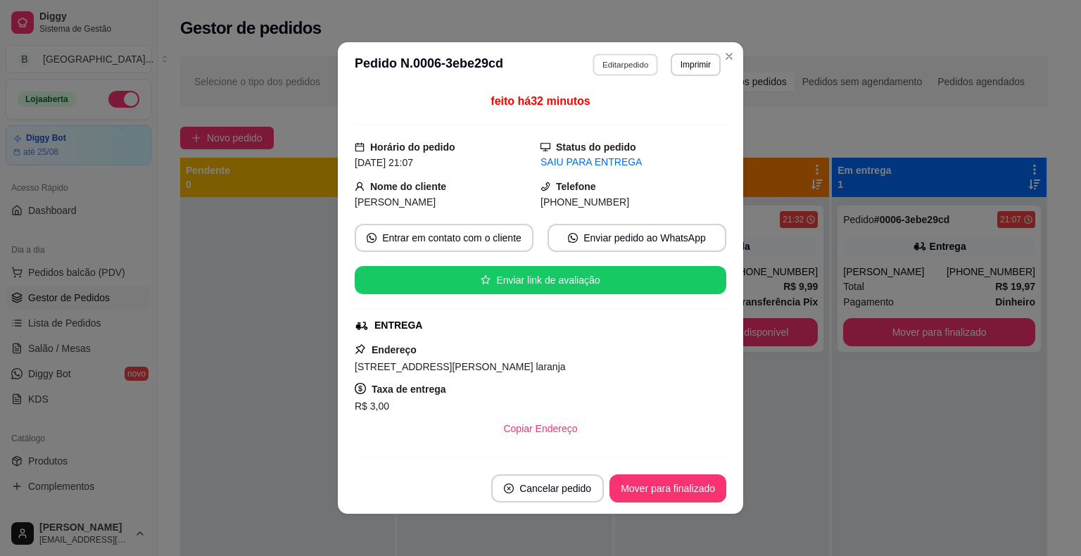
click at [608, 54] on button "Editar pedido" at bounding box center [625, 64] width 65 height 22
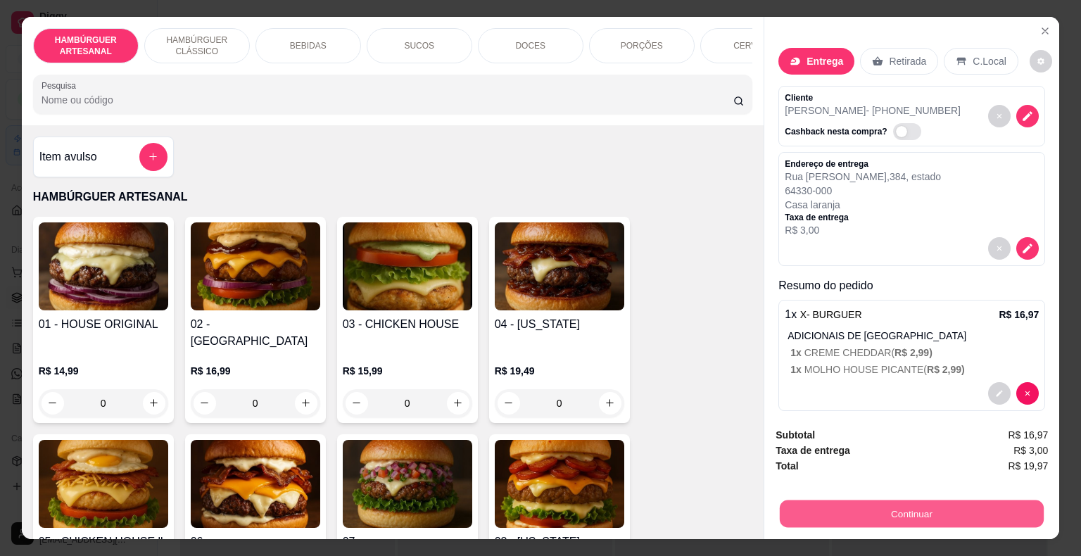
click at [939, 500] on button "Continuar" at bounding box center [912, 513] width 264 height 27
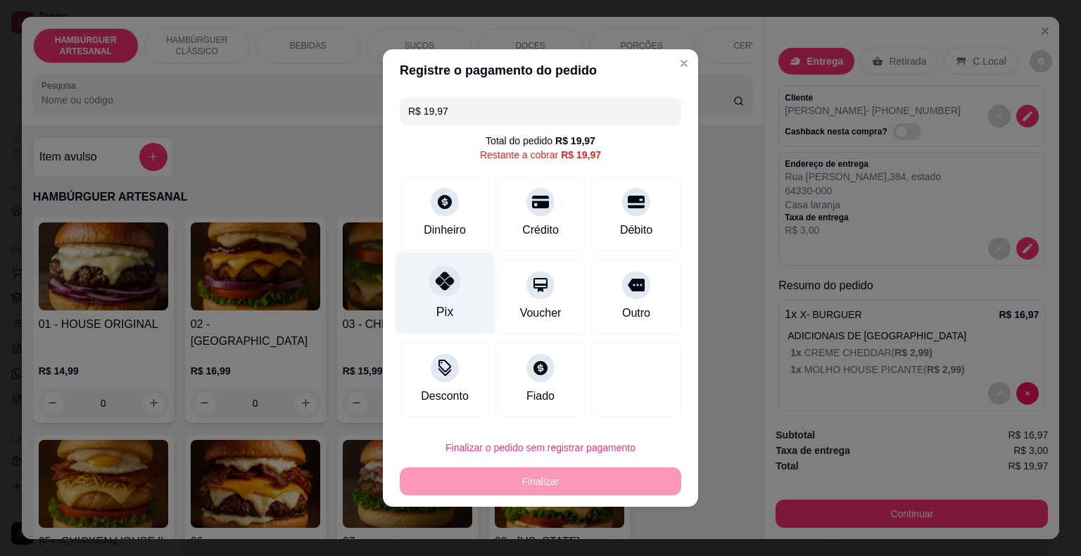
click at [470, 296] on div "Pix" at bounding box center [445, 294] width 99 height 82
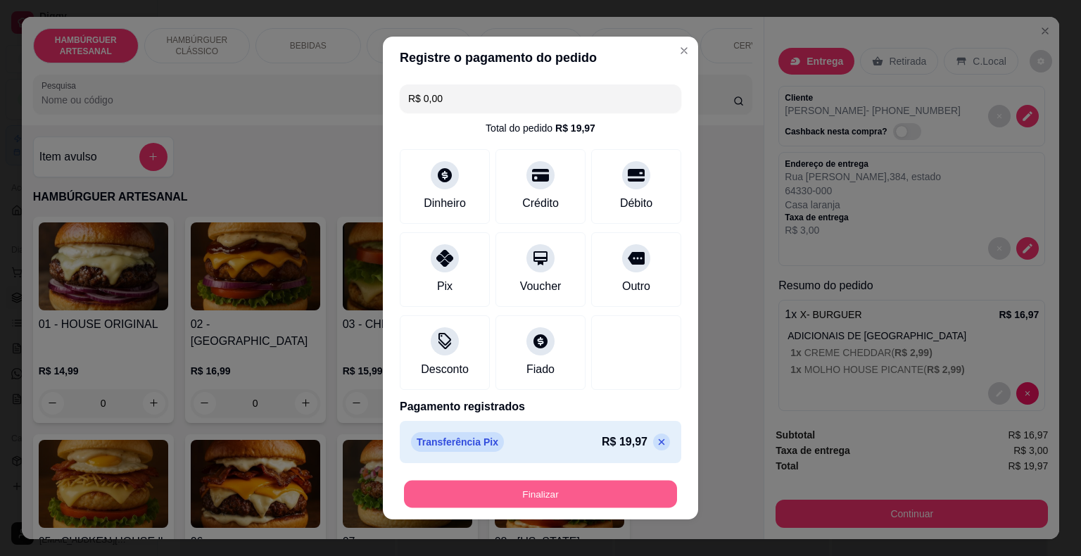
click at [518, 481] on button "Finalizar" at bounding box center [540, 494] width 273 height 27
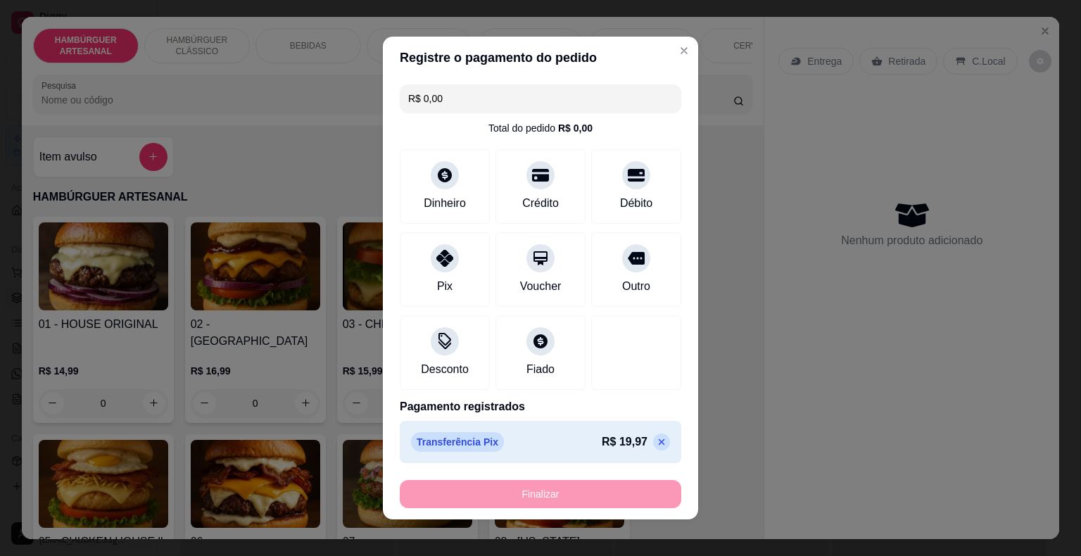
type input "-R$ 19,97"
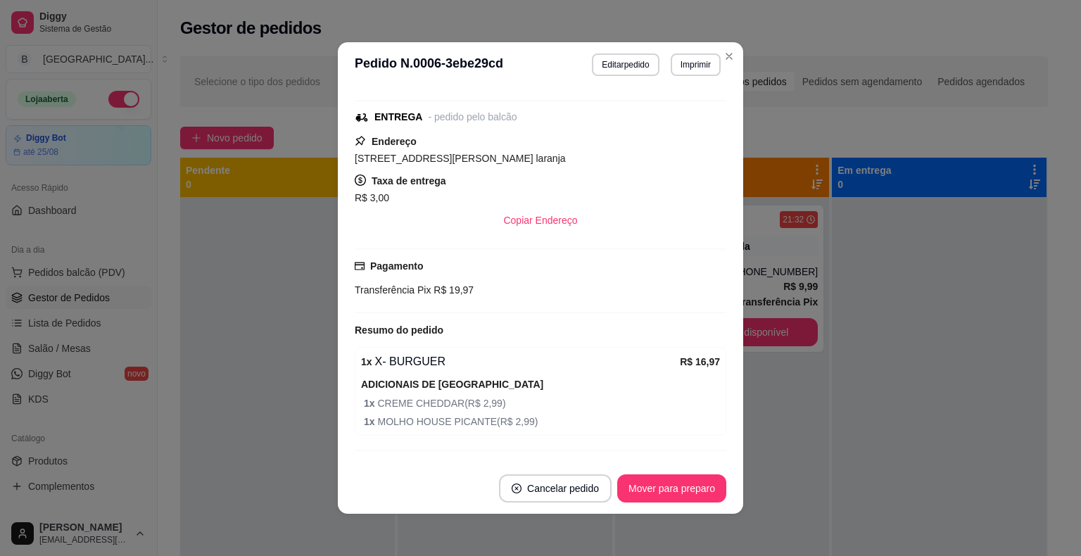
scroll to position [228, 0]
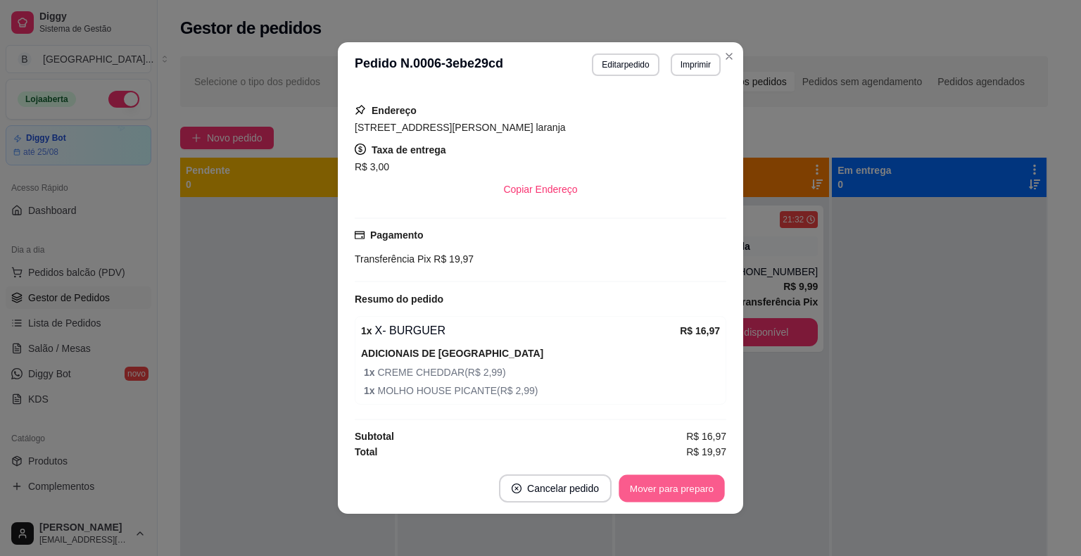
click at [698, 485] on button "Mover para preparo" at bounding box center [672, 488] width 106 height 27
click at [698, 485] on button "Mover para entrega" at bounding box center [672, 488] width 106 height 27
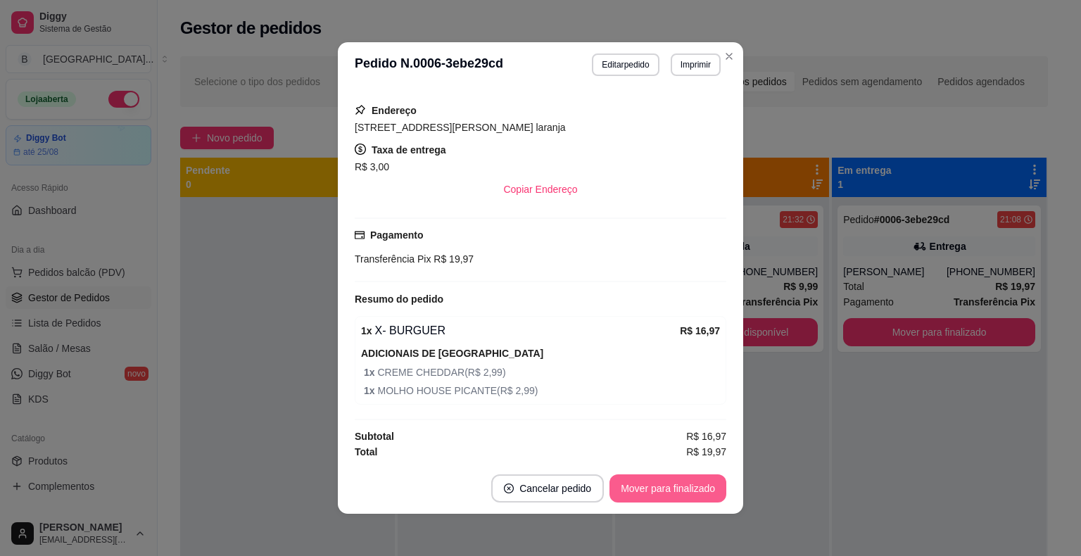
click at [698, 485] on button "Mover para finalizado" at bounding box center [668, 488] width 117 height 28
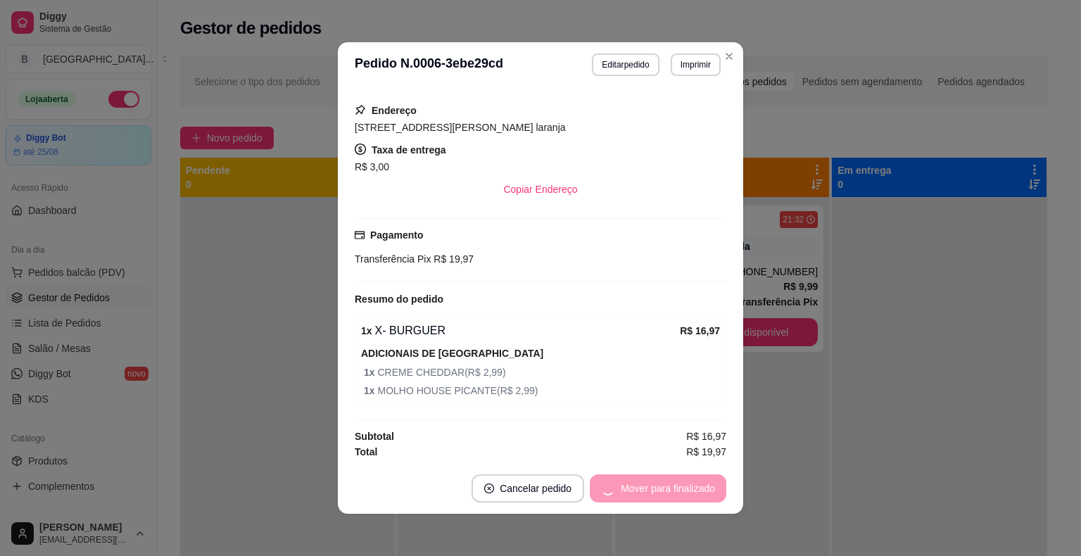
scroll to position [182, 0]
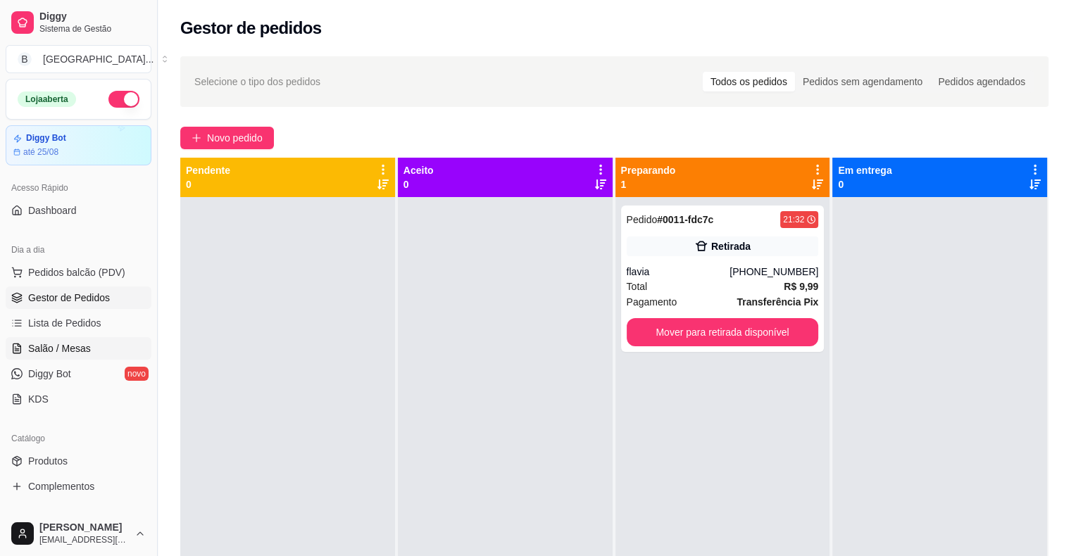
click at [75, 342] on span "Salão / Mesas" at bounding box center [59, 348] width 63 height 14
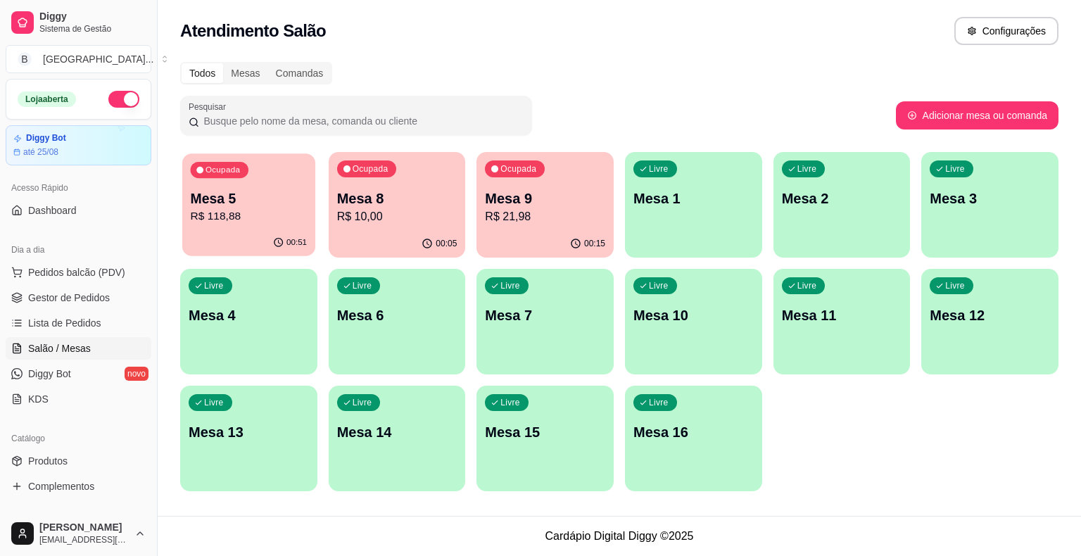
click at [252, 220] on p "R$ 118,88" at bounding box center [249, 216] width 117 height 16
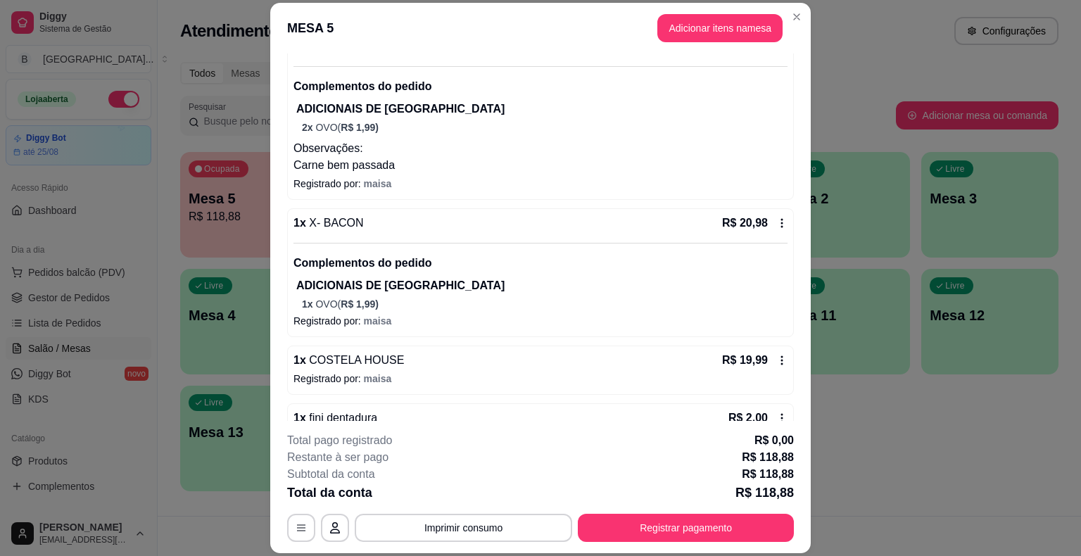
scroll to position [282, 0]
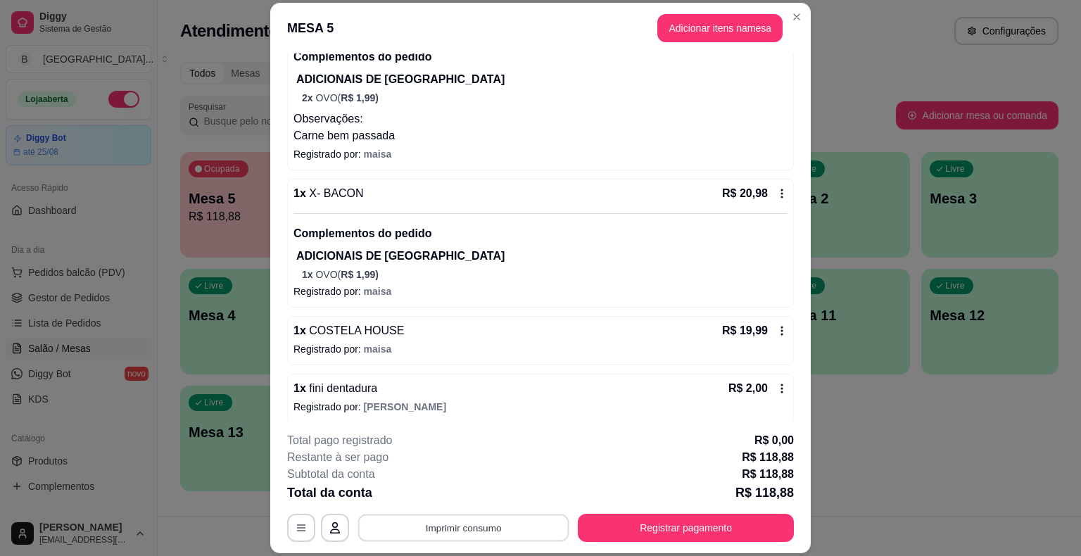
click at [490, 534] on button "Imprimir consumo" at bounding box center [463, 528] width 211 height 27
click at [490, 474] on button "IMPRESSORA" at bounding box center [462, 467] width 99 height 22
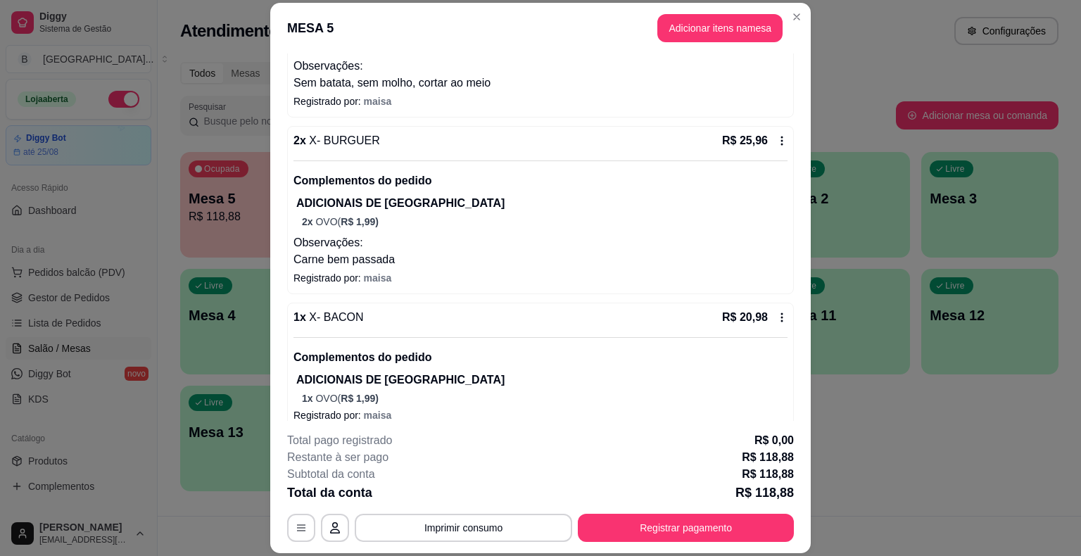
scroll to position [70, 0]
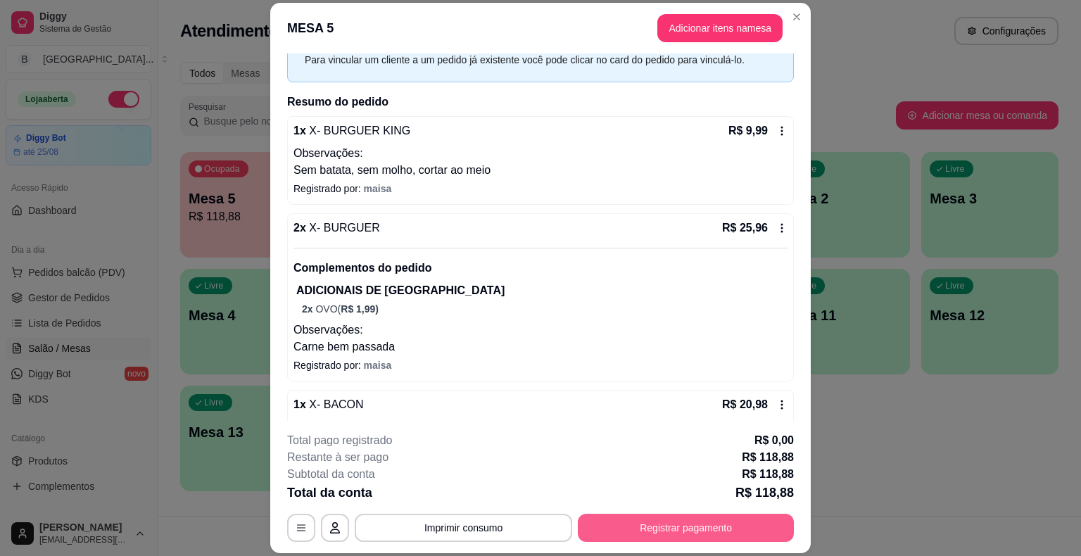
click at [664, 537] on button "Registrar pagamento" at bounding box center [686, 528] width 216 height 28
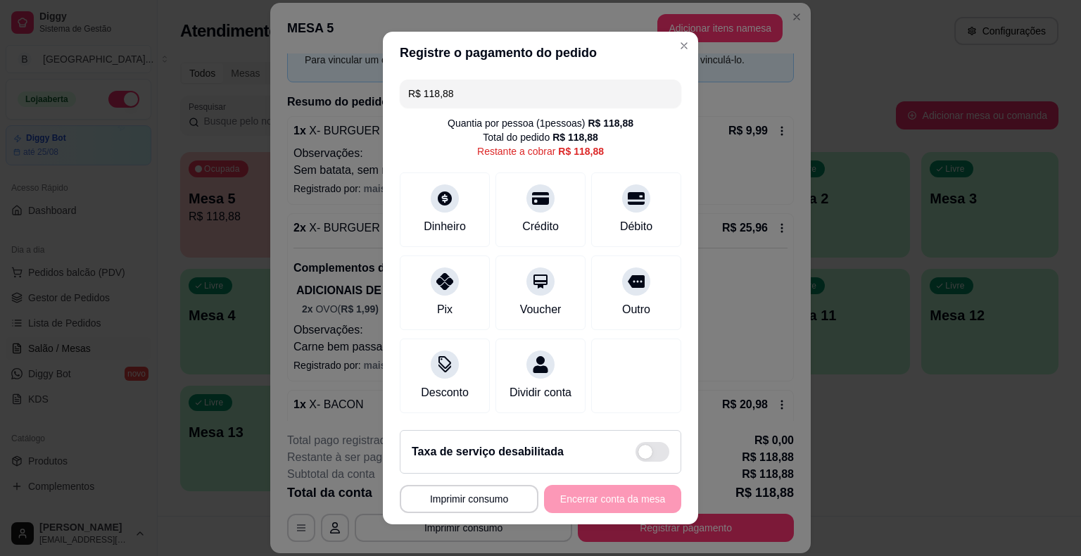
click at [569, 101] on input "R$ 118,88" at bounding box center [540, 94] width 265 height 28
type input "R$ 59,50"
click at [444, 234] on div "Dinheiro" at bounding box center [445, 225] width 46 height 18
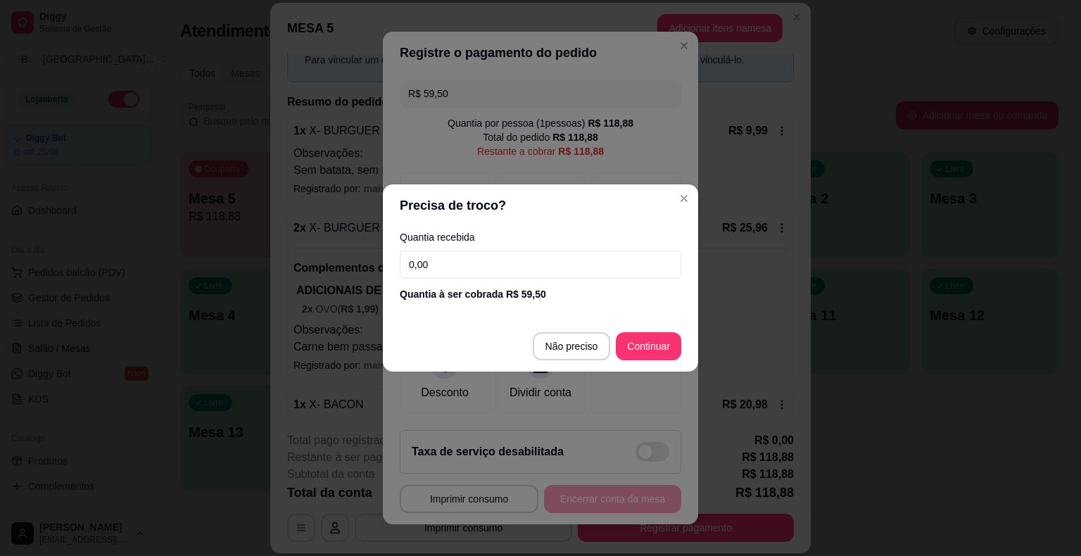
click at [460, 267] on input "0,00" at bounding box center [541, 265] width 282 height 28
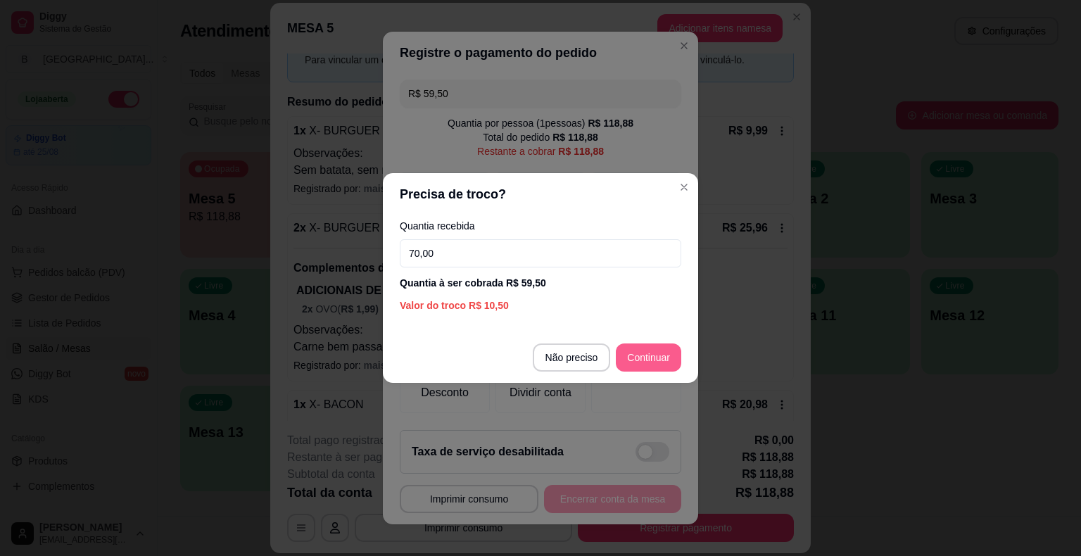
type input "70,00"
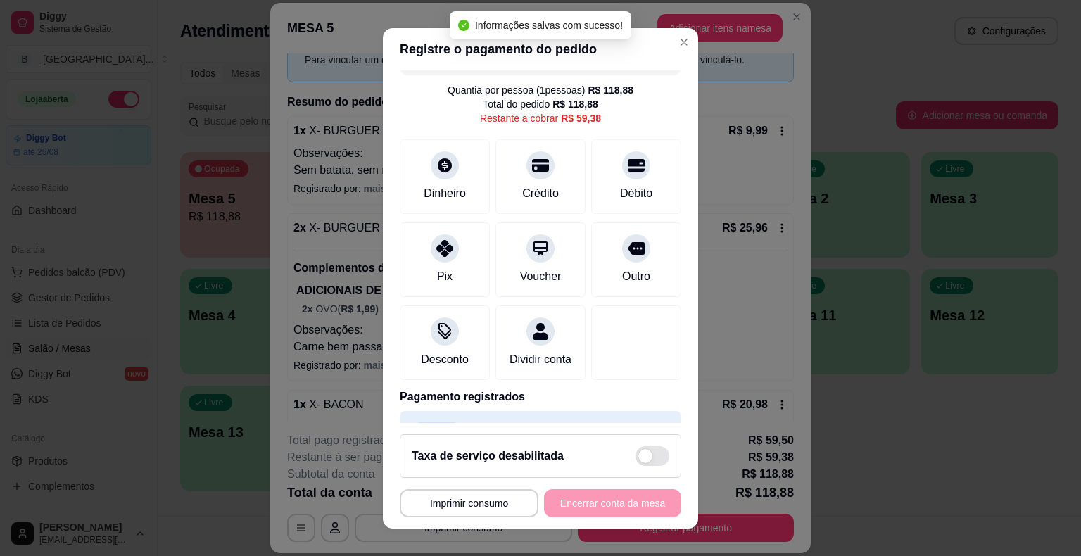
scroll to position [0, 0]
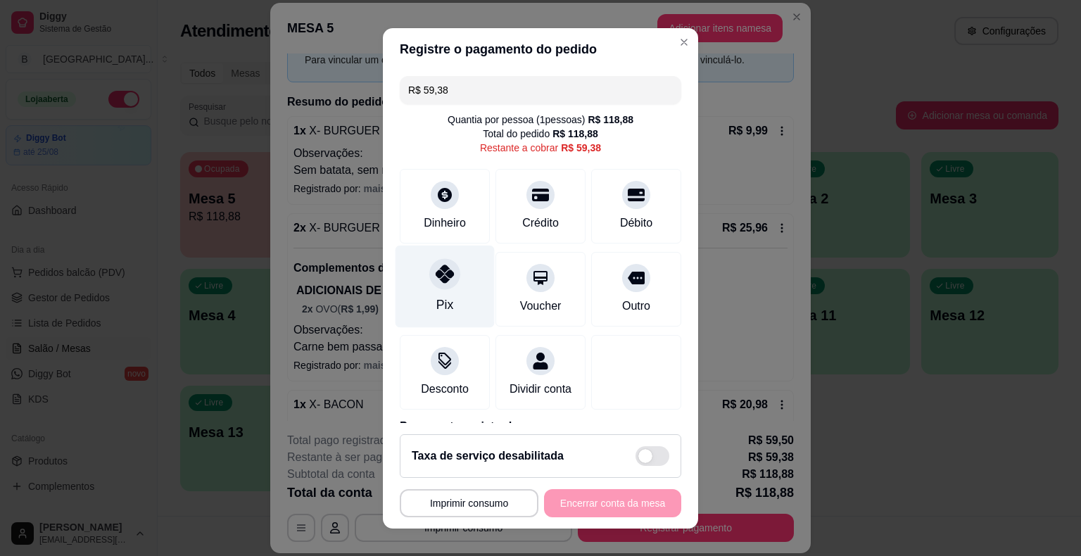
click at [443, 297] on div "Pix" at bounding box center [444, 305] width 17 height 18
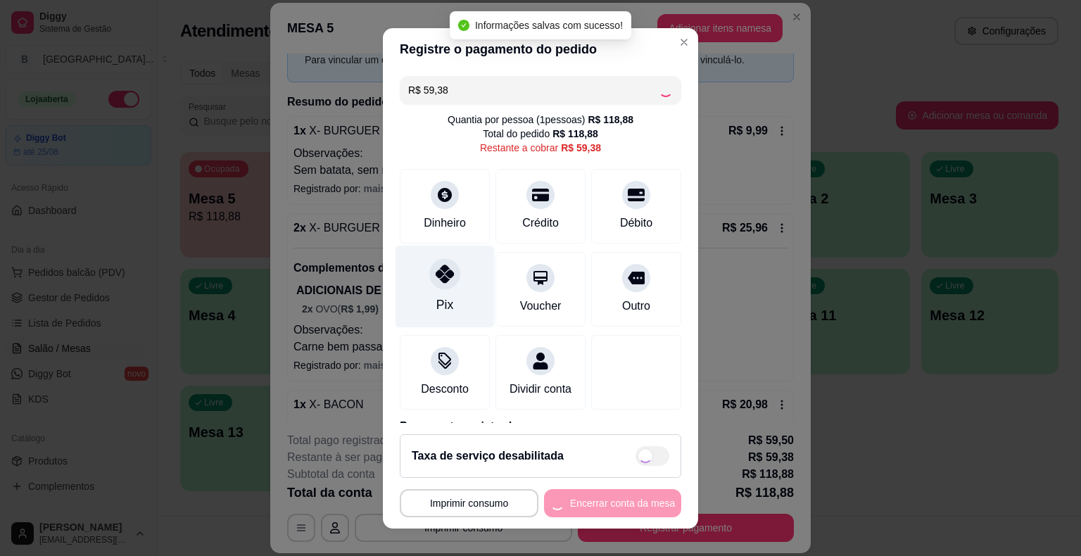
type input "R$ 0,00"
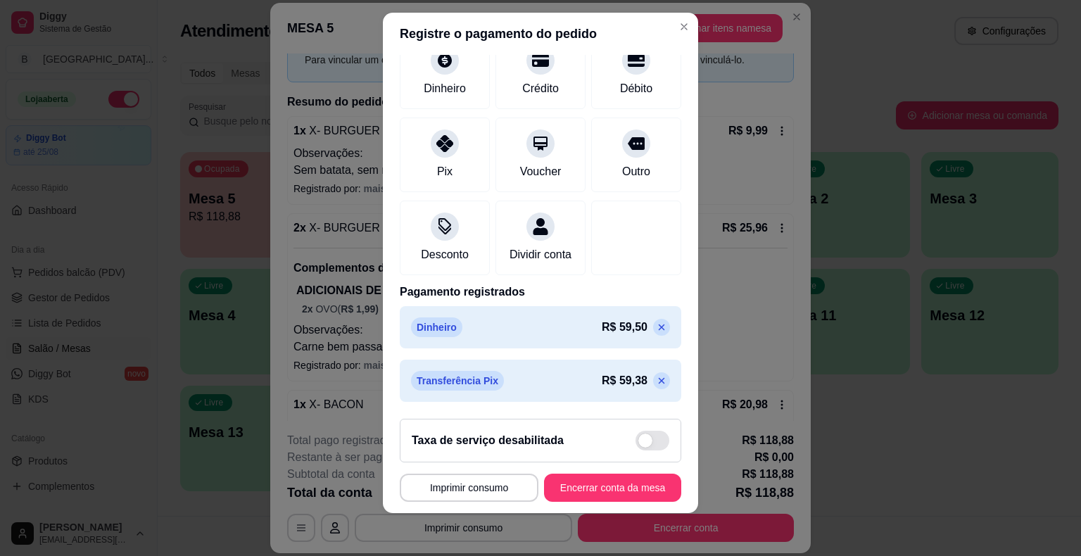
scroll to position [17, 0]
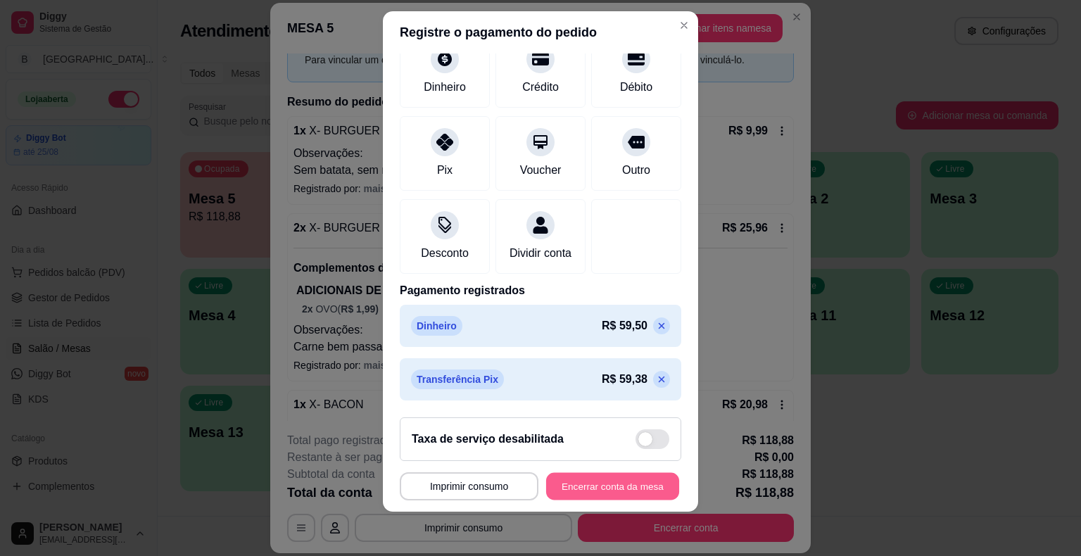
click at [567, 479] on button "Encerrar conta da mesa" at bounding box center [612, 485] width 133 height 27
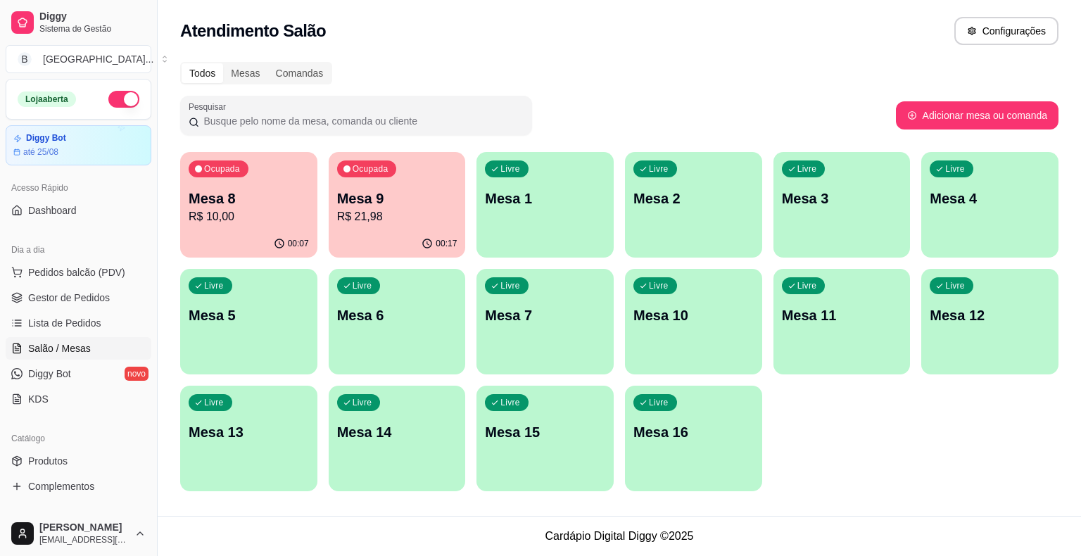
click at [379, 212] on p "R$ 21,98" at bounding box center [397, 216] width 120 height 17
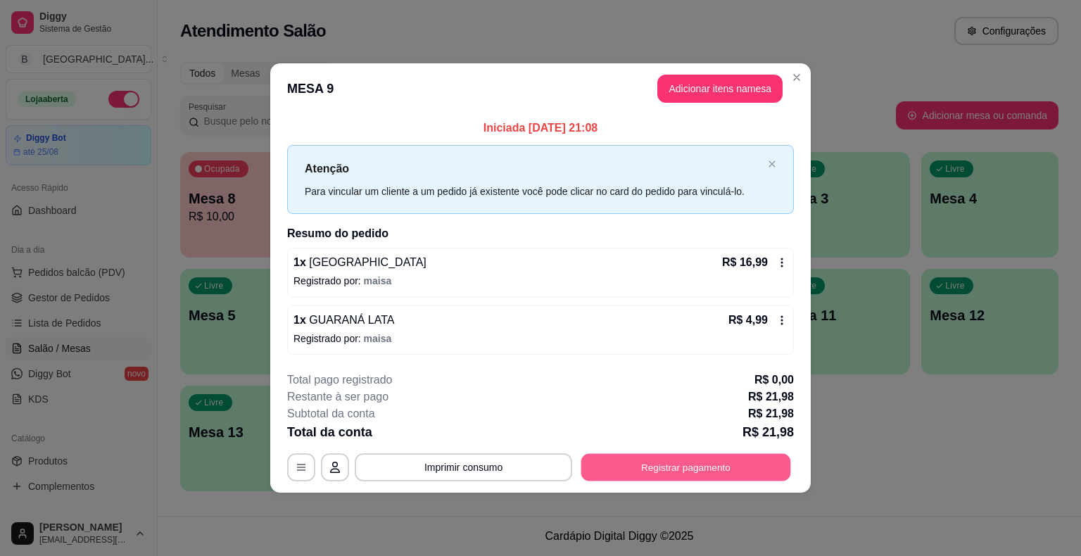
click at [641, 460] on button "Registrar pagamento" at bounding box center [686, 466] width 210 height 27
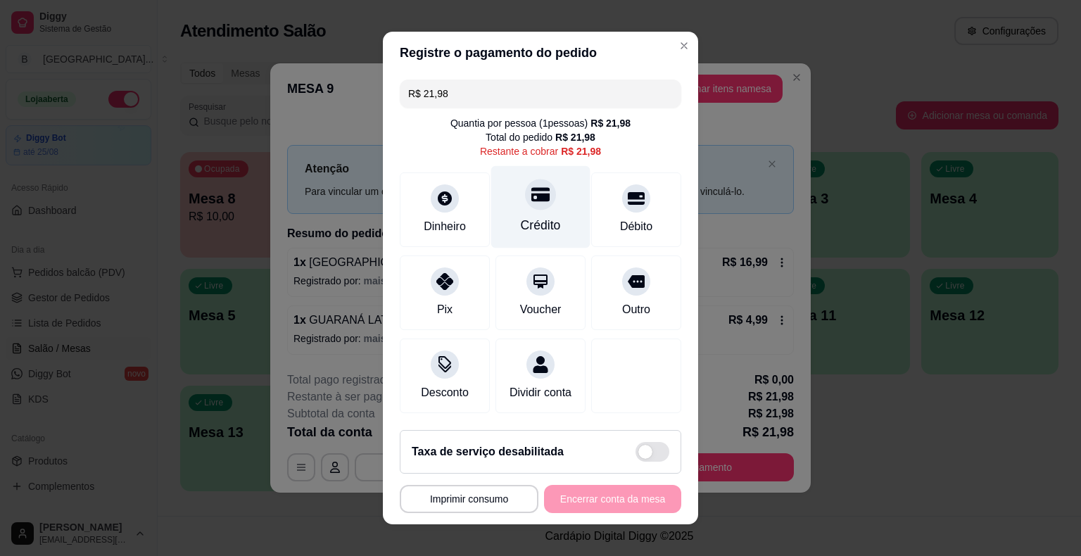
click at [552, 238] on div "Crédito" at bounding box center [540, 207] width 99 height 82
type input "R$ 0,00"
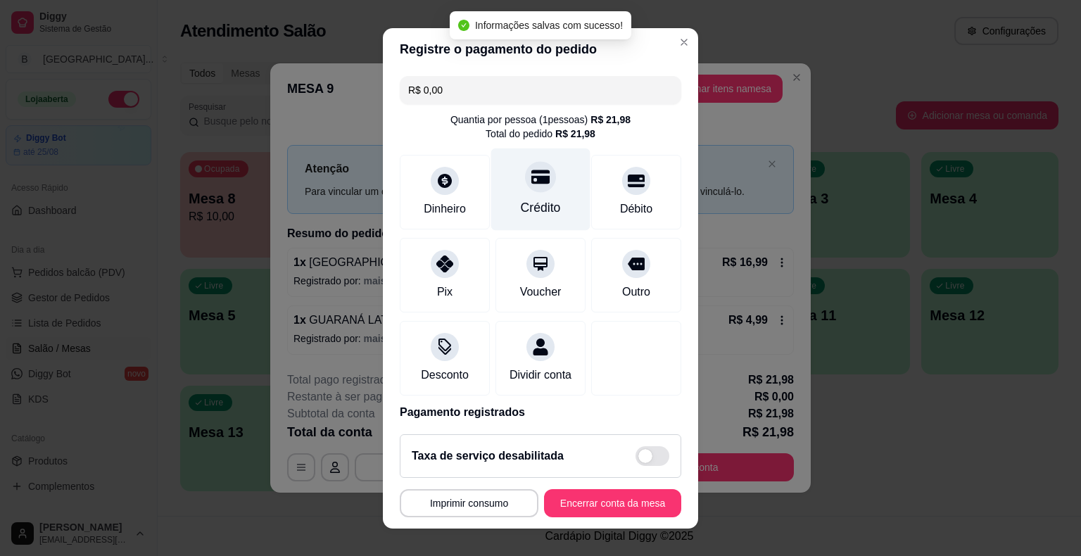
scroll to position [66, 0]
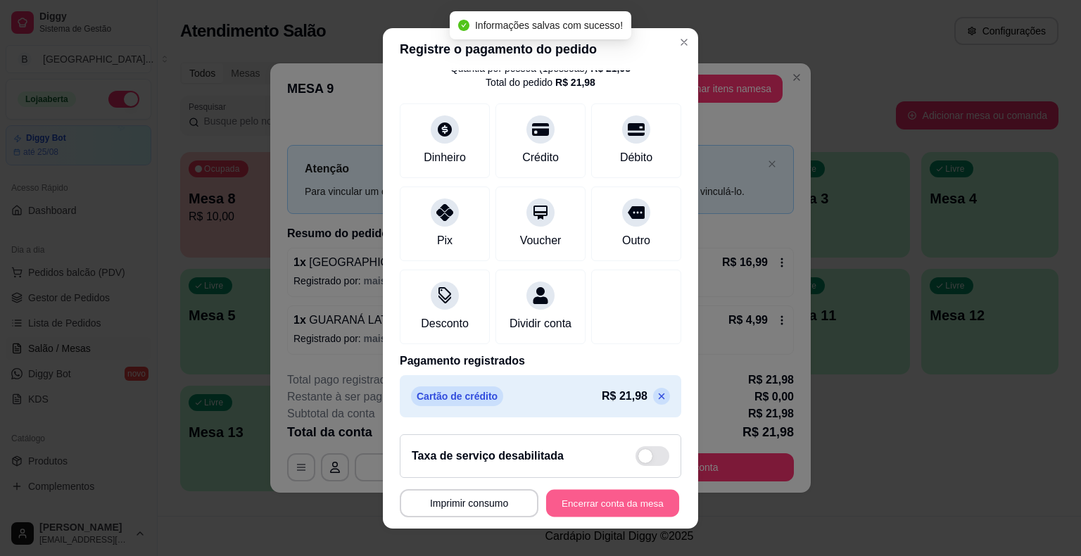
click at [608, 494] on button "Encerrar conta da mesa" at bounding box center [612, 502] width 133 height 27
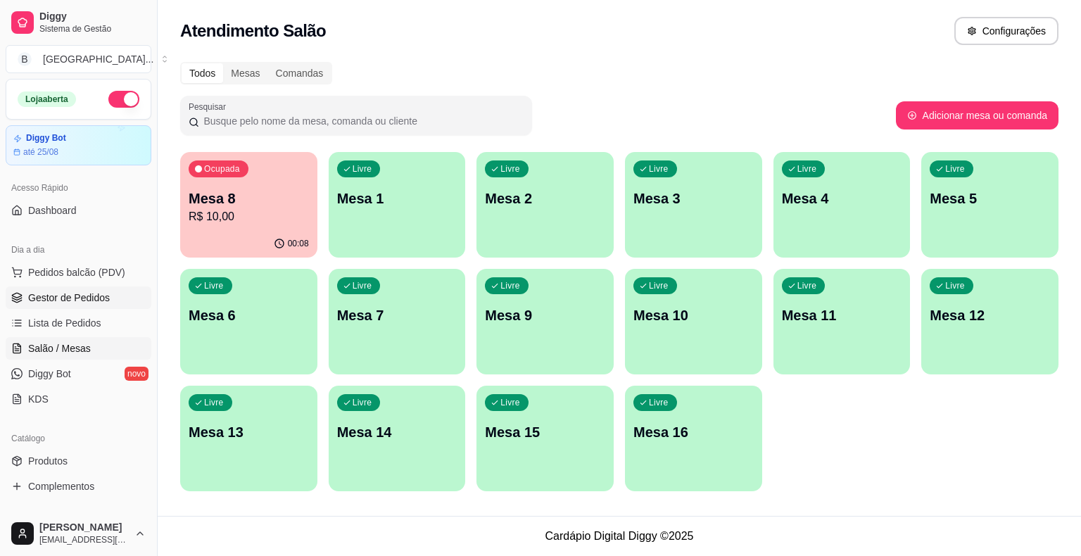
click at [93, 299] on span "Gestor de Pedidos" at bounding box center [69, 298] width 82 height 14
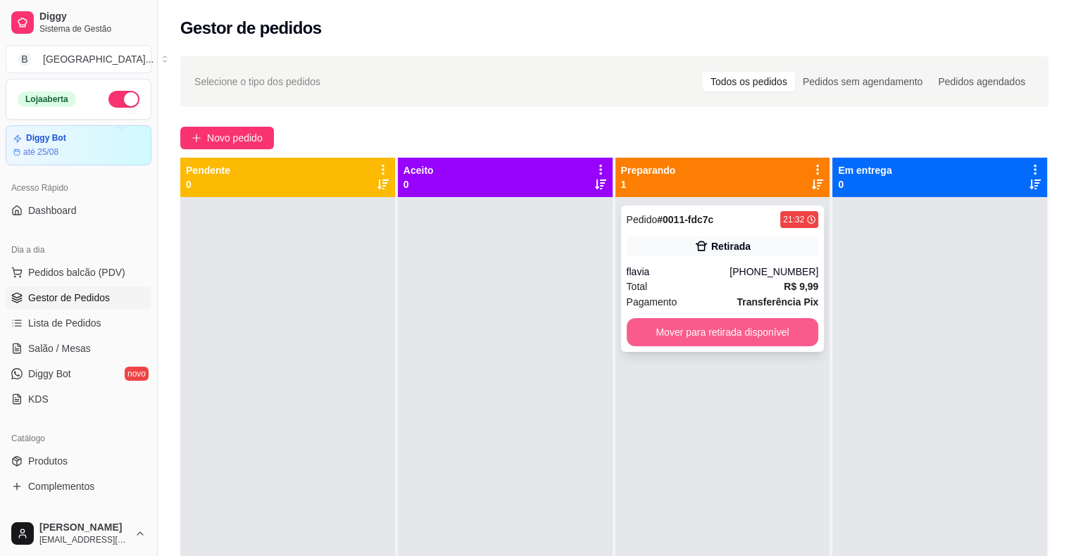
click at [699, 320] on button "Mover para retirada disponível" at bounding box center [722, 332] width 192 height 28
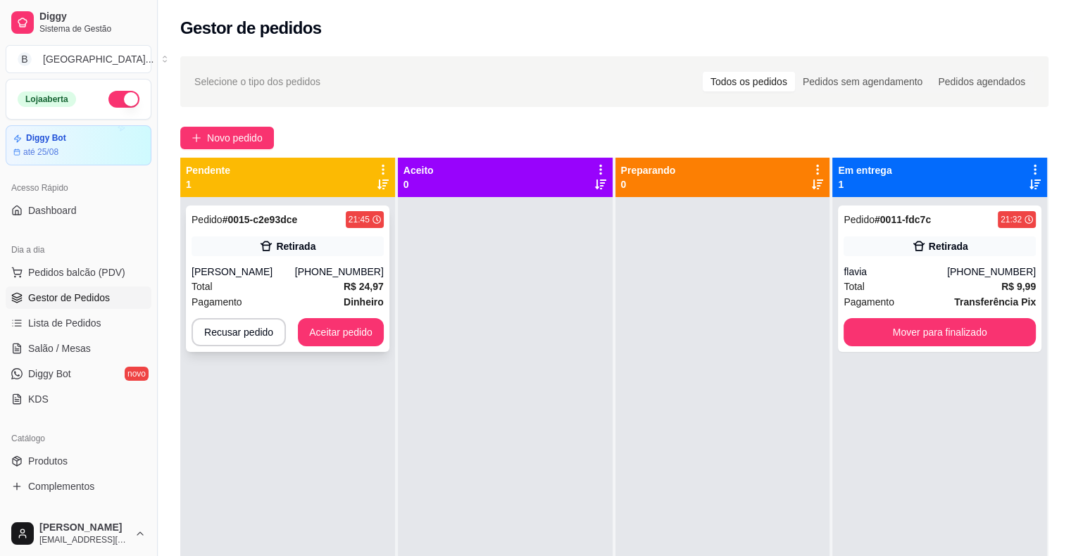
click at [303, 290] on div "Total R$ 24,97" at bounding box center [287, 286] width 192 height 15
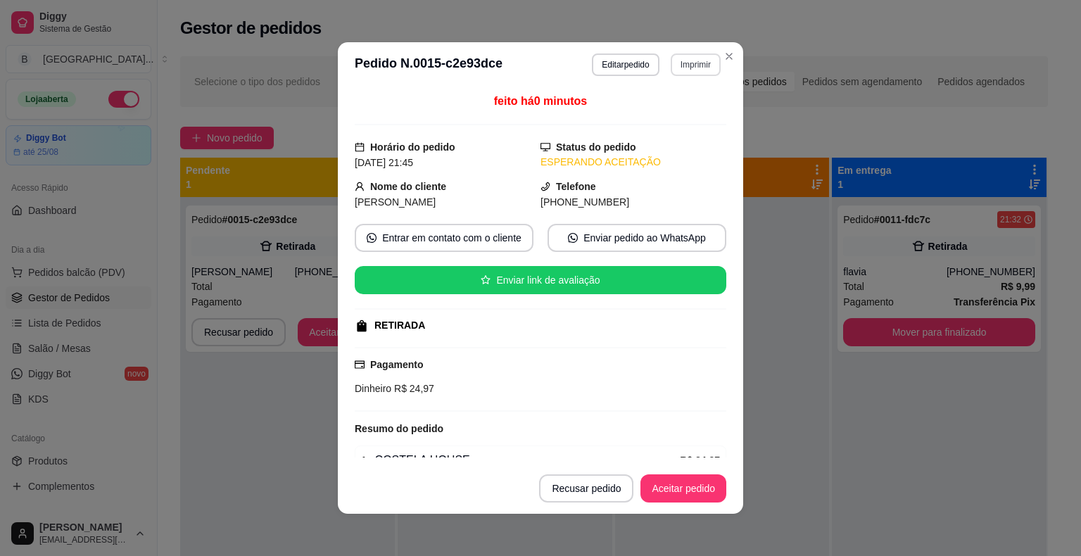
click at [680, 74] on button "Imprimir" at bounding box center [696, 64] width 50 height 23
click at [686, 103] on button "IMPRESSORA" at bounding box center [665, 114] width 102 height 23
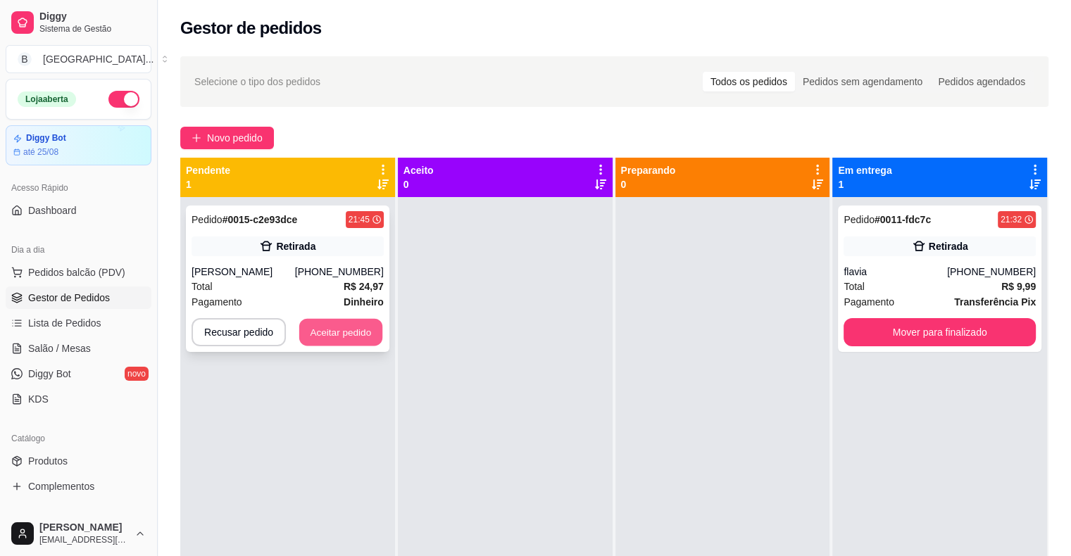
click at [338, 336] on button "Aceitar pedido" at bounding box center [340, 332] width 83 height 27
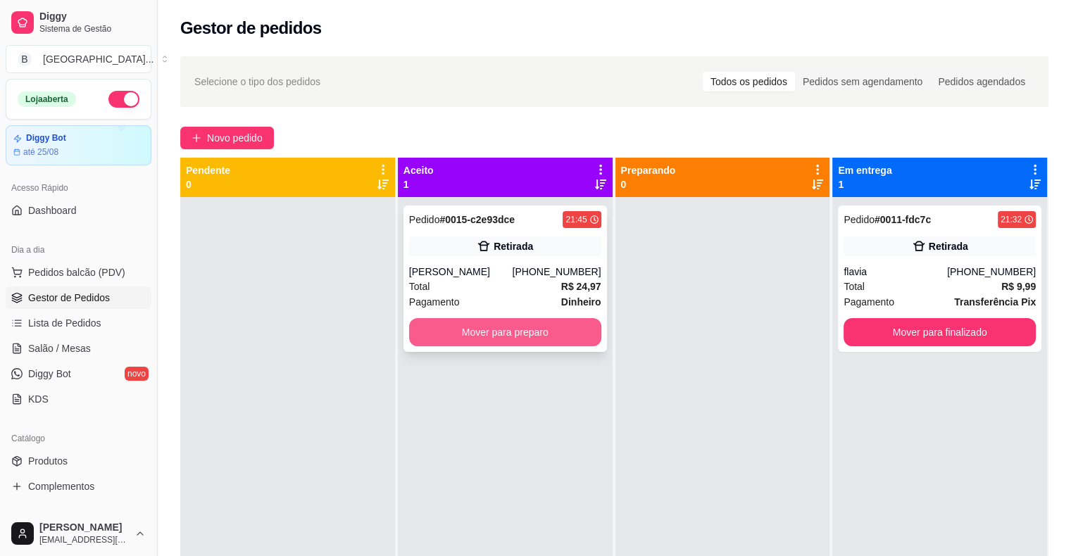
click at [510, 339] on button "Mover para preparo" at bounding box center [505, 332] width 192 height 28
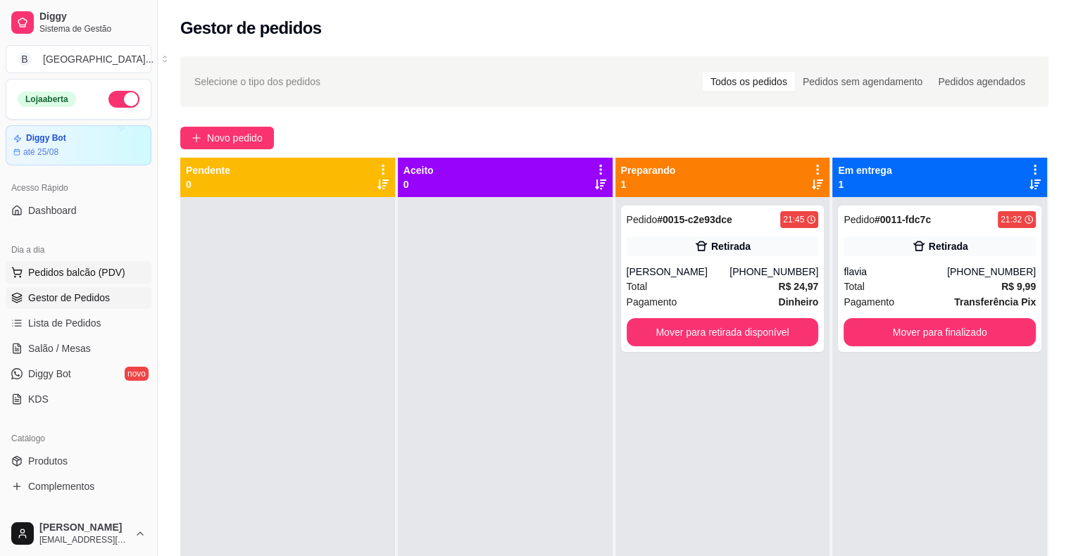
click at [52, 271] on span "Pedidos balcão (PDV)" at bounding box center [76, 272] width 97 height 14
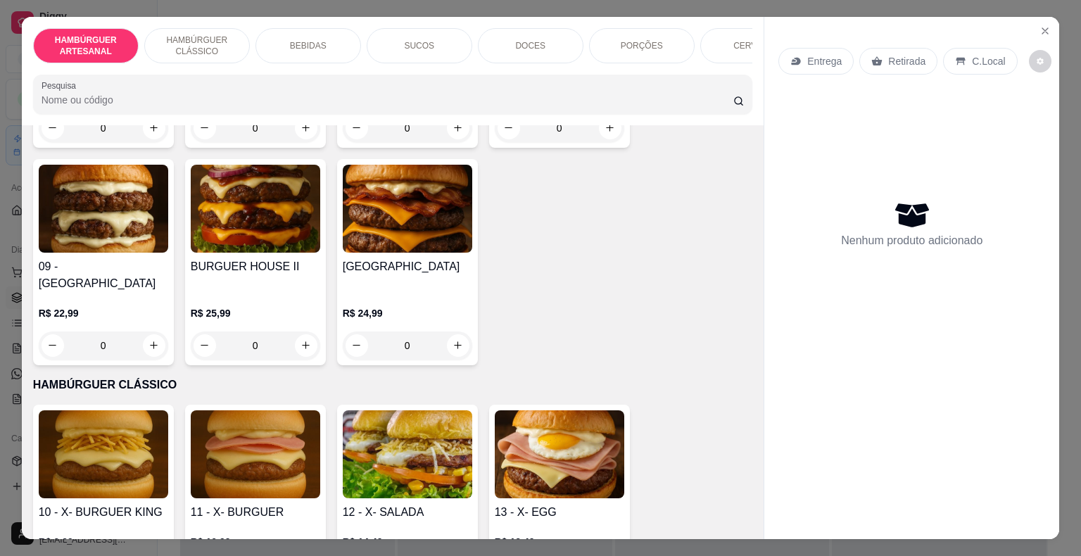
scroll to position [633, 0]
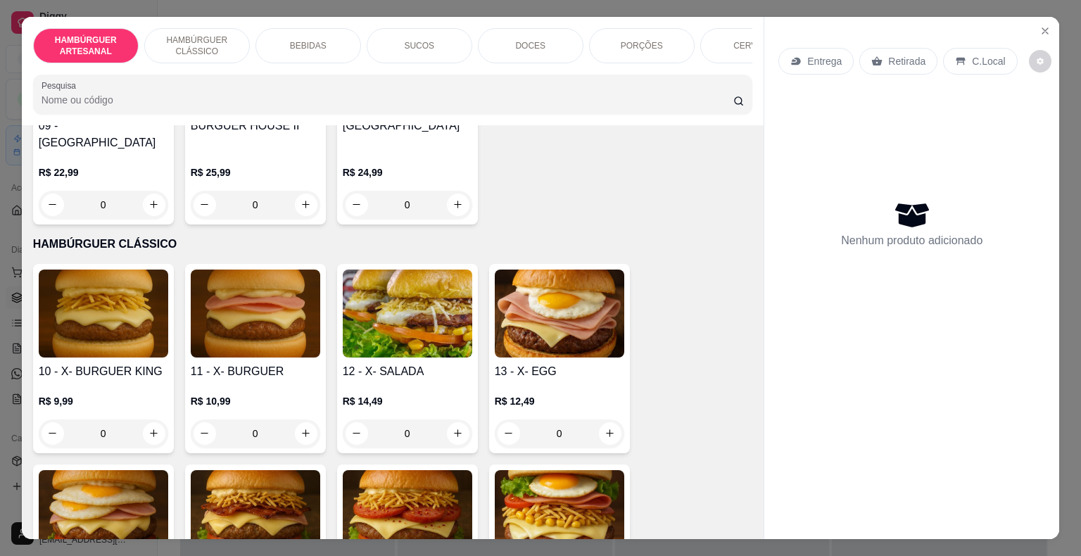
click at [153, 419] on div "0" at bounding box center [104, 433] width 130 height 28
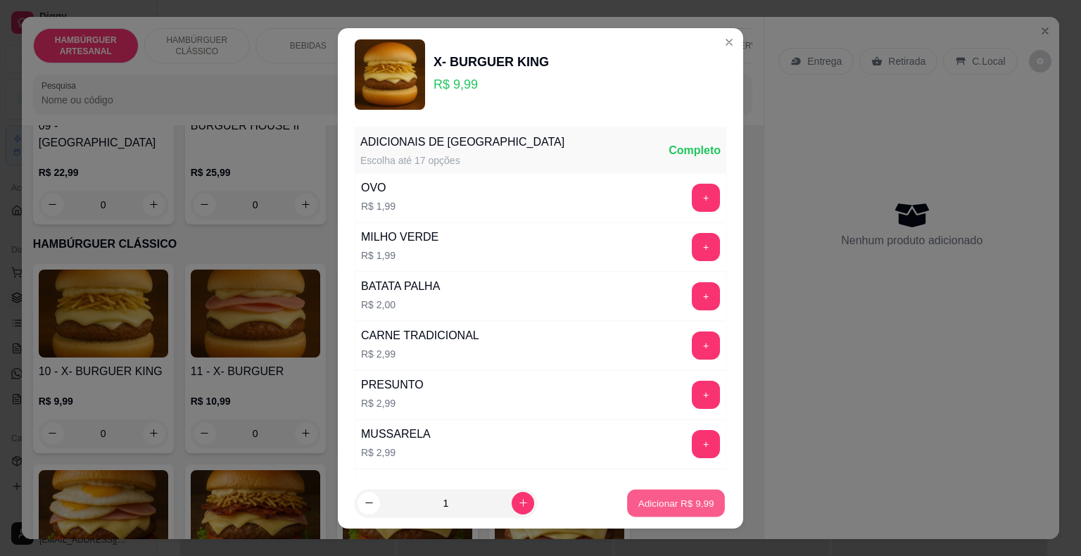
click at [645, 497] on p "Adicionar R$ 9,99" at bounding box center [676, 502] width 76 height 13
type input "1"
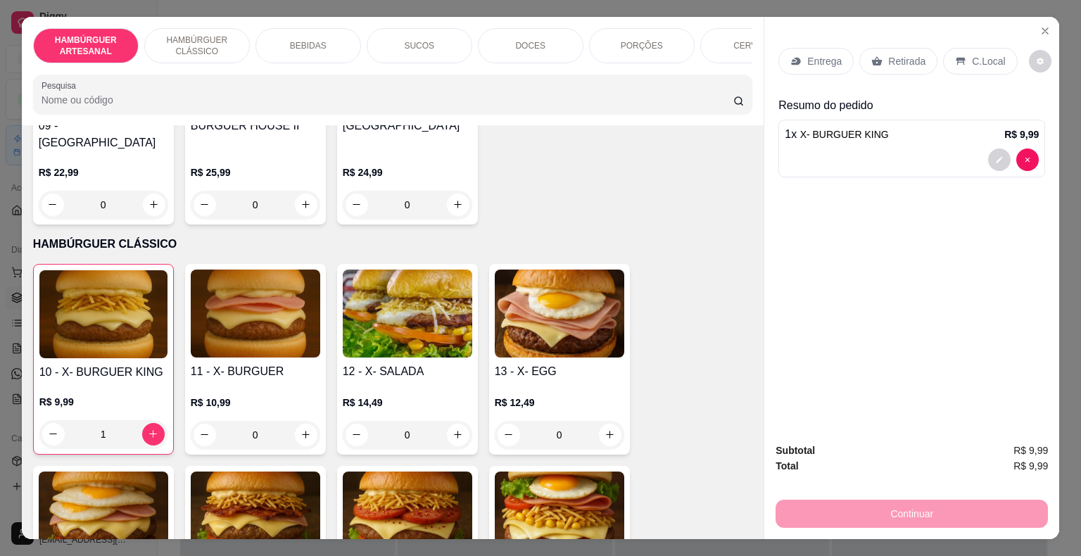
click at [911, 54] on p "Retirada" at bounding box center [906, 61] width 37 height 14
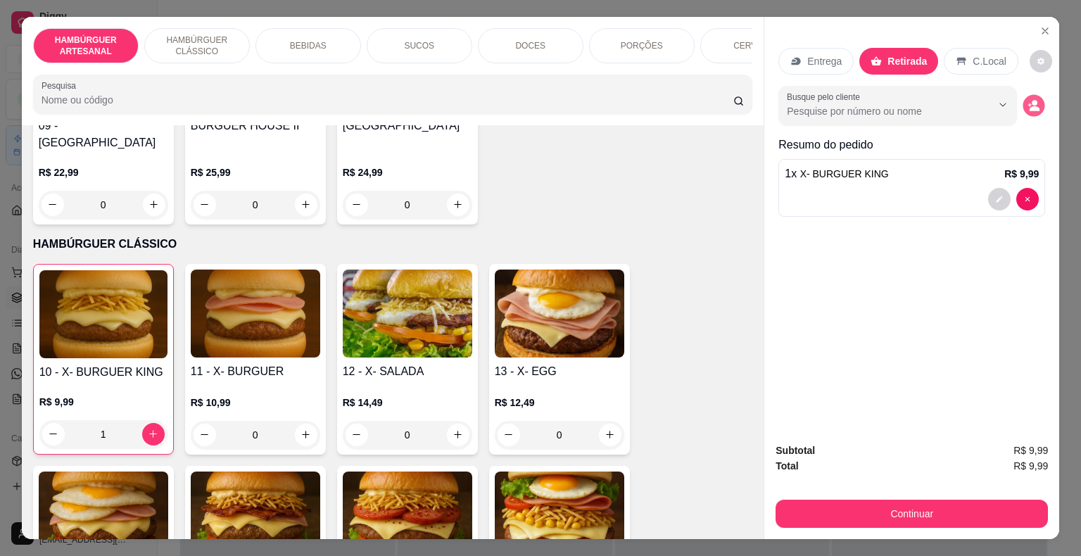
click at [1034, 100] on icon "decrease-product-quantity" at bounding box center [1034, 105] width 12 height 12
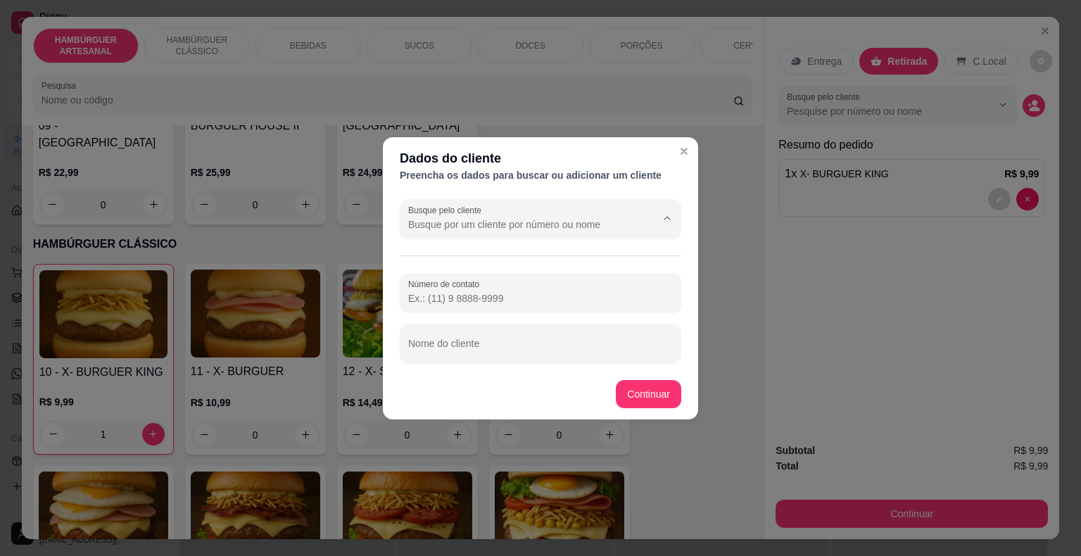
click at [493, 227] on input "Busque pelo cliente" at bounding box center [520, 224] width 225 height 14
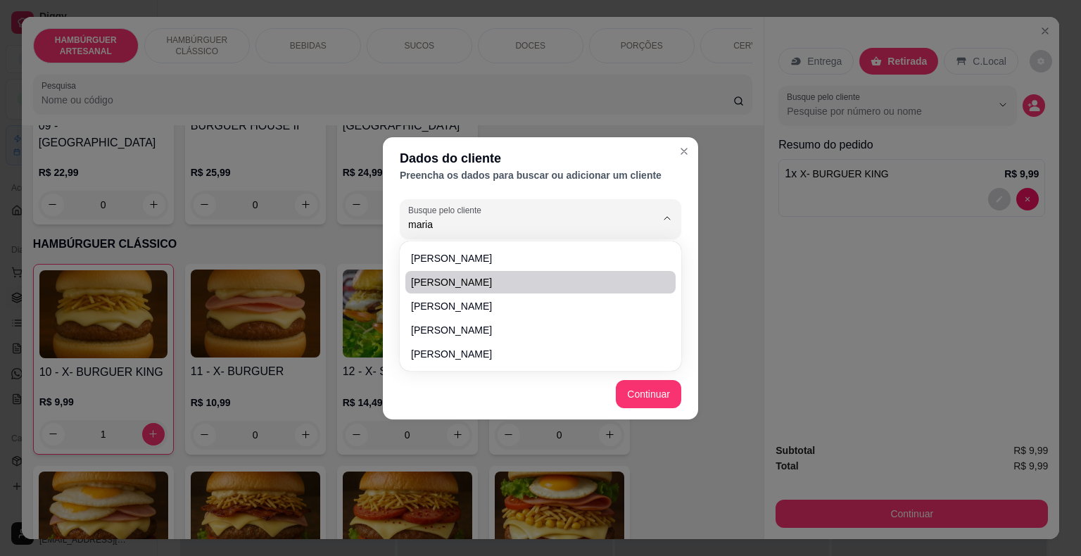
click at [515, 291] on li "[PERSON_NAME]" at bounding box center [540, 282] width 270 height 23
type input "[PERSON_NAME]"
type input "[PHONE_NUMBER]"
type input "[PERSON_NAME]"
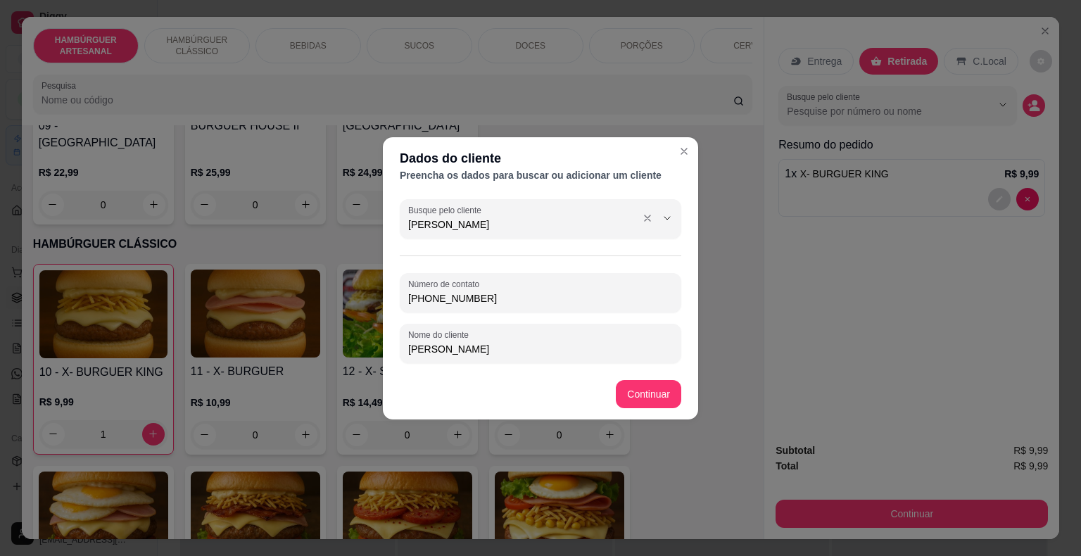
type input "[PERSON_NAME]"
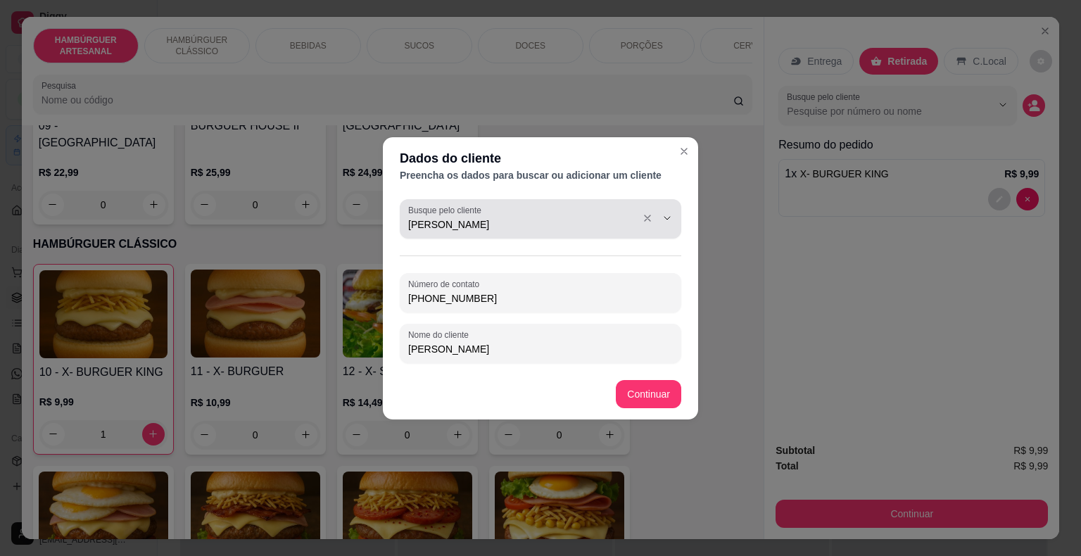
click at [629, 210] on div "[PERSON_NAME]" at bounding box center [540, 219] width 265 height 28
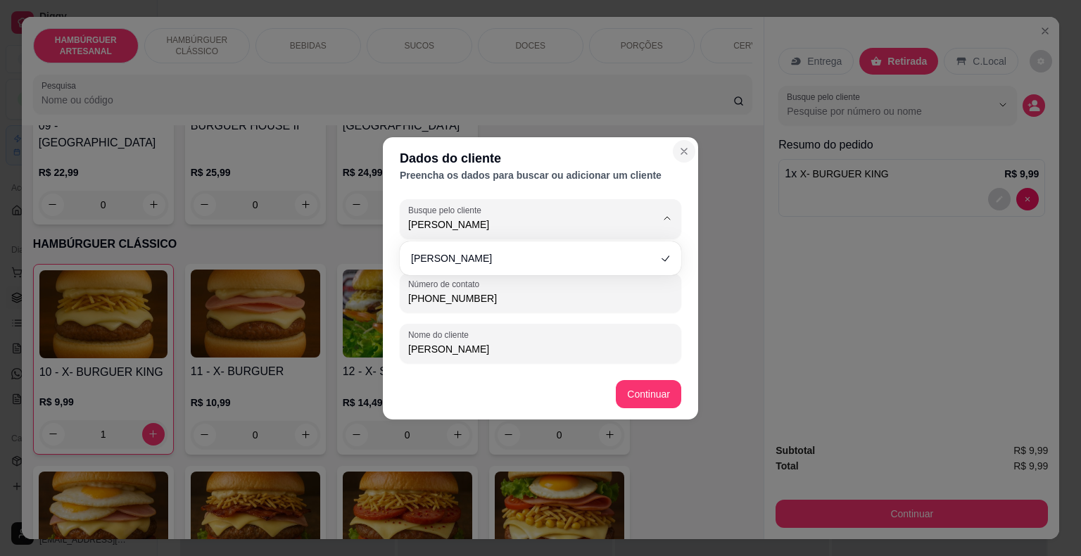
click at [684, 156] on icon "Close" at bounding box center [684, 151] width 11 height 11
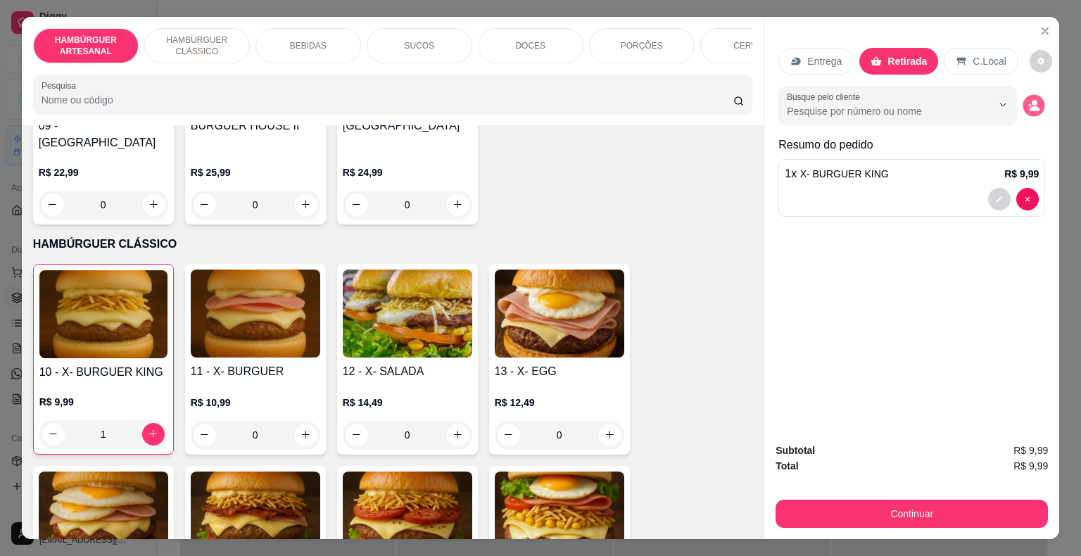
click at [1035, 96] on button "decrease-product-quantity" at bounding box center [1034, 105] width 22 height 22
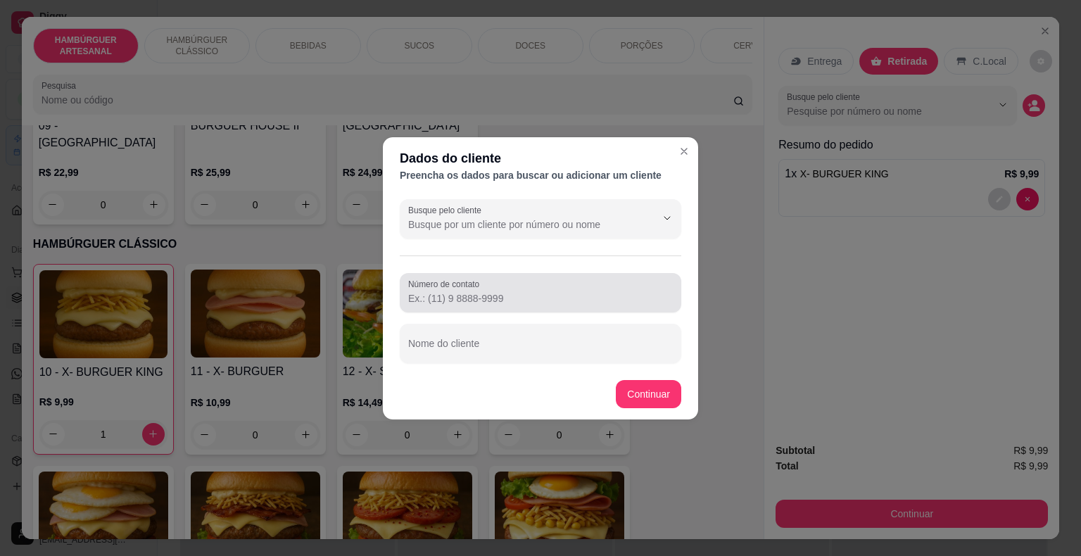
click at [503, 307] on div "Número de contato" at bounding box center [541, 292] width 282 height 39
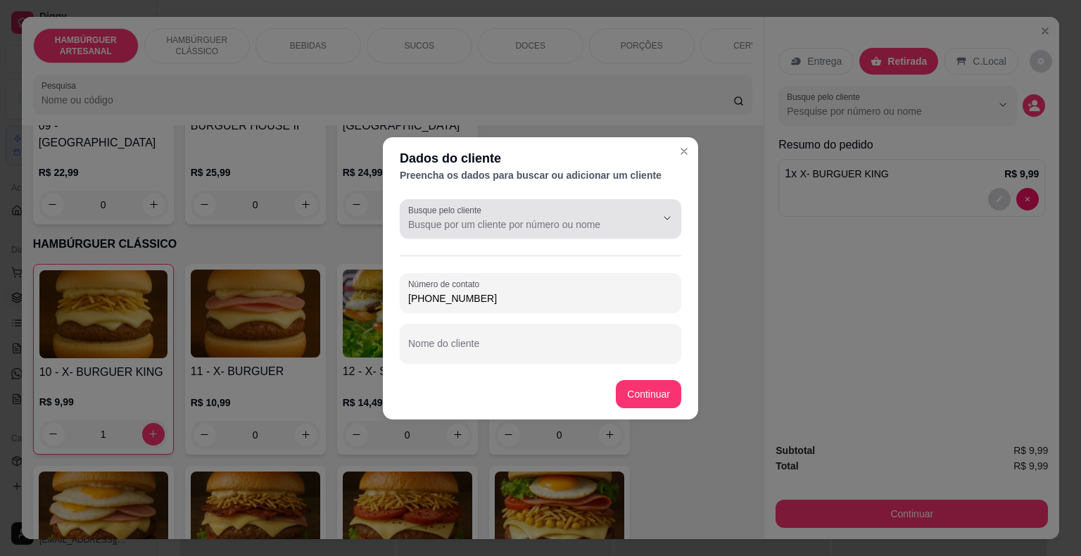
type input "[PHONE_NUMBER]"
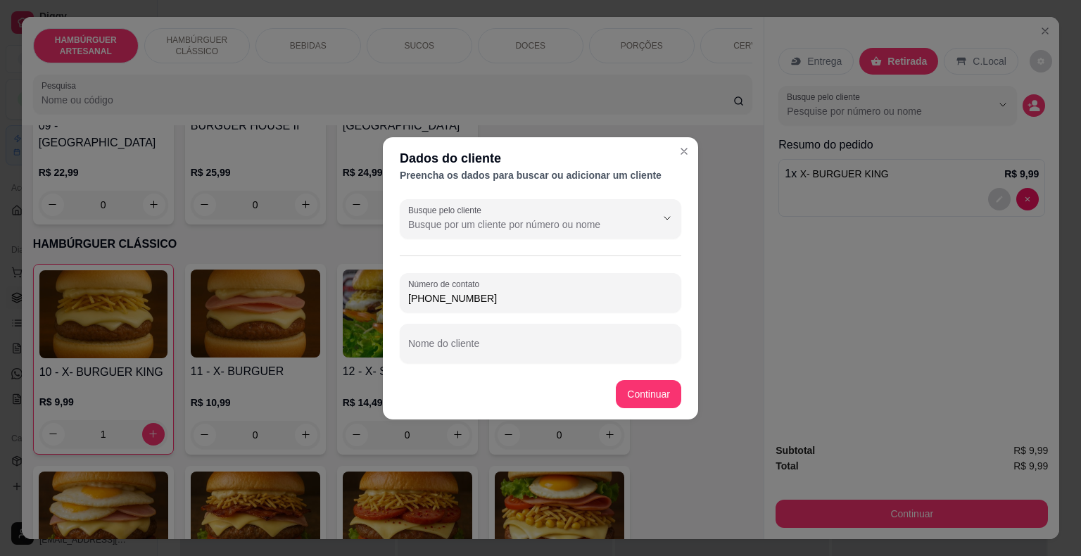
click at [617, 238] on div "Busque pelo cliente Número de contato [PHONE_NUMBER] Nome do cliente" at bounding box center [540, 281] width 315 height 175
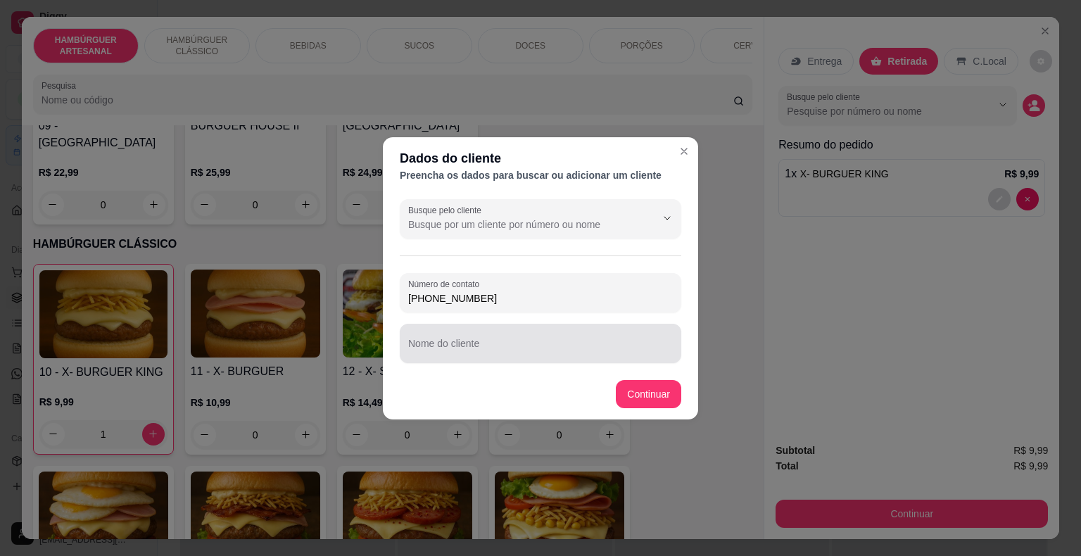
click at [532, 334] on div at bounding box center [540, 343] width 265 height 28
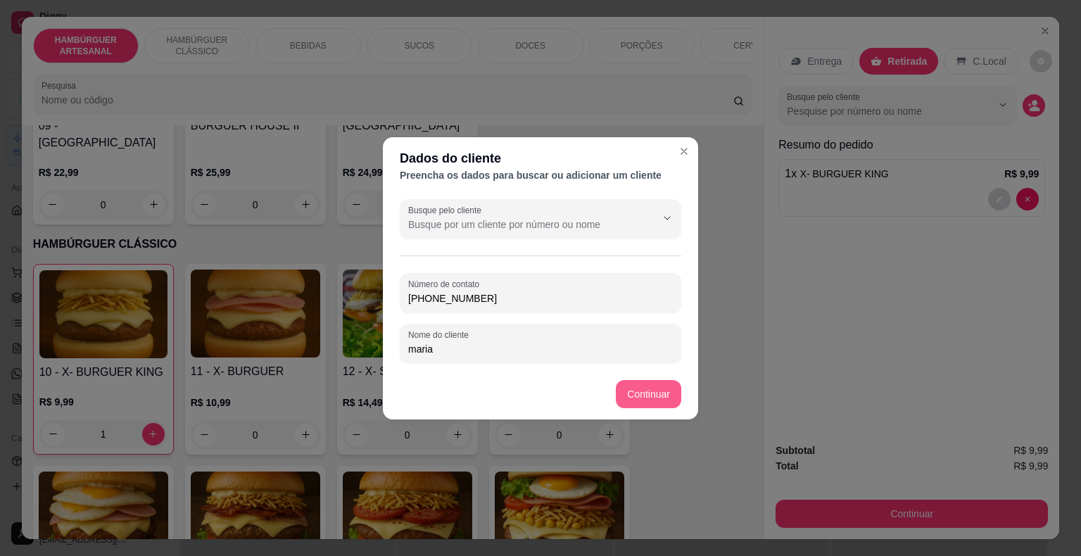
type input "maria"
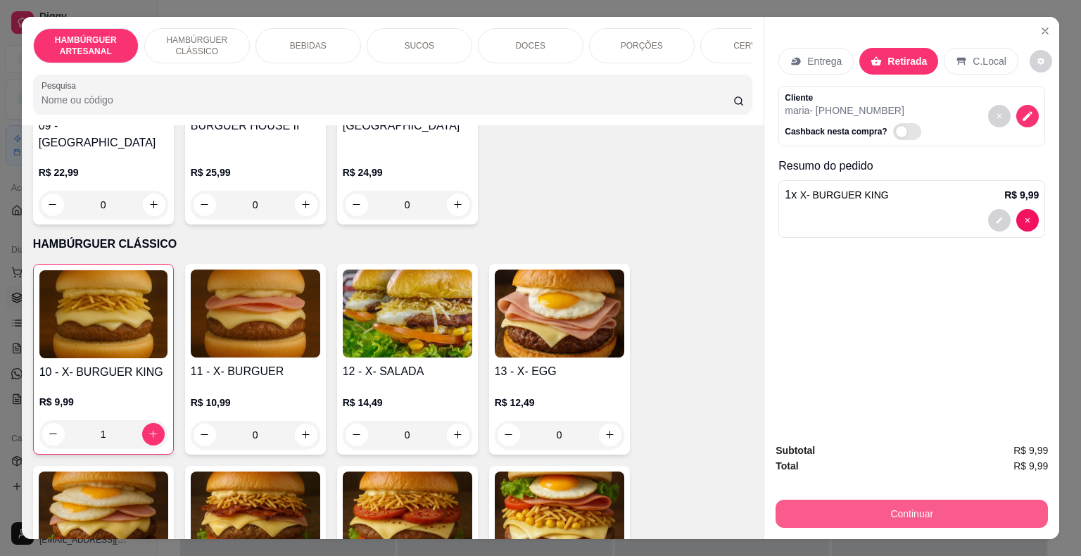
click at [825, 515] on button "Continuar" at bounding box center [912, 514] width 272 height 28
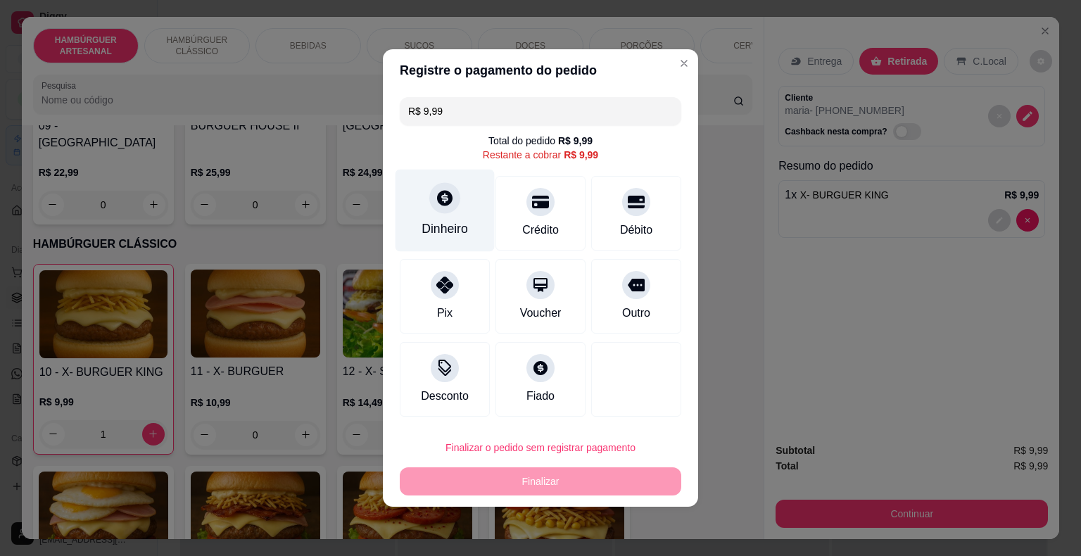
click at [472, 225] on div "Dinheiro" at bounding box center [445, 211] width 99 height 82
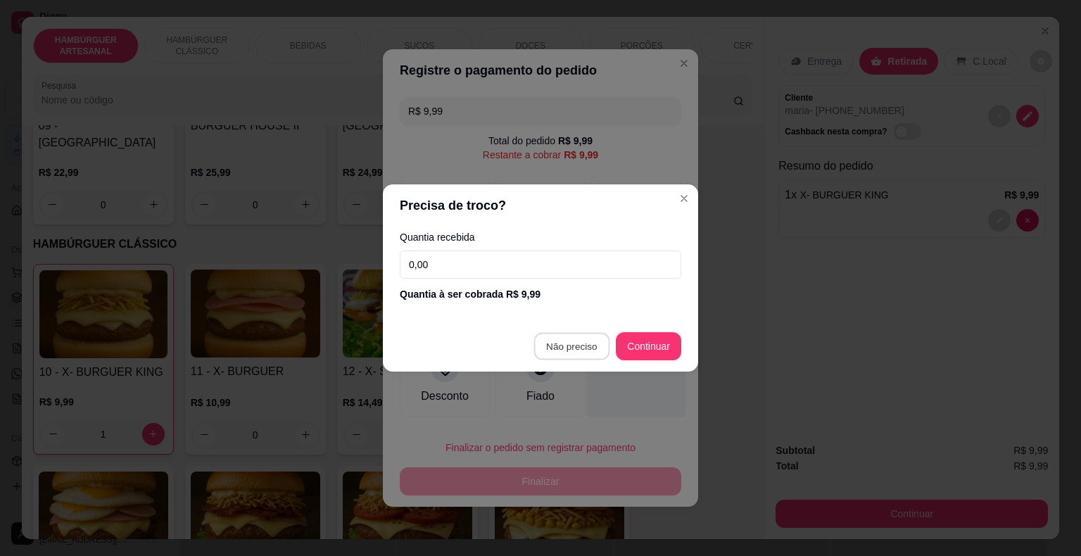
type input "R$ 0,00"
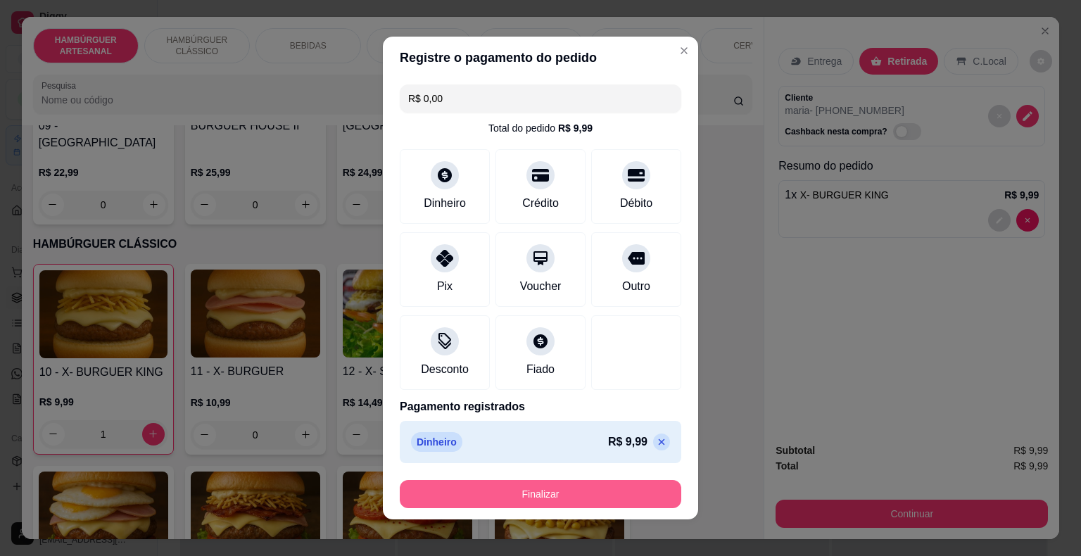
click at [555, 490] on button "Finalizar" at bounding box center [541, 494] width 282 height 28
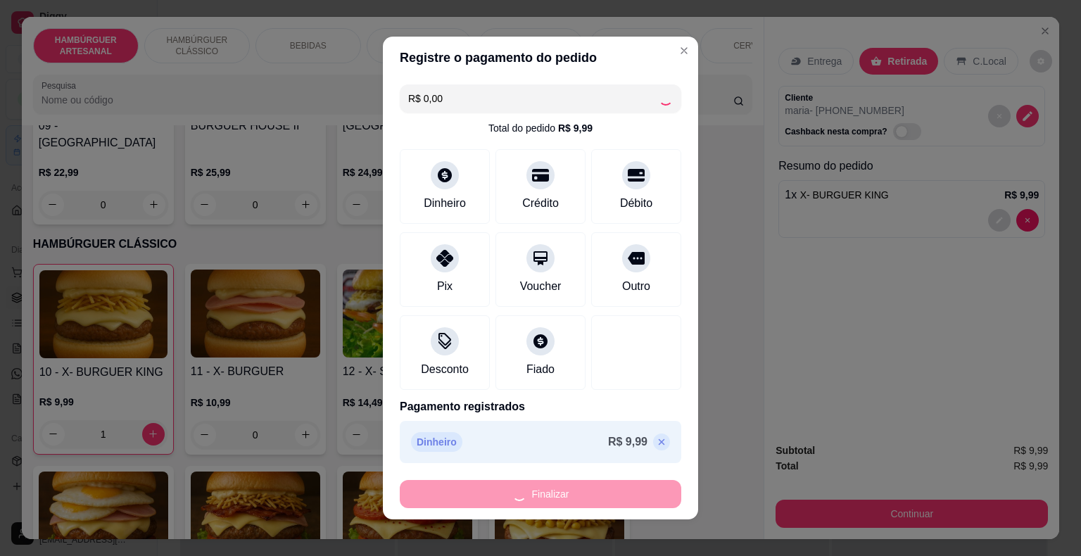
type input "0"
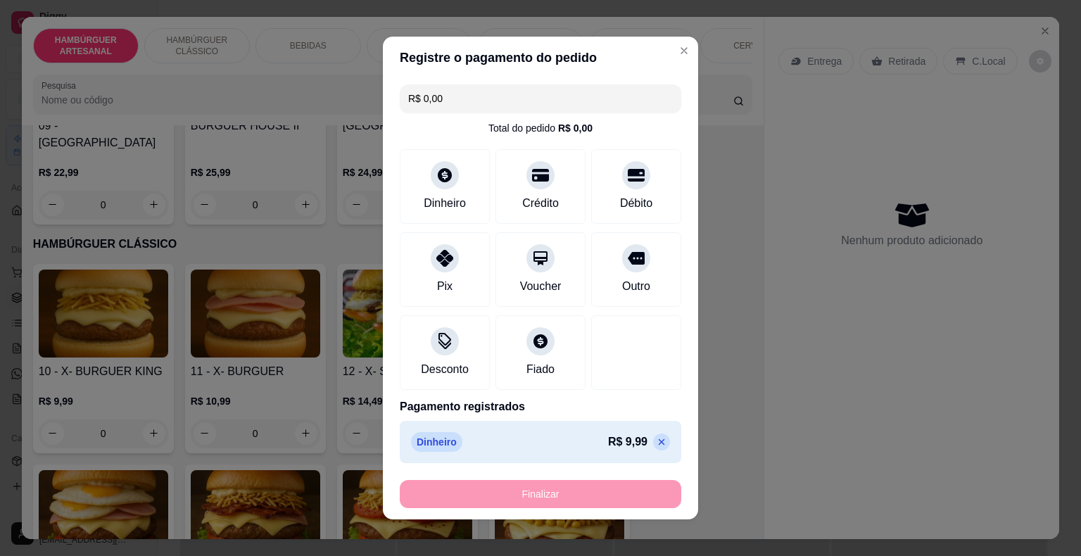
type input "-R$ 9,99"
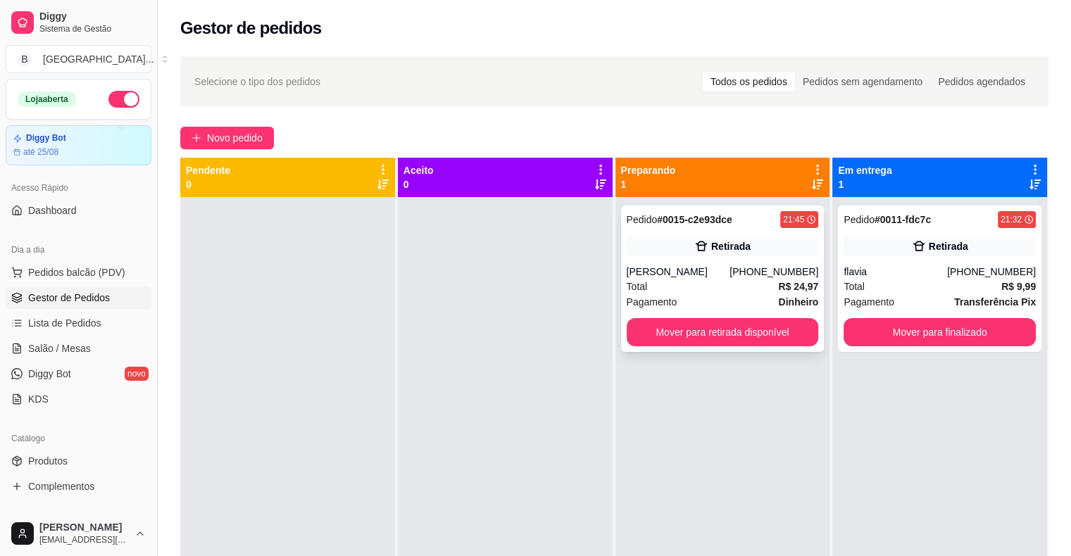
click at [752, 249] on div "Retirada" at bounding box center [722, 246] width 192 height 20
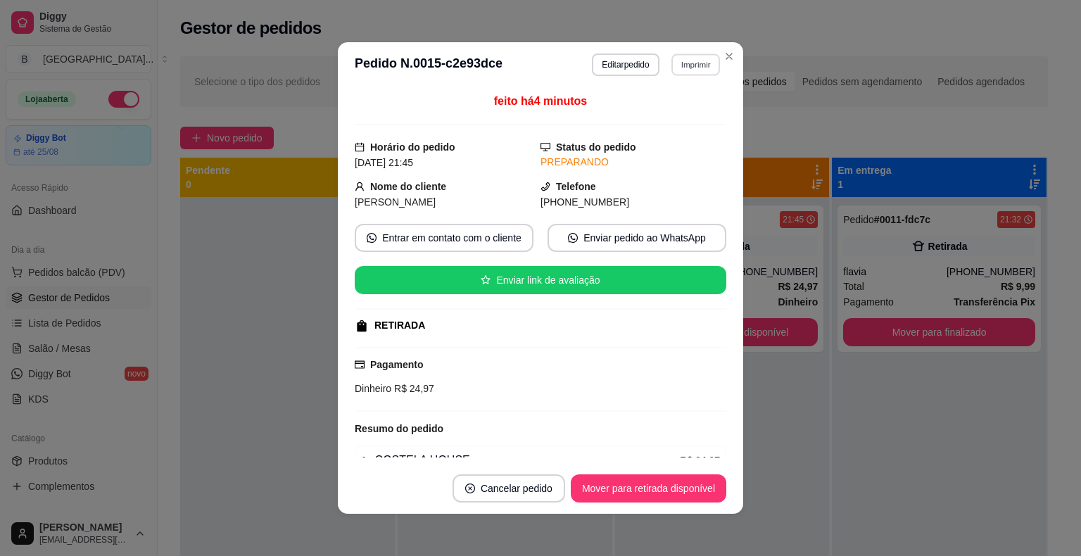
click at [671, 64] on button "Imprimir" at bounding box center [695, 64] width 49 height 22
click at [662, 106] on button "IMPRESSORA" at bounding box center [665, 114] width 99 height 22
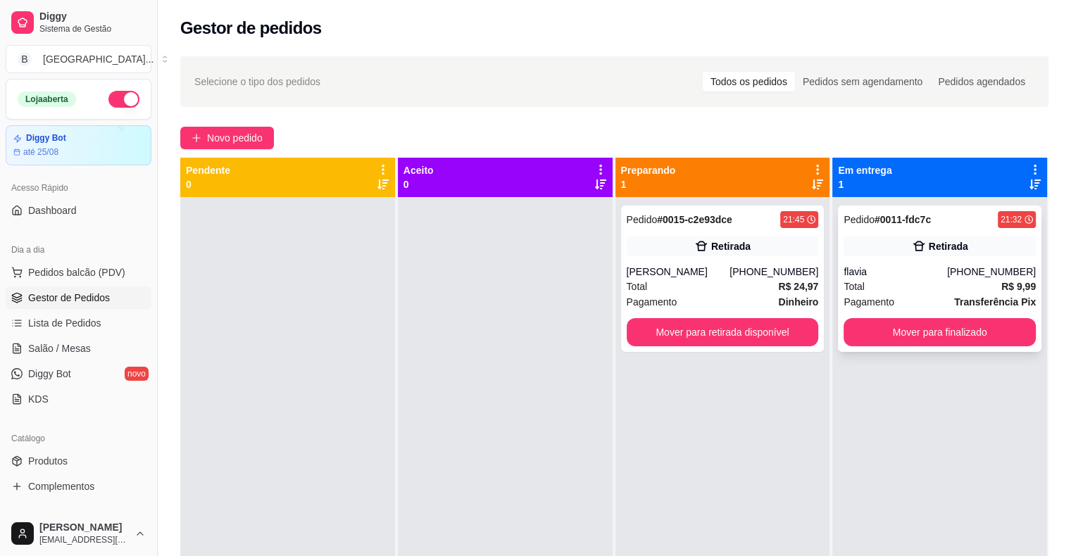
click at [920, 272] on div "flavia" at bounding box center [894, 272] width 103 height 14
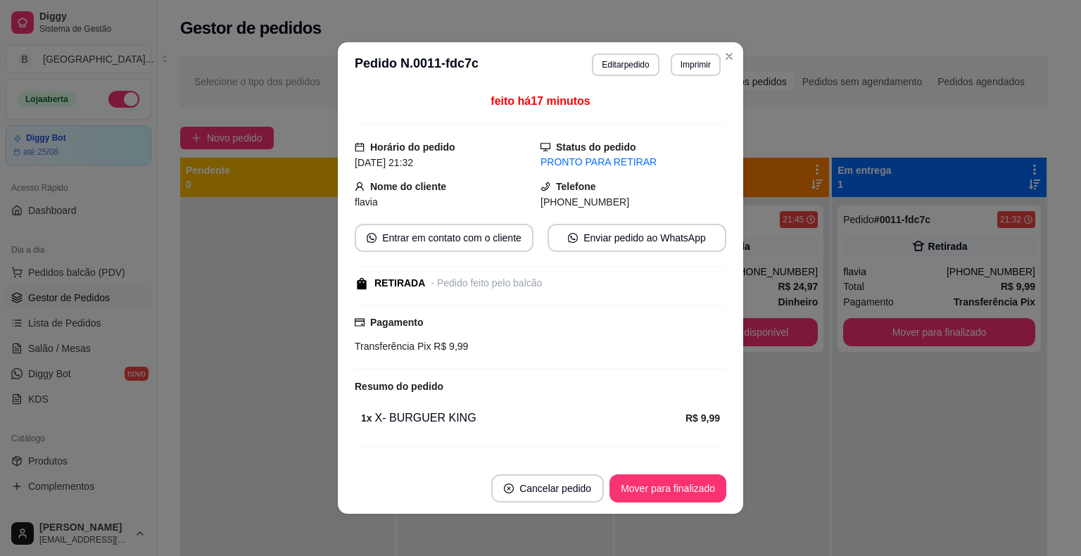
scroll to position [28, 0]
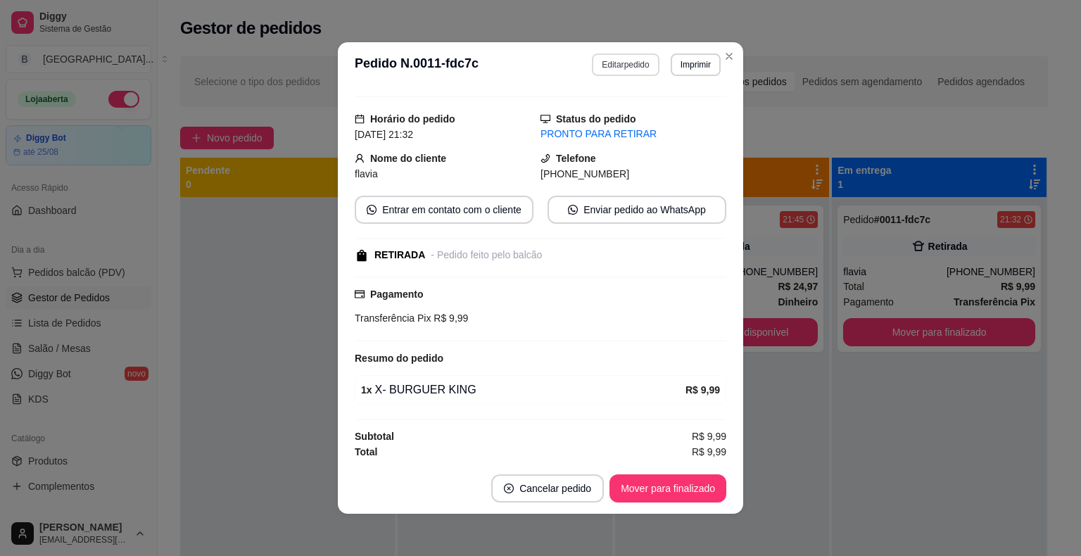
click at [605, 57] on button "Editar pedido" at bounding box center [625, 64] width 67 height 23
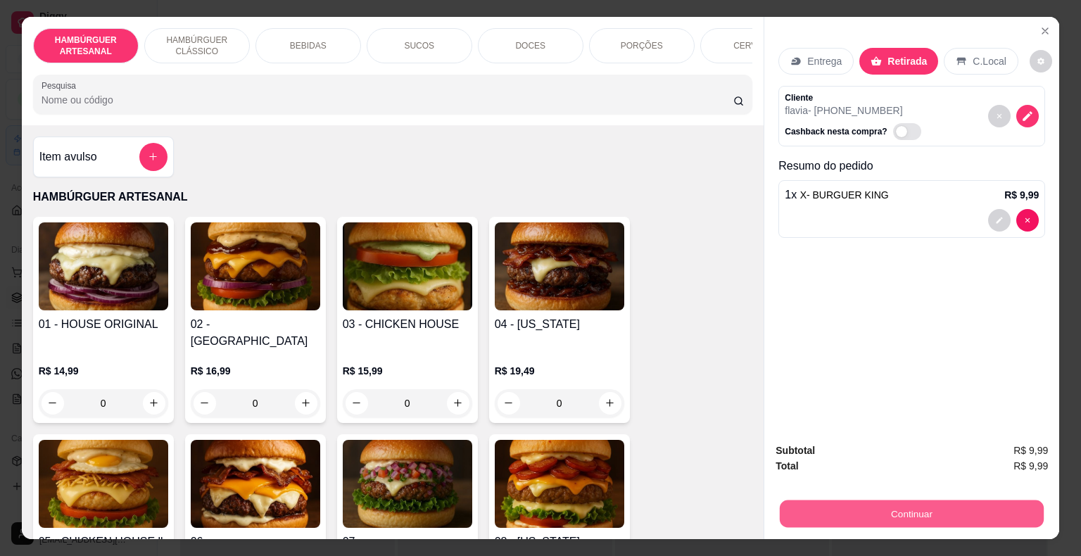
click at [782, 512] on button "Continuar" at bounding box center [912, 513] width 264 height 27
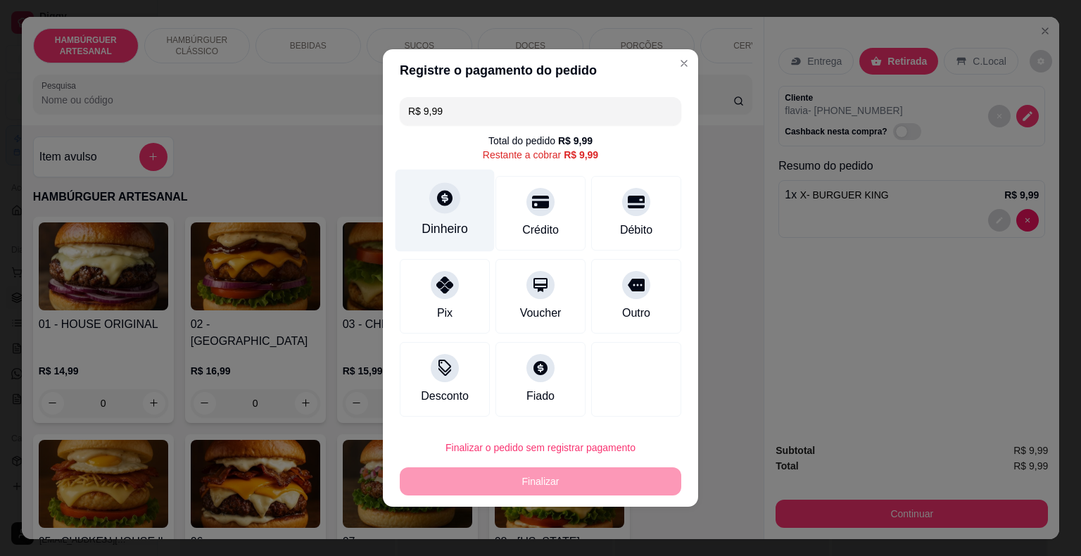
click at [436, 232] on div "Dinheiro" at bounding box center [445, 229] width 46 height 18
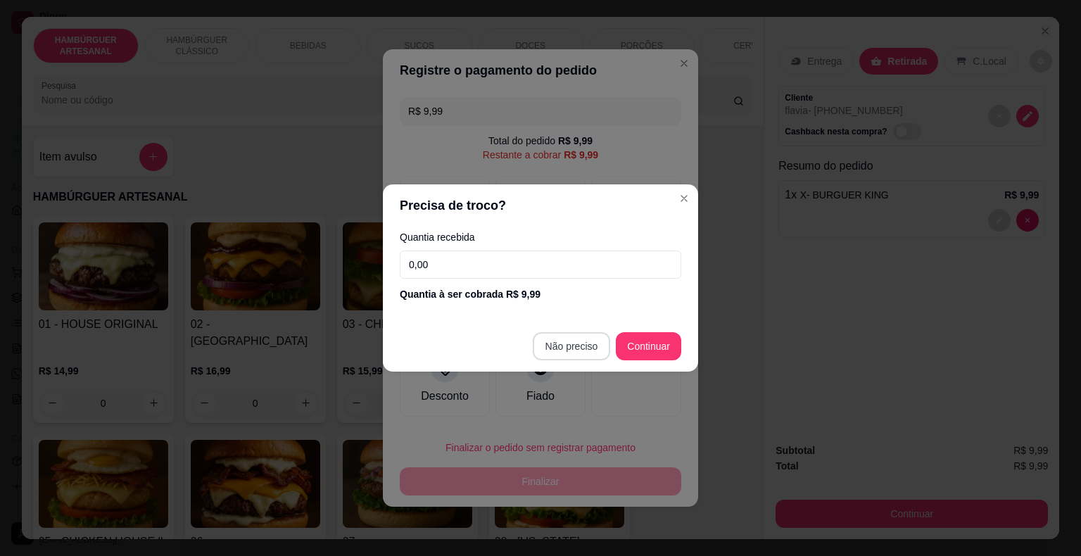
type input "R$ 0,00"
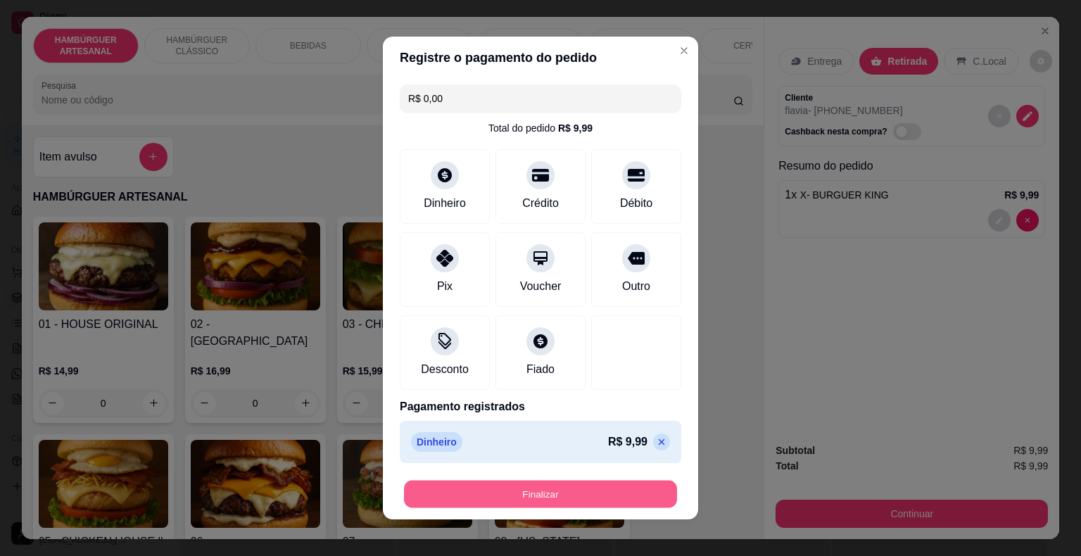
click at [557, 482] on button "Finalizar" at bounding box center [540, 494] width 273 height 27
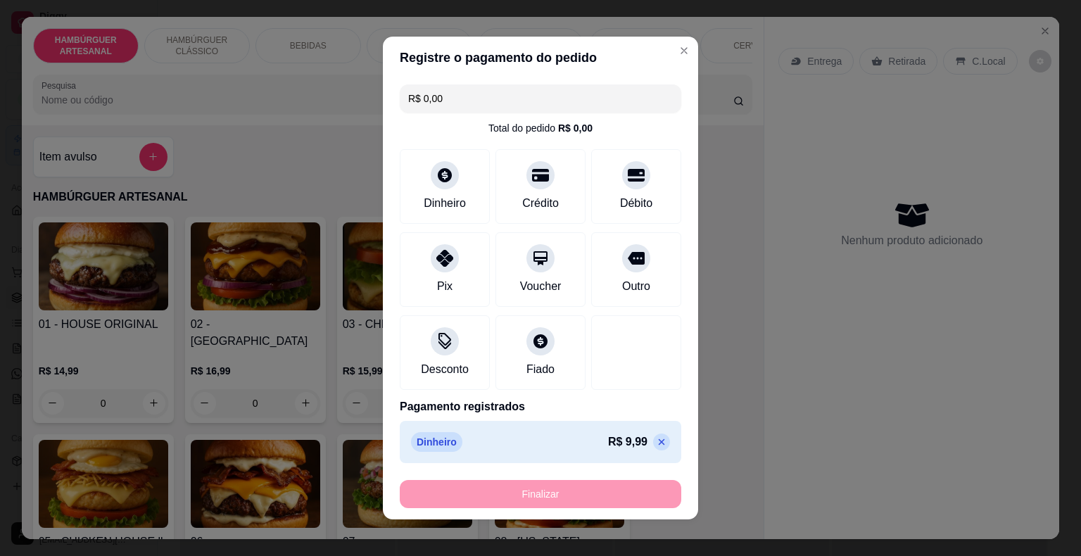
type input "0"
type input "-R$ 9,99"
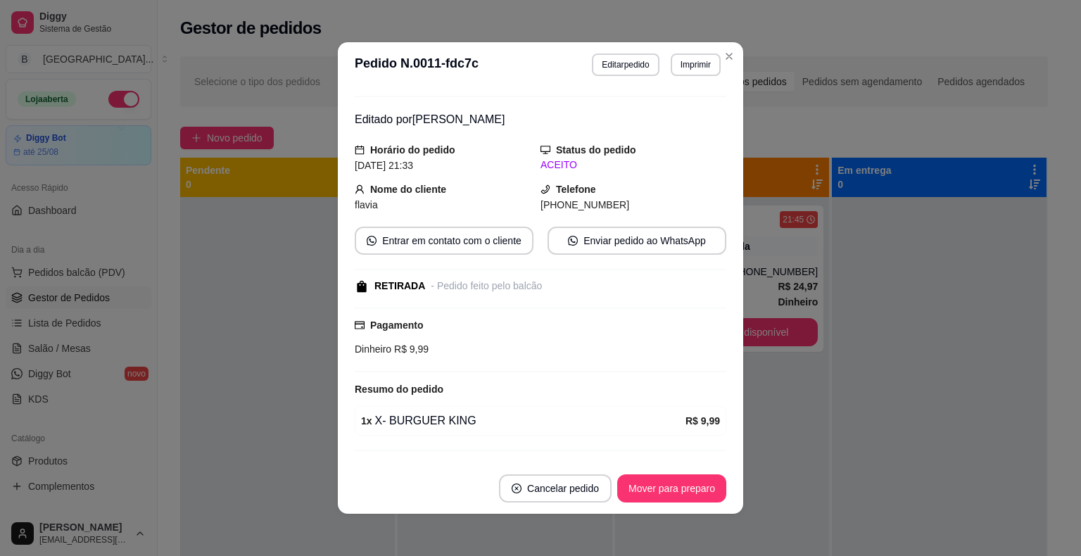
scroll to position [59, 0]
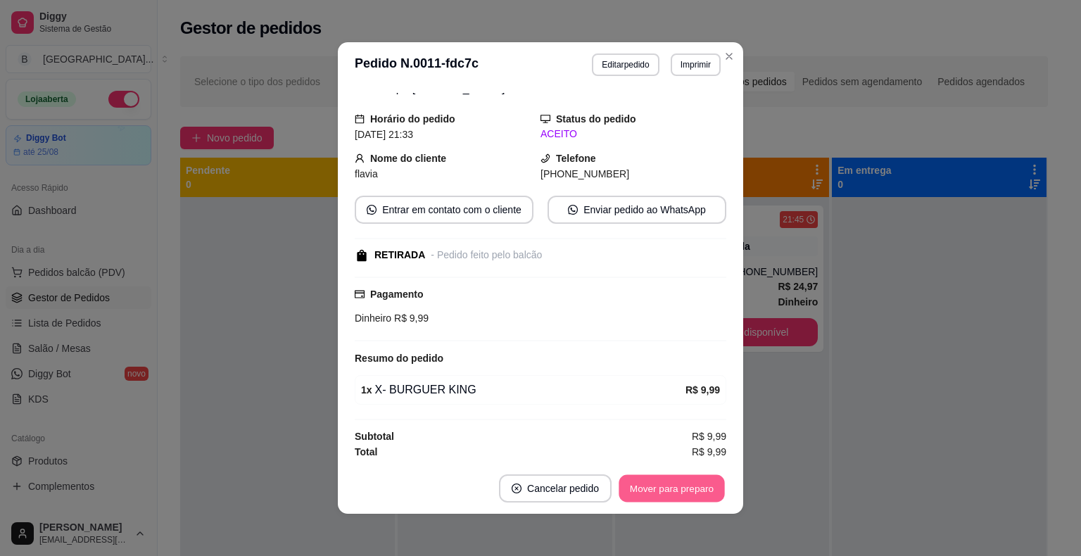
click at [659, 497] on button "Mover para preparo" at bounding box center [672, 488] width 106 height 27
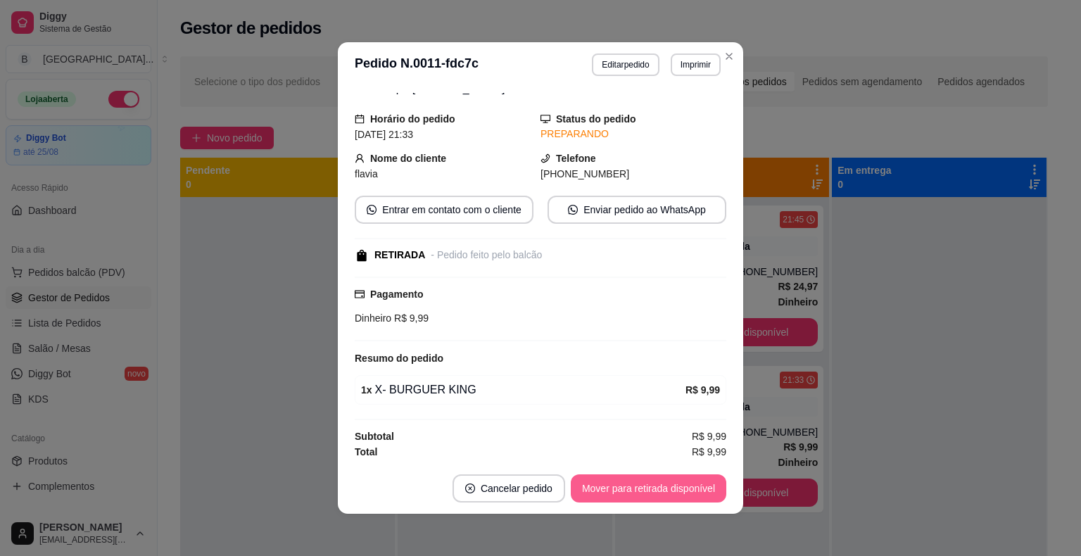
click at [659, 497] on button "Mover para retirada disponível" at bounding box center [649, 488] width 156 height 28
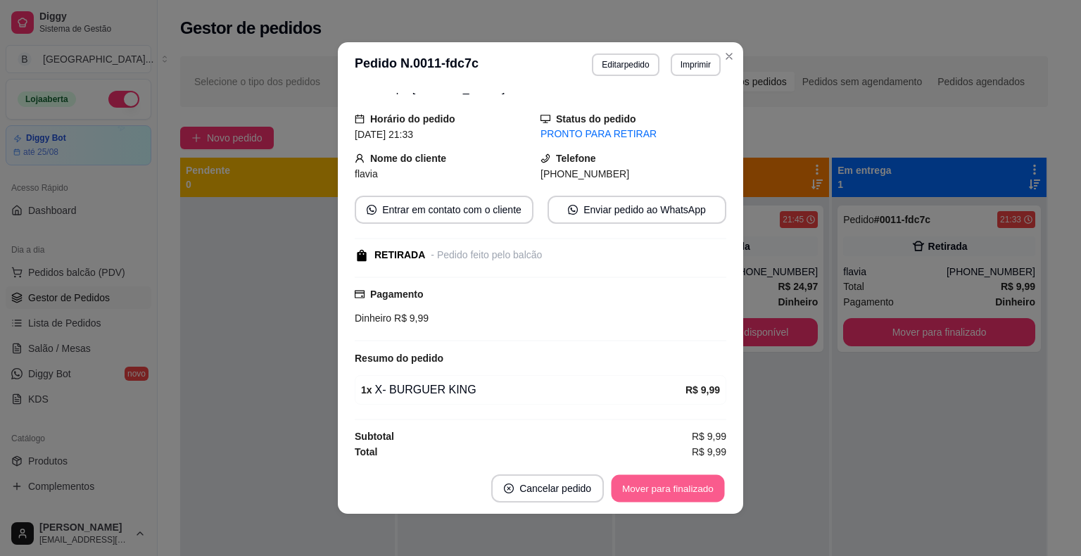
click at [659, 497] on button "Mover para finalizado" at bounding box center [668, 488] width 113 height 27
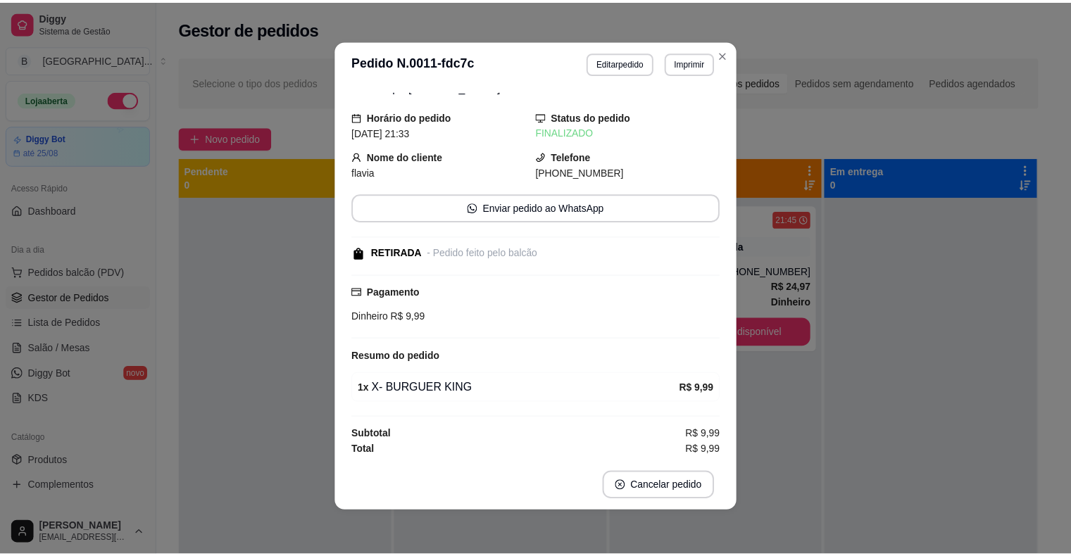
scroll to position [3, 0]
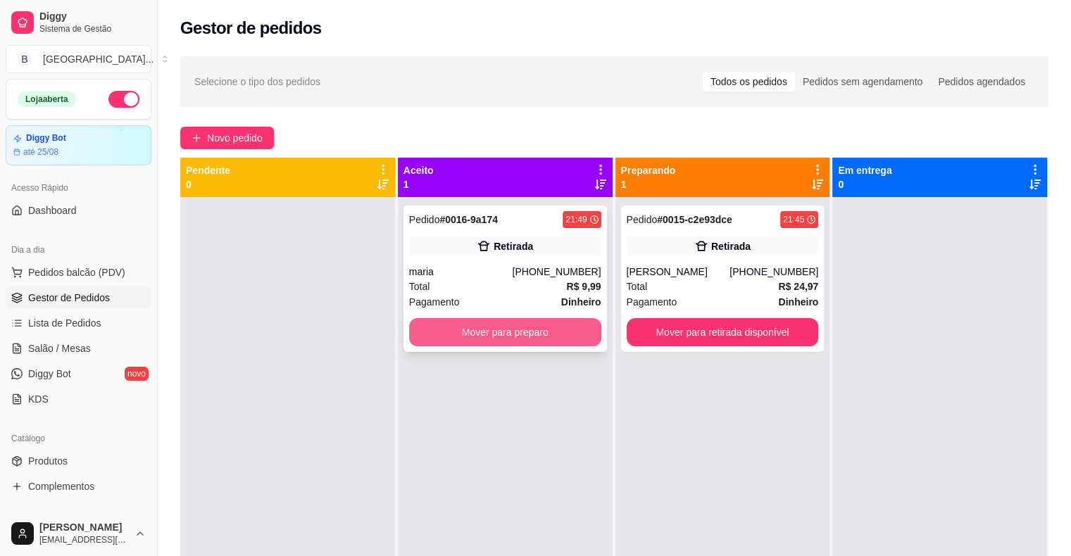
click at [462, 332] on button "Mover para preparo" at bounding box center [505, 332] width 192 height 28
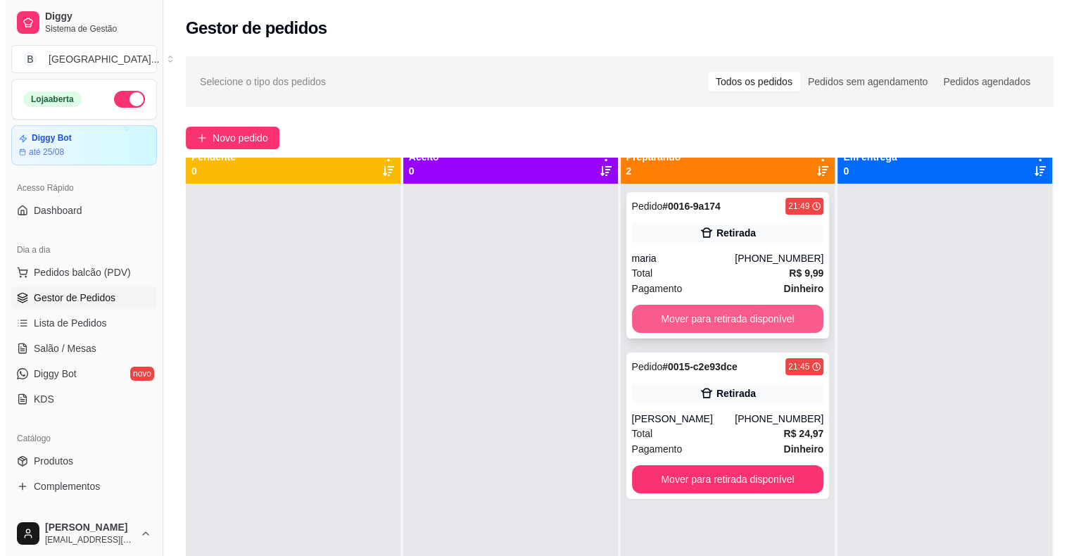
scroll to position [0, 0]
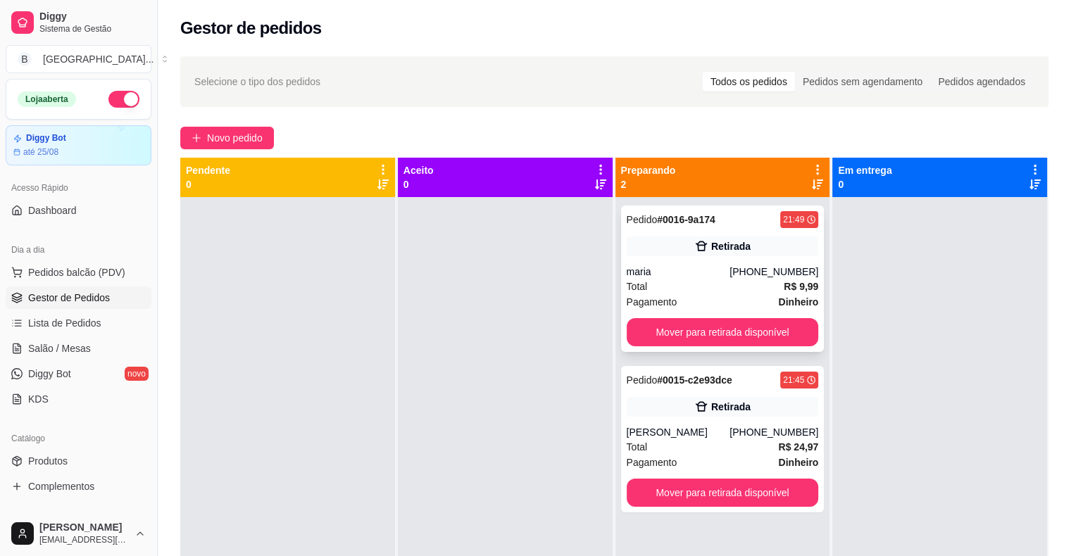
click at [755, 246] on div "Retirada" at bounding box center [722, 246] width 192 height 20
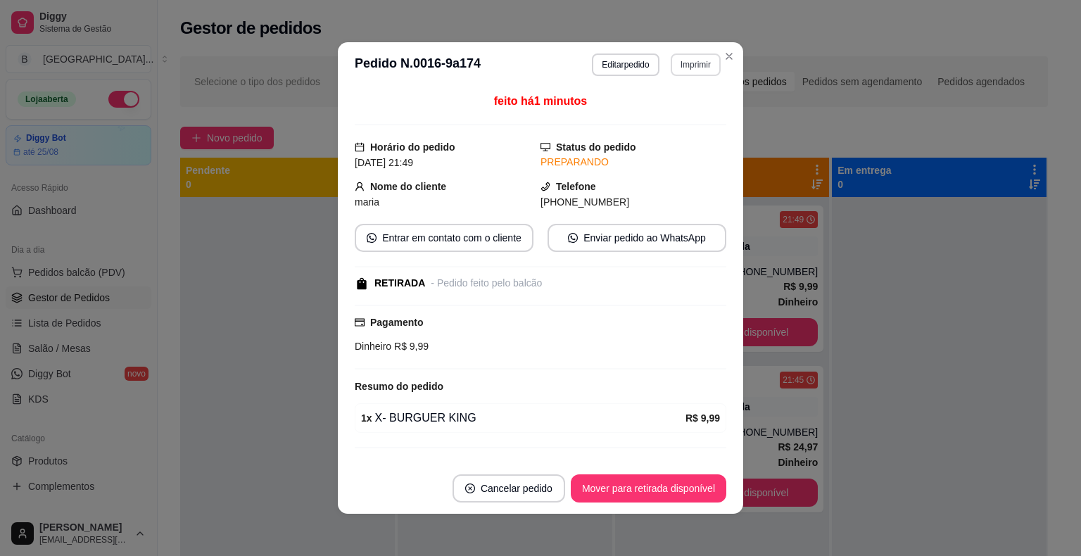
click at [701, 69] on button "Imprimir" at bounding box center [696, 64] width 50 height 23
click at [664, 108] on button "IMPRESSORA" at bounding box center [665, 114] width 99 height 22
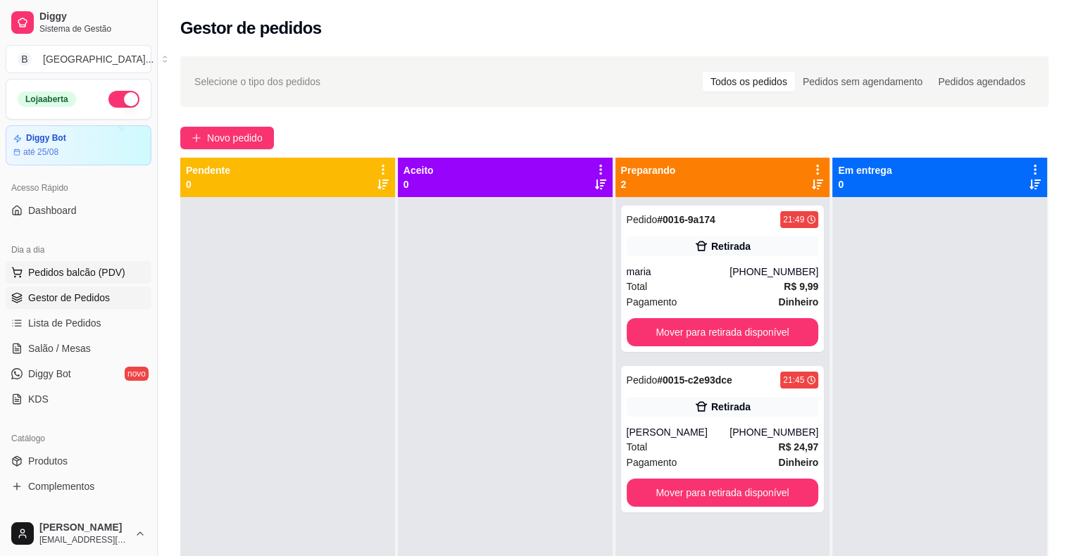
click at [92, 272] on span "Pedidos balcão (PDV)" at bounding box center [76, 272] width 97 height 14
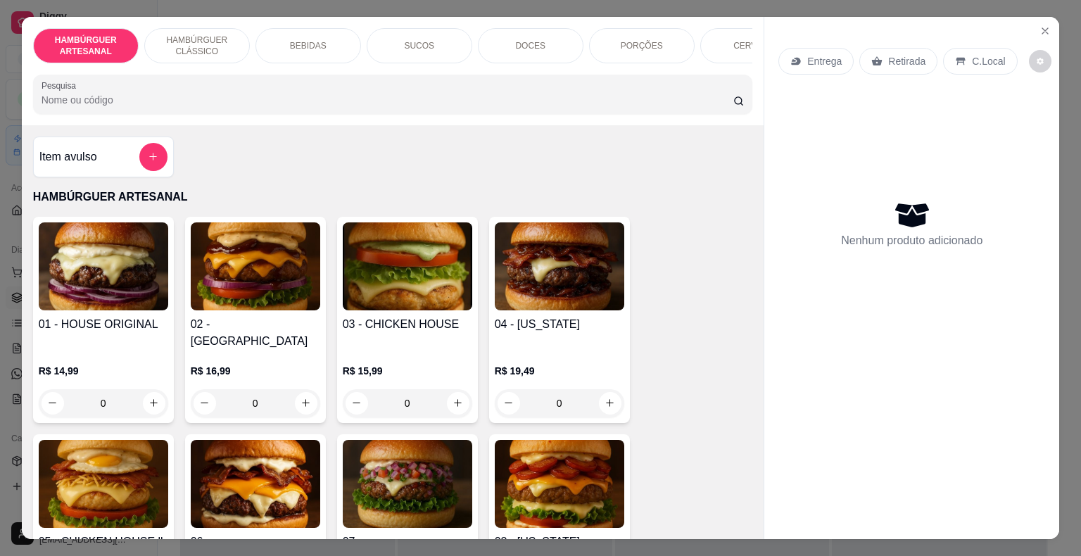
click at [318, 32] on div "BEBIDAS" at bounding box center [309, 45] width 106 height 35
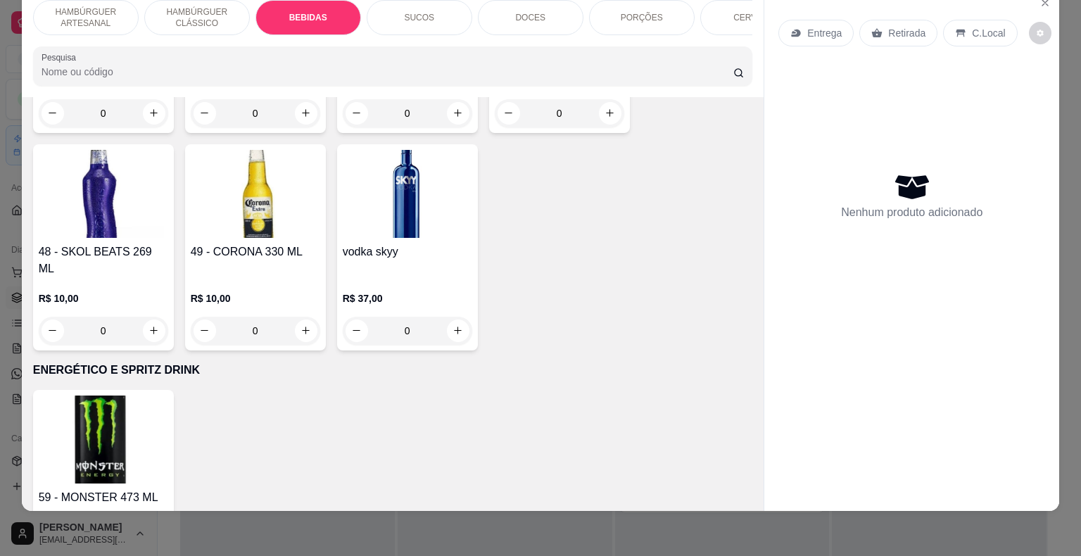
scroll to position [3624, 0]
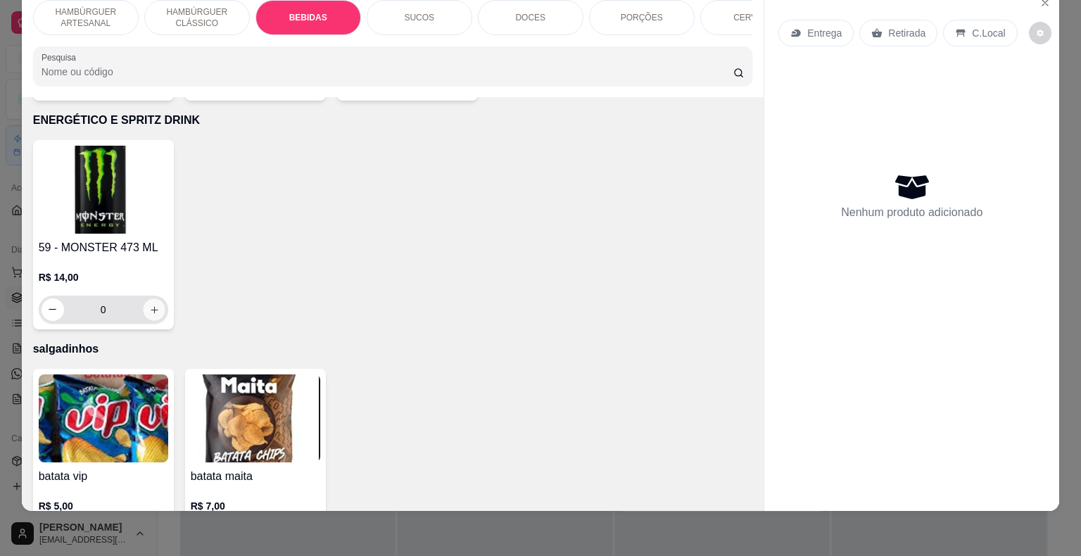
click at [155, 298] on button "increase-product-quantity" at bounding box center [154, 309] width 22 height 22
type input "1"
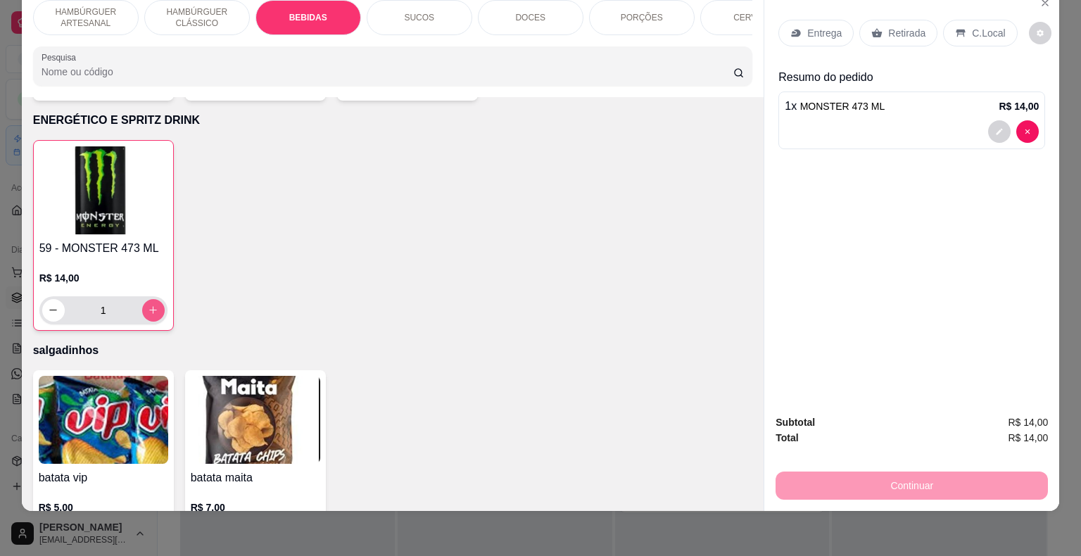
scroll to position [3625, 0]
click at [898, 20] on div "Retirada" at bounding box center [898, 33] width 78 height 27
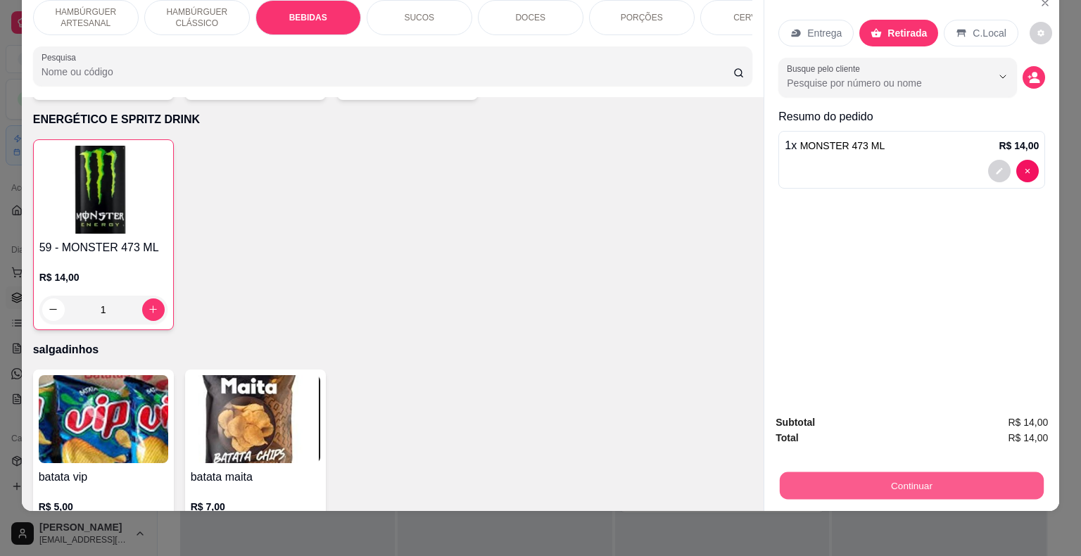
click at [845, 486] on button "Continuar" at bounding box center [912, 485] width 264 height 27
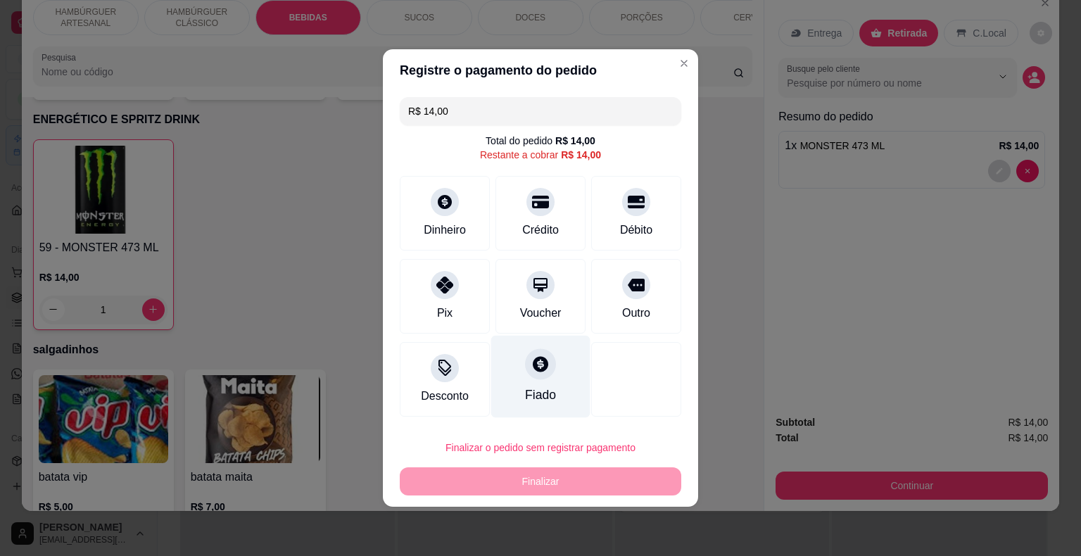
click at [553, 391] on div "Fiado" at bounding box center [540, 377] width 99 height 82
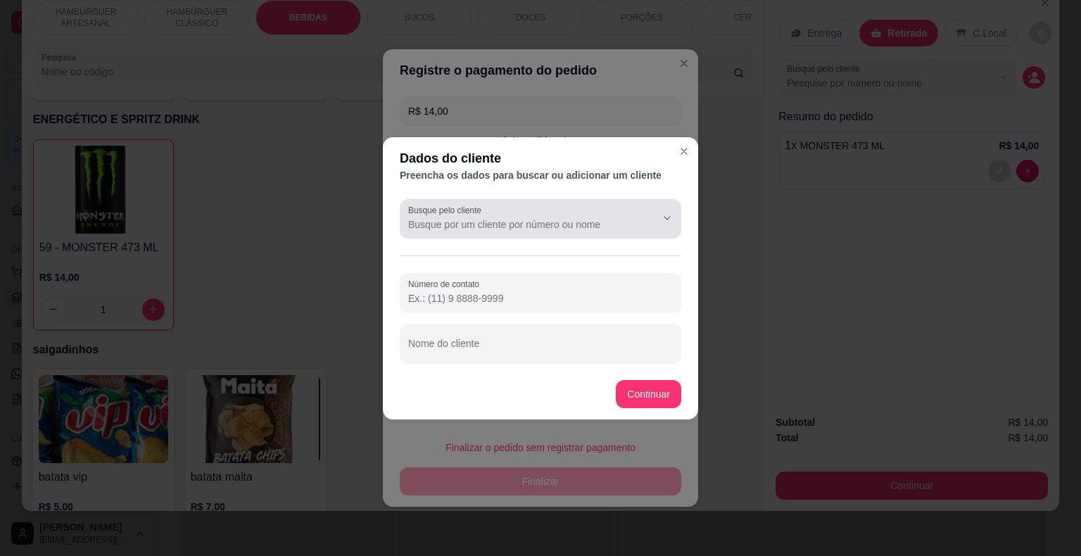
click at [503, 232] on div at bounding box center [540, 219] width 265 height 28
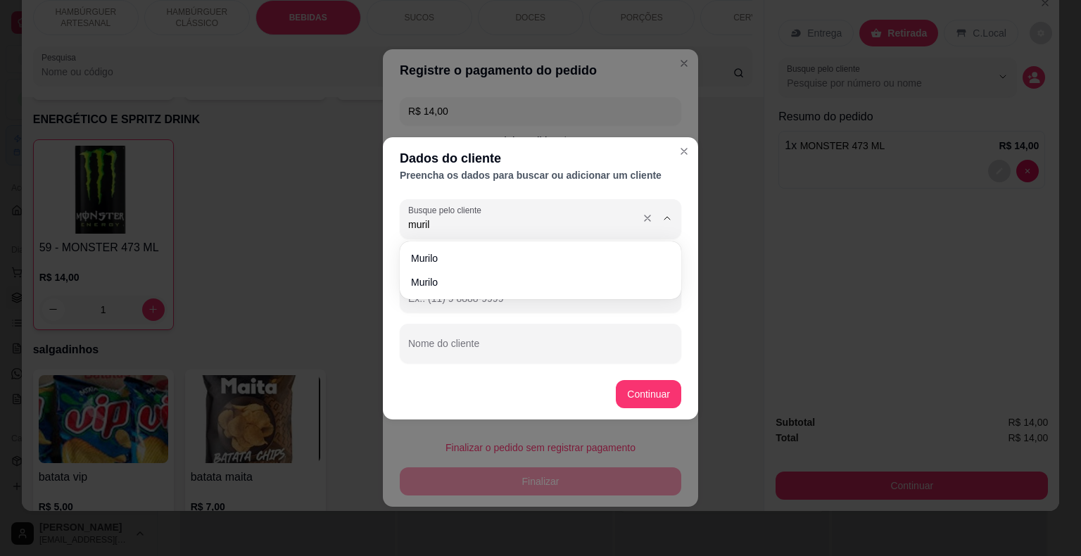
type input "murilo"
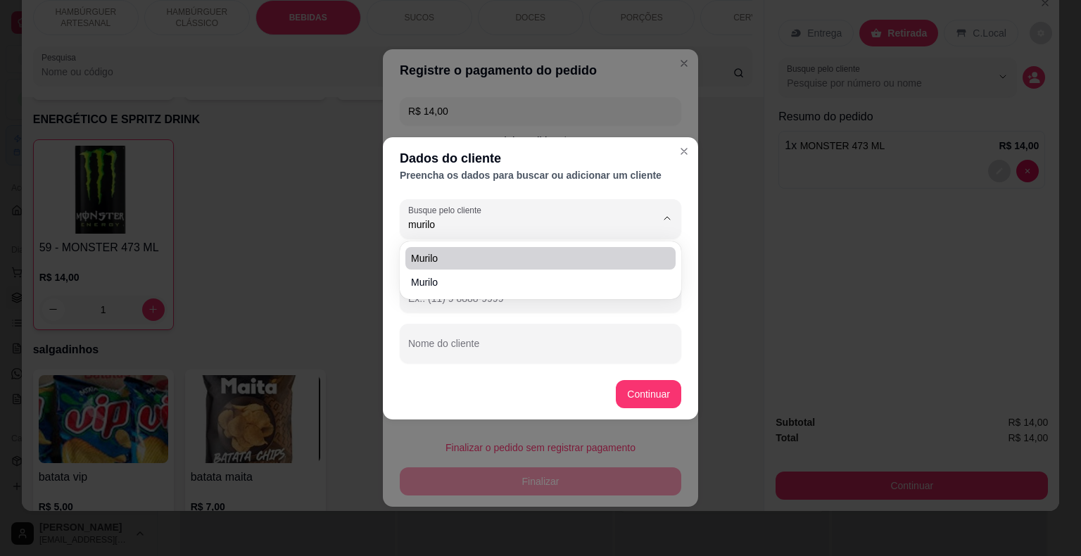
click at [493, 251] on span "murilo" at bounding box center [533, 258] width 245 height 14
type input "[PHONE_NUMBER]"
type input "murilo"
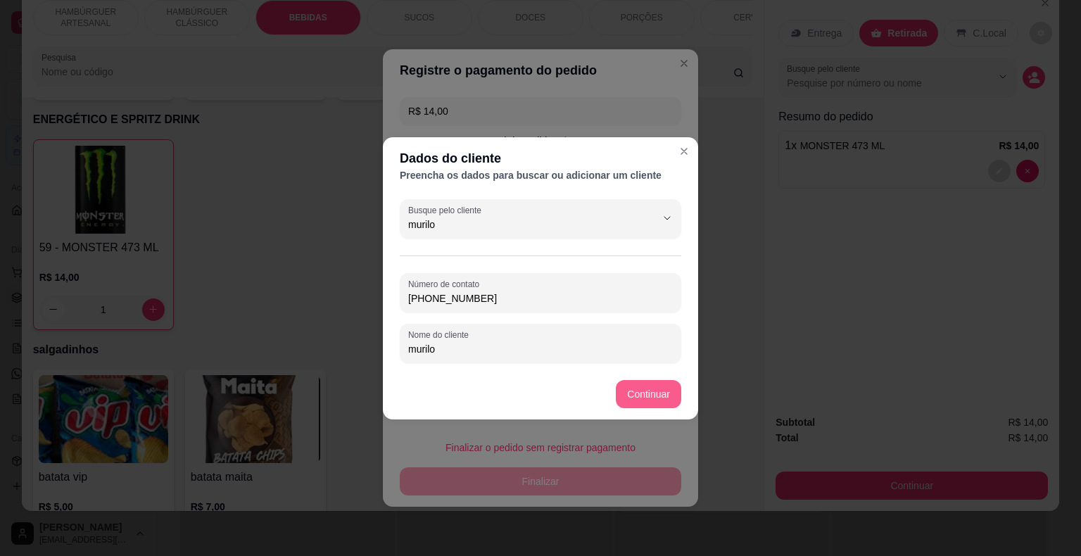
type input "murilo"
type input "R$ 0,00"
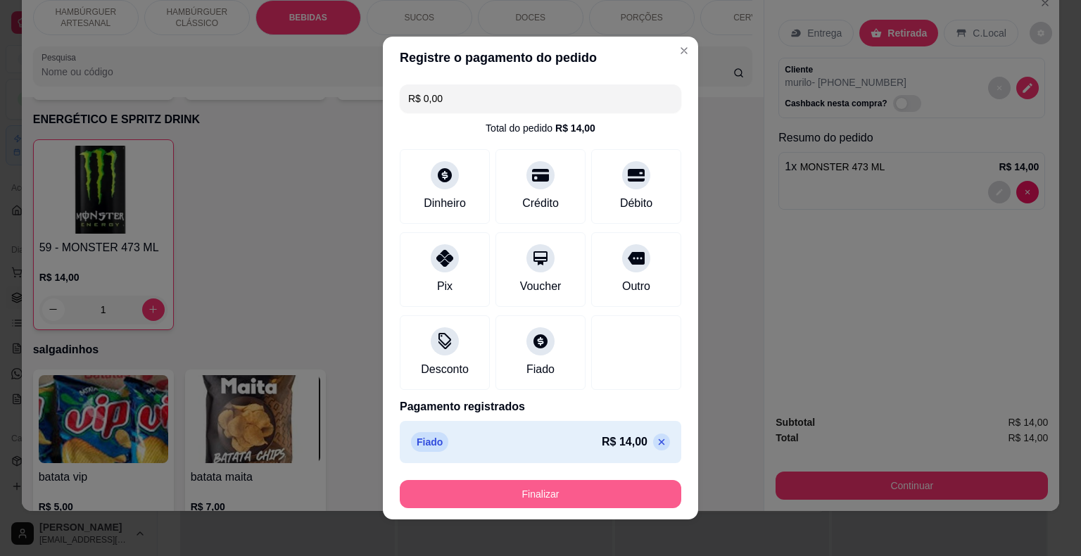
click at [607, 486] on button "Finalizar" at bounding box center [541, 494] width 282 height 28
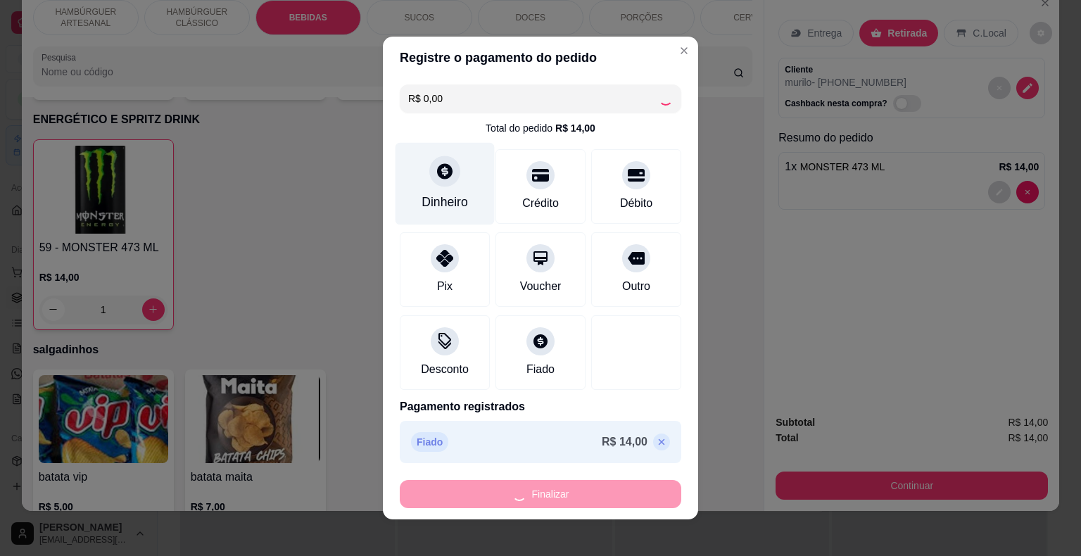
type input "0"
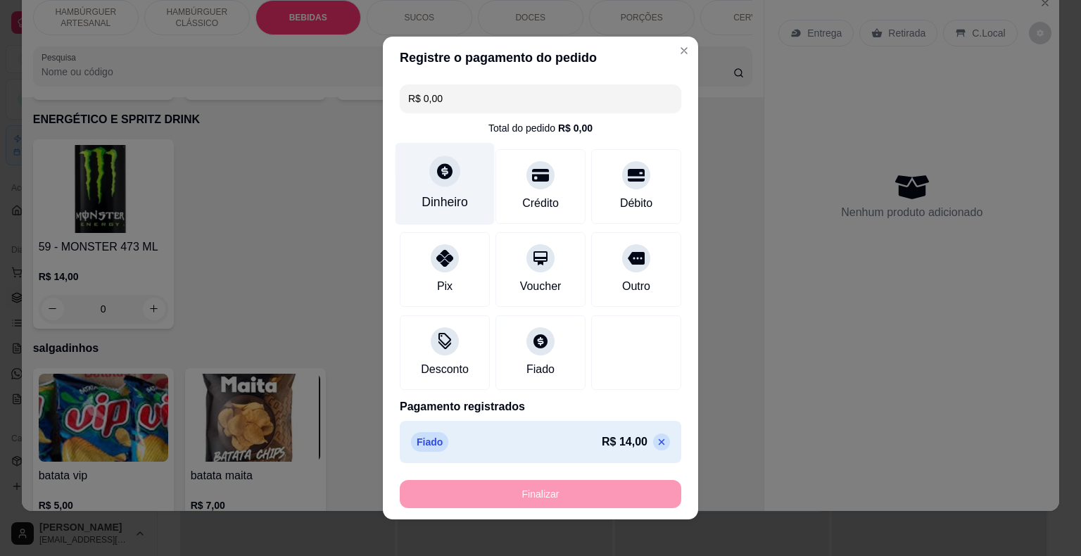
type input "-R$ 14,00"
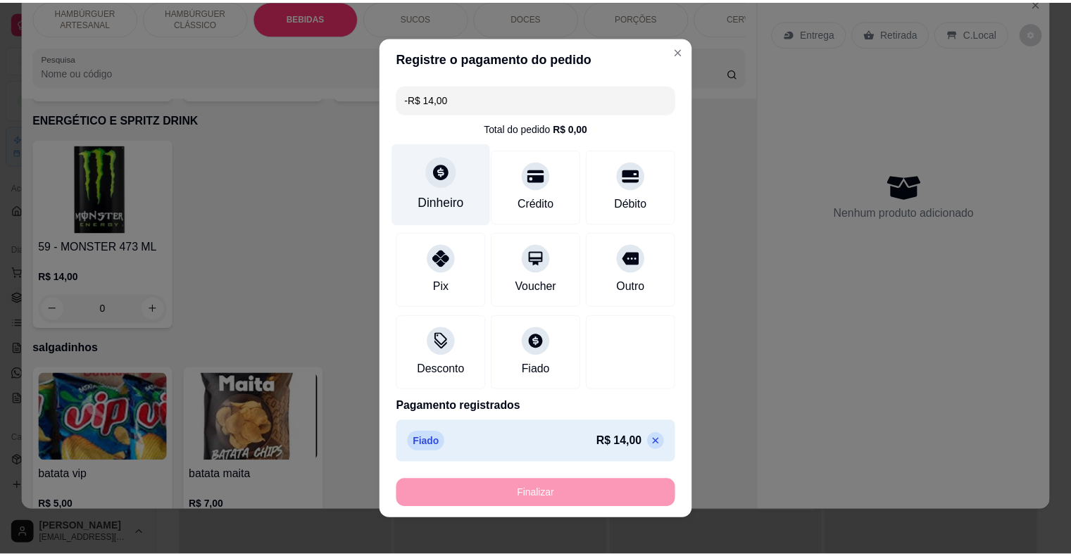
scroll to position [3624, 0]
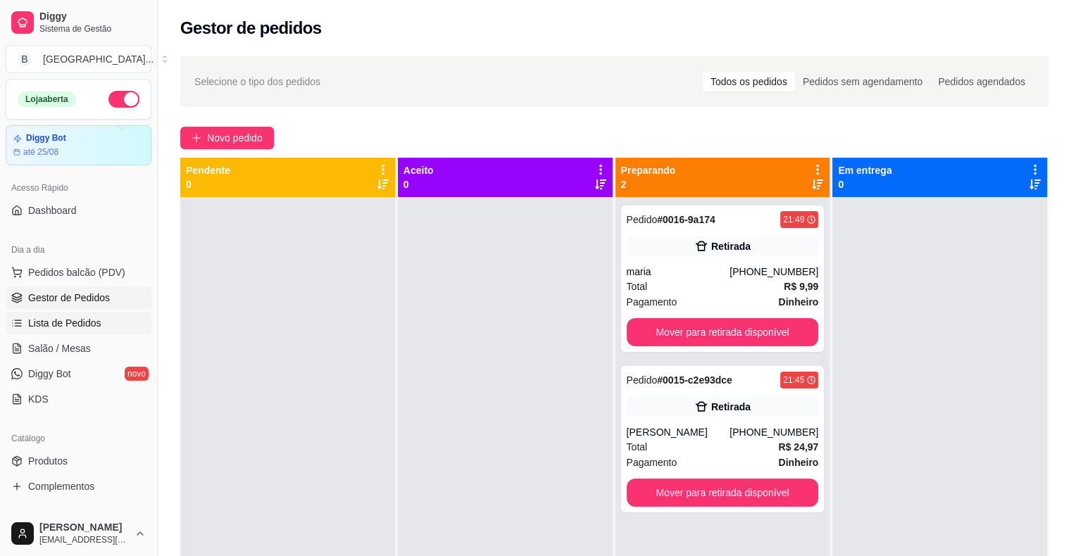
click at [65, 328] on span "Lista de Pedidos" at bounding box center [64, 323] width 73 height 14
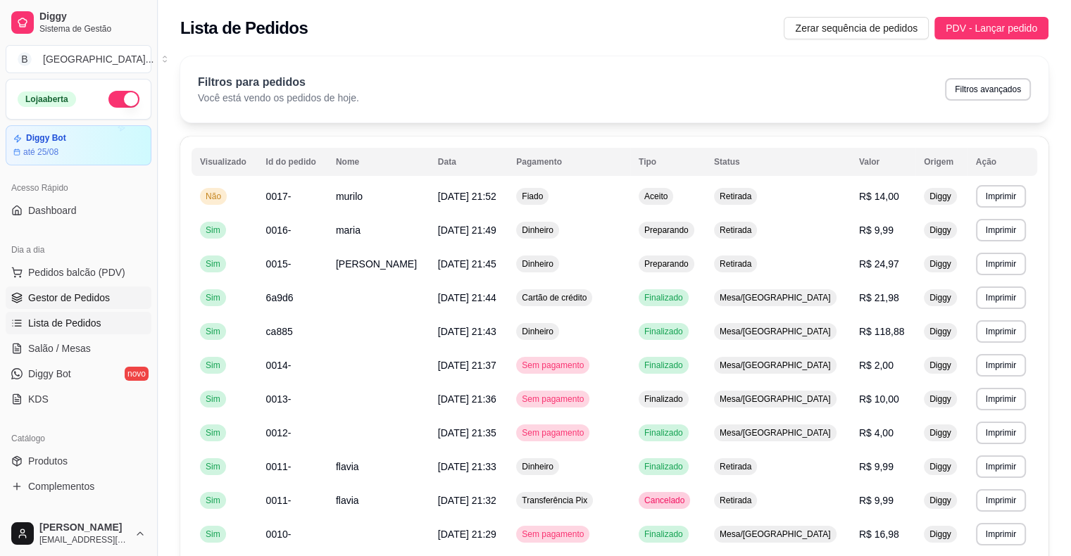
click at [82, 303] on span "Gestor de Pedidos" at bounding box center [69, 298] width 82 height 14
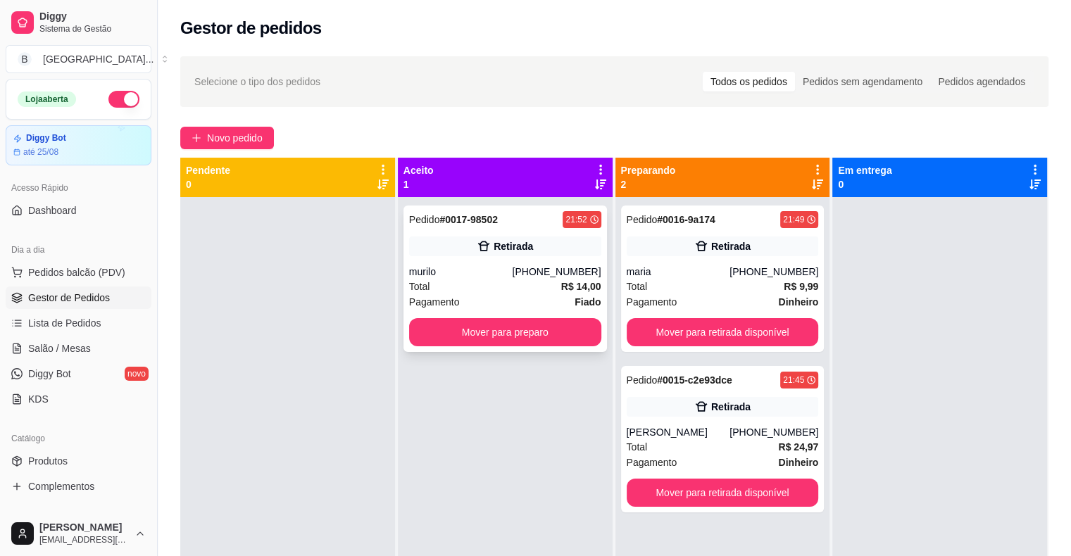
click at [451, 291] on div "Total R$ 14,00" at bounding box center [505, 286] width 192 height 15
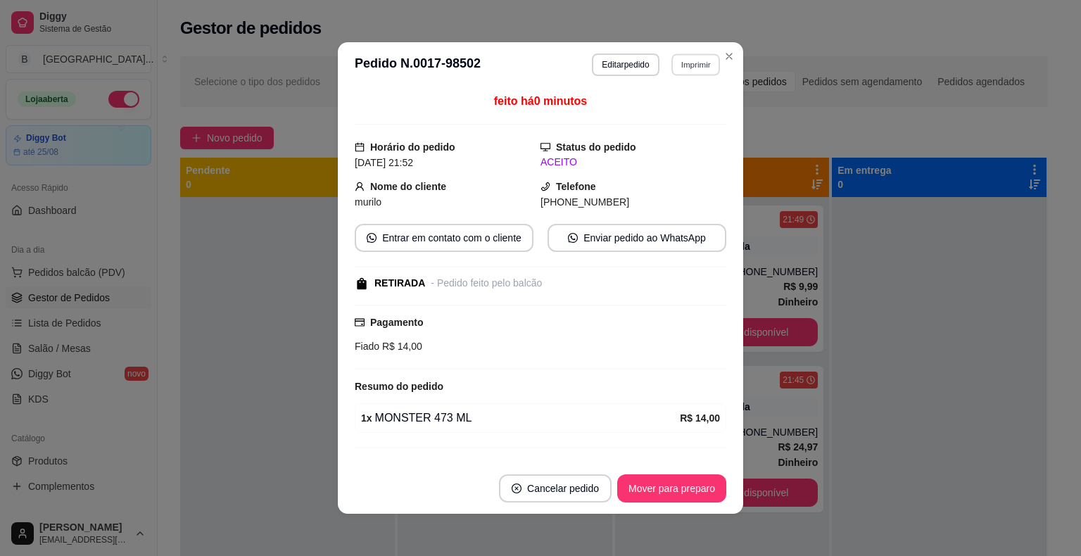
click at [683, 56] on button "Imprimir" at bounding box center [695, 64] width 49 height 22
click at [679, 111] on button "IMPRESSORA" at bounding box center [665, 114] width 99 height 22
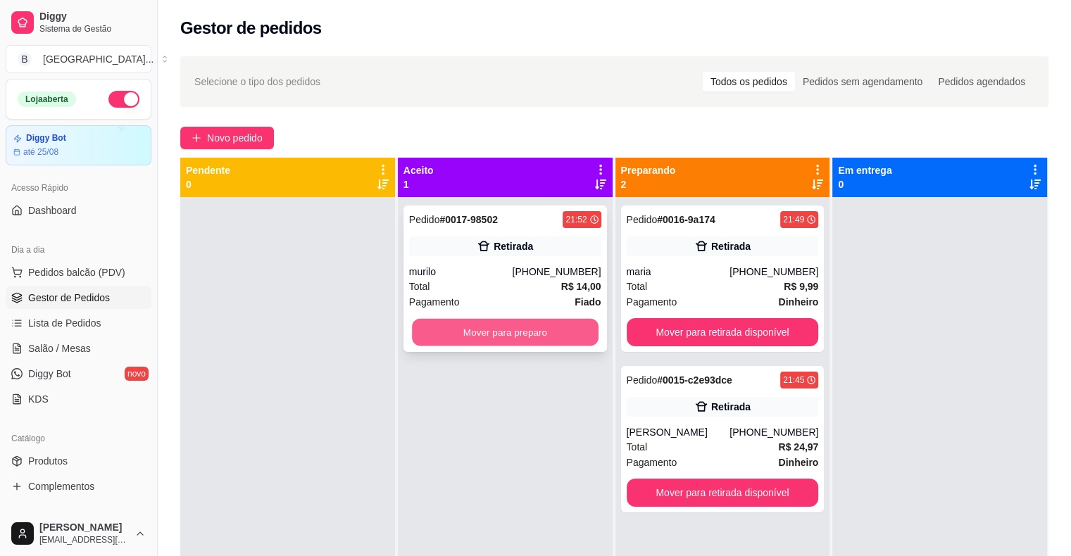
click at [527, 343] on button "Mover para preparo" at bounding box center [505, 332] width 187 height 27
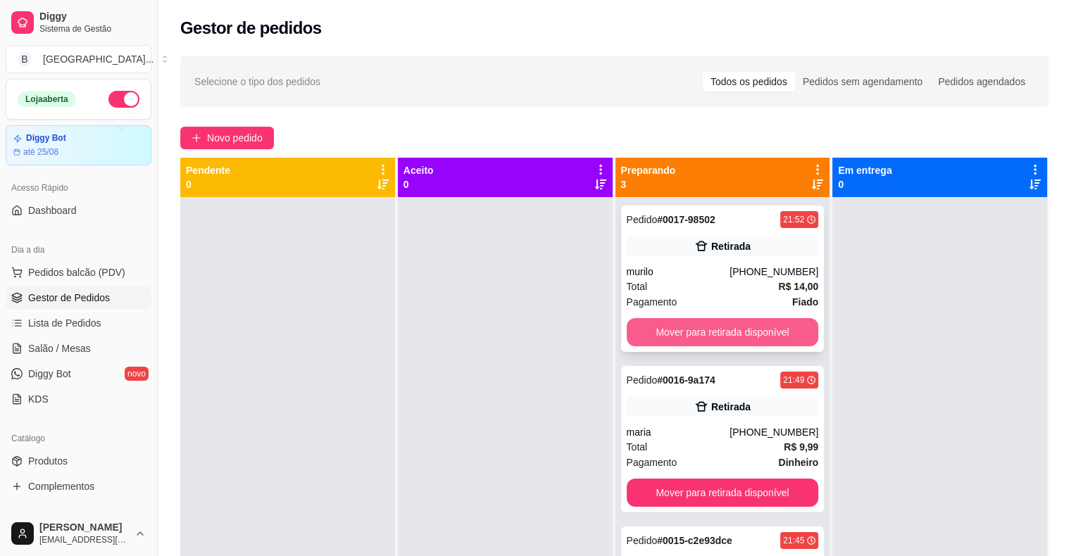
click at [698, 331] on button "Mover para retirada disponível" at bounding box center [722, 332] width 192 height 28
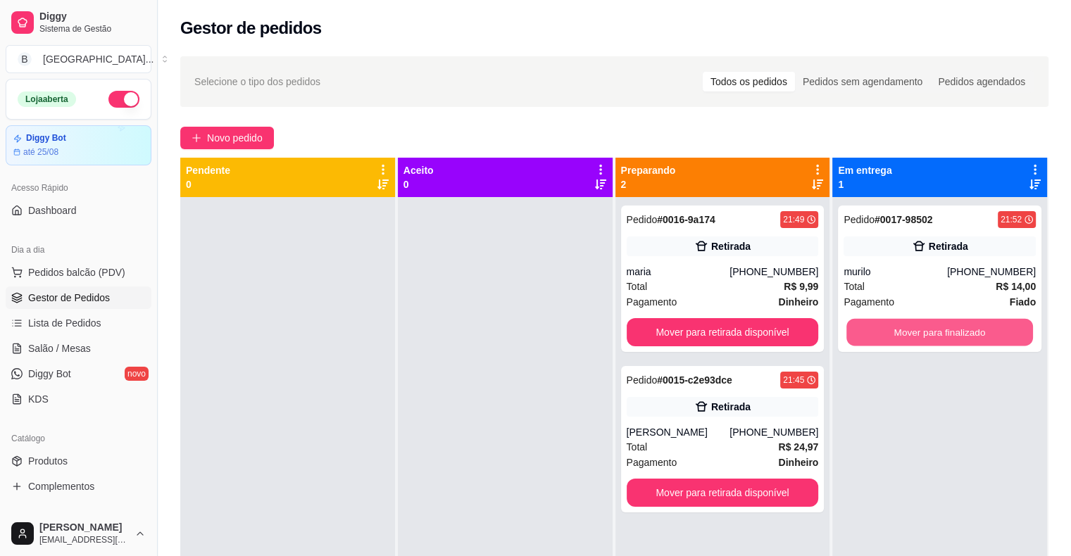
click at [910, 335] on button "Mover para finalizado" at bounding box center [939, 332] width 187 height 27
click at [910, 335] on button "Mover para finalizado" at bounding box center [939, 332] width 192 height 28
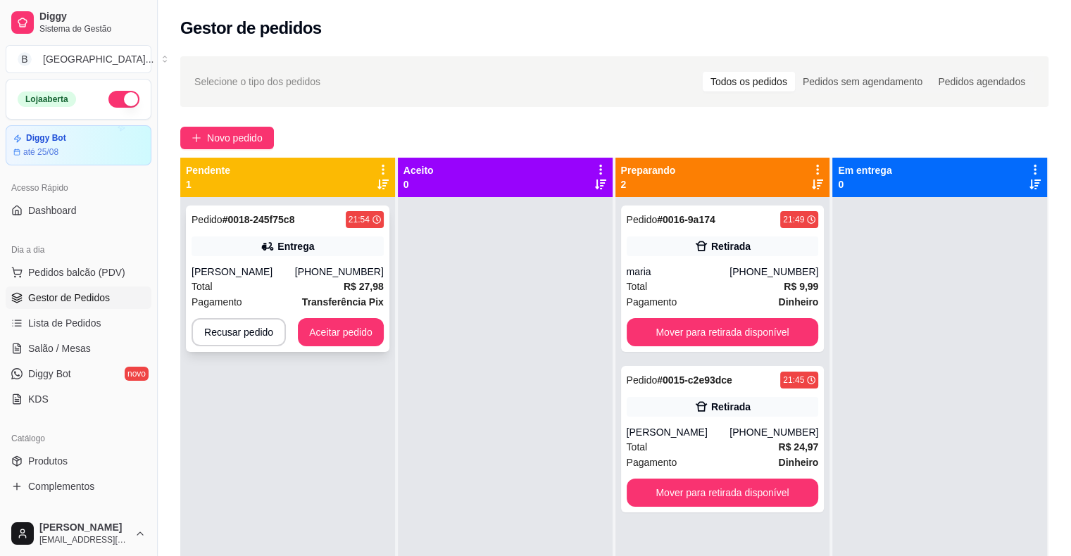
click at [264, 250] on icon at bounding box center [267, 246] width 14 height 14
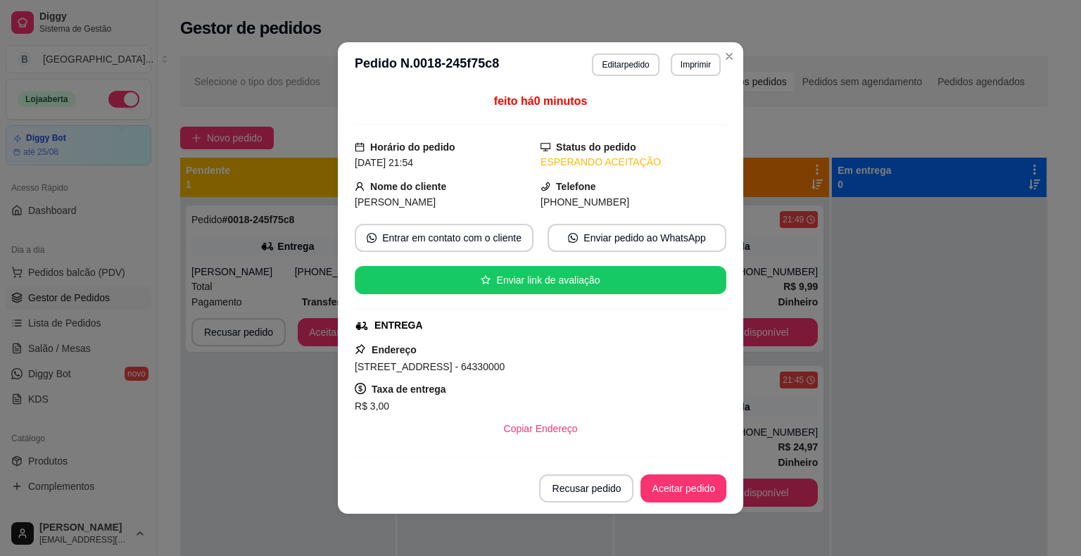
click at [692, 65] on button "Imprimir" at bounding box center [696, 64] width 50 height 23
click at [682, 108] on button "IMPRESSORA" at bounding box center [666, 114] width 99 height 22
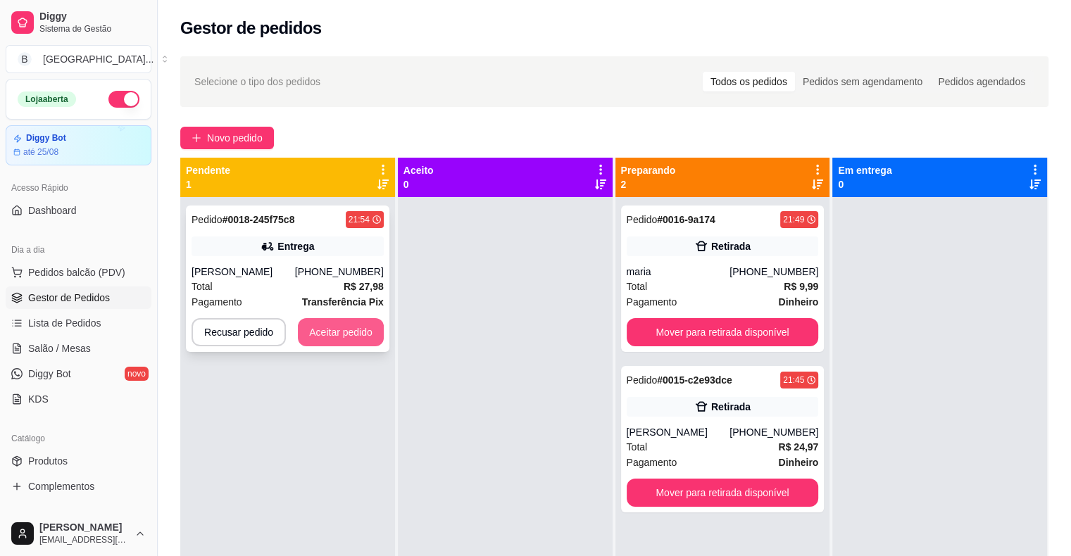
click at [359, 320] on button "Aceitar pedido" at bounding box center [341, 332] width 86 height 28
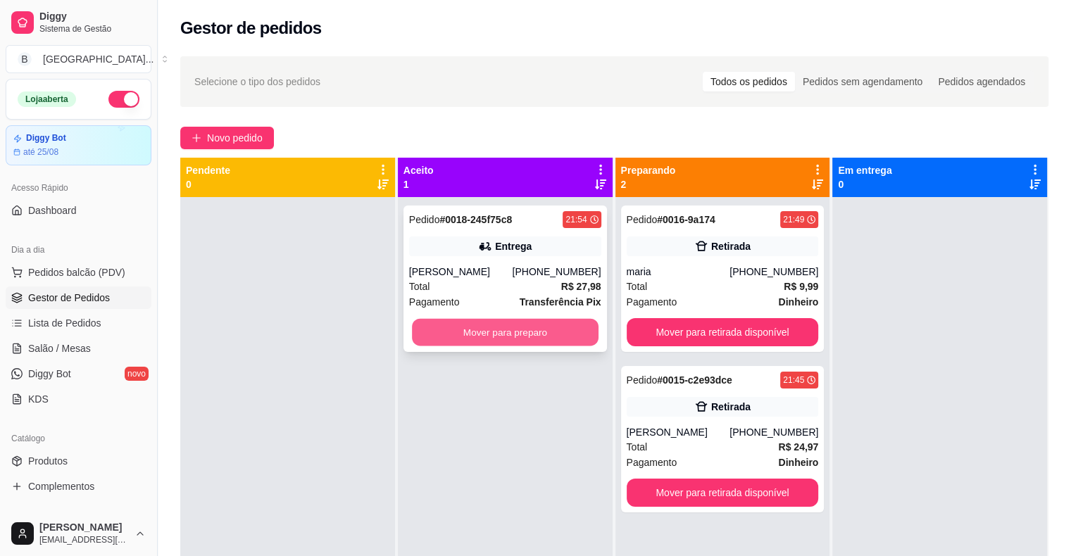
click at [474, 330] on button "Mover para preparo" at bounding box center [505, 332] width 187 height 27
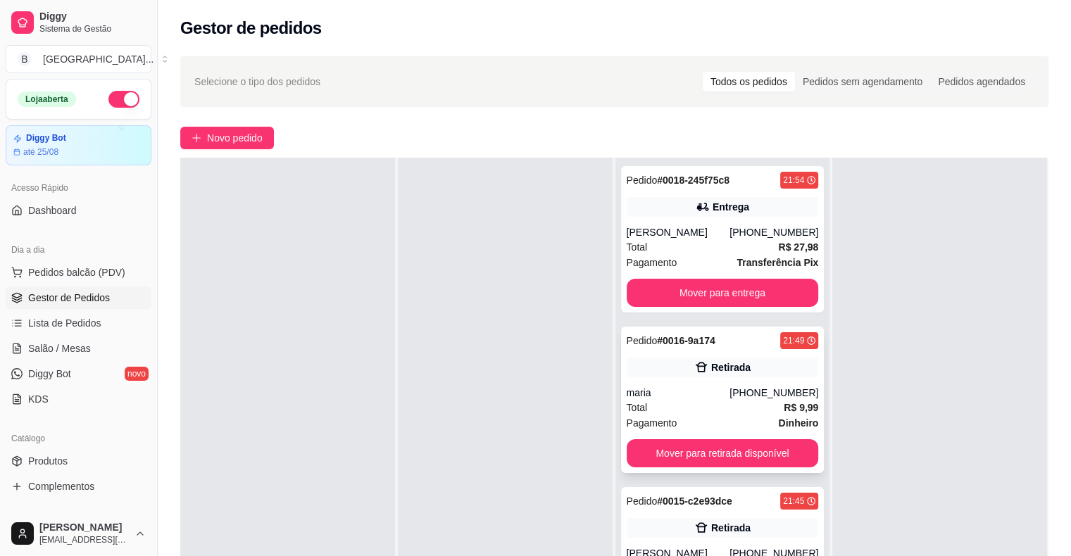
scroll to position [214, 0]
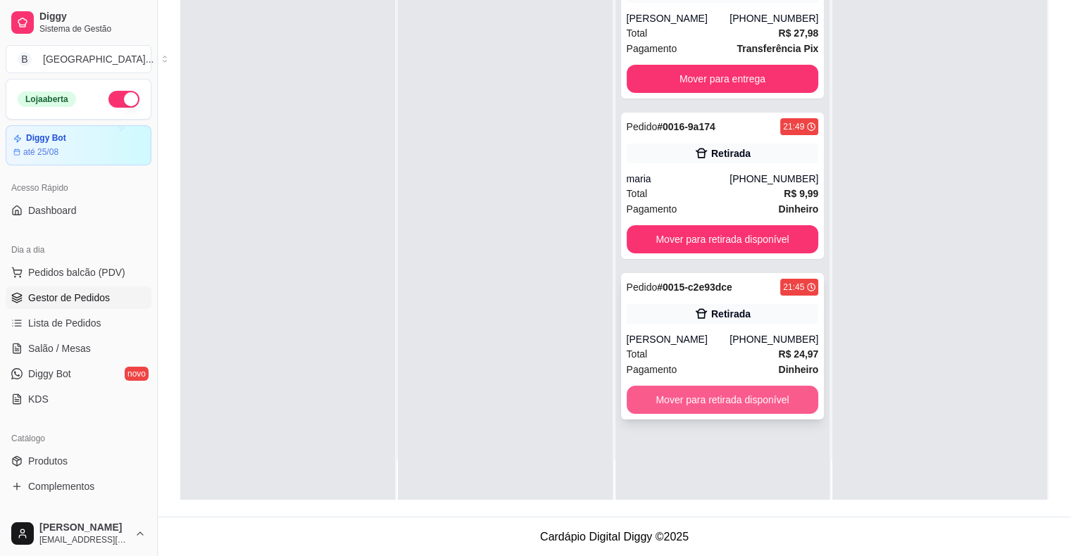
click at [720, 399] on button "Mover para retirada disponível" at bounding box center [722, 400] width 192 height 28
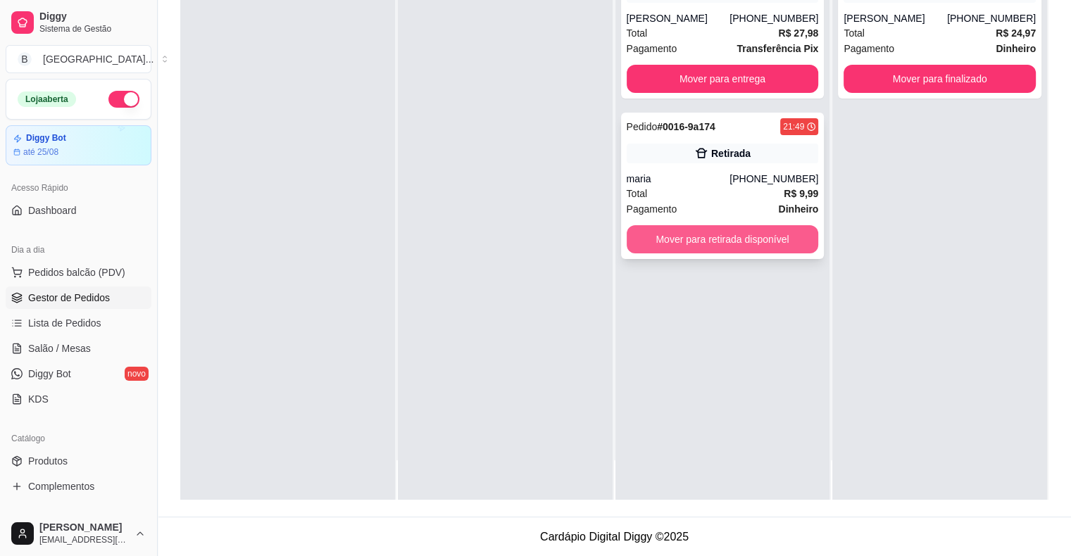
click at [726, 246] on button "Mover para retirada disponível" at bounding box center [722, 239] width 192 height 28
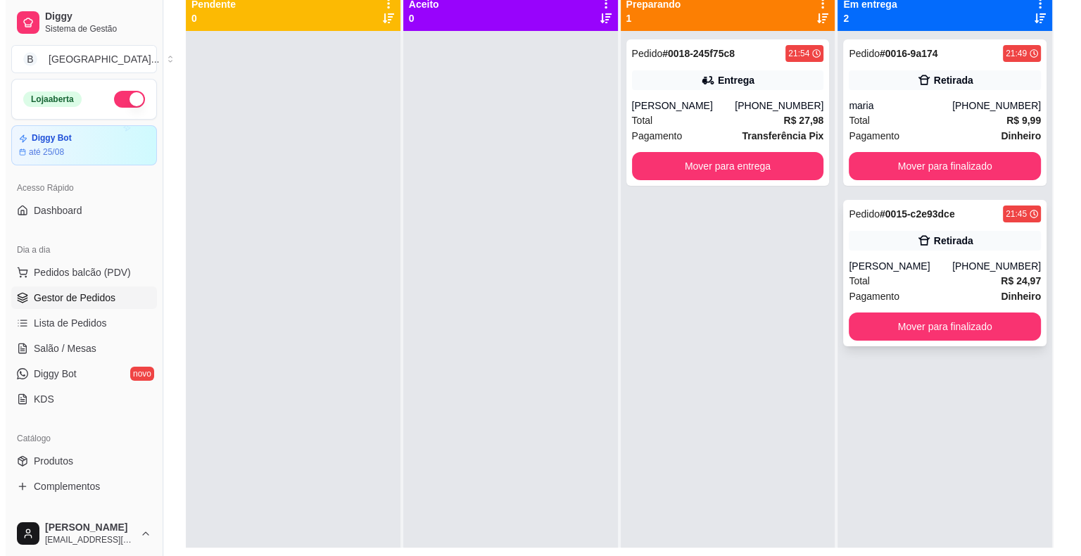
scroll to position [144, 0]
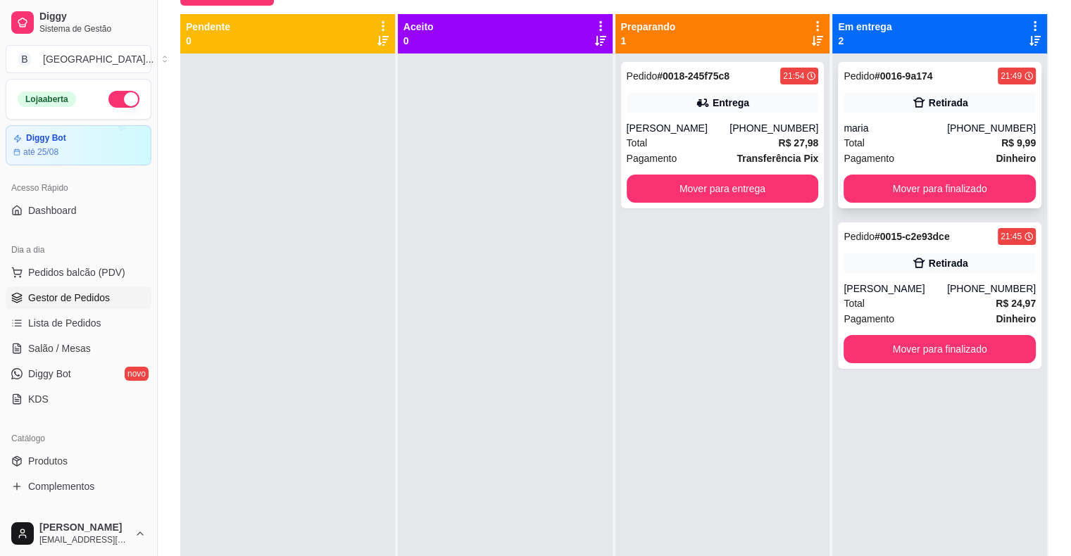
click at [950, 136] on div "Total R$ 9,99" at bounding box center [939, 142] width 192 height 15
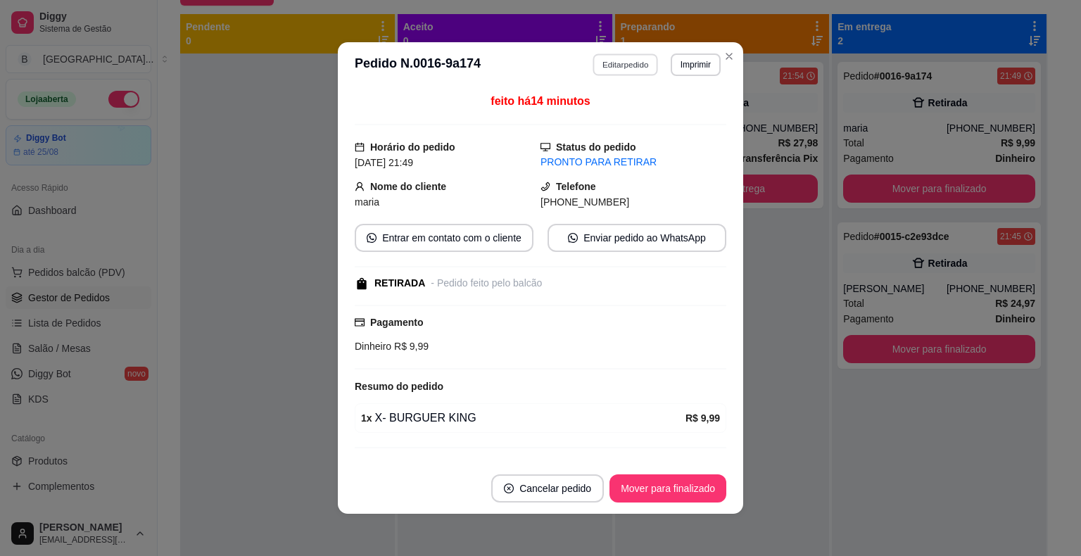
click at [648, 70] on button "Editar pedido" at bounding box center [625, 64] width 65 height 22
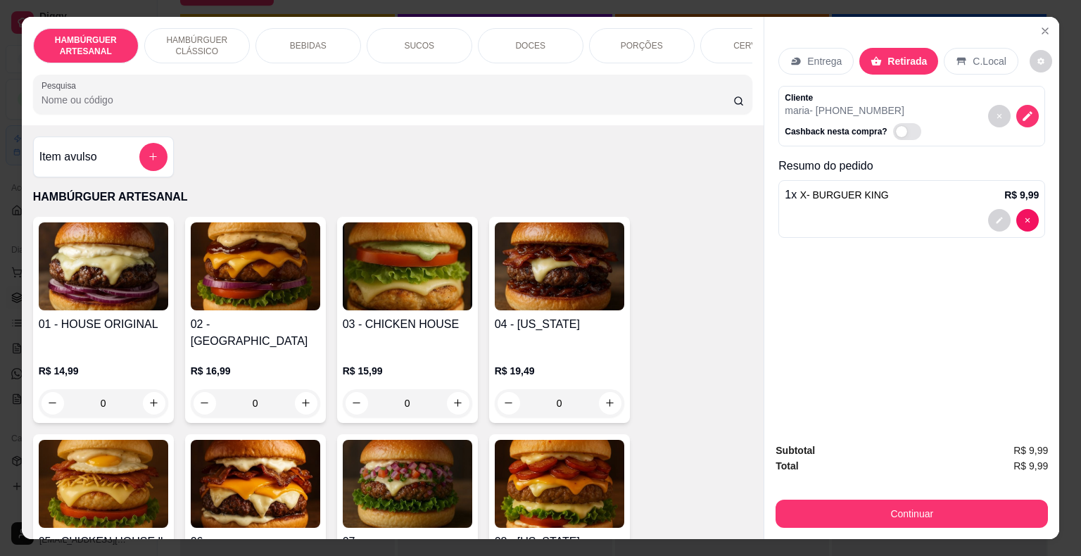
scroll to position [0, 275]
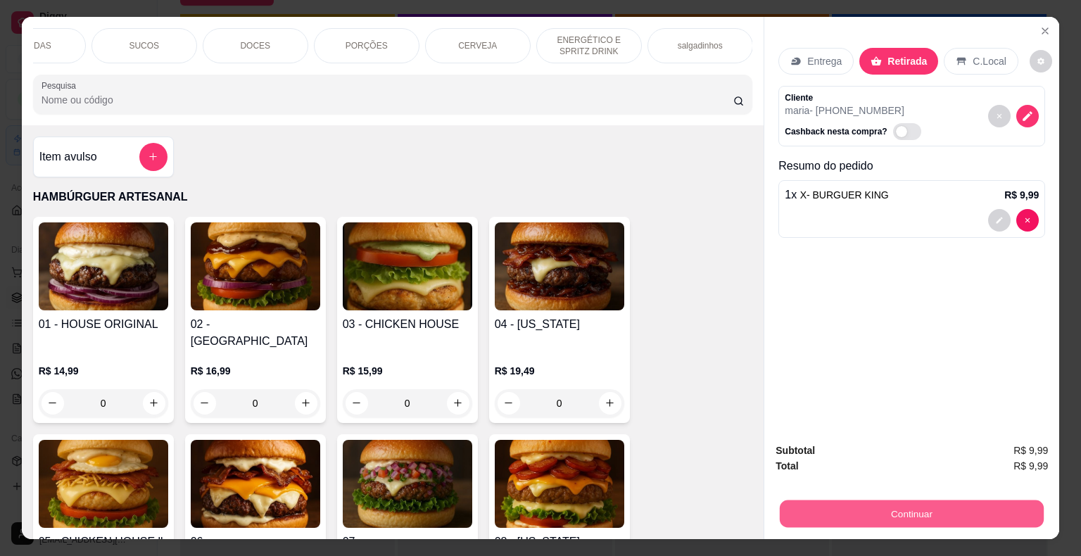
click at [914, 503] on button "Continuar" at bounding box center [912, 513] width 264 height 27
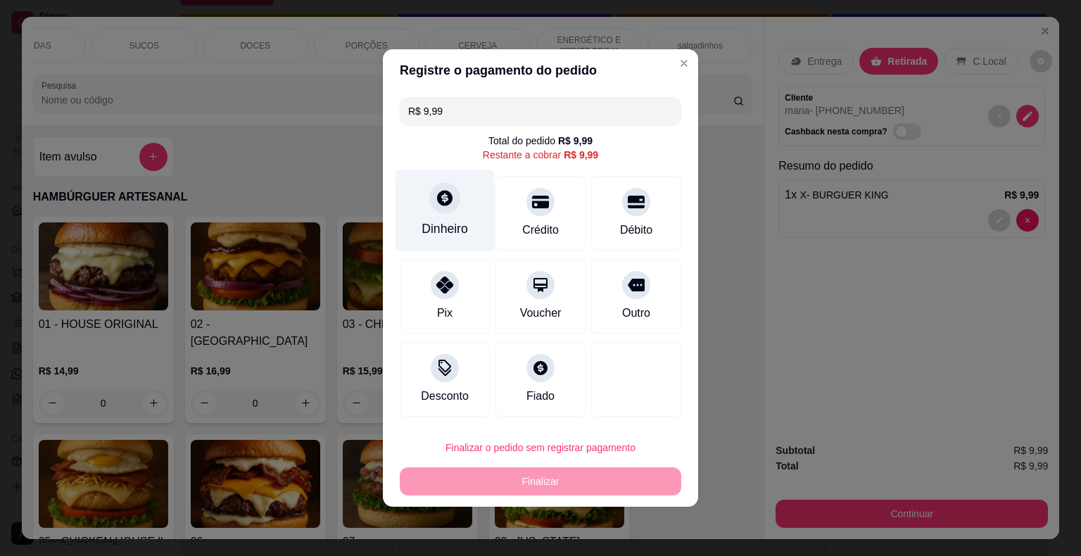
click at [436, 237] on div "Dinheiro" at bounding box center [445, 229] width 46 height 18
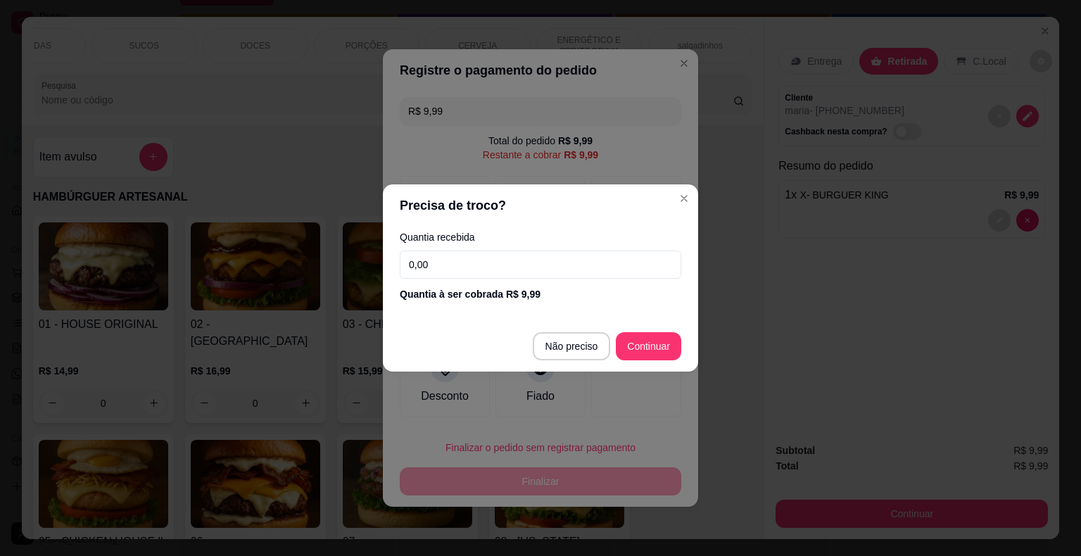
click at [481, 268] on input "0,00" at bounding box center [541, 265] width 282 height 28
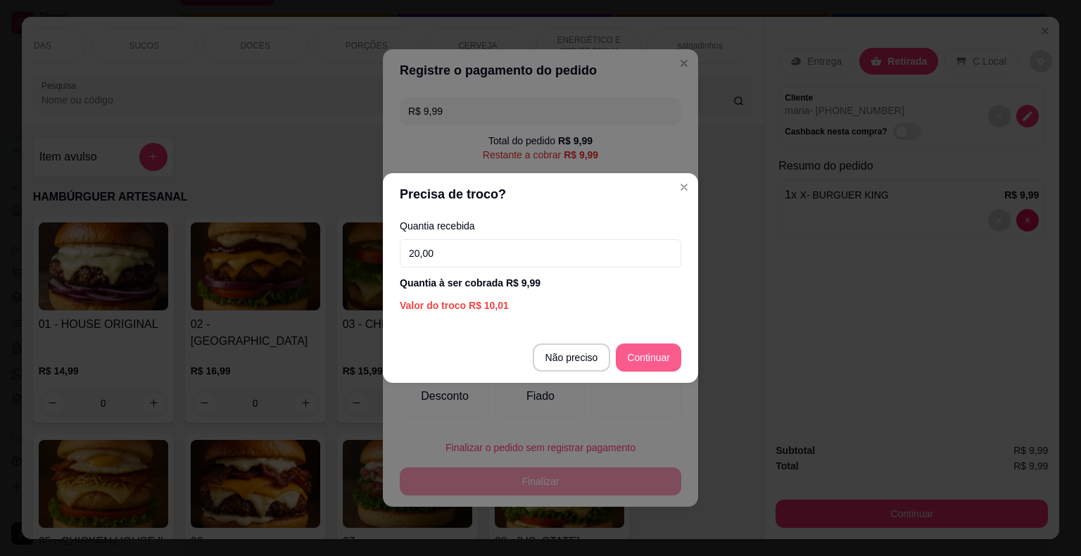
type input "20,00"
type input "R$ 0,00"
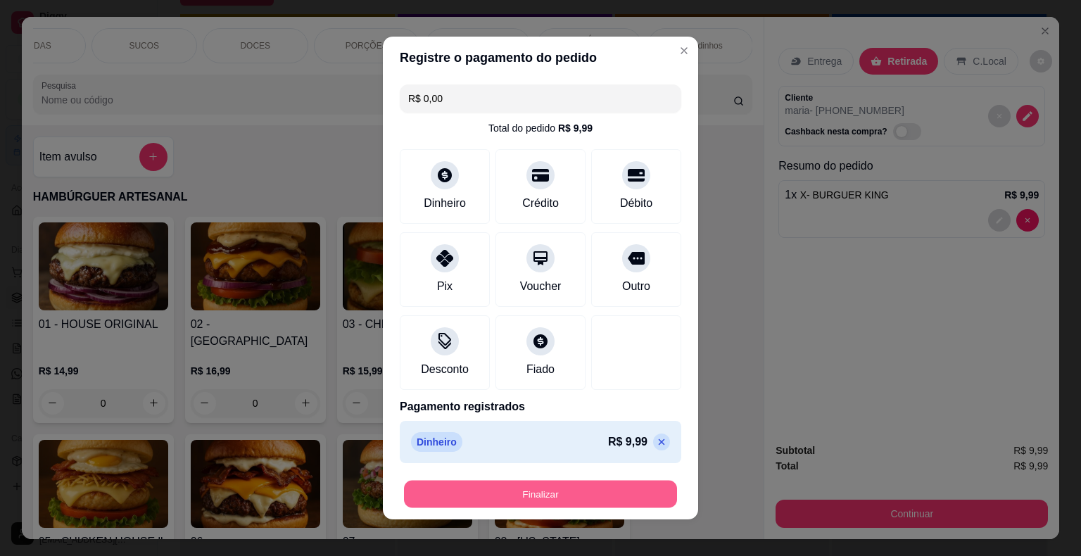
click at [537, 486] on button "Finalizar" at bounding box center [540, 494] width 273 height 27
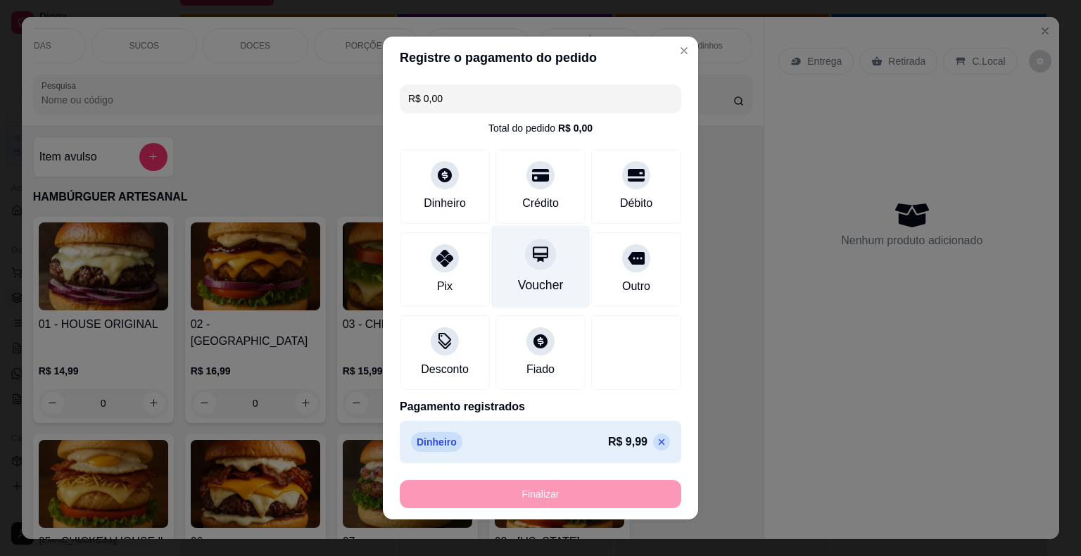
type input "0"
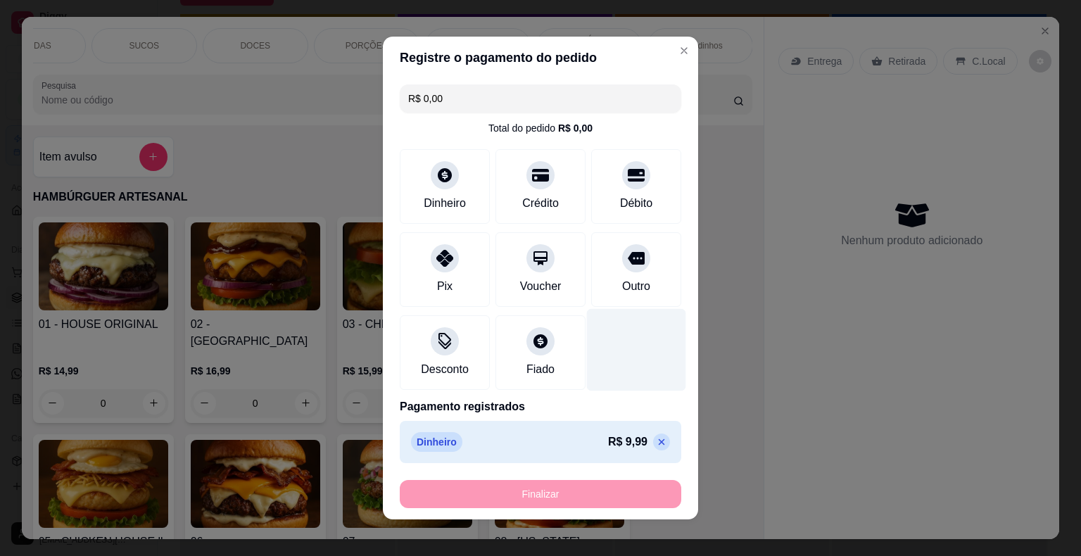
type input "-R$ 9,99"
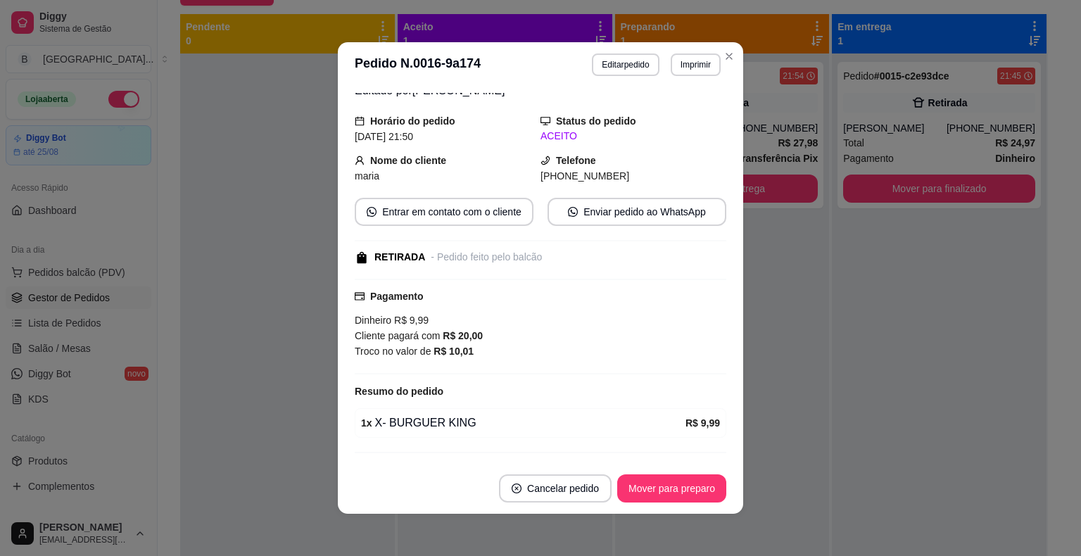
scroll to position [90, 0]
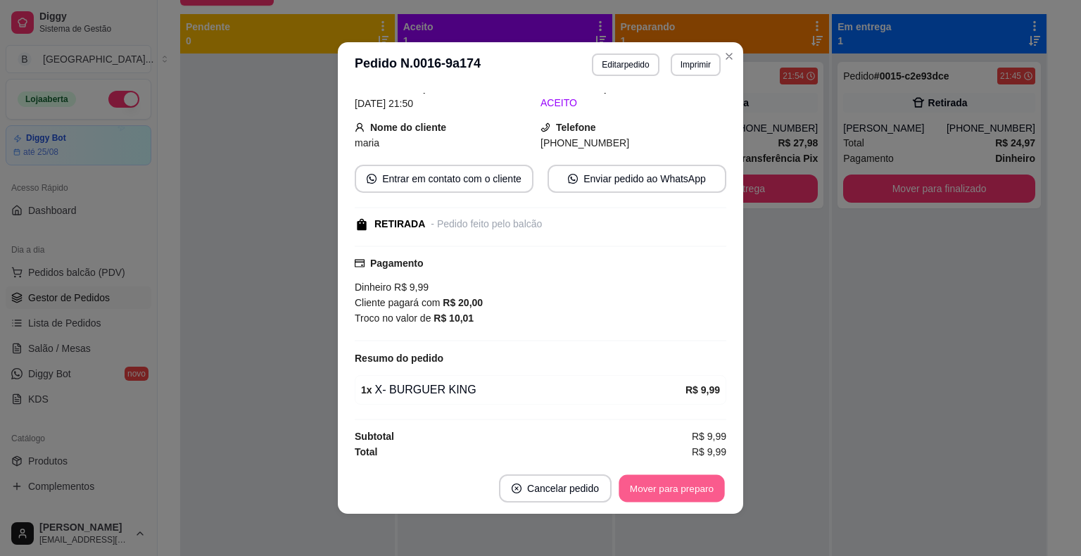
click at [679, 481] on button "Mover para preparo" at bounding box center [672, 488] width 106 height 27
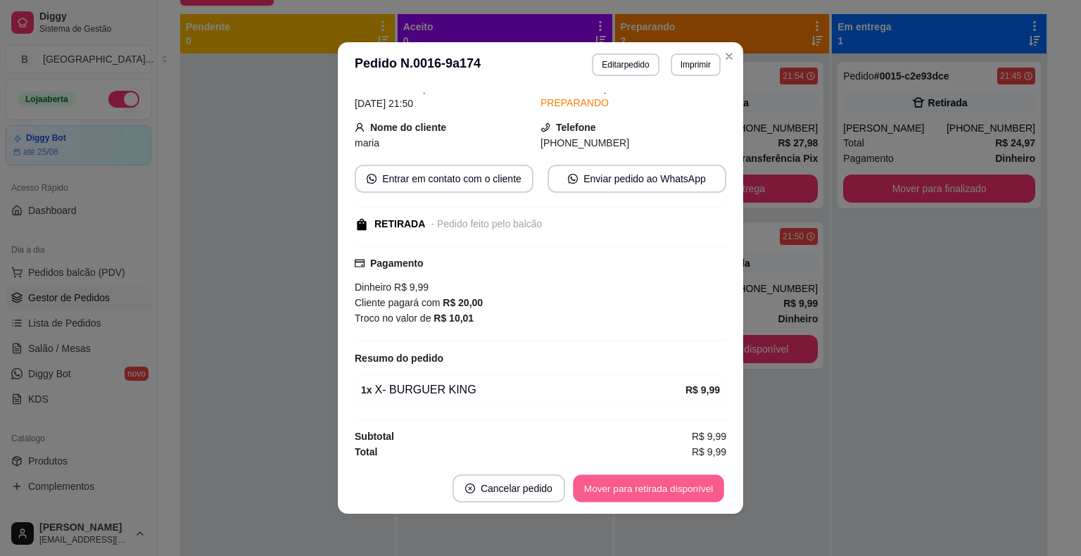
click at [678, 481] on button "Mover para retirada disponível" at bounding box center [648, 488] width 151 height 27
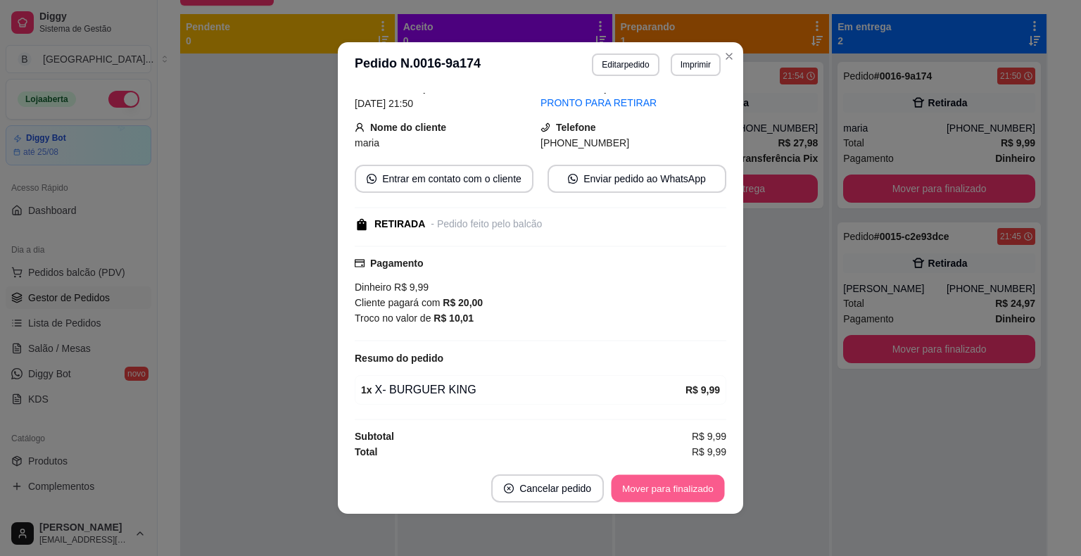
click at [678, 481] on button "Mover para finalizado" at bounding box center [668, 488] width 113 height 27
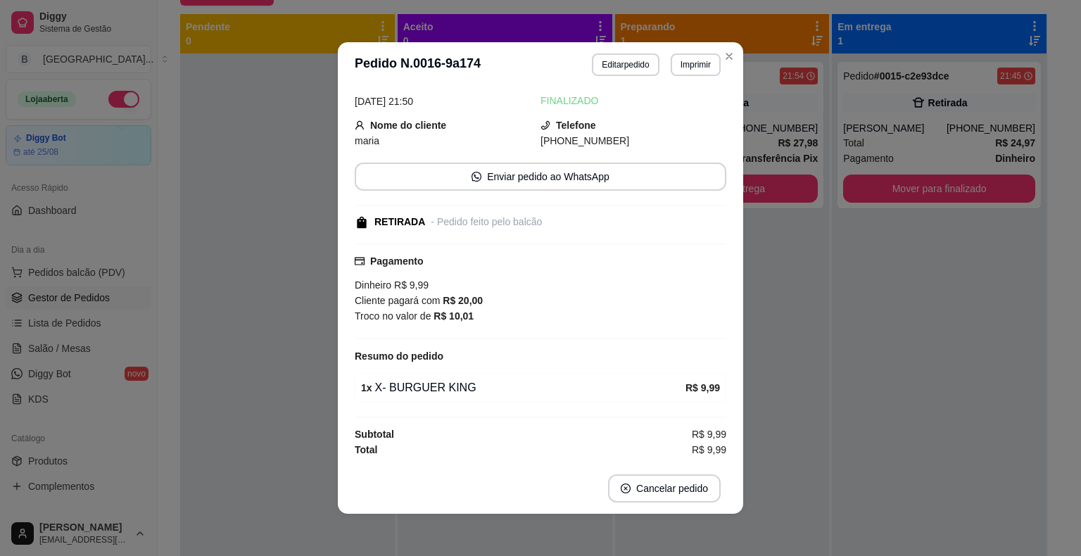
scroll to position [44, 0]
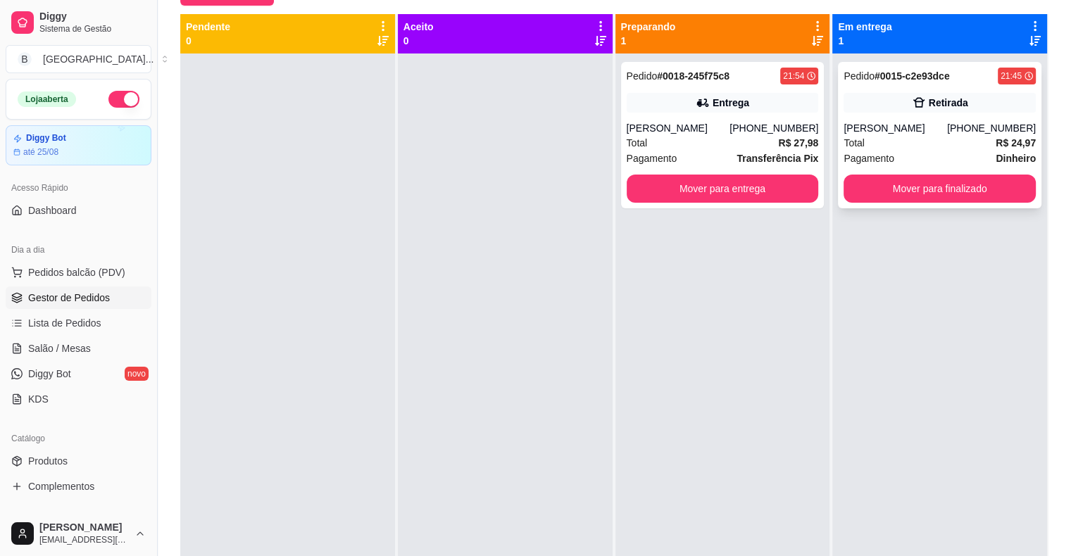
click at [910, 139] on div "Total R$ 24,97" at bounding box center [939, 142] width 192 height 15
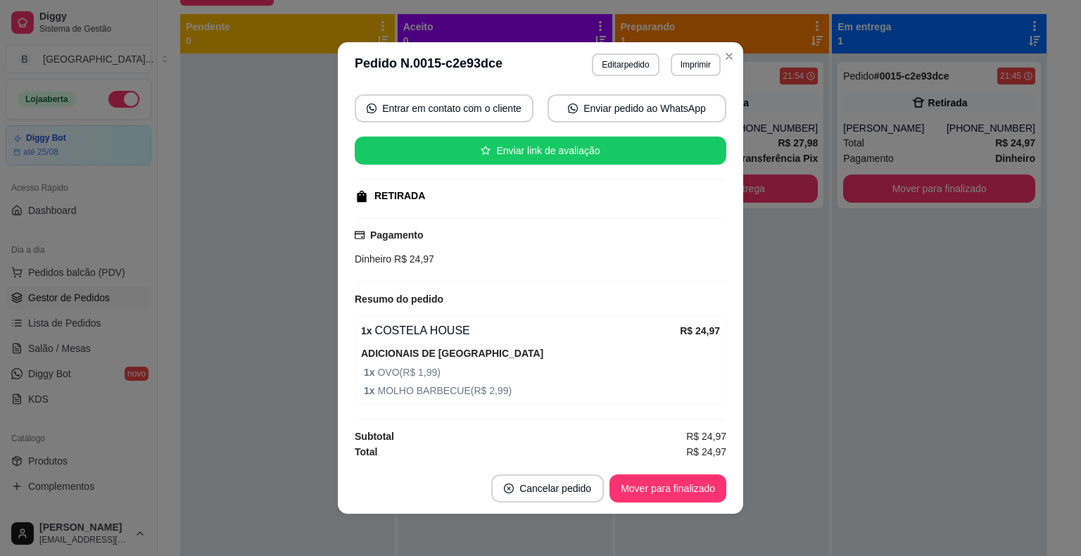
scroll to position [3, 0]
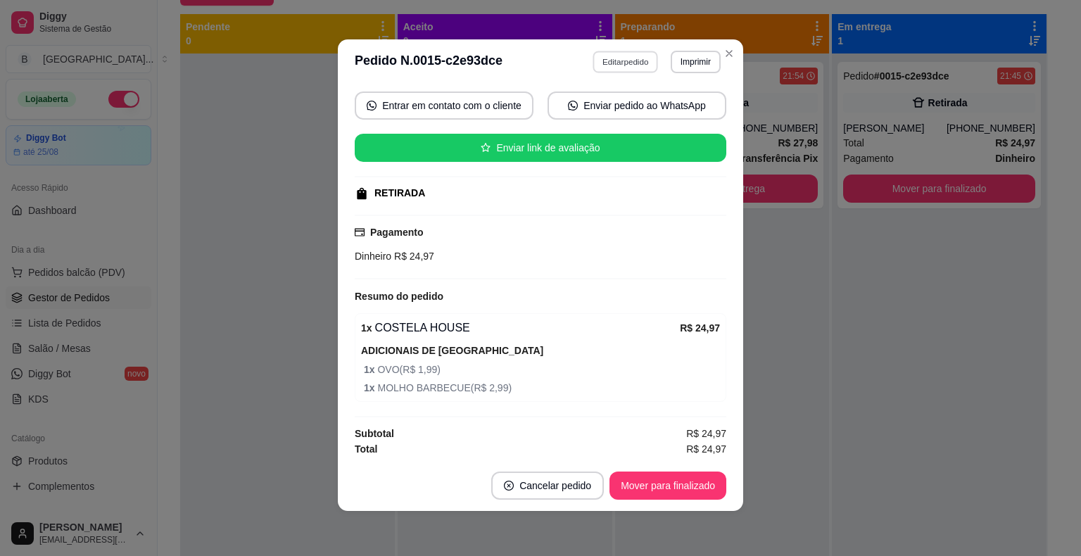
click at [638, 52] on button "Editar pedido" at bounding box center [625, 62] width 65 height 22
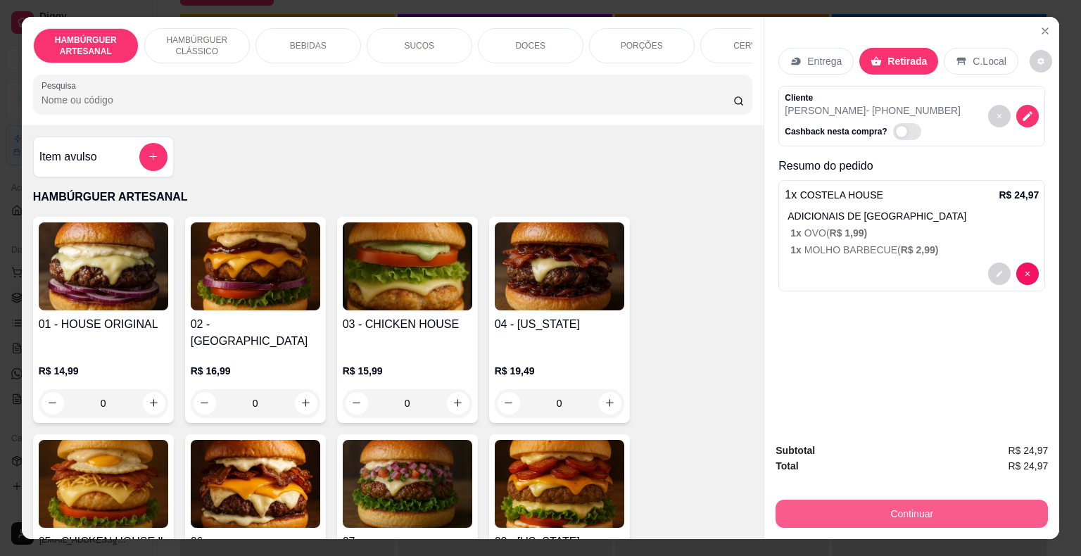
click at [828, 500] on button "Continuar" at bounding box center [912, 514] width 272 height 28
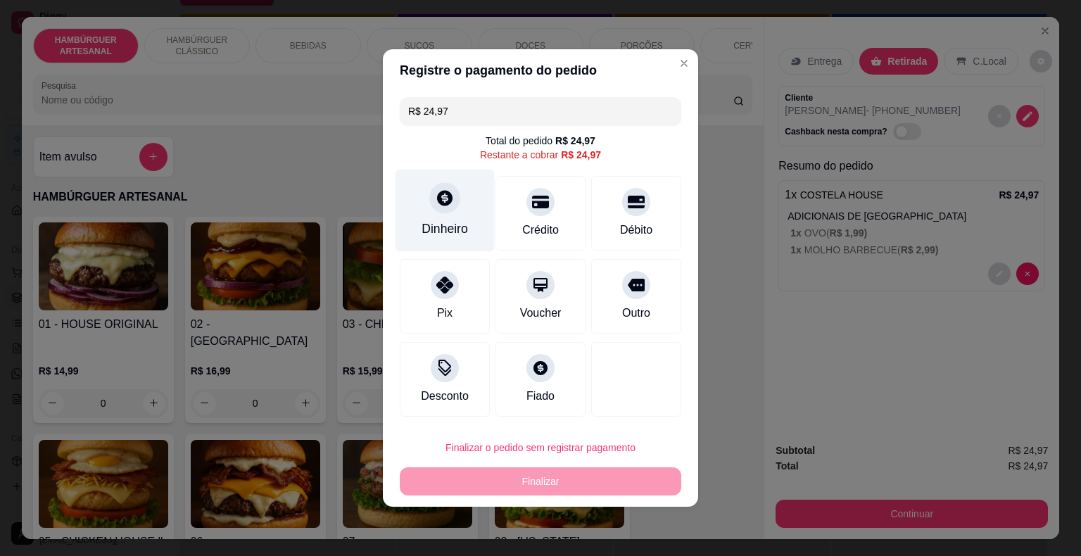
click at [463, 206] on div "Dinheiro" at bounding box center [445, 211] width 99 height 82
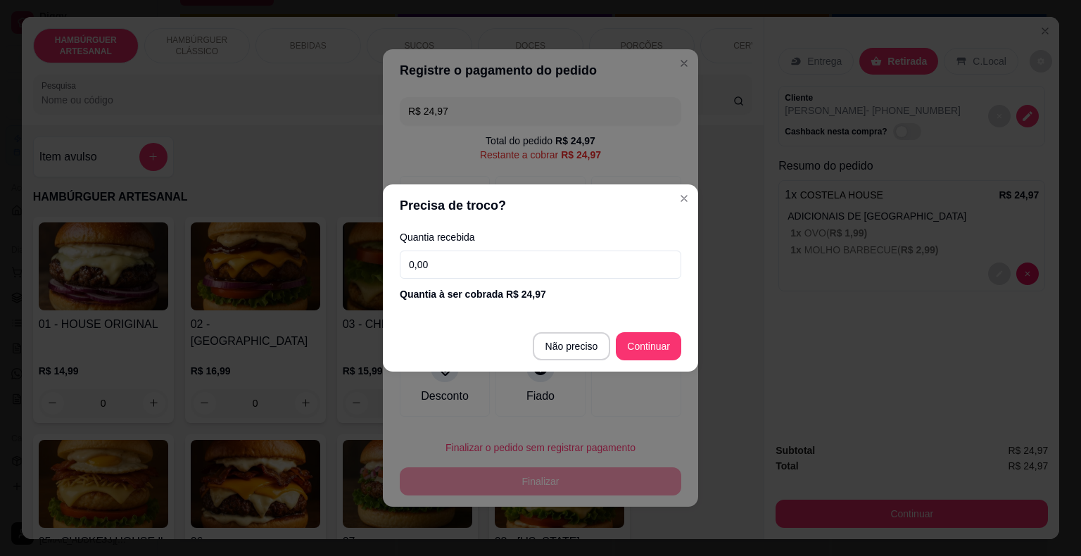
click at [485, 267] on input "0,00" at bounding box center [541, 265] width 282 height 28
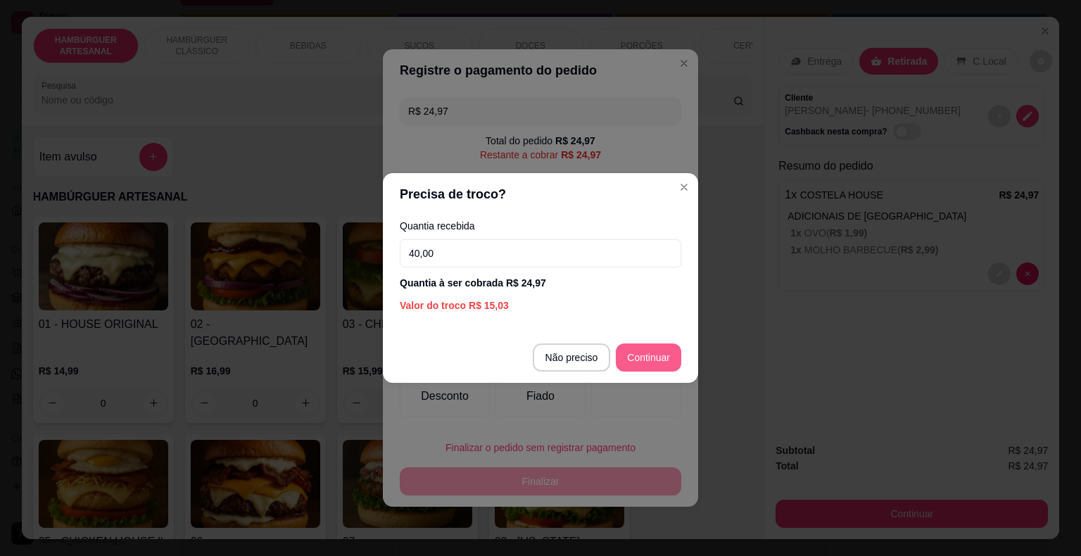
type input "40,00"
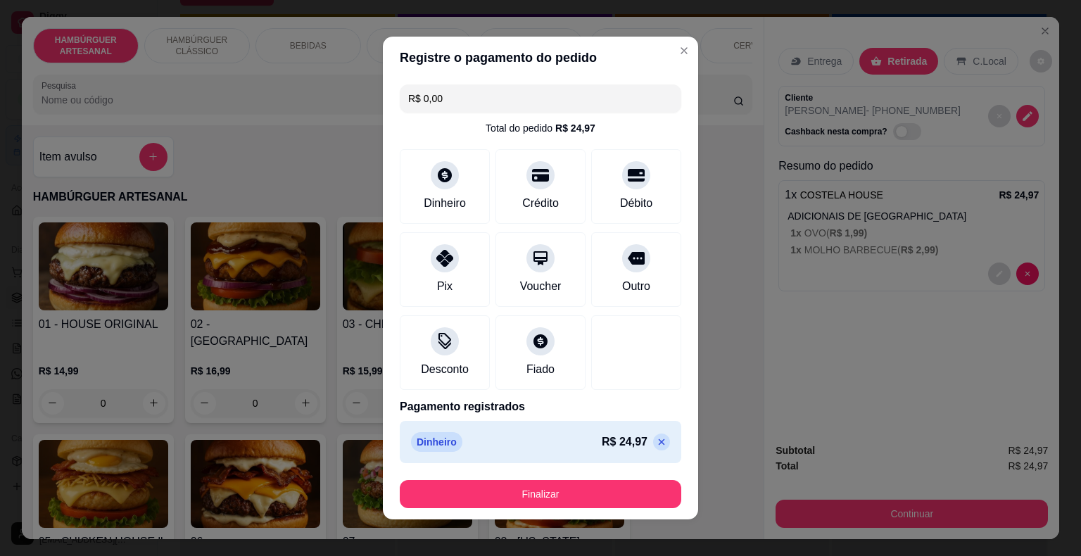
scroll to position [8, 0]
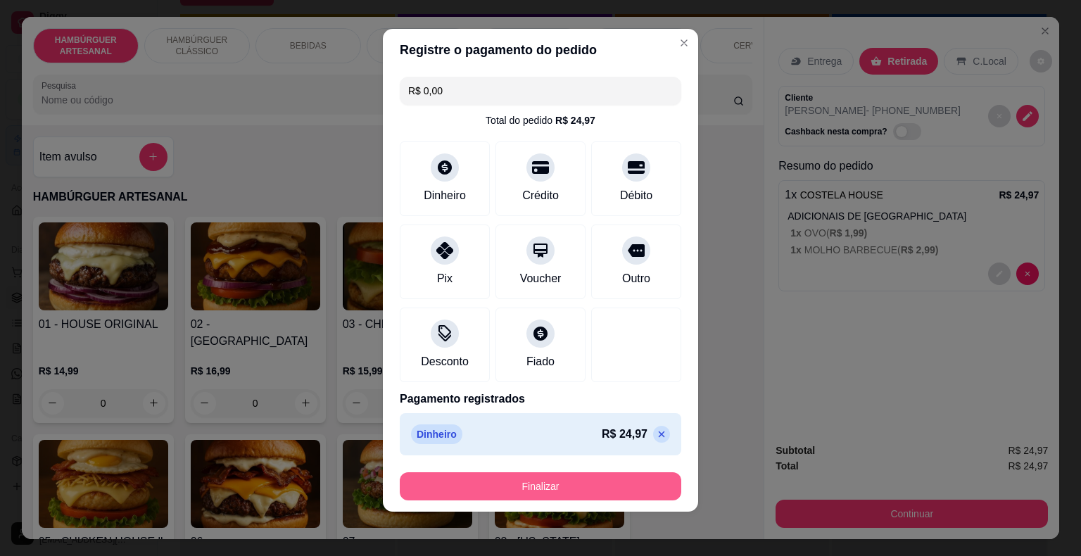
click at [594, 488] on button "Finalizar" at bounding box center [541, 486] width 282 height 28
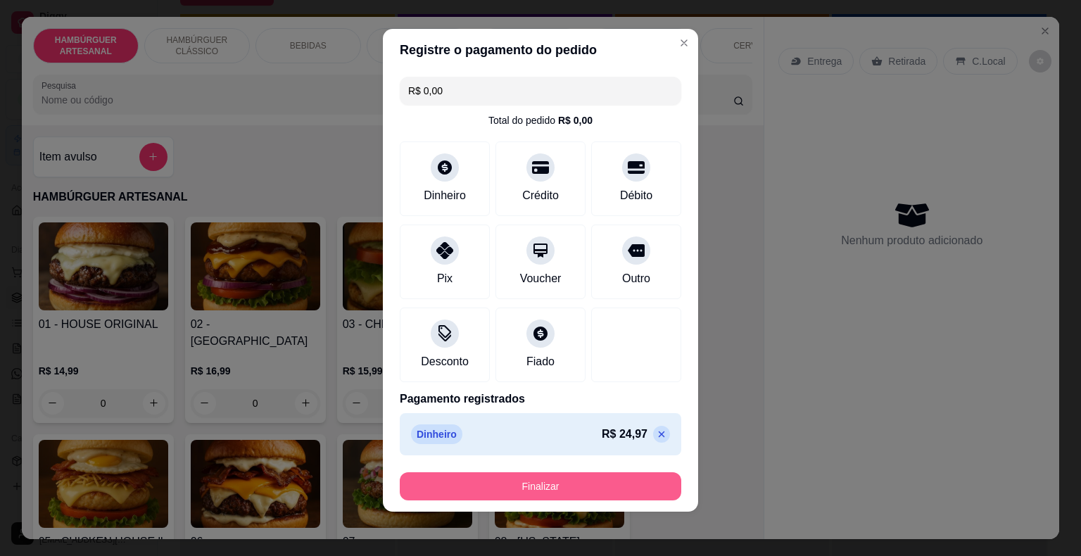
type input "-R$ 24,97"
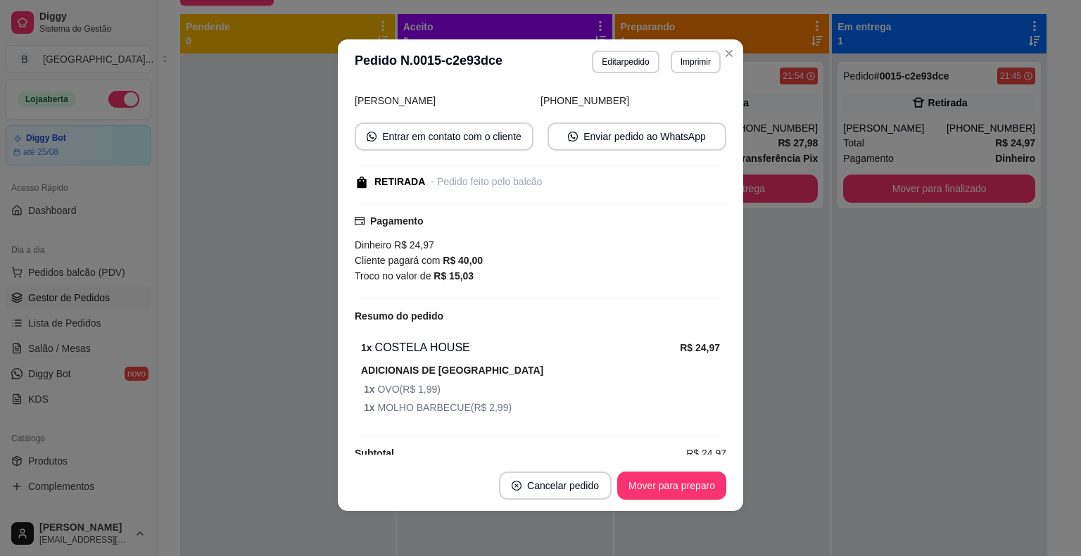
scroll to position [149, 0]
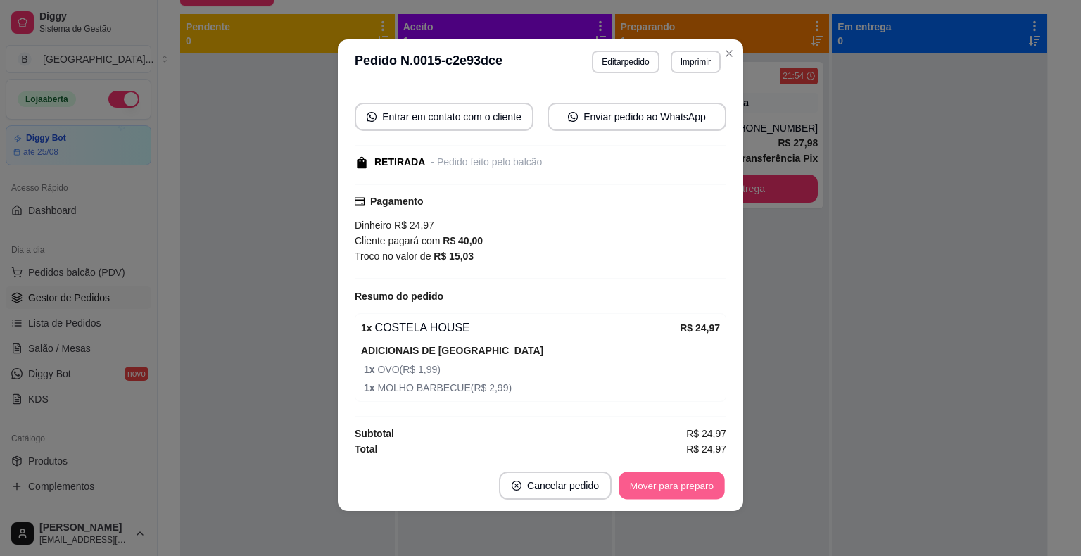
click at [686, 483] on button "Mover para preparo" at bounding box center [672, 485] width 106 height 27
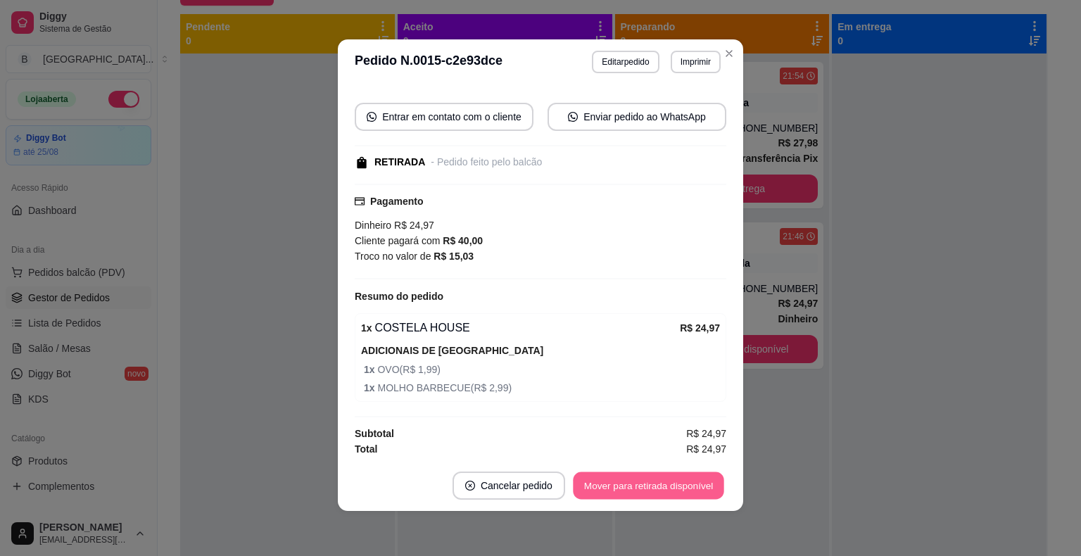
click at [686, 483] on button "Mover para retirada disponível" at bounding box center [648, 485] width 151 height 27
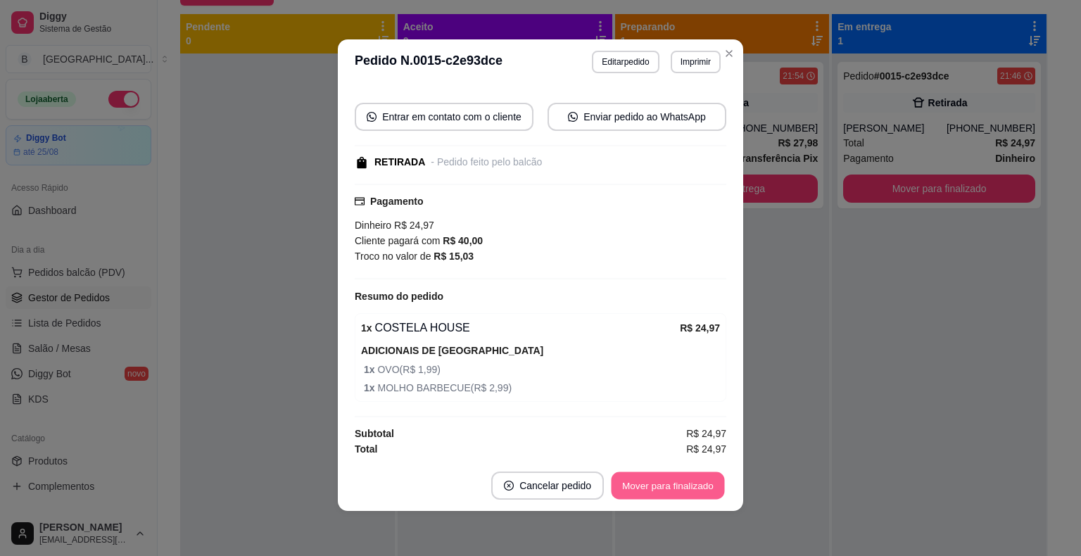
click at [686, 483] on button "Mover para finalizado" at bounding box center [668, 485] width 113 height 27
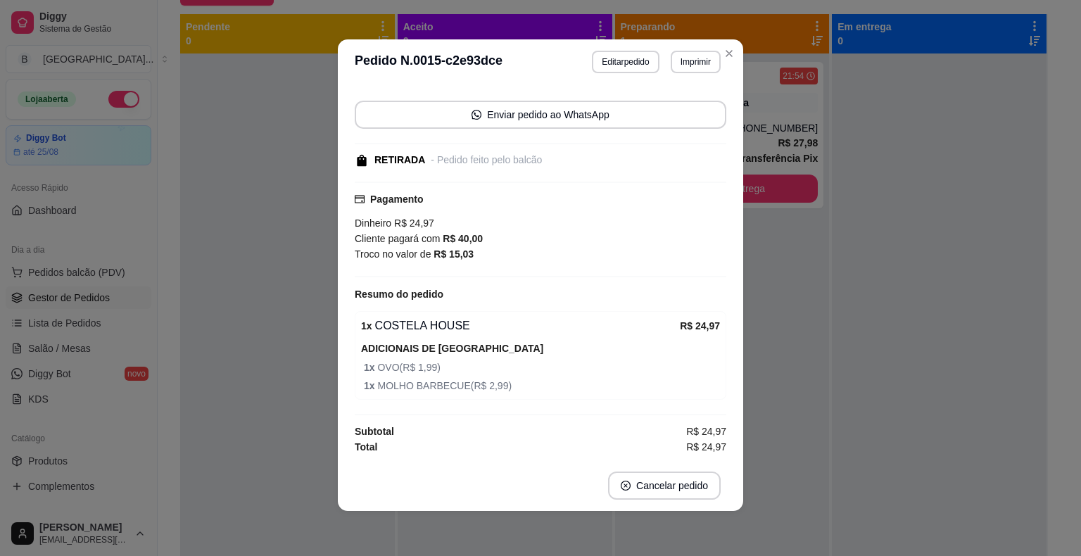
scroll to position [103, 0]
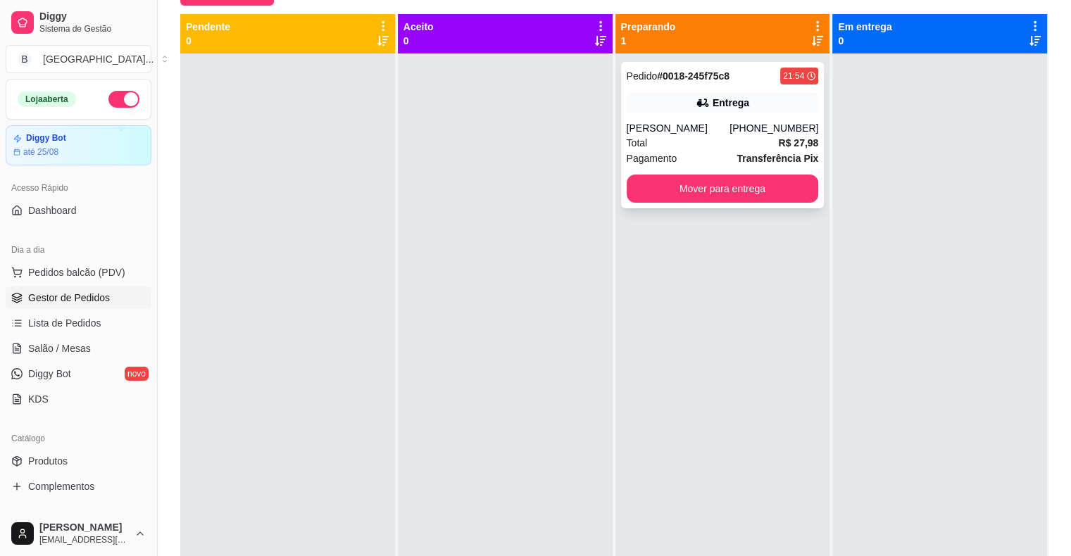
click at [710, 125] on div "[PERSON_NAME]" at bounding box center [677, 128] width 103 height 14
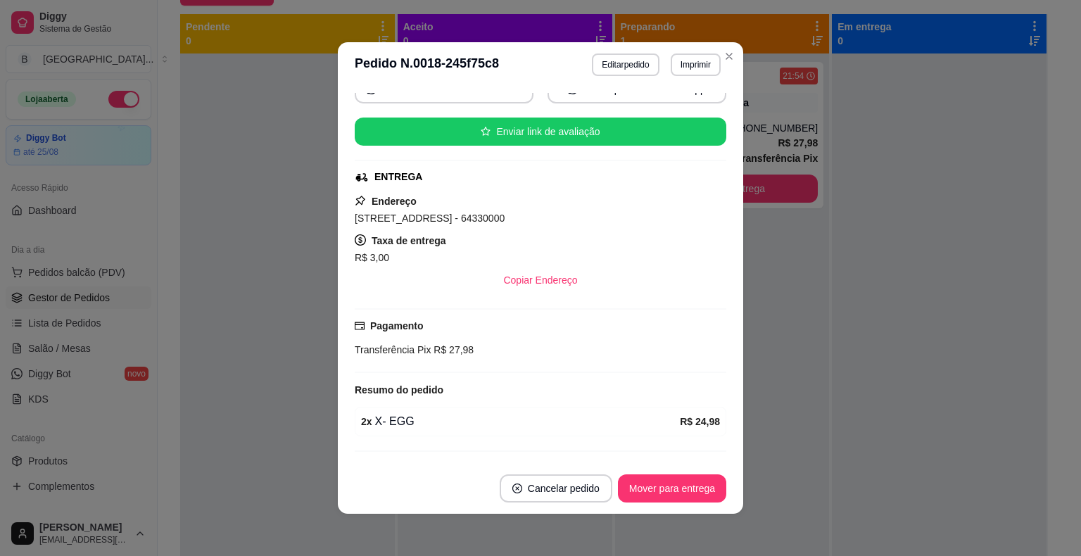
scroll to position [180, 0]
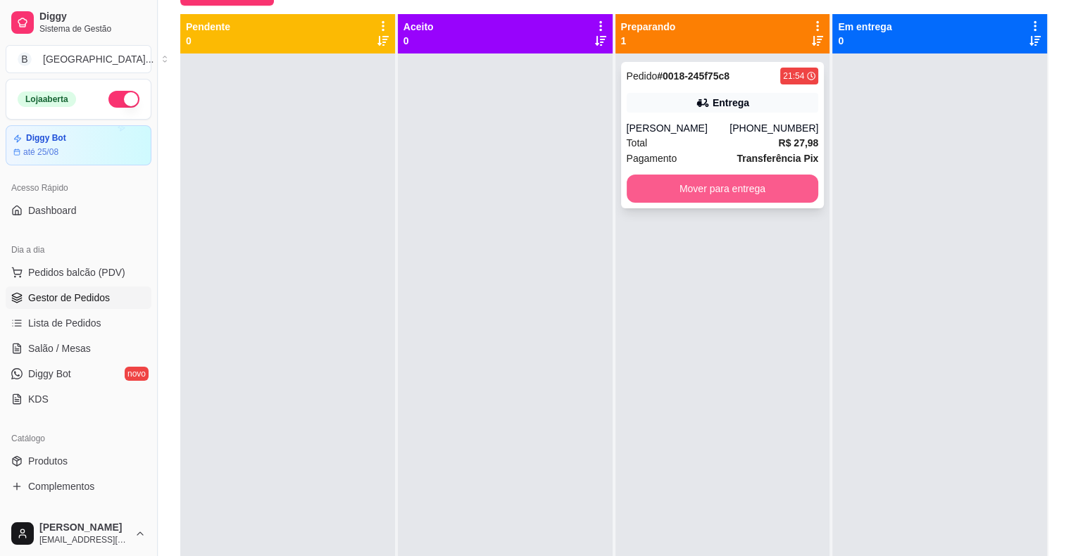
click at [807, 182] on button "Mover para entrega" at bounding box center [722, 189] width 192 height 28
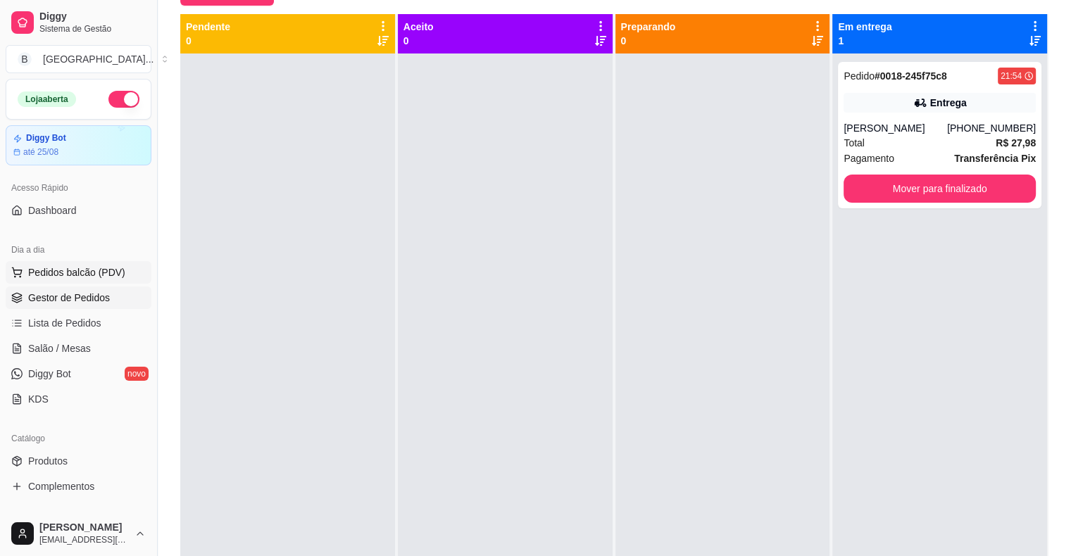
click at [73, 275] on span "Pedidos balcão (PDV)" at bounding box center [76, 272] width 97 height 14
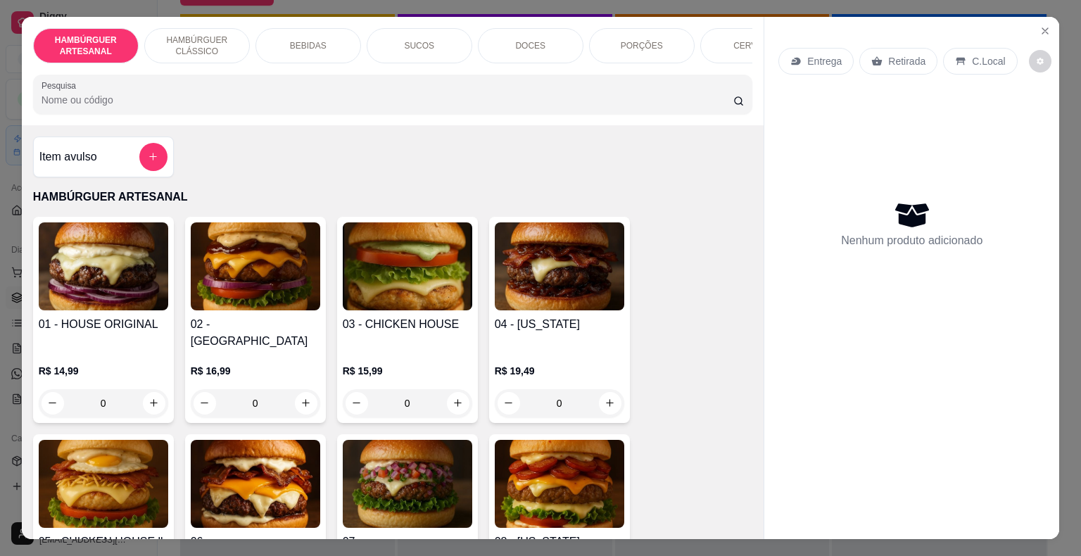
click at [146, 350] on div "R$ 14,99 0" at bounding box center [104, 384] width 130 height 68
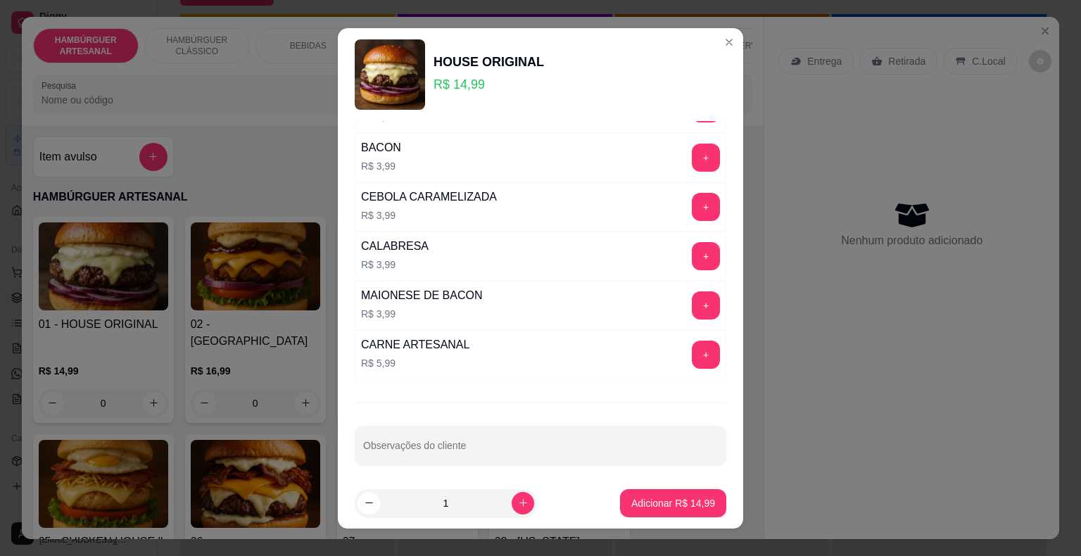
scroll to position [681, 0]
click at [693, 343] on button "+" at bounding box center [706, 353] width 27 height 27
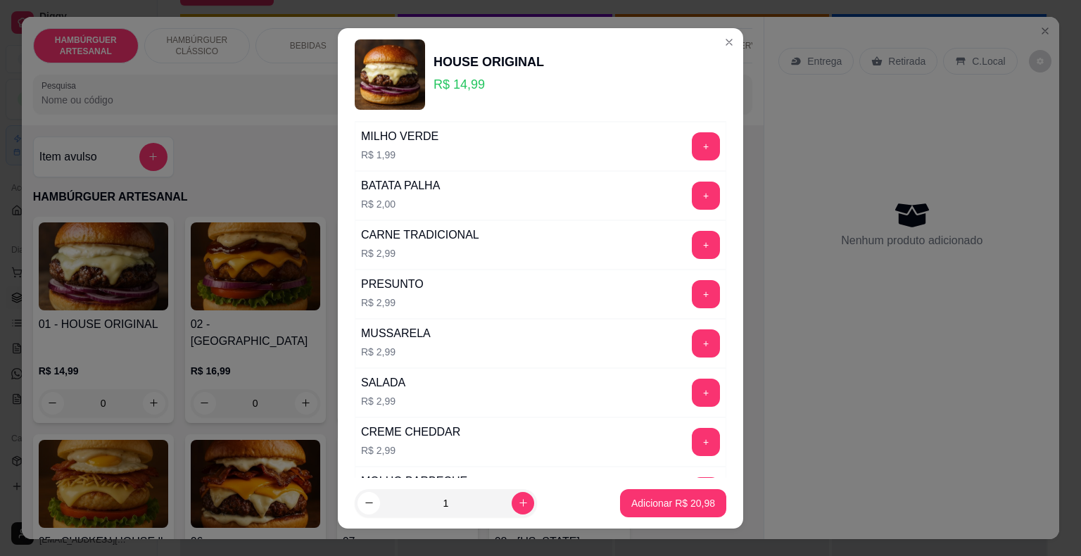
scroll to position [48, 0]
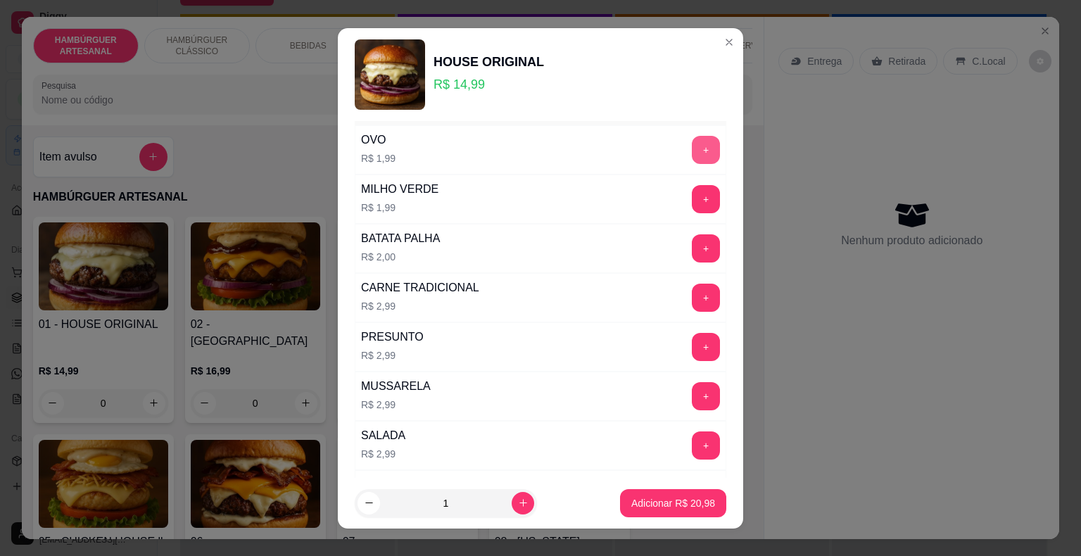
click at [692, 139] on button "+" at bounding box center [706, 150] width 28 height 28
click at [693, 246] on button "+" at bounding box center [706, 247] width 27 height 27
click at [659, 496] on button "Adicionar R$ 24,97" at bounding box center [673, 503] width 106 height 28
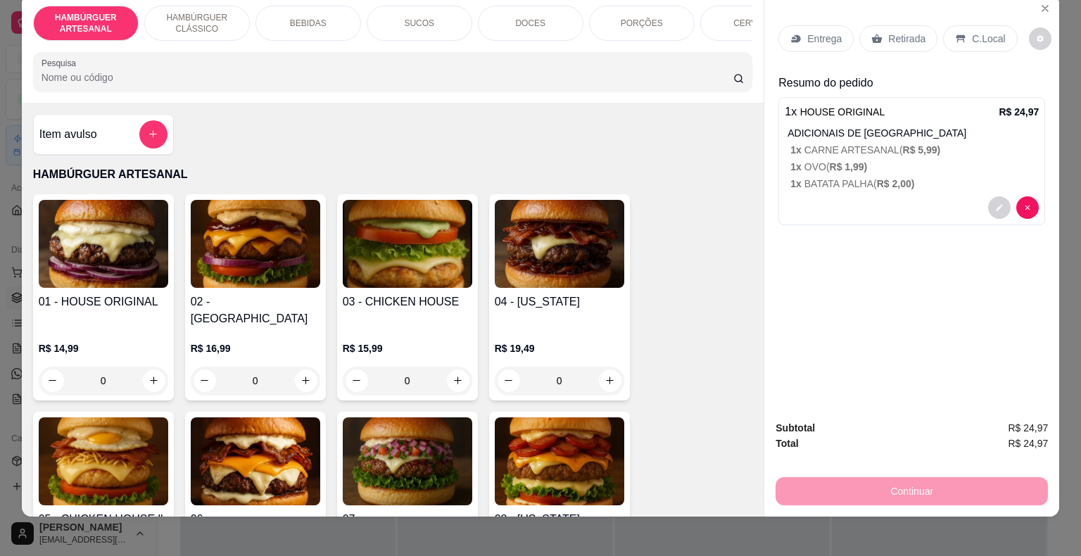
scroll to position [34, 0]
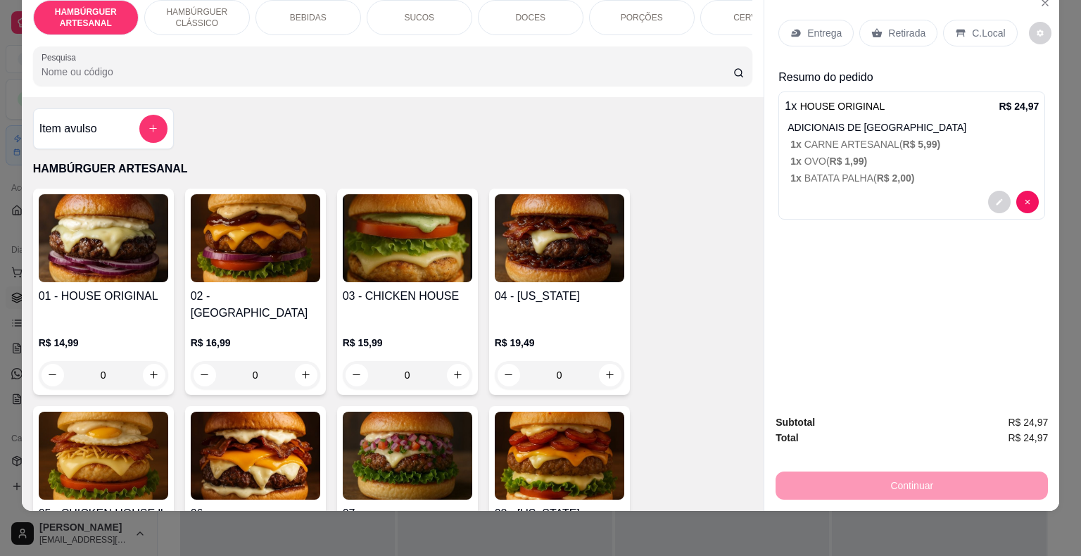
click at [304, 12] on p "BEBIDAS" at bounding box center [308, 17] width 37 height 11
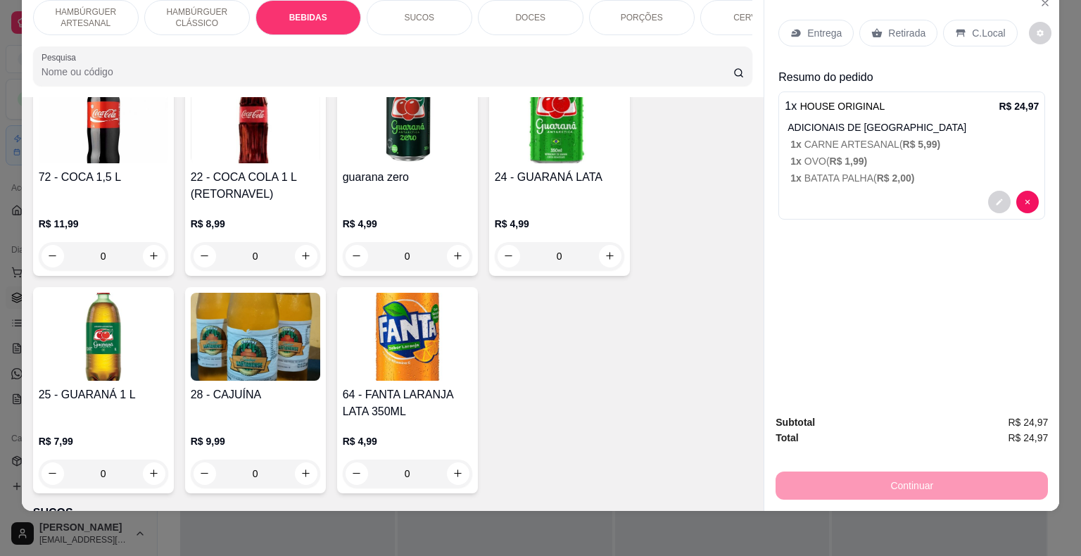
scroll to position [1474, 0]
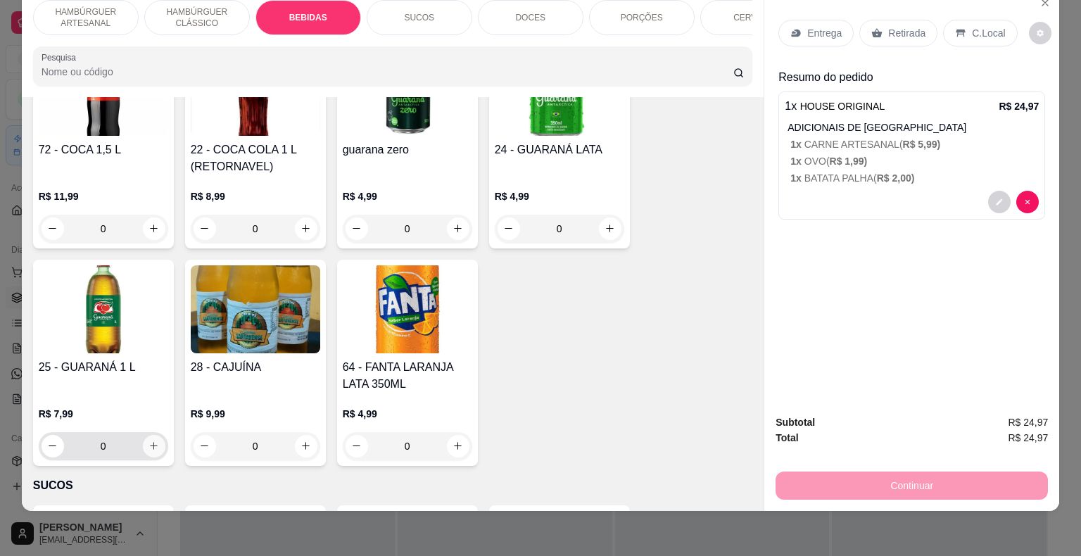
click at [149, 441] on icon "increase-product-quantity" at bounding box center [154, 446] width 11 height 11
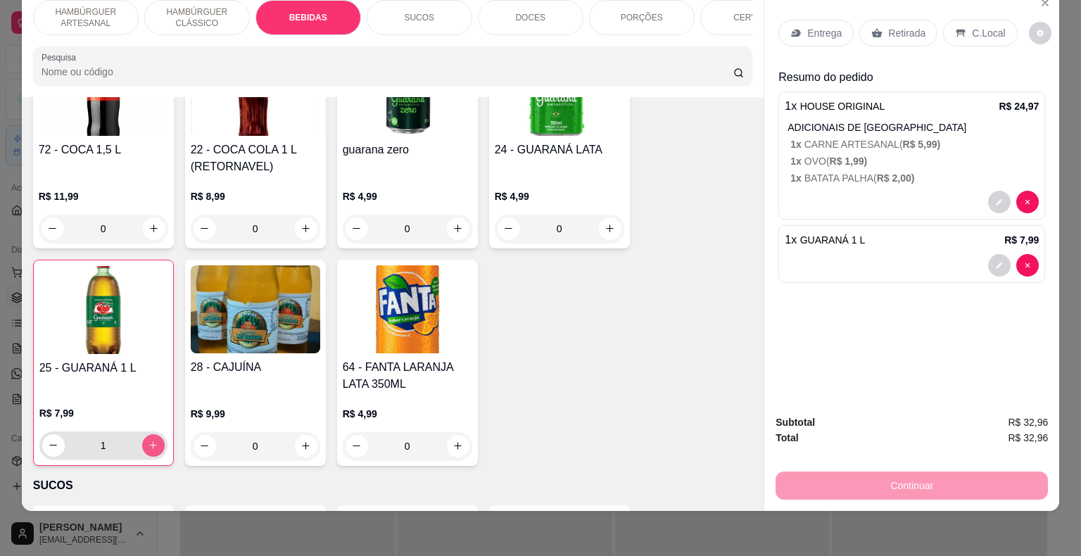
type input "1"
click at [814, 27] on p "Entrega" at bounding box center [824, 33] width 34 height 14
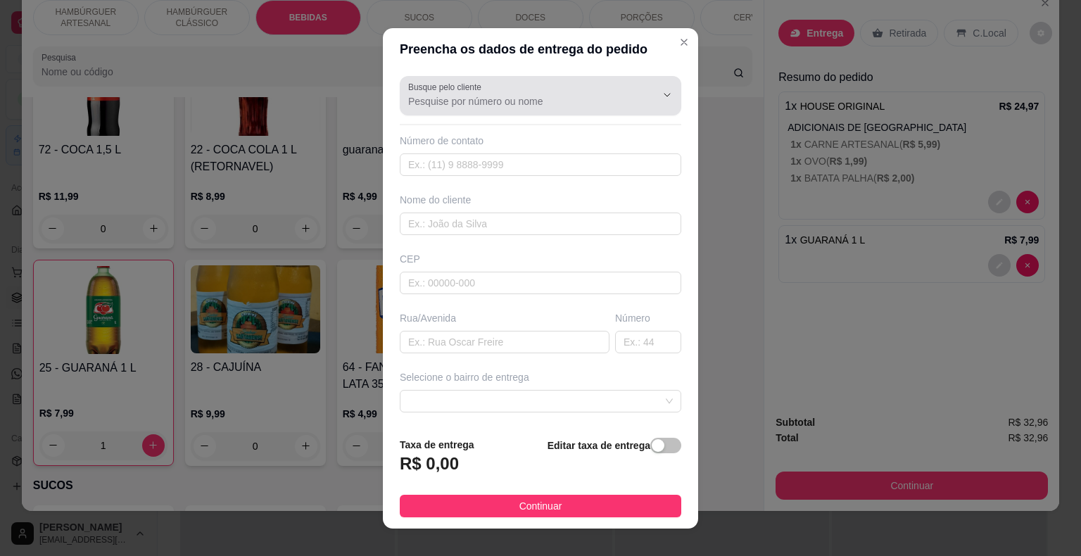
click at [580, 84] on div at bounding box center [540, 96] width 265 height 28
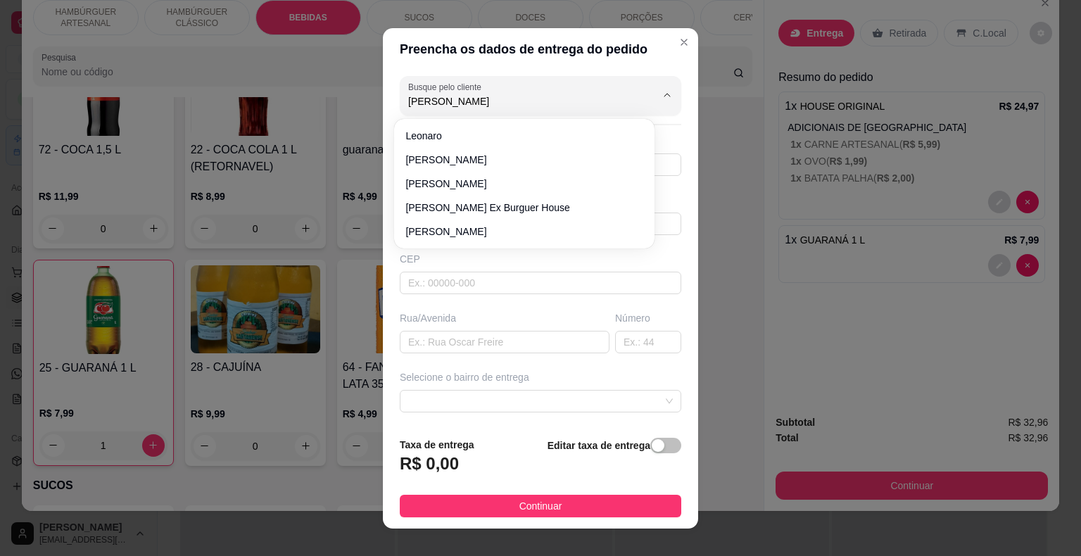
type input "[PERSON_NAME]"
click at [550, 127] on li "[PERSON_NAME]" at bounding box center [524, 136] width 249 height 23
type input "869929"
type input "[PERSON_NAME]"
type input "São Miguel do Tapuio"
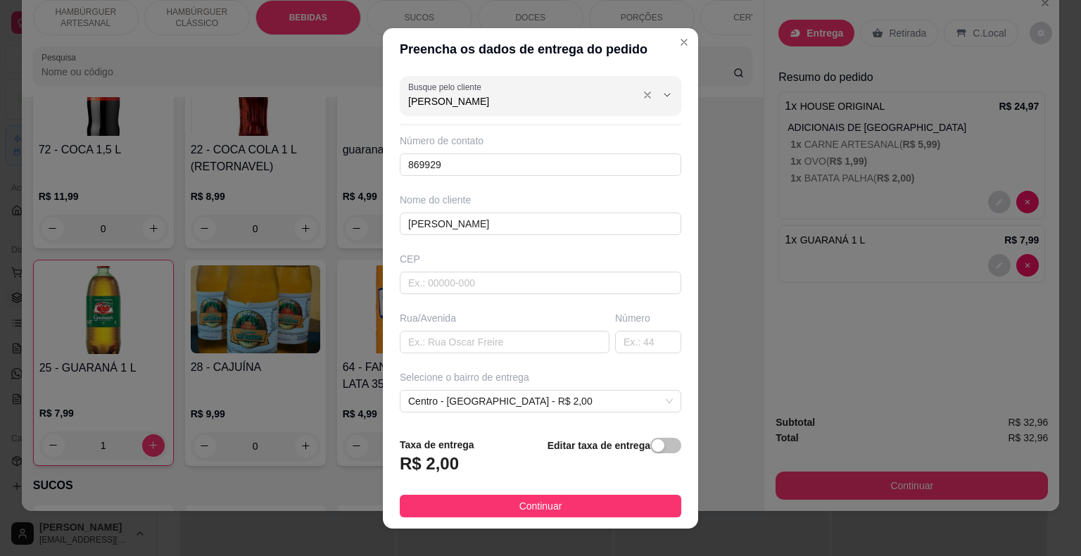
click at [538, 99] on input "[PERSON_NAME]" at bounding box center [520, 101] width 225 height 14
type input "[PERSON_NAME]"
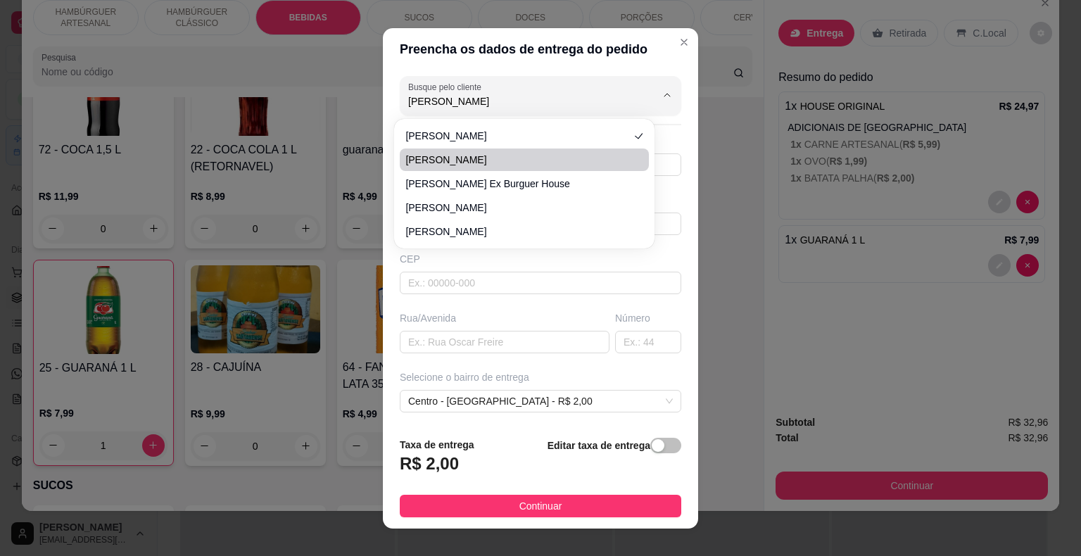
click at [553, 151] on li "[PERSON_NAME]" at bounding box center [524, 160] width 249 height 23
type input "8699296173"
type input "COLETOR ARAUJO"
type input "592"
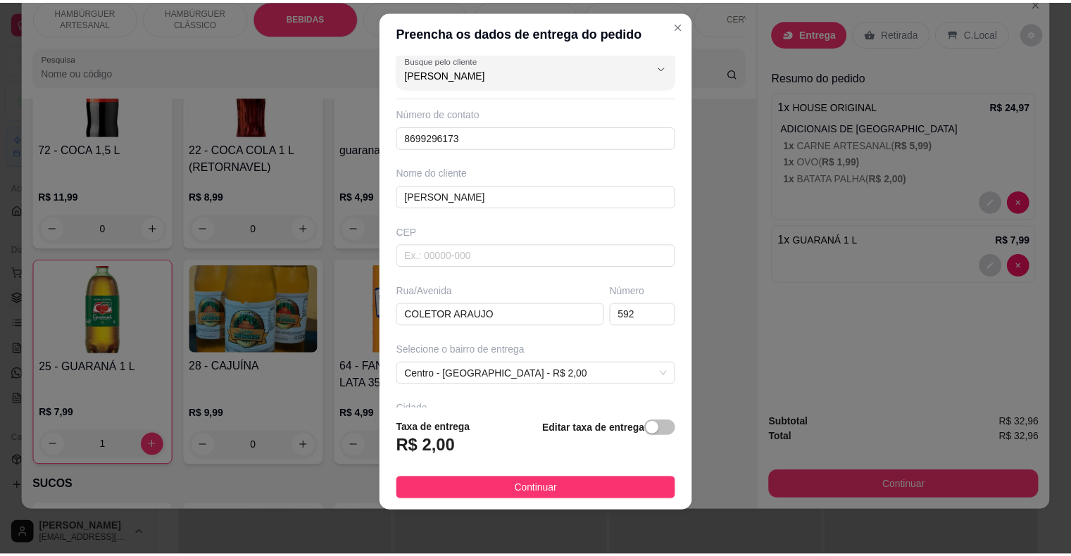
scroll to position [0, 0]
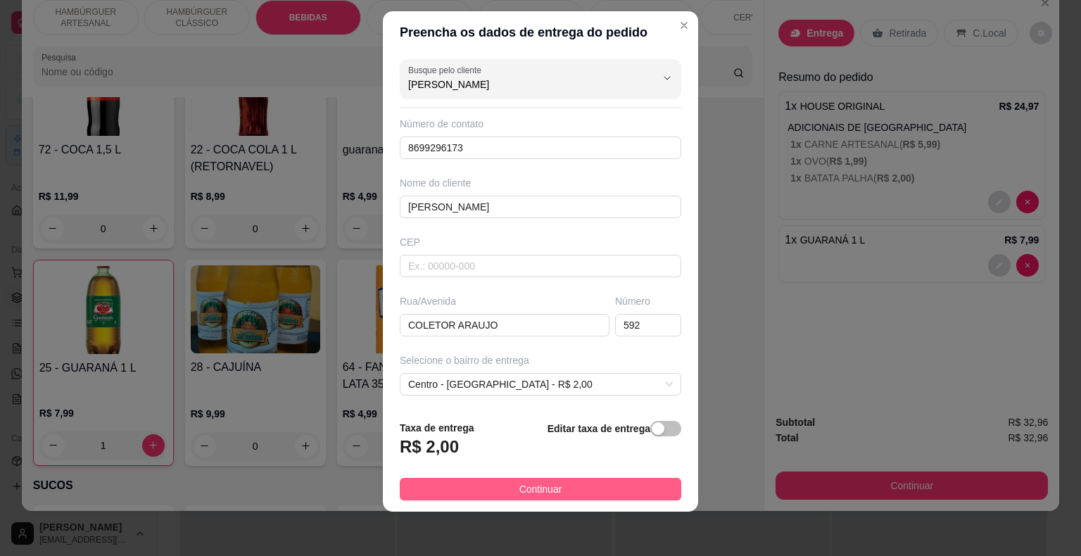
click at [584, 493] on button "Continuar" at bounding box center [541, 489] width 282 height 23
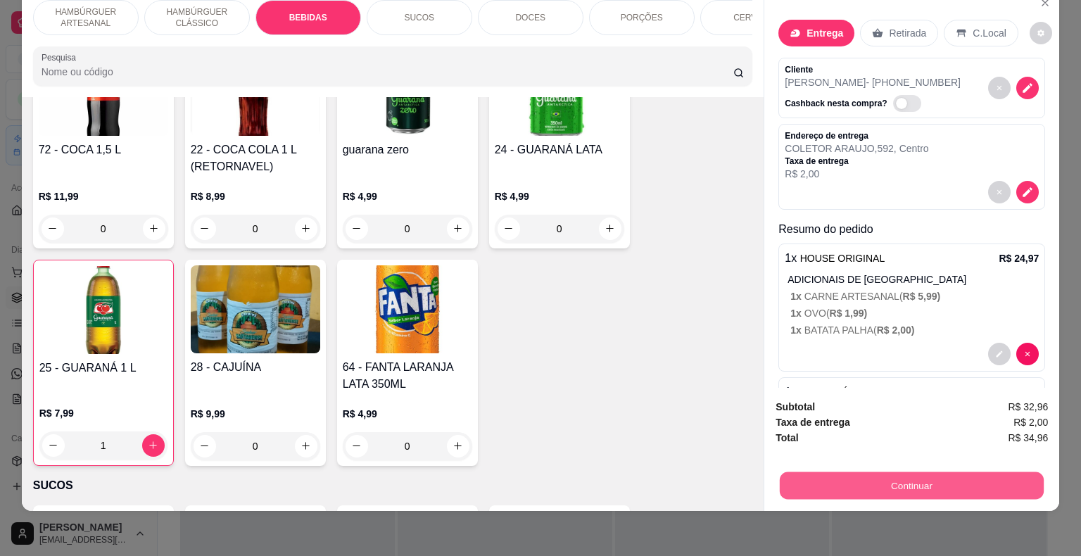
click at [820, 472] on button "Continuar" at bounding box center [912, 485] width 264 height 27
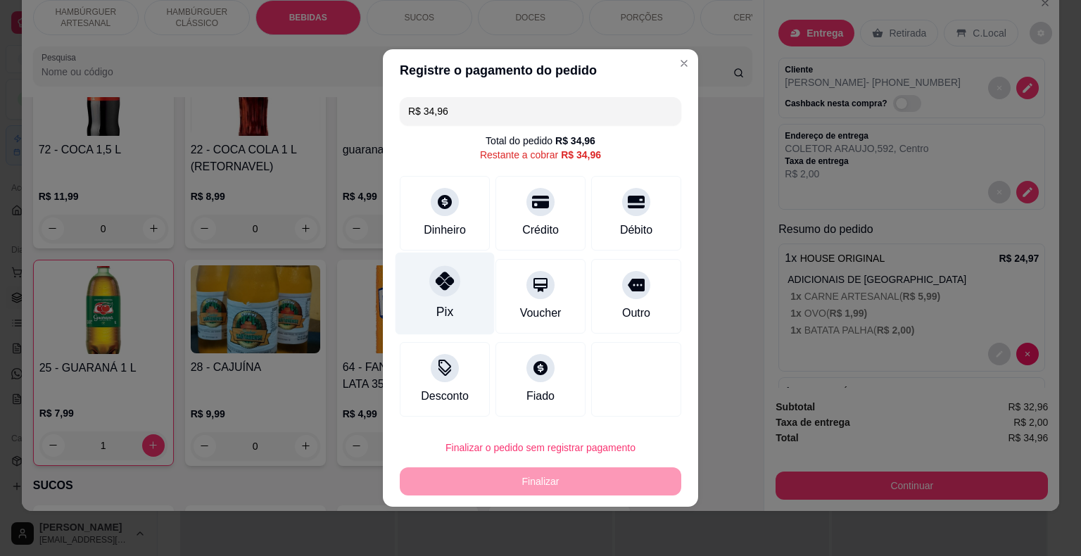
click at [460, 289] on div "Pix" at bounding box center [445, 294] width 99 height 82
type input "R$ 0,00"
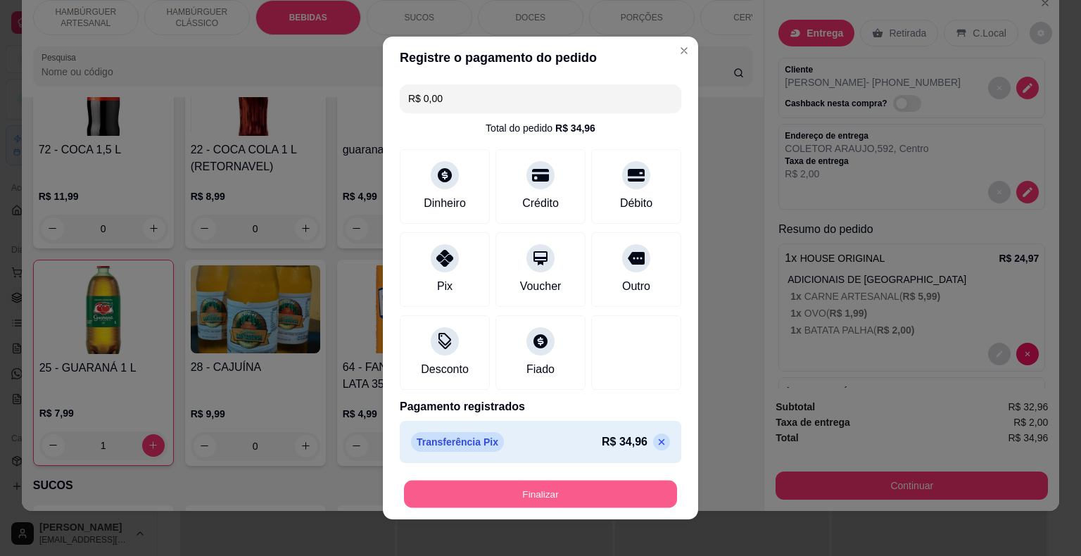
click at [526, 488] on button "Finalizar" at bounding box center [540, 494] width 273 height 27
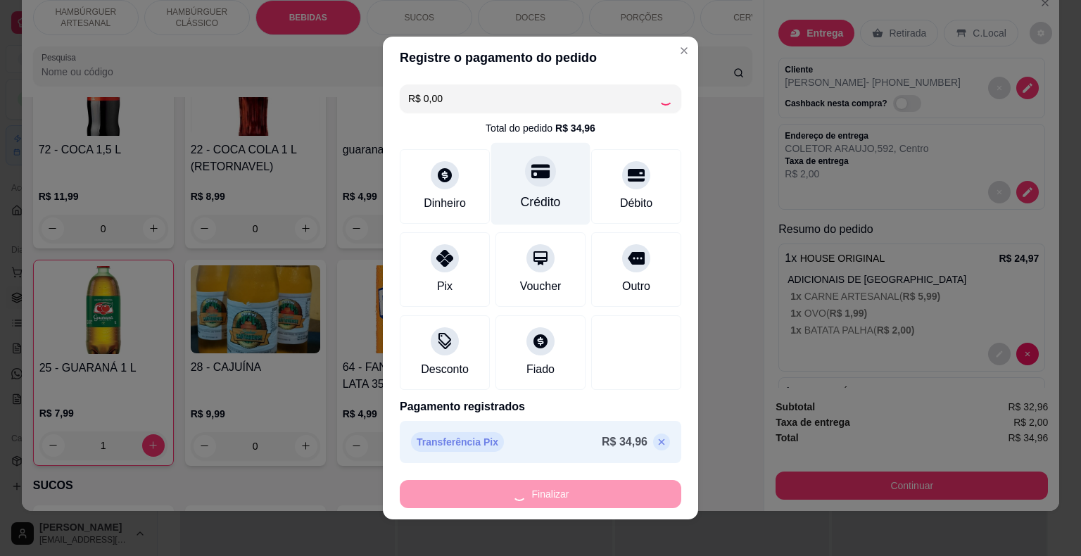
type input "0"
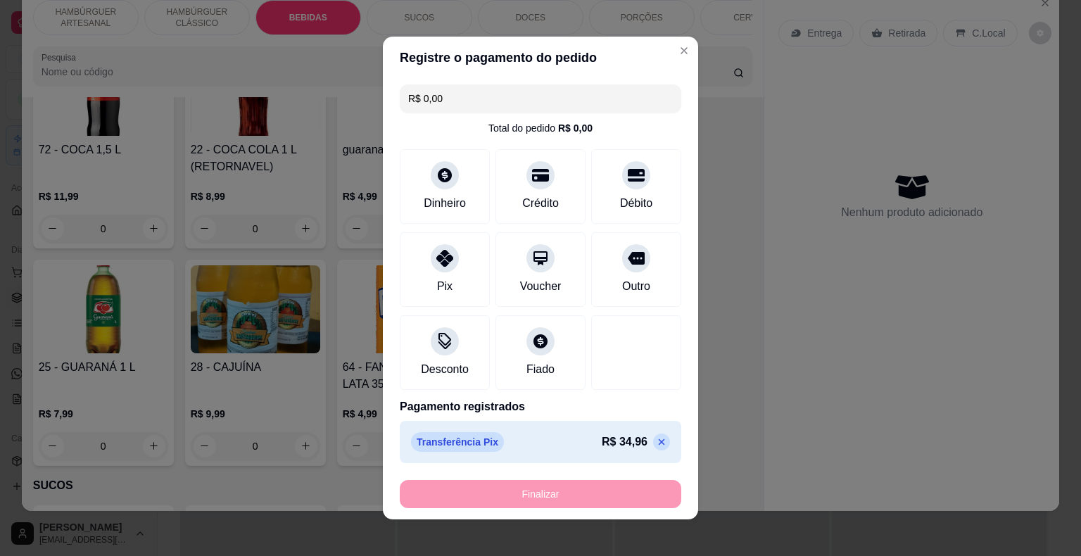
type input "-R$ 34,96"
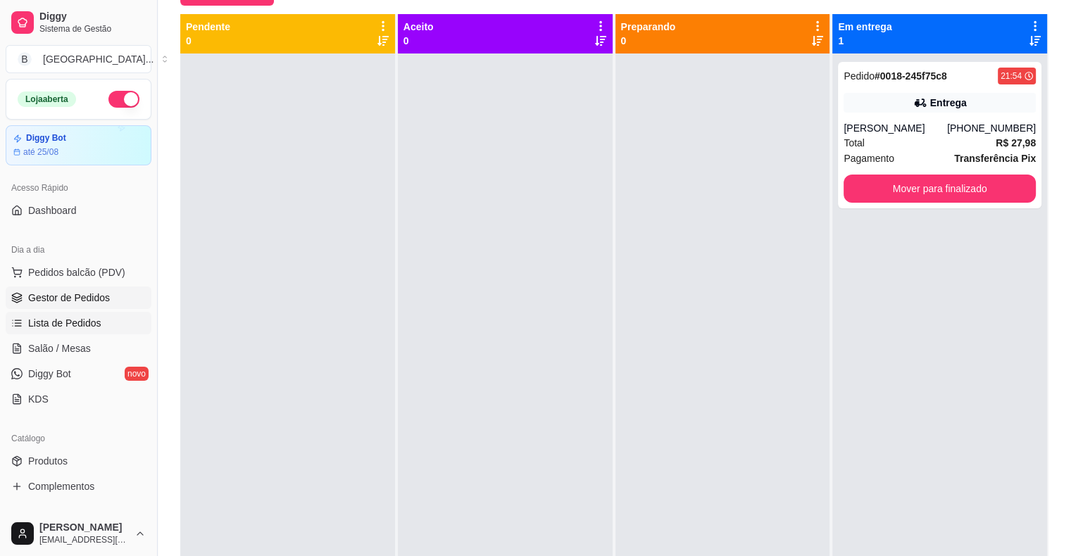
click at [121, 320] on link "Lista de Pedidos" at bounding box center [79, 323] width 146 height 23
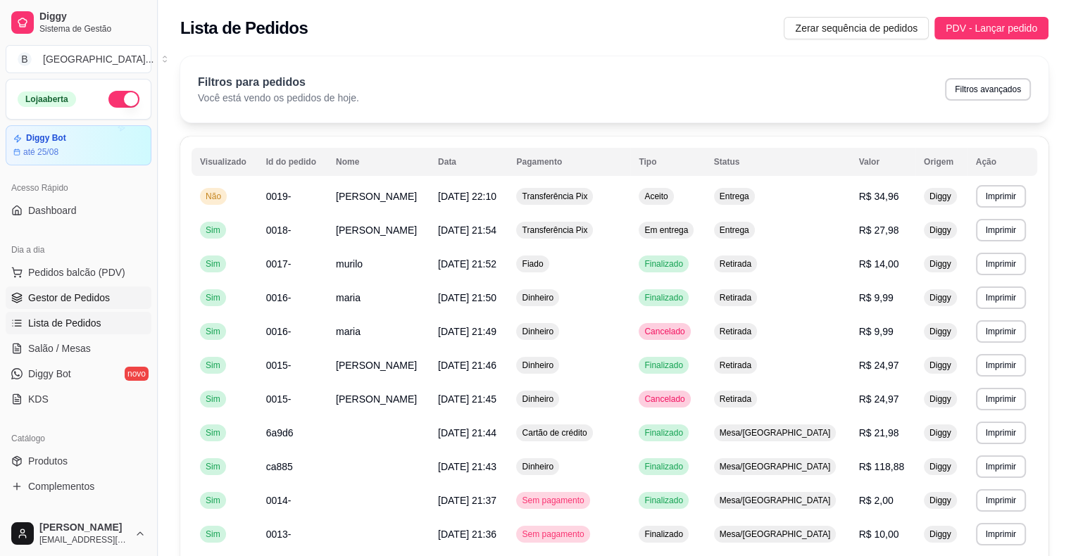
click at [115, 305] on link "Gestor de Pedidos" at bounding box center [79, 297] width 146 height 23
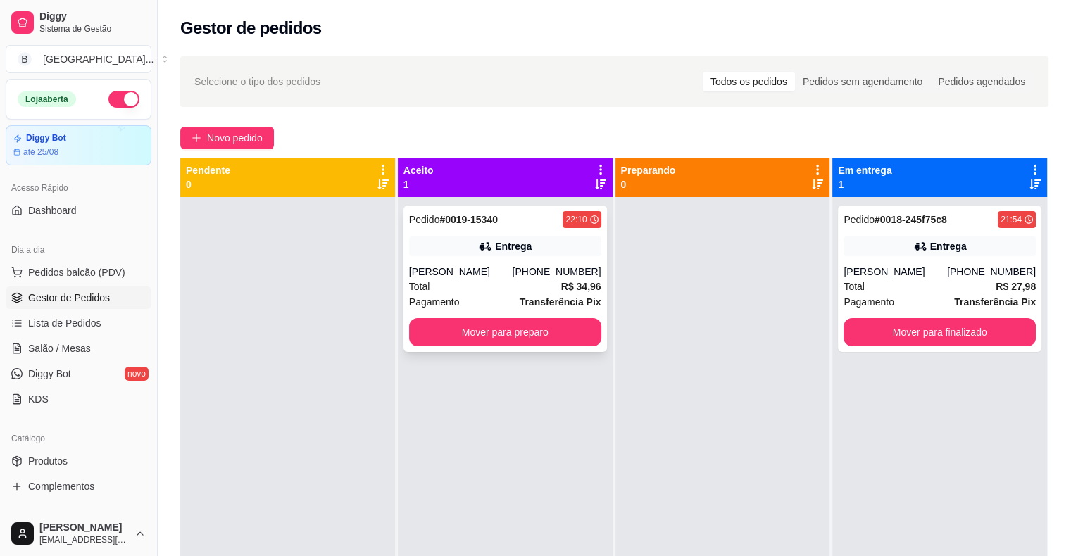
click at [462, 267] on div "[PERSON_NAME]" at bounding box center [460, 272] width 103 height 14
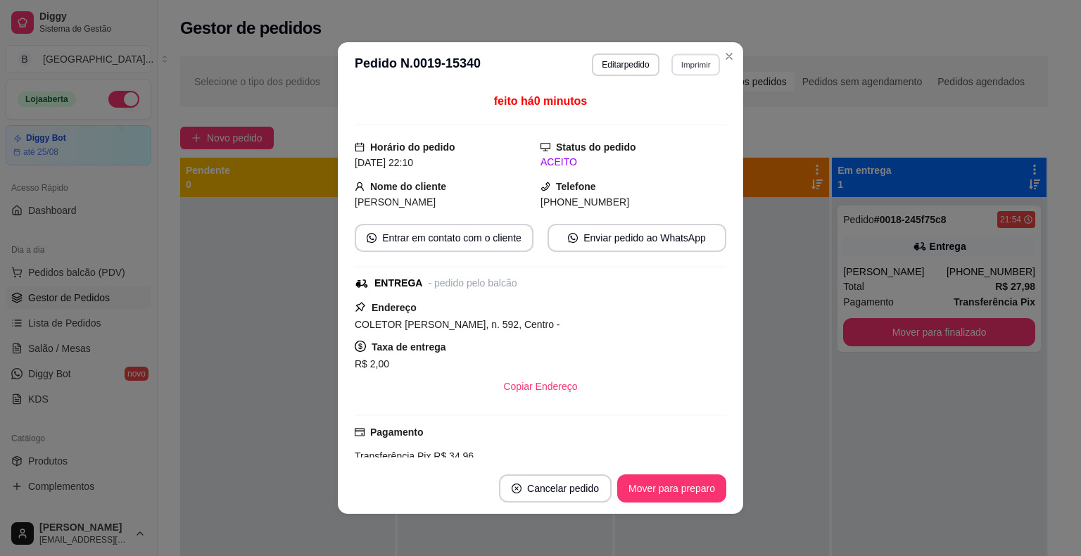
click at [678, 61] on button "Imprimir" at bounding box center [695, 64] width 49 height 22
click at [687, 110] on button "IMPRESSORA" at bounding box center [665, 114] width 102 height 23
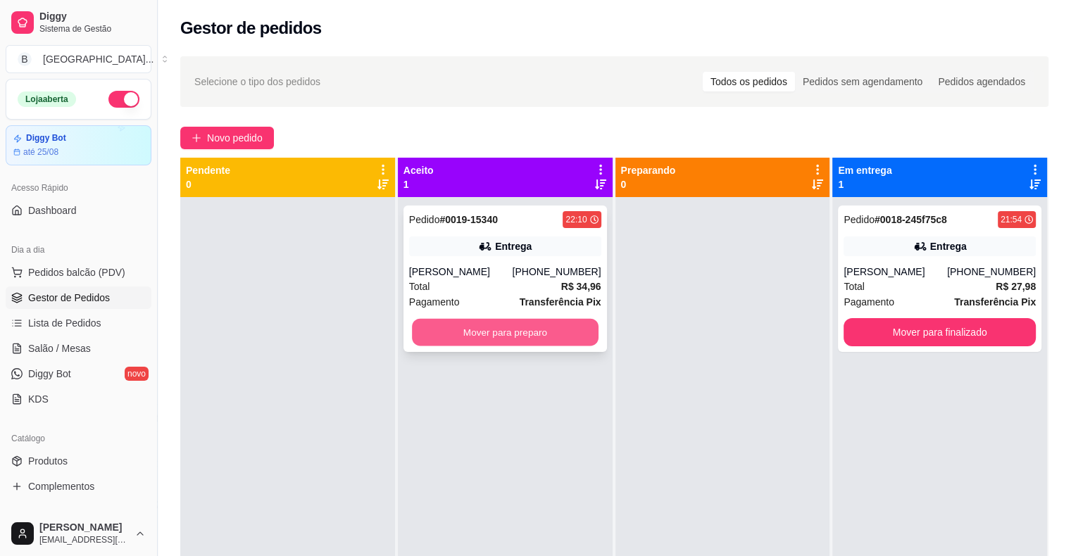
click at [564, 323] on button "Mover para preparo" at bounding box center [505, 332] width 187 height 27
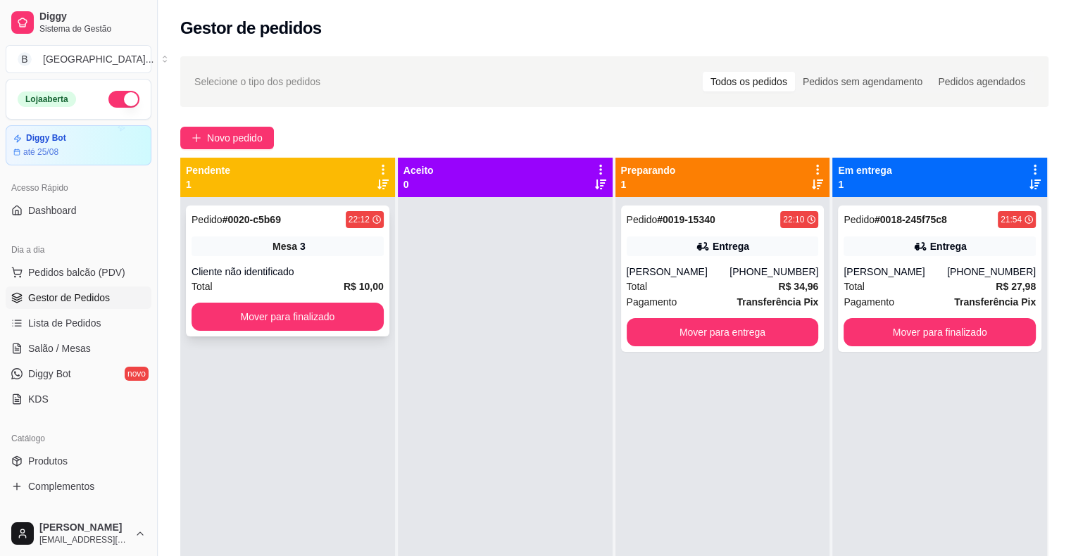
click at [305, 257] on div "Pedido # 0020-c5b69 22:12 Mesa 3 Cliente não identificado Total R$ 10,00 Mover …" at bounding box center [287, 271] width 203 height 131
click at [318, 322] on button "Mover para finalizado" at bounding box center [287, 317] width 192 height 28
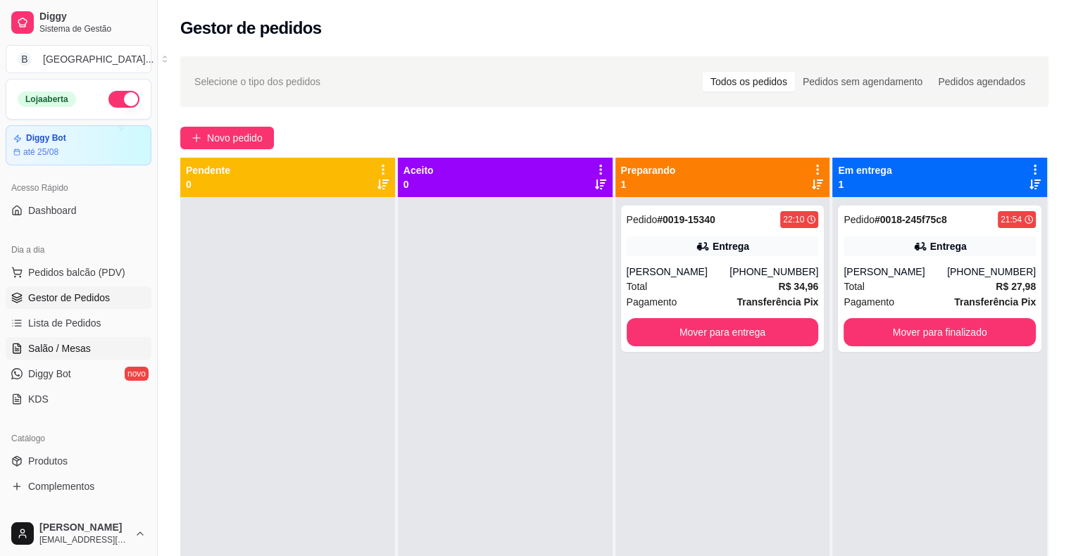
click at [64, 356] on link "Salão / Mesas" at bounding box center [79, 348] width 146 height 23
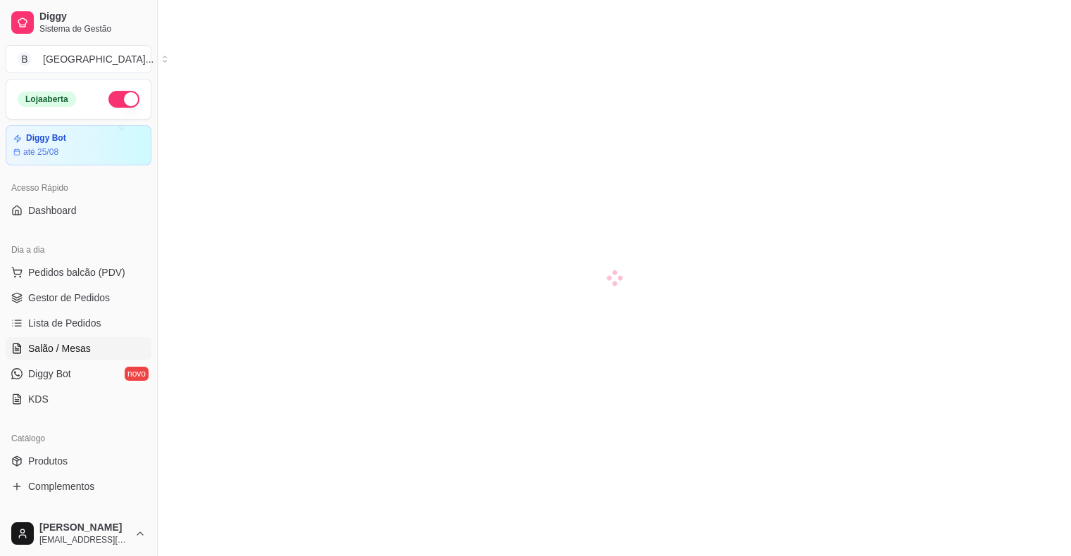
click at [65, 351] on span "Salão / Mesas" at bounding box center [59, 348] width 63 height 14
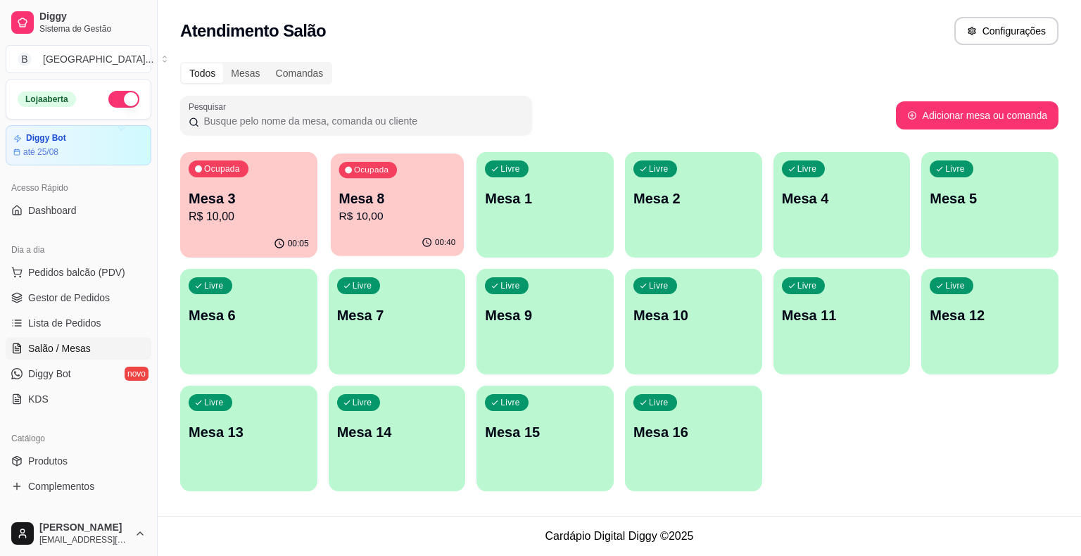
click at [368, 215] on p "R$ 10,00" at bounding box center [397, 216] width 117 height 16
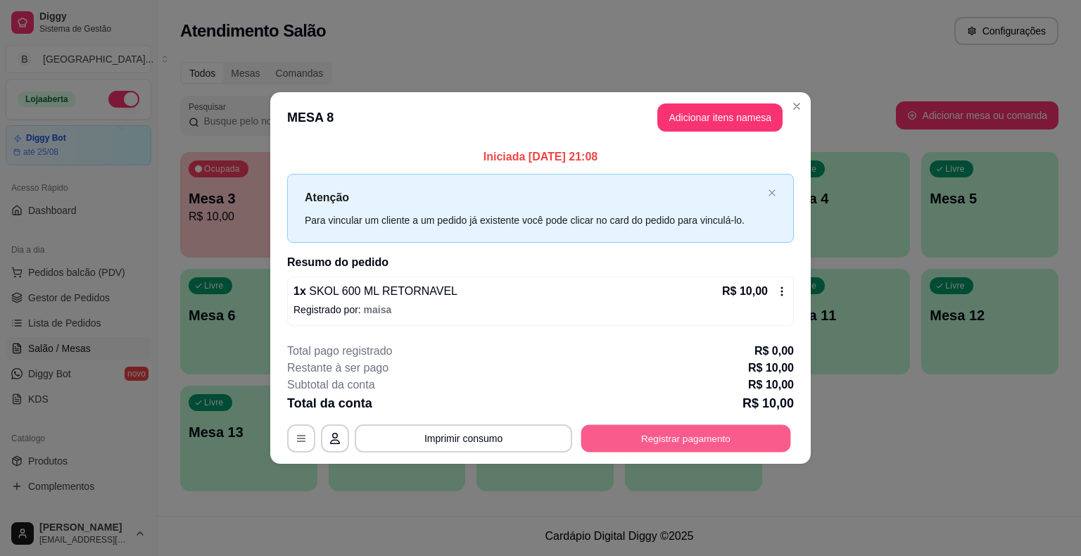
click at [725, 436] on button "Registrar pagamento" at bounding box center [686, 437] width 210 height 27
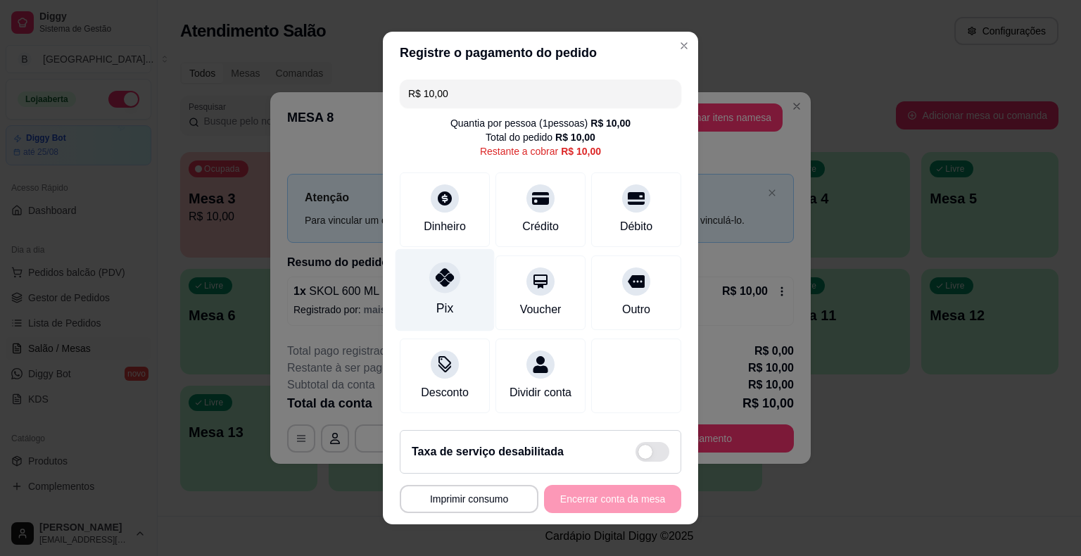
click at [436, 301] on div "Pix" at bounding box center [444, 308] width 17 height 18
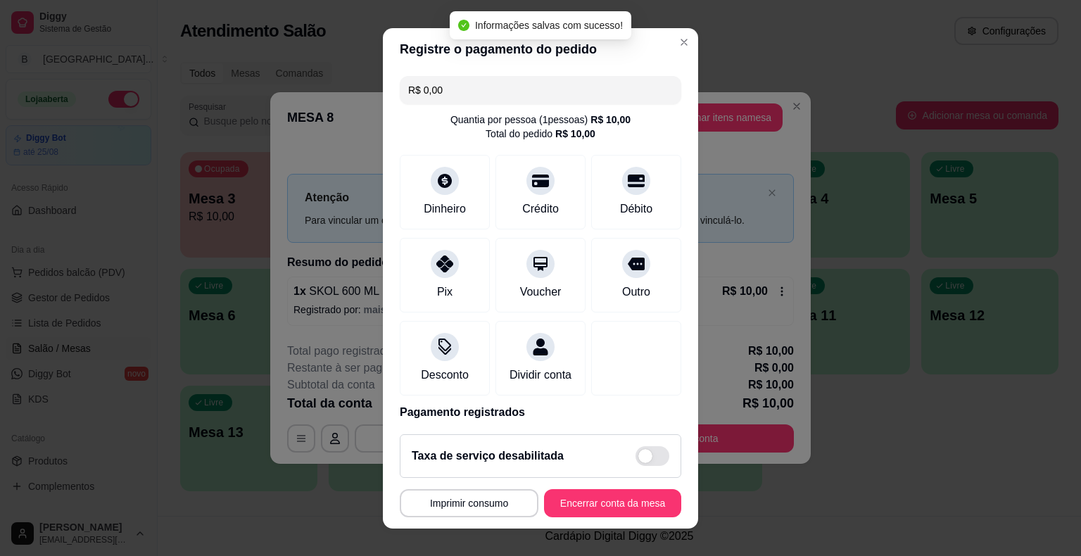
type input "R$ 0,00"
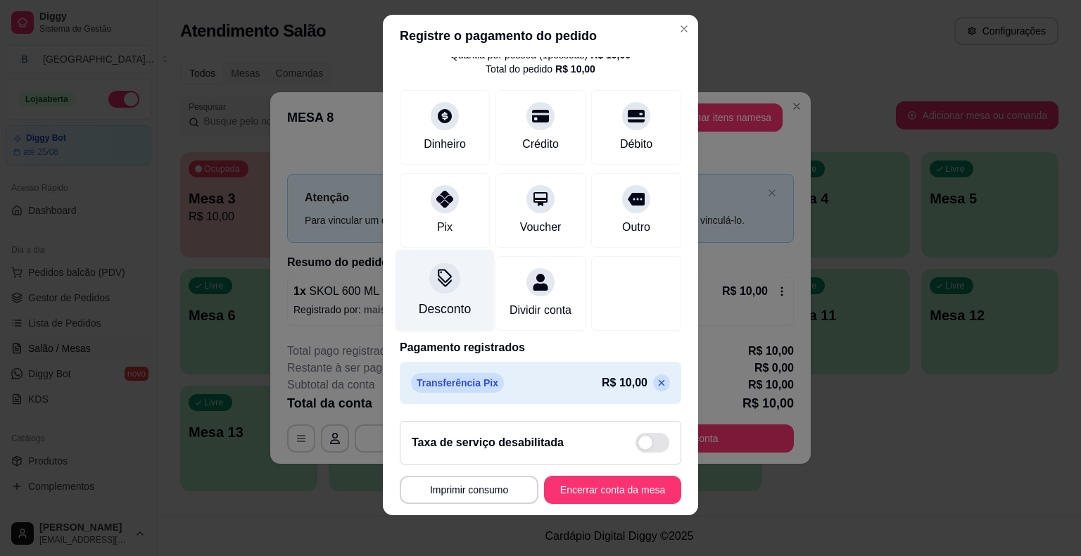
scroll to position [17, 0]
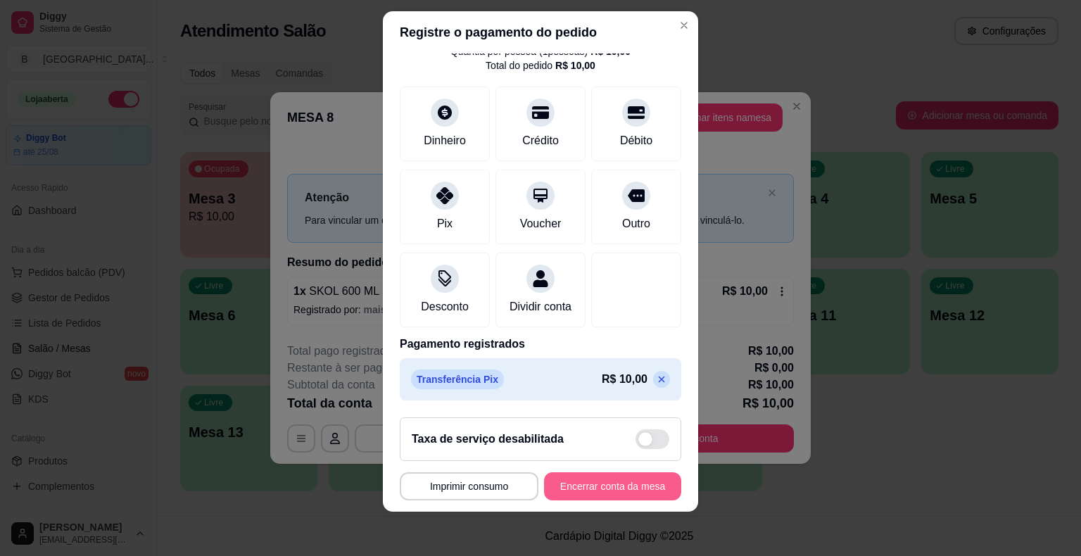
click at [577, 481] on button "Encerrar conta da mesa" at bounding box center [612, 486] width 137 height 28
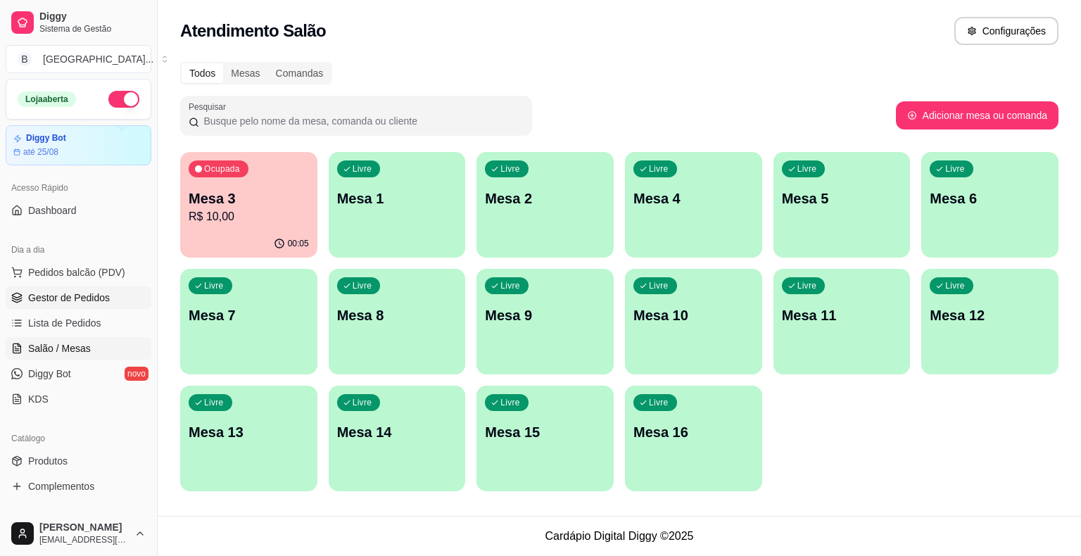
click at [90, 295] on span "Gestor de Pedidos" at bounding box center [69, 298] width 82 height 14
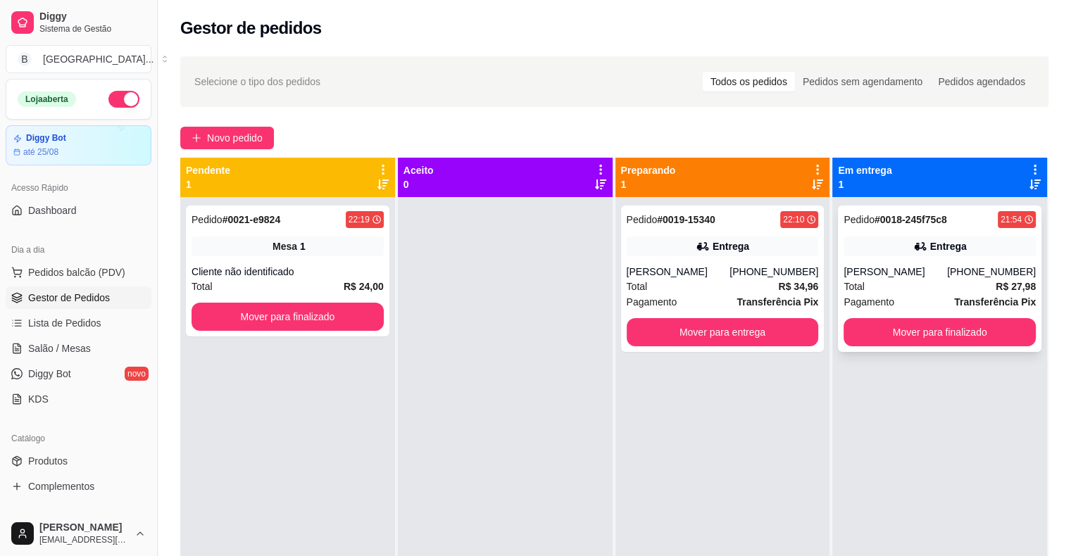
click at [904, 281] on div "Total R$ 27,98" at bounding box center [939, 286] width 192 height 15
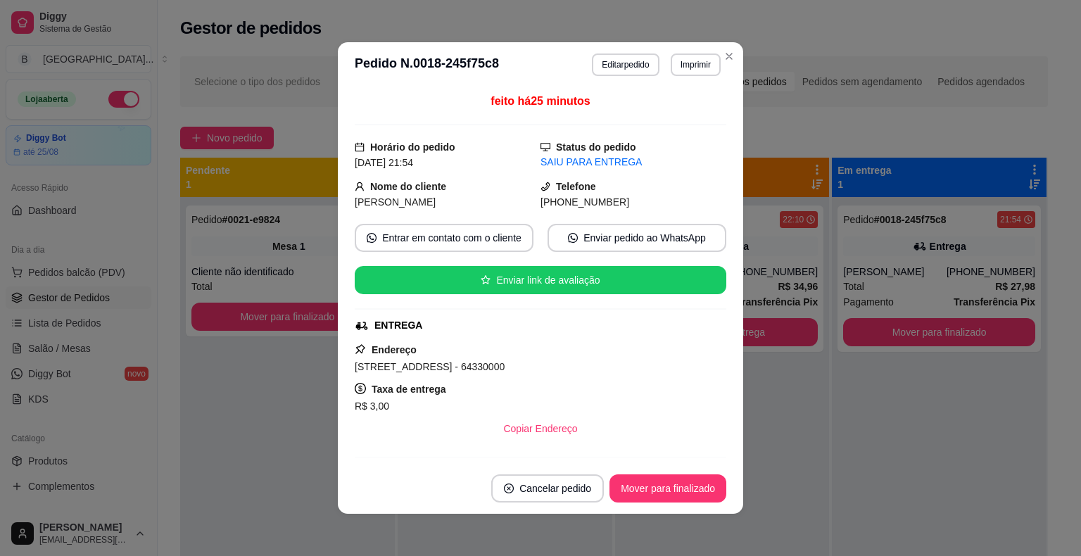
scroll to position [180, 0]
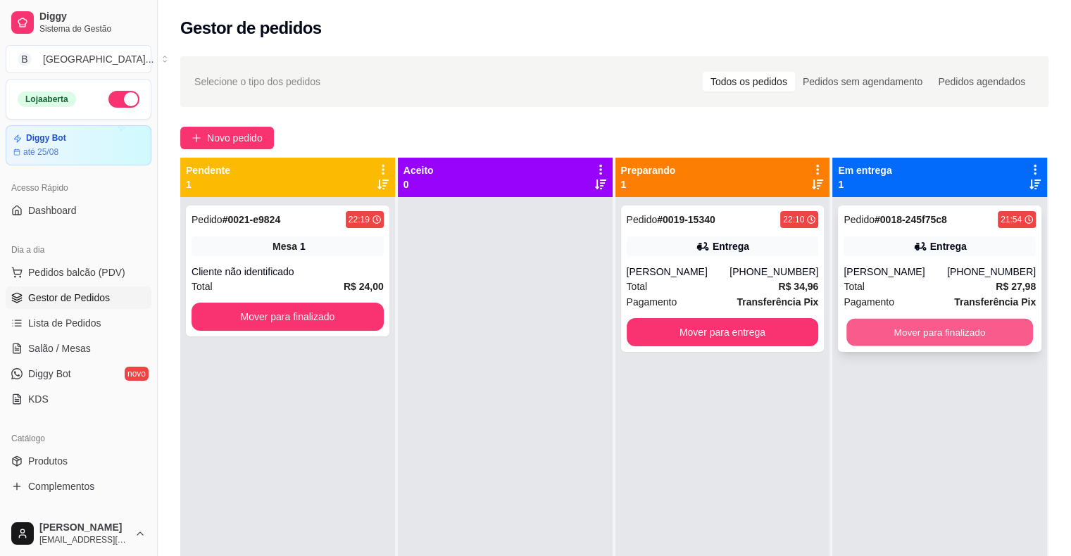
click at [890, 324] on button "Mover para finalizado" at bounding box center [939, 332] width 187 height 27
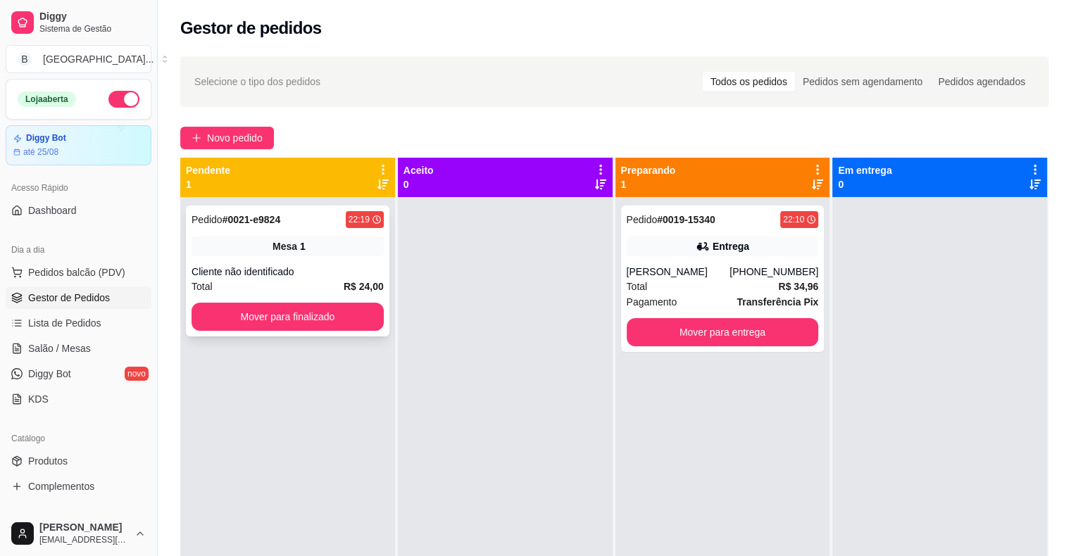
click at [314, 271] on div "Cliente não identificado" at bounding box center [287, 272] width 192 height 14
click at [234, 324] on button "Mover para finalizado" at bounding box center [287, 316] width 187 height 27
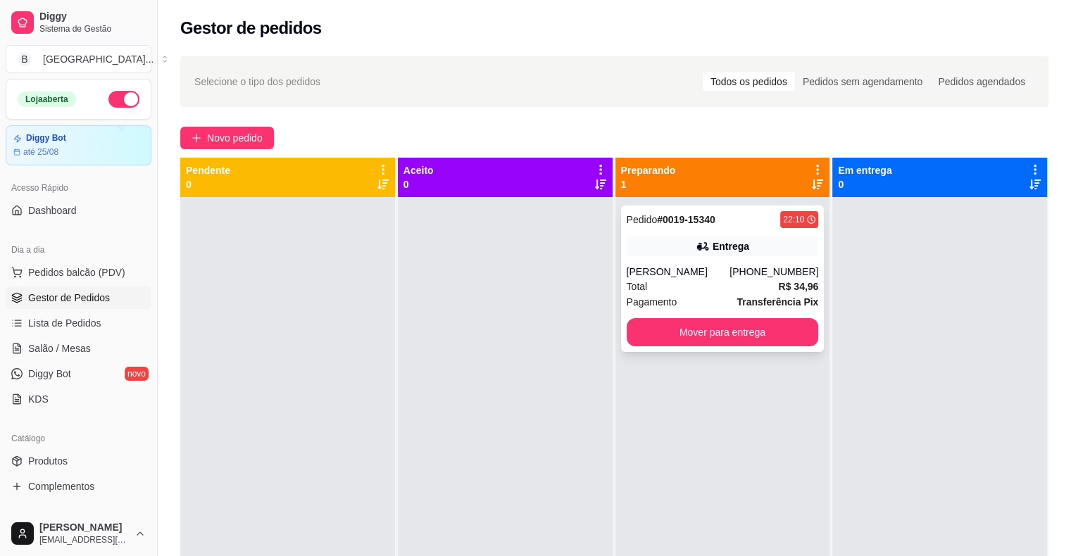
click at [798, 282] on strong "R$ 34,96" at bounding box center [798, 286] width 40 height 11
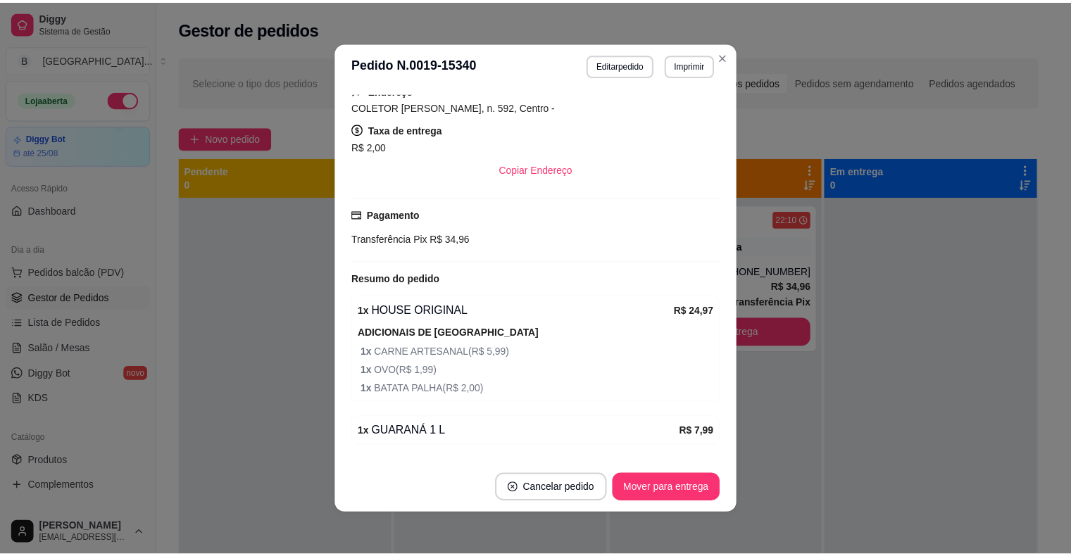
scroll to position [259, 0]
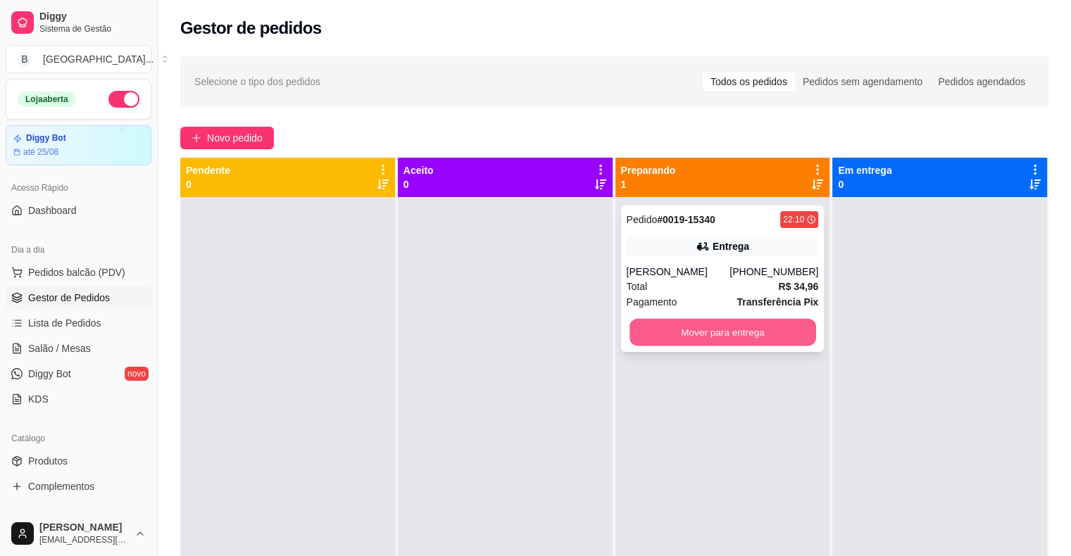
click at [662, 331] on button "Mover para entrega" at bounding box center [722, 332] width 187 height 27
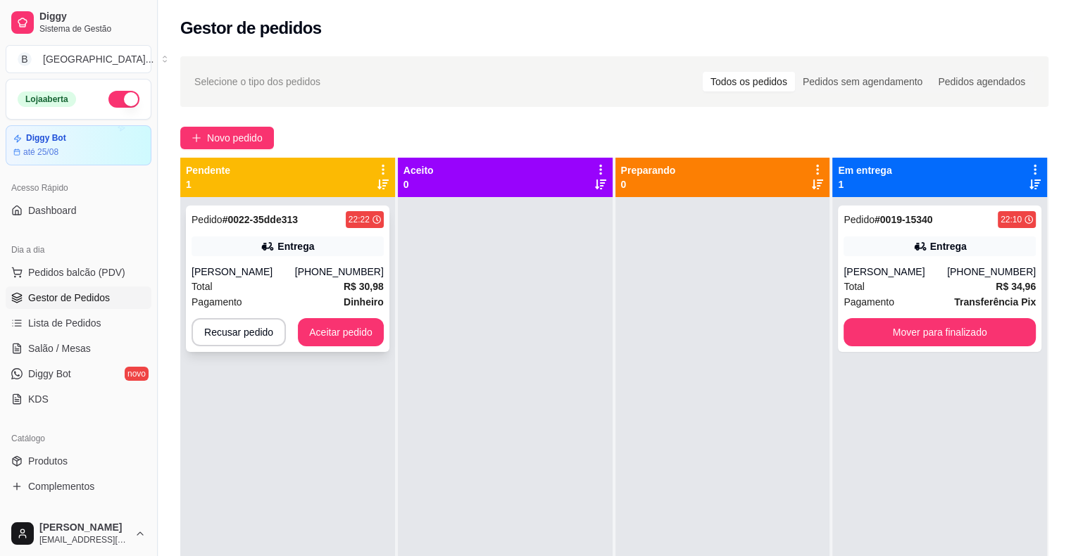
click at [248, 289] on div "Total R$ 30,98" at bounding box center [287, 286] width 192 height 15
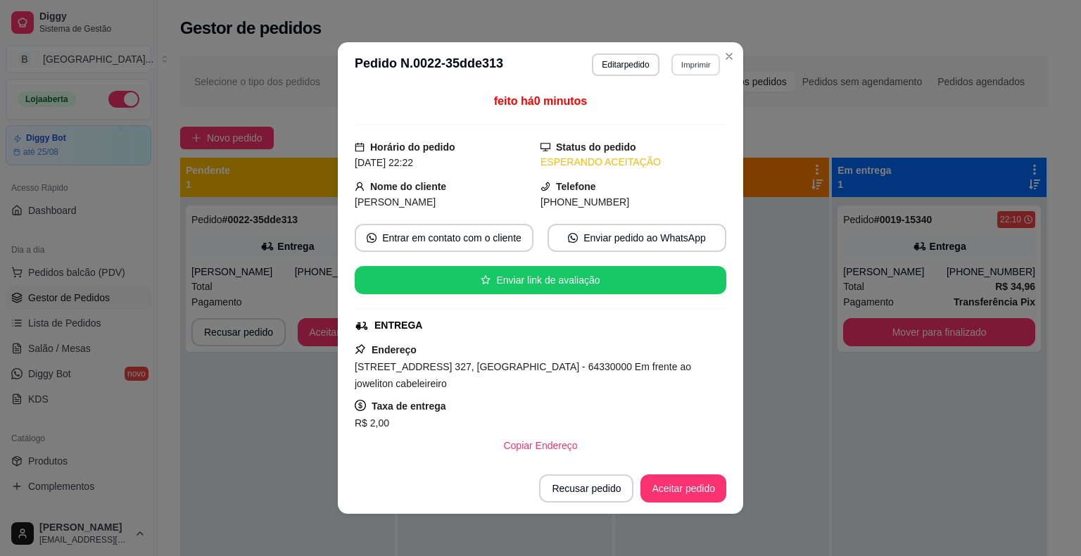
click at [695, 65] on button "Imprimir" at bounding box center [695, 64] width 49 height 22
click at [693, 103] on div "Escolha a impressora IMPRESSORA Impressora" at bounding box center [665, 118] width 116 height 76
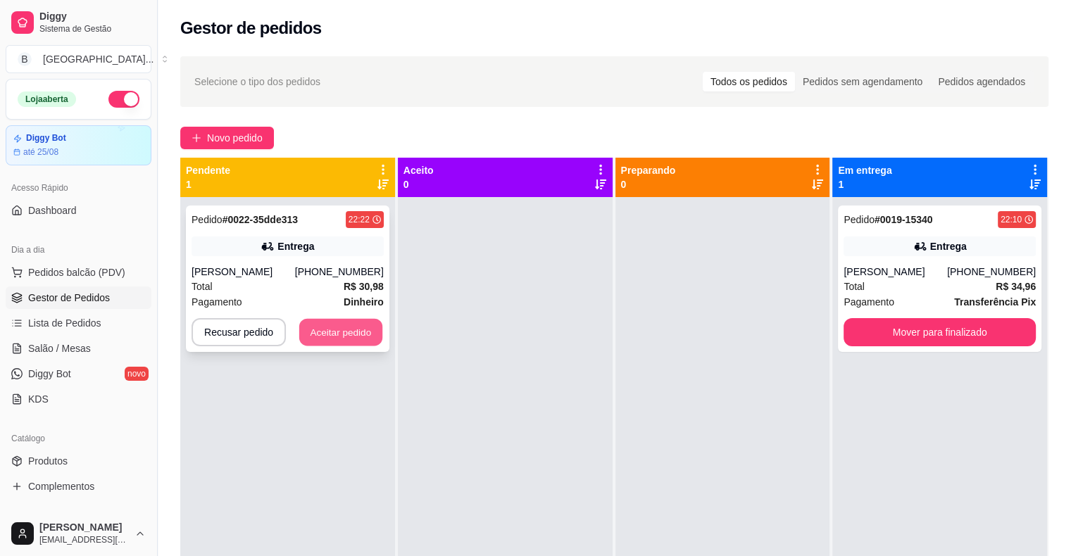
click at [348, 325] on button "Aceitar pedido" at bounding box center [340, 332] width 83 height 27
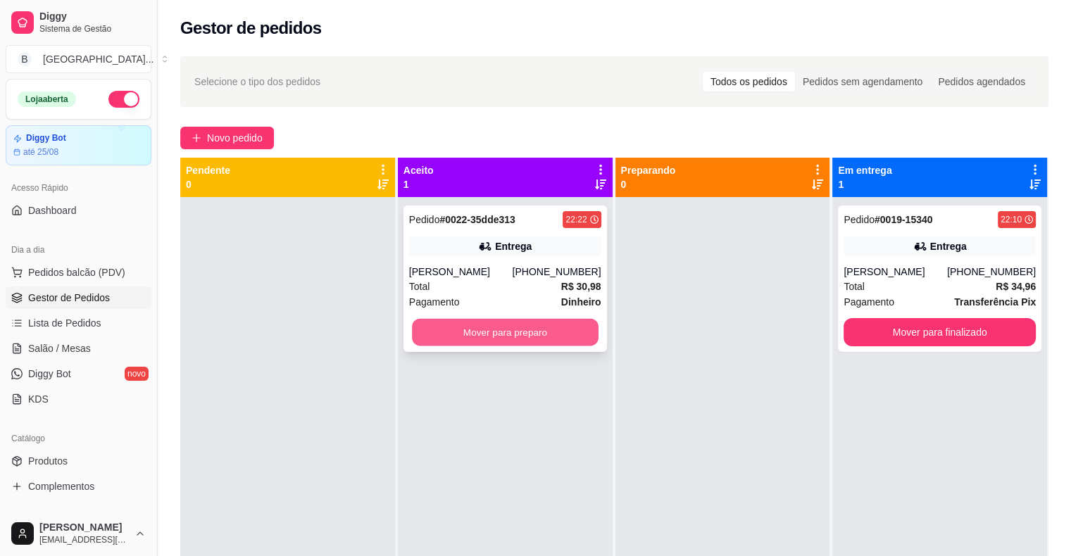
click at [462, 328] on button "Mover para preparo" at bounding box center [505, 332] width 187 height 27
click at [538, 332] on button "Mover para preparo" at bounding box center [505, 332] width 192 height 28
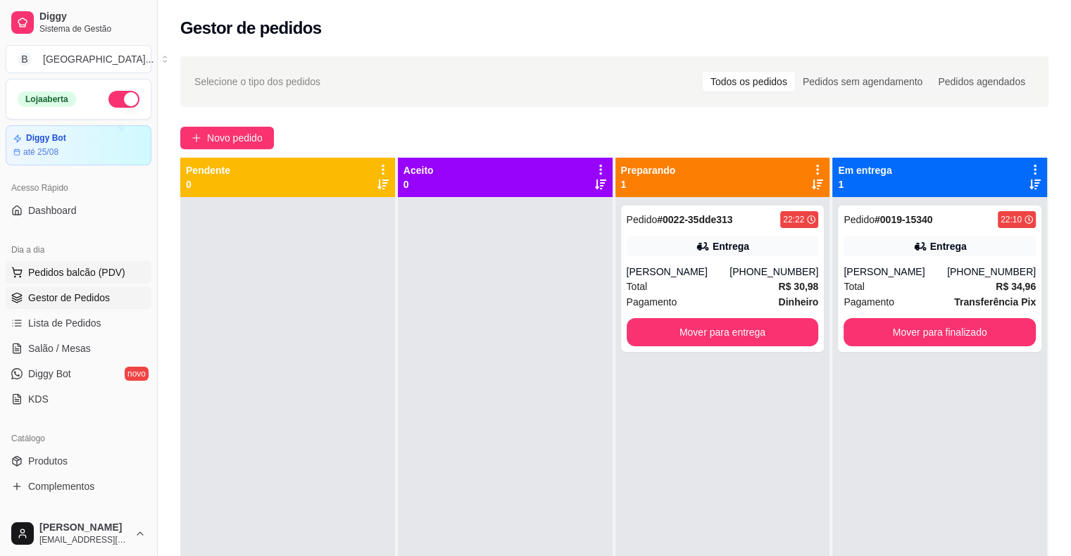
click at [99, 279] on button "Pedidos balcão (PDV)" at bounding box center [79, 272] width 146 height 23
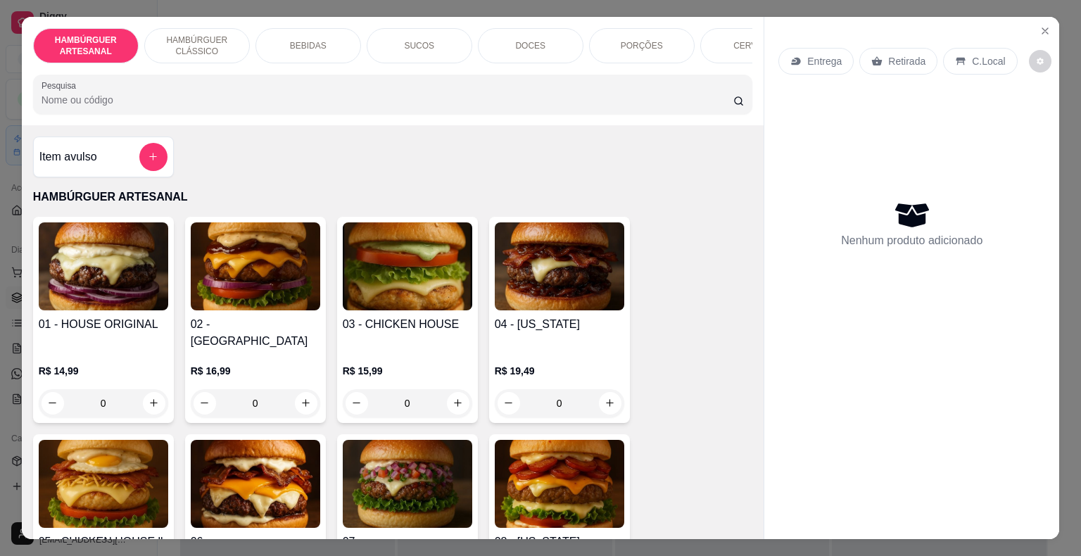
click at [62, 165] on h4 "Item avulso" at bounding box center [68, 157] width 58 height 17
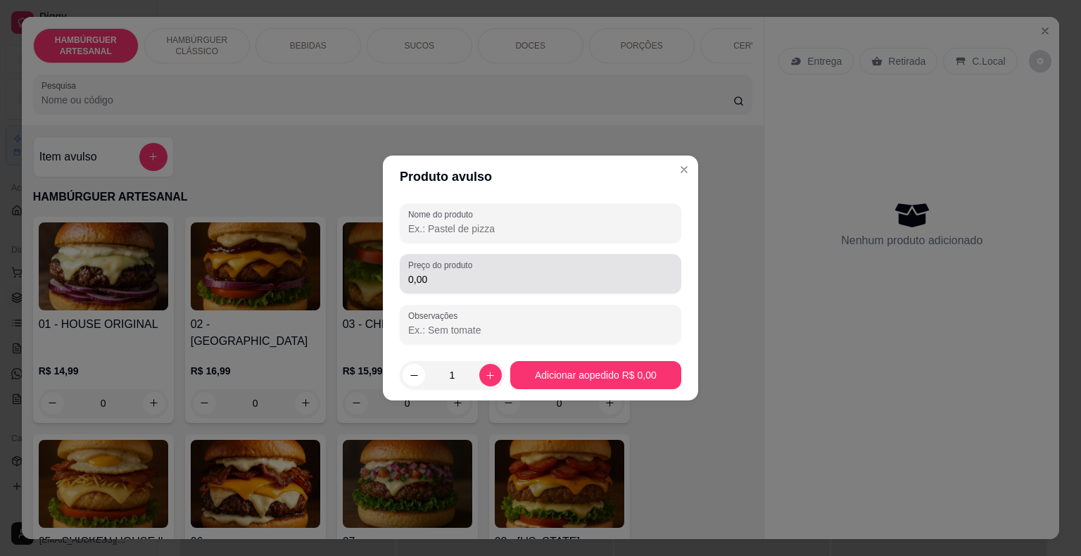
click at [443, 277] on input "0,00" at bounding box center [540, 279] width 265 height 14
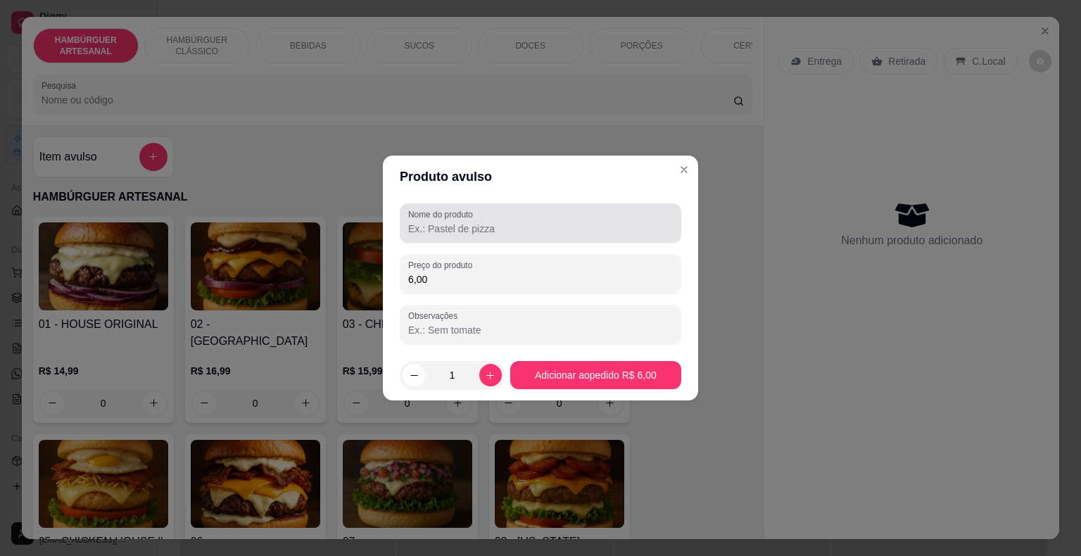
type input "6,00"
click at [455, 236] on div at bounding box center [540, 223] width 265 height 28
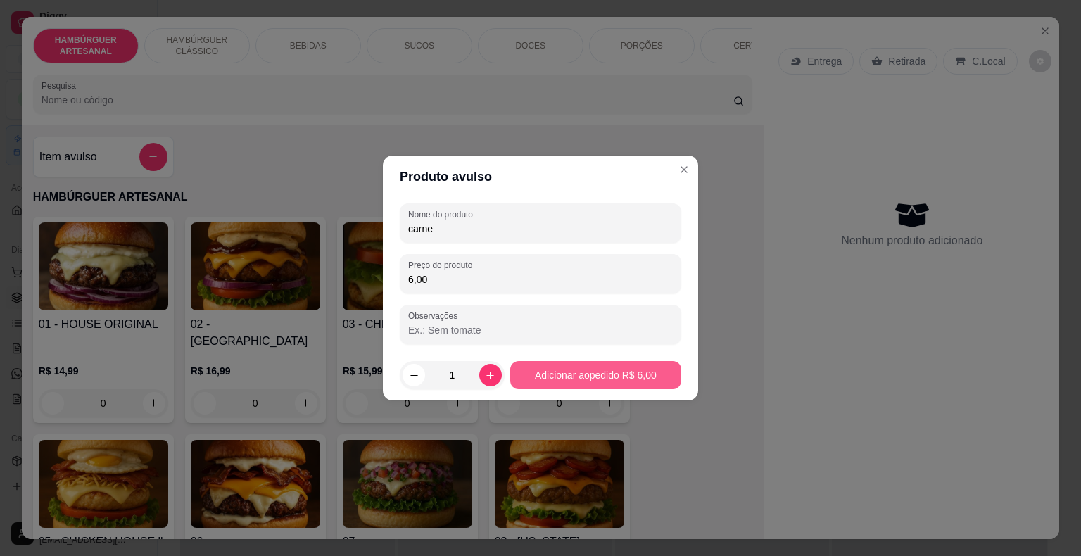
type input "carne"
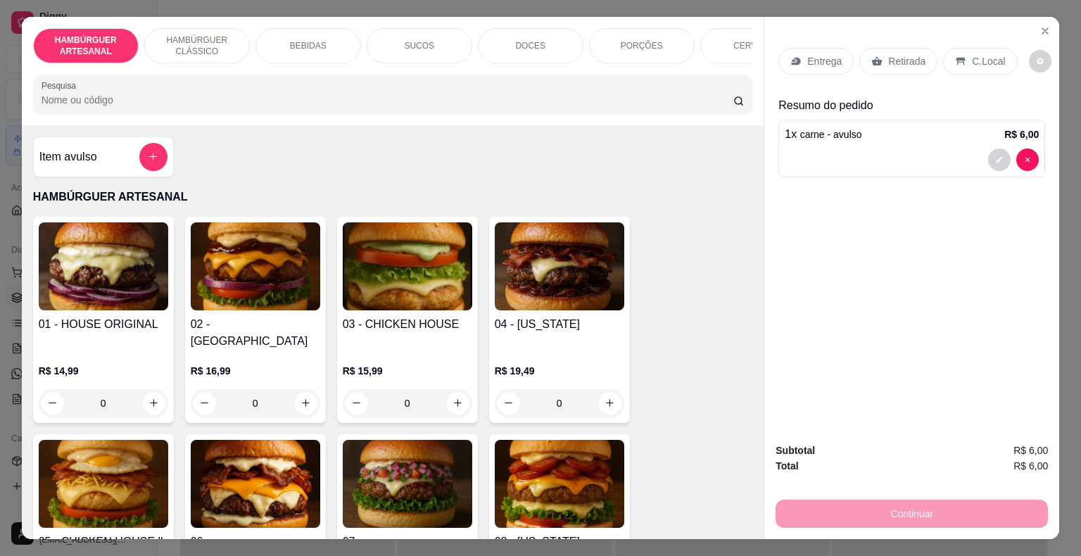
click at [888, 61] on p "Retirada" at bounding box center [906, 61] width 37 height 14
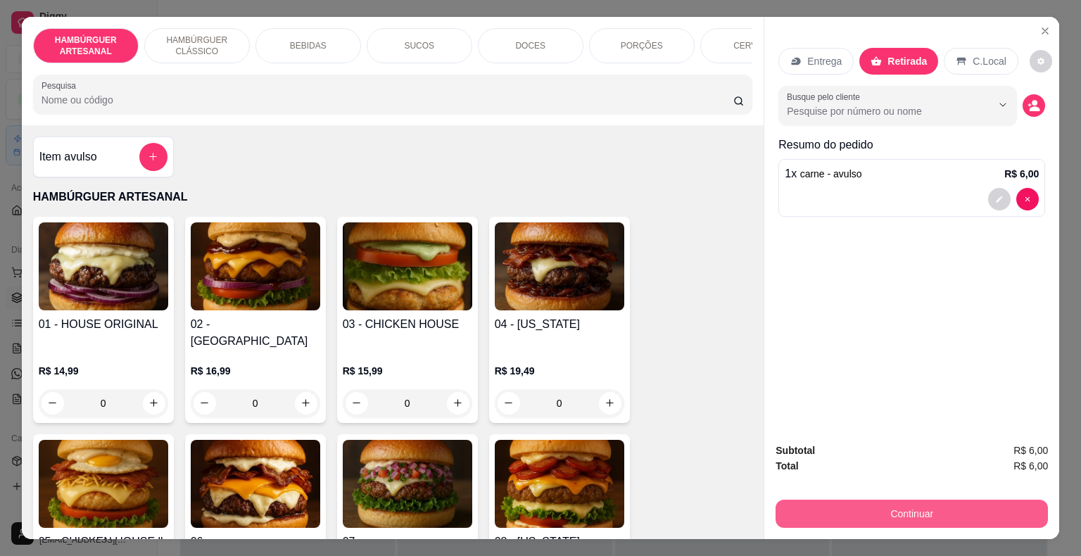
click at [890, 512] on button "Continuar" at bounding box center [912, 514] width 272 height 28
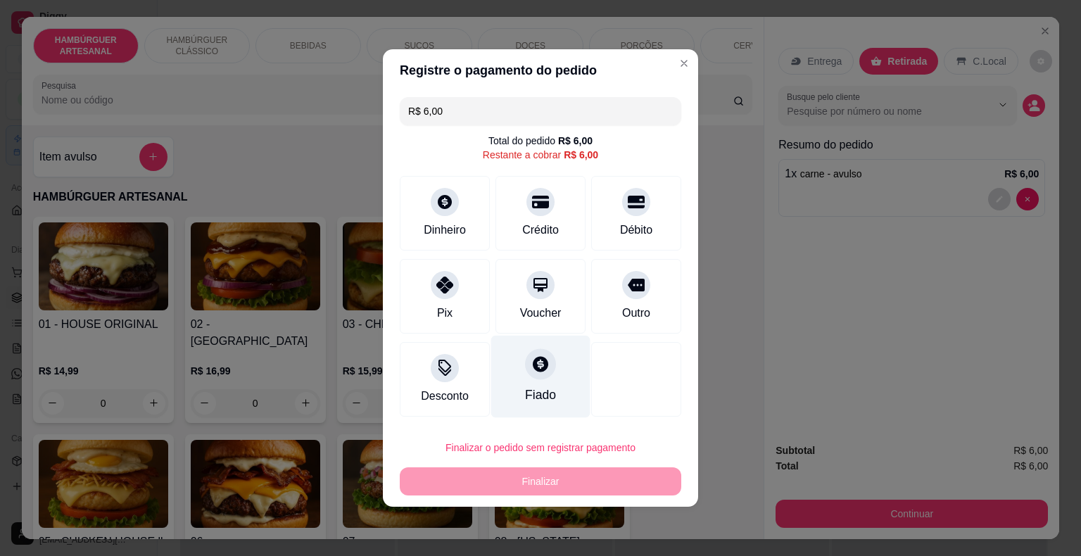
click at [506, 380] on div "Fiado" at bounding box center [540, 377] width 99 height 82
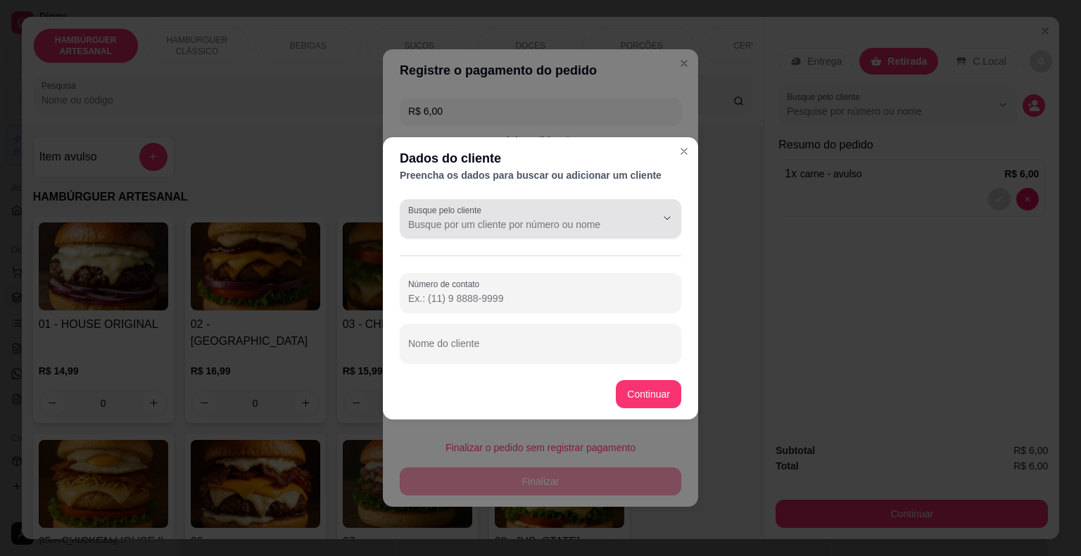
click at [580, 223] on input "Busque pelo cliente" at bounding box center [520, 224] width 225 height 14
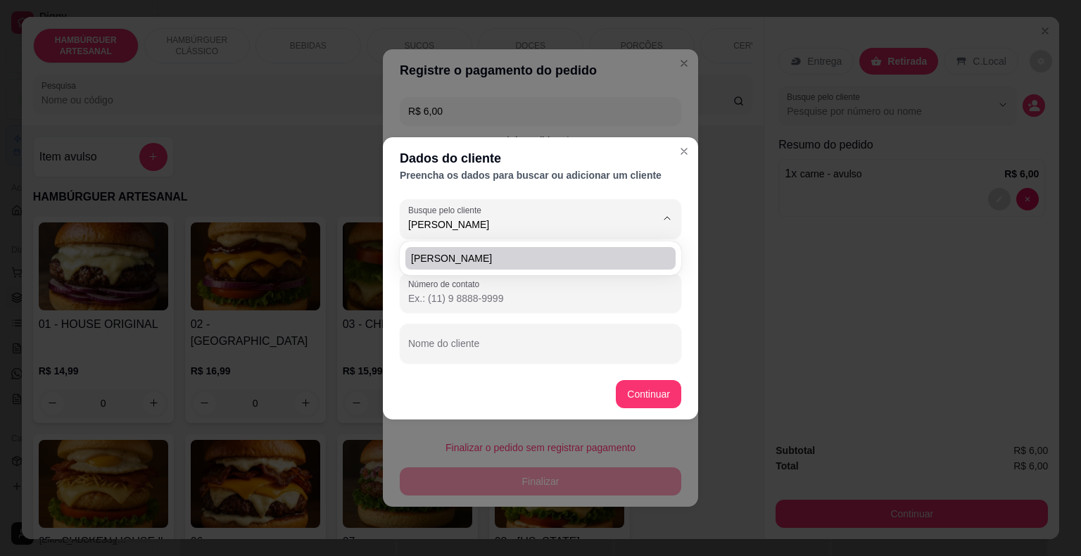
type input "[PERSON_NAME]"
click at [569, 275] on div "[PERSON_NAME]" at bounding box center [541, 258] width 282 height 34
click at [546, 255] on span "[PERSON_NAME]" at bounding box center [533, 258] width 245 height 14
type input "[PHONE_NUMBER]"
type input "[PERSON_NAME]"
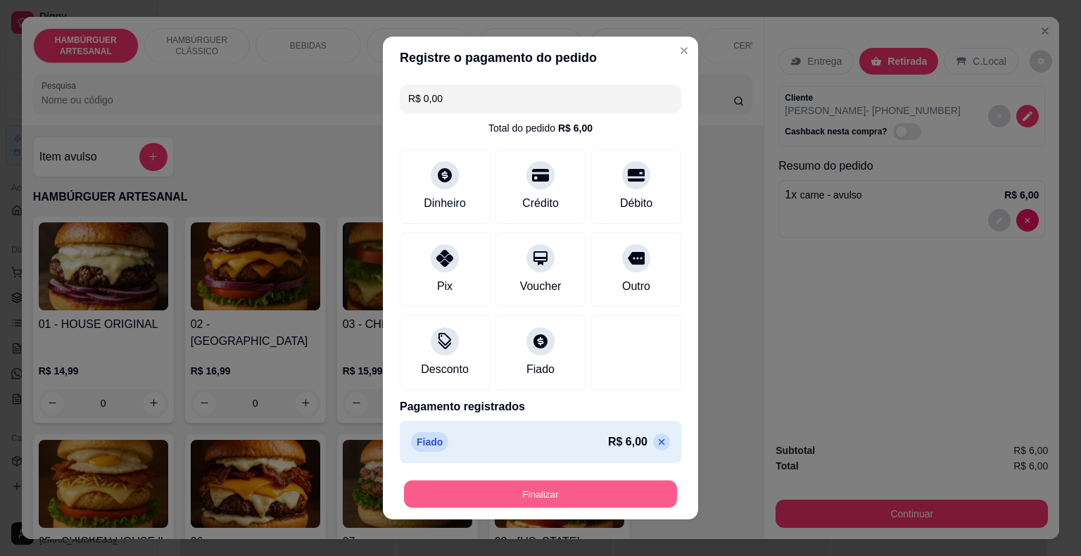
click at [595, 481] on button "Finalizar" at bounding box center [540, 494] width 273 height 27
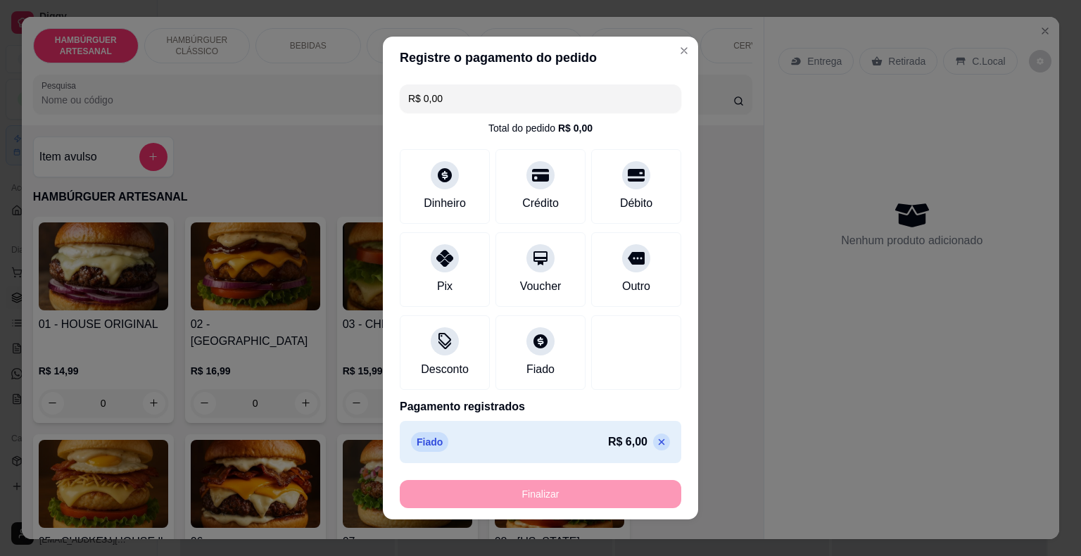
type input "-R$ 6,00"
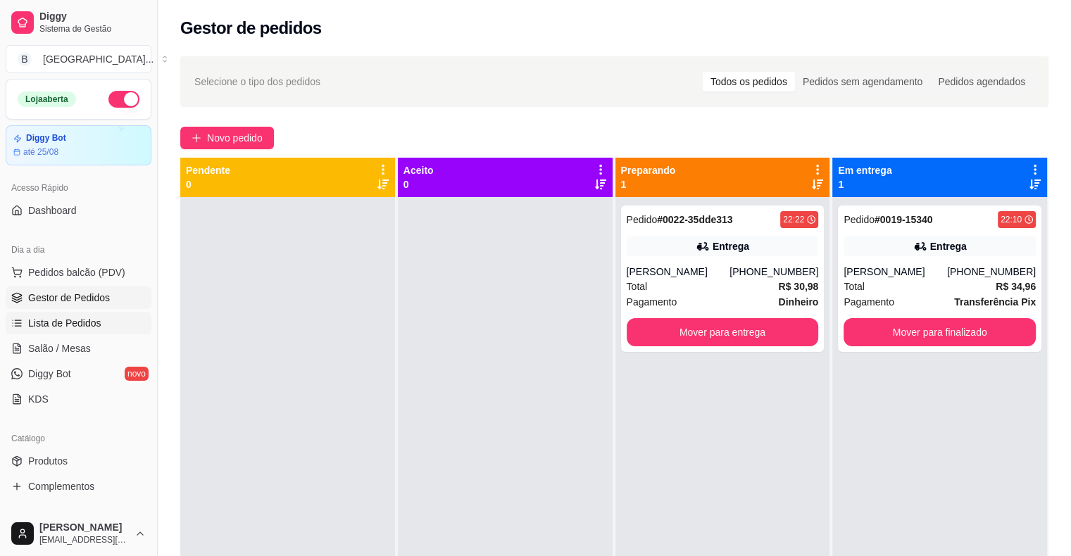
click at [63, 322] on span "Lista de Pedidos" at bounding box center [64, 323] width 73 height 14
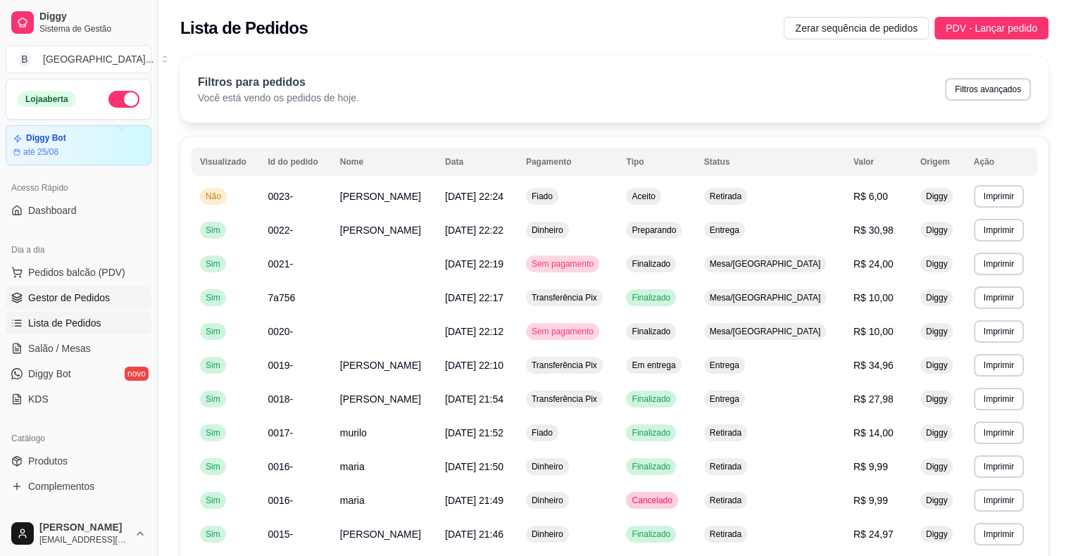
click at [64, 296] on span "Gestor de Pedidos" at bounding box center [69, 298] width 82 height 14
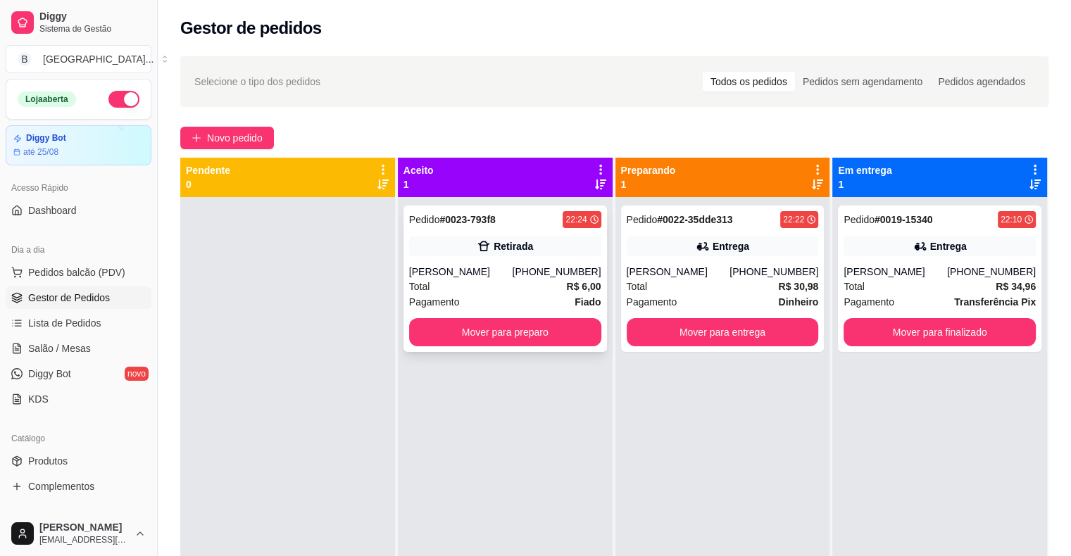
click at [536, 294] on div "Pagamento Fiado" at bounding box center [505, 301] width 192 height 15
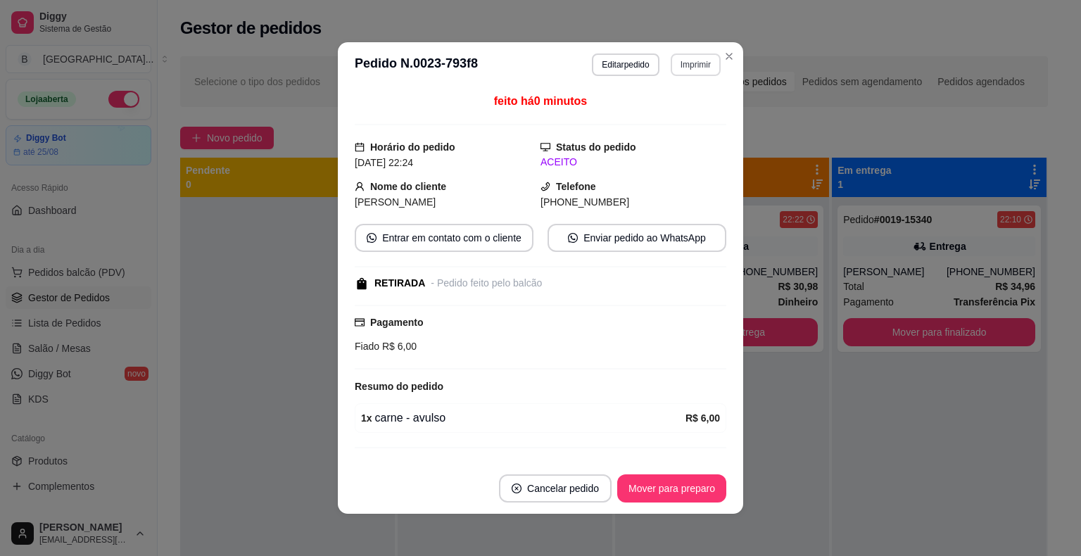
click at [679, 69] on button "Imprimir" at bounding box center [696, 64] width 50 height 23
click at [672, 108] on button "IMPRESSORA" at bounding box center [665, 114] width 102 height 23
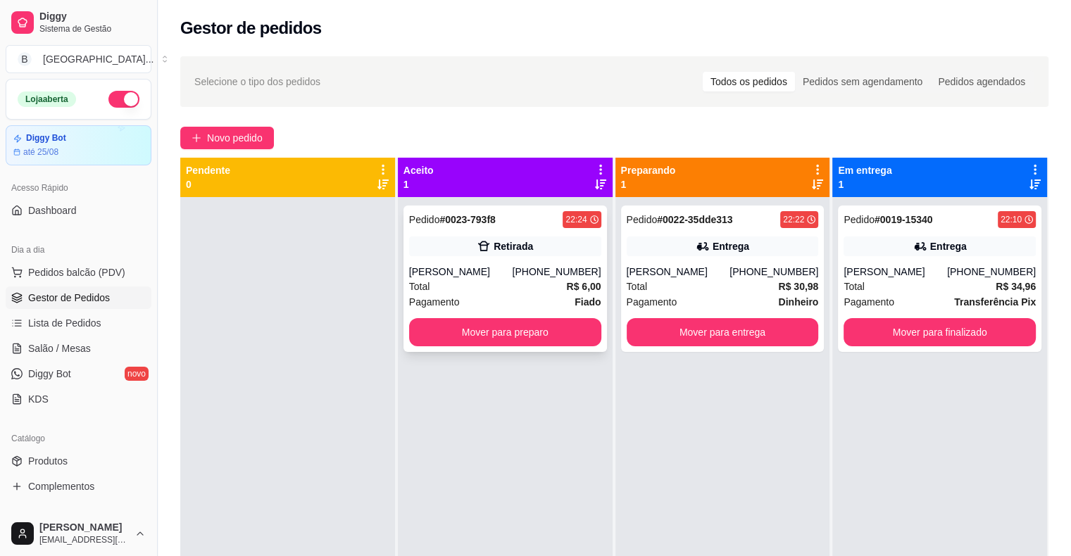
click at [436, 222] on span "Pedido" at bounding box center [424, 219] width 31 height 11
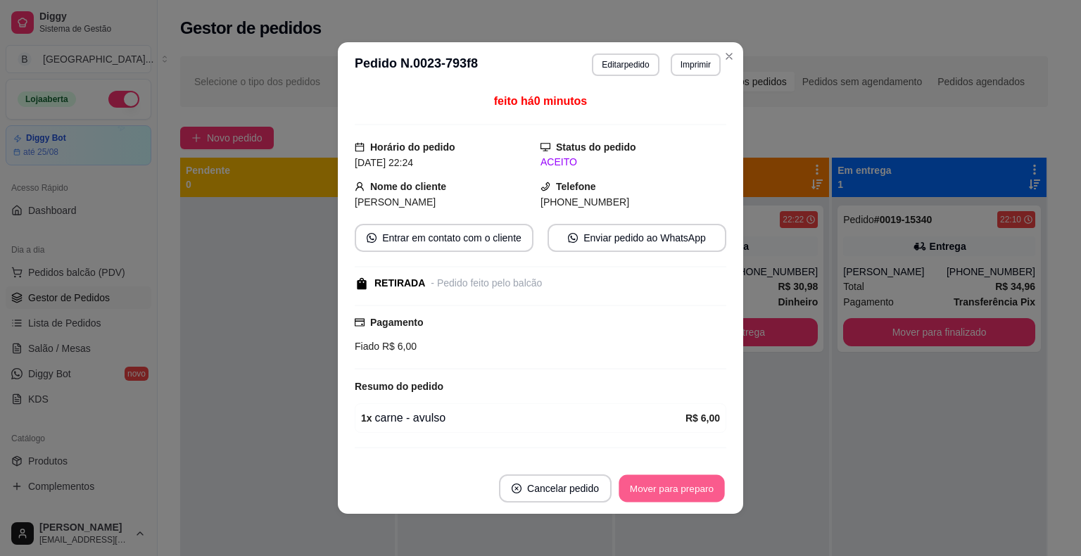
click at [633, 494] on button "Mover para preparo" at bounding box center [672, 488] width 106 height 27
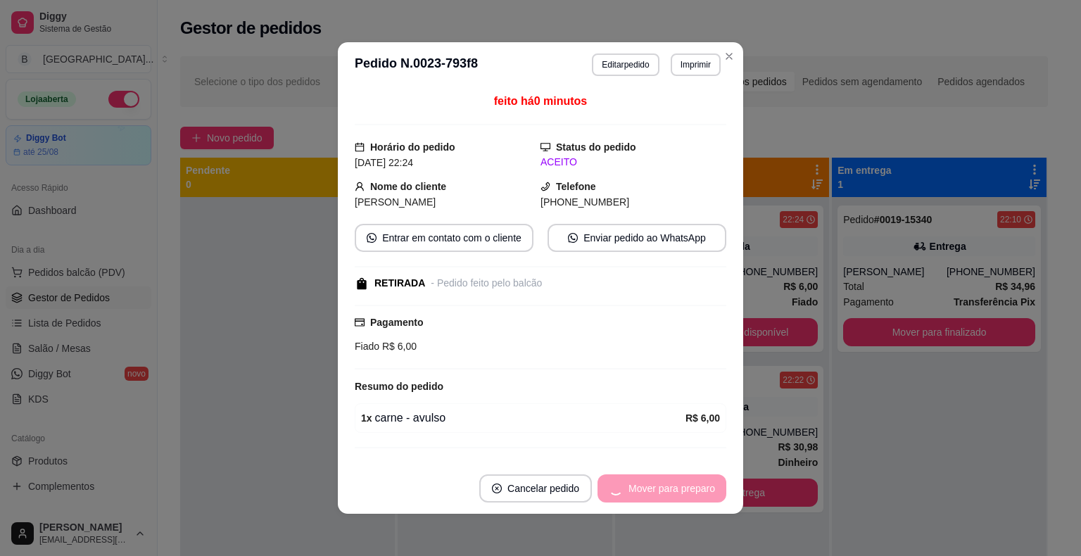
click at [633, 494] on div "Mover para preparo" at bounding box center [662, 488] width 129 height 28
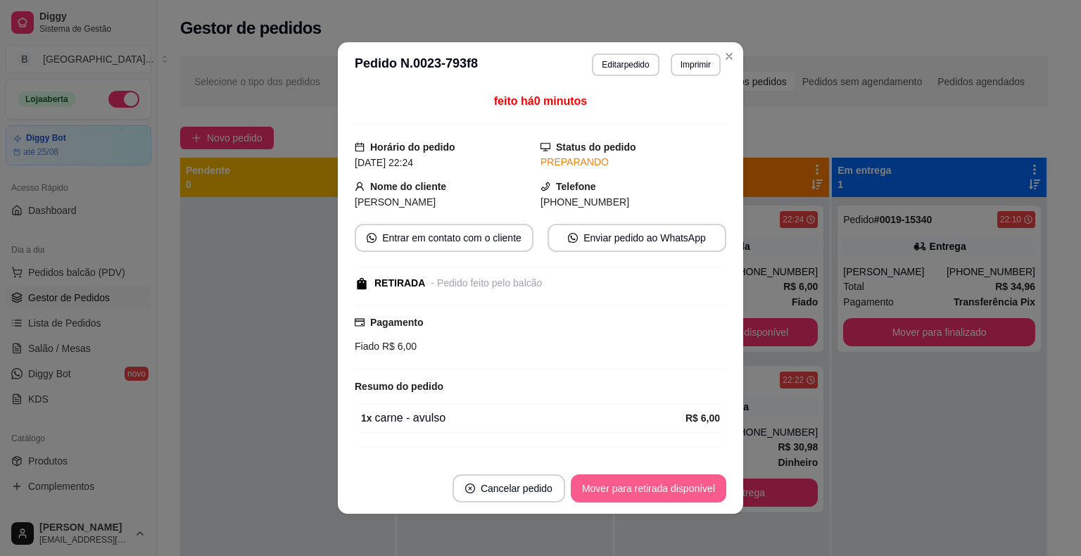
click at [633, 494] on button "Mover para retirada disponível" at bounding box center [649, 488] width 156 height 28
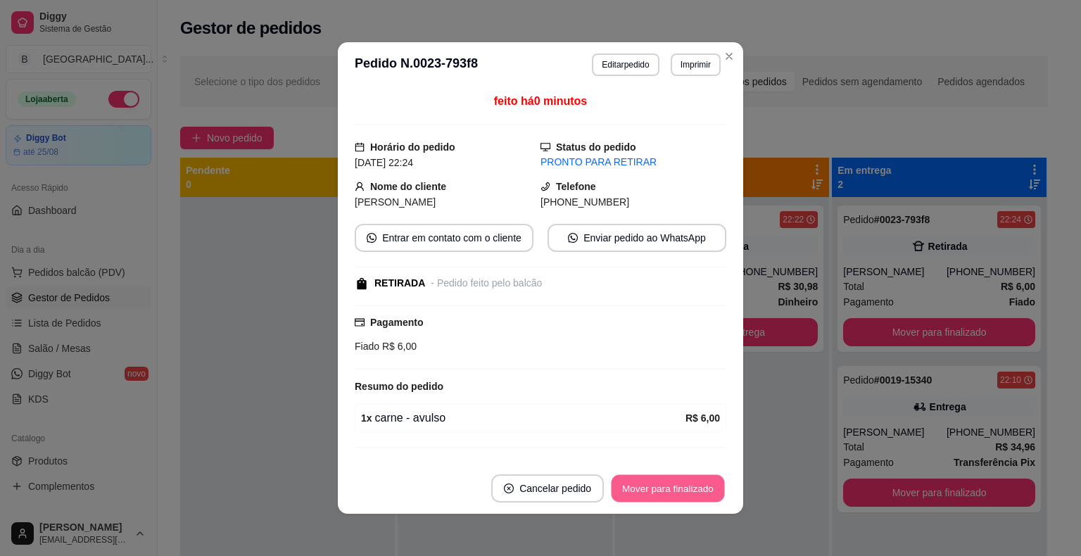
click at [637, 477] on button "Mover para finalizado" at bounding box center [668, 488] width 113 height 27
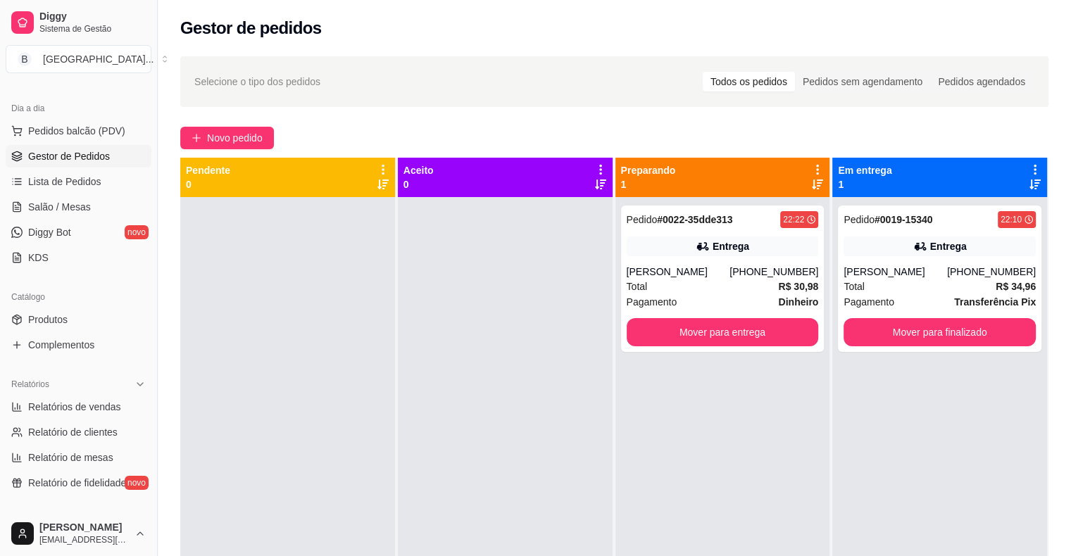
scroll to position [211, 0]
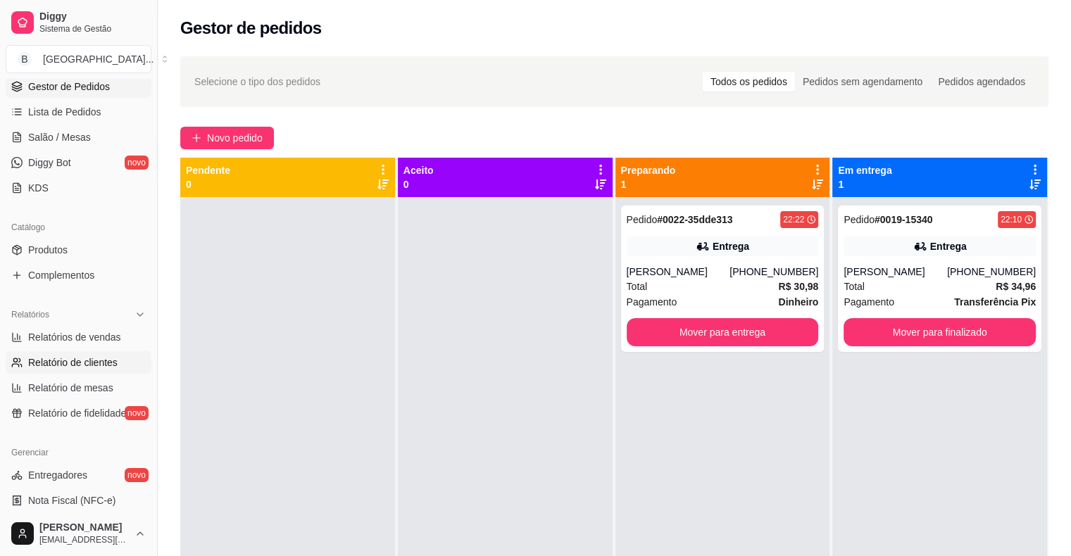
click at [90, 359] on span "Relatório de clientes" at bounding box center [72, 362] width 89 height 14
select select "30"
select select "HIGHEST_TOTAL_SPENT_WITH_ORDERS"
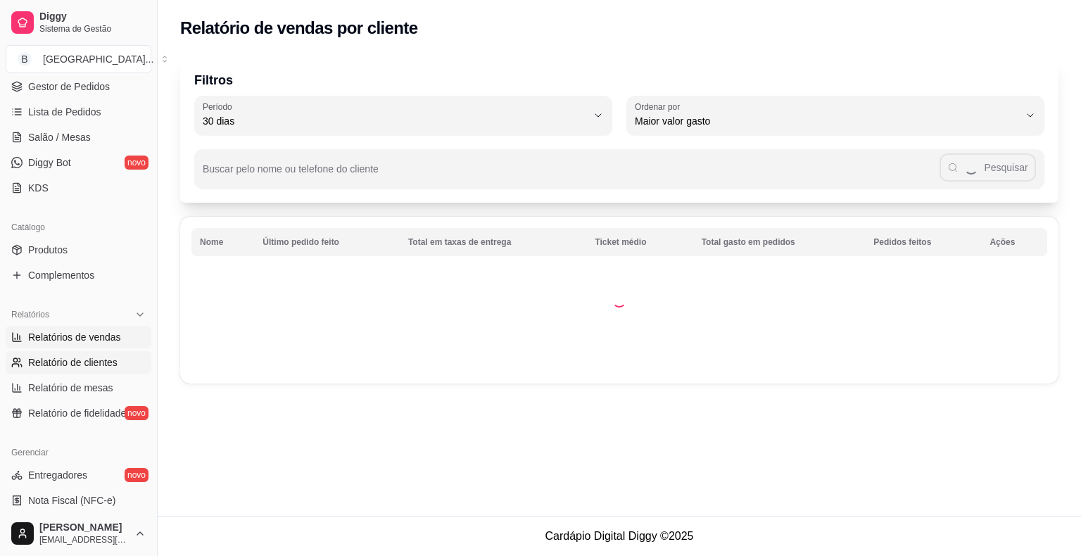
click at [94, 339] on span "Relatórios de vendas" at bounding box center [74, 337] width 93 height 14
select select "ALL"
select select "0"
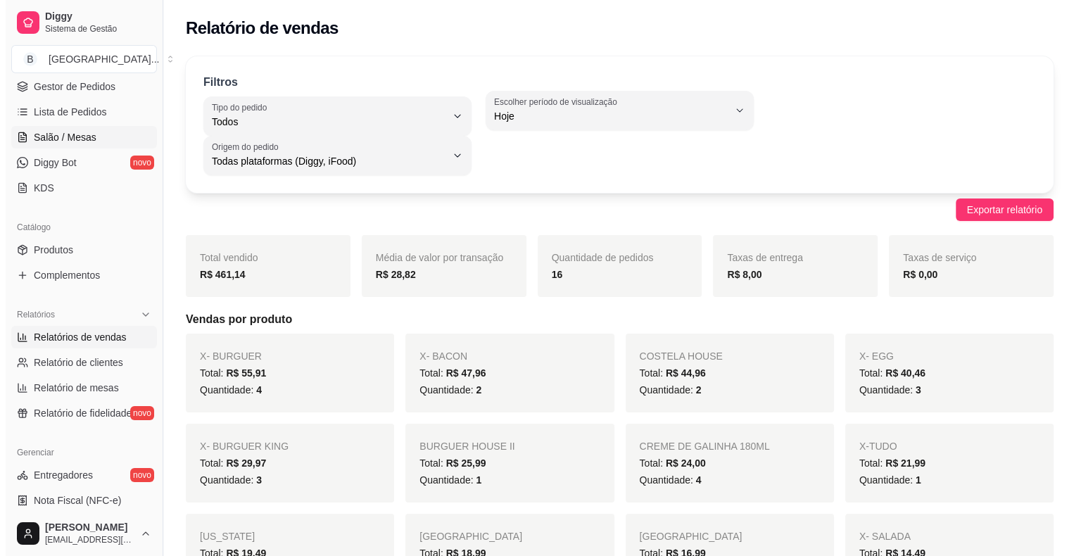
scroll to position [141, 0]
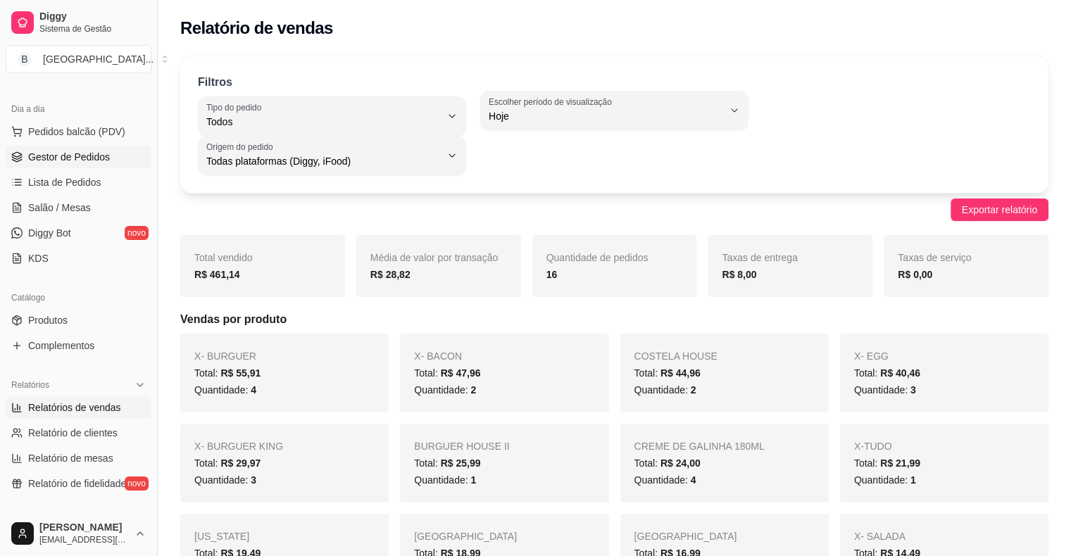
click at [70, 164] on link "Gestor de Pedidos" at bounding box center [79, 157] width 146 height 23
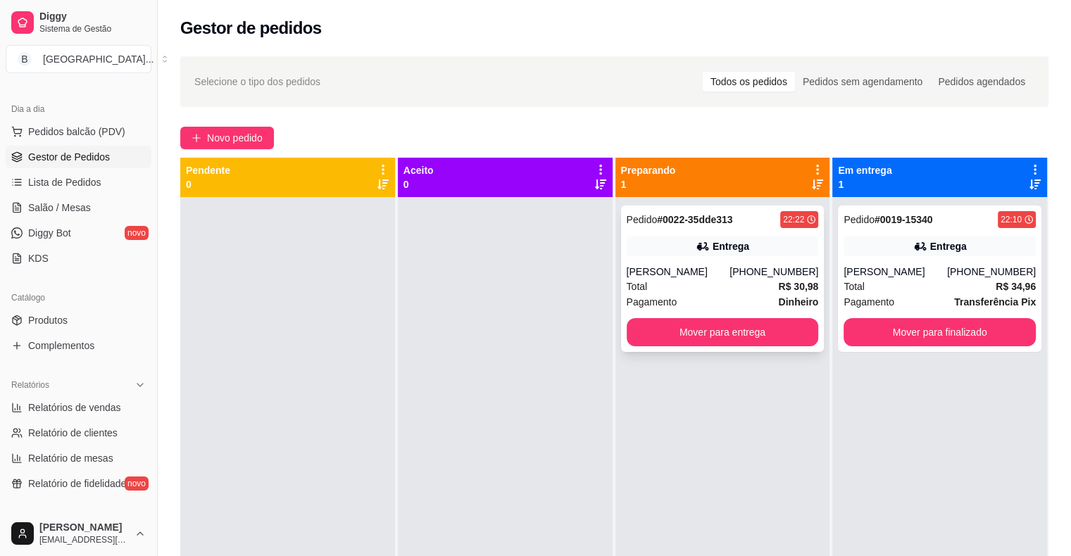
click at [654, 269] on div "[PERSON_NAME]" at bounding box center [677, 272] width 103 height 14
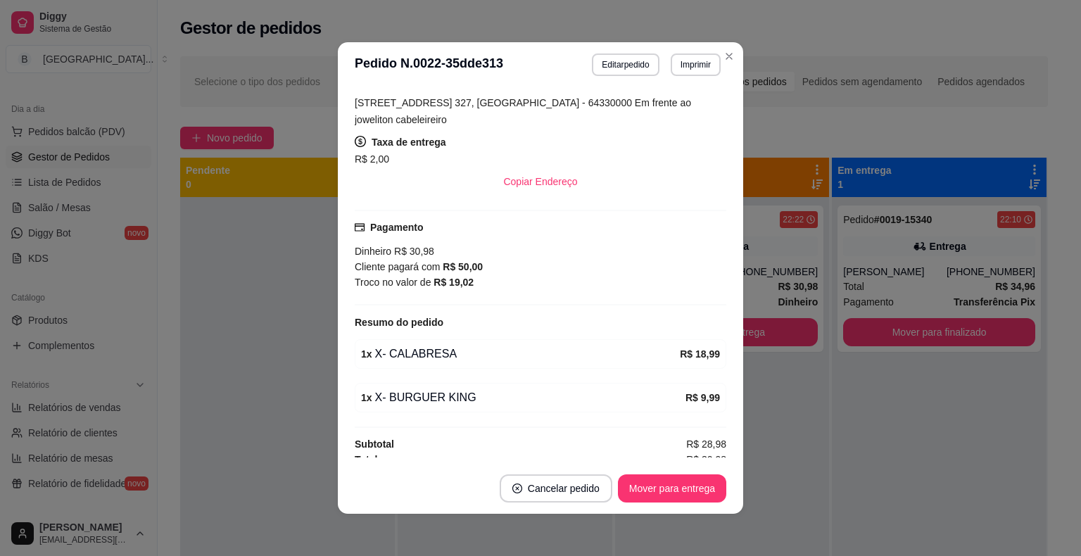
scroll to position [271, 0]
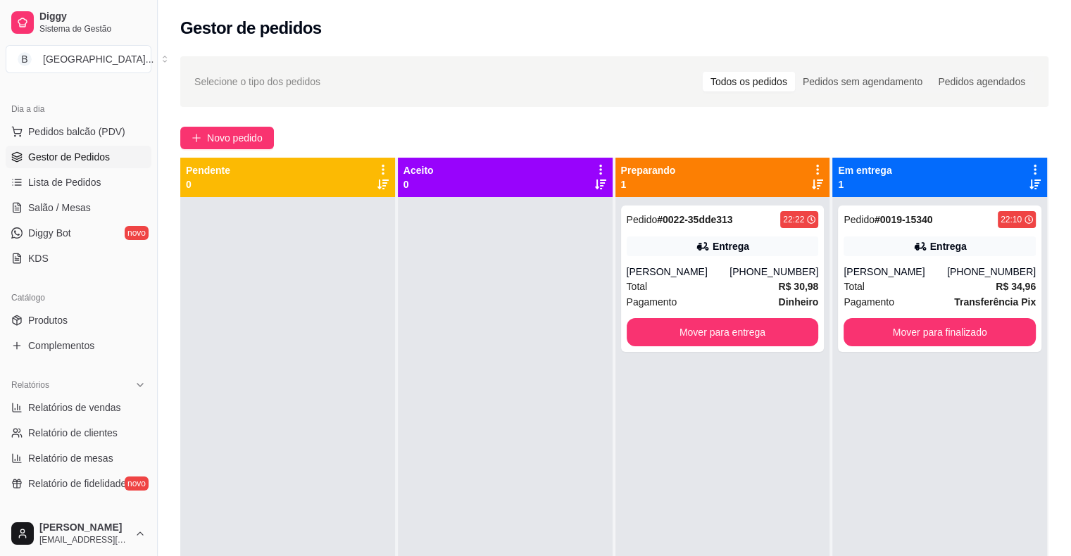
click at [428, 398] on div at bounding box center [505, 475] width 215 height 556
click at [701, 346] on button "Mover para entrega" at bounding box center [722, 332] width 192 height 28
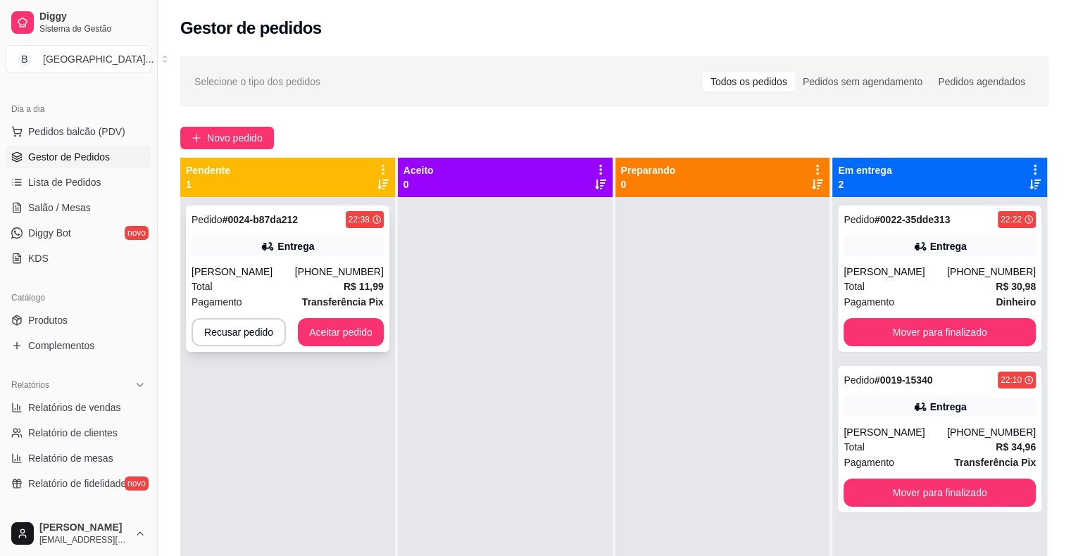
click at [315, 265] on div "[PHONE_NUMBER]" at bounding box center [339, 272] width 89 height 14
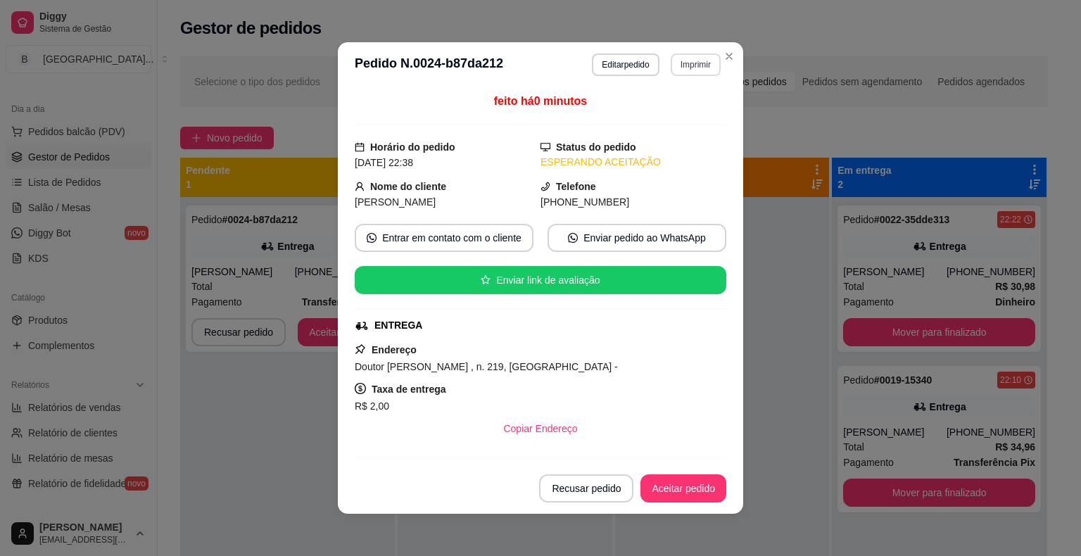
click at [699, 63] on button "Imprimir" at bounding box center [696, 64] width 50 height 23
click at [679, 114] on button "IMPRESSORA" at bounding box center [665, 114] width 102 height 23
click at [680, 492] on button "Aceitar pedido" at bounding box center [684, 488] width 86 height 28
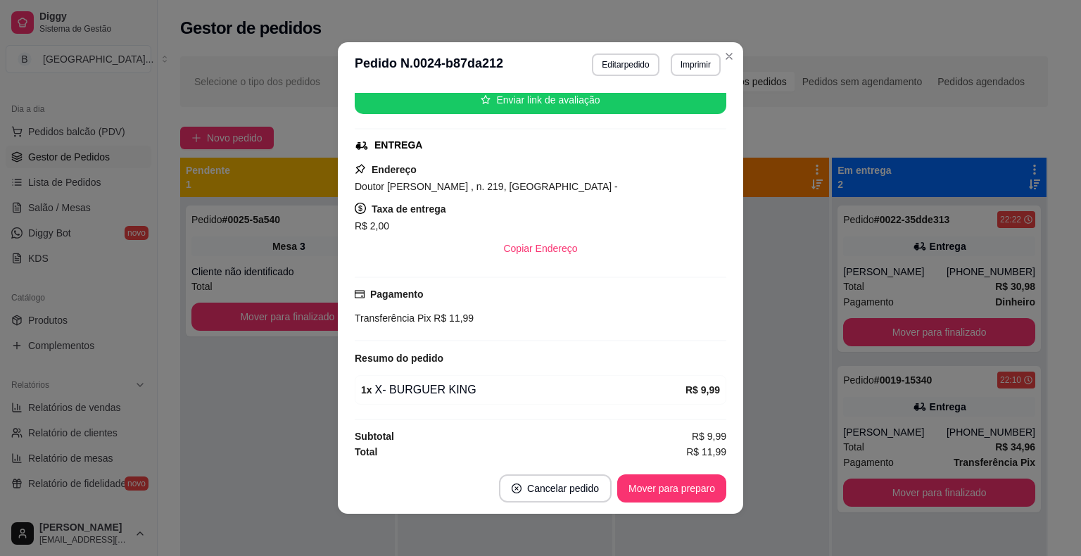
scroll to position [0, 0]
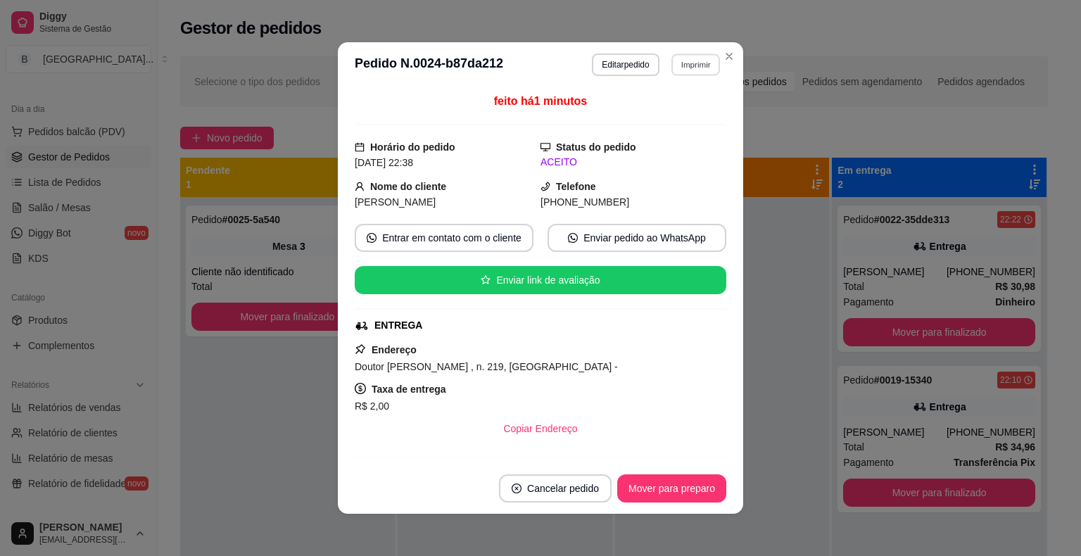
click at [671, 70] on button "Imprimir" at bounding box center [695, 64] width 49 height 22
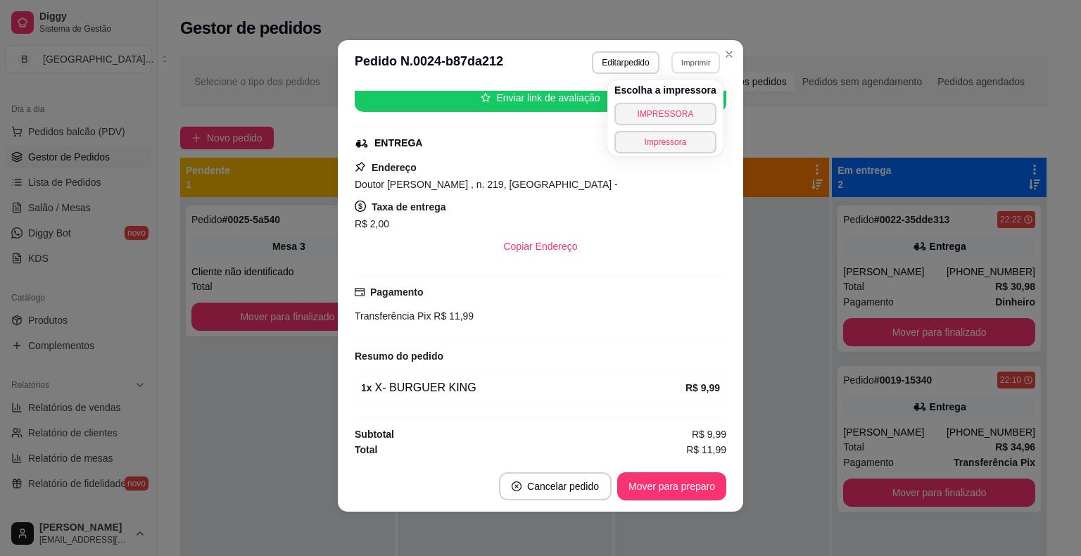
scroll to position [3, 0]
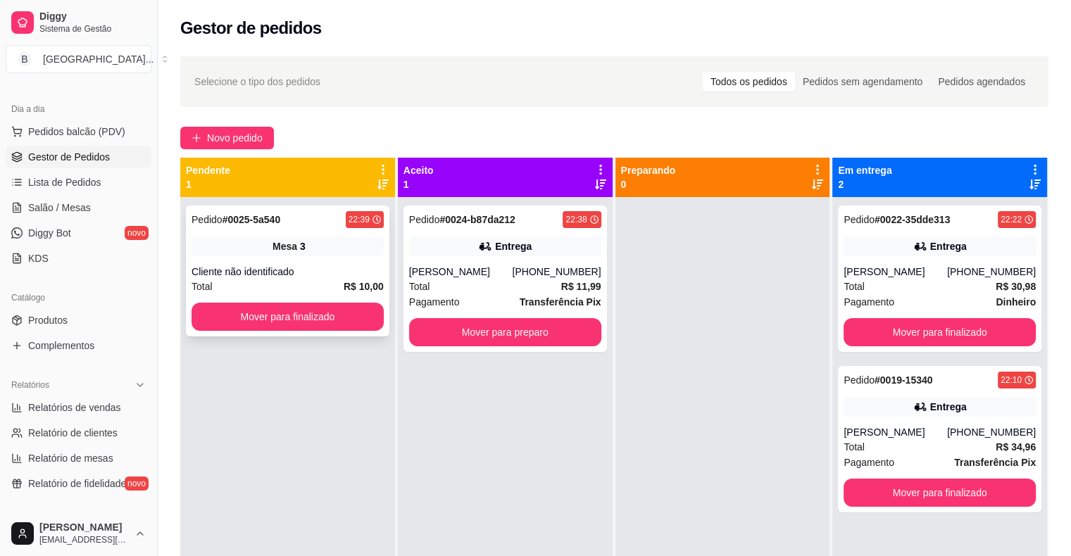
click at [349, 275] on div "Cliente não identificado" at bounding box center [287, 272] width 192 height 14
click at [332, 305] on button "Mover para finalizado" at bounding box center [287, 317] width 192 height 28
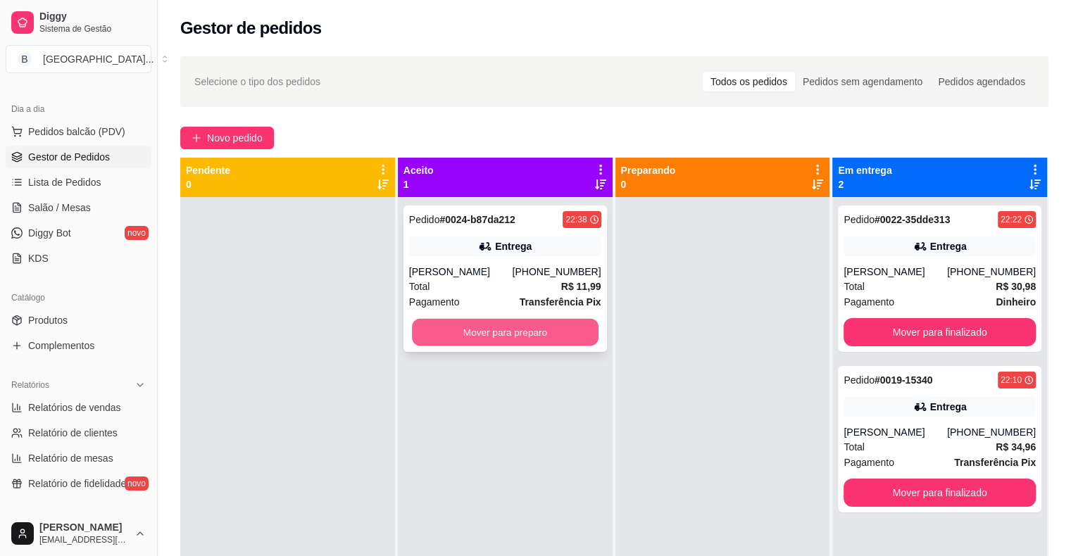
click at [521, 322] on button "Mover para preparo" at bounding box center [505, 332] width 187 height 27
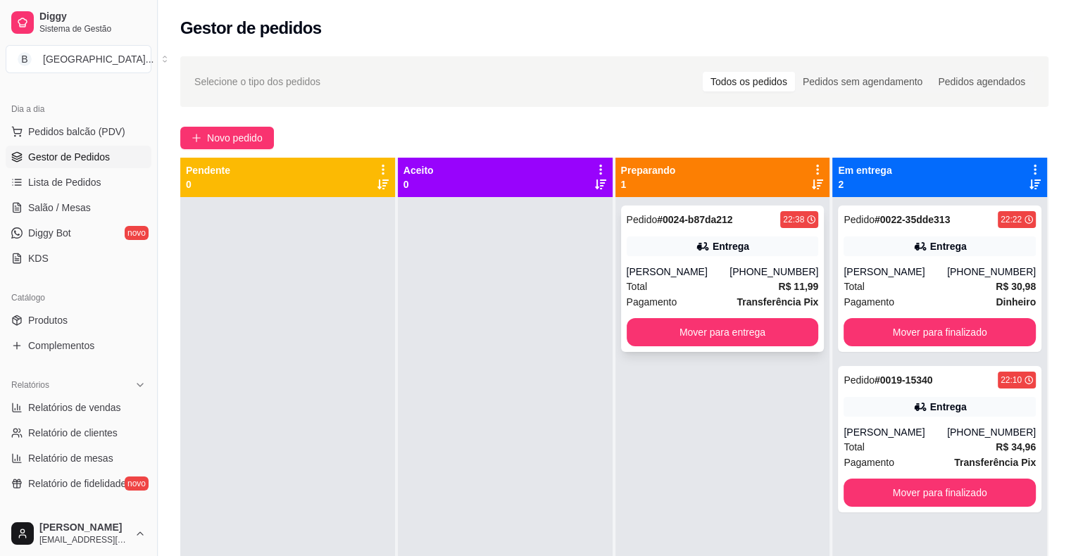
click at [664, 279] on div "Total R$ 11,99" at bounding box center [722, 286] width 192 height 15
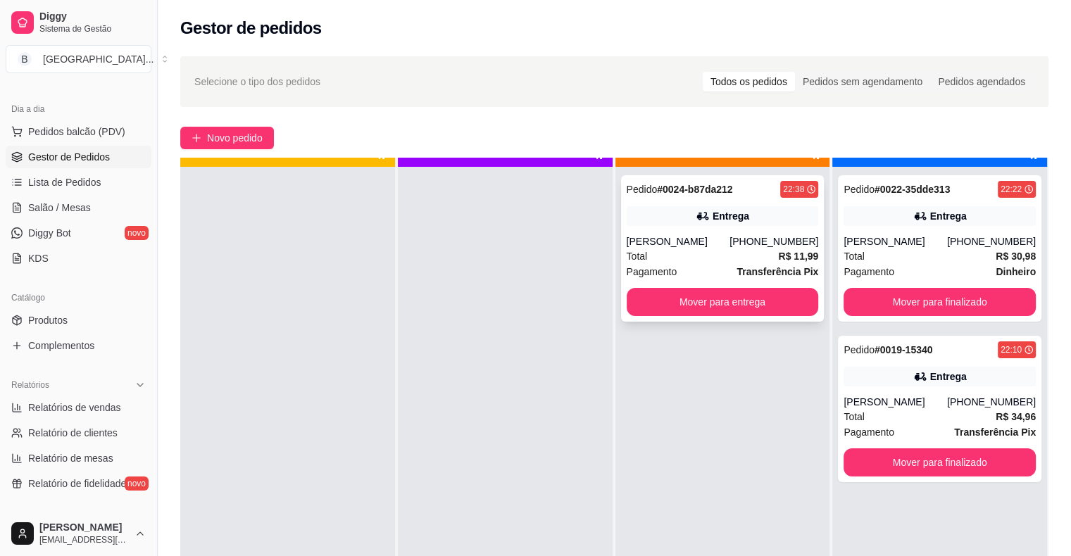
scroll to position [39, 0]
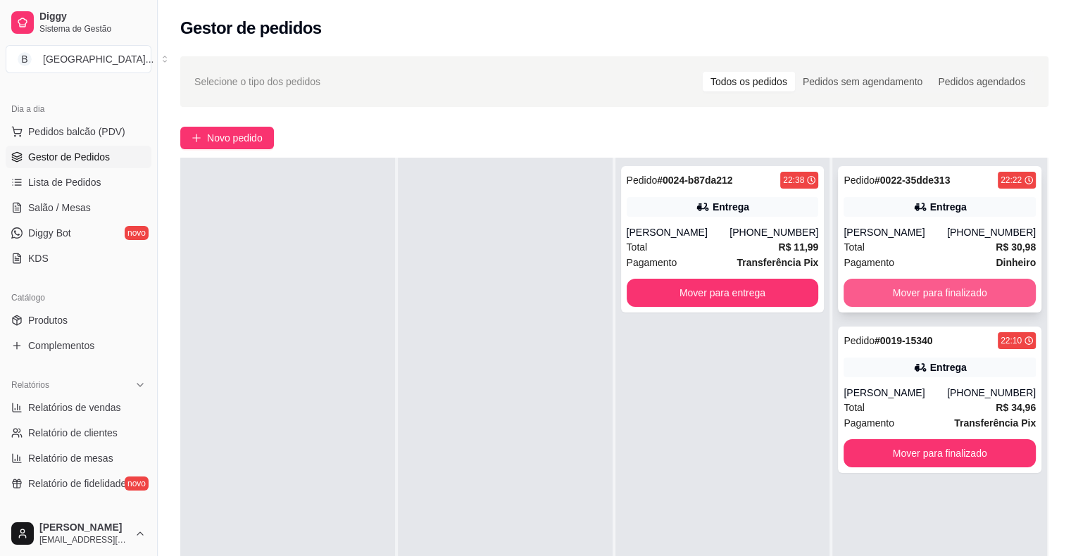
click at [895, 300] on button "Mover para finalizado" at bounding box center [939, 293] width 192 height 28
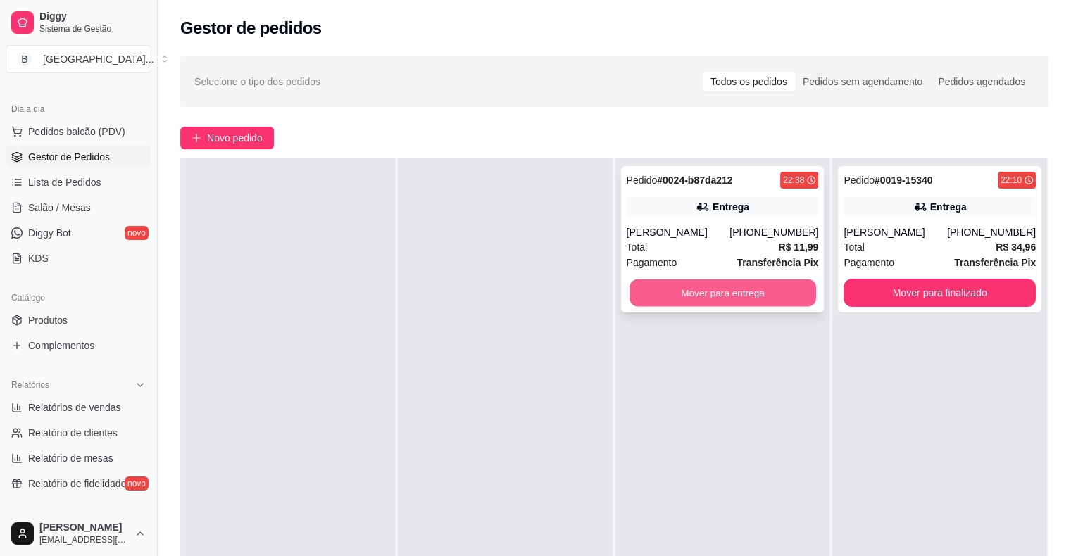
click at [733, 291] on button "Mover para entrega" at bounding box center [722, 292] width 187 height 27
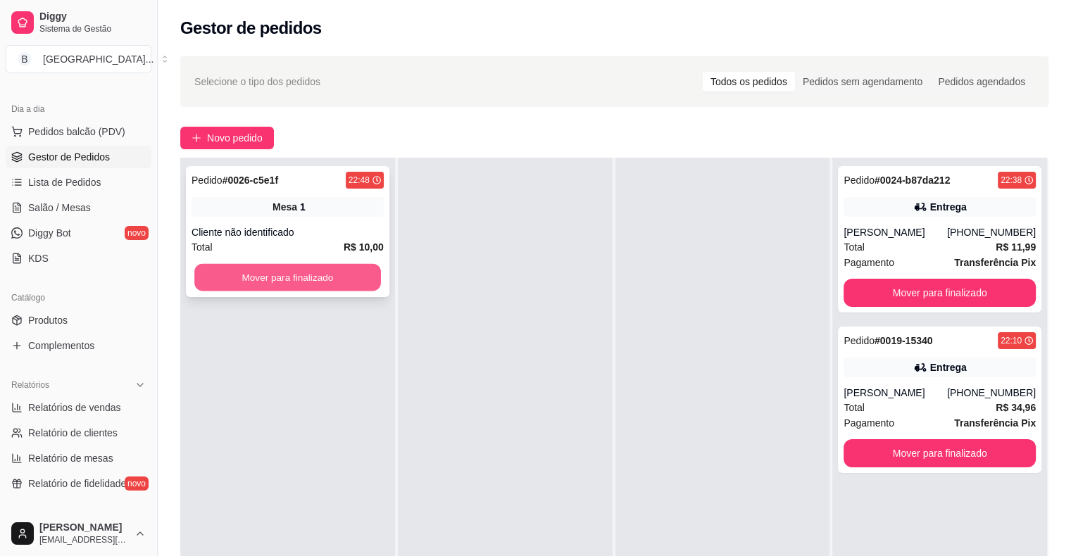
click at [313, 279] on button "Mover para finalizado" at bounding box center [287, 277] width 187 height 27
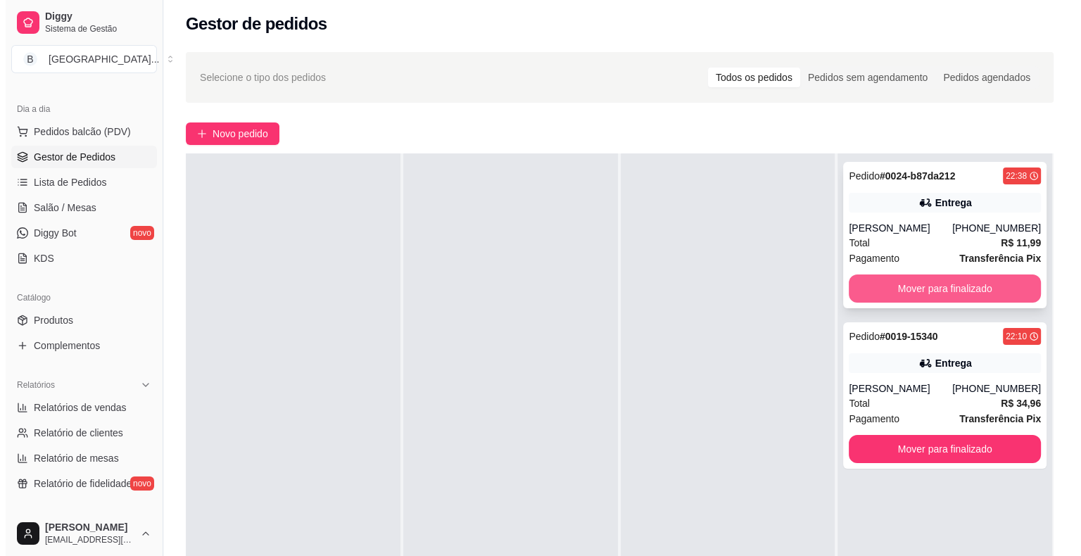
scroll to position [0, 0]
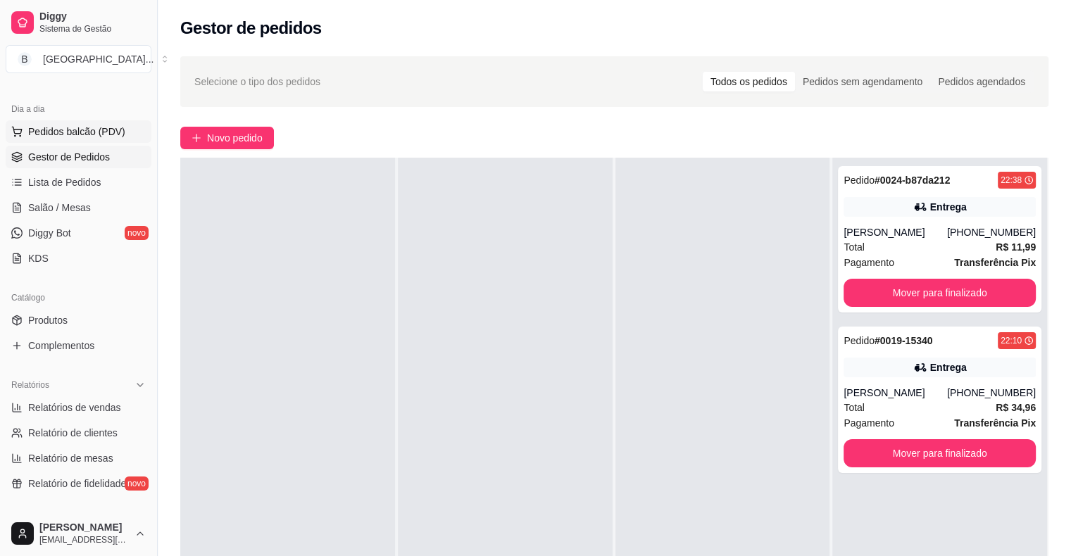
click at [63, 122] on button "Pedidos balcão (PDV)" at bounding box center [79, 131] width 146 height 23
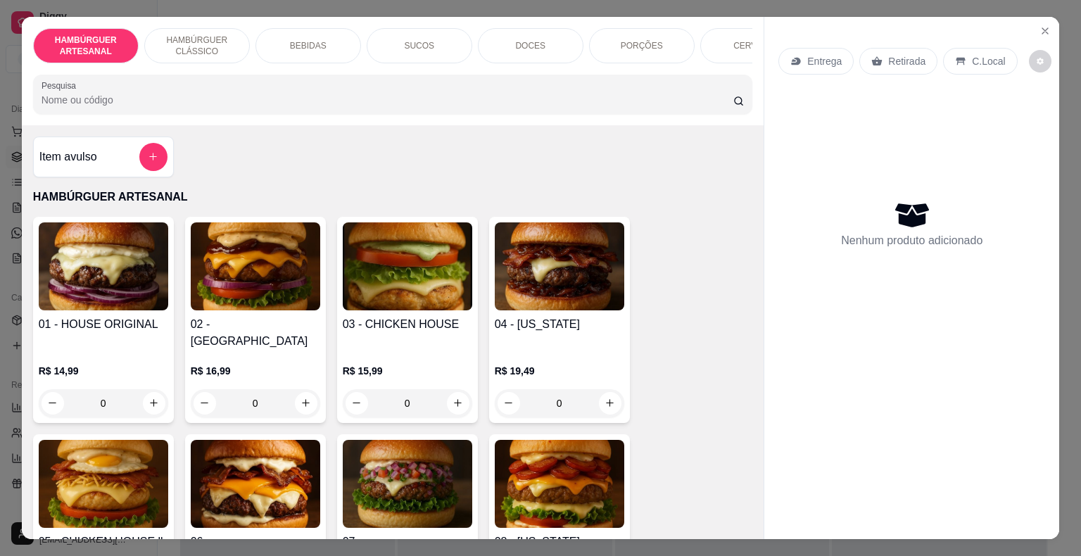
click at [531, 52] on div "DOCES" at bounding box center [531, 45] width 106 height 35
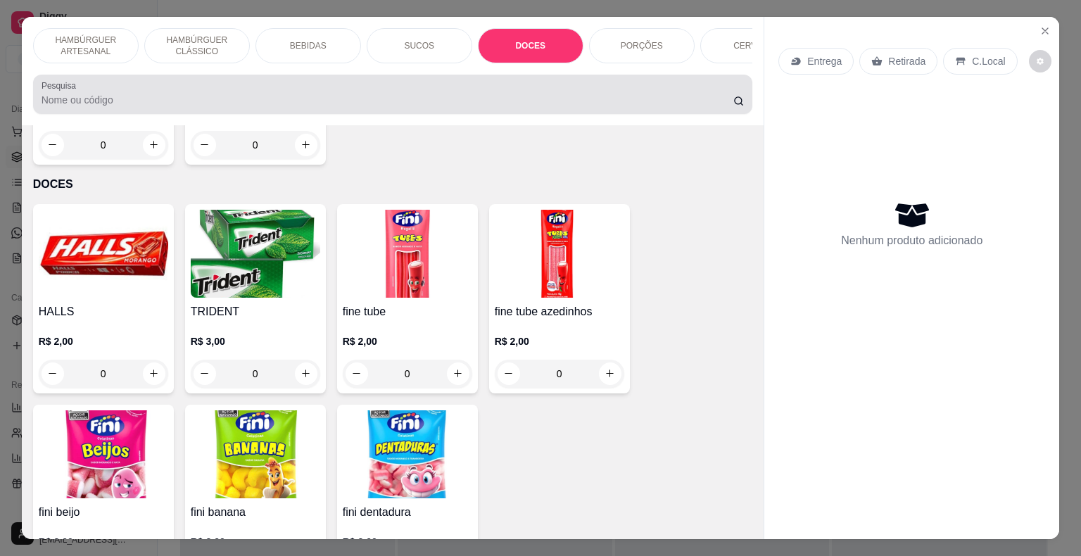
scroll to position [34, 0]
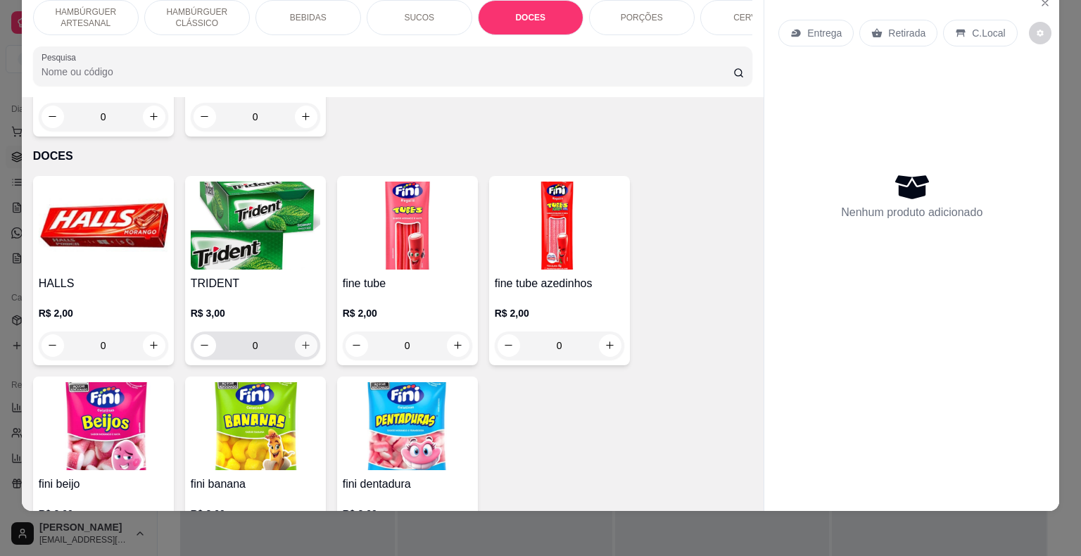
click at [301, 340] on icon "increase-product-quantity" at bounding box center [306, 345] width 11 height 11
type input "1"
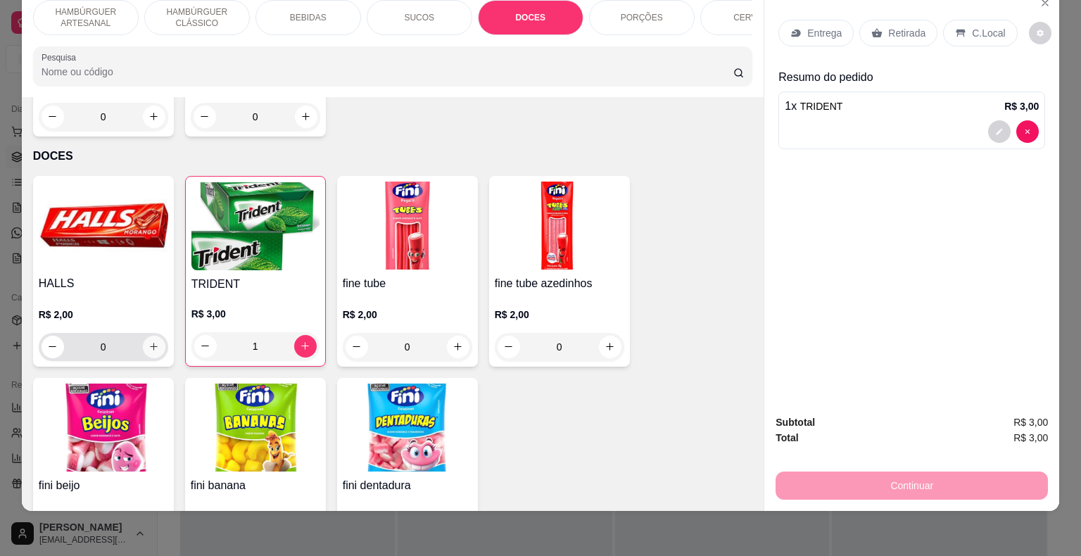
click at [149, 341] on icon "increase-product-quantity" at bounding box center [154, 346] width 11 height 11
type input "1"
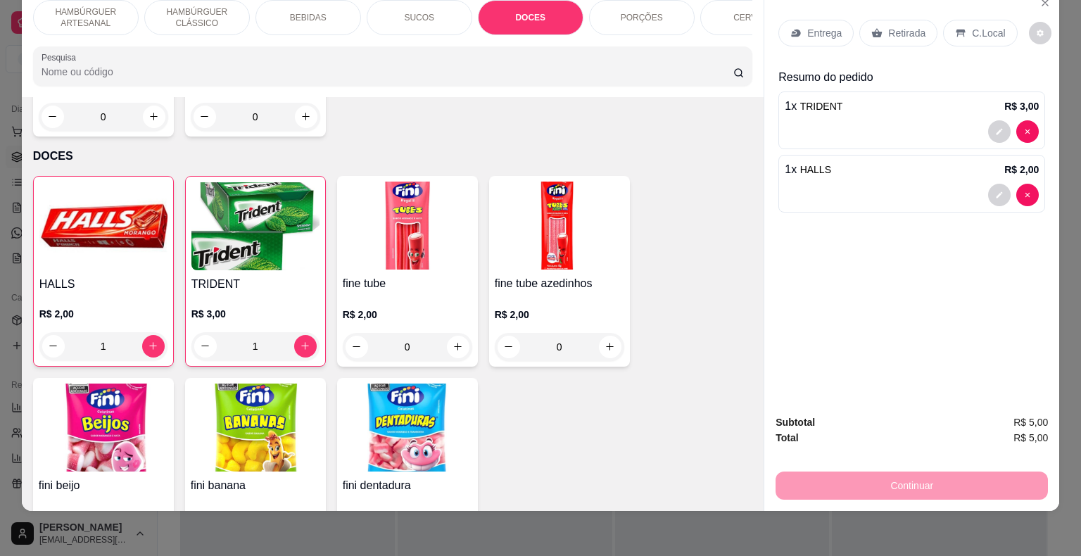
click at [859, 20] on div "Retirada" at bounding box center [898, 33] width 78 height 27
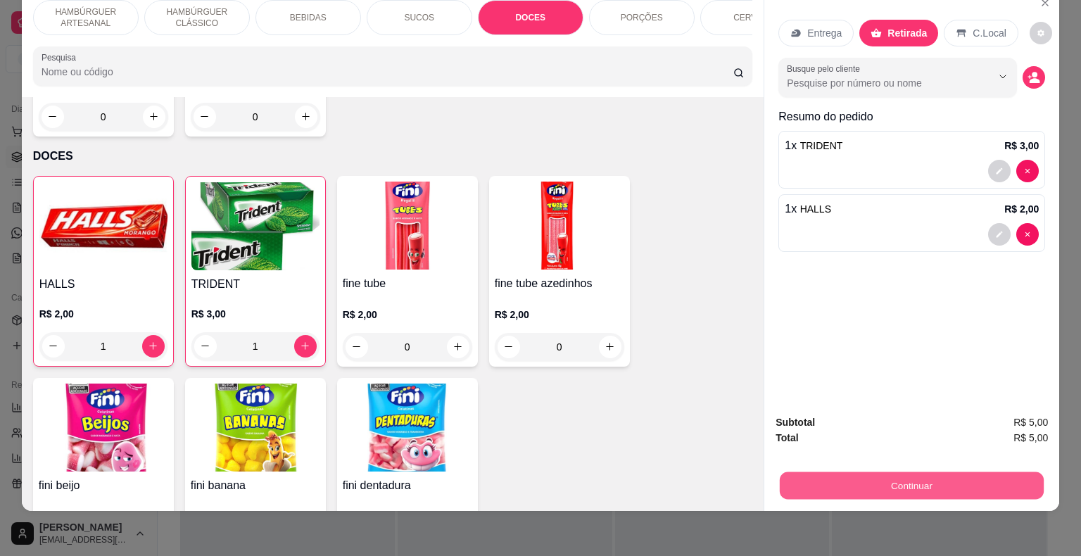
click at [896, 472] on button "Continuar" at bounding box center [912, 485] width 264 height 27
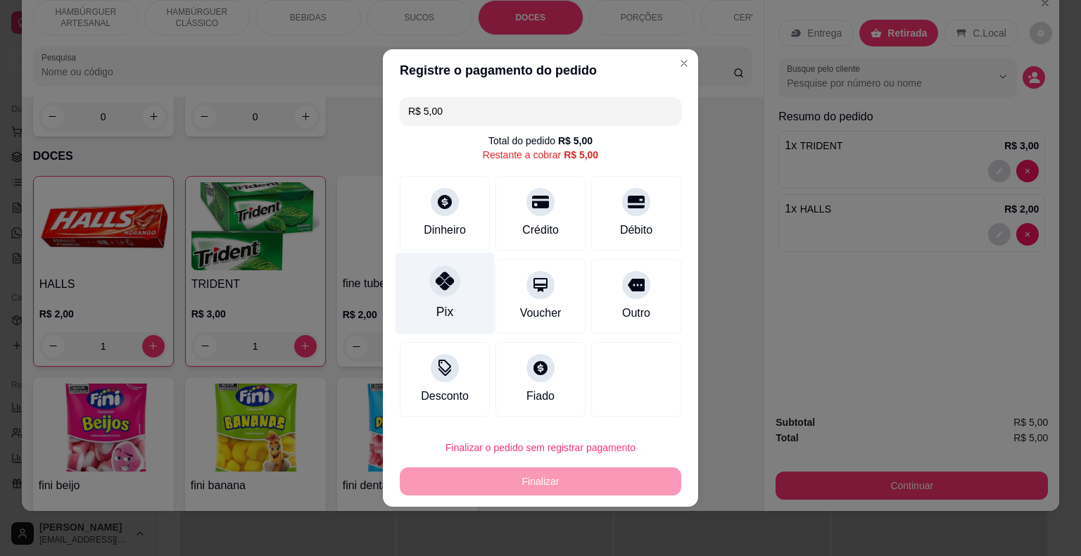
click at [453, 268] on div "Pix" at bounding box center [445, 294] width 99 height 82
type input "R$ 0,00"
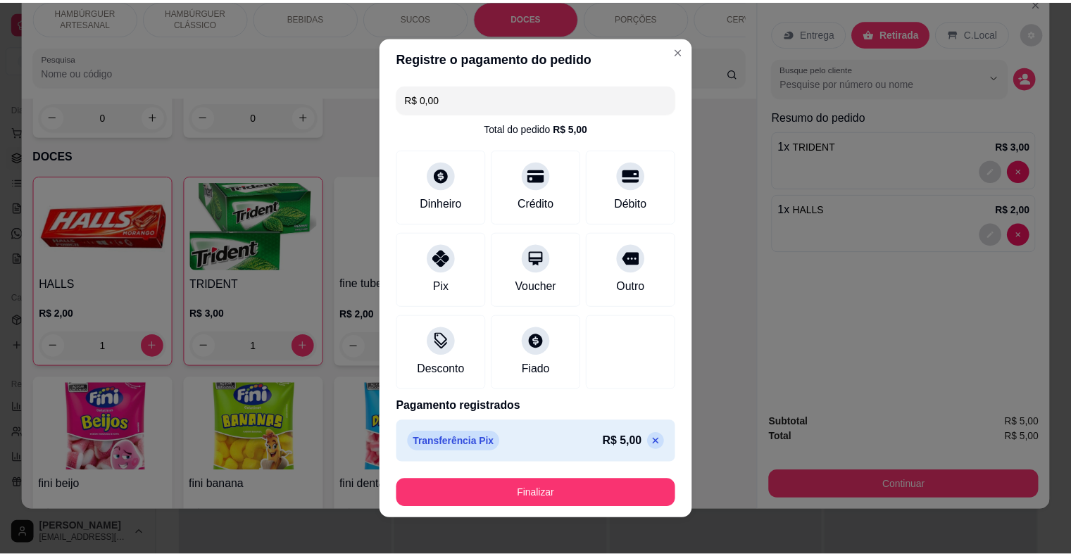
scroll to position [8, 0]
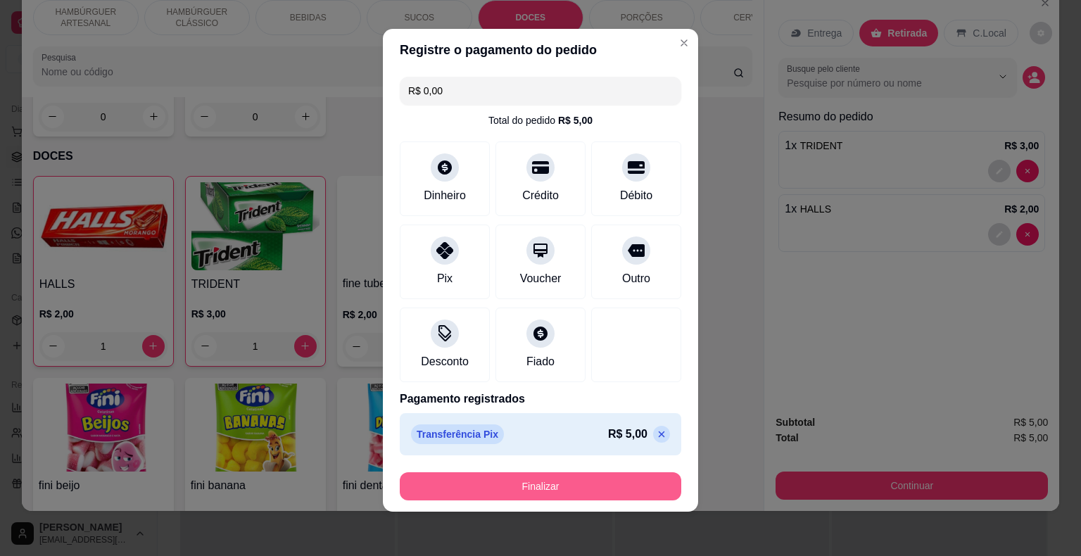
click at [622, 477] on button "Finalizar" at bounding box center [541, 486] width 282 height 28
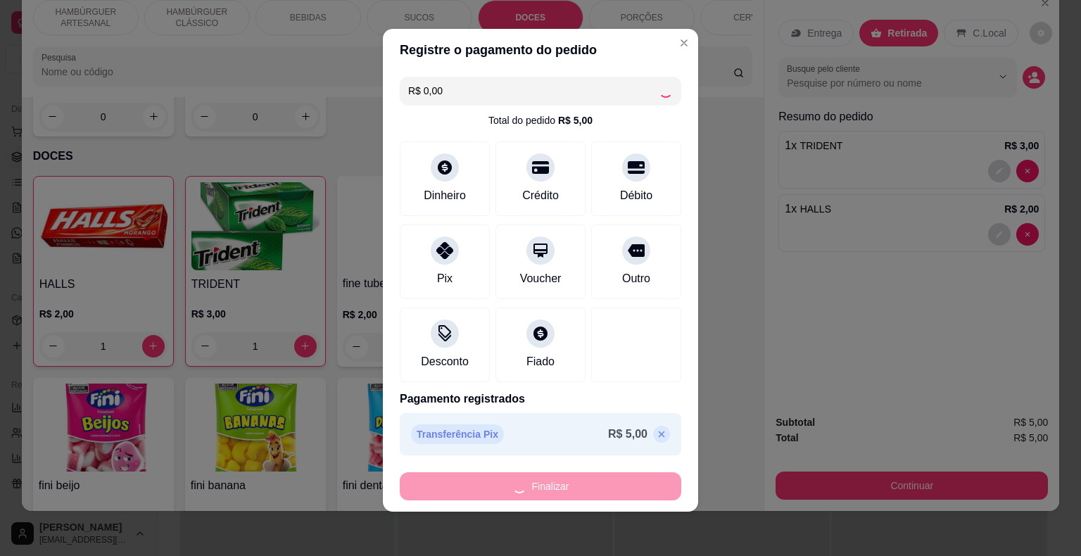
type input "0"
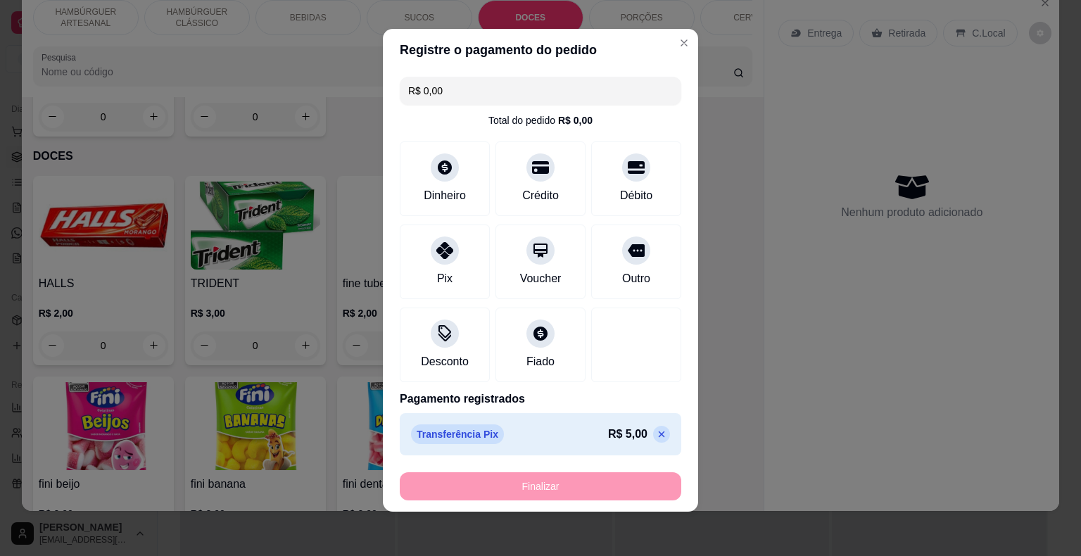
type input "-R$ 5,00"
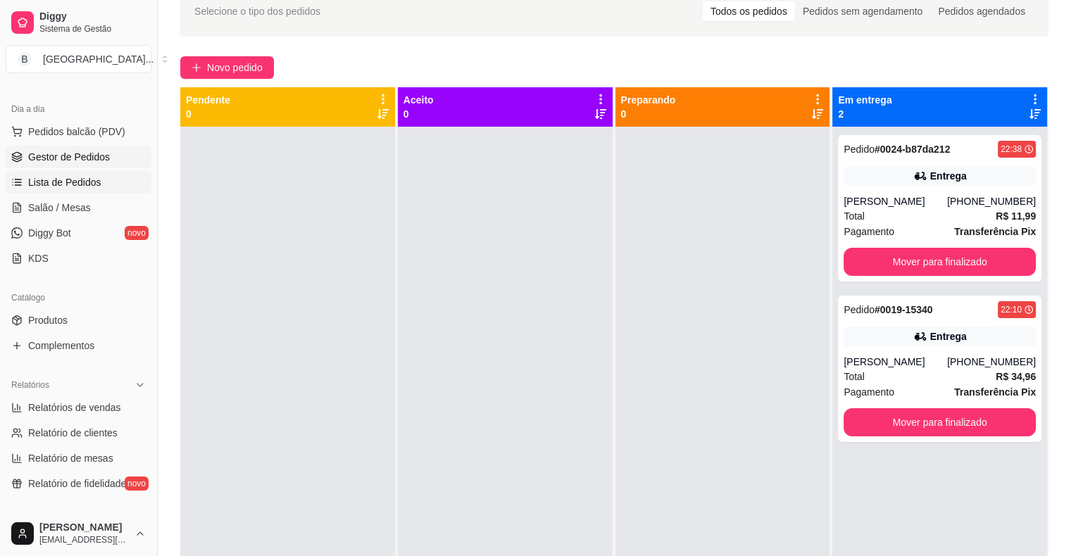
click at [84, 182] on span "Lista de Pedidos" at bounding box center [64, 182] width 73 height 14
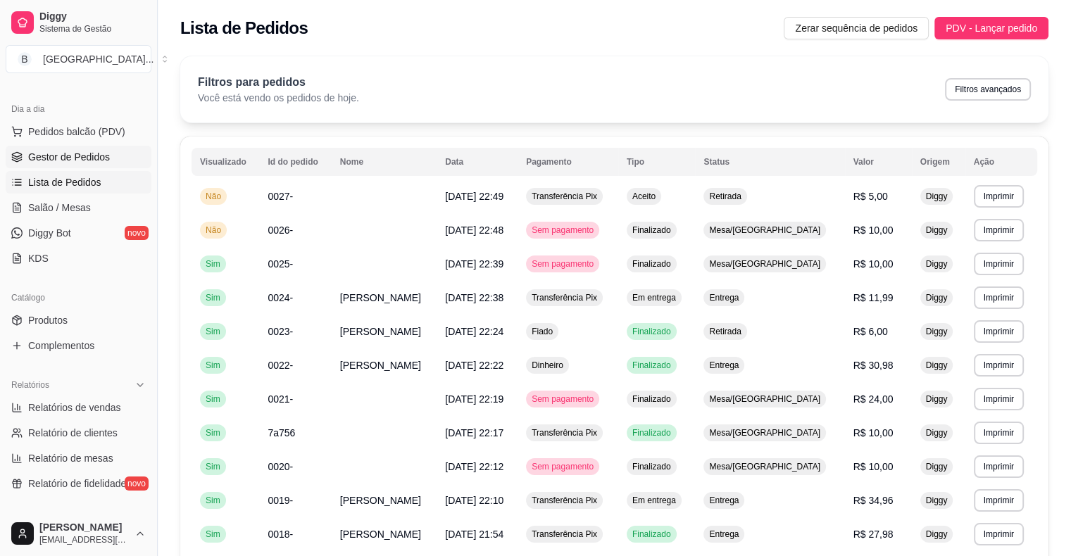
click at [87, 156] on span "Gestor de Pedidos" at bounding box center [69, 157] width 82 height 14
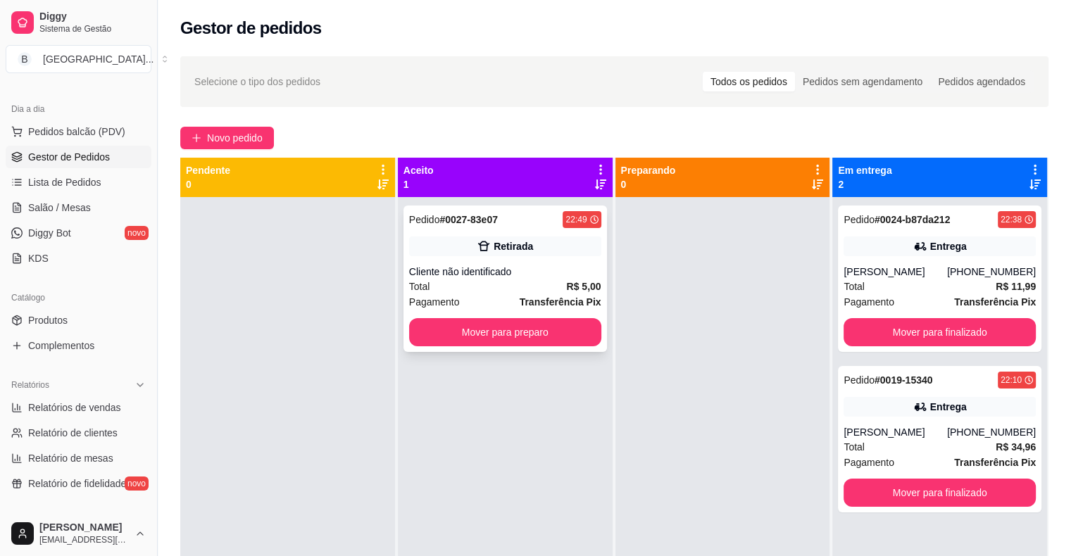
click at [512, 279] on div "Total R$ 5,00" at bounding box center [505, 286] width 192 height 15
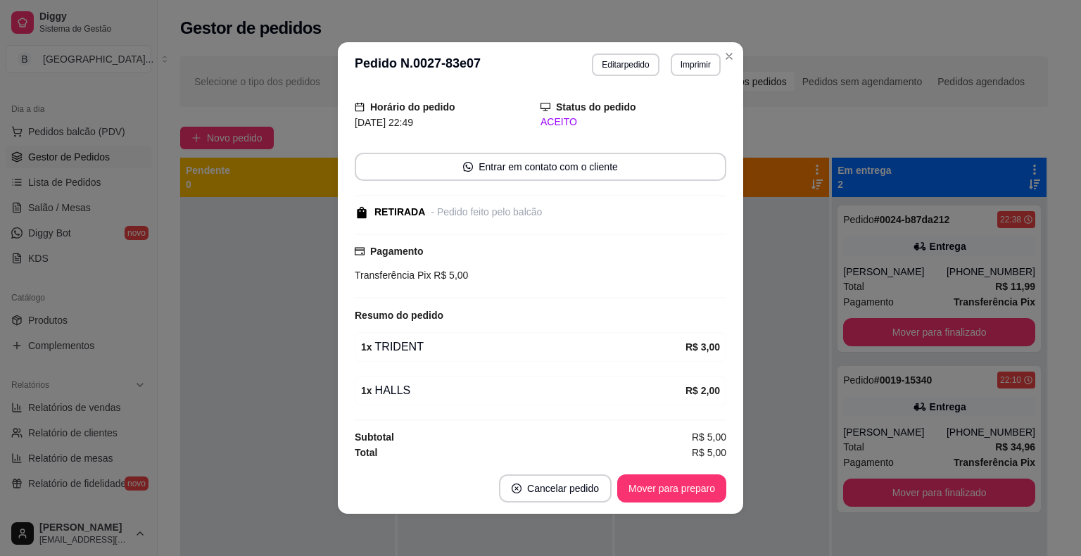
scroll to position [3, 0]
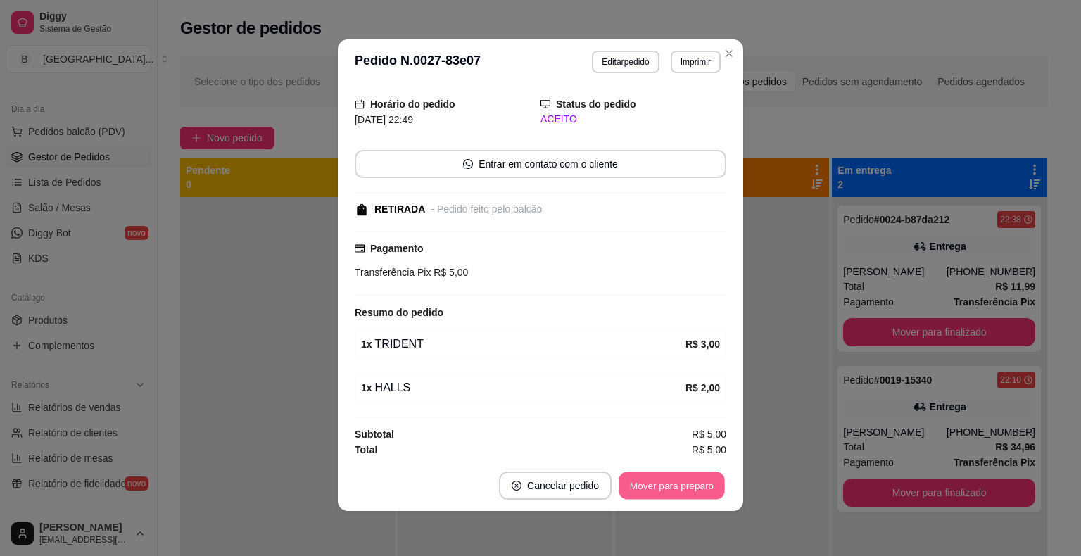
click at [701, 477] on button "Mover para preparo" at bounding box center [672, 485] width 106 height 27
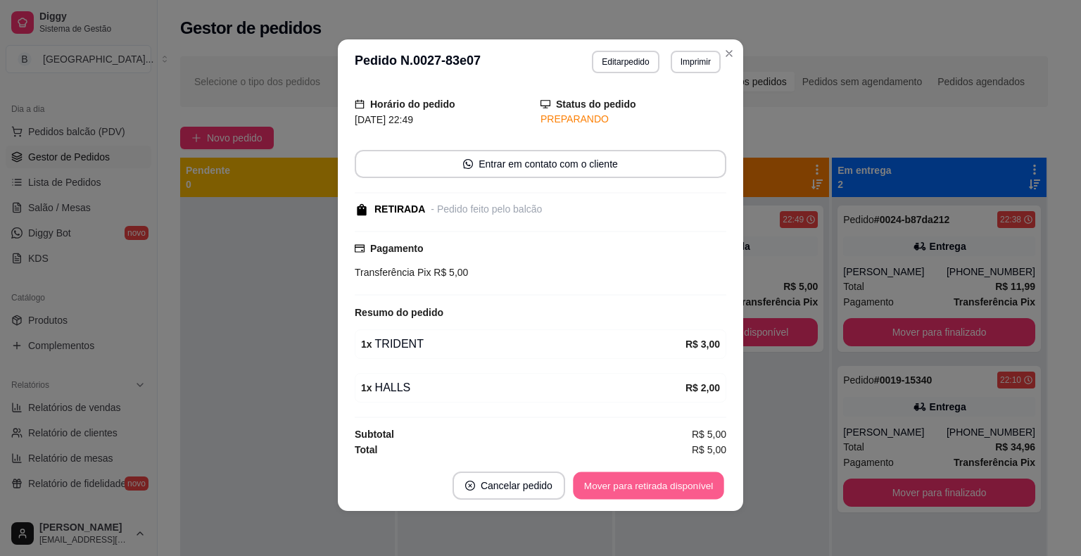
click at [701, 477] on button "Mover para retirada disponível" at bounding box center [648, 485] width 151 height 27
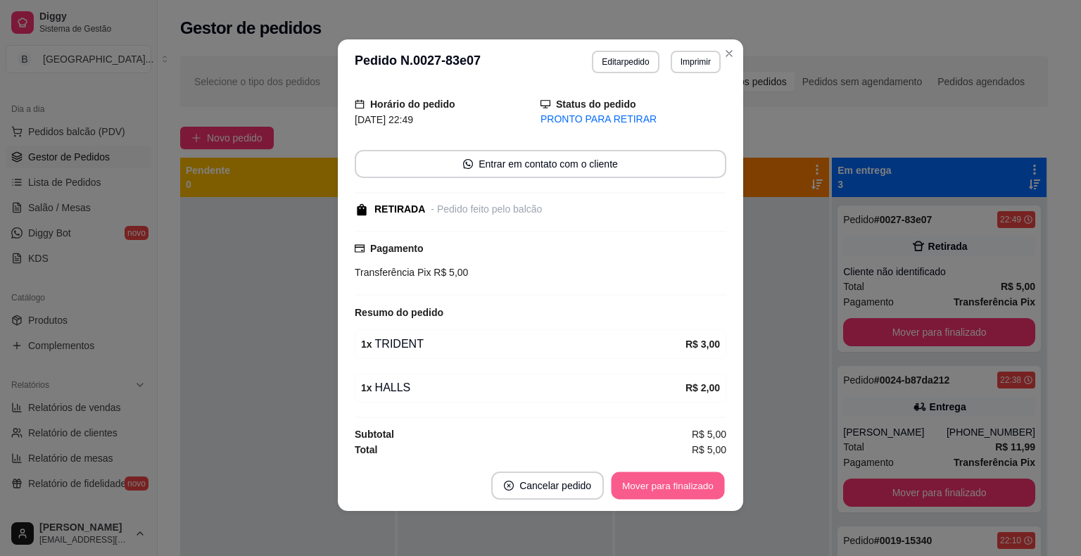
click at [701, 479] on button "Mover para finalizado" at bounding box center [668, 485] width 113 height 27
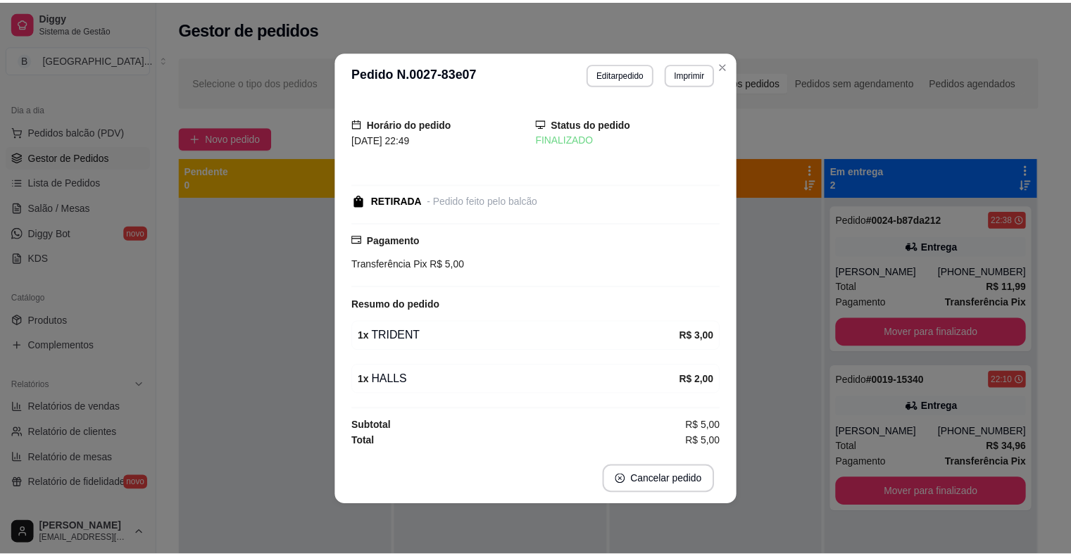
scroll to position [0, 0]
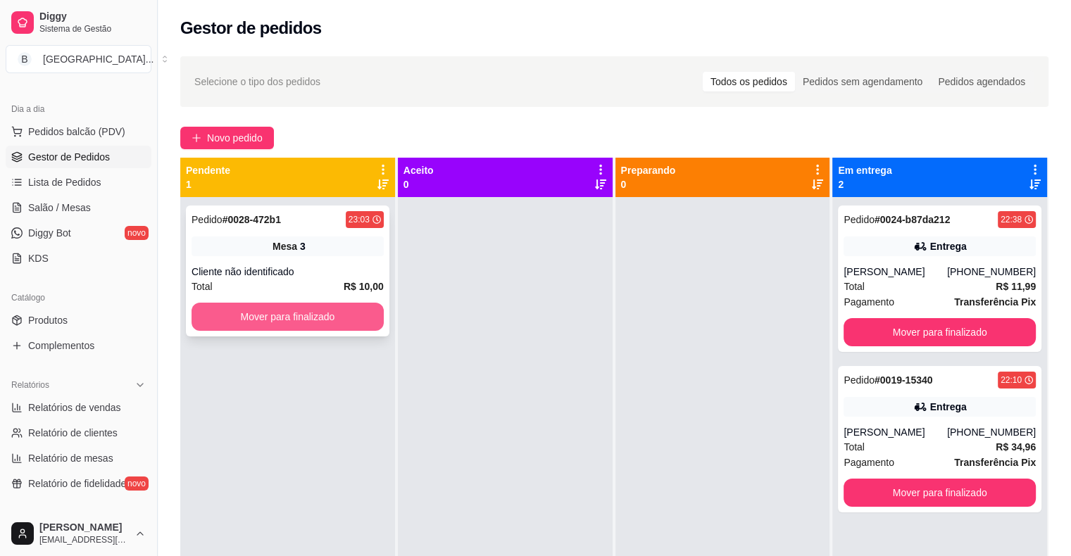
click at [310, 321] on button "Mover para finalizado" at bounding box center [287, 317] width 192 height 28
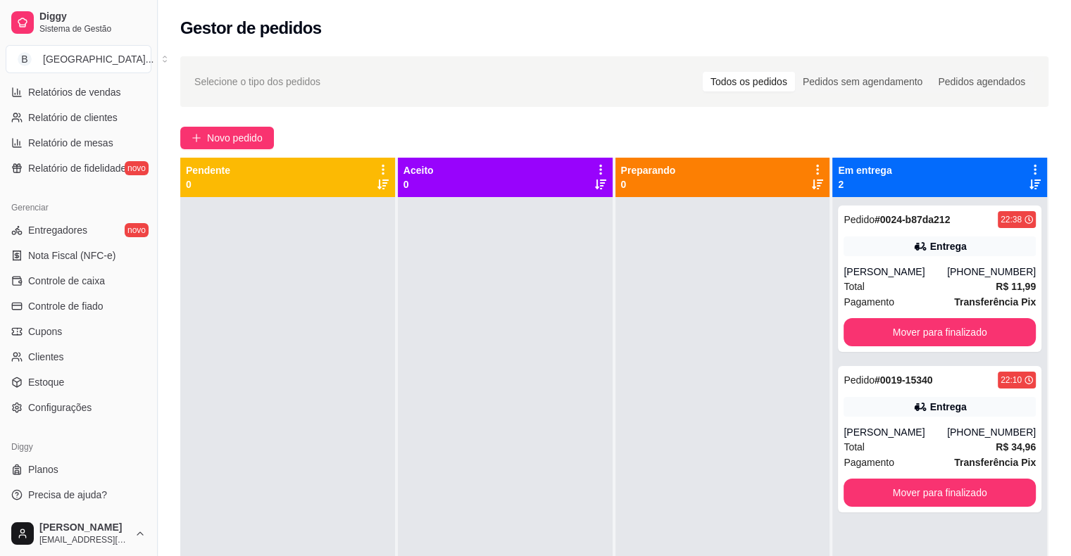
scroll to position [214, 0]
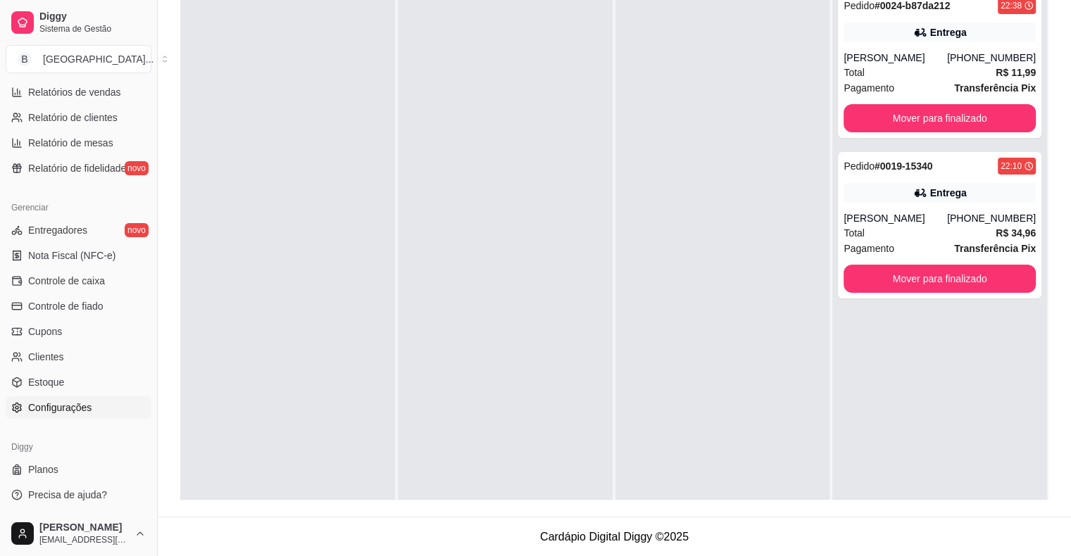
click at [70, 408] on span "Configurações" at bounding box center [59, 407] width 63 height 14
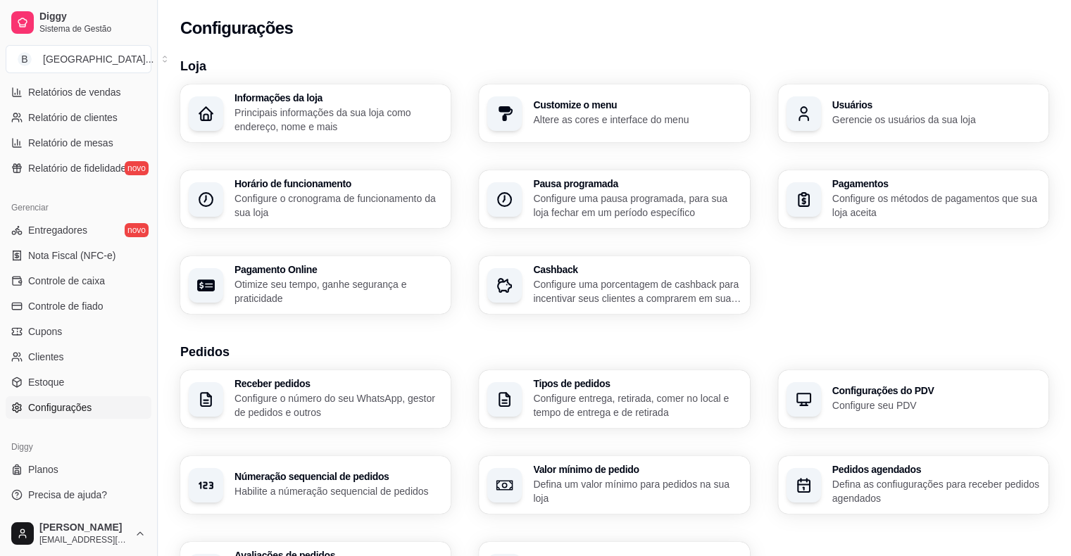
click at [282, 195] on p "Configure o cronograma de funcionamento da sua loja" at bounding box center [338, 205] width 208 height 28
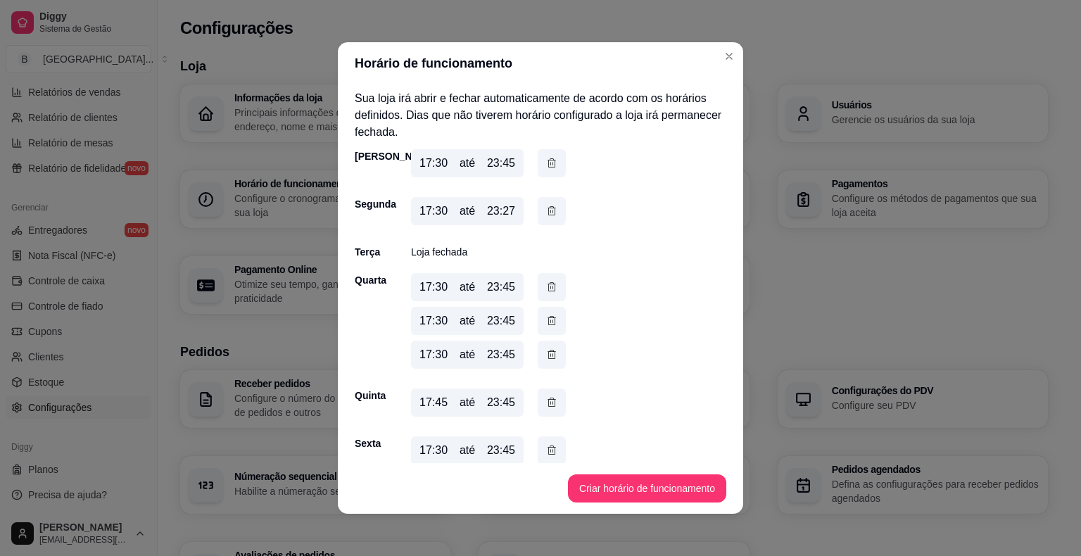
click at [441, 162] on div "17:30 até 23:45" at bounding box center [467, 163] width 113 height 28
click at [546, 167] on icon "button" at bounding box center [551, 163] width 11 height 15
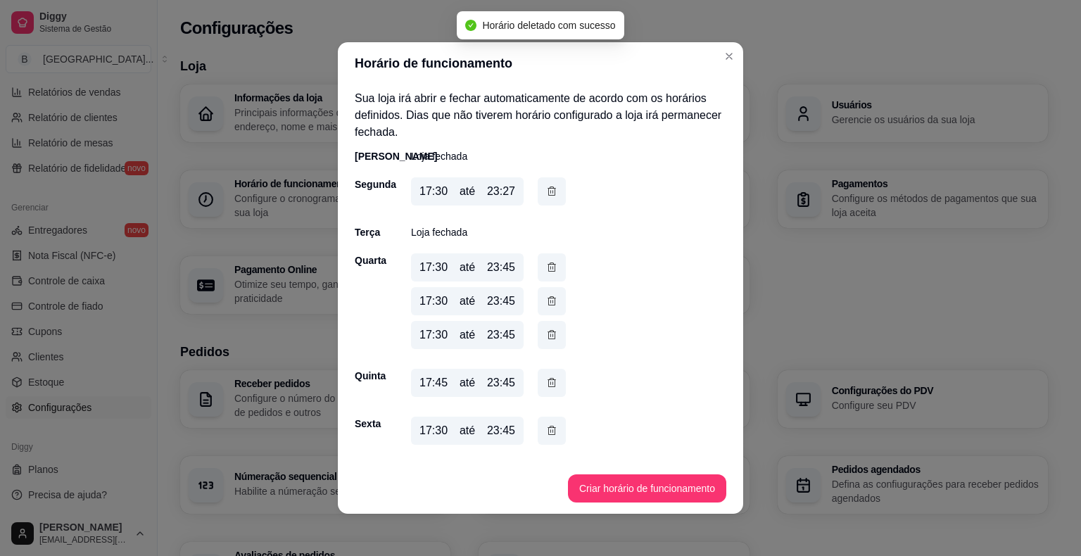
scroll to position [70, 0]
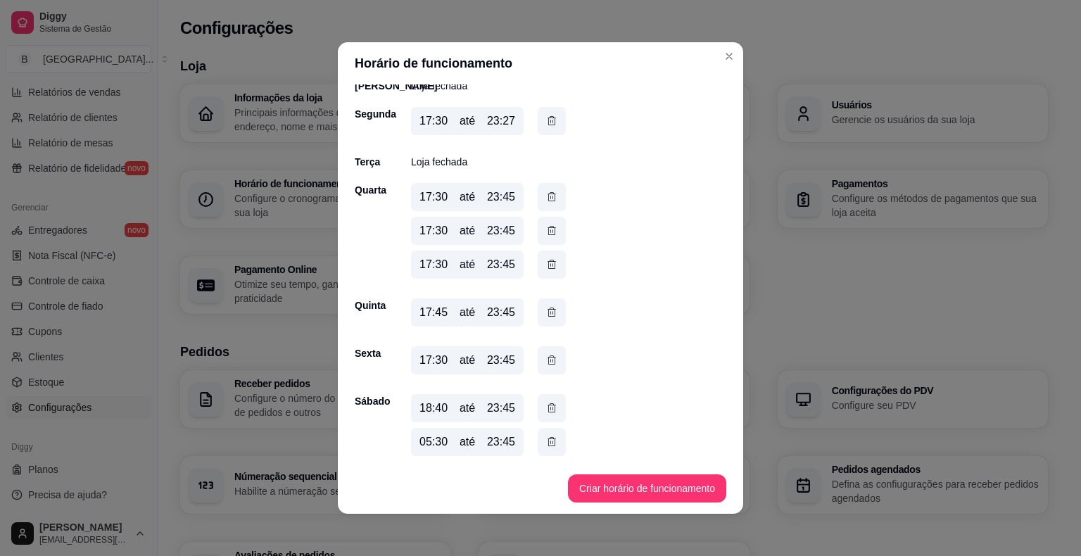
click at [515, 127] on div "17:30 até 23:27" at bounding box center [467, 121] width 113 height 28
click at [538, 121] on button "button" at bounding box center [551, 121] width 27 height 27
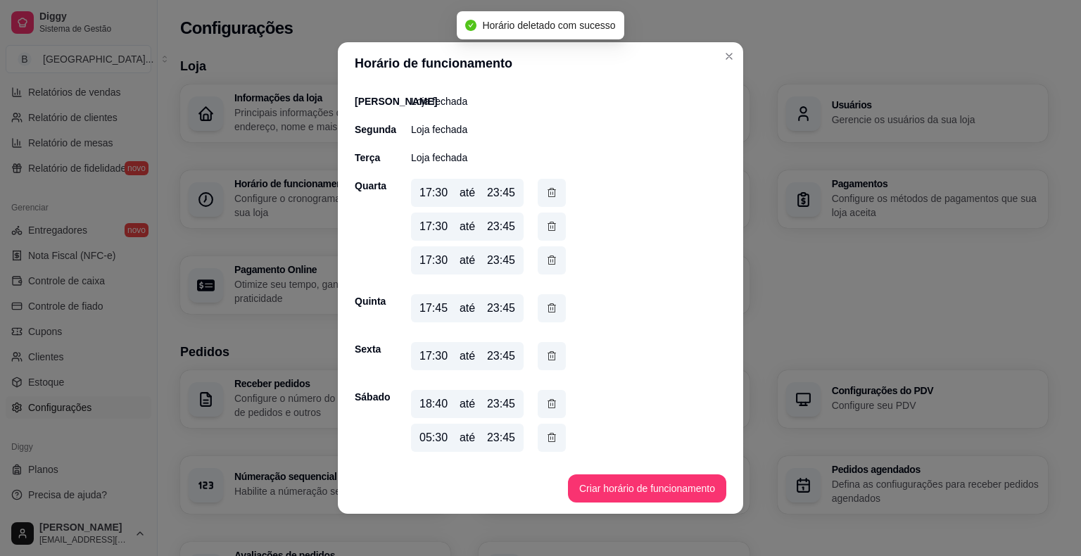
scroll to position [54, 0]
click at [448, 135] on p "Loja fechada" at bounding box center [439, 130] width 56 height 14
click at [448, 134] on p "Loja fechada" at bounding box center [439, 130] width 56 height 14
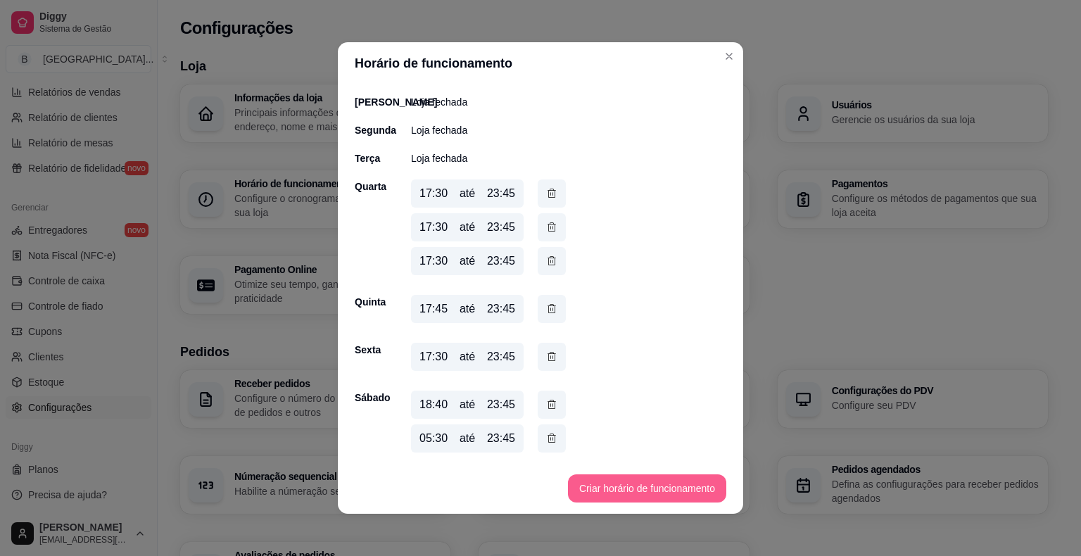
click at [645, 493] on button "Criar horário de funcionamento" at bounding box center [647, 488] width 158 height 28
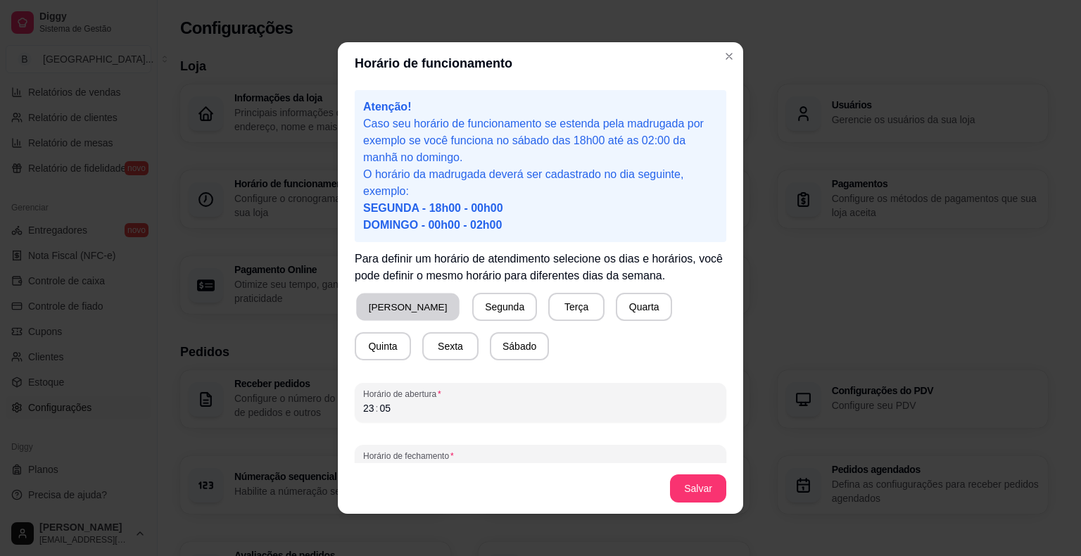
click at [389, 304] on button "[PERSON_NAME]" at bounding box center [407, 307] width 103 height 27
click at [389, 415] on div "23 : 05" at bounding box center [540, 408] width 355 height 17
click at [405, 410] on div "17 : 03" at bounding box center [540, 408] width 355 height 17
click at [378, 408] on div "03" at bounding box center [385, 408] width 14 height 14
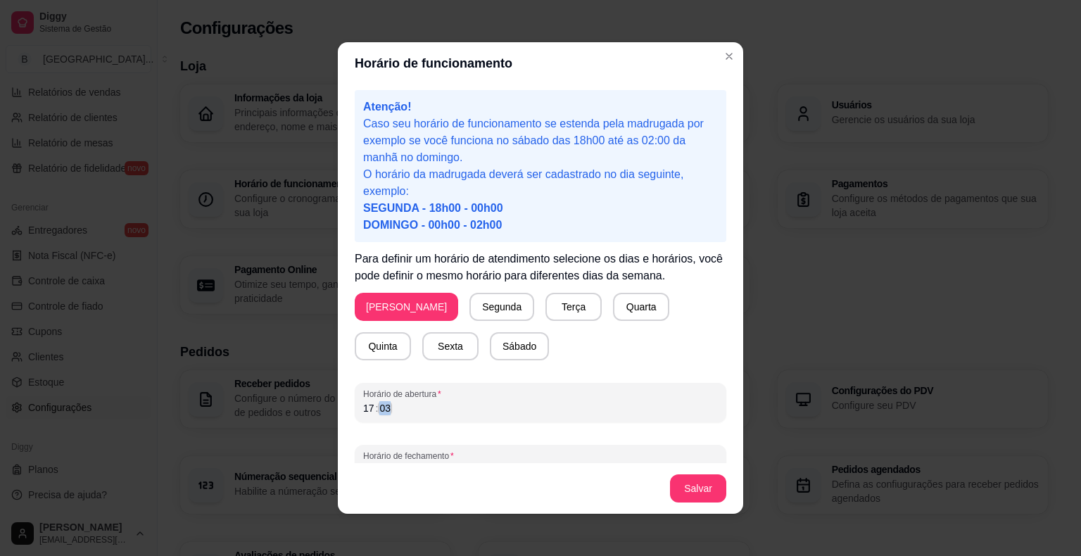
click at [378, 408] on div "03" at bounding box center [385, 408] width 14 height 14
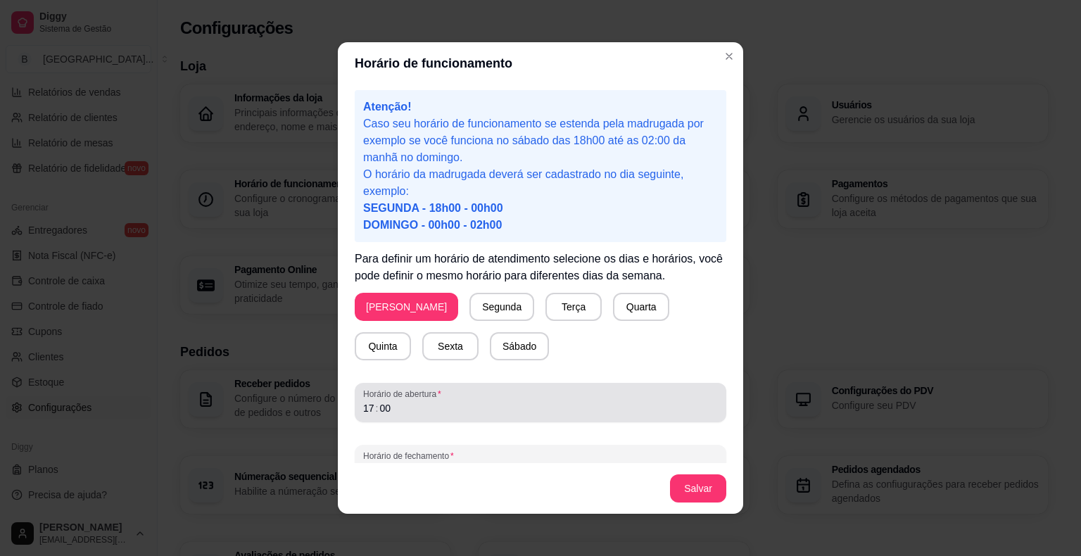
click at [396, 398] on span "Horário de abertura" at bounding box center [540, 394] width 355 height 11
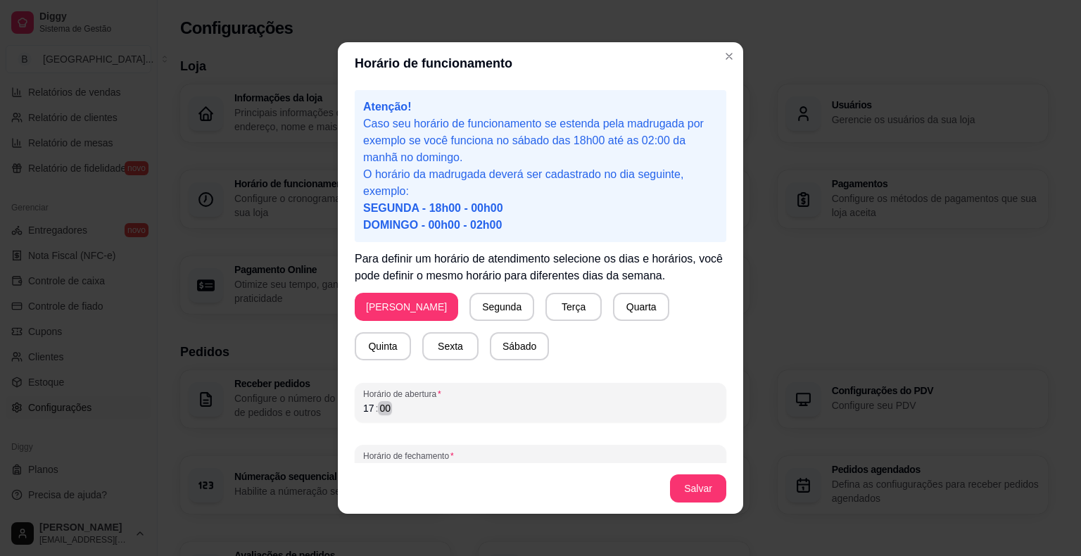
click at [387, 411] on div "17 : 00" at bounding box center [540, 408] width 355 height 17
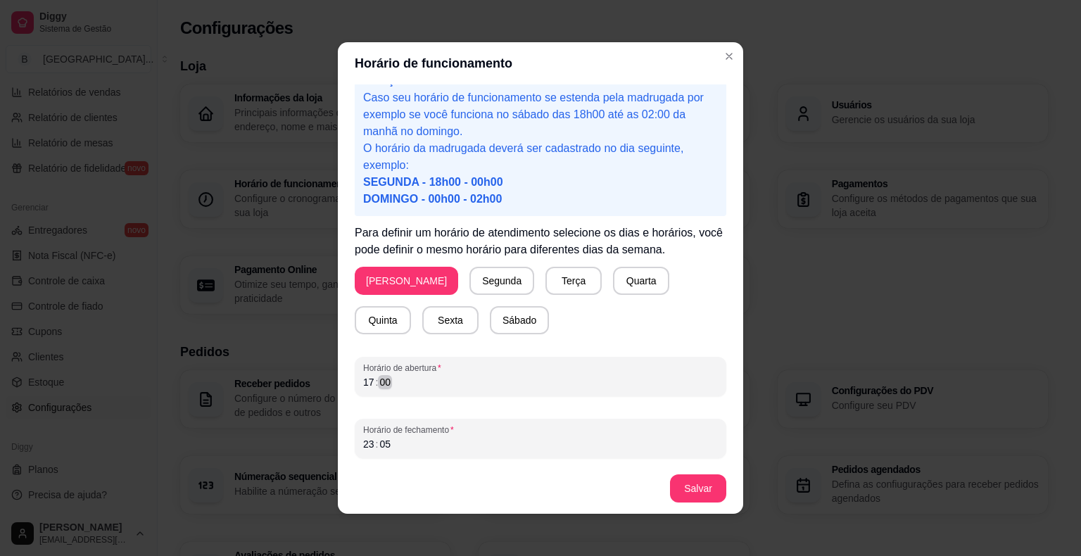
click at [402, 385] on div "17 : 00" at bounding box center [540, 382] width 355 height 17
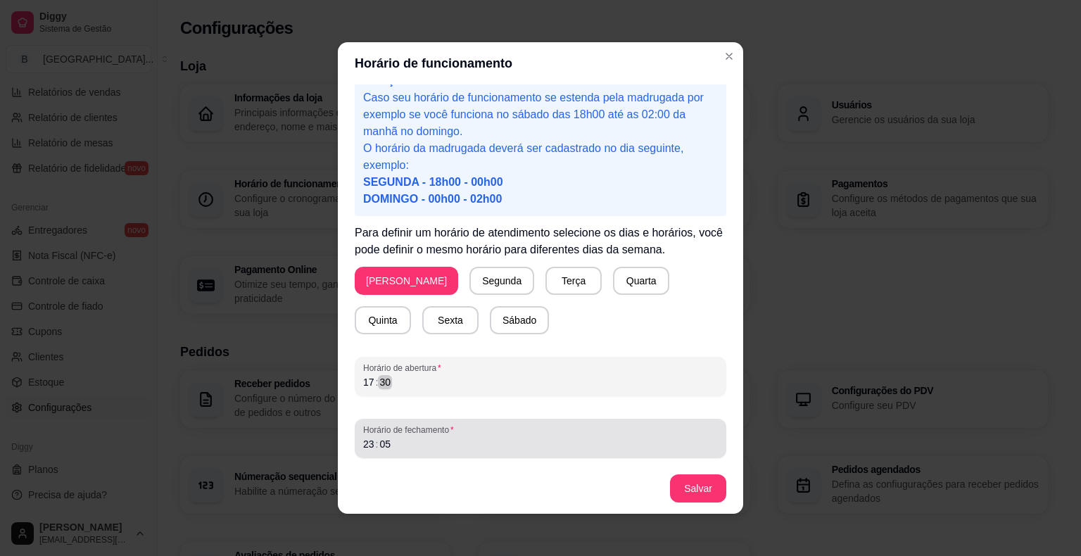
scroll to position [3, 0]
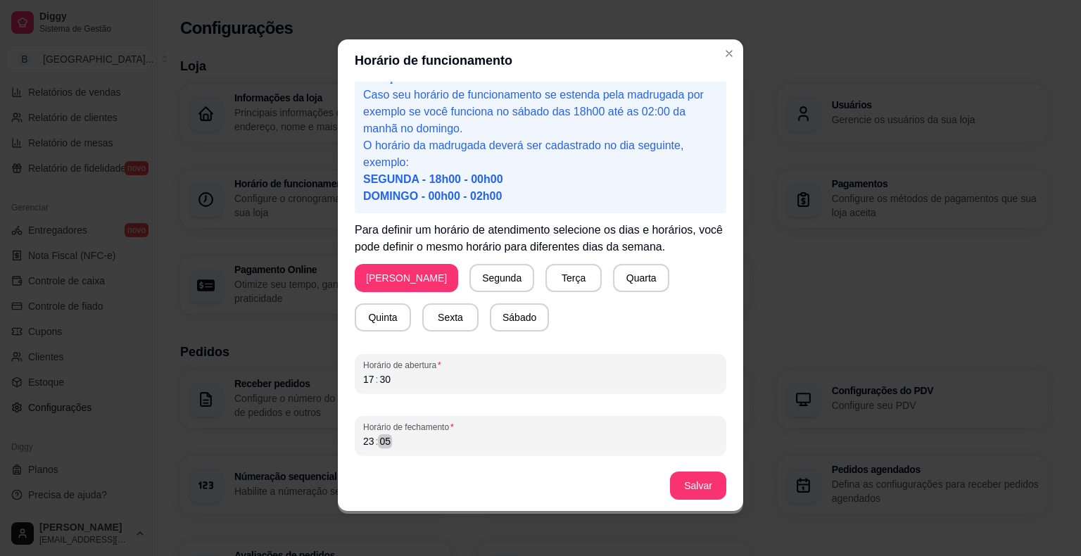
click at [400, 452] on div "Horário de fechamento 23 : 05" at bounding box center [541, 435] width 372 height 39
click at [388, 443] on div "23 : 05" at bounding box center [540, 441] width 355 height 17
click at [676, 485] on button "Salvar" at bounding box center [698, 485] width 55 height 27
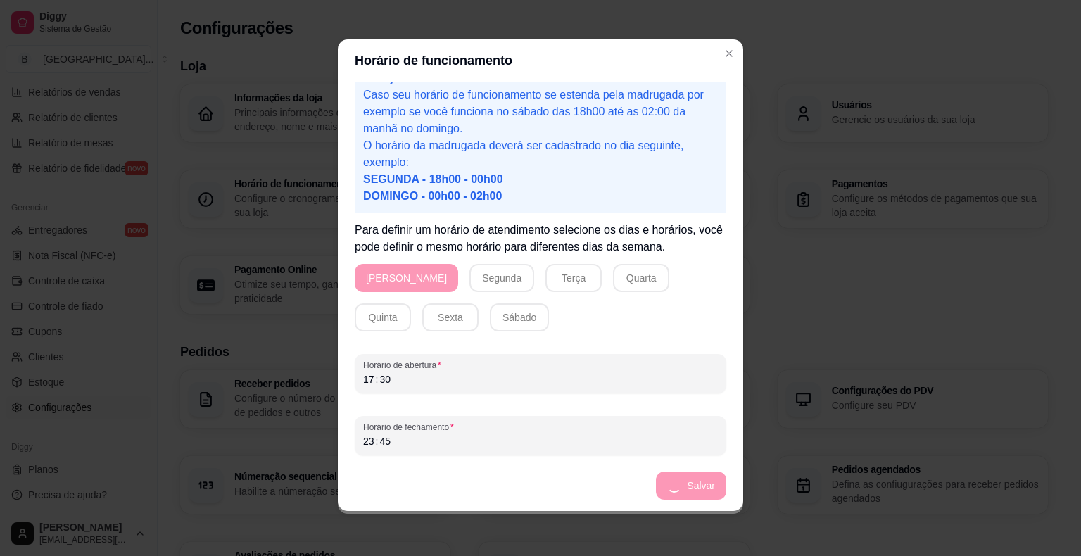
scroll to position [70, 0]
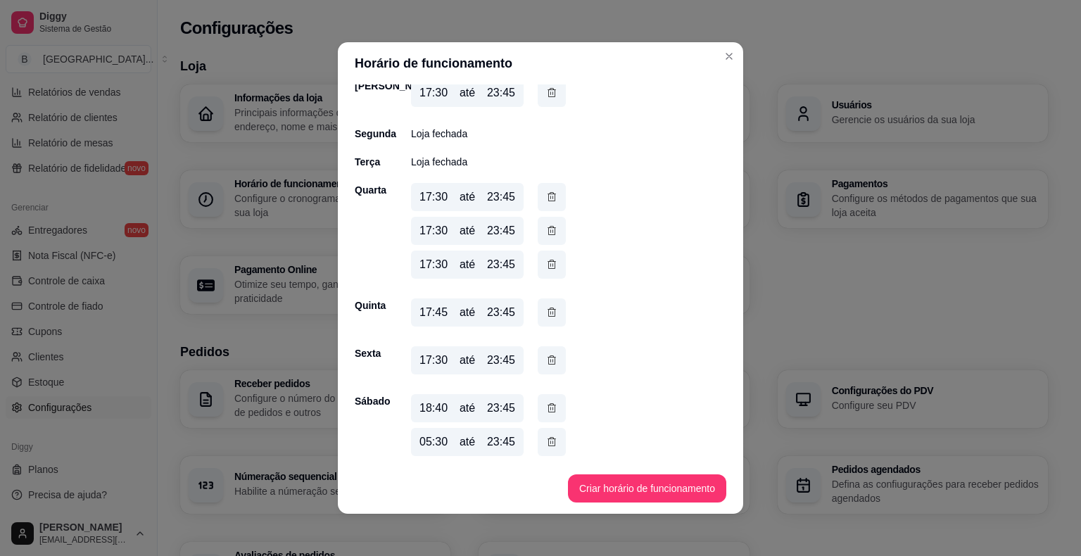
click at [445, 130] on p "Loja fechada" at bounding box center [439, 134] width 56 height 14
click at [456, 136] on p "Loja fechada" at bounding box center [439, 134] width 56 height 14
click at [648, 486] on button "Criar horário de funcionamento" at bounding box center [646, 488] width 153 height 27
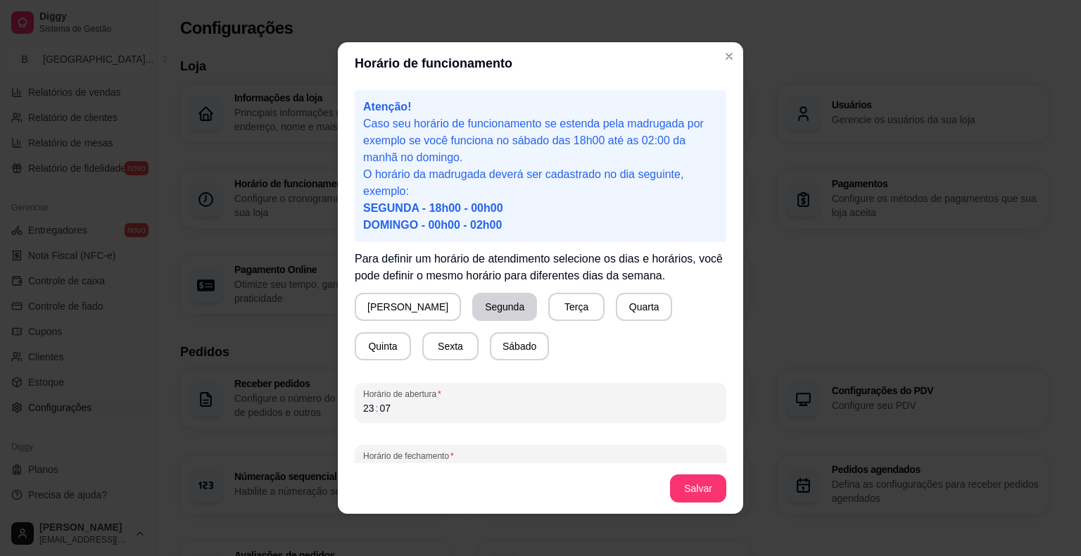
click at [472, 317] on button "Segunda" at bounding box center [504, 307] width 65 height 28
click at [391, 415] on div "23 : 07" at bounding box center [540, 408] width 355 height 17
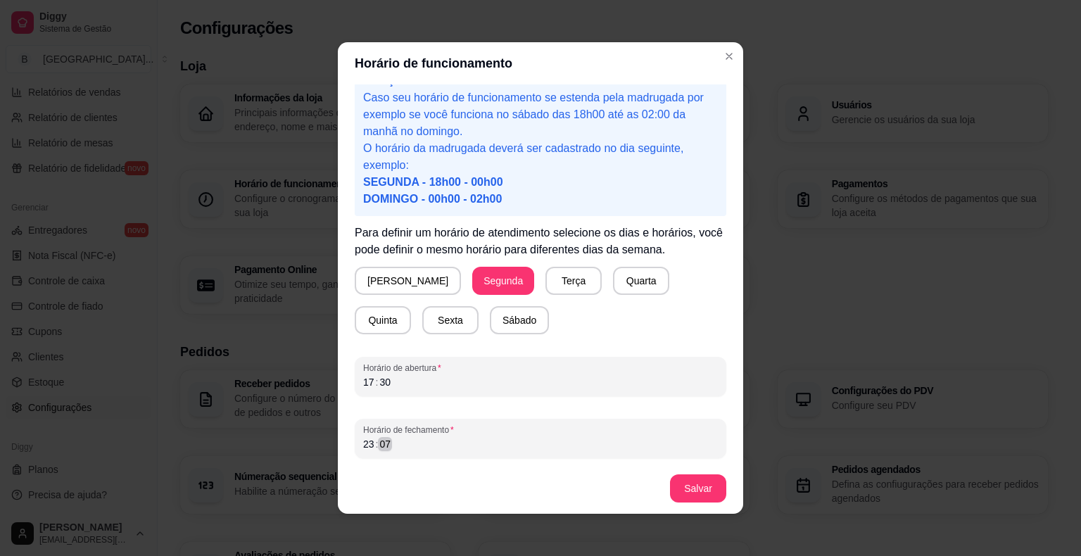
click at [393, 450] on div "23 : 07" at bounding box center [540, 444] width 355 height 17
click at [703, 489] on button "Salvar" at bounding box center [698, 488] width 55 height 27
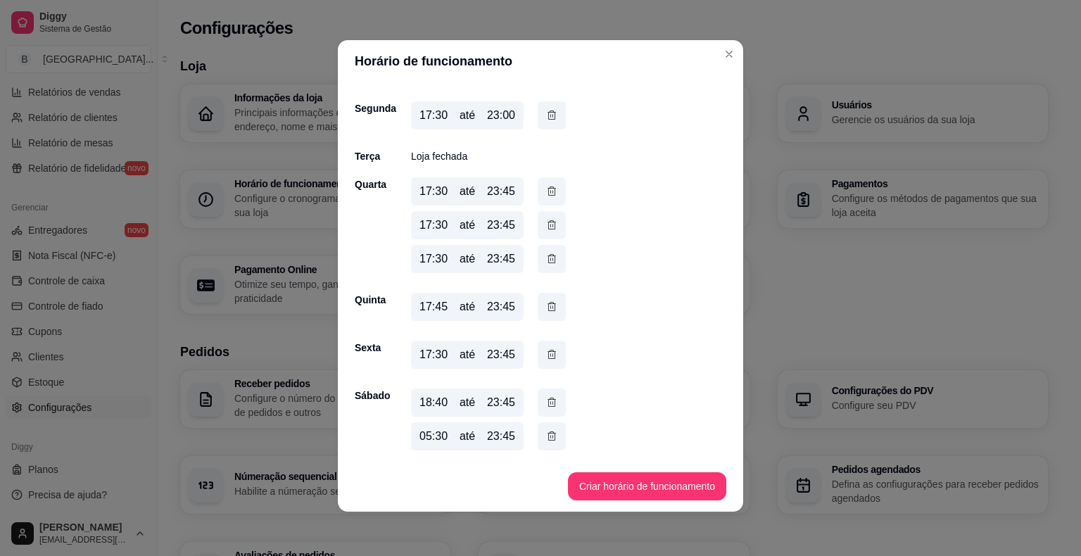
scroll to position [3, 0]
click at [548, 404] on icon "button" at bounding box center [551, 401] width 11 height 15
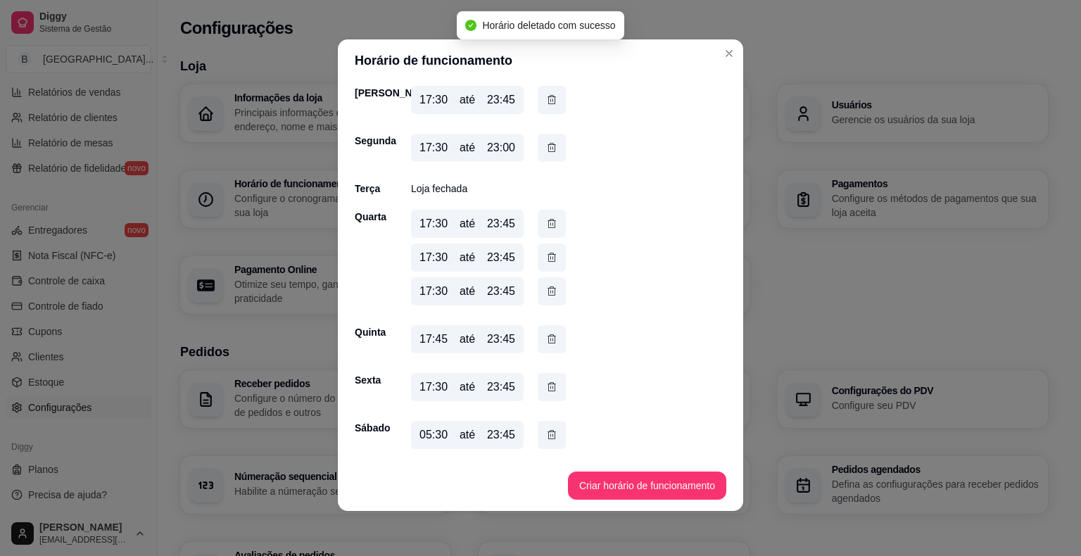
scroll to position [60, 0]
click at [427, 439] on div "05:30" at bounding box center [433, 435] width 28 height 17
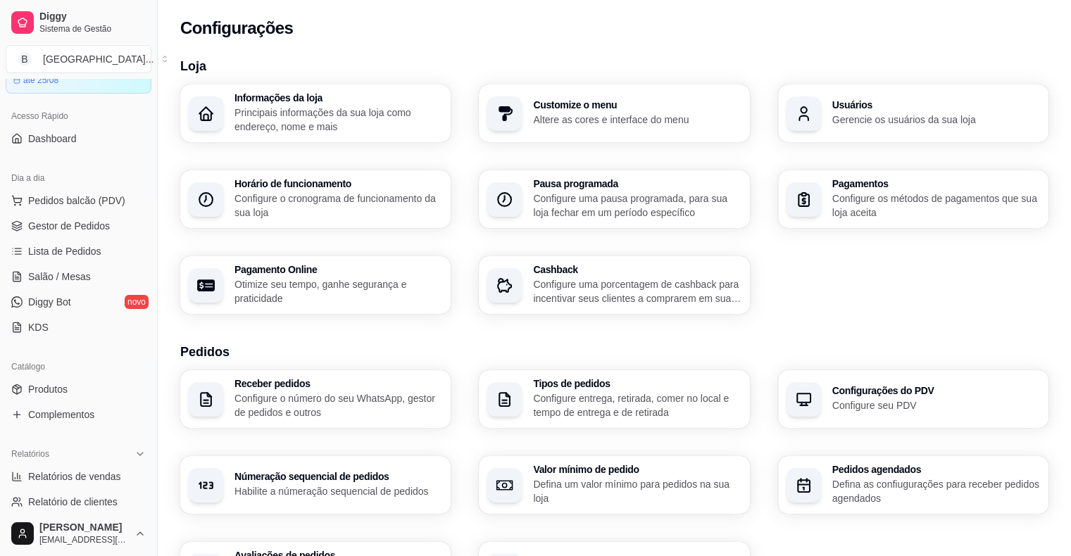
scroll to position [34, 0]
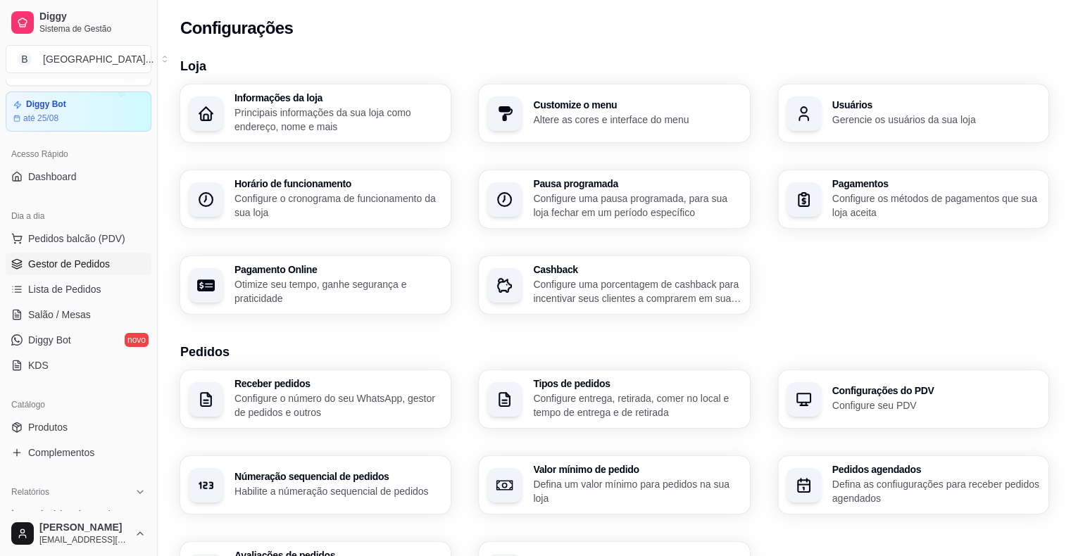
click at [82, 270] on span "Gestor de Pedidos" at bounding box center [69, 264] width 82 height 14
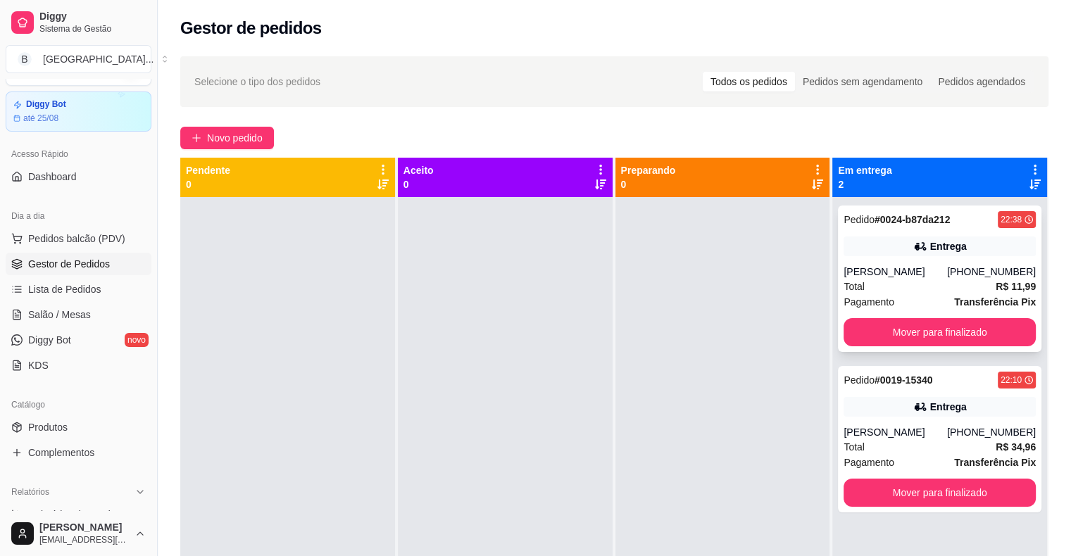
click at [905, 291] on div "Total R$ 11,99" at bounding box center [939, 286] width 192 height 15
click at [907, 494] on button "Mover para finalizado" at bounding box center [939, 493] width 192 height 28
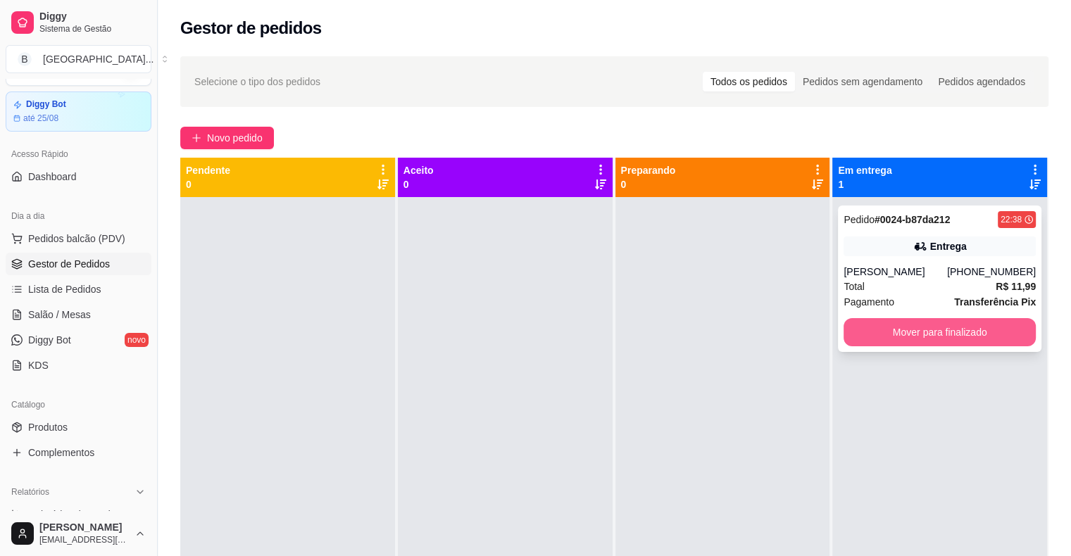
click at [893, 334] on button "Mover para finalizado" at bounding box center [939, 332] width 192 height 28
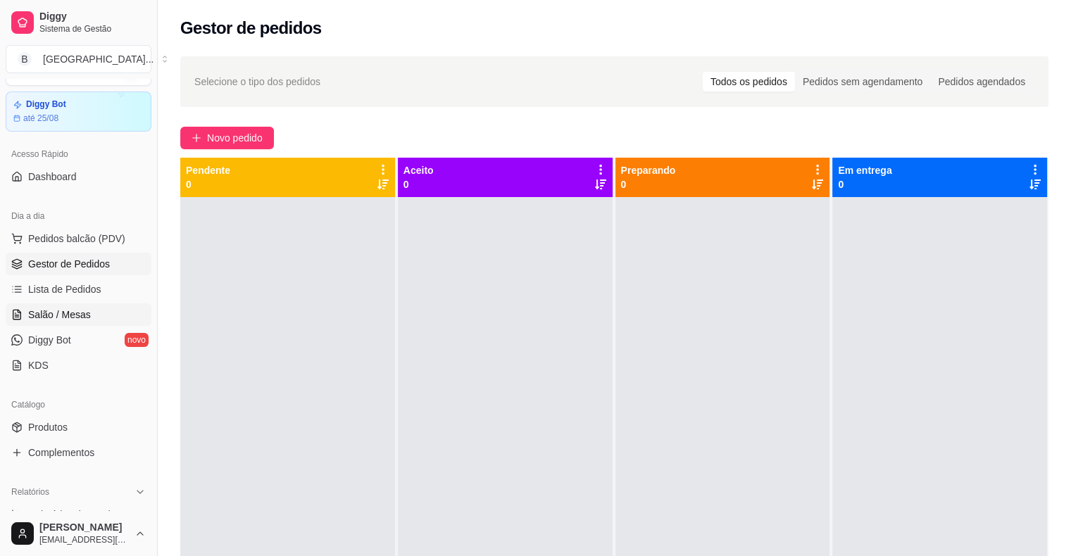
click at [63, 317] on span "Salão / Mesas" at bounding box center [59, 315] width 63 height 14
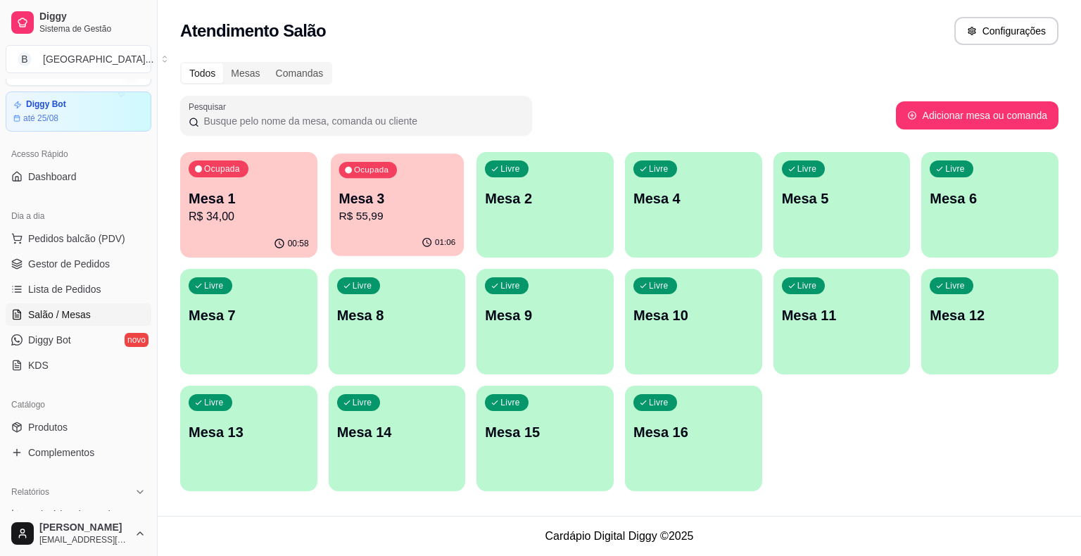
click at [387, 213] on p "R$ 55,99" at bounding box center [397, 216] width 117 height 16
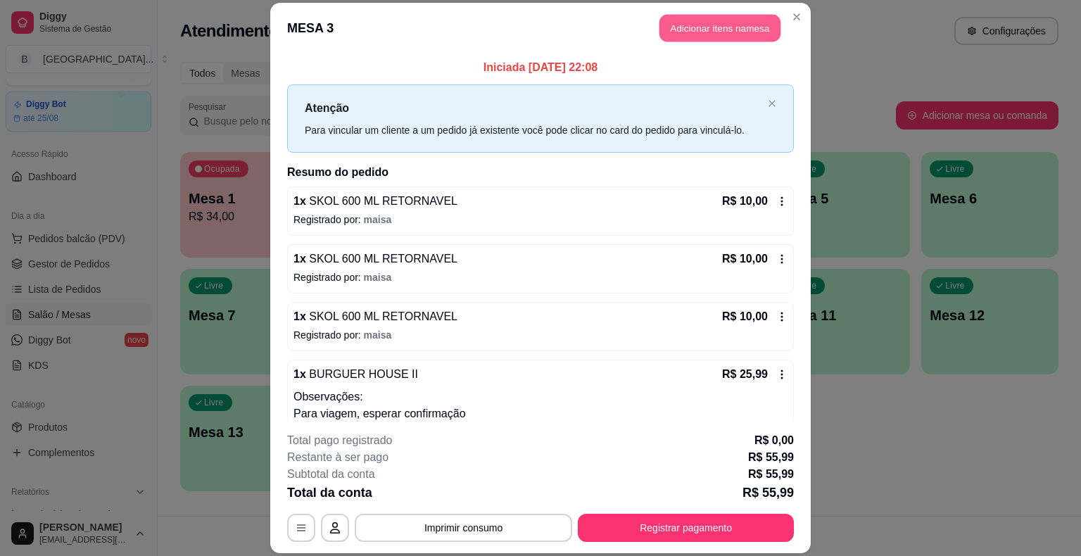
click at [745, 18] on button "Adicionar itens na mesa" at bounding box center [720, 28] width 121 height 27
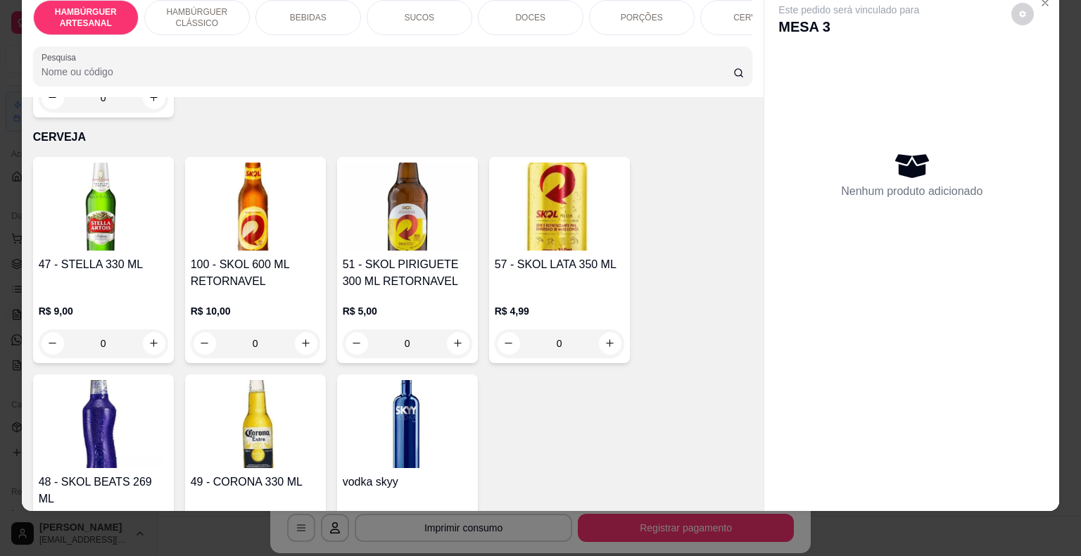
scroll to position [3097, 0]
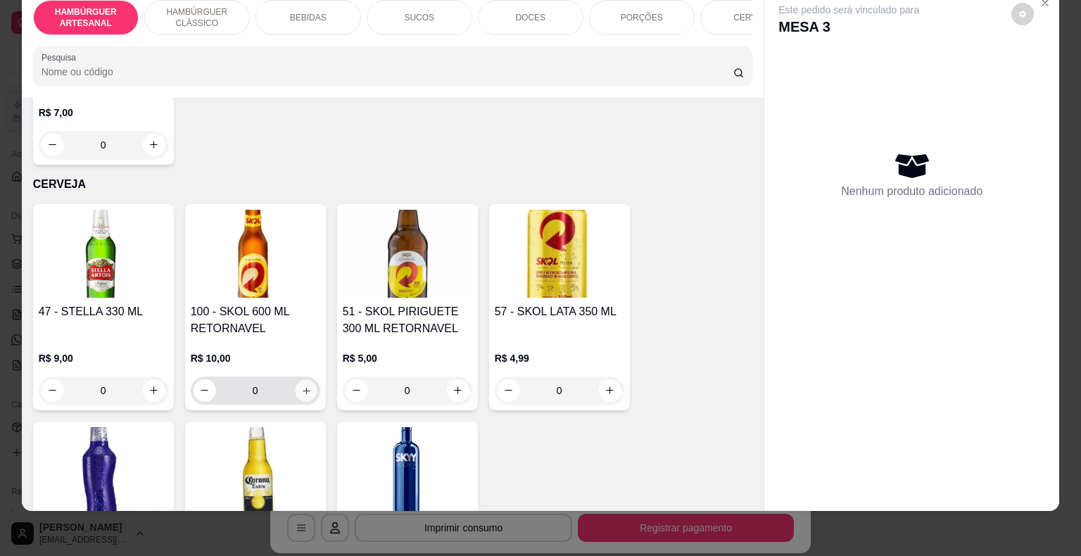
click at [303, 385] on icon "increase-product-quantity" at bounding box center [306, 390] width 11 height 11
type input "1"
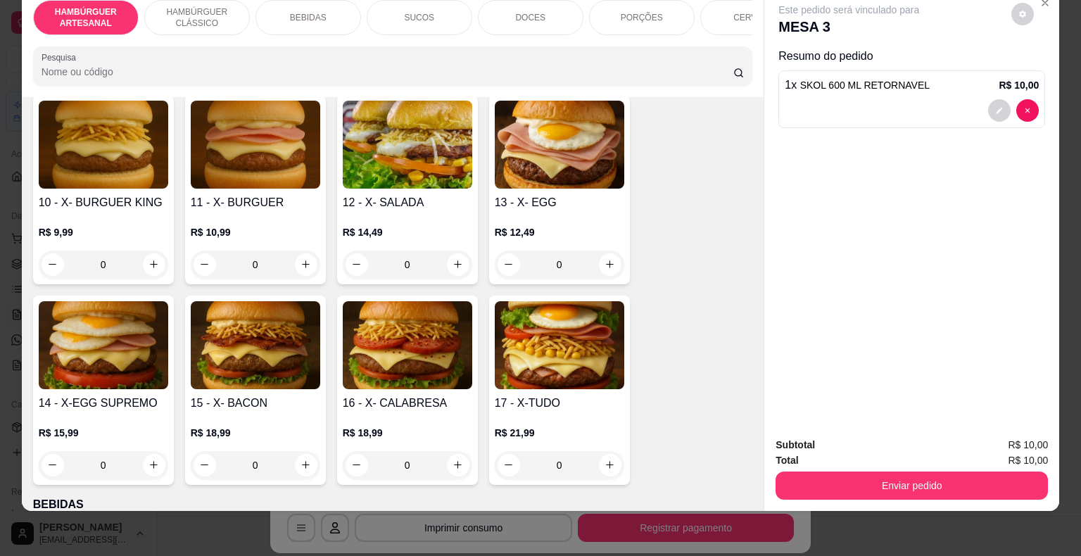
scroll to position [1056, 0]
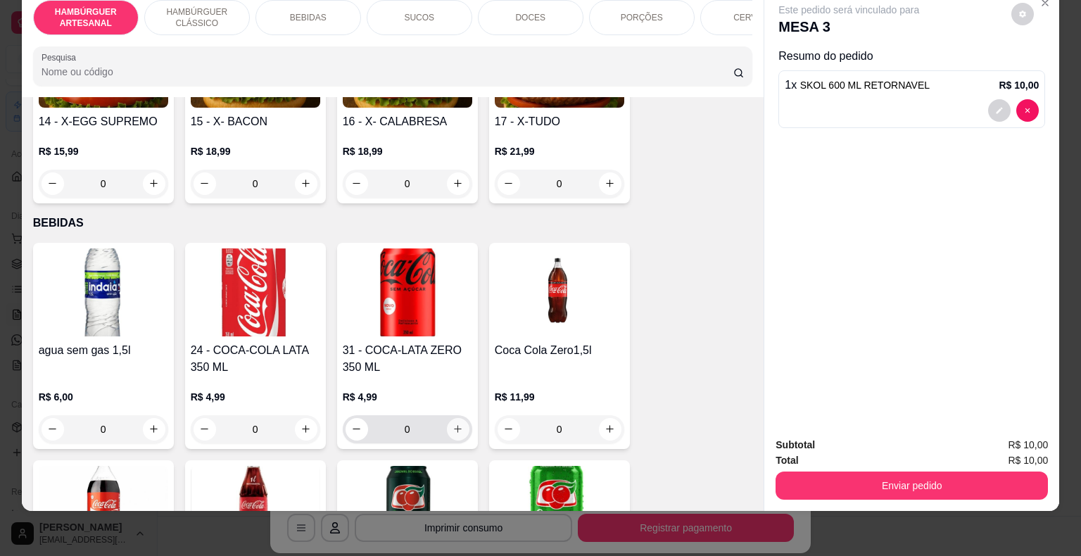
click at [453, 424] on icon "increase-product-quantity" at bounding box center [458, 429] width 11 height 11
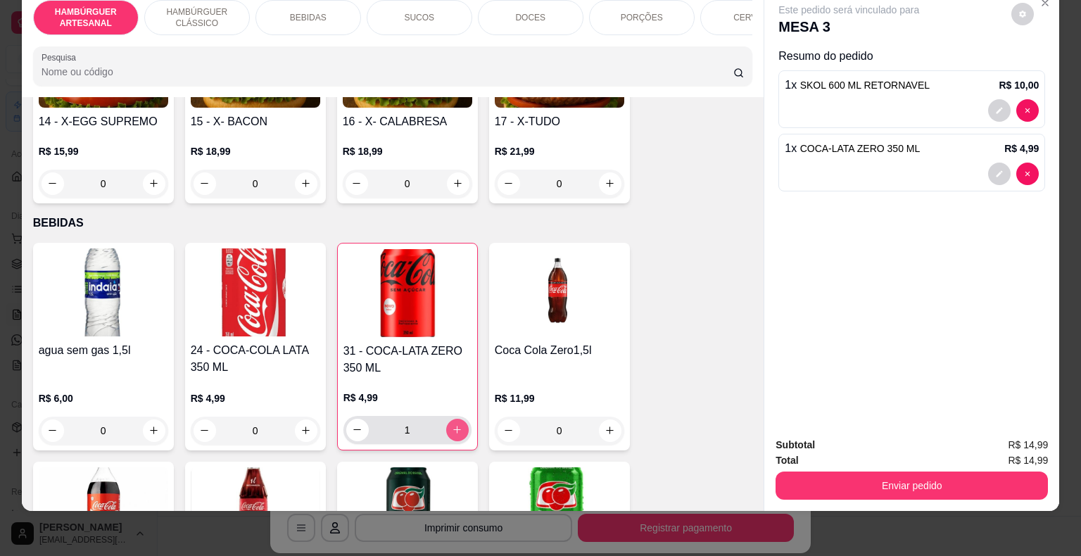
type input "1"
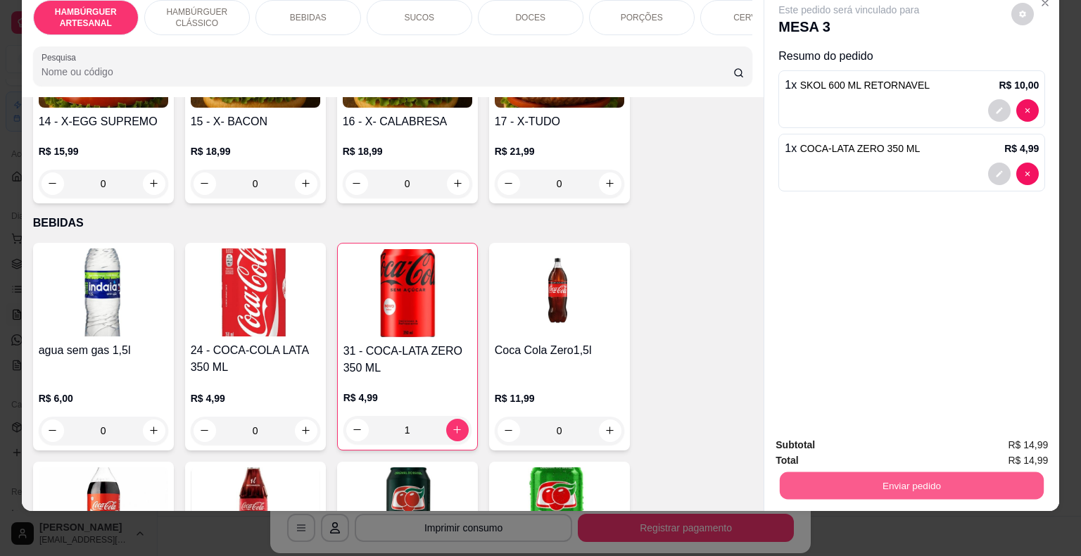
click at [836, 479] on button "Enviar pedido" at bounding box center [912, 485] width 264 height 27
click at [814, 447] on button "Não registrar e enviar pedido" at bounding box center [865, 440] width 146 height 27
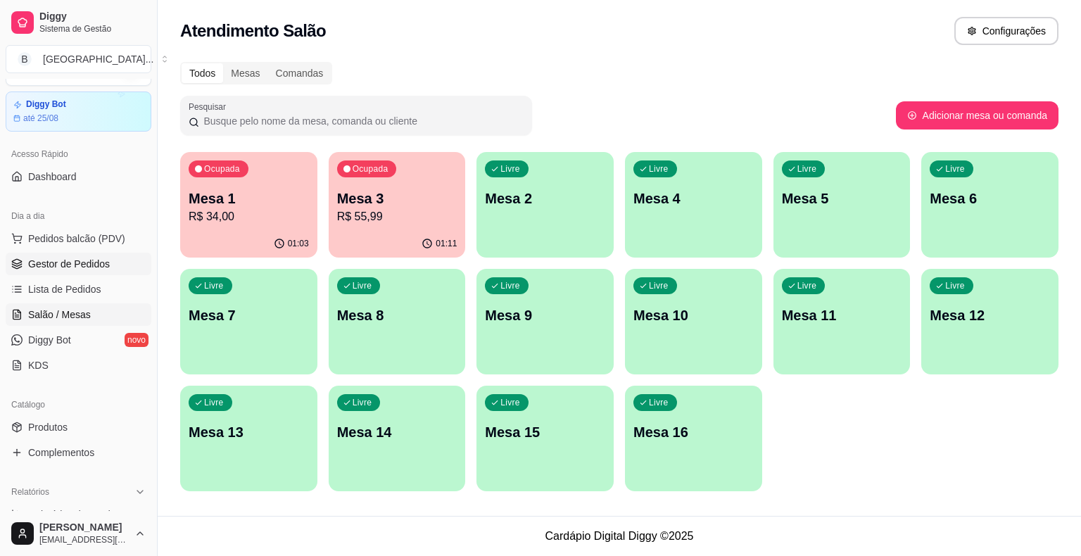
click at [82, 257] on span "Gestor de Pedidos" at bounding box center [69, 264] width 82 height 14
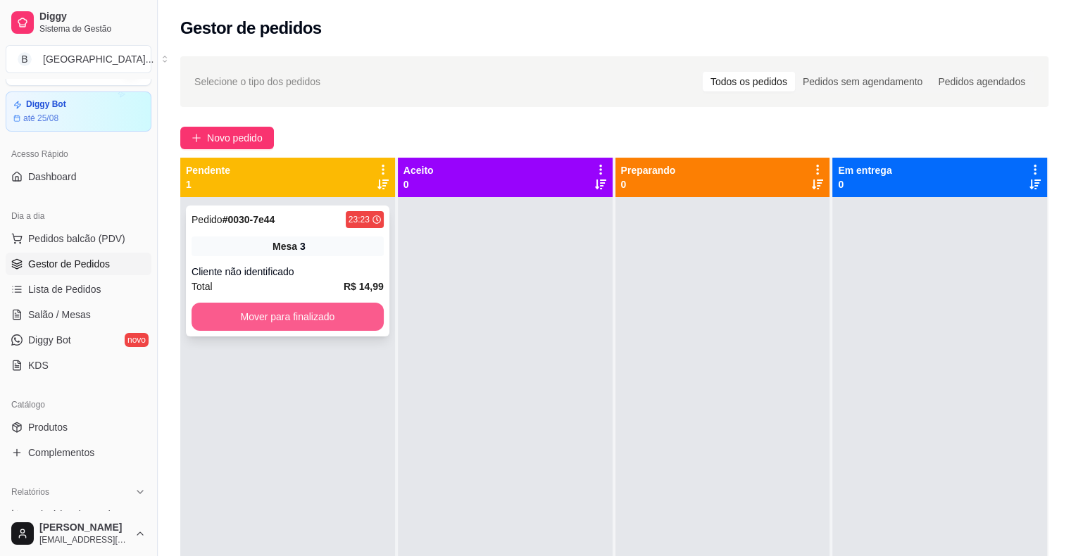
click at [260, 315] on button "Mover para finalizado" at bounding box center [287, 317] width 192 height 28
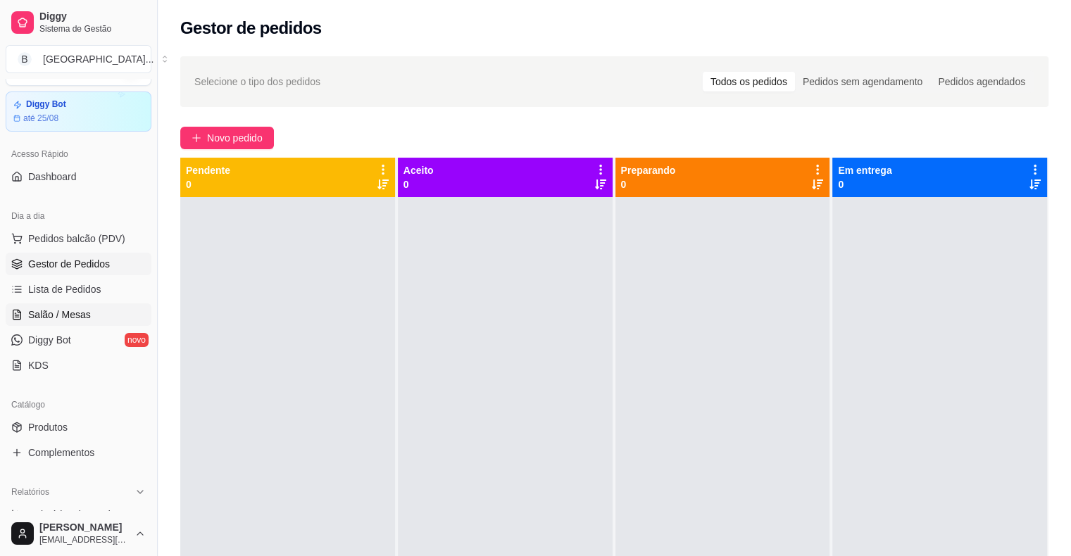
click at [59, 305] on link "Salão / Mesas" at bounding box center [79, 314] width 146 height 23
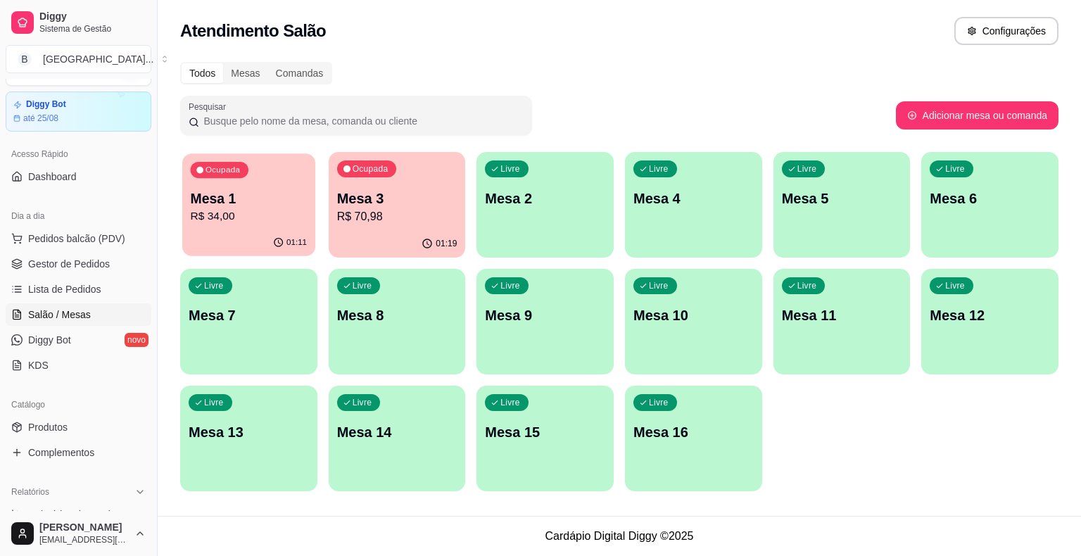
click at [244, 211] on p "R$ 34,00" at bounding box center [249, 216] width 117 height 16
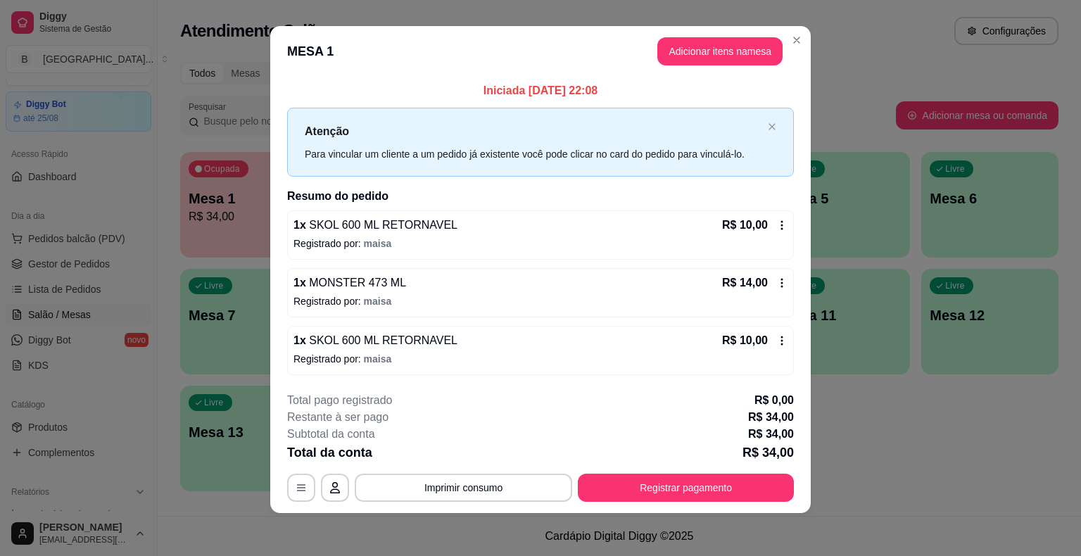
scroll to position [9, 0]
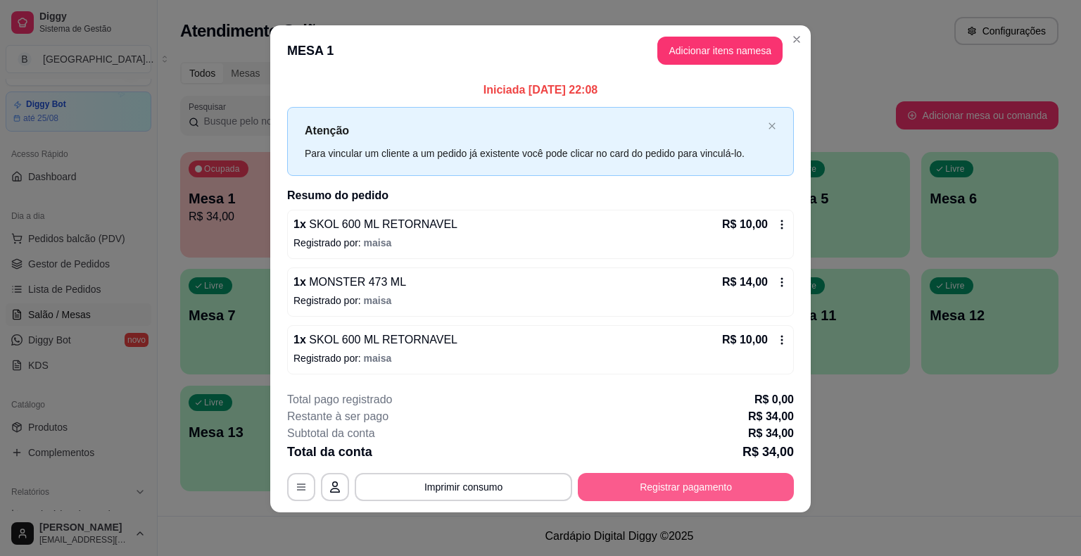
click at [721, 493] on button "Registrar pagamento" at bounding box center [686, 487] width 216 height 28
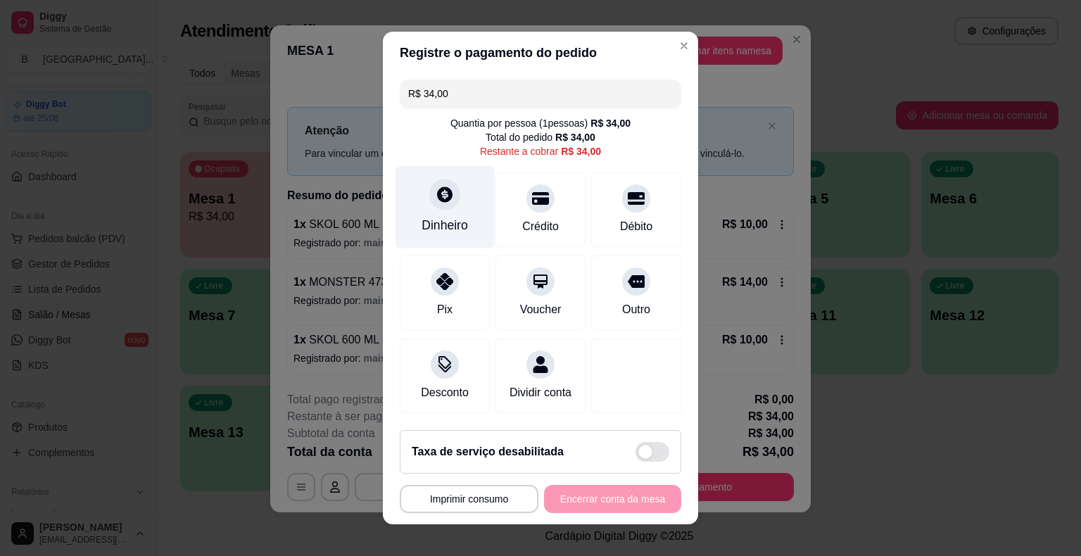
click at [454, 205] on div "Dinheiro" at bounding box center [445, 207] width 99 height 82
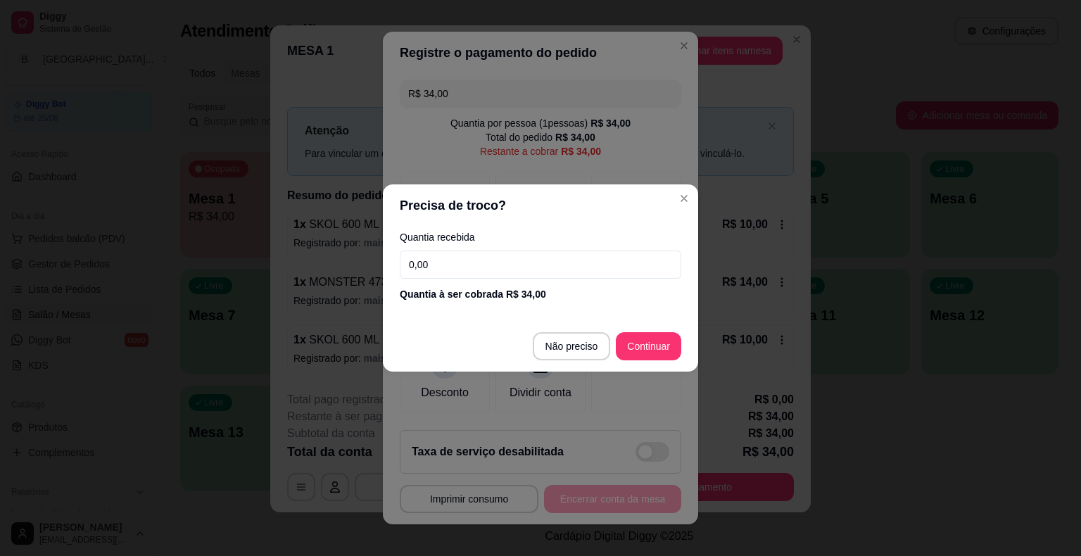
click at [474, 259] on input "0,00" at bounding box center [541, 265] width 282 height 28
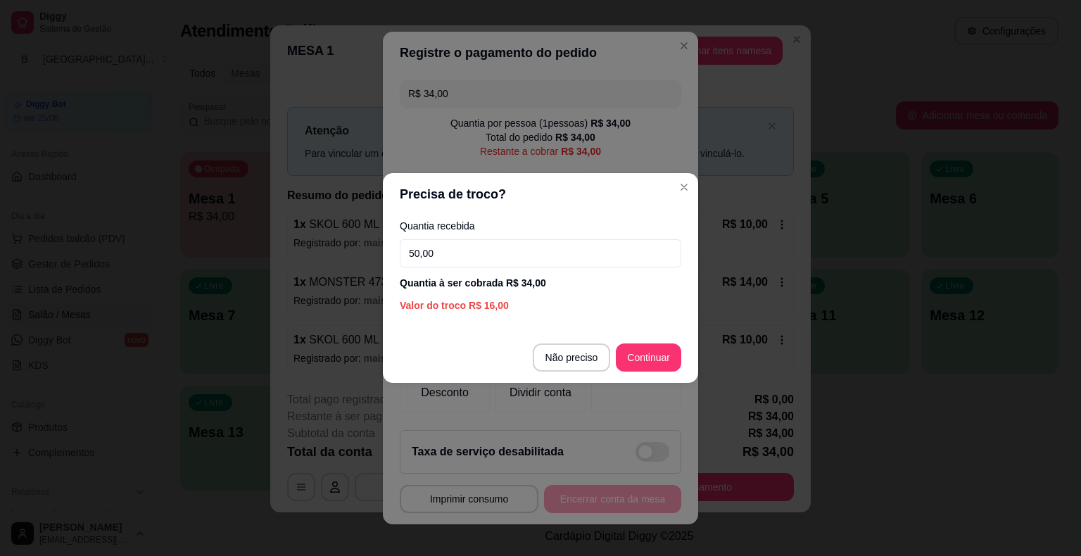
type input "50,00"
click at [665, 373] on footer "Não preciso Continuar" at bounding box center [540, 357] width 315 height 51
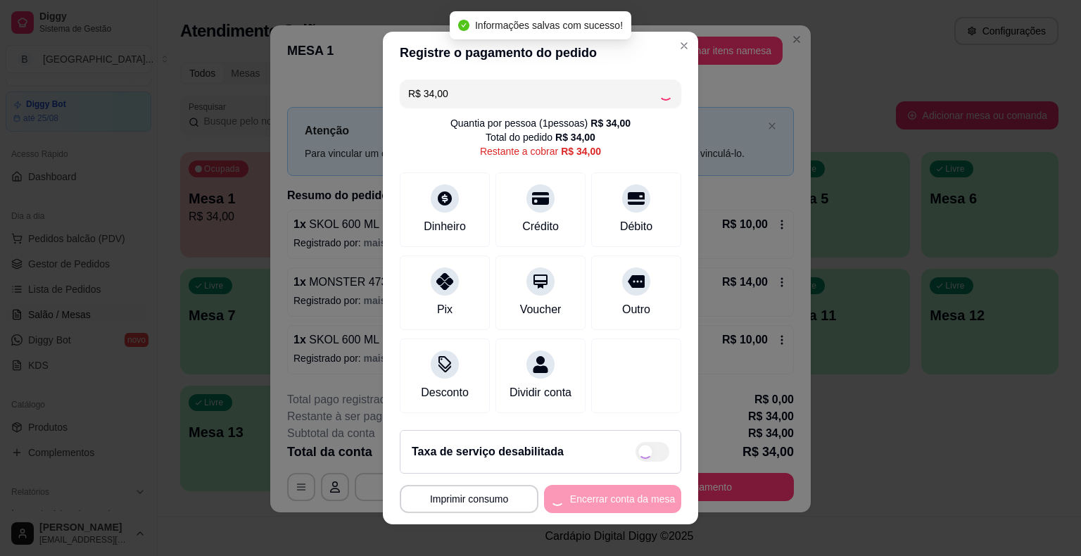
type input "R$ 0,00"
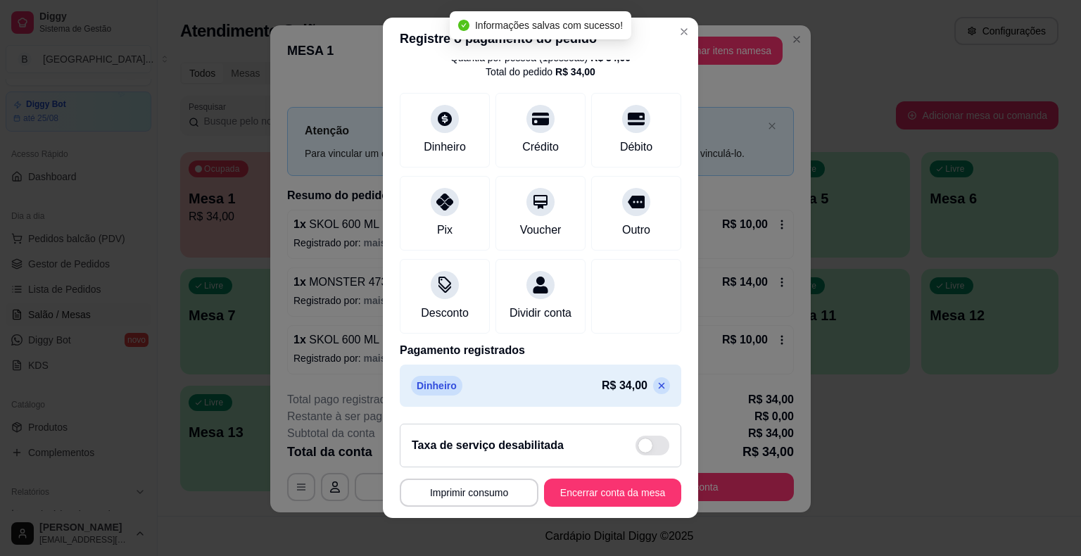
scroll to position [17, 0]
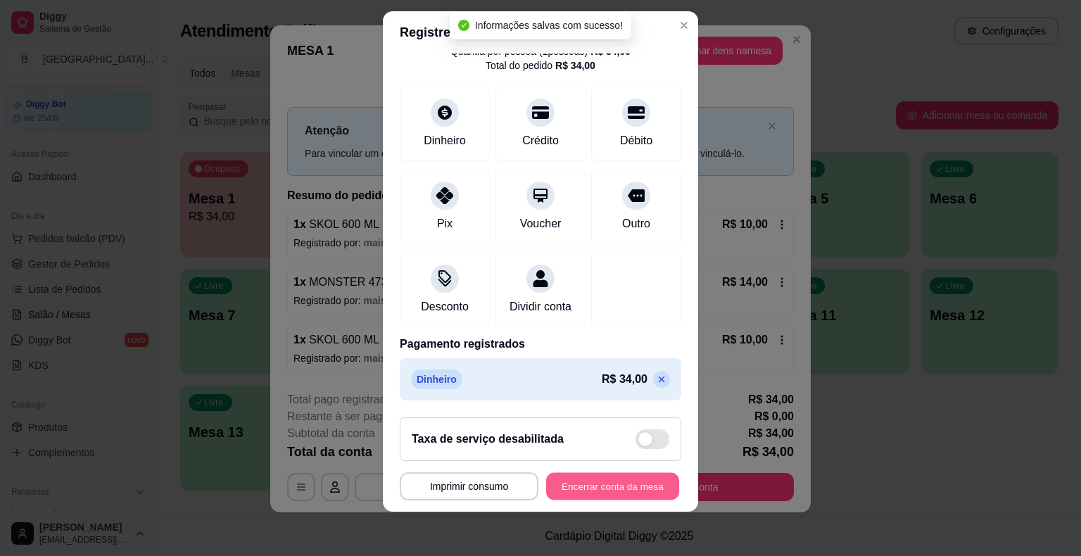
click at [650, 480] on button "Encerrar conta da mesa" at bounding box center [612, 485] width 133 height 27
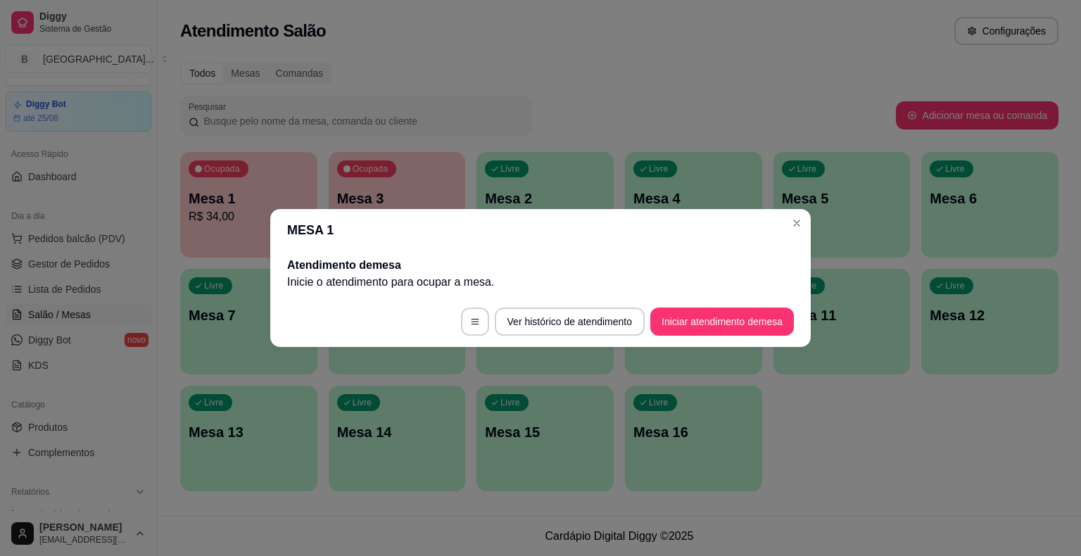
scroll to position [0, 0]
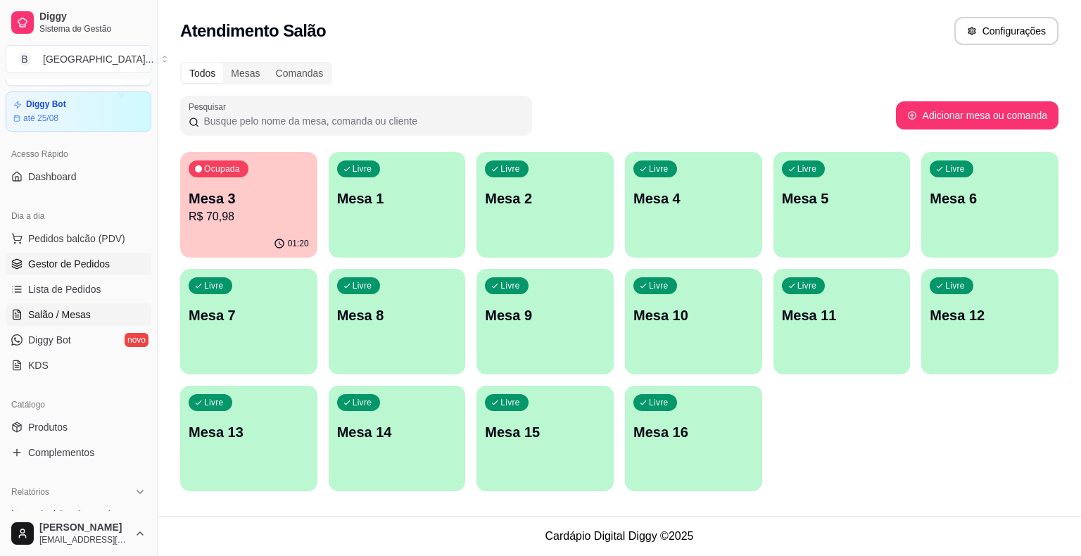
click at [75, 267] on span "Gestor de Pedidos" at bounding box center [69, 264] width 82 height 14
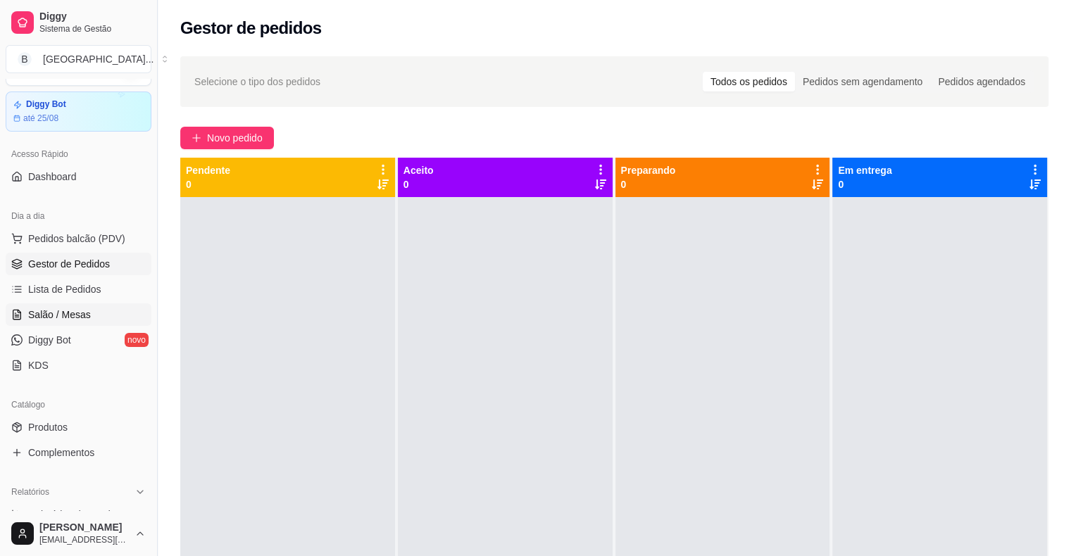
click at [42, 311] on span "Salão / Mesas" at bounding box center [59, 315] width 63 height 14
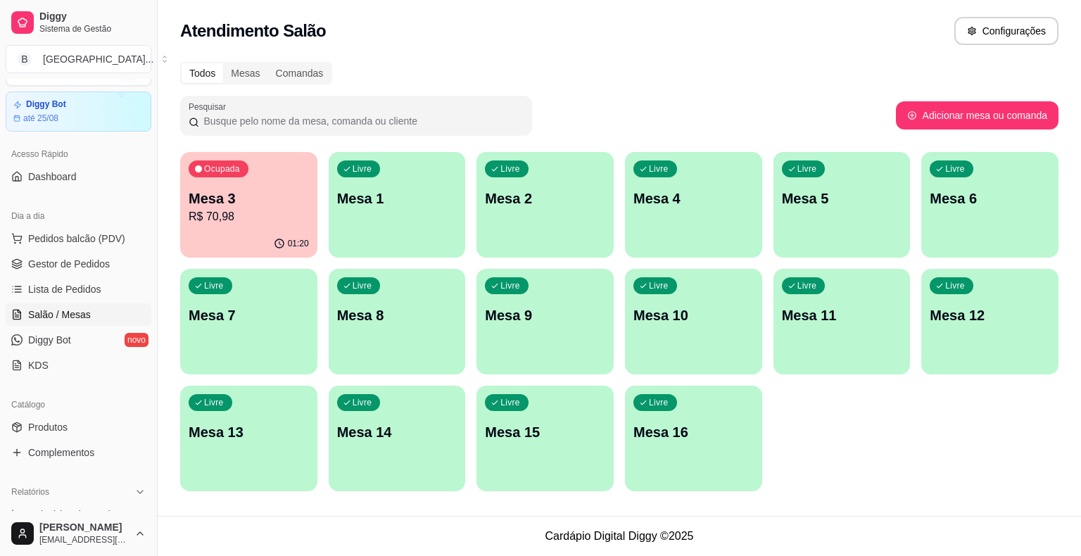
click at [189, 211] on p "R$ 70,98" at bounding box center [249, 216] width 120 height 17
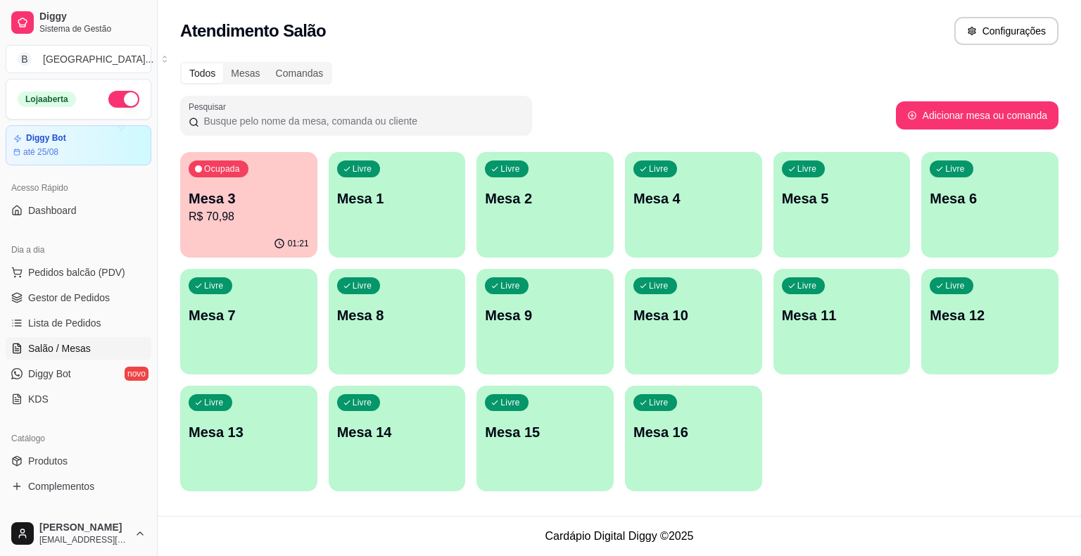
click at [234, 207] on p "Mesa 3" at bounding box center [249, 199] width 120 height 20
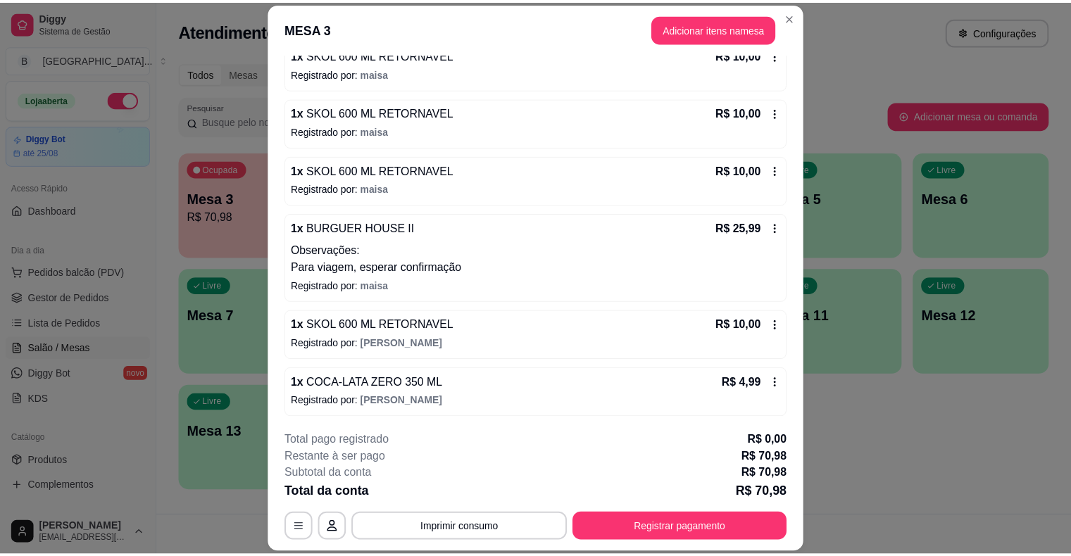
scroll to position [42, 0]
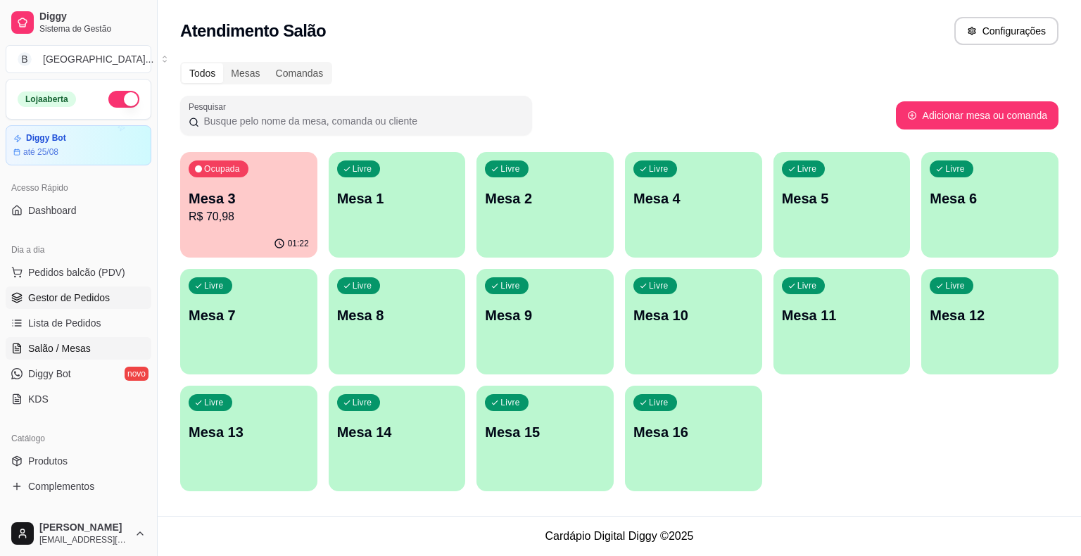
click at [96, 301] on span "Gestor de Pedidos" at bounding box center [69, 298] width 82 height 14
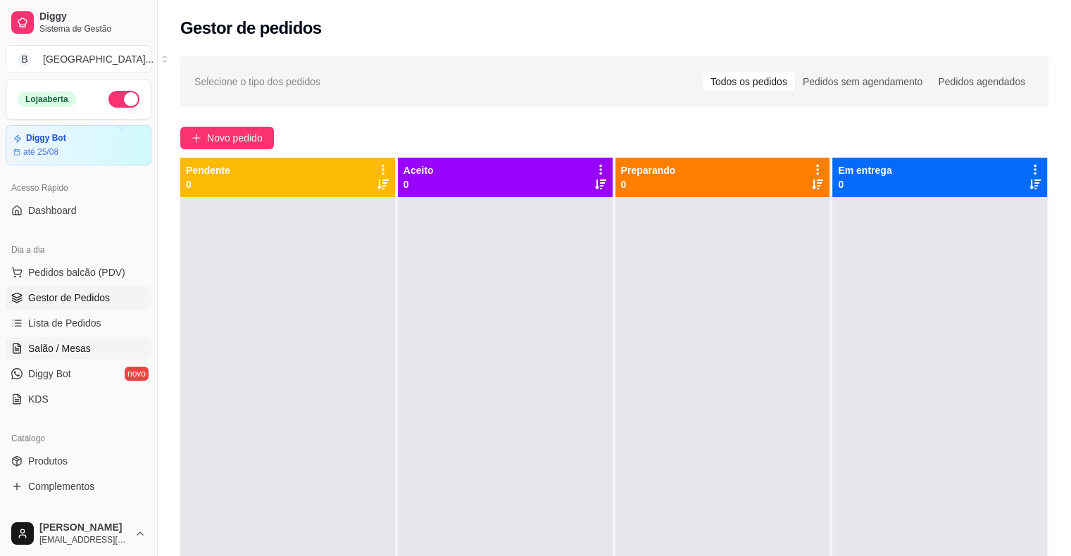
click at [48, 343] on span "Salão / Mesas" at bounding box center [59, 348] width 63 height 14
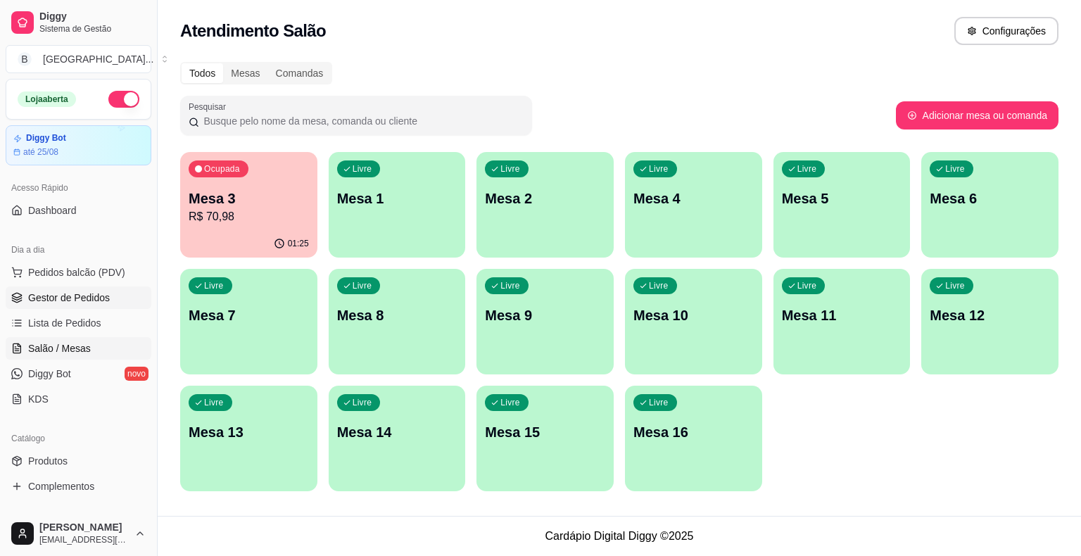
click at [65, 289] on link "Gestor de Pedidos" at bounding box center [79, 297] width 146 height 23
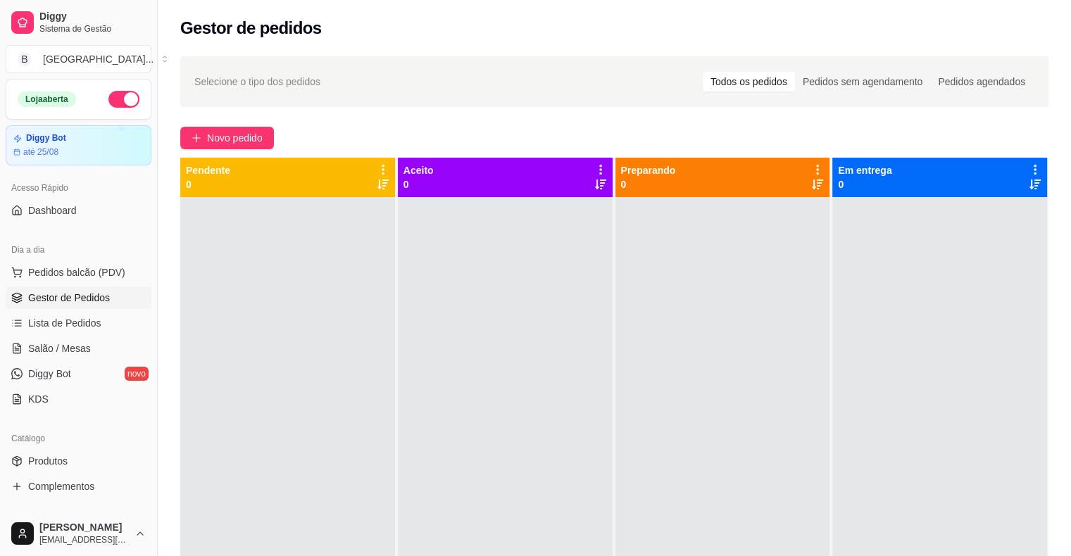
scroll to position [282, 0]
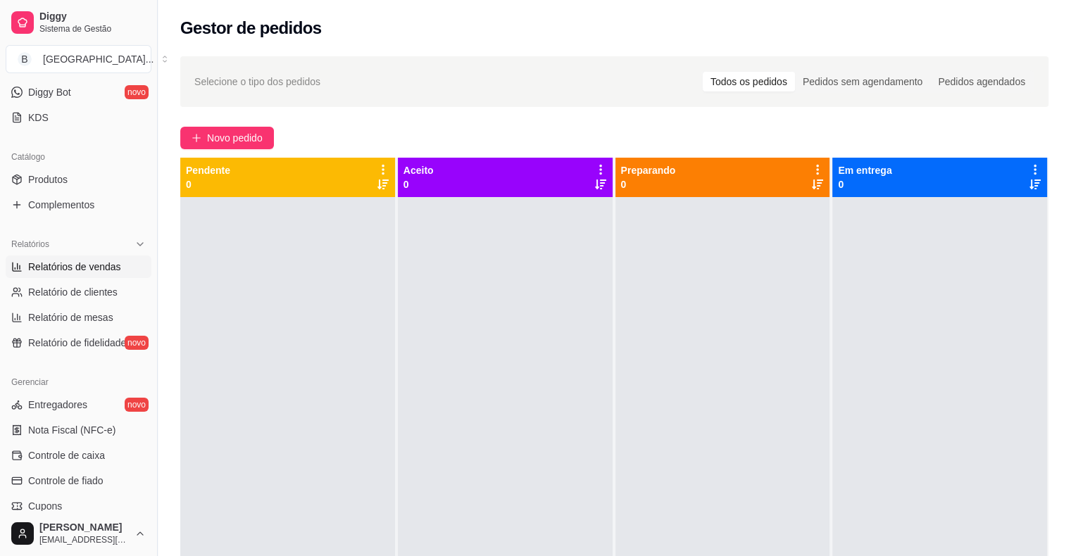
click at [60, 272] on span "Relatórios de vendas" at bounding box center [74, 267] width 93 height 14
select select "ALL"
select select "0"
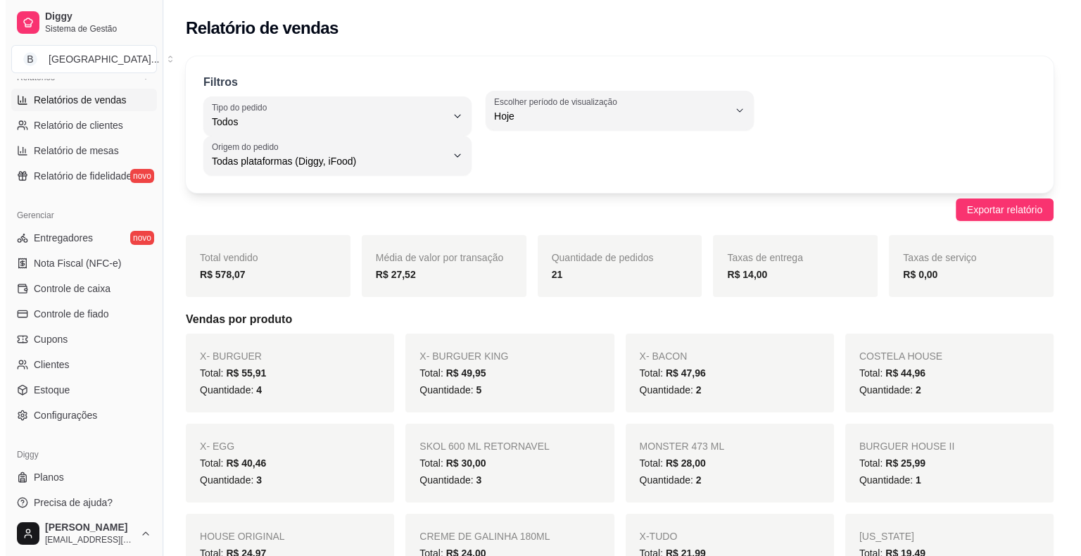
scroll to position [456, 0]
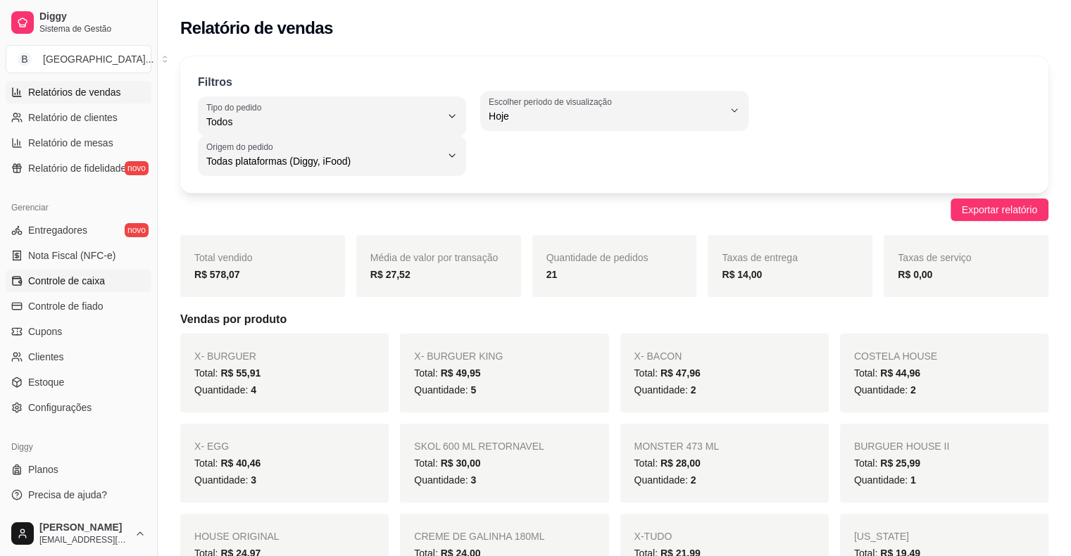
click at [79, 276] on span "Controle de caixa" at bounding box center [66, 281] width 77 height 14
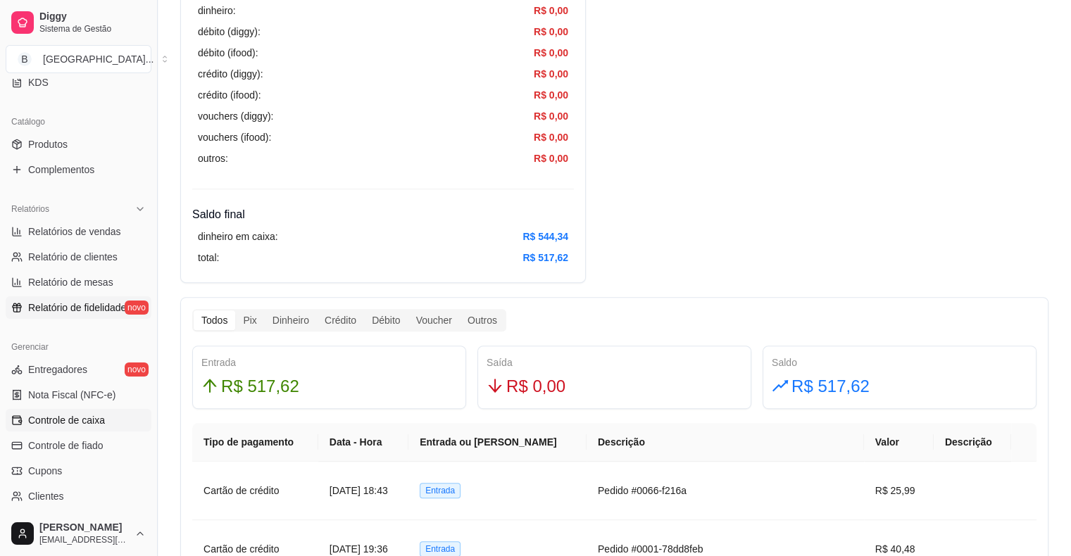
scroll to position [315, 0]
click at [117, 237] on span "Relatórios de vendas" at bounding box center [74, 233] width 93 height 14
select select "ALL"
select select "0"
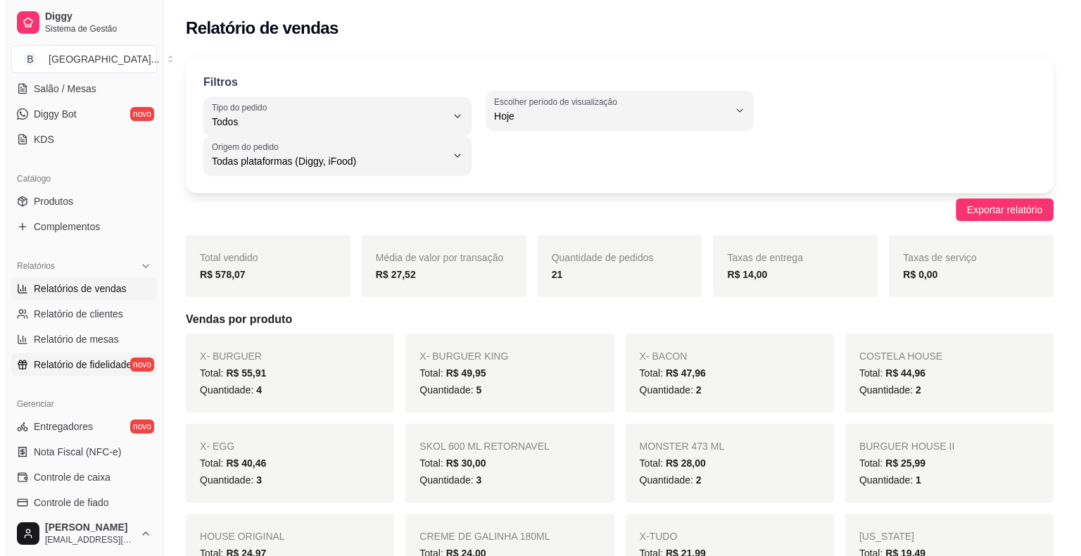
scroll to position [245, 0]
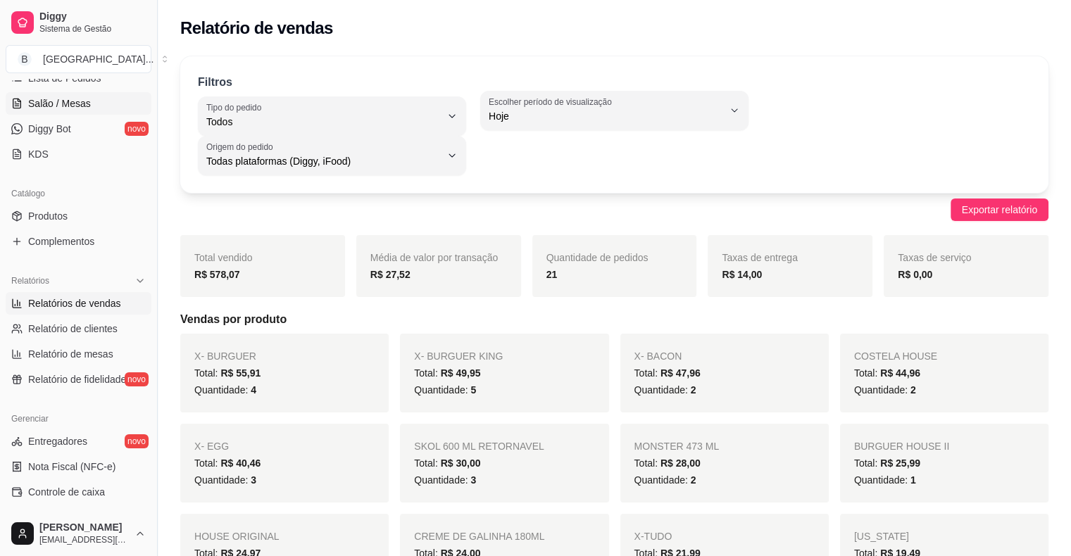
click at [90, 94] on link "Salão / Mesas" at bounding box center [79, 103] width 146 height 23
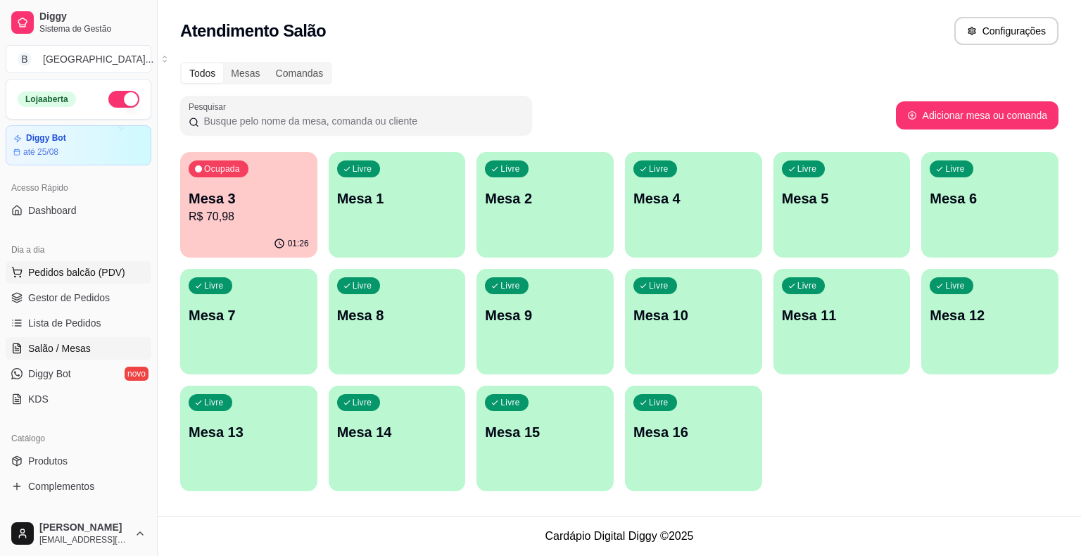
click at [89, 273] on span "Pedidos balcão (PDV)" at bounding box center [76, 272] width 97 height 14
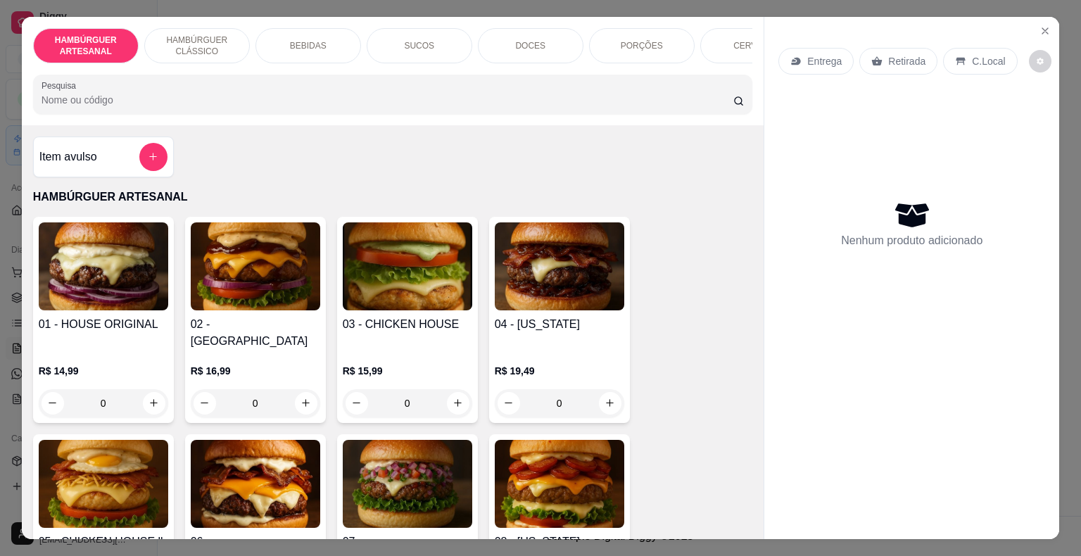
click at [458, 35] on div "SUCOS" at bounding box center [420, 45] width 106 height 35
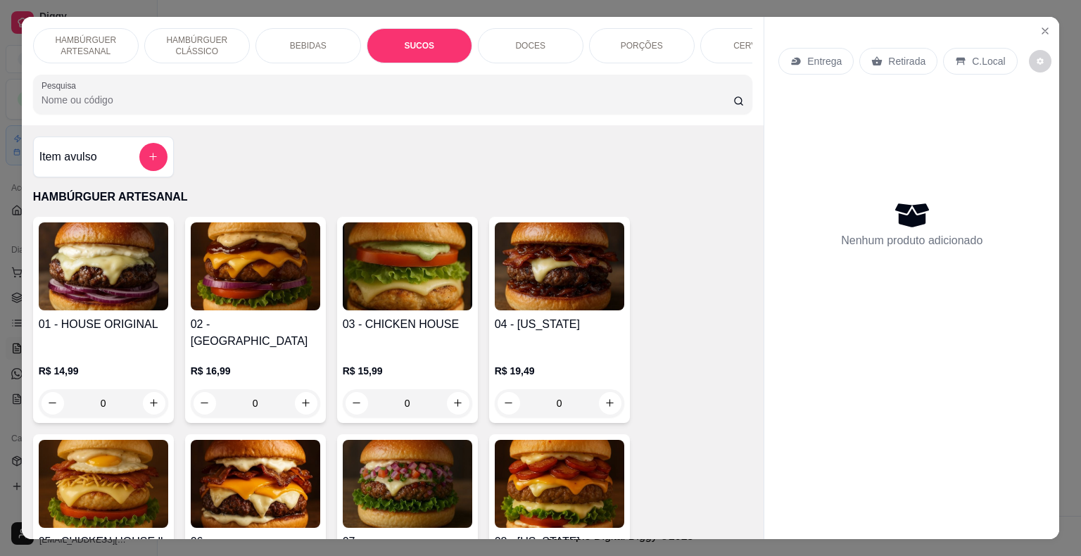
scroll to position [34, 0]
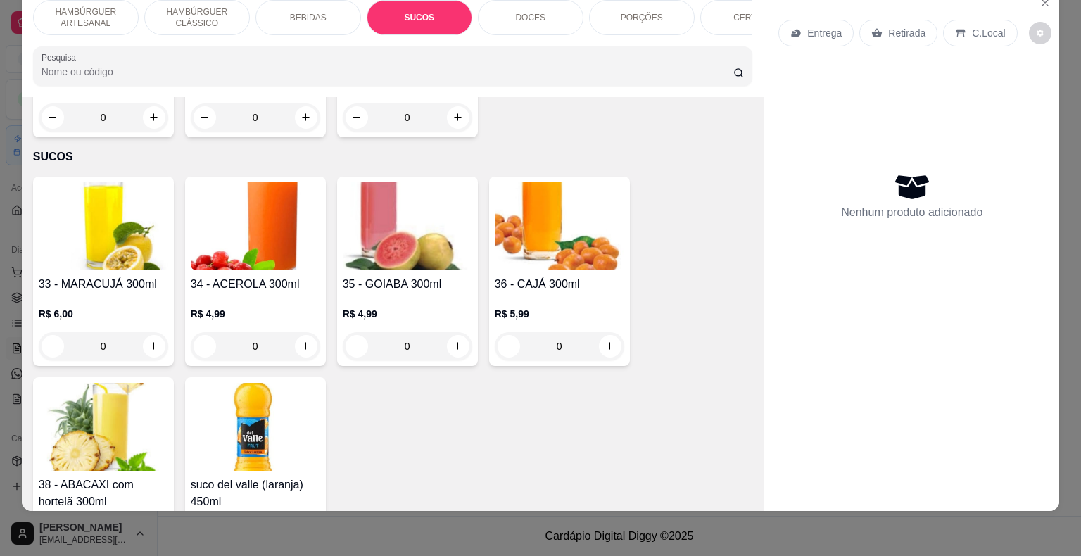
click at [544, 13] on div "DOCES" at bounding box center [531, 17] width 106 height 35
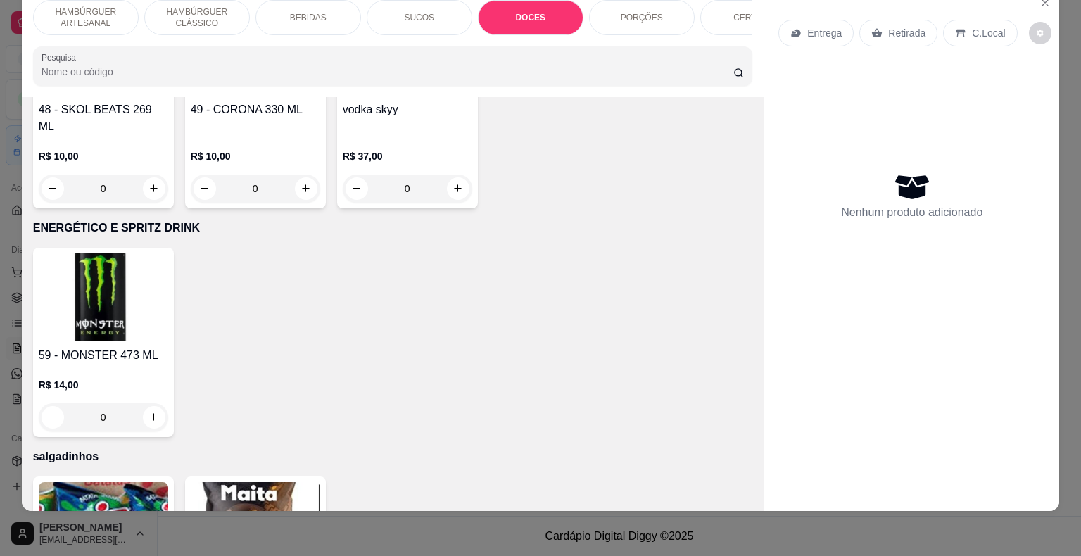
scroll to position [3624, 0]
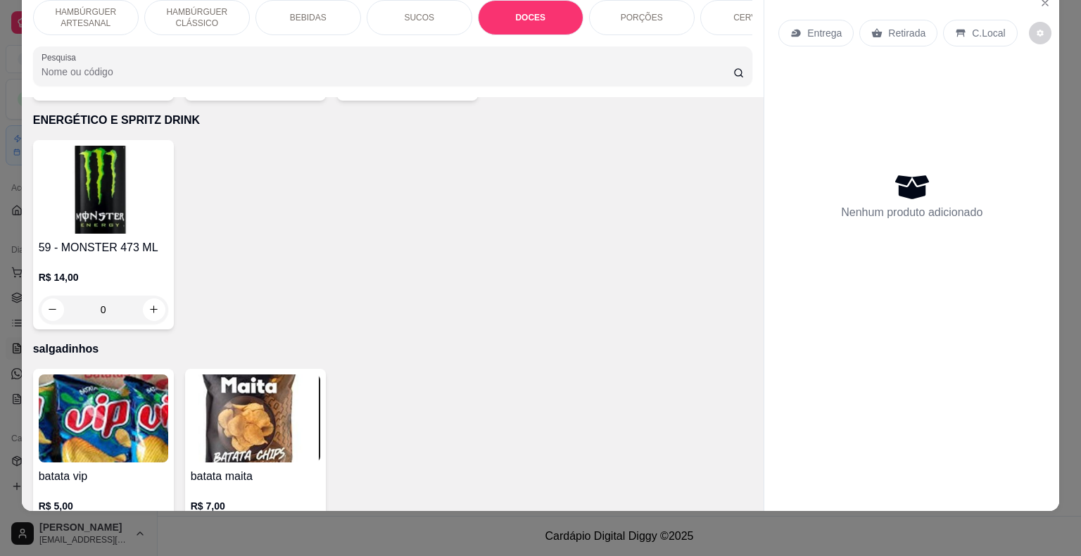
click at [302, 533] on icon "increase-product-quantity" at bounding box center [306, 538] width 11 height 11
type input "1"
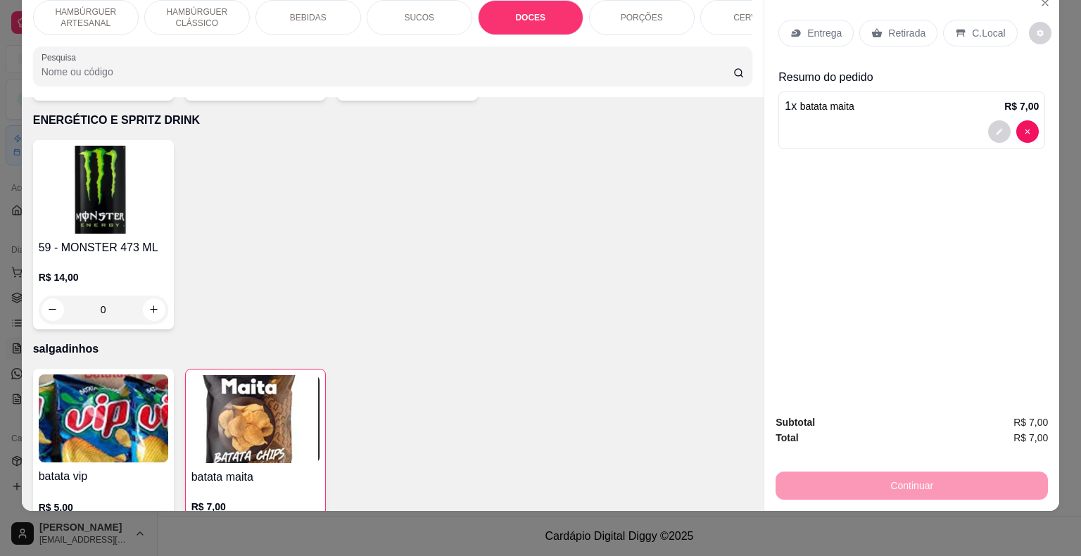
click at [149, 534] on icon "increase-product-quantity" at bounding box center [154, 539] width 11 height 11
type input "1"
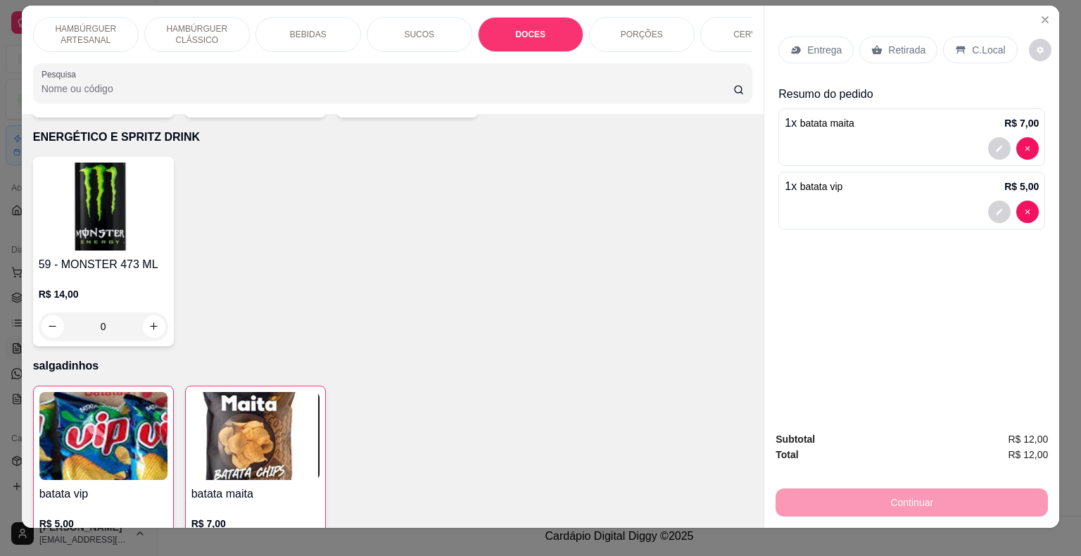
scroll to position [0, 0]
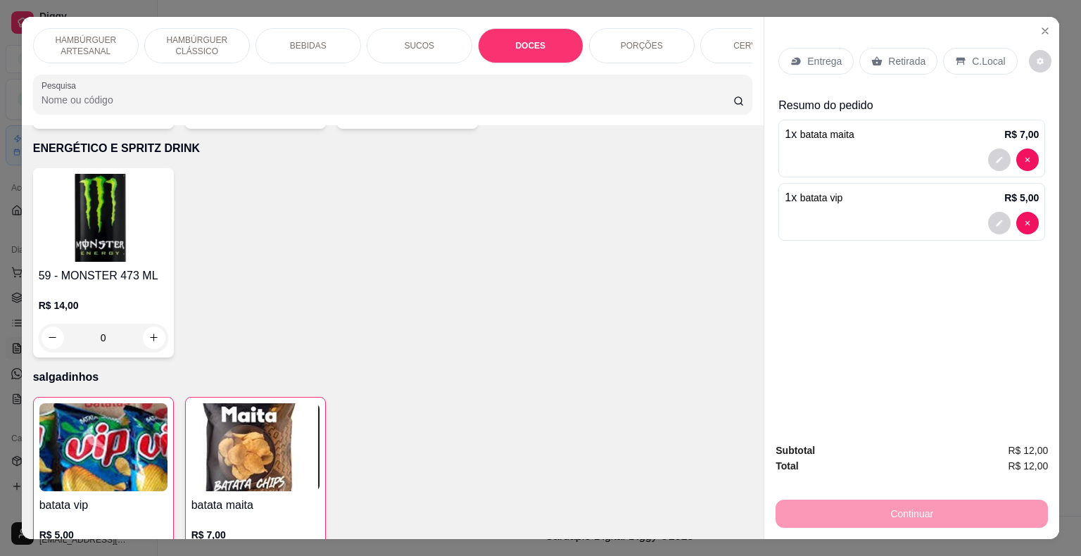
click at [888, 54] on p "Retirada" at bounding box center [906, 61] width 37 height 14
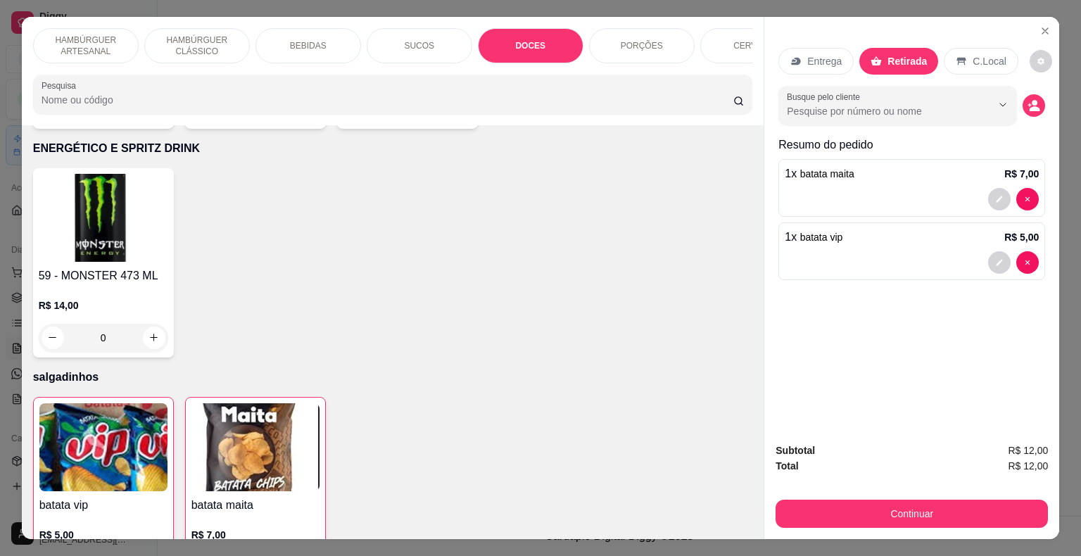
scroll to position [34, 0]
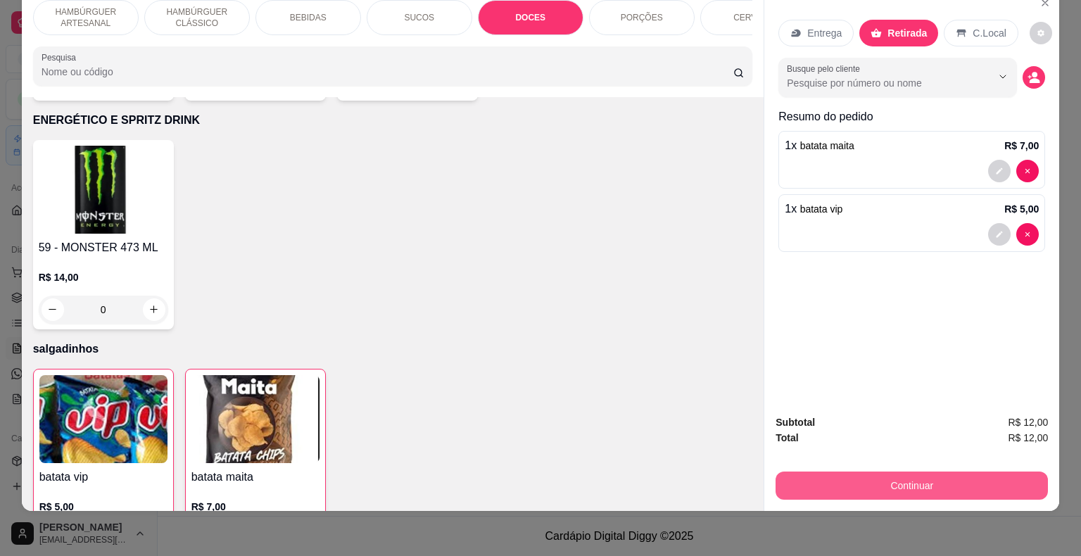
click at [912, 472] on button "Continuar" at bounding box center [912, 486] width 272 height 28
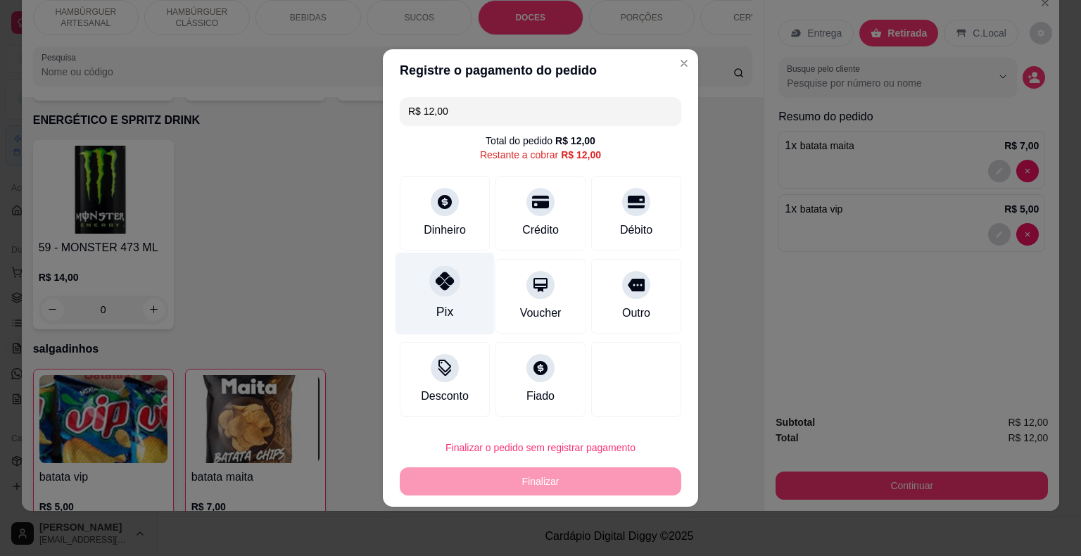
click at [446, 283] on icon at bounding box center [445, 281] width 18 height 18
type input "R$ 0,00"
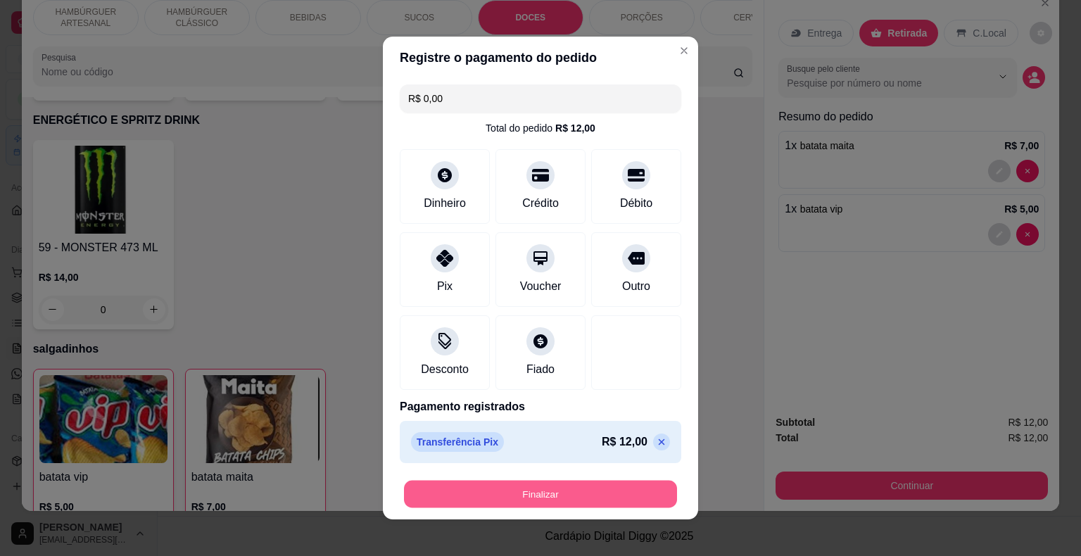
click at [619, 493] on button "Finalizar" at bounding box center [540, 494] width 273 height 27
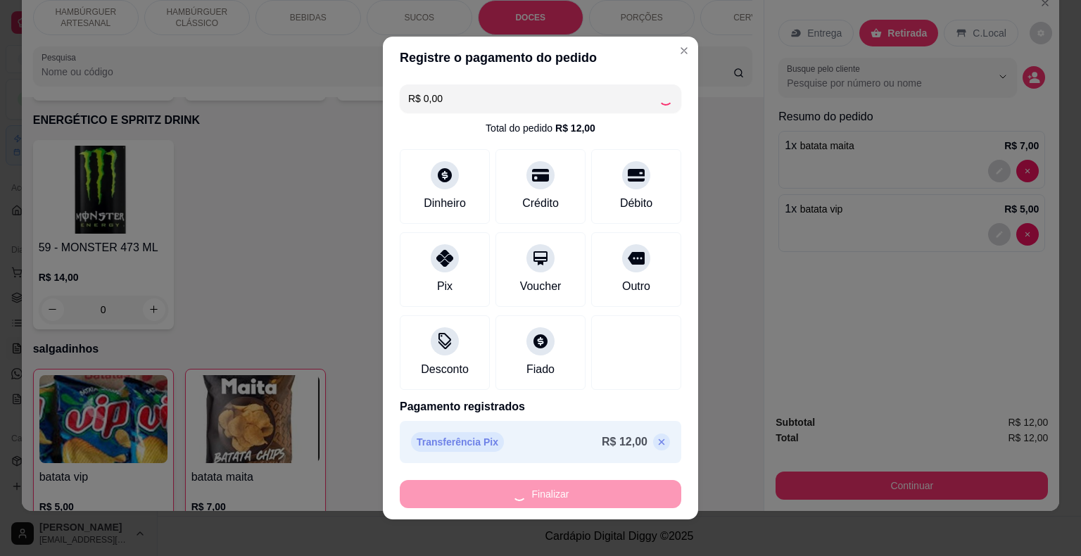
type input "0"
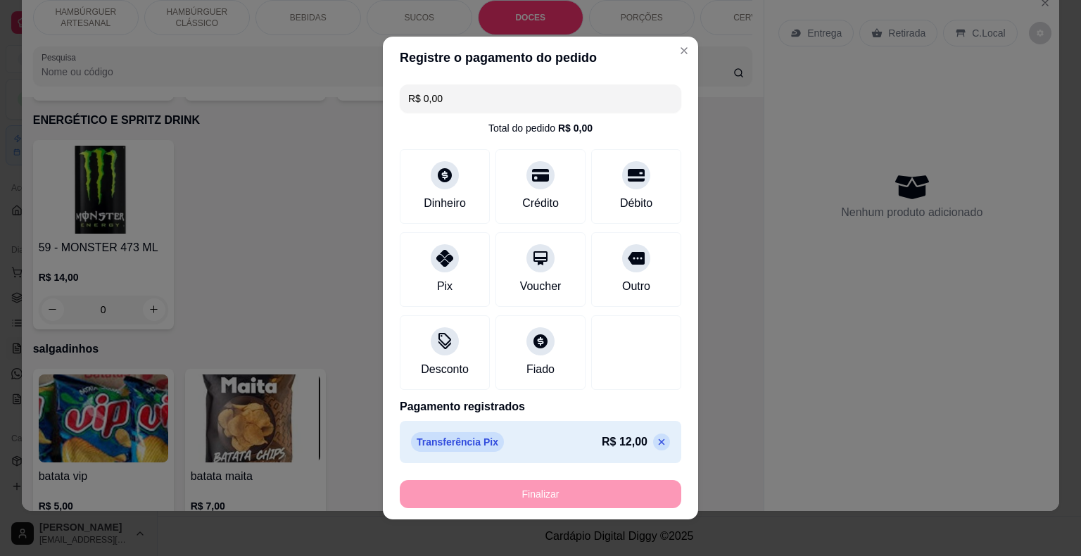
type input "-R$ 12,00"
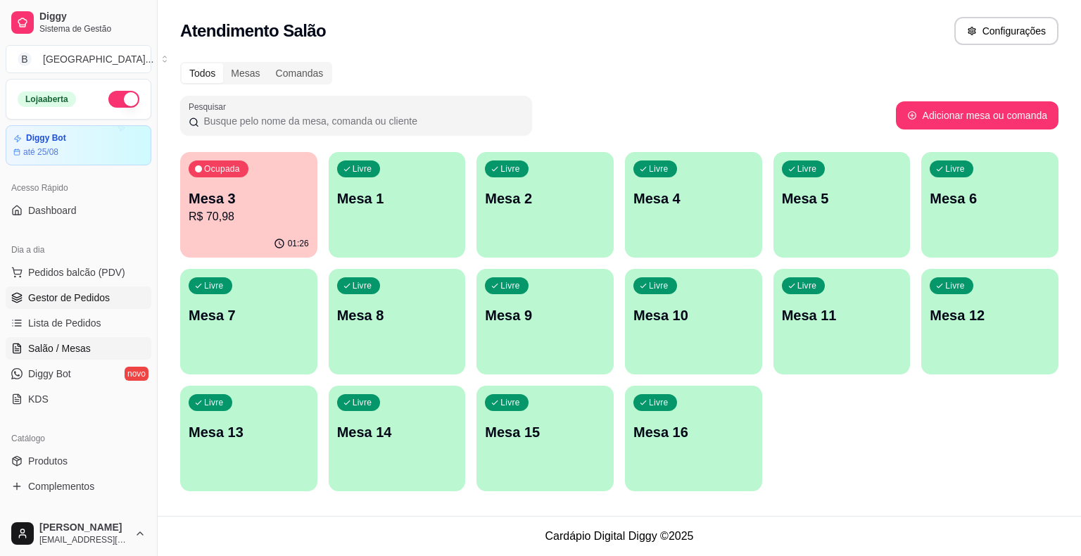
click at [34, 288] on link "Gestor de Pedidos" at bounding box center [79, 297] width 146 height 23
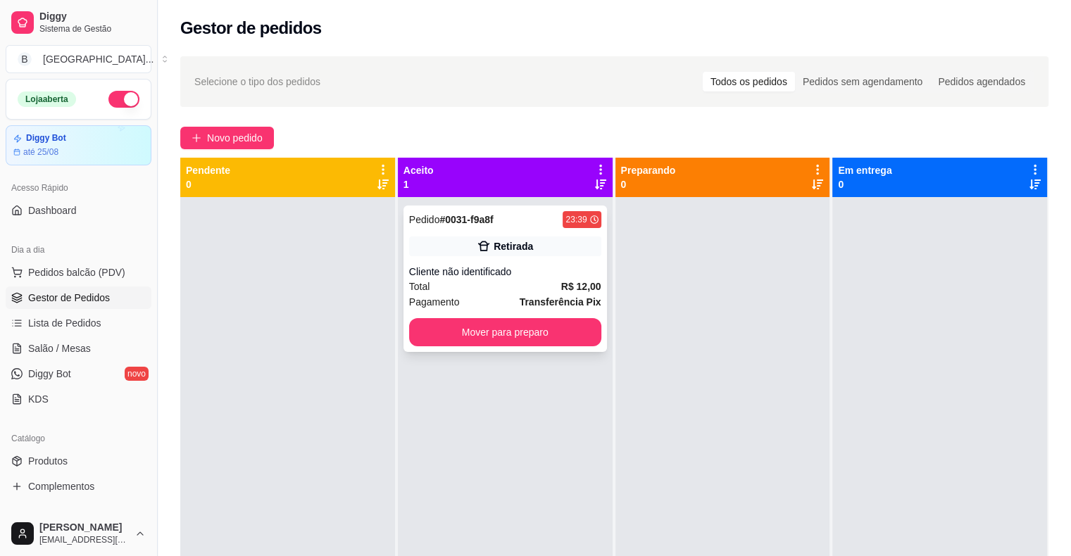
click at [491, 274] on div "Cliente não identificado" at bounding box center [505, 272] width 192 height 14
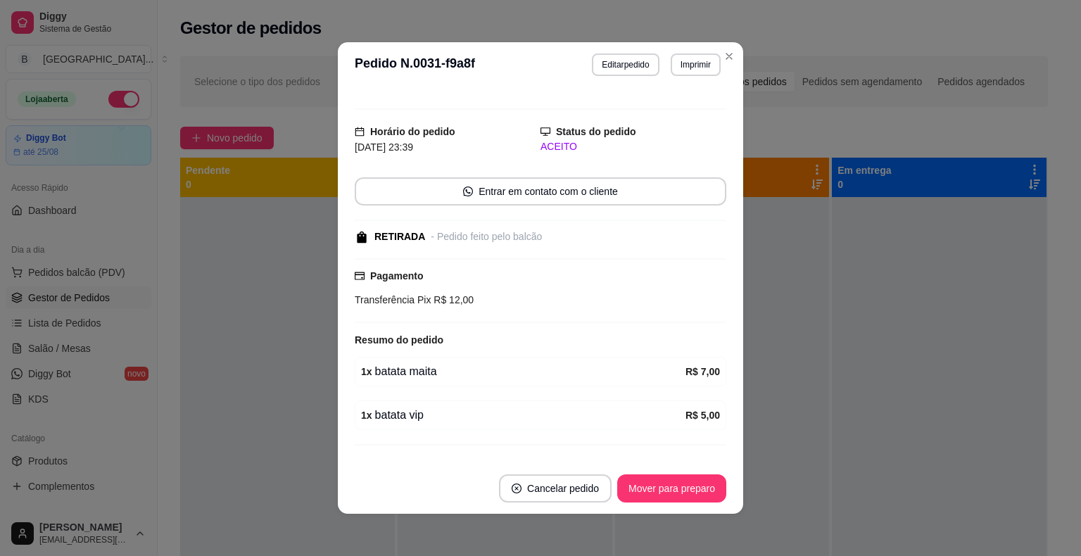
scroll to position [40, 0]
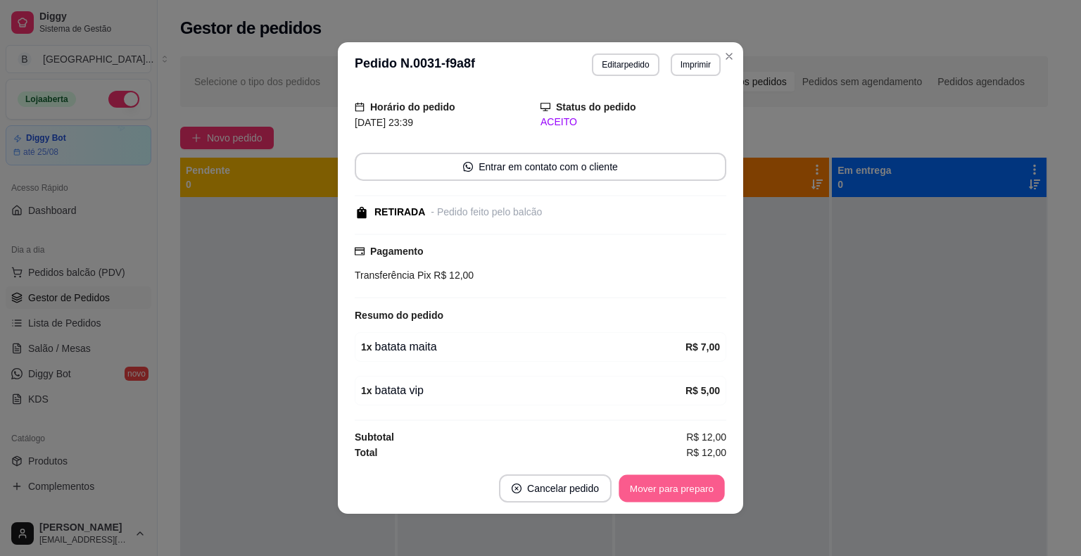
click at [695, 481] on button "Mover para preparo" at bounding box center [672, 488] width 106 height 27
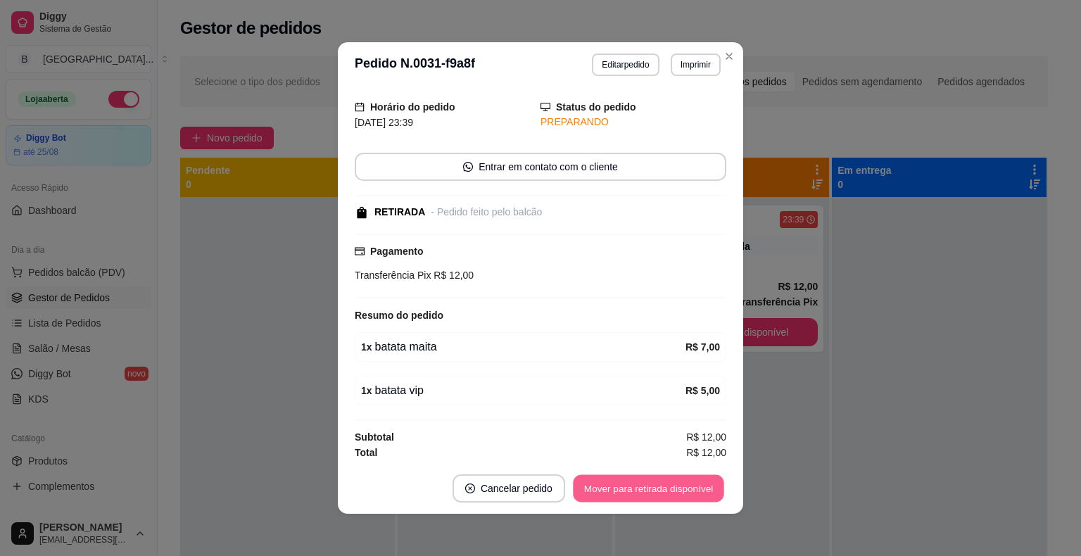
click at [695, 481] on button "Mover para retirada disponível" at bounding box center [648, 488] width 151 height 27
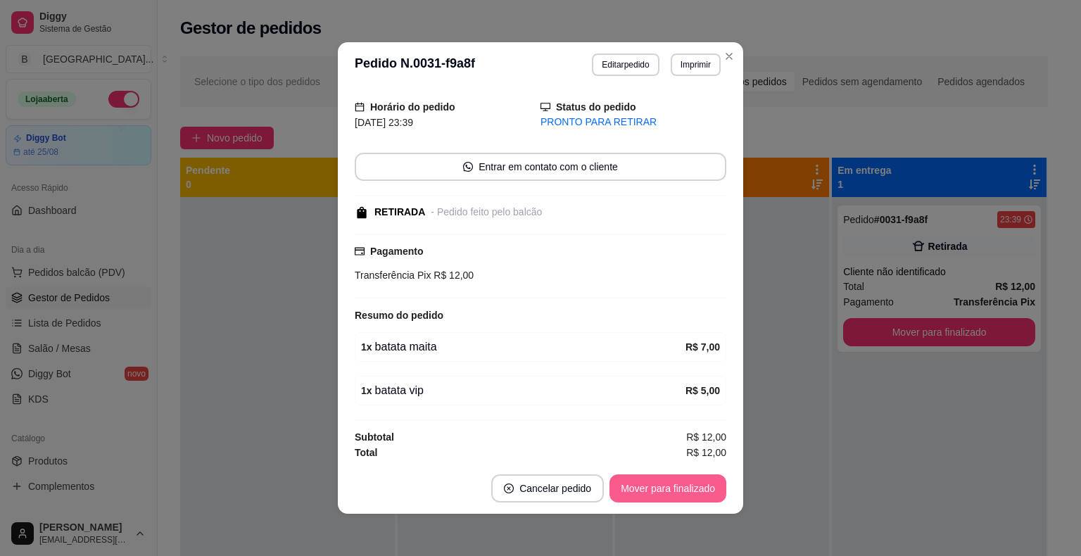
click at [695, 481] on button "Mover para finalizado" at bounding box center [668, 488] width 117 height 28
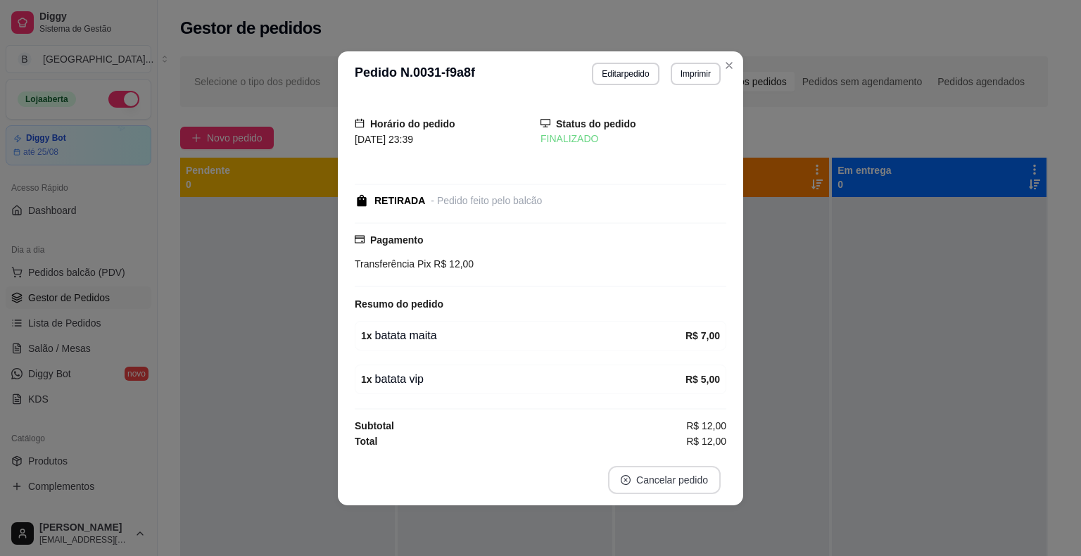
scroll to position [0, 0]
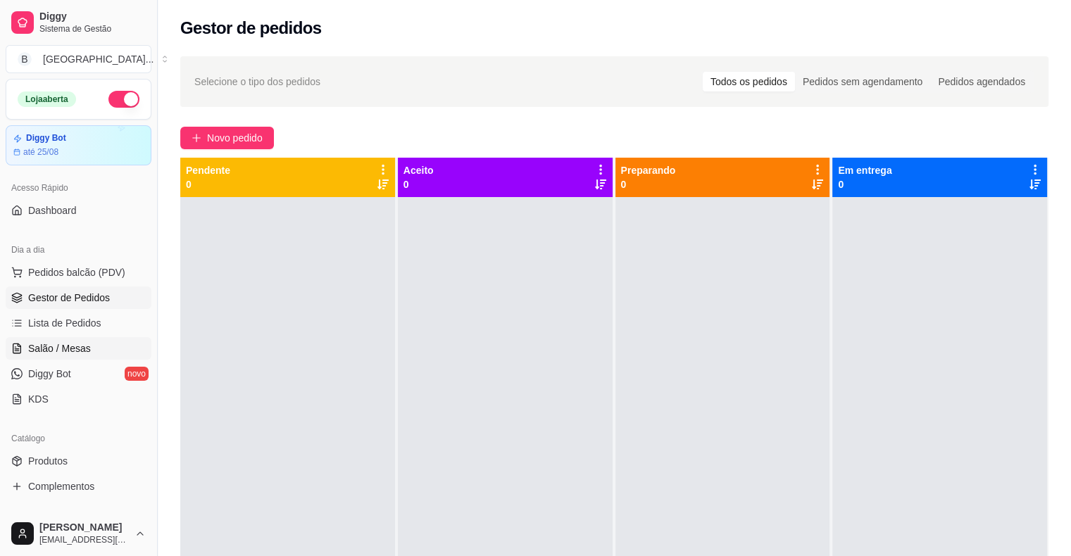
click at [115, 356] on link "Salão / Mesas" at bounding box center [79, 348] width 146 height 23
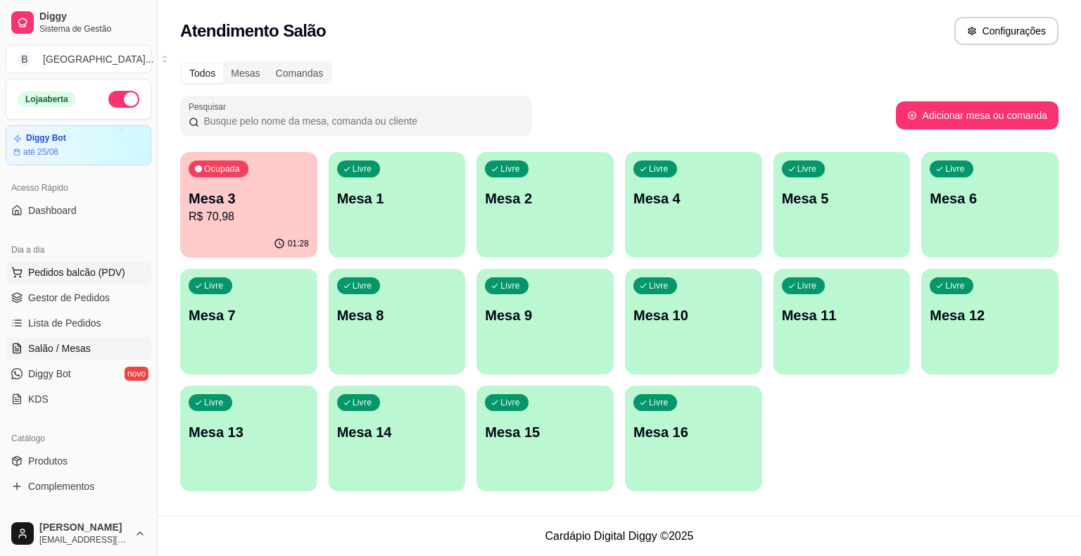
click at [121, 266] on button "Pedidos balcão (PDV)" at bounding box center [79, 272] width 146 height 23
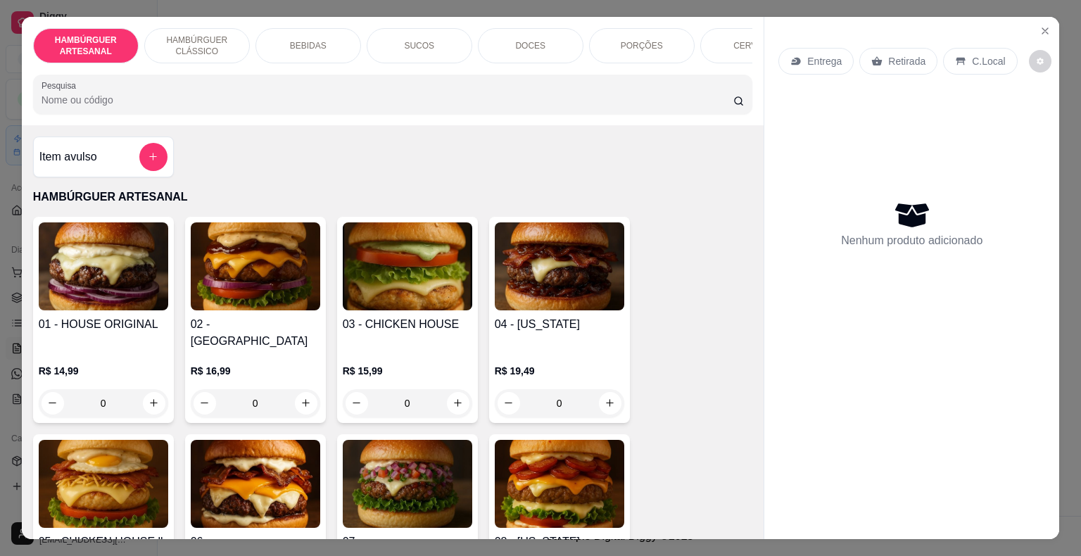
click at [329, 50] on div "BEBIDAS" at bounding box center [309, 45] width 106 height 35
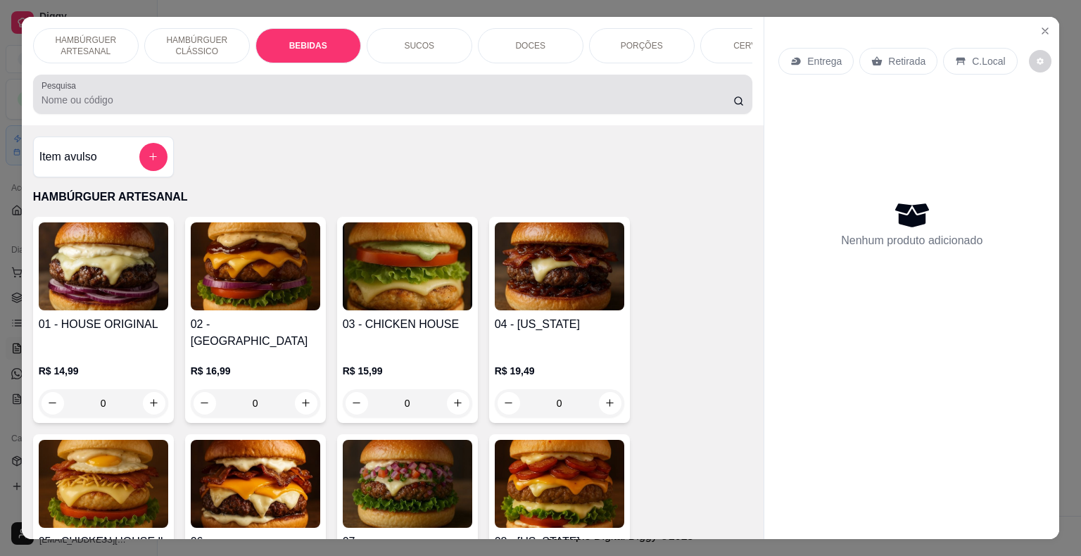
scroll to position [34, 0]
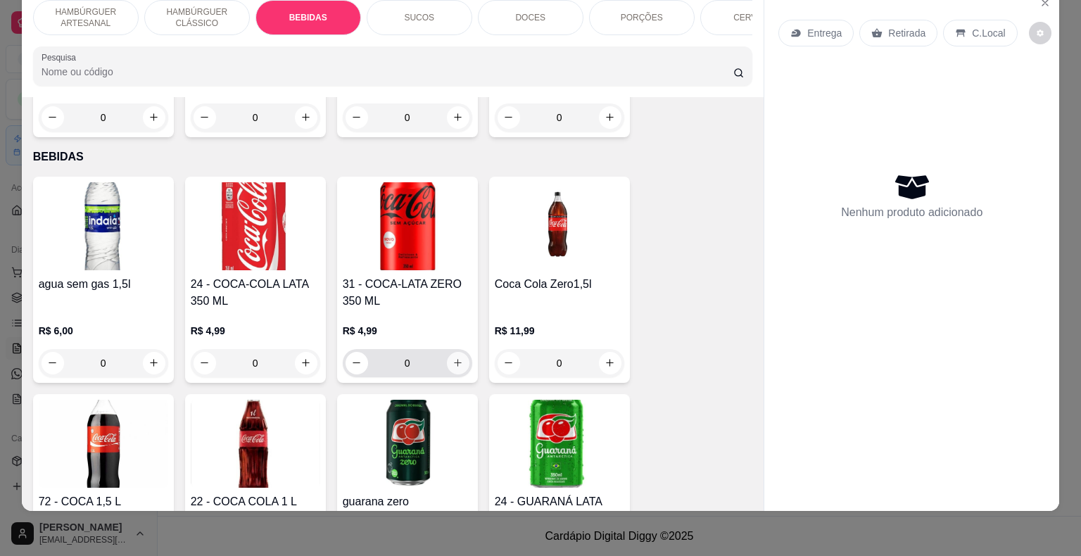
click at [450, 352] on button "increase-product-quantity" at bounding box center [458, 363] width 23 height 23
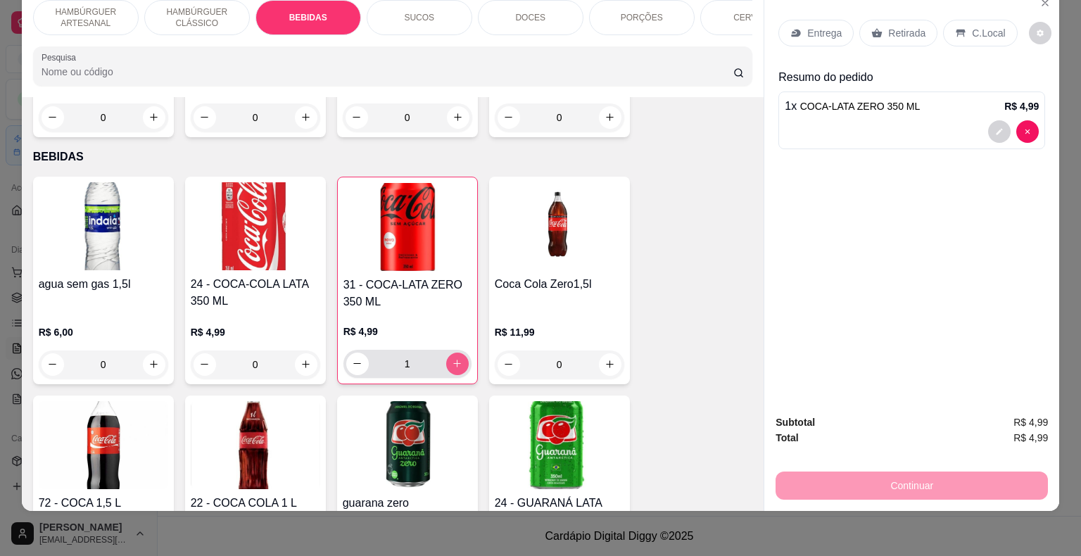
type input "1"
click at [888, 26] on p "Retirada" at bounding box center [906, 33] width 37 height 14
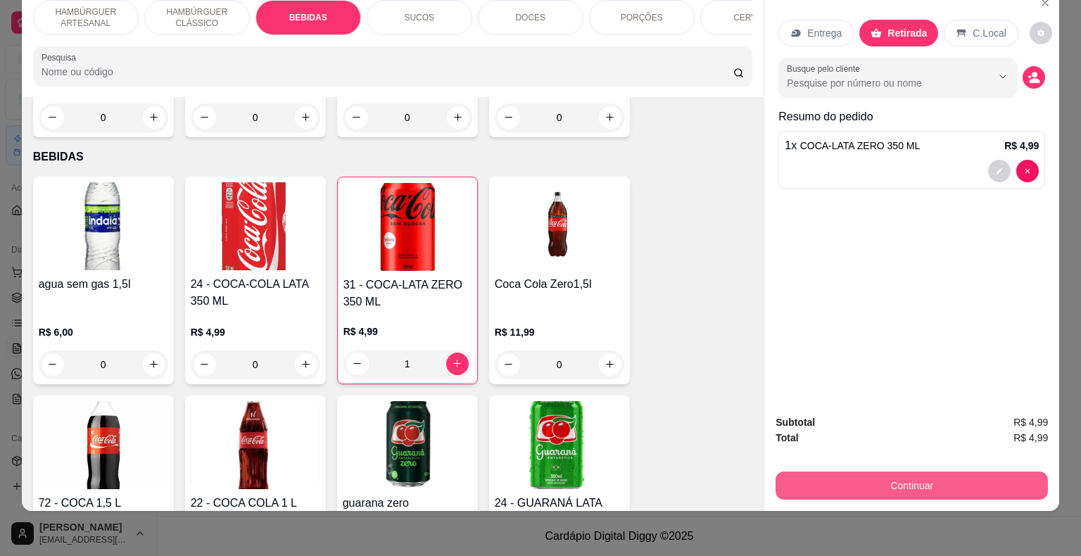
click at [813, 474] on button "Continuar" at bounding box center [912, 486] width 272 height 28
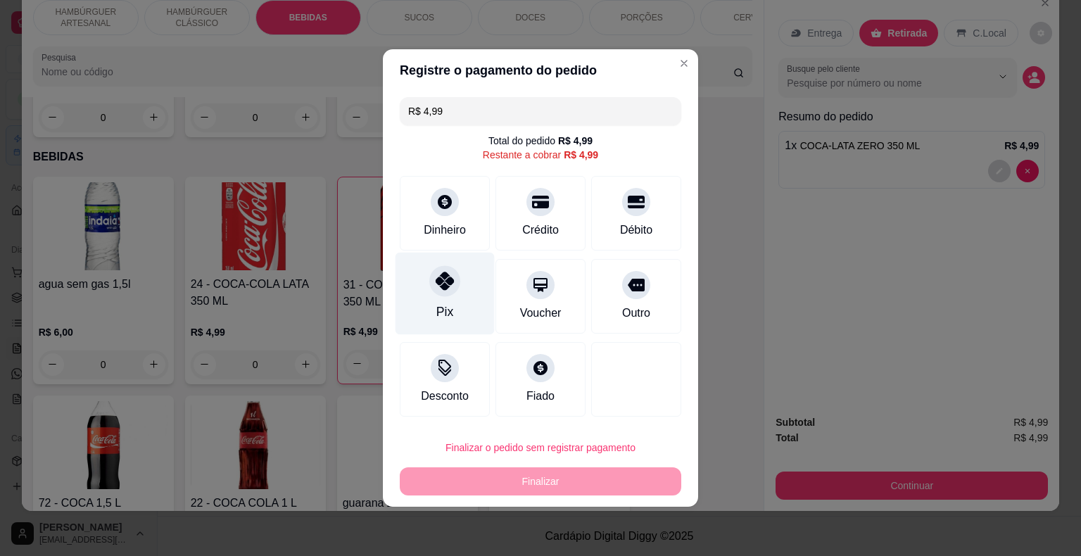
click at [422, 293] on div "Pix" at bounding box center [445, 294] width 99 height 82
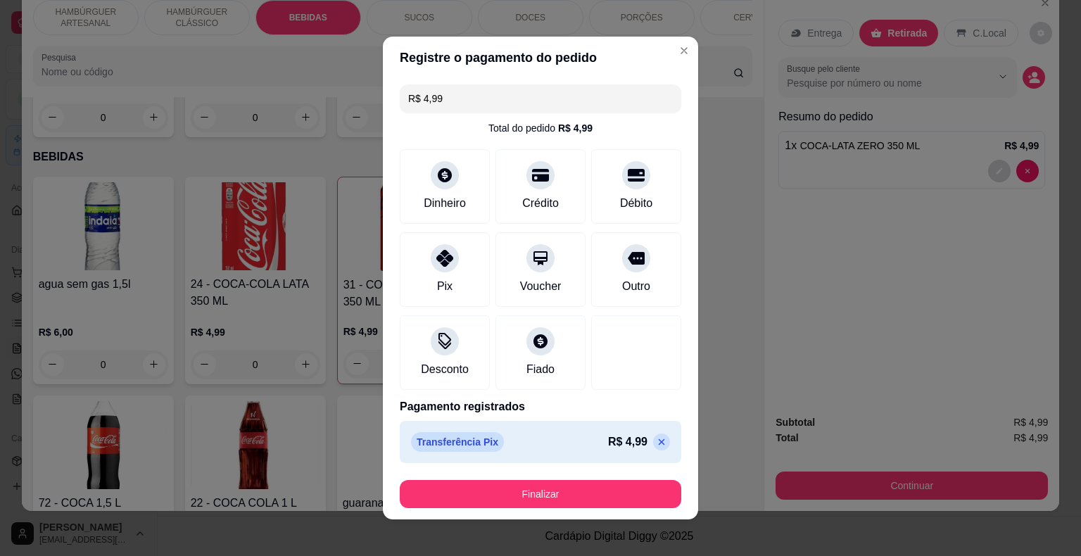
type input "R$ 0,00"
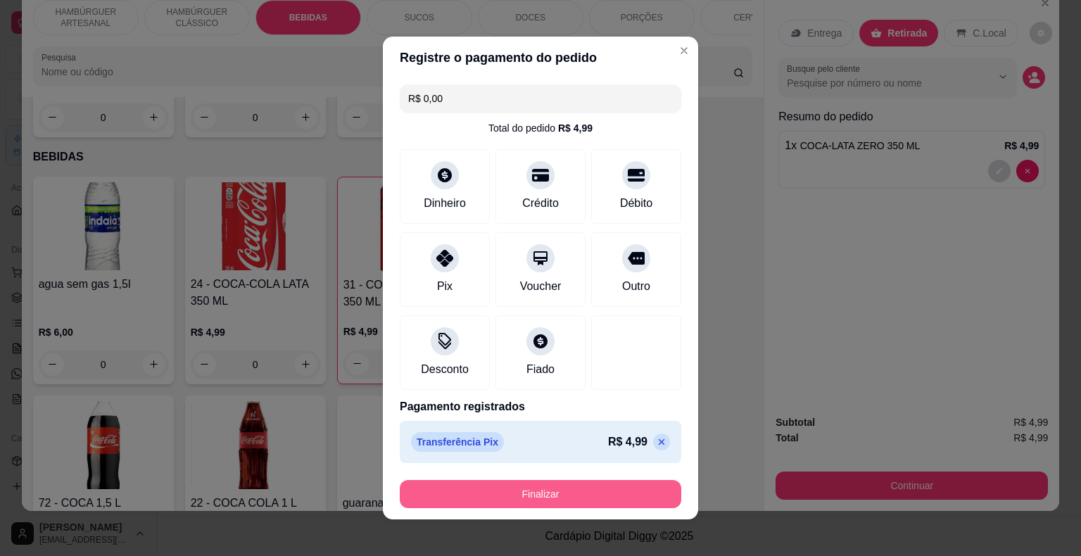
click at [519, 492] on button "Finalizar" at bounding box center [541, 494] width 282 height 28
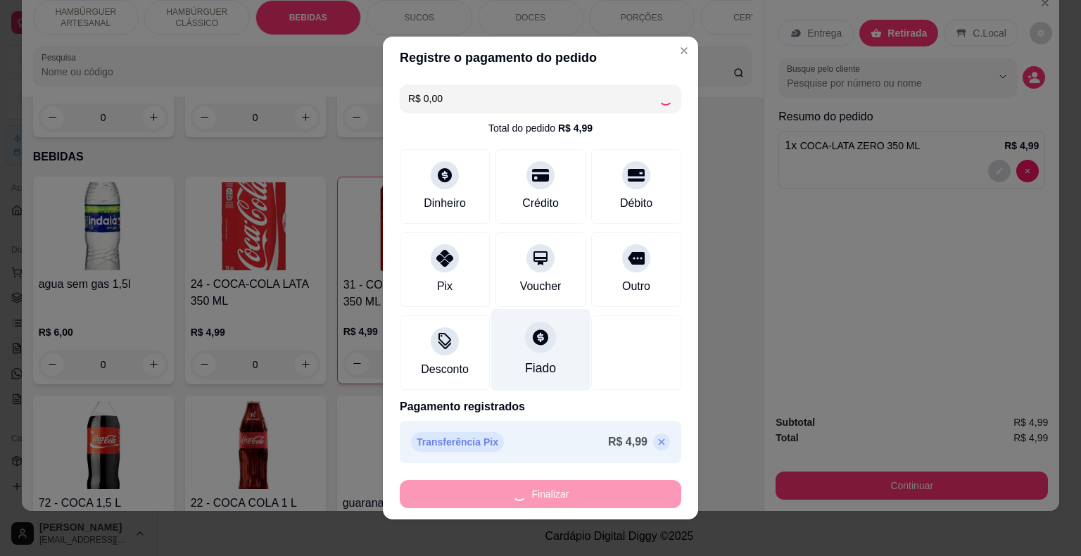
type input "0"
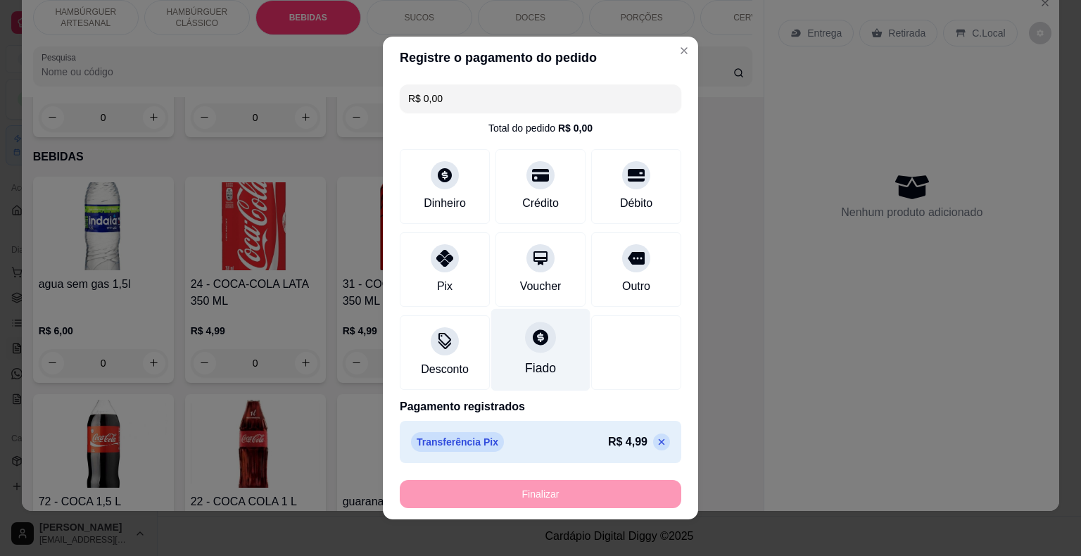
type input "-R$ 4,99"
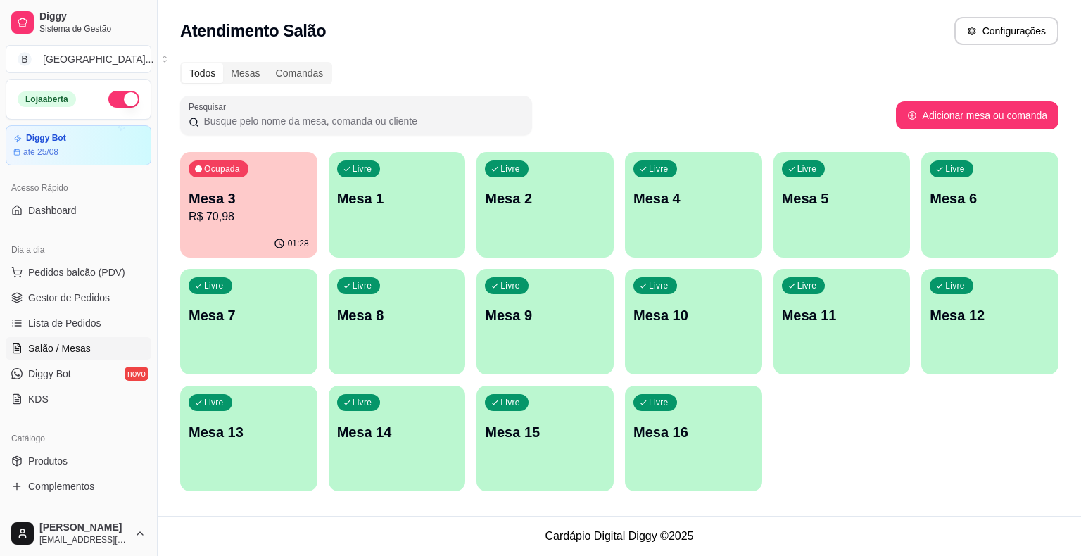
click at [296, 222] on p "R$ 70,98" at bounding box center [249, 216] width 120 height 17
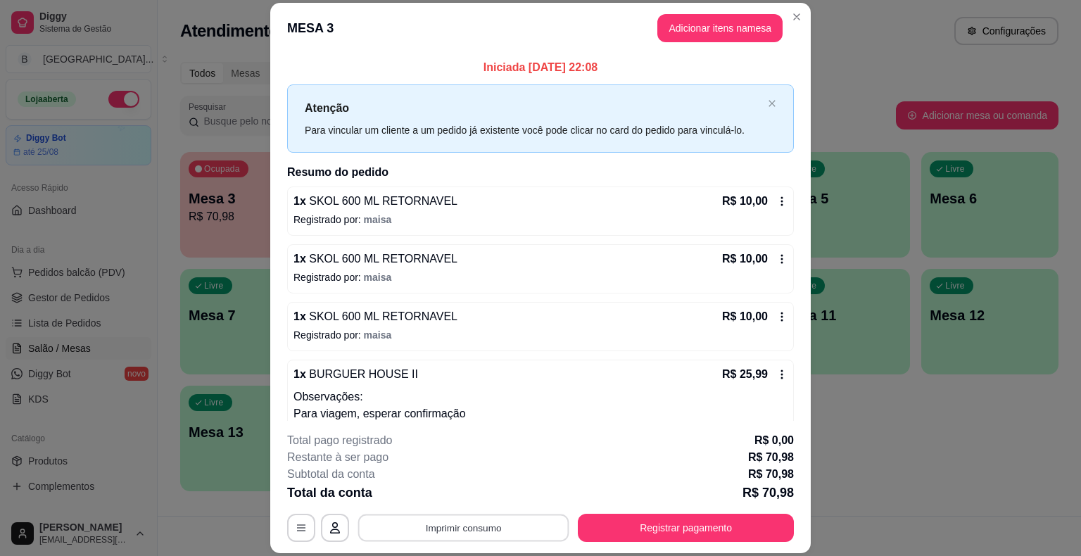
click at [424, 519] on button "Imprimir consumo" at bounding box center [463, 528] width 211 height 27
click at [465, 466] on button "IMPRESSORA" at bounding box center [463, 467] width 102 height 23
click at [704, 535] on button "Registrar pagamento" at bounding box center [686, 528] width 210 height 27
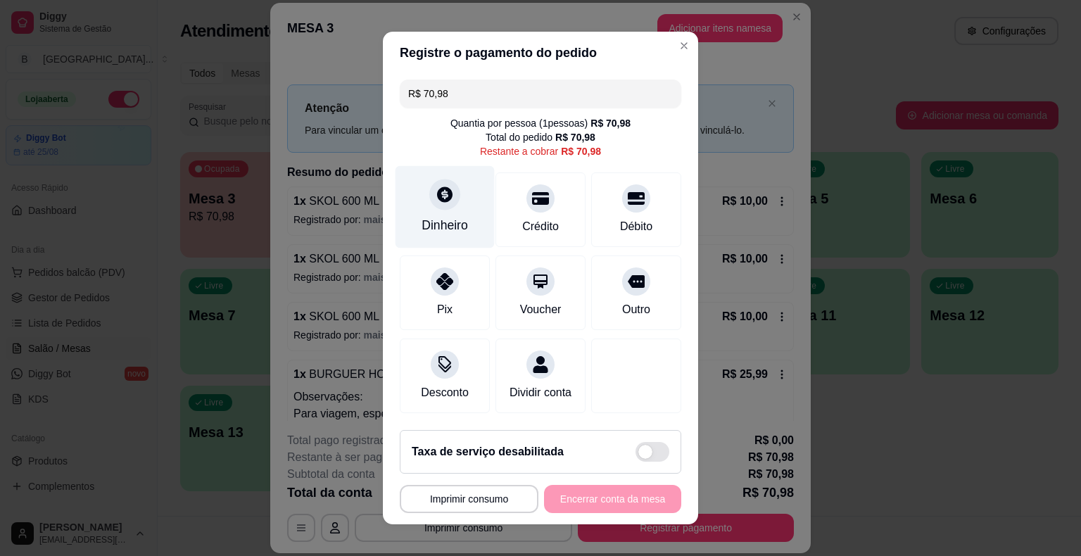
click at [466, 184] on div "Dinheiro" at bounding box center [445, 207] width 99 height 82
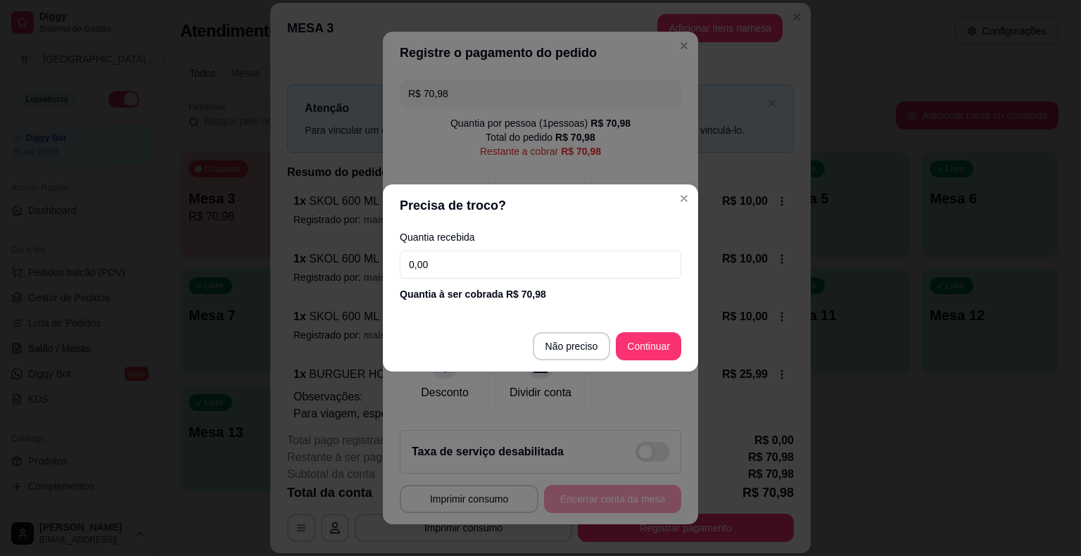
click at [477, 264] on input "0,00" at bounding box center [541, 265] width 282 height 28
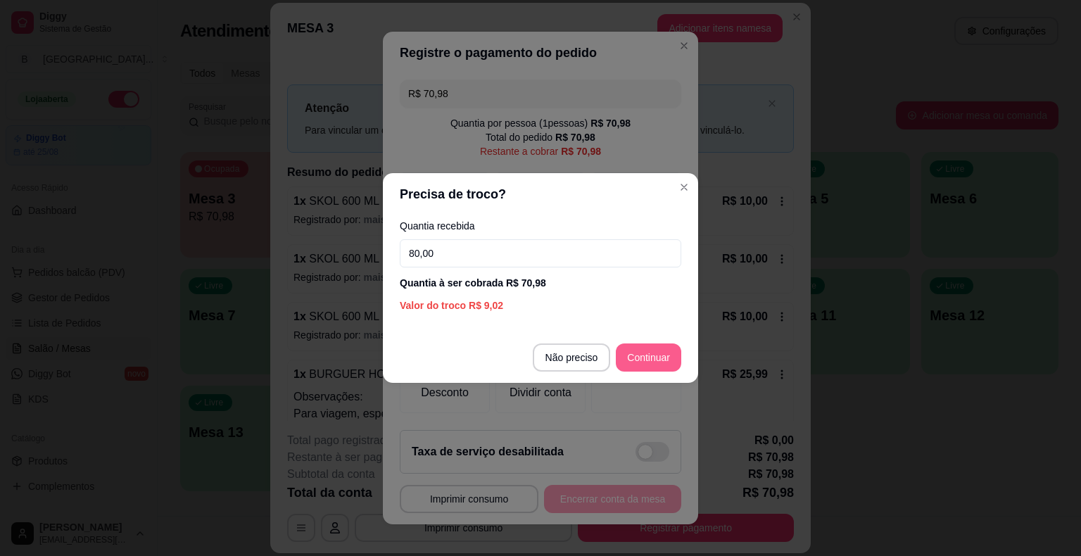
type input "80,00"
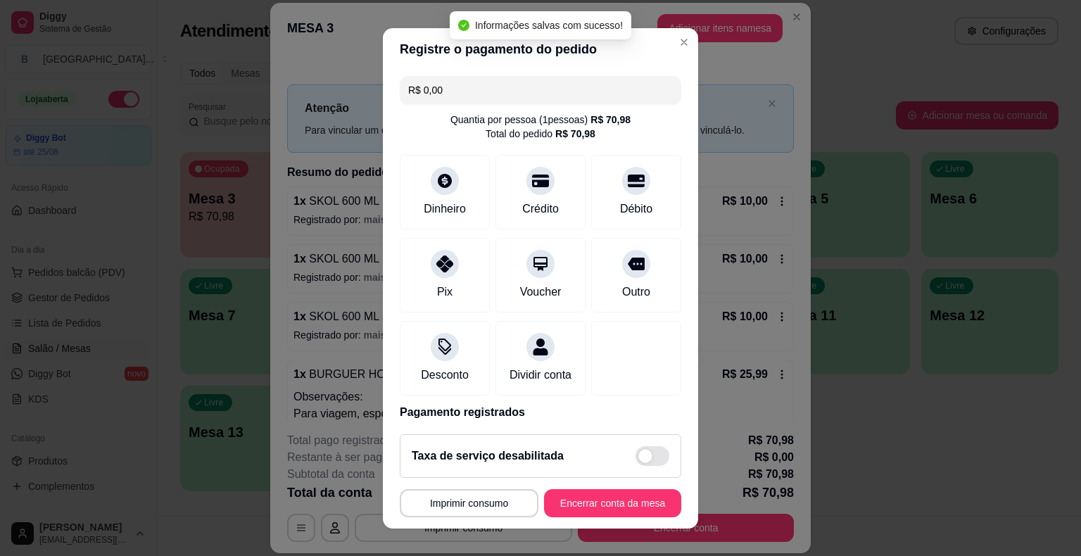
type input "R$ 0,00"
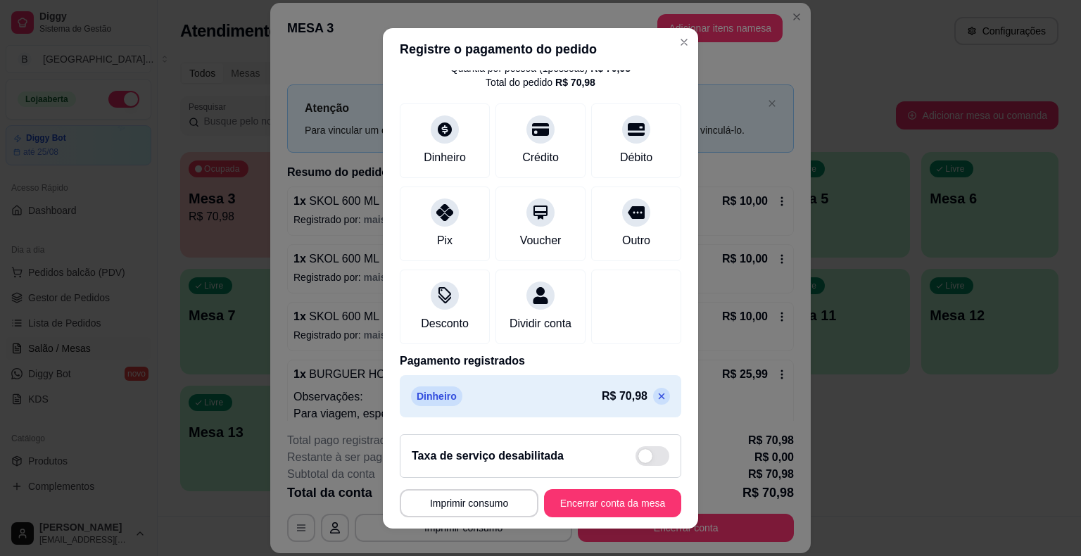
scroll to position [17, 0]
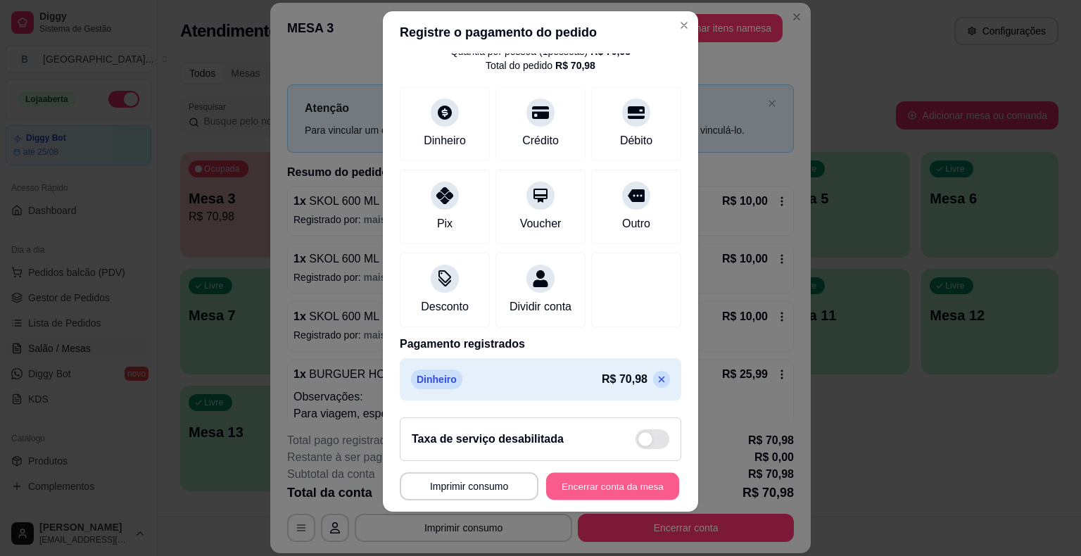
click at [632, 479] on button "Encerrar conta da mesa" at bounding box center [612, 485] width 133 height 27
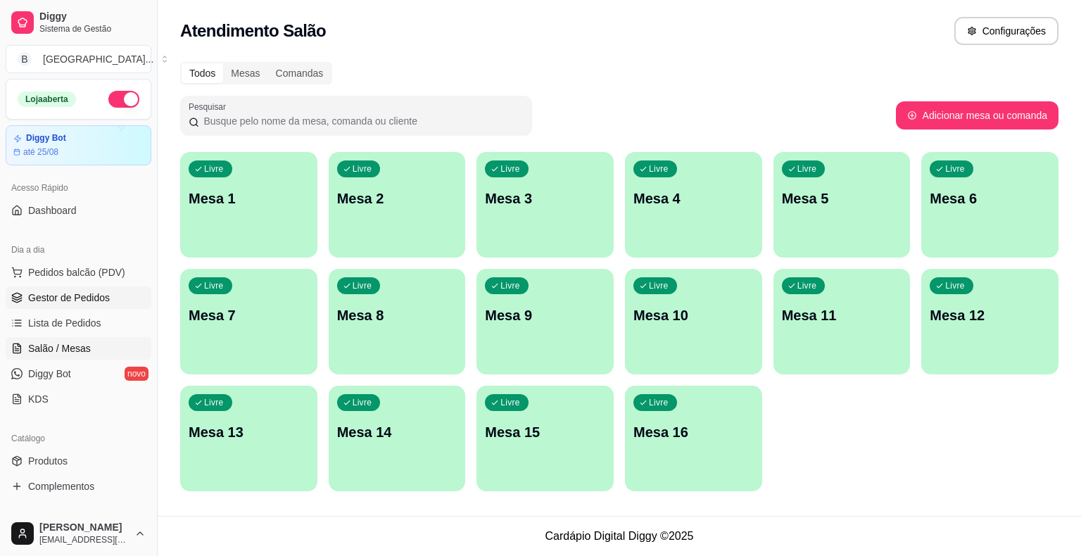
click at [54, 292] on span "Gestor de Pedidos" at bounding box center [69, 298] width 82 height 14
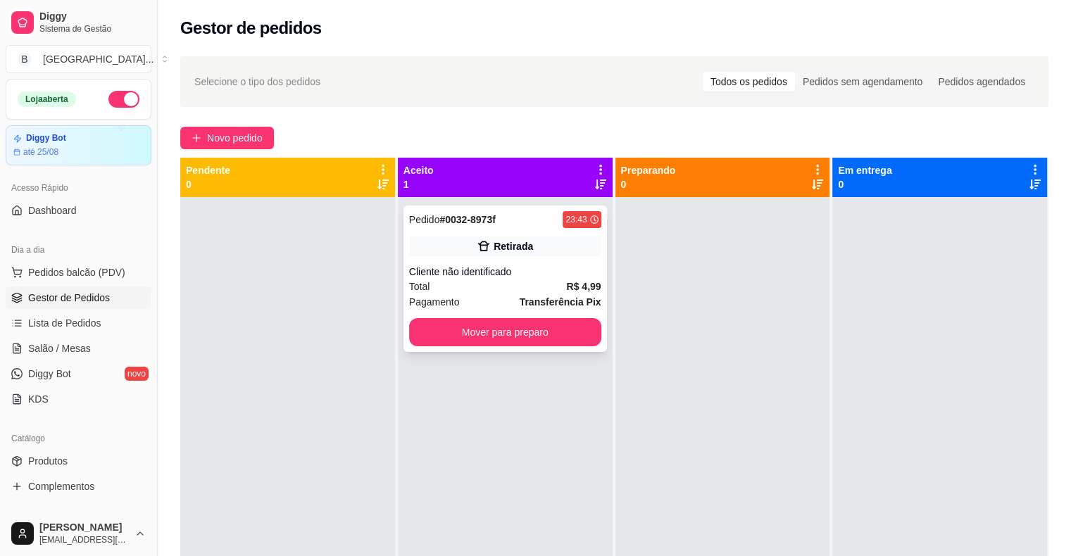
click at [510, 265] on div "Cliente não identificado" at bounding box center [505, 272] width 192 height 14
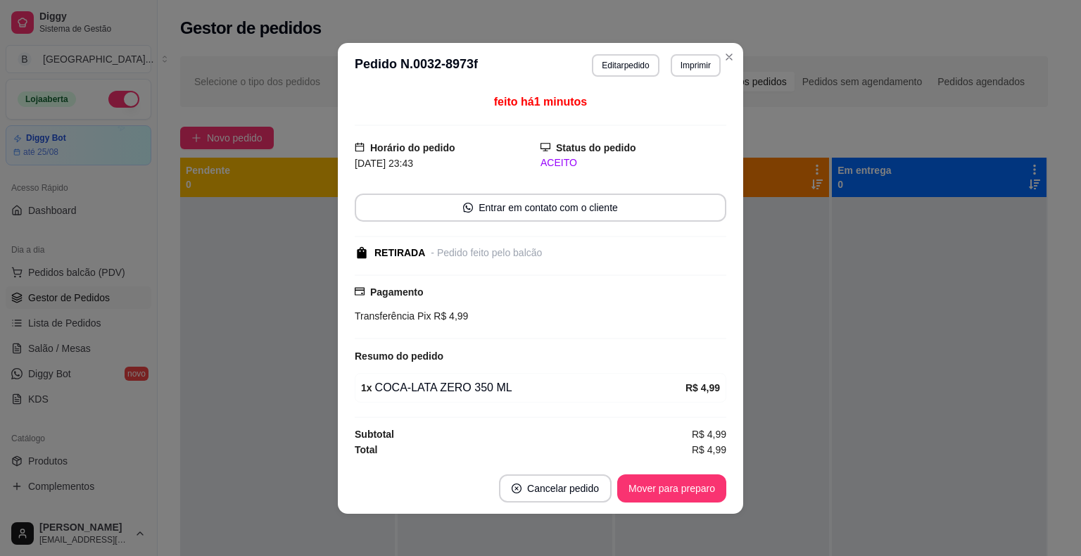
scroll to position [1, 0]
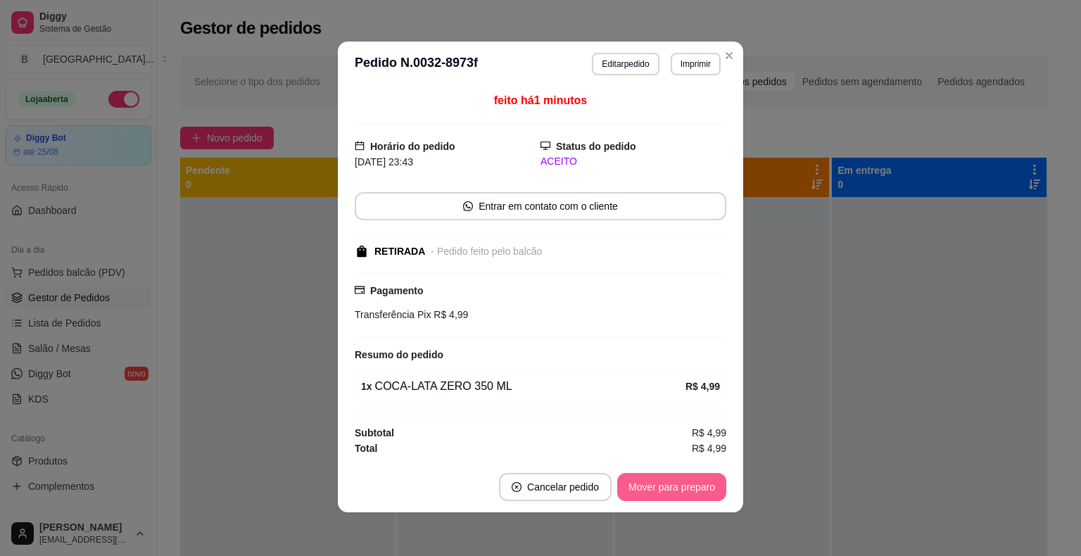
click at [650, 485] on button "Mover para preparo" at bounding box center [671, 487] width 109 height 28
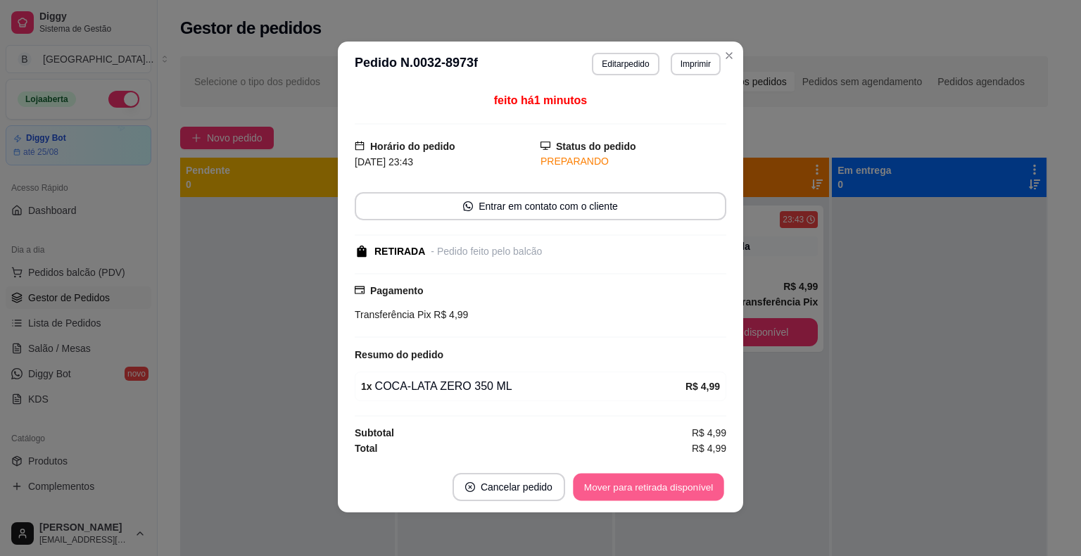
click at [650, 485] on button "Mover para retirada disponível" at bounding box center [648, 486] width 151 height 27
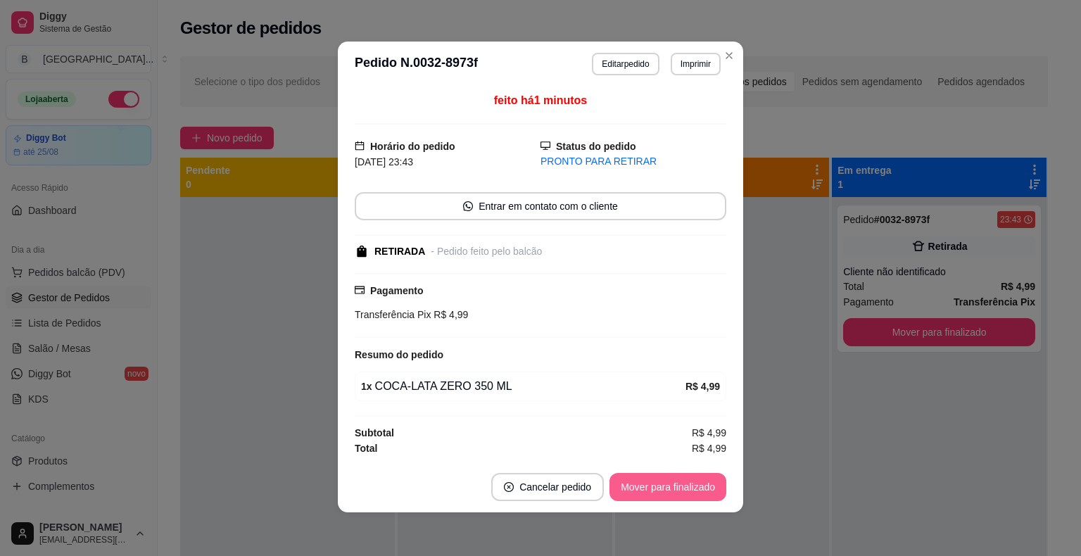
click at [650, 485] on button "Mover para finalizado" at bounding box center [668, 487] width 117 height 28
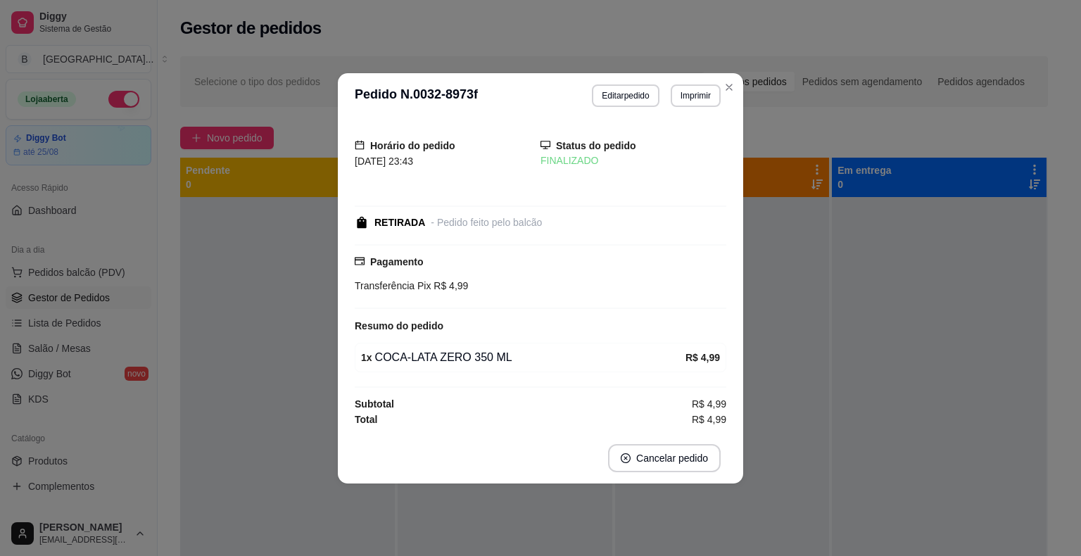
scroll to position [0, 0]
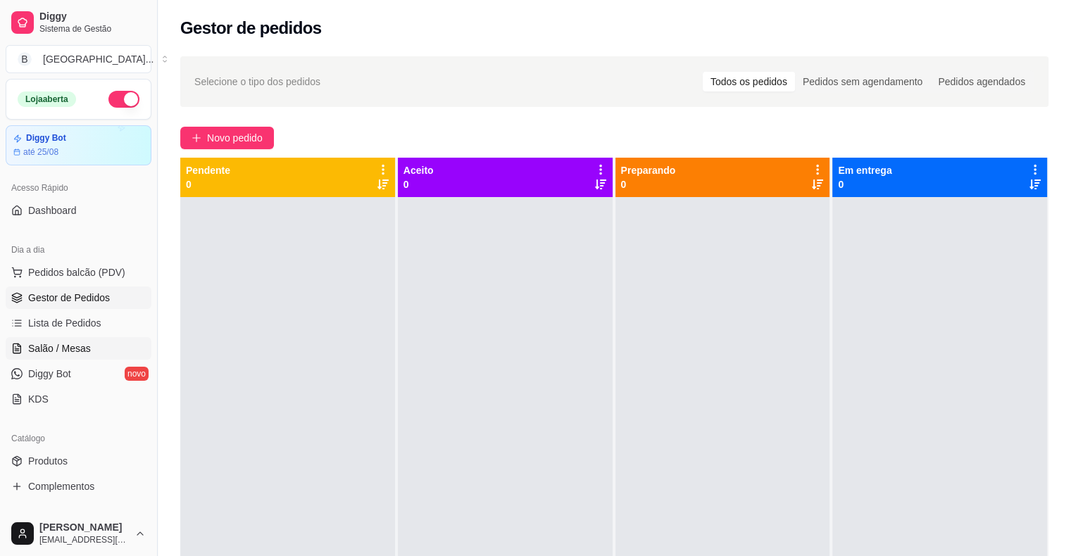
click at [101, 340] on link "Salão / Mesas" at bounding box center [79, 348] width 146 height 23
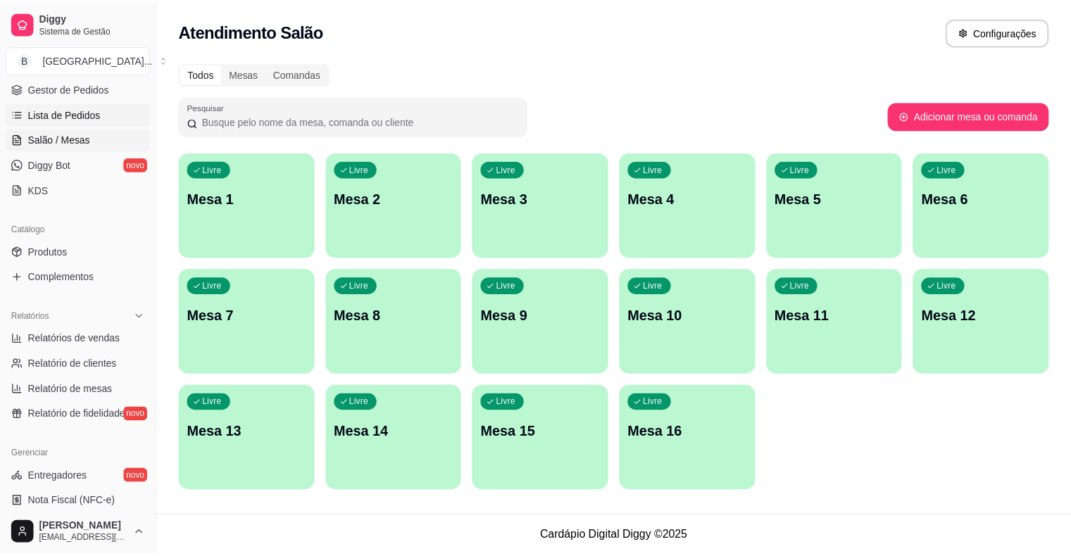
scroll to position [352, 0]
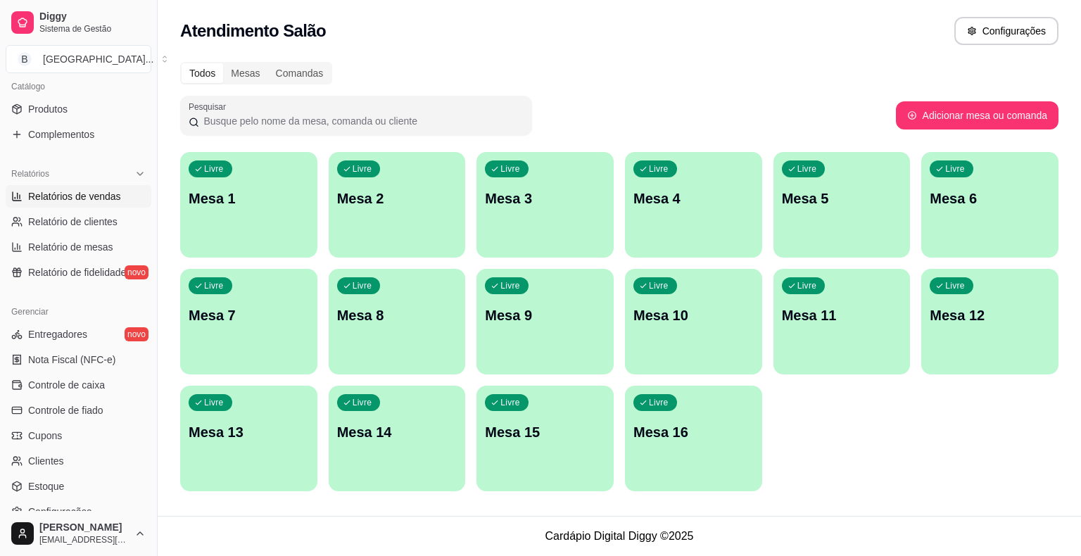
click at [85, 199] on span "Relatórios de vendas" at bounding box center [74, 196] width 93 height 14
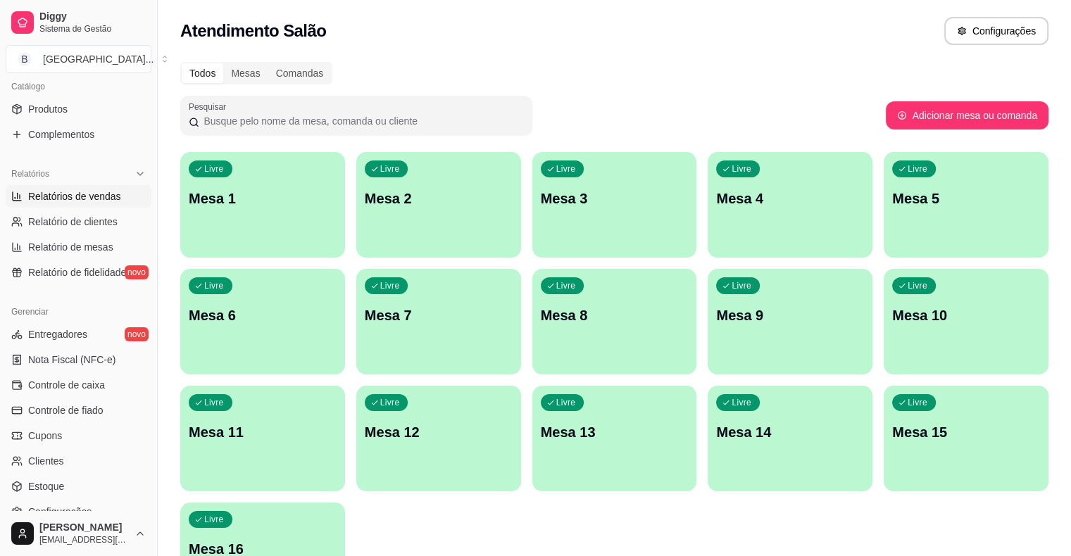
select select "ALL"
select select "0"
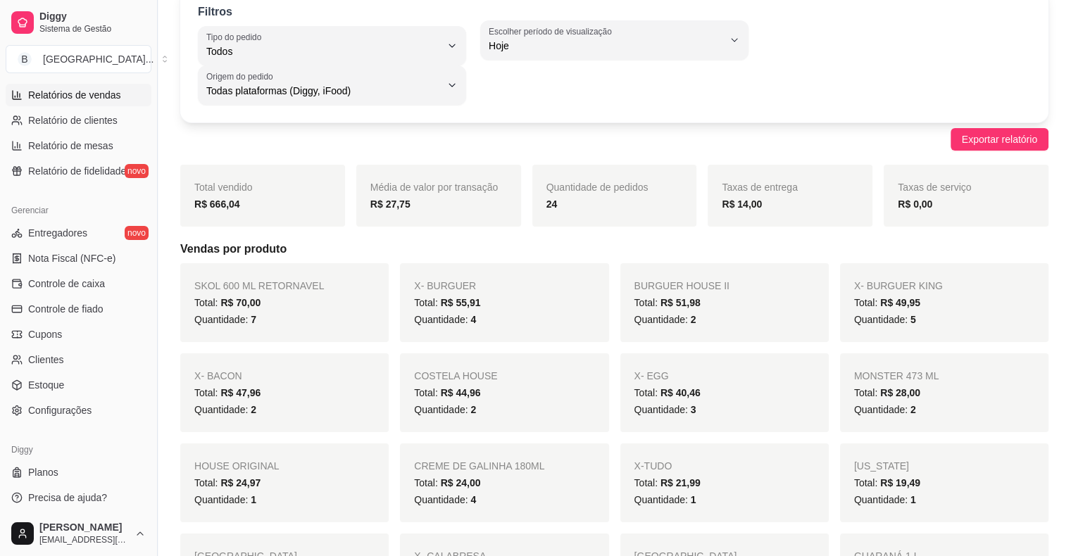
scroll to position [456, 0]
click at [96, 291] on link "Controle de caixa" at bounding box center [79, 281] width 146 height 23
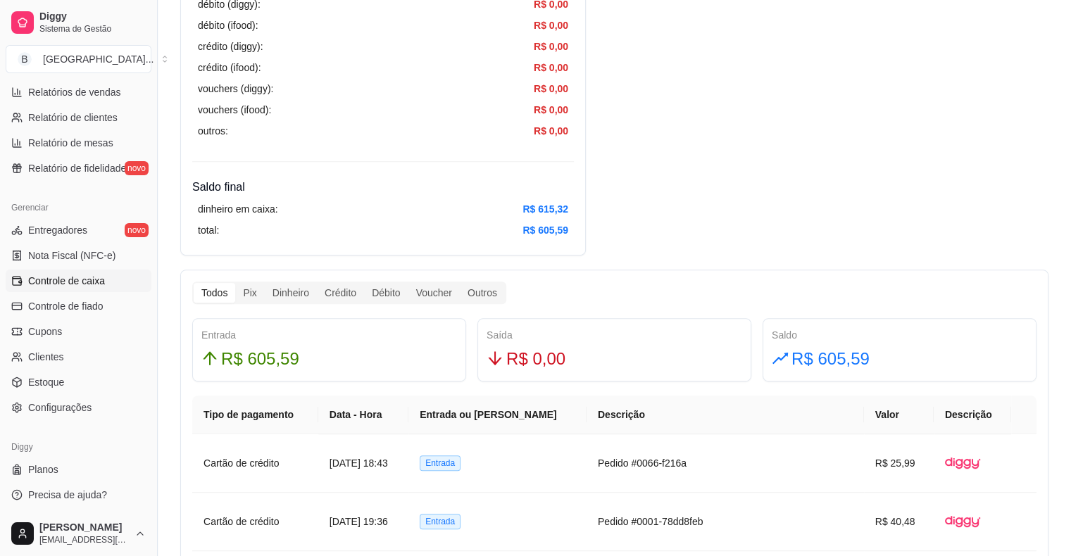
scroll to position [622, 0]
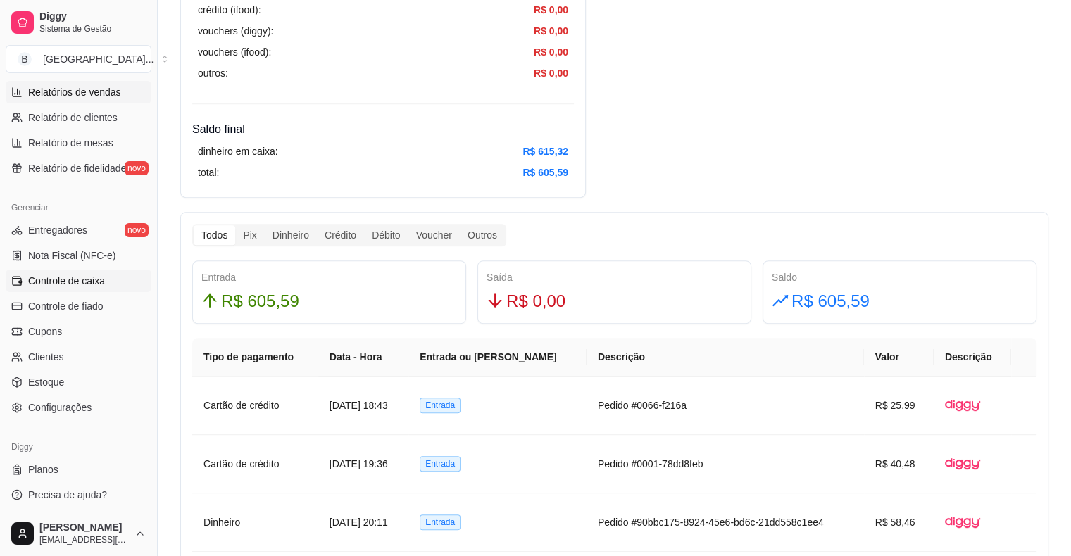
click at [96, 100] on link "Relatórios de vendas" at bounding box center [79, 92] width 146 height 23
select select "ALL"
select select "0"
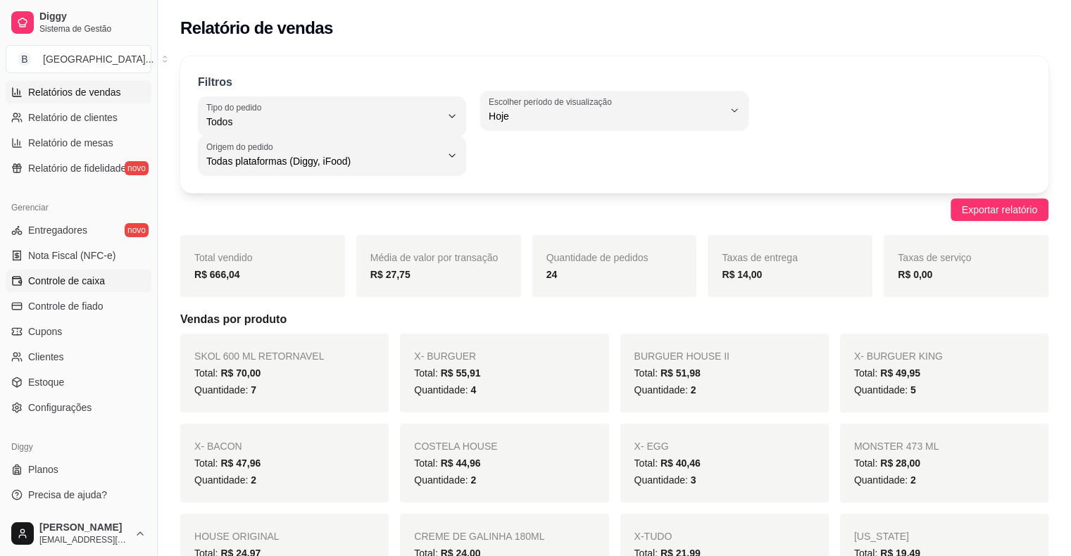
click at [86, 280] on span "Controle de caixa" at bounding box center [66, 281] width 77 height 14
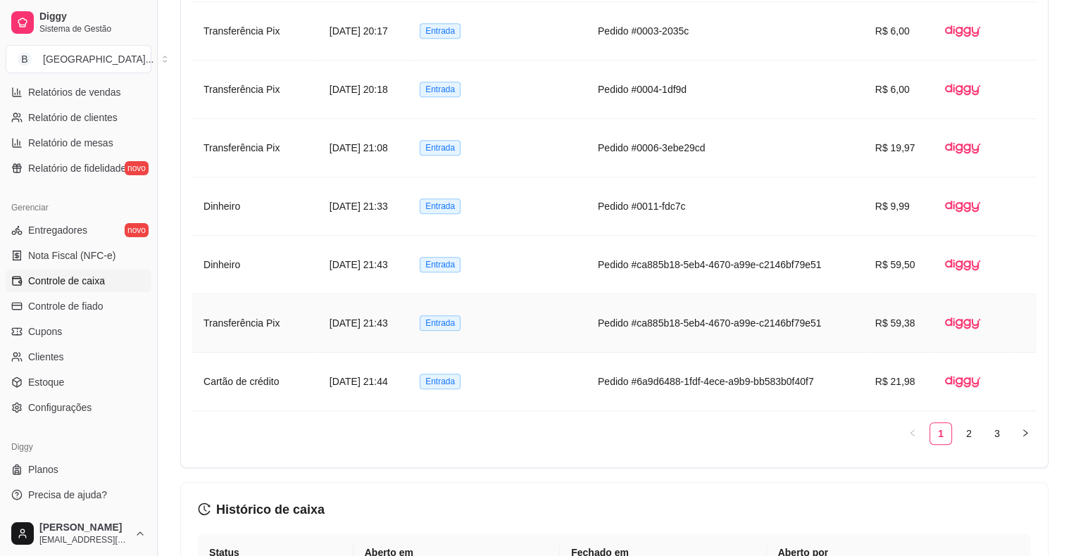
scroll to position [1197, 0]
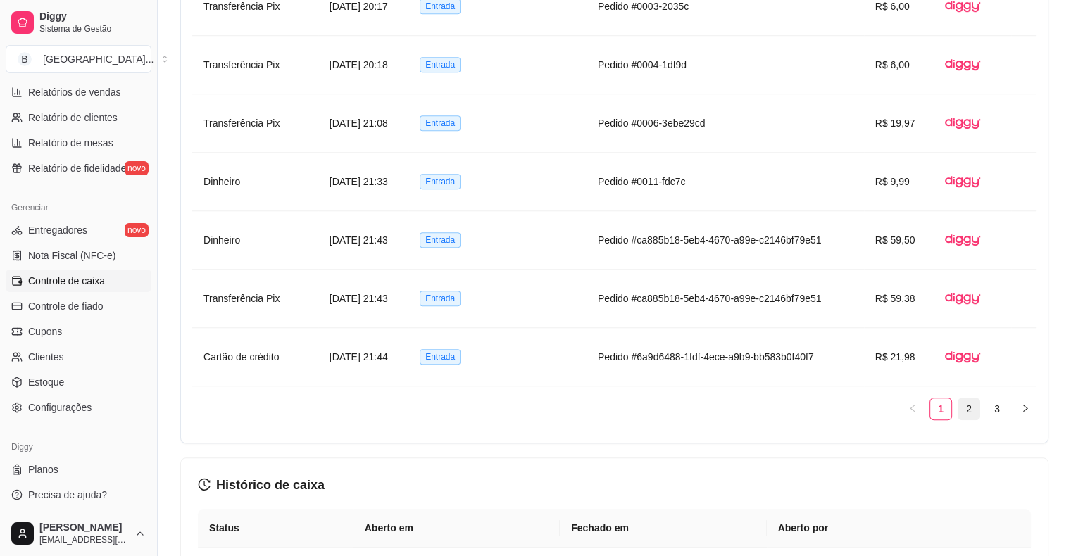
click at [971, 398] on link "2" at bounding box center [968, 408] width 21 height 21
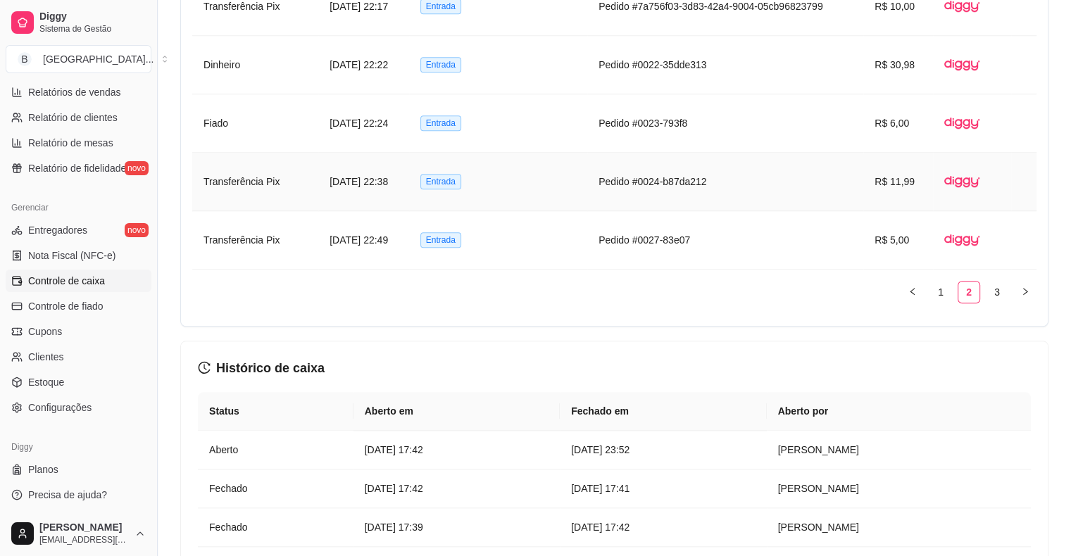
scroll to position [1337, 0]
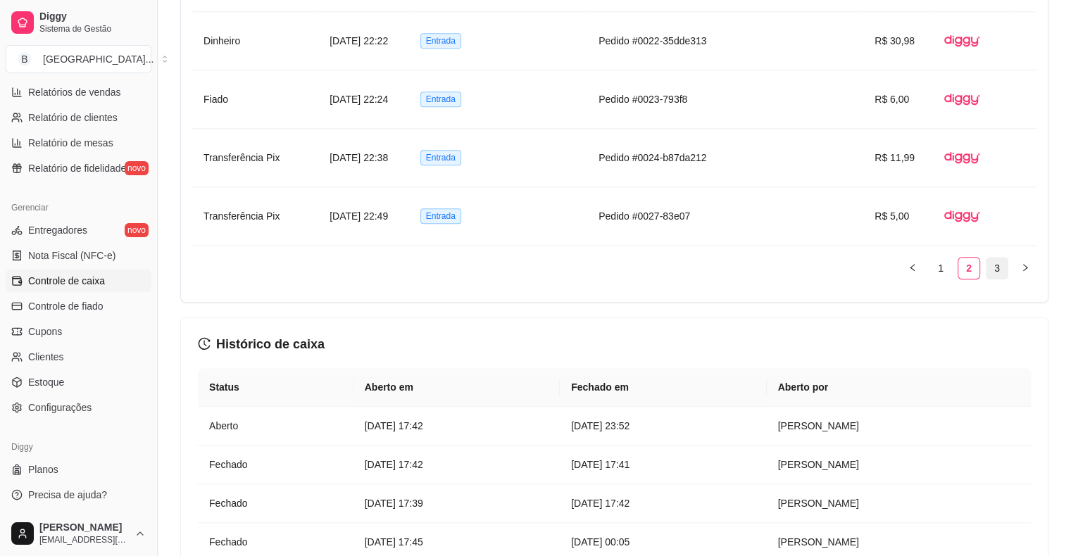
click at [1003, 275] on link "3" at bounding box center [996, 268] width 21 height 21
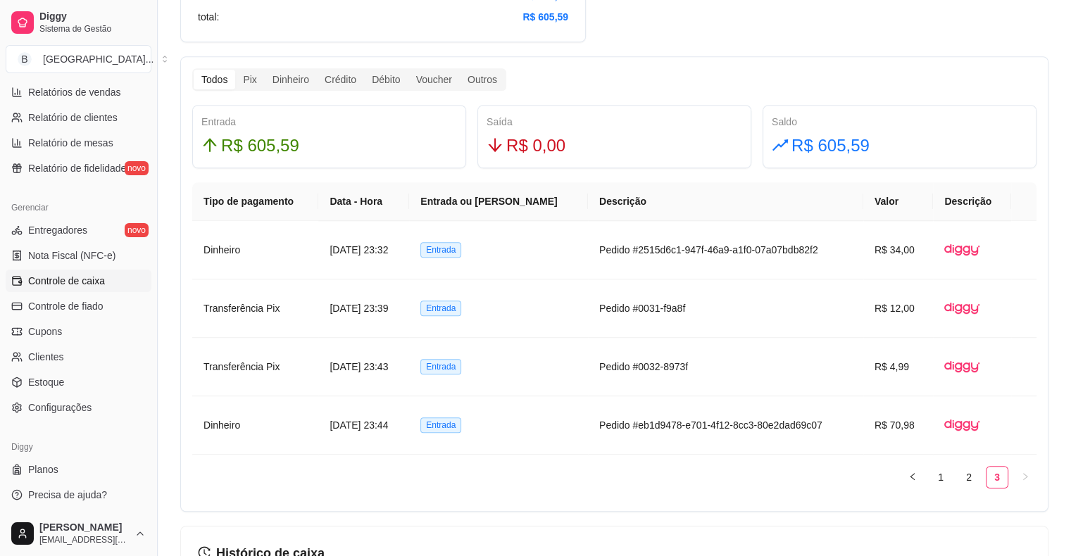
scroll to position [774, 0]
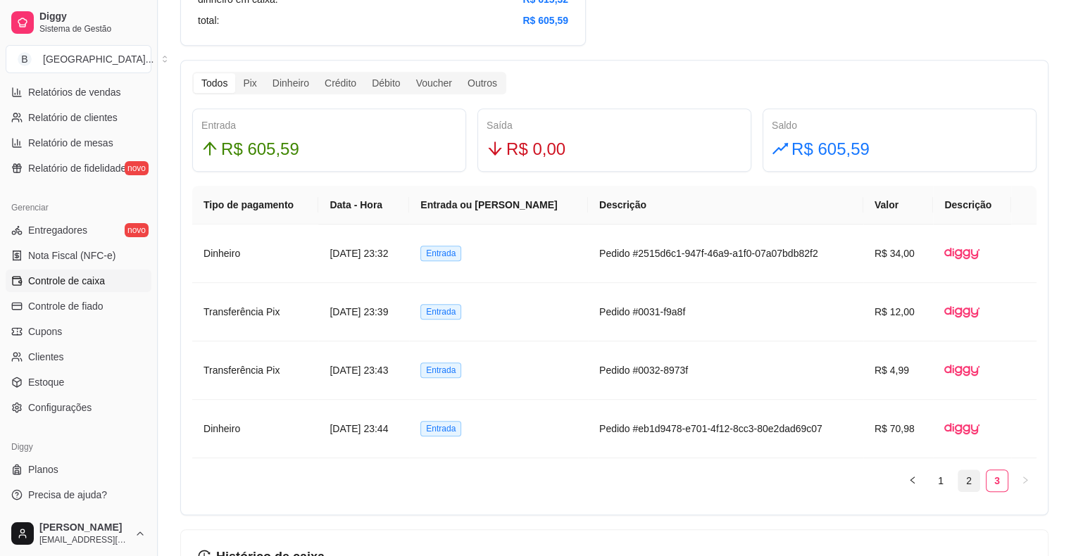
click at [973, 474] on link "2" at bounding box center [968, 480] width 21 height 21
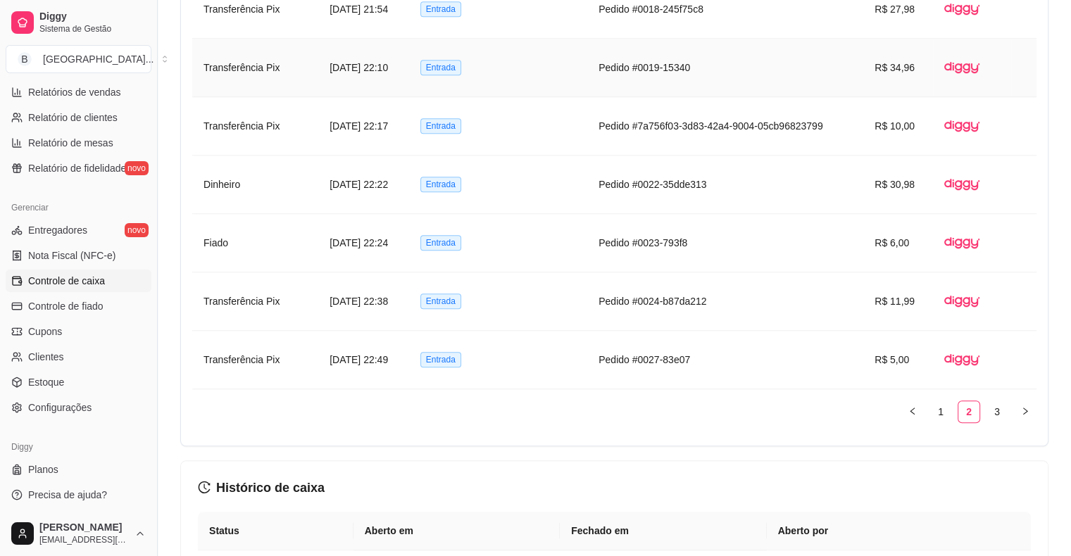
scroll to position [1197, 0]
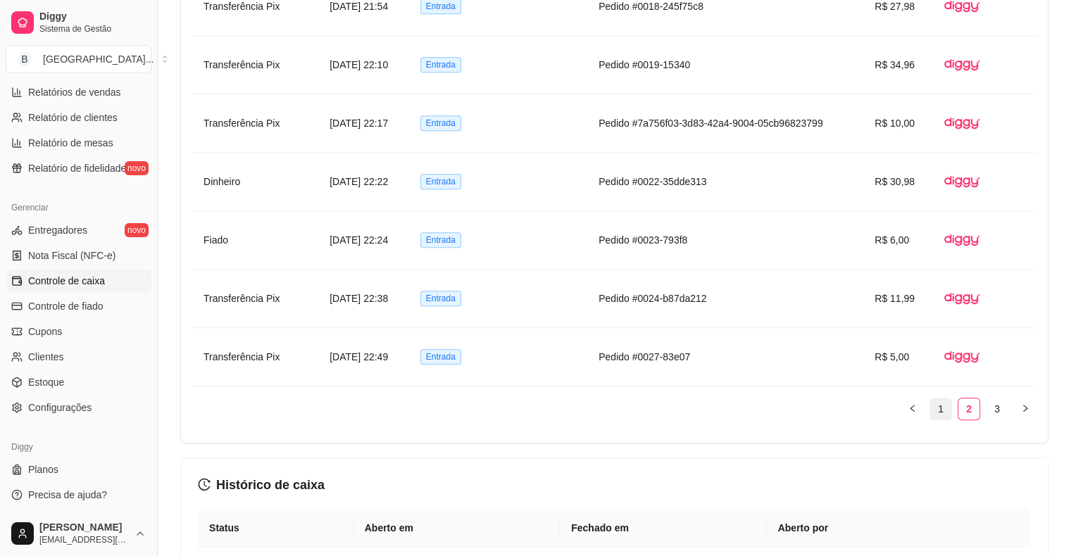
click at [946, 410] on link "1" at bounding box center [940, 408] width 21 height 21
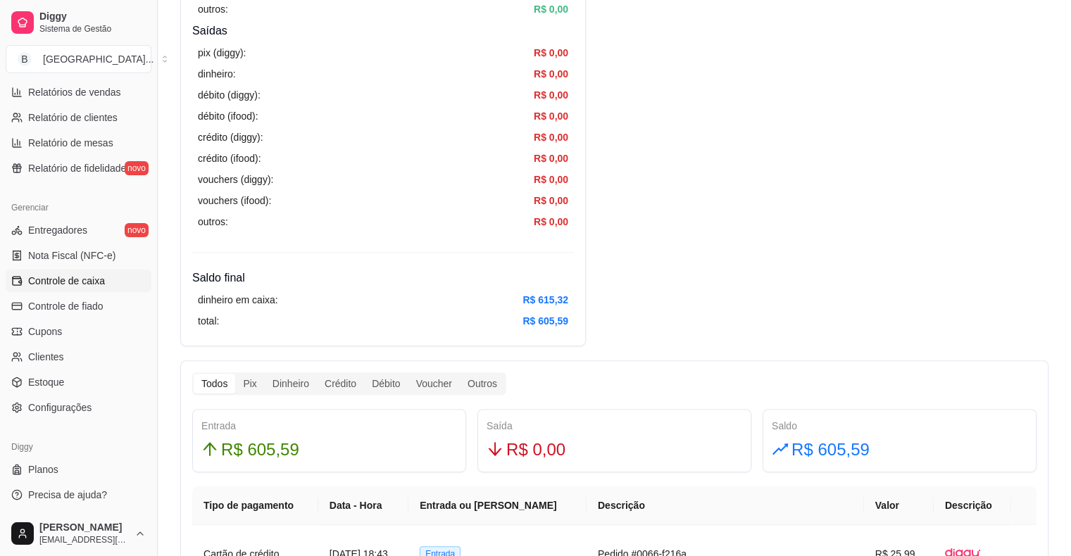
scroll to position [563, 0]
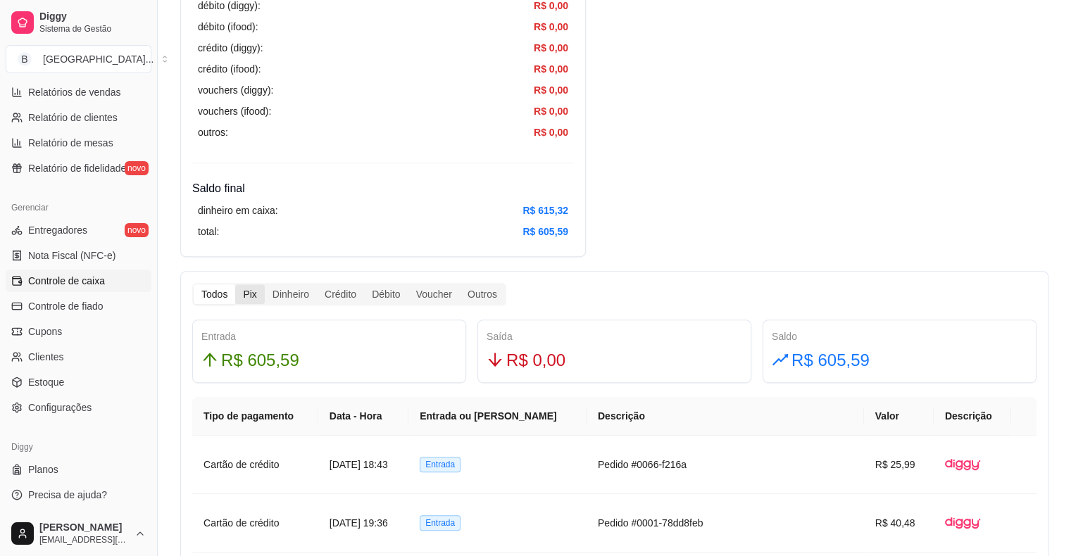
click at [254, 292] on div "Pix" at bounding box center [249, 294] width 29 height 20
click at [235, 284] on input "Pix" at bounding box center [235, 284] width 0 height 0
click at [273, 298] on div "Dinheiro" at bounding box center [291, 294] width 52 height 20
click at [265, 284] on input "Dinheiro" at bounding box center [265, 284] width 0 height 0
click at [360, 303] on div "Crédito" at bounding box center [340, 294] width 47 height 20
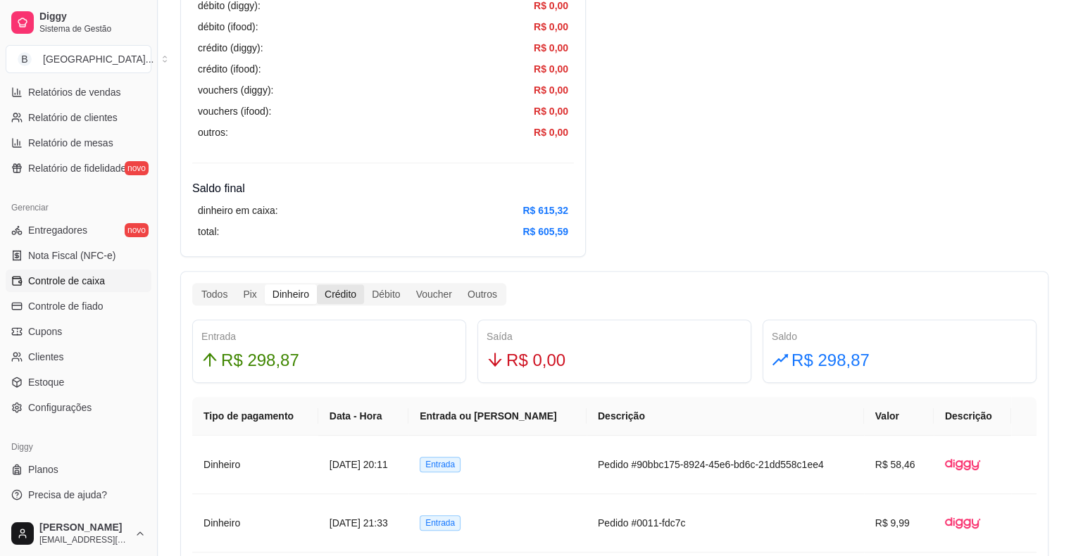
click at [317, 284] on input "Crédito" at bounding box center [317, 284] width 0 height 0
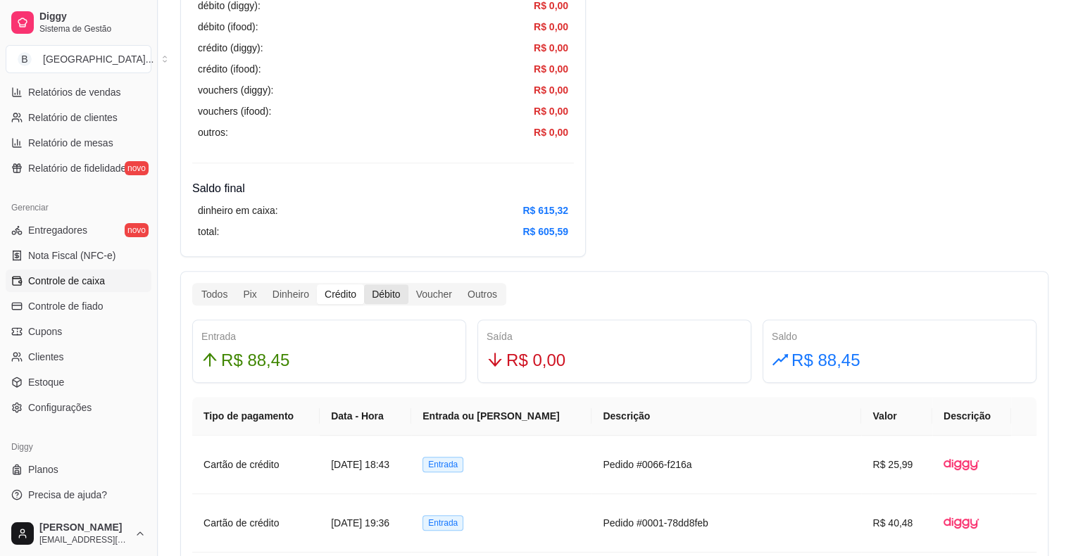
click at [389, 291] on div "Débito" at bounding box center [386, 294] width 44 height 20
click at [364, 284] on input "Débito" at bounding box center [364, 284] width 0 height 0
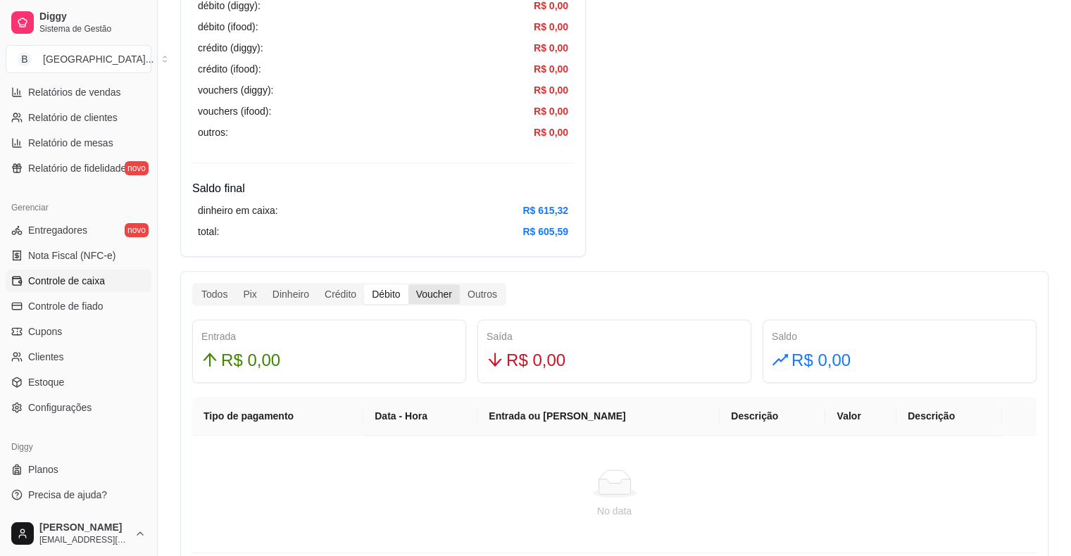
click at [428, 298] on div "Voucher" at bounding box center [433, 294] width 51 height 20
click at [408, 284] on input "Voucher" at bounding box center [408, 284] width 0 height 0
click at [490, 298] on div "Outros" at bounding box center [482, 294] width 45 height 20
click at [460, 284] on input "Outros" at bounding box center [460, 284] width 0 height 0
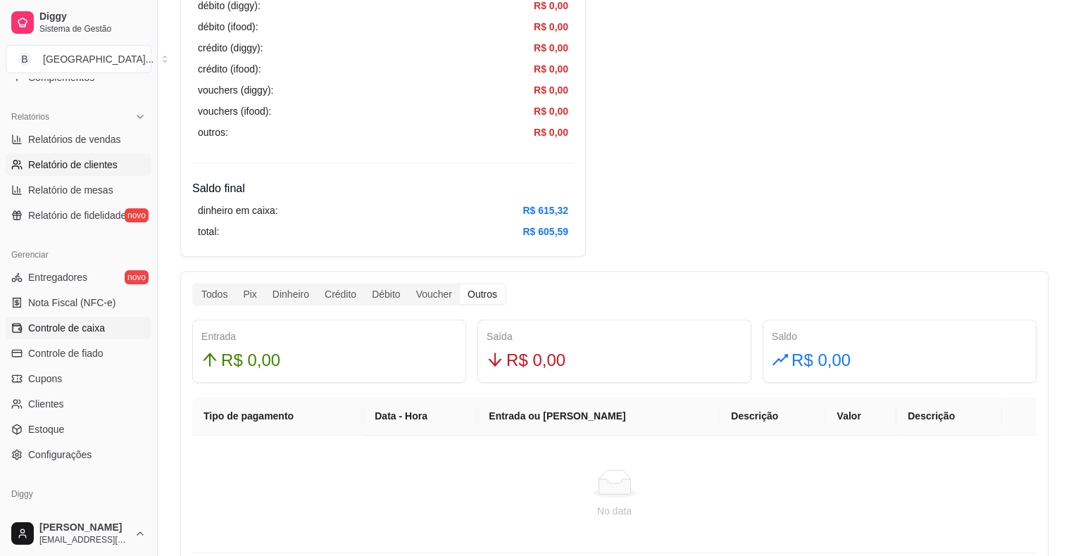
scroll to position [386, 0]
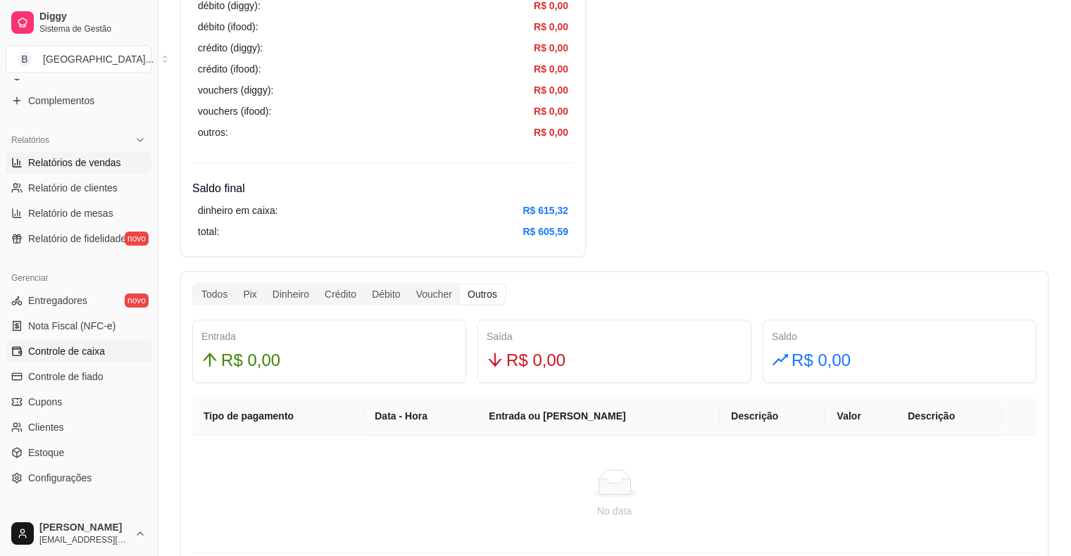
click at [59, 172] on link "Relatórios de vendas" at bounding box center [79, 162] width 146 height 23
select select "ALL"
select select "0"
